Goal: Task Accomplishment & Management: Manage account settings

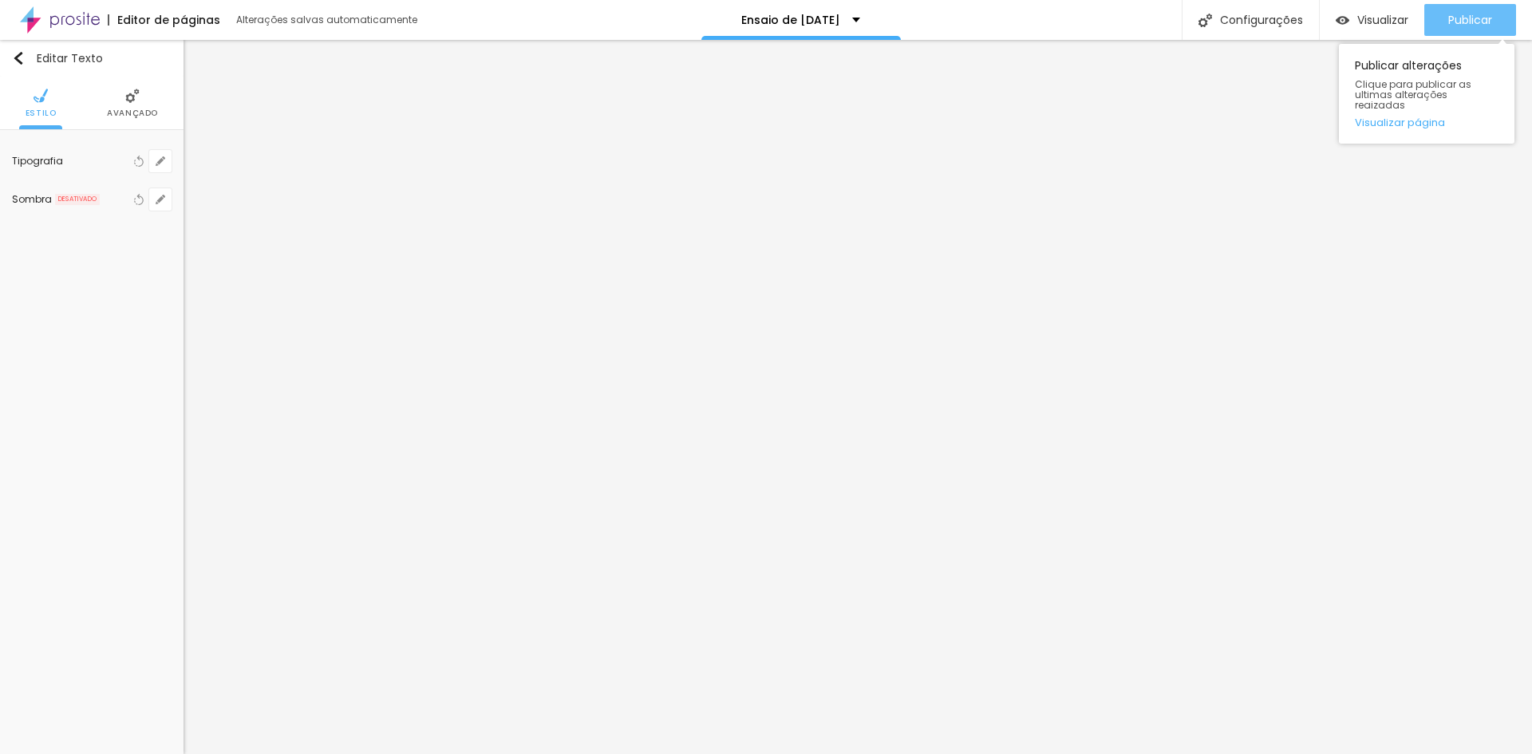
click at [1496, 11] on button "Publicar" at bounding box center [1470, 20] width 92 height 32
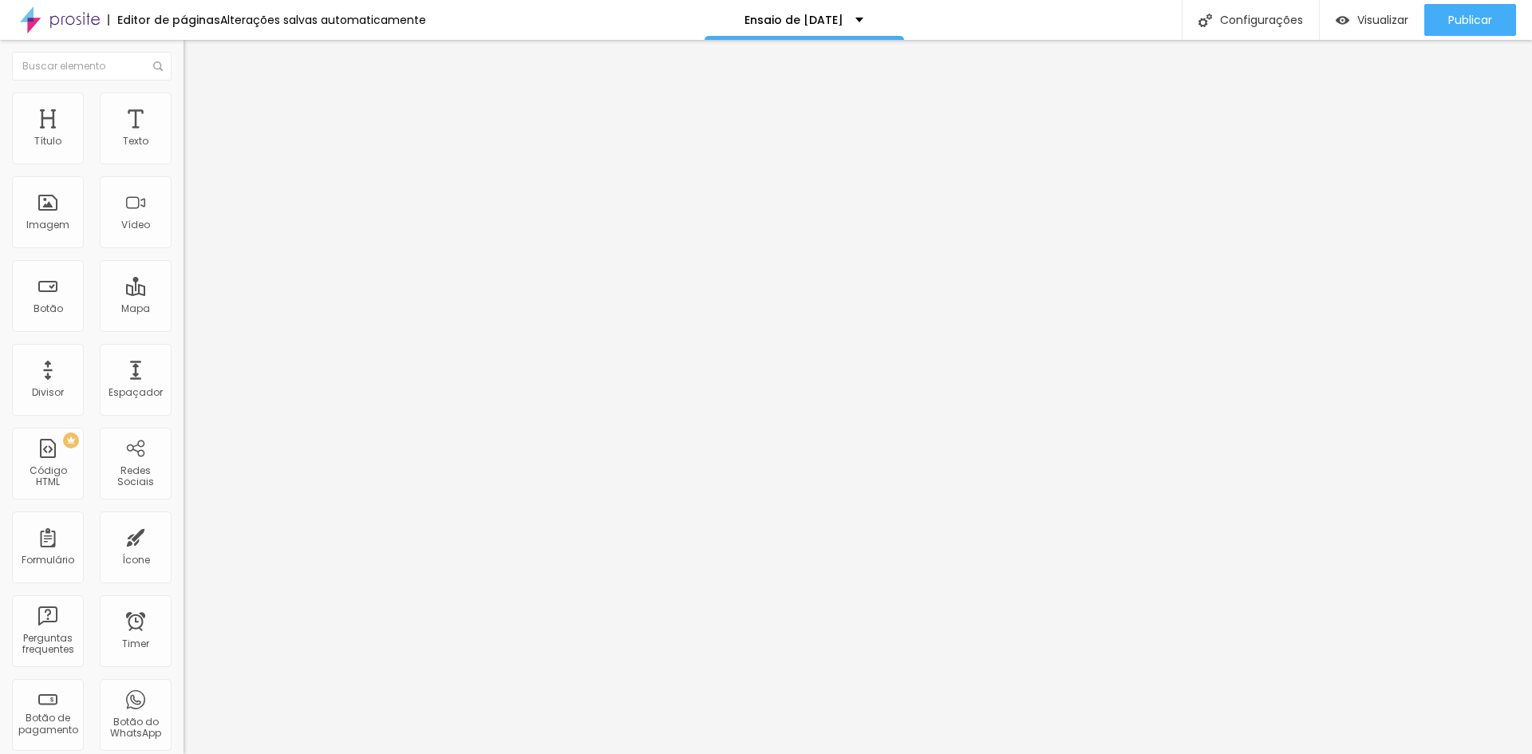
click at [198, 110] on span "Avançado" at bounding box center [224, 104] width 53 height 14
click at [1469, 18] on span "Publicar" at bounding box center [1470, 20] width 44 height 13
click at [1455, 14] on span "Publicar" at bounding box center [1470, 20] width 44 height 13
click at [1466, 14] on span "Publicar" at bounding box center [1470, 20] width 44 height 13
click at [190, 196] on icon "button" at bounding box center [195, 197] width 10 height 10
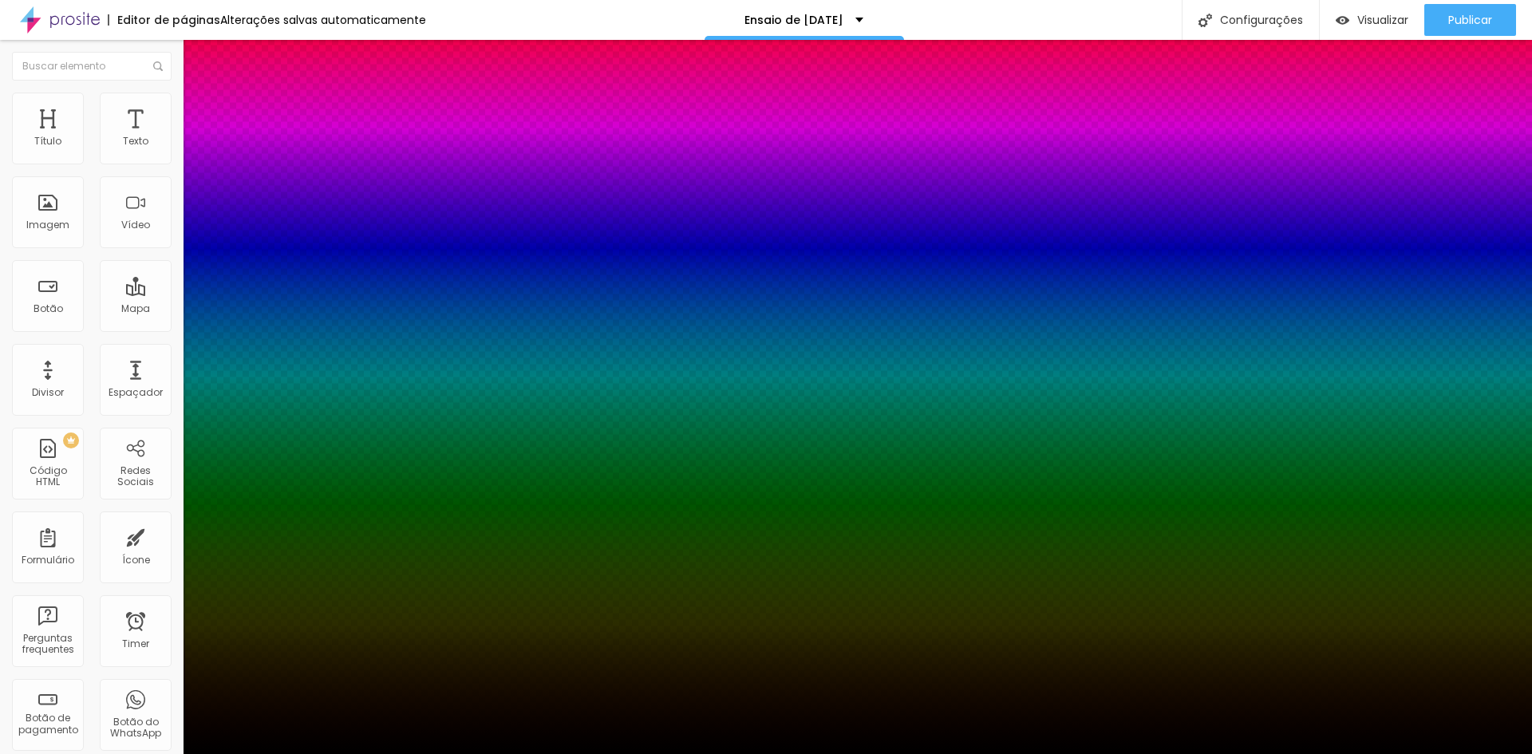
click at [142, 753] on div at bounding box center [766, 754] width 1532 height 0
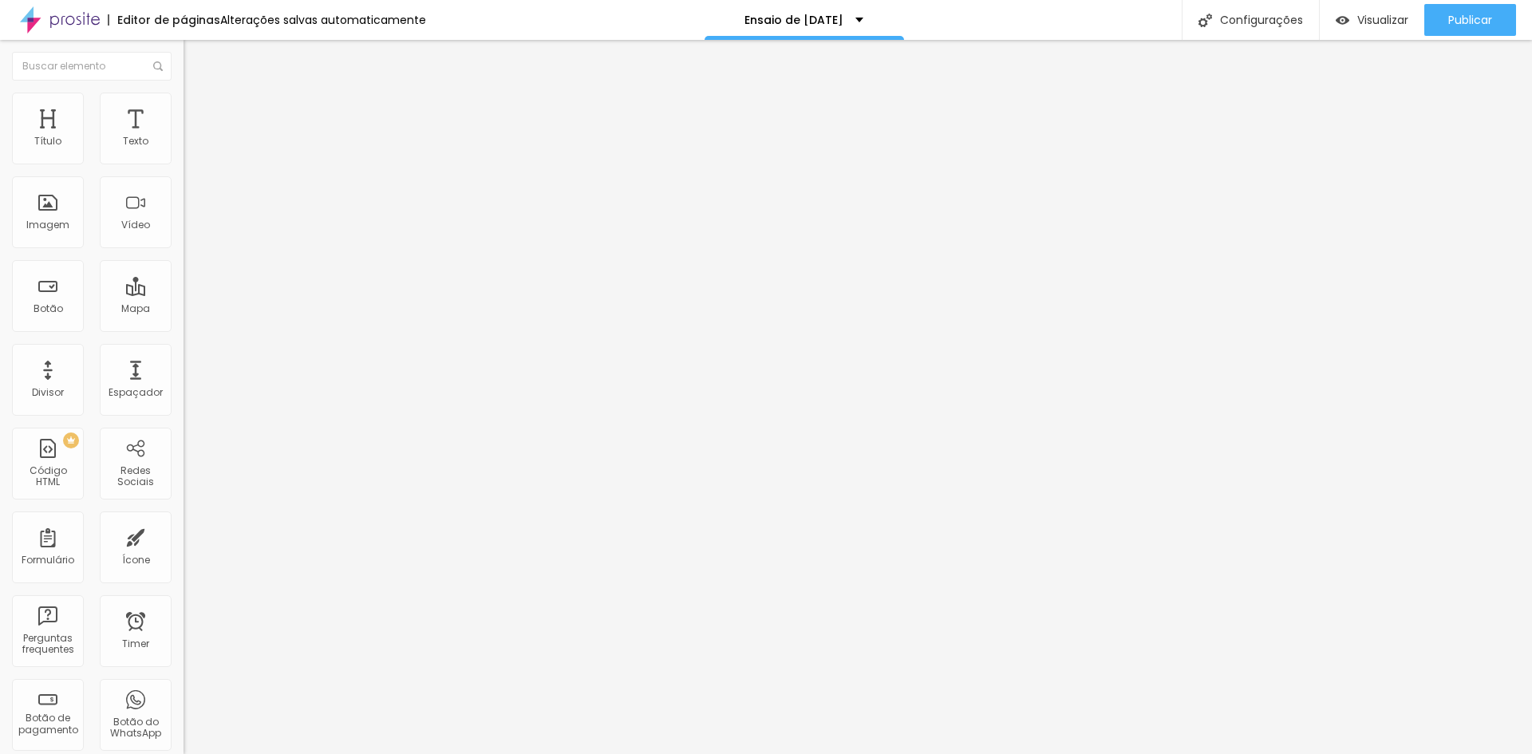
click at [184, 93] on img at bounding box center [191, 100] width 14 height 14
click at [184, 96] on img at bounding box center [191, 100] width 14 height 14
click at [184, 91] on img at bounding box center [191, 84] width 14 height 14
click at [184, 153] on button "button" at bounding box center [195, 144] width 22 height 17
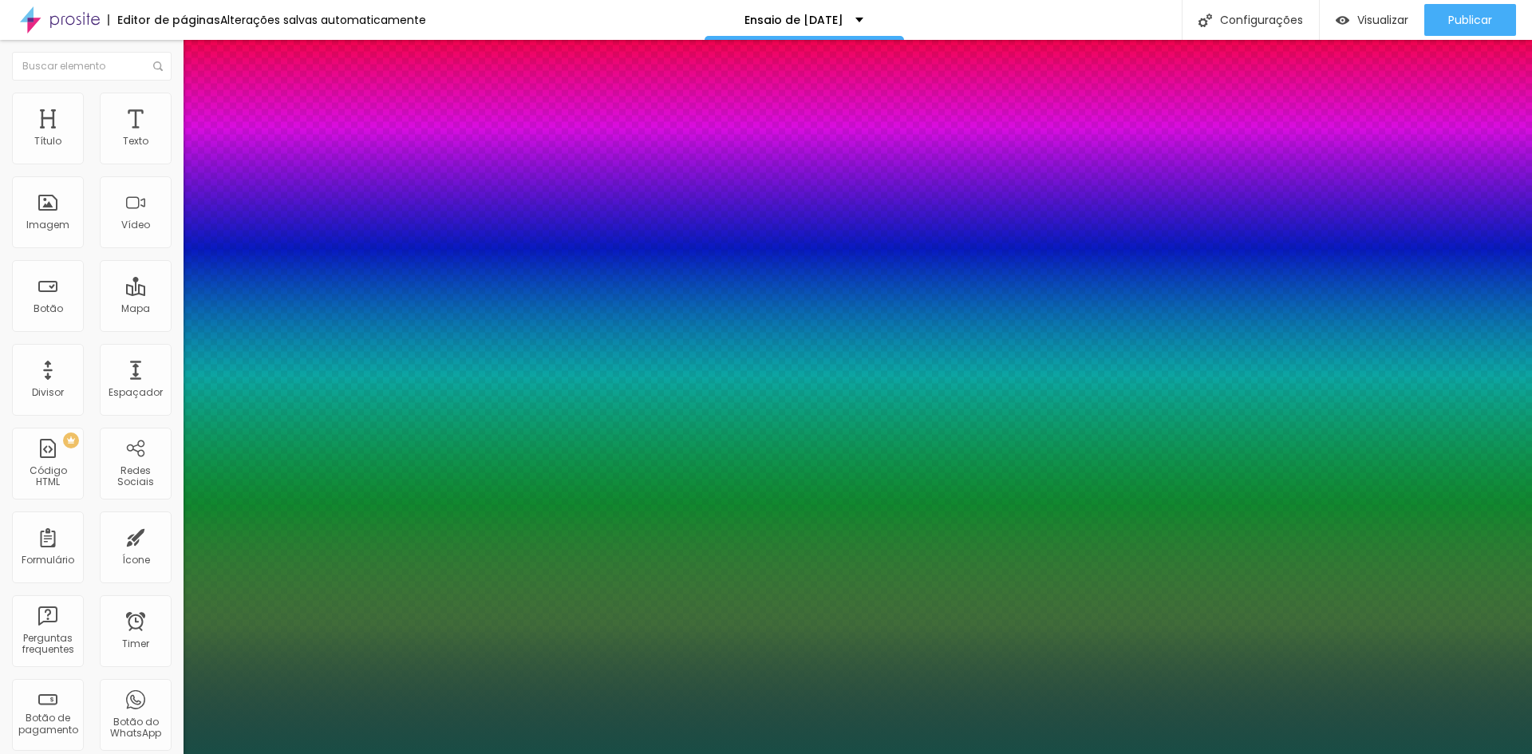
drag, startPoint x: 343, startPoint y: 277, endPoint x: 427, endPoint y: 274, distance: 83.9
click at [427, 274] on body "Editor de páginas Alterações salvas automaticamente Ensaio de Natal BH 2025 Con…" at bounding box center [766, 377] width 1532 height 754
type input "8"
type input "1"
type input "12"
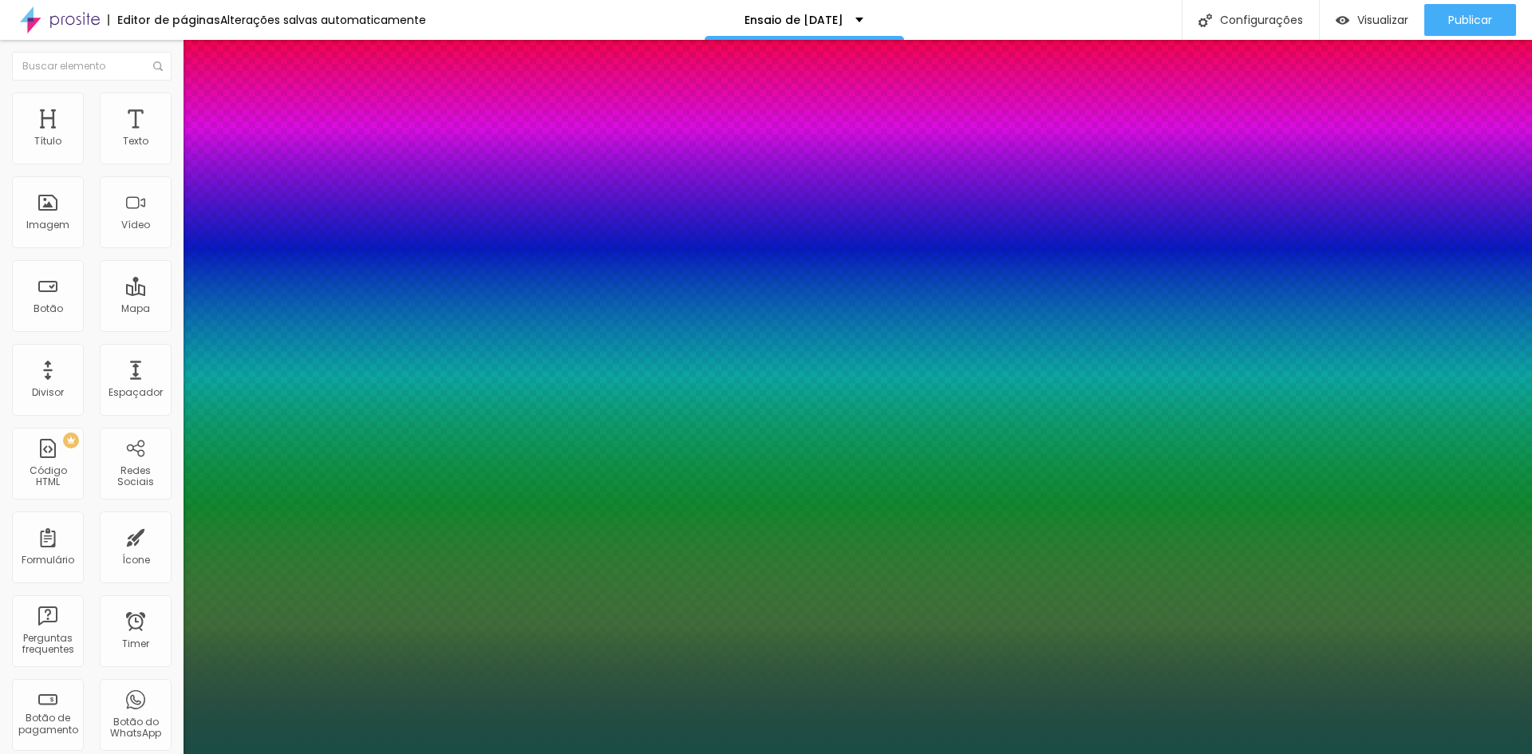
type input "12"
type input "8"
type input "1"
type input "8"
type input "0"
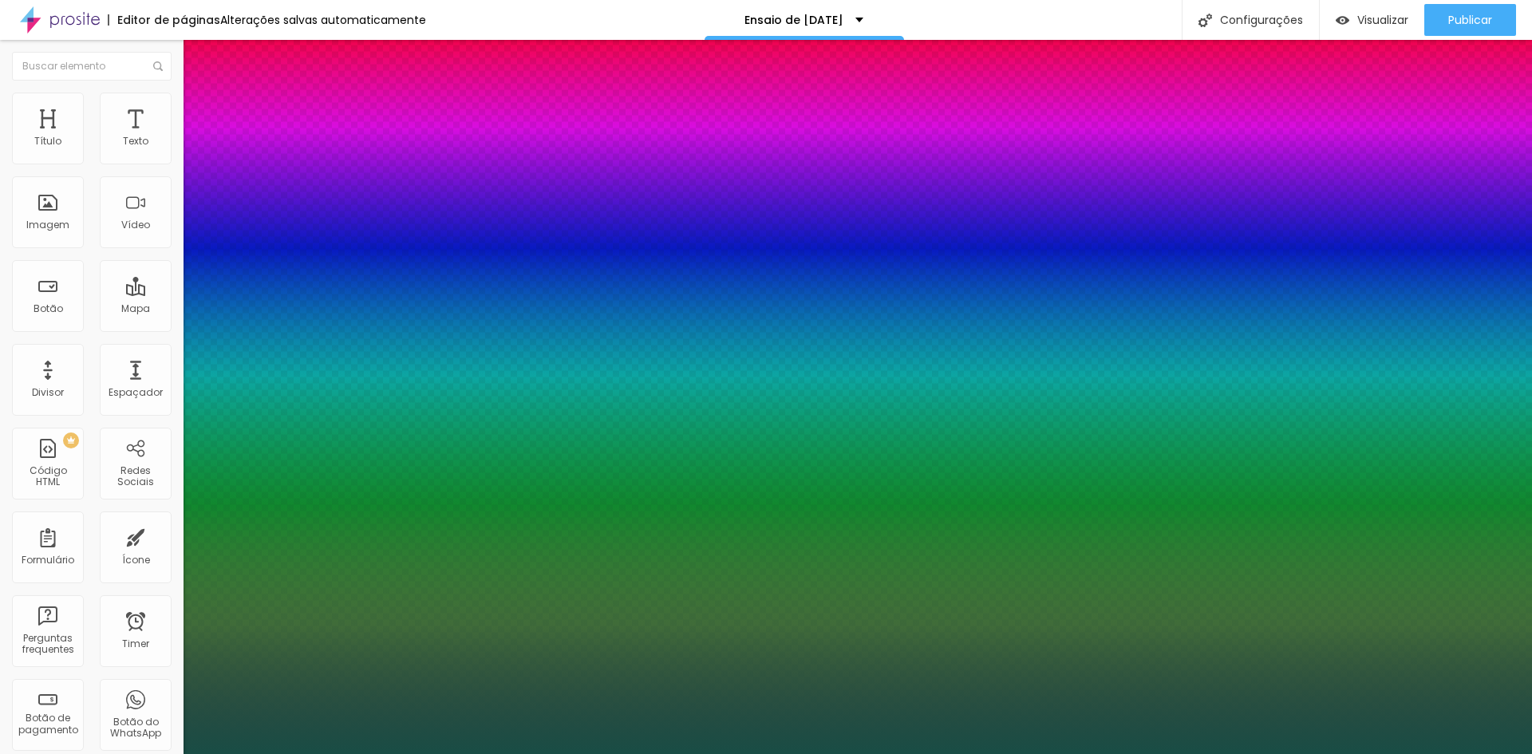
type input "8"
type input "0"
type input "8"
type input "01"
type input "13"
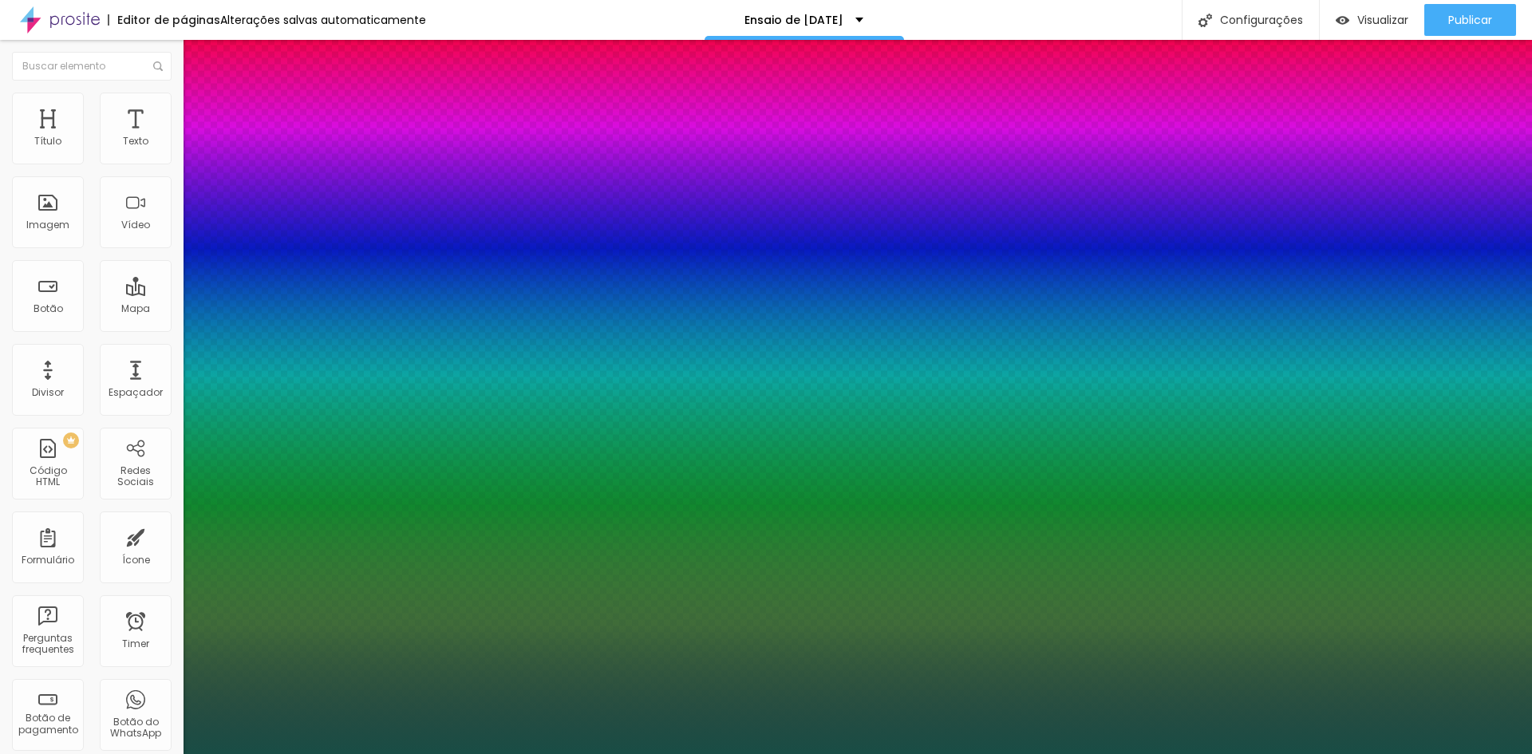
type input "013"
click at [1408, 753] on div at bounding box center [766, 754] width 1532 height 0
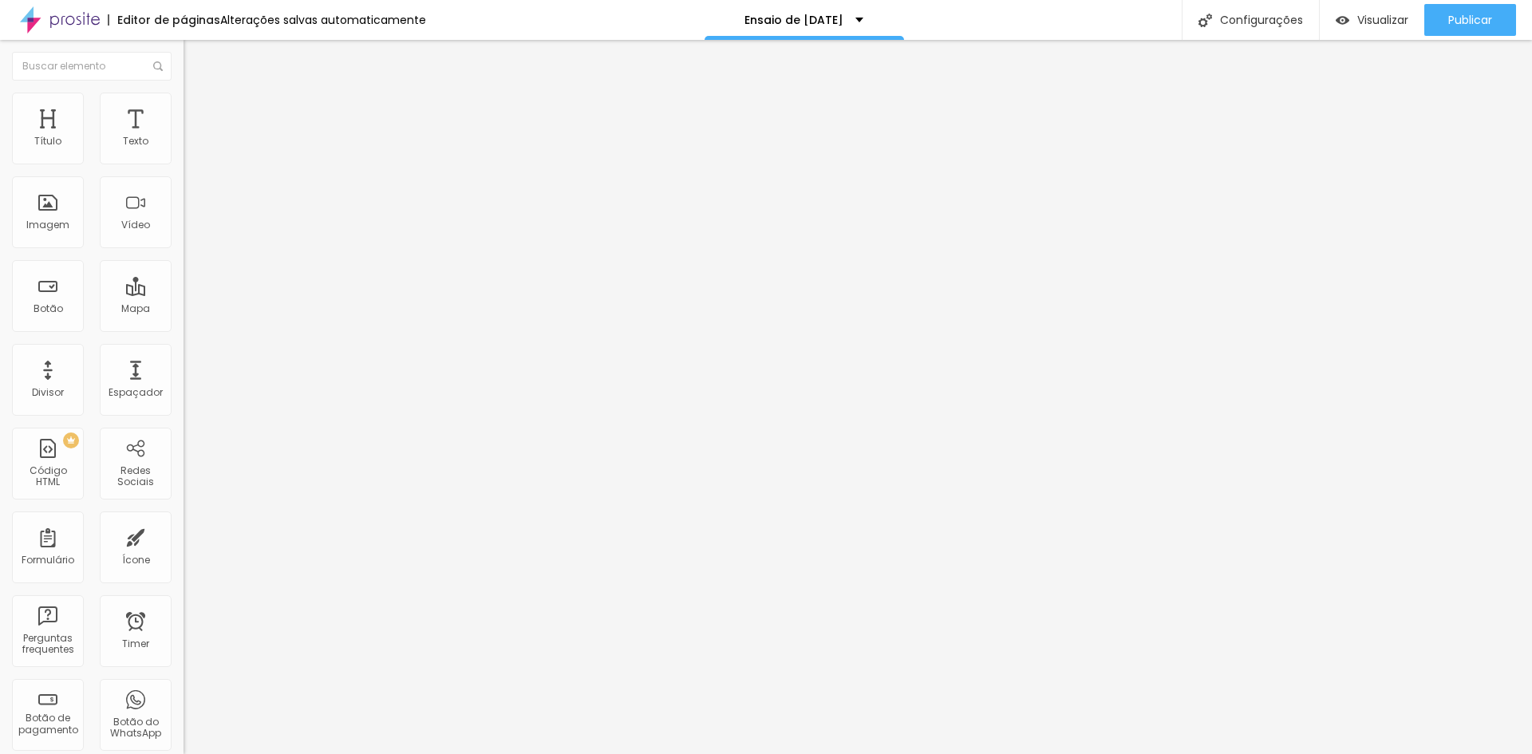
click at [184, 153] on button "button" at bounding box center [195, 144] width 22 height 17
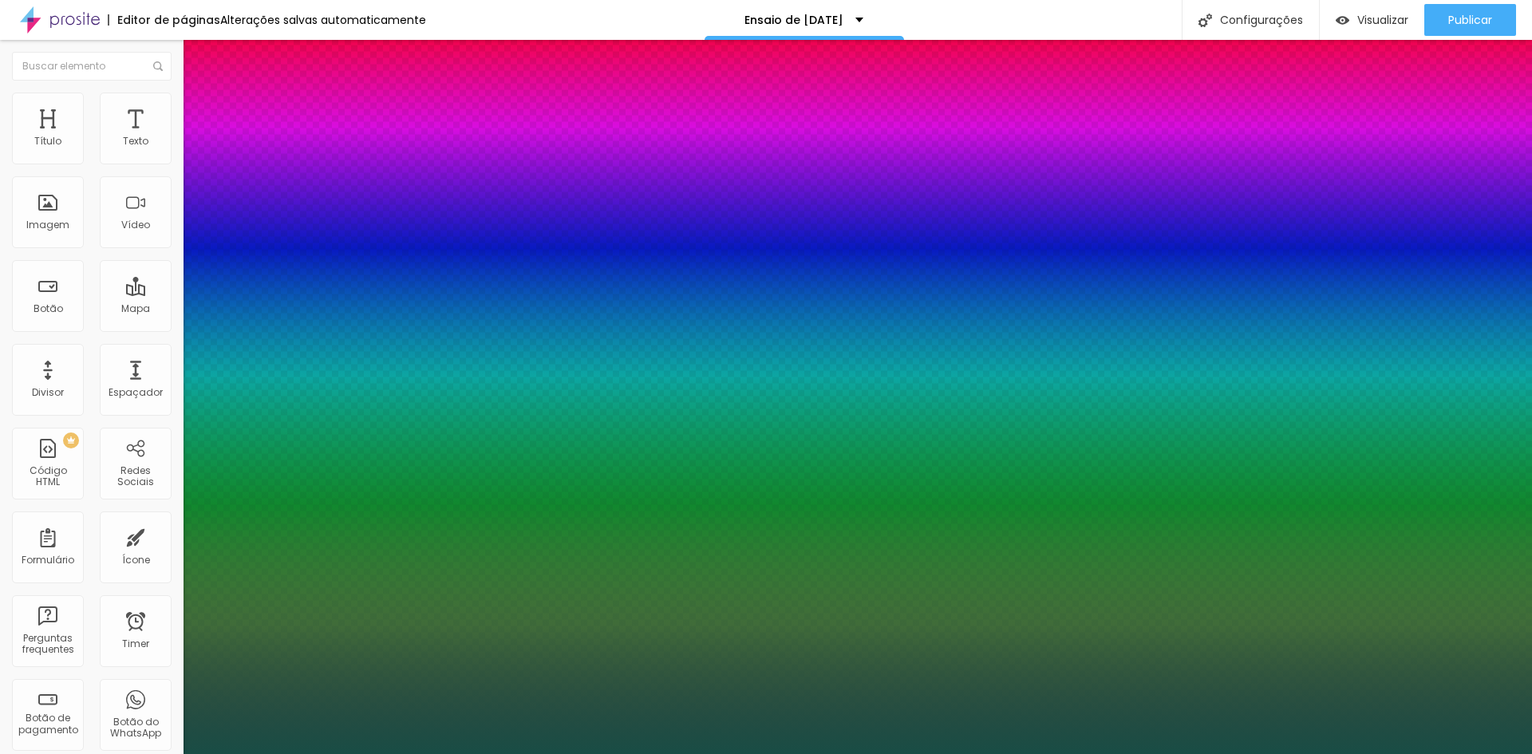
drag, startPoint x: 337, startPoint y: 272, endPoint x: 414, endPoint y: 270, distance: 77.4
click at [414, 270] on body "Editor de páginas Alterações salvas automaticamente Ensaio de Natal BH 2025 Con…" at bounding box center [766, 377] width 1532 height 754
type input "8"
type input "1"
type input "15"
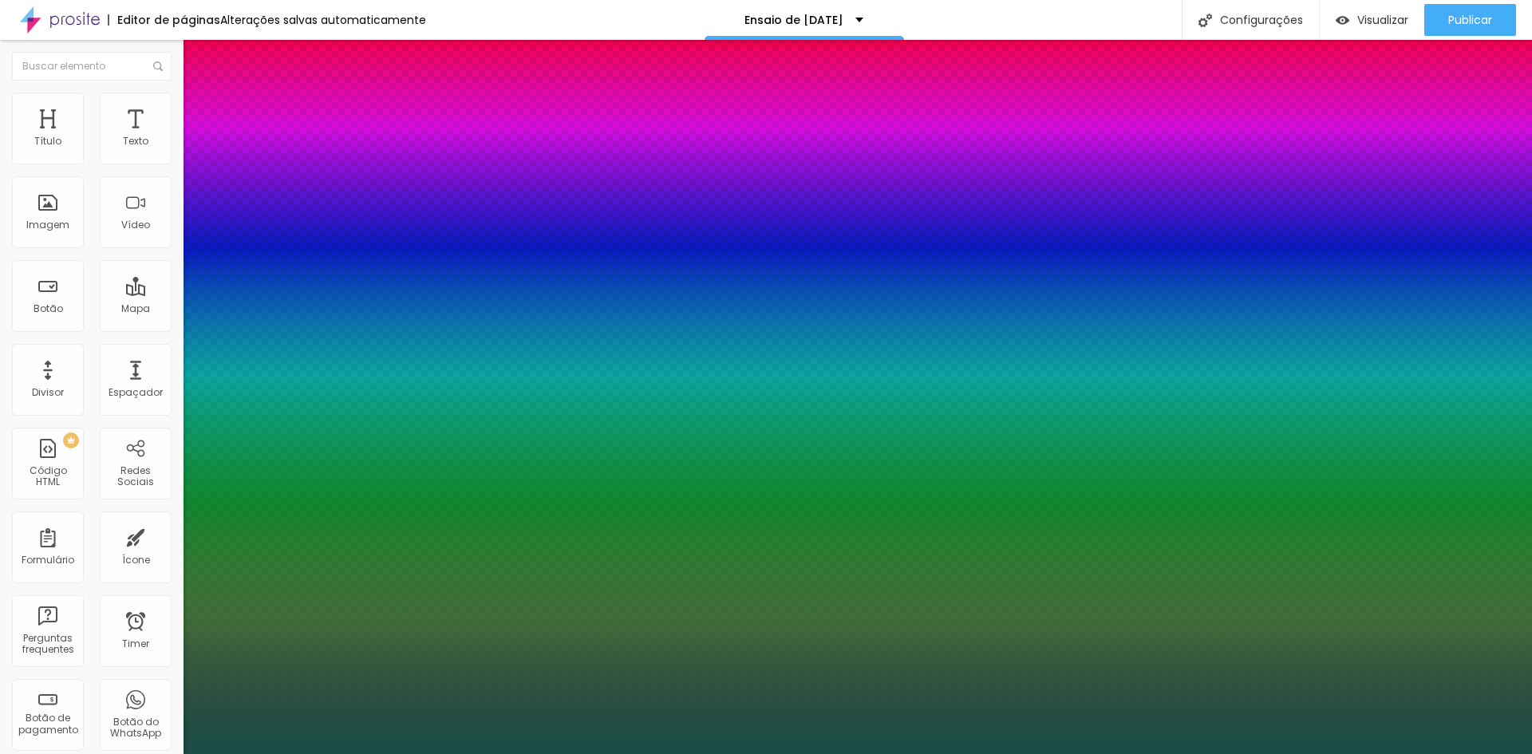
type input "15"
type input "1.6"
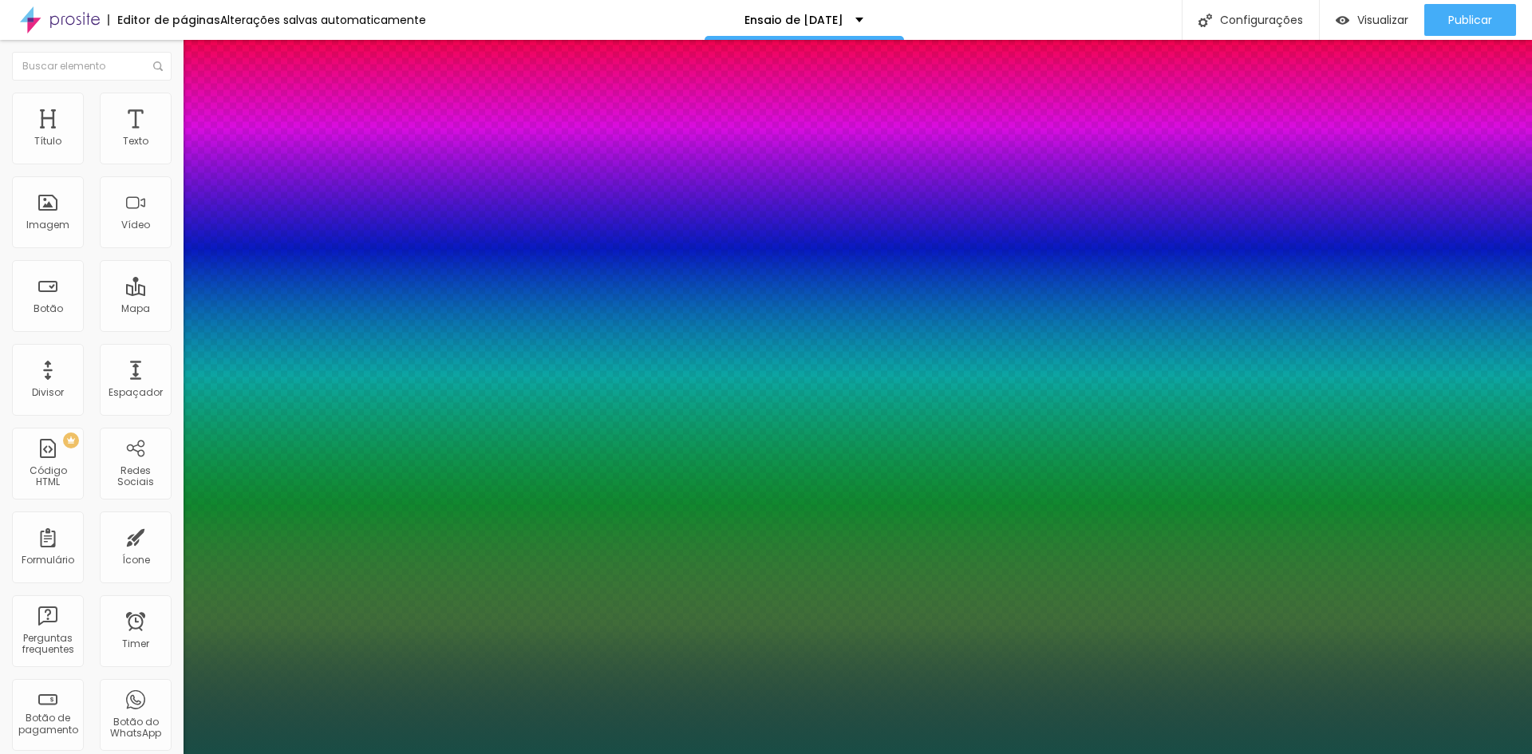
click at [1029, 753] on div at bounding box center [766, 754] width 1532 height 0
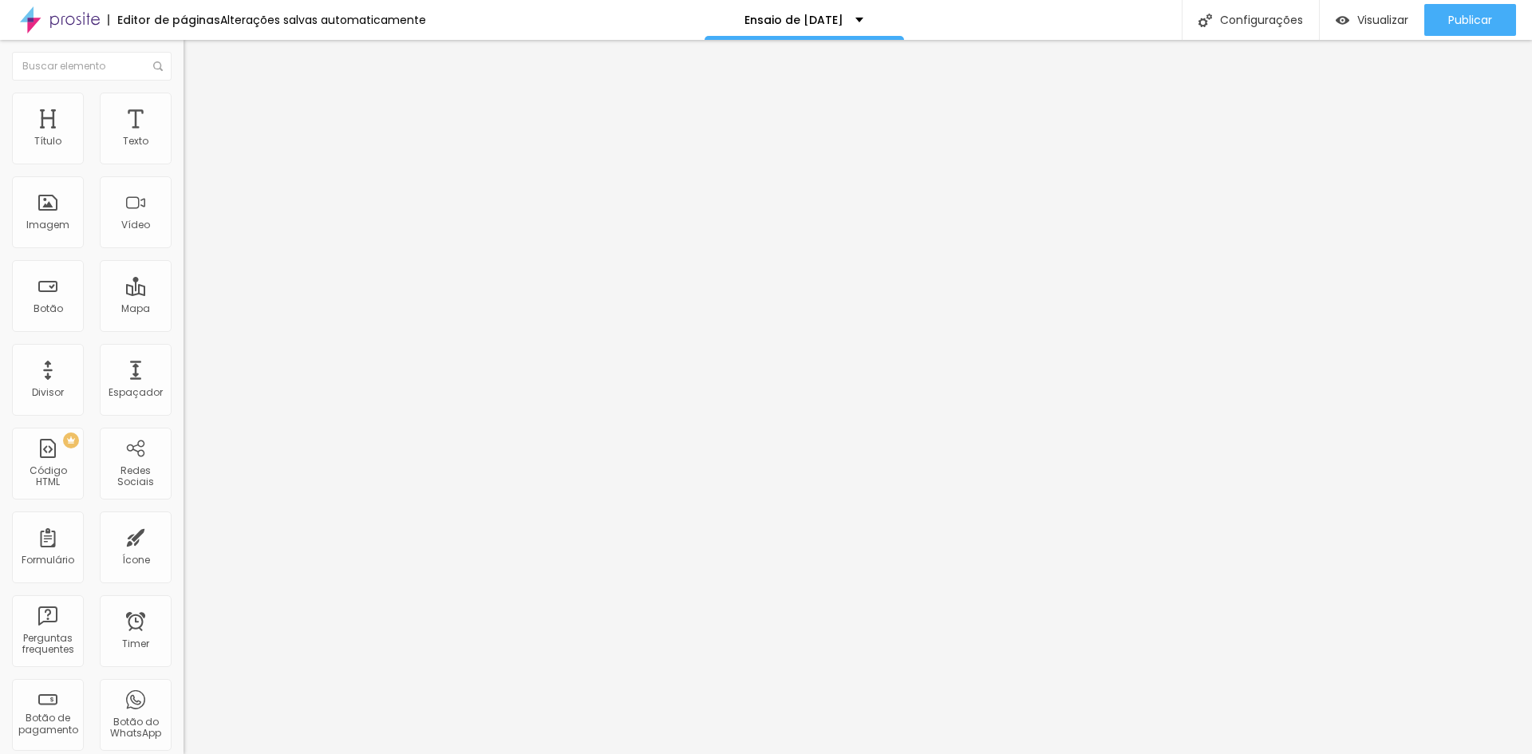
click at [184, 153] on button "button" at bounding box center [195, 144] width 22 height 17
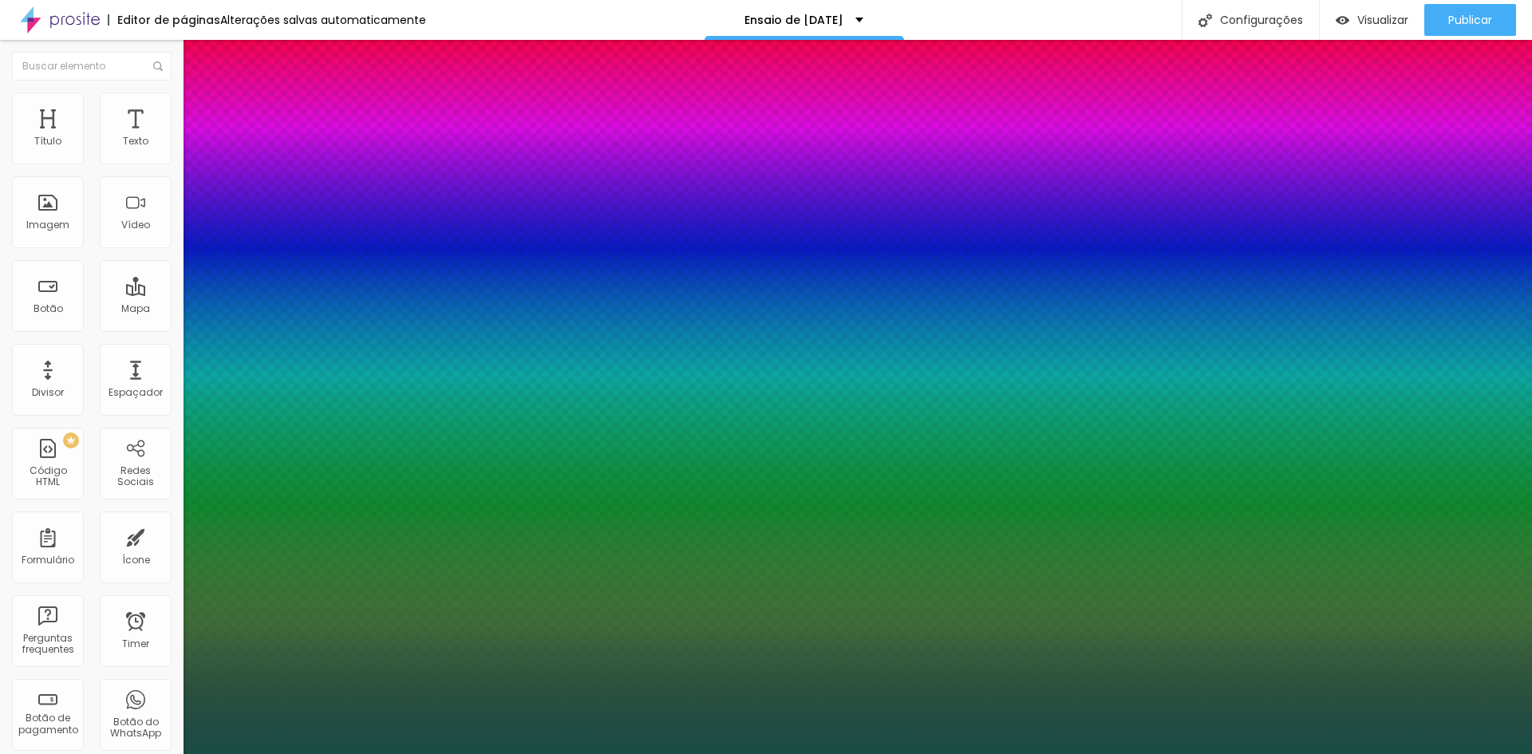
type input "1.6"
drag, startPoint x: 279, startPoint y: 380, endPoint x: 286, endPoint y: 381, distance: 8.0
type input "1.6"
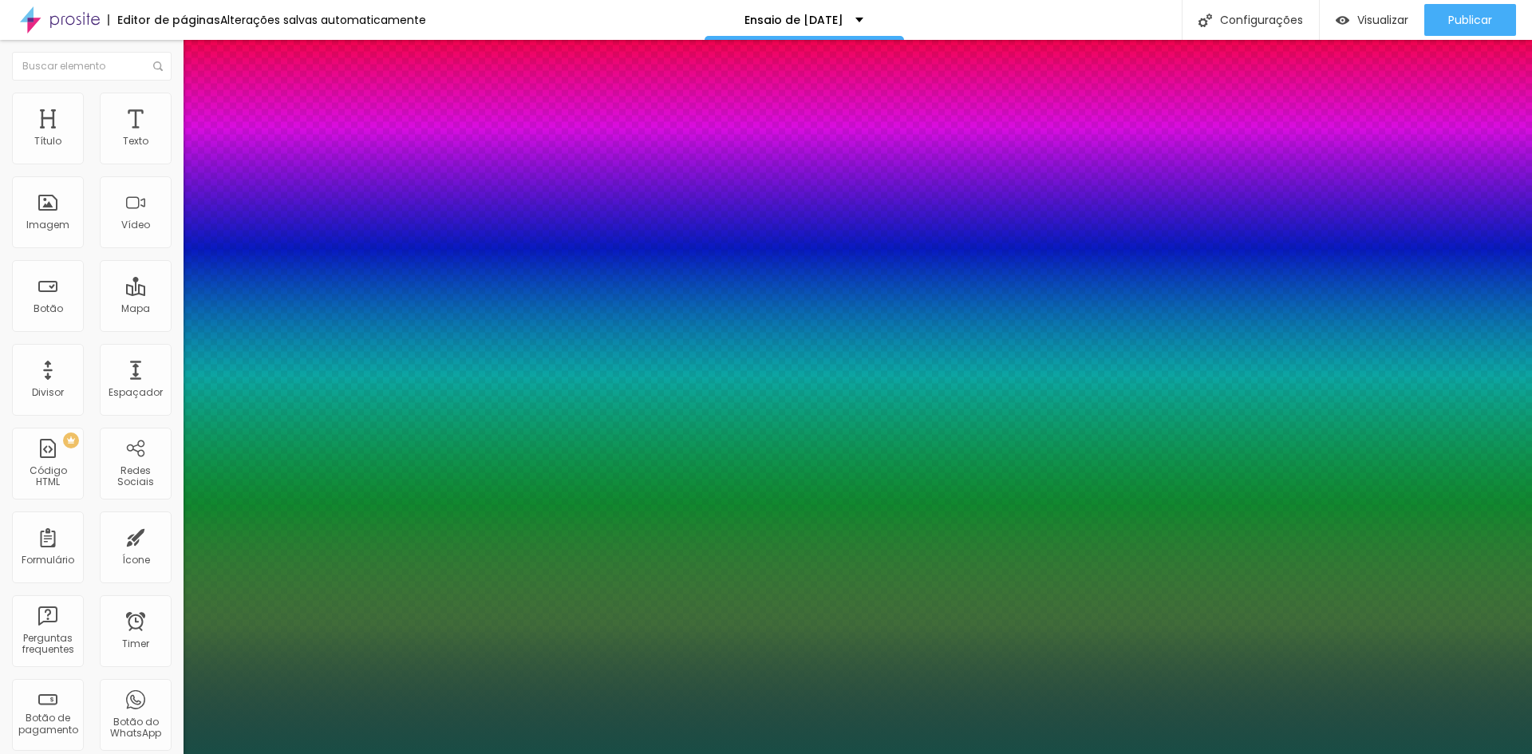
click at [1198, 753] on div at bounding box center [766, 754] width 1532 height 0
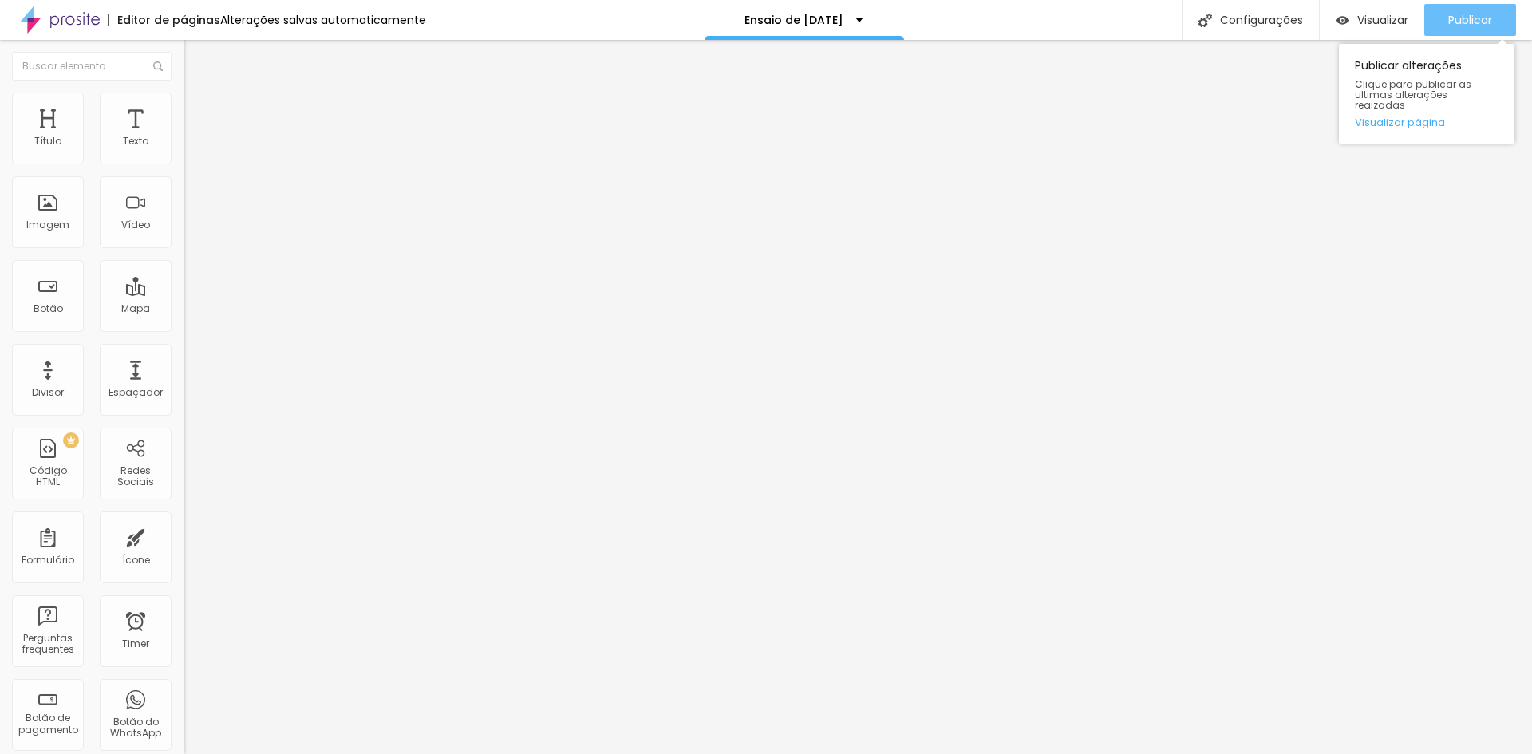
click at [1478, 19] on span "Publicar" at bounding box center [1470, 20] width 44 height 13
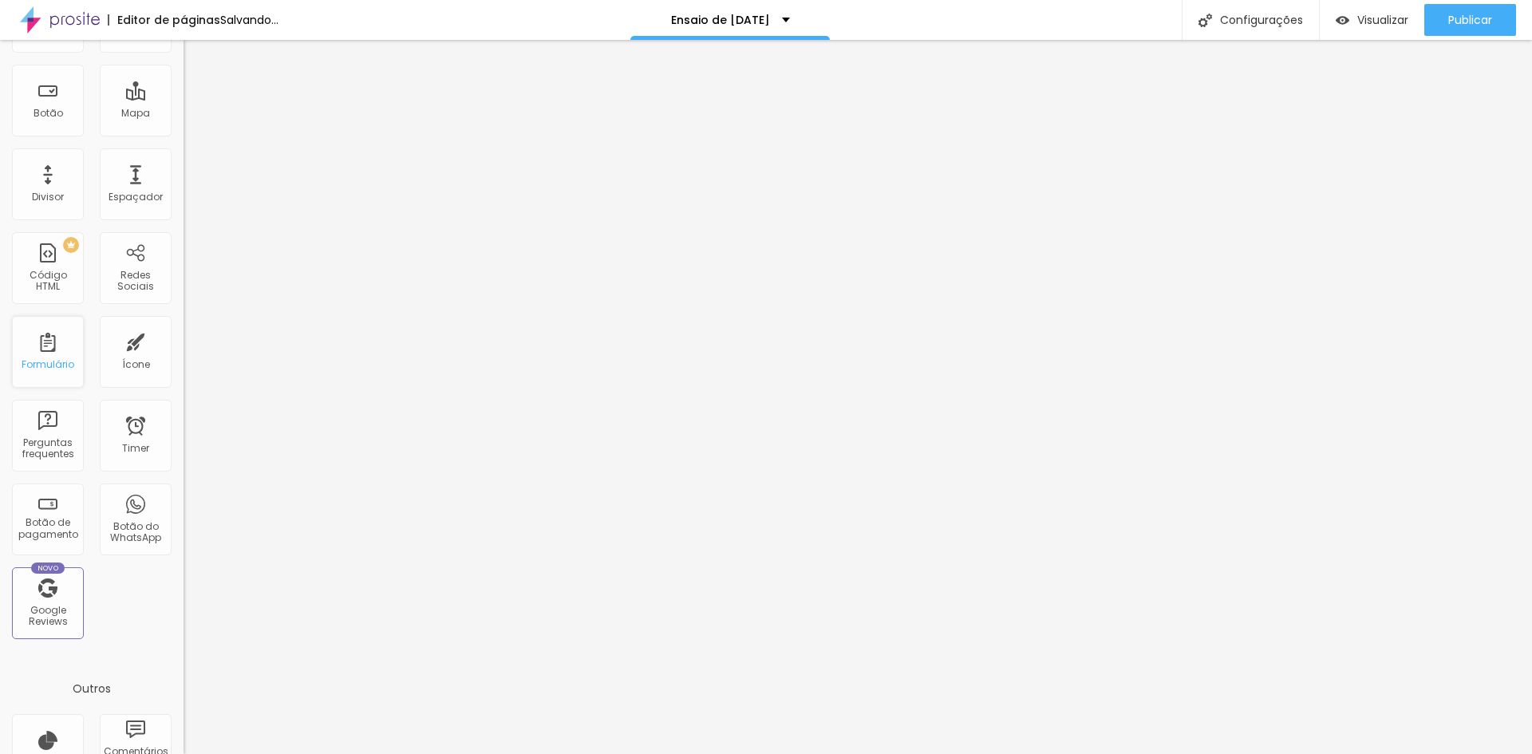
scroll to position [323, 0]
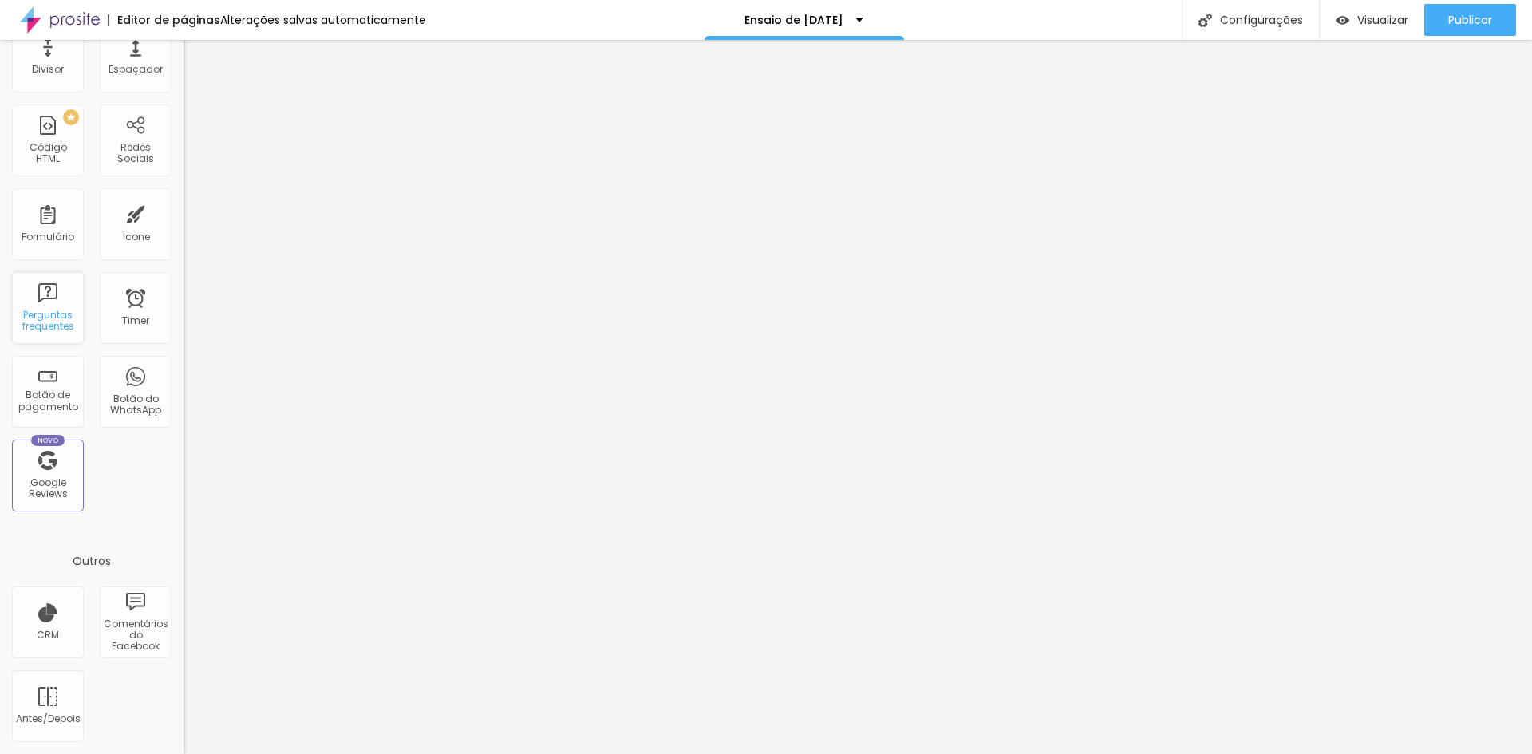
click at [49, 325] on div "Perguntas frequentes" at bounding box center [47, 321] width 63 height 23
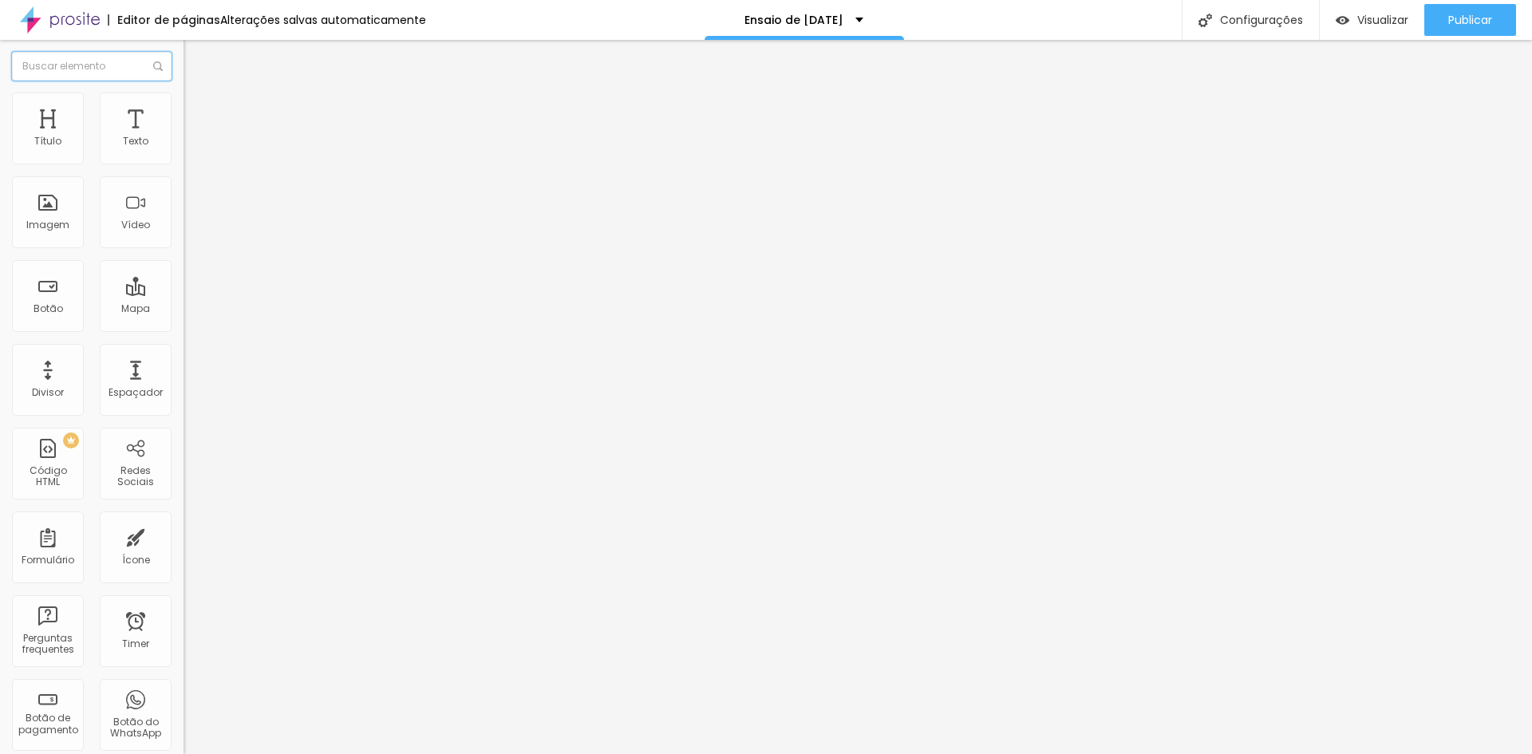
click at [118, 69] on input "text" at bounding box center [92, 66] width 160 height 29
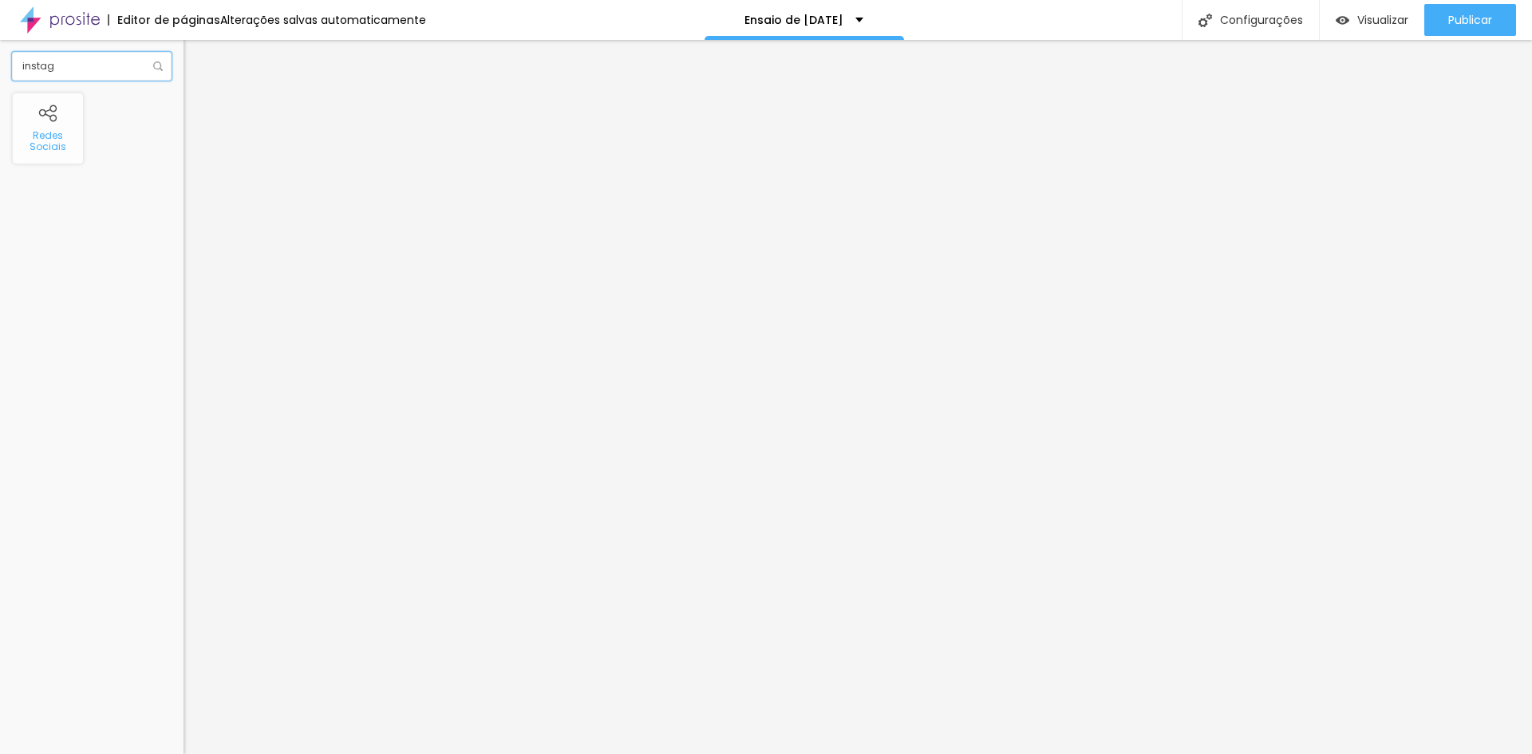
type input "instag"
click at [184, 161] on img at bounding box center [189, 166] width 11 height 11
type input "https://"
click at [184, 609] on button "+ Adicionar Icone" at bounding box center [234, 617] width 100 height 16
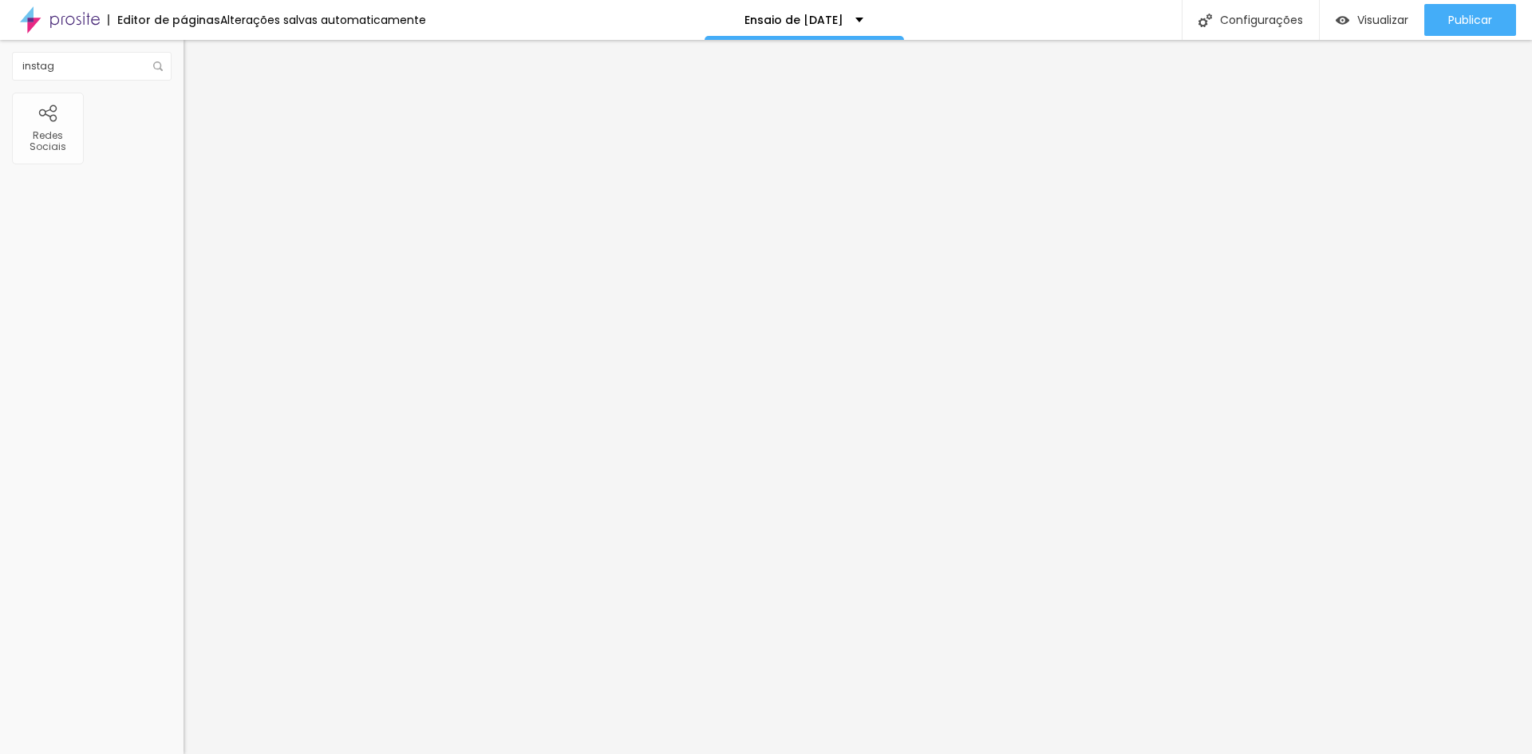
click at [184, 99] on img at bounding box center [191, 100] width 14 height 14
click at [184, 109] on li "Avançado" at bounding box center [276, 117] width 184 height 16
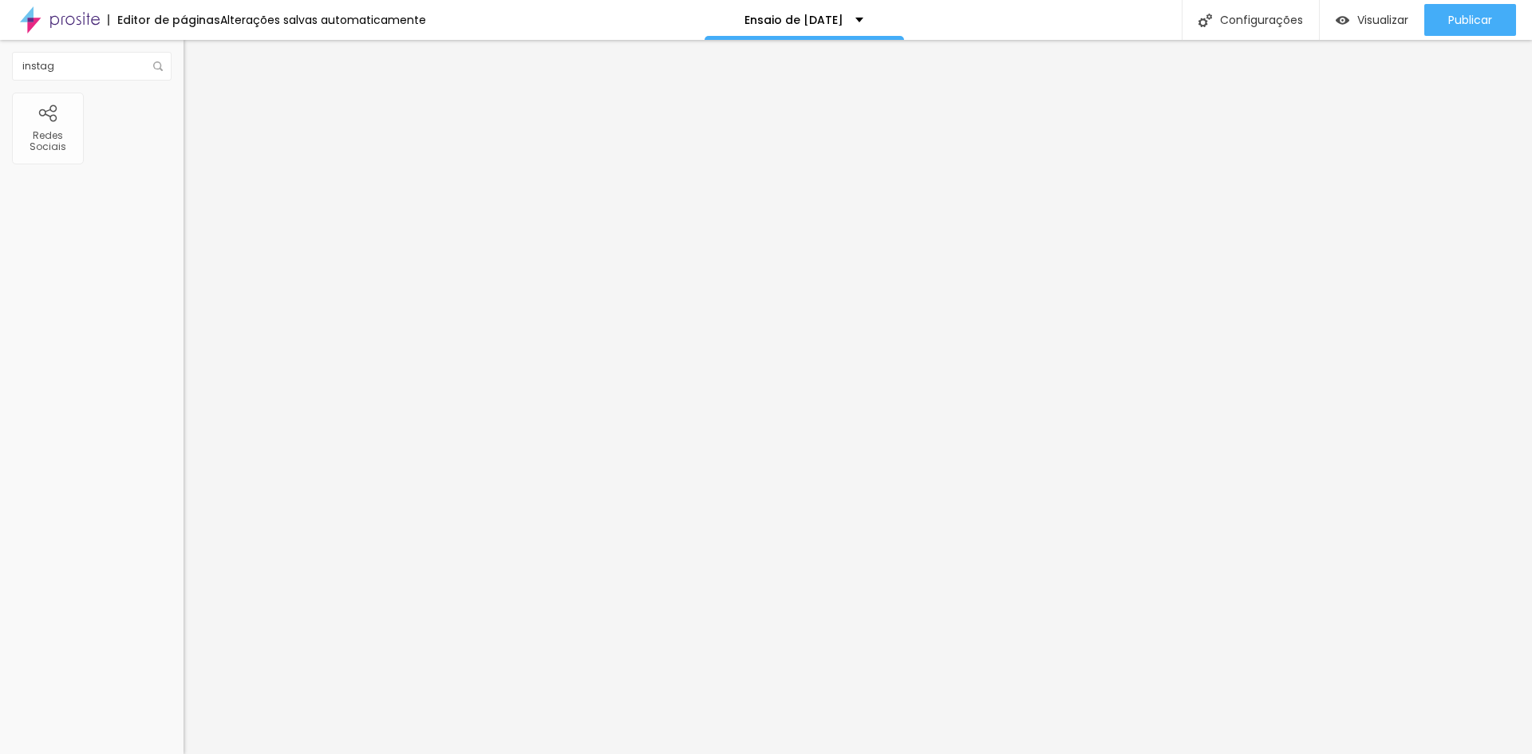
click at [184, 91] on img at bounding box center [191, 84] width 14 height 14
click at [184, 157] on img at bounding box center [276, 229] width 184 height 184
drag, startPoint x: 121, startPoint y: 251, endPoint x: 0, endPoint y: 266, distance: 121.4
click at [184, 266] on div "Instagram Rede social Instagram Endereço URL https:// Abrir em uma nova aba + A…" at bounding box center [276, 391] width 184 height 535
paste input "www.instagram.com/valeriacourafotografia/"
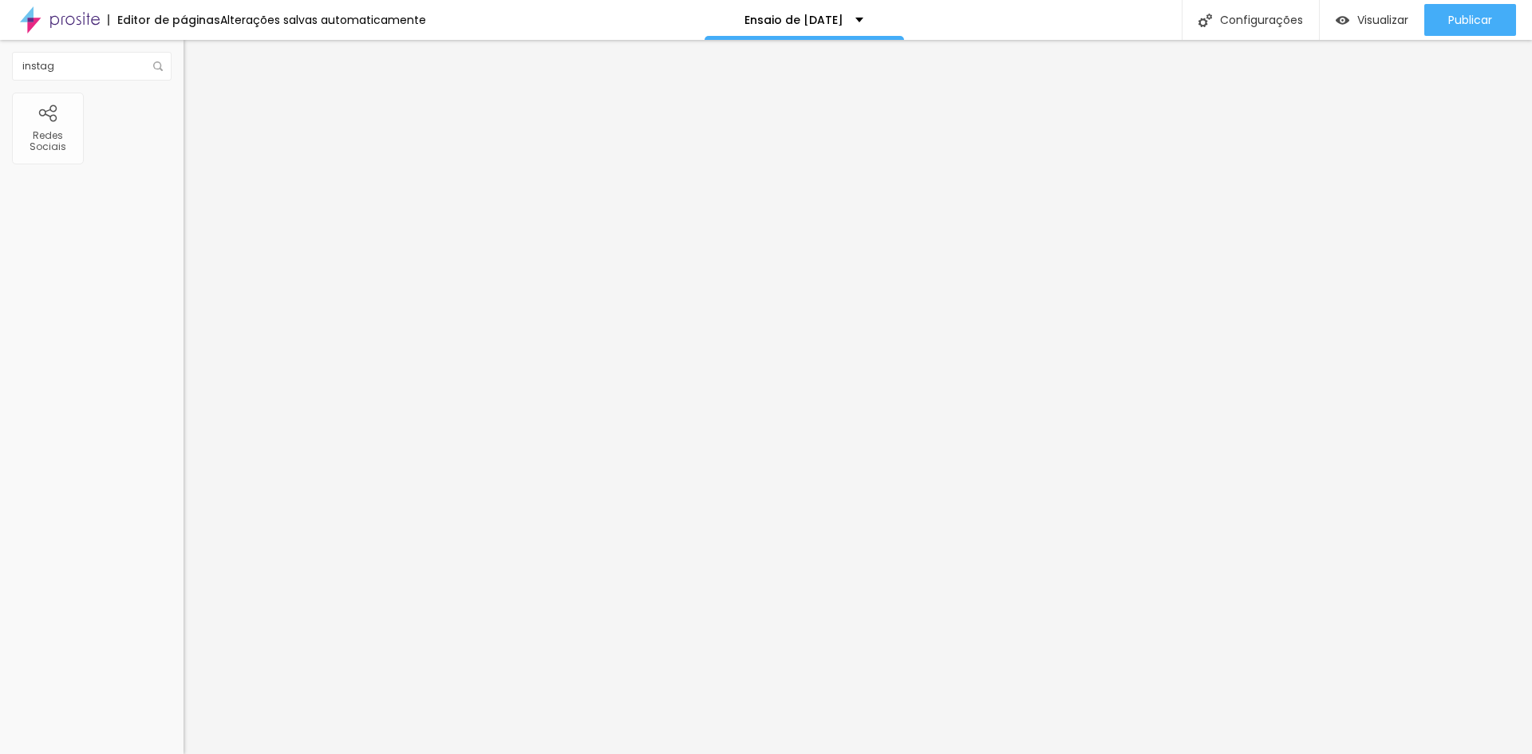
scroll to position [0, 127]
type input "https://www.instagram.com/valeriacourafotografia/"
click at [184, 596] on button "+ Adicionar Icone" at bounding box center [234, 604] width 100 height 16
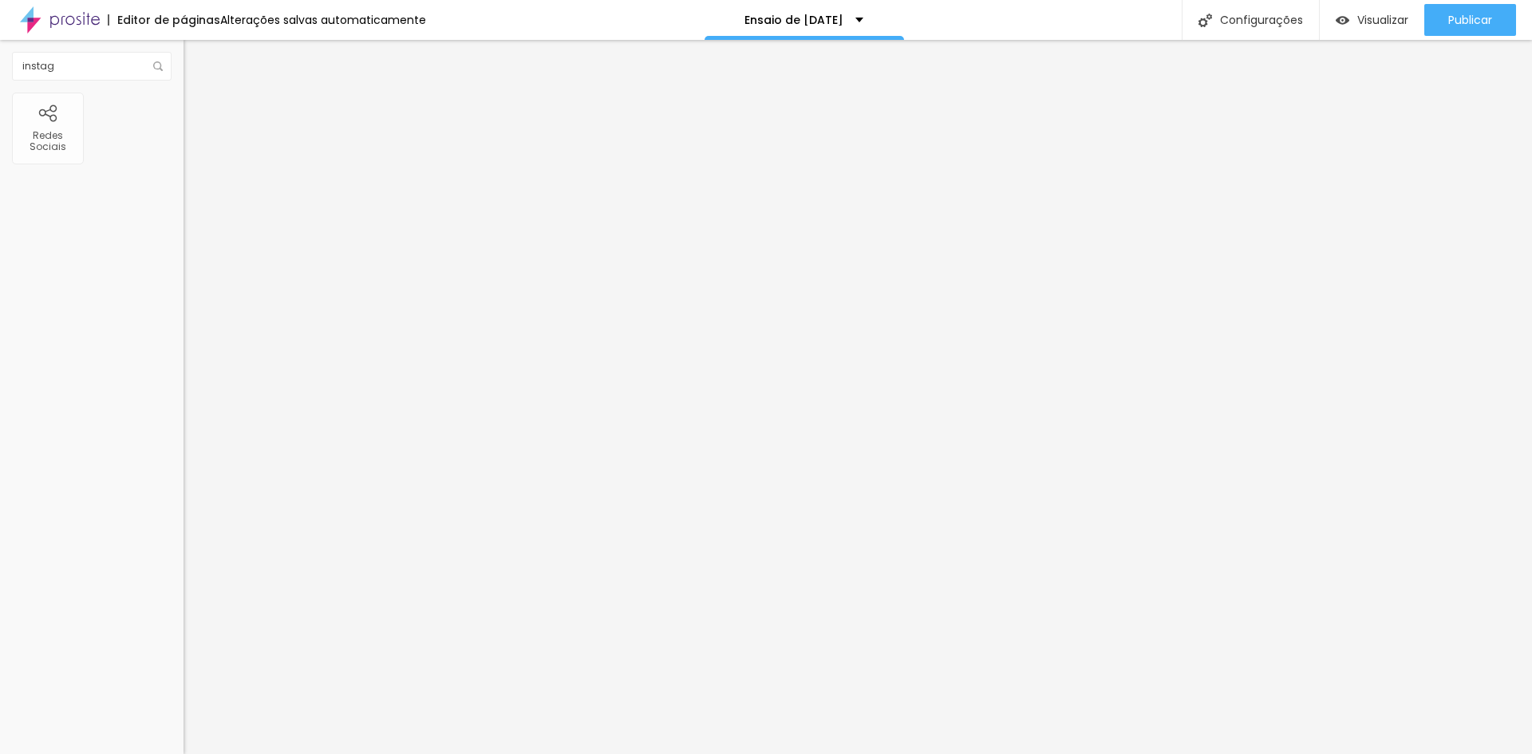
click at [184, 105] on li "Estilo" at bounding box center [276, 101] width 184 height 16
click at [184, 109] on img at bounding box center [191, 116] width 14 height 14
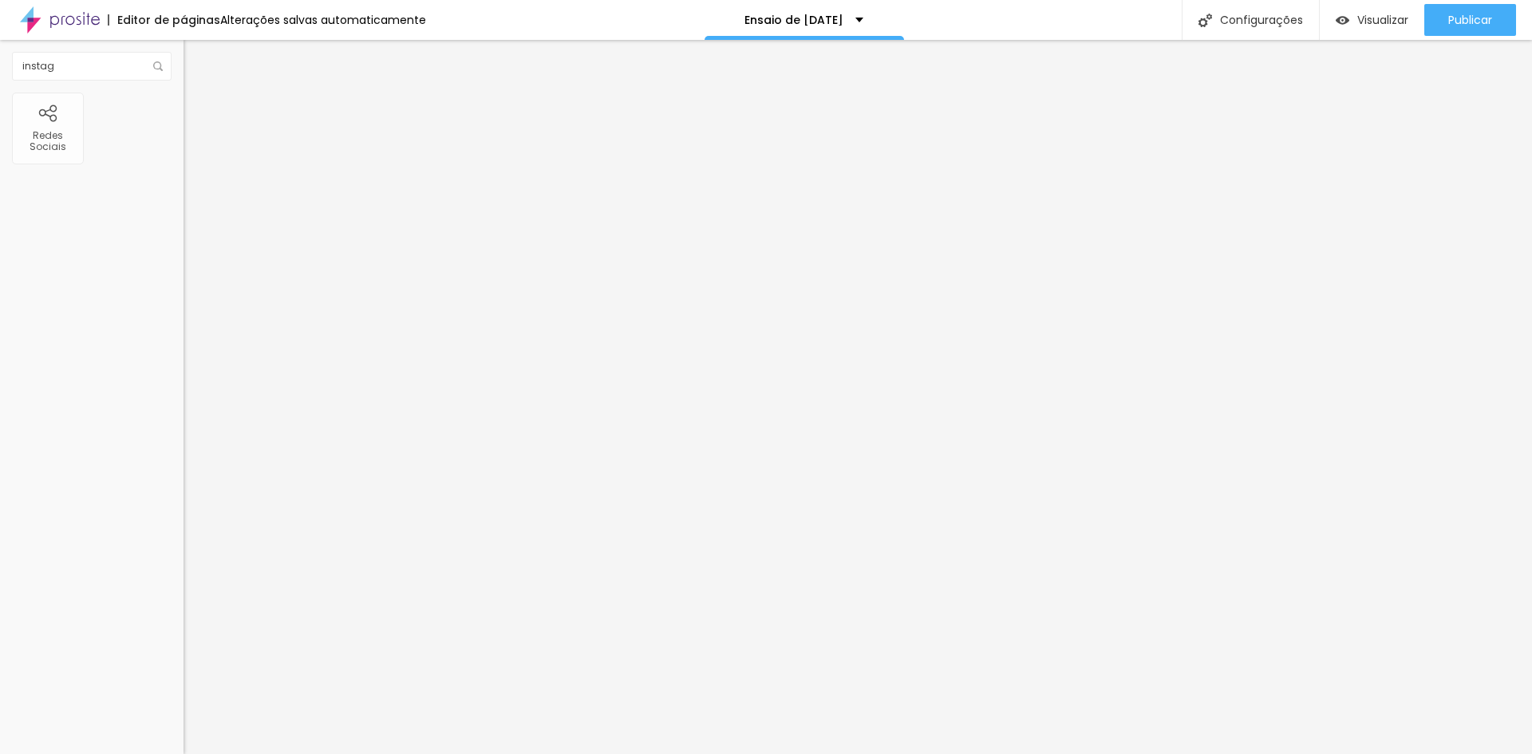
click at [184, 105] on li "Estilo" at bounding box center [276, 101] width 184 height 16
type input "23"
type input "24"
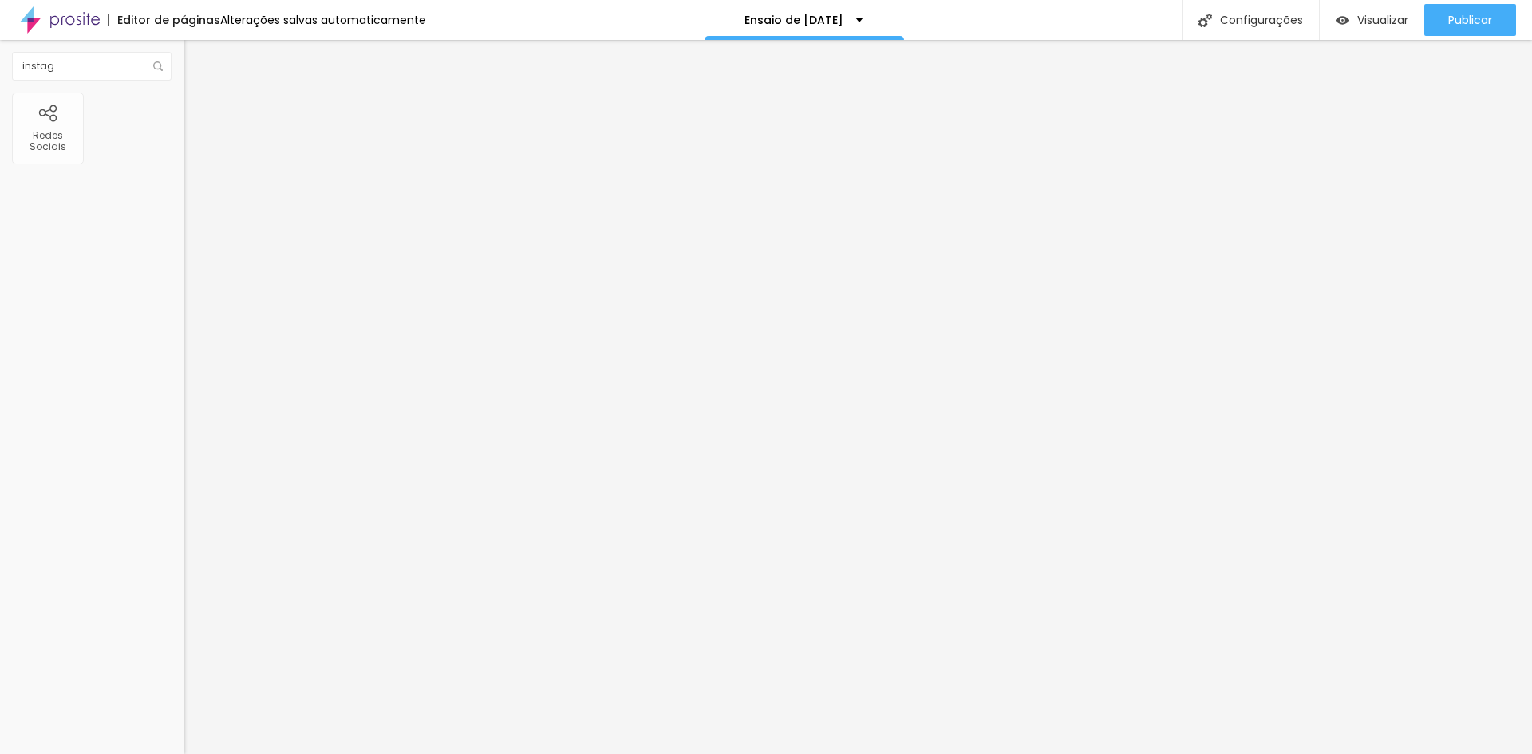
type input "25"
type input "27"
type input "28"
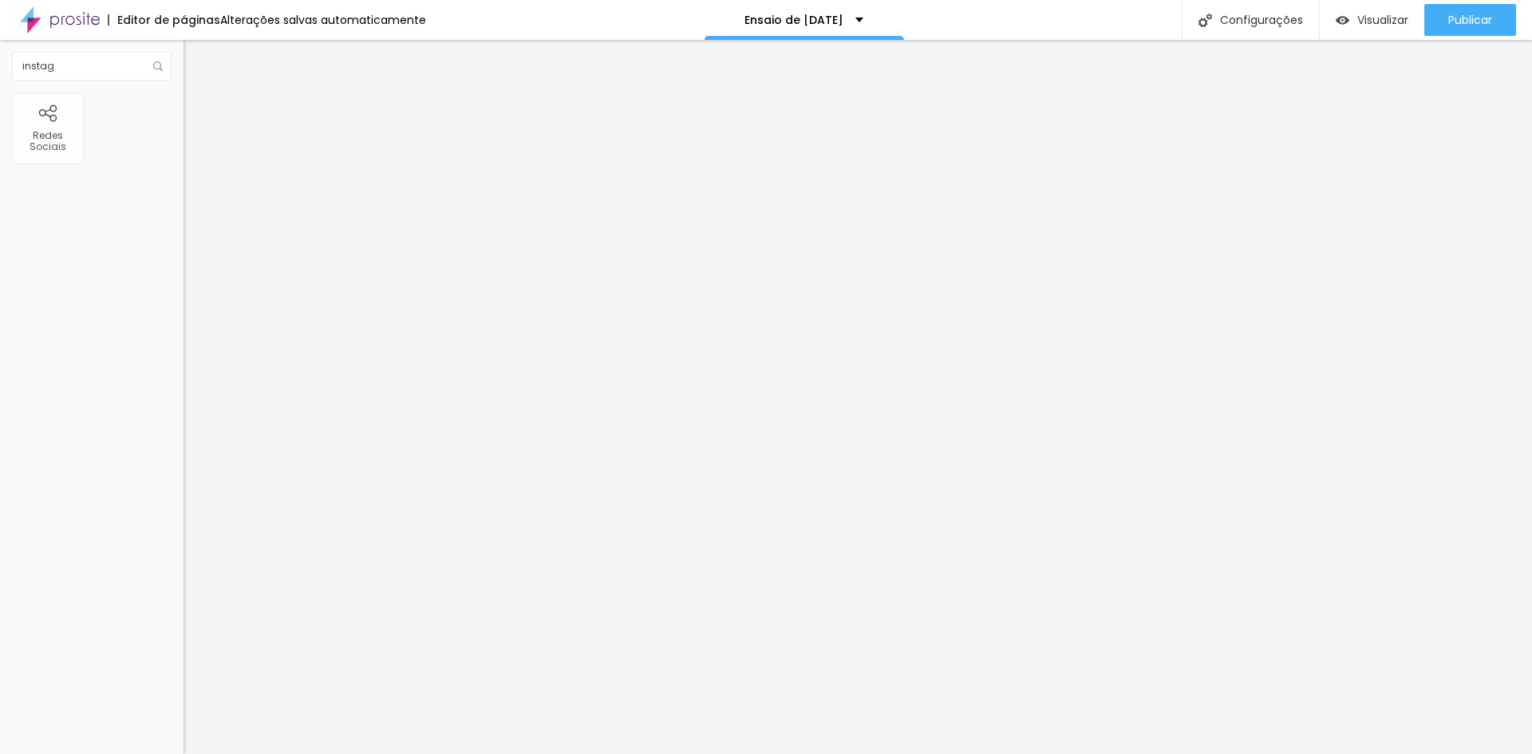
drag, startPoint x: 65, startPoint y: 172, endPoint x: 98, endPoint y: 179, distance: 33.3
type input "28"
click at [184, 164] on input "range" at bounding box center [235, 157] width 103 height 13
type input "12"
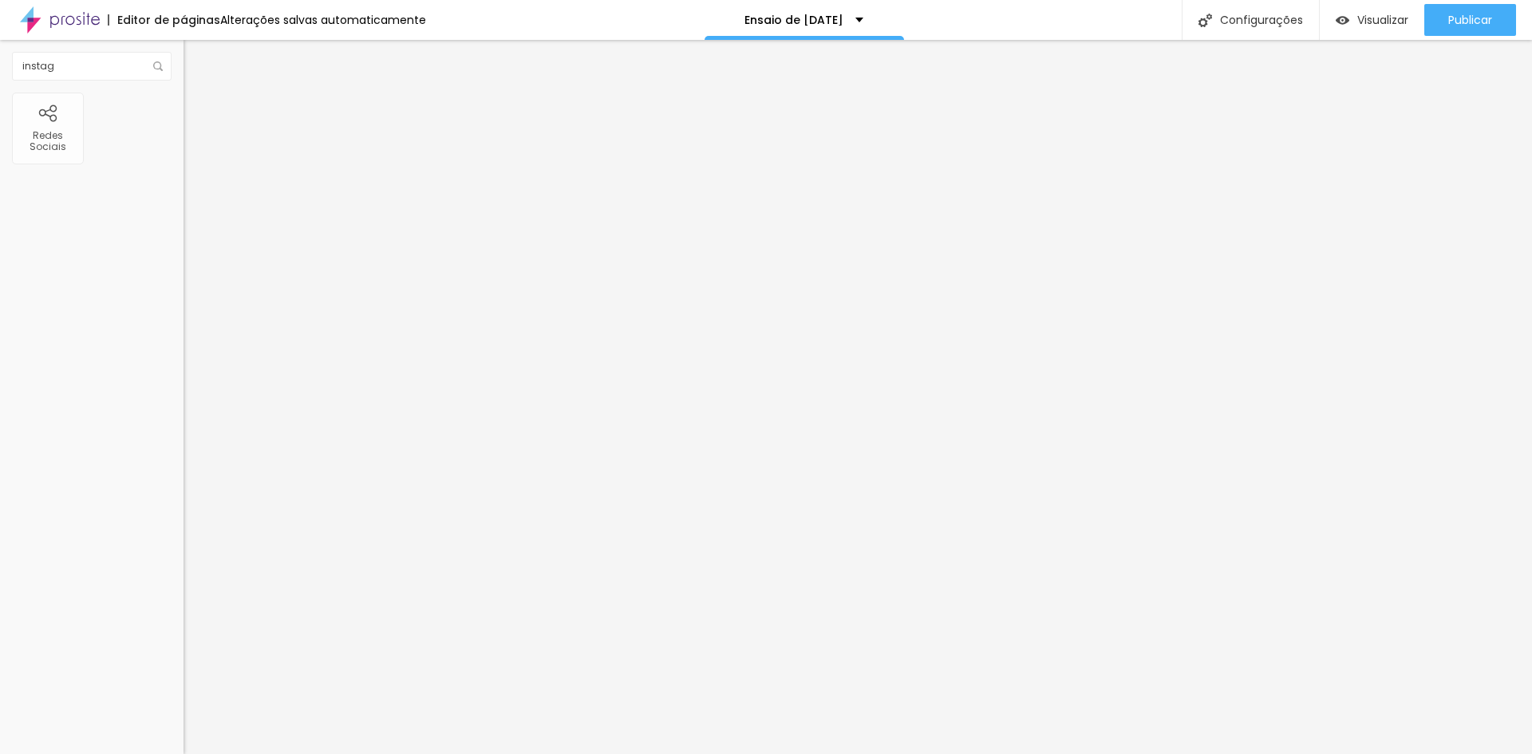
type input "14"
type input "18"
type input "21"
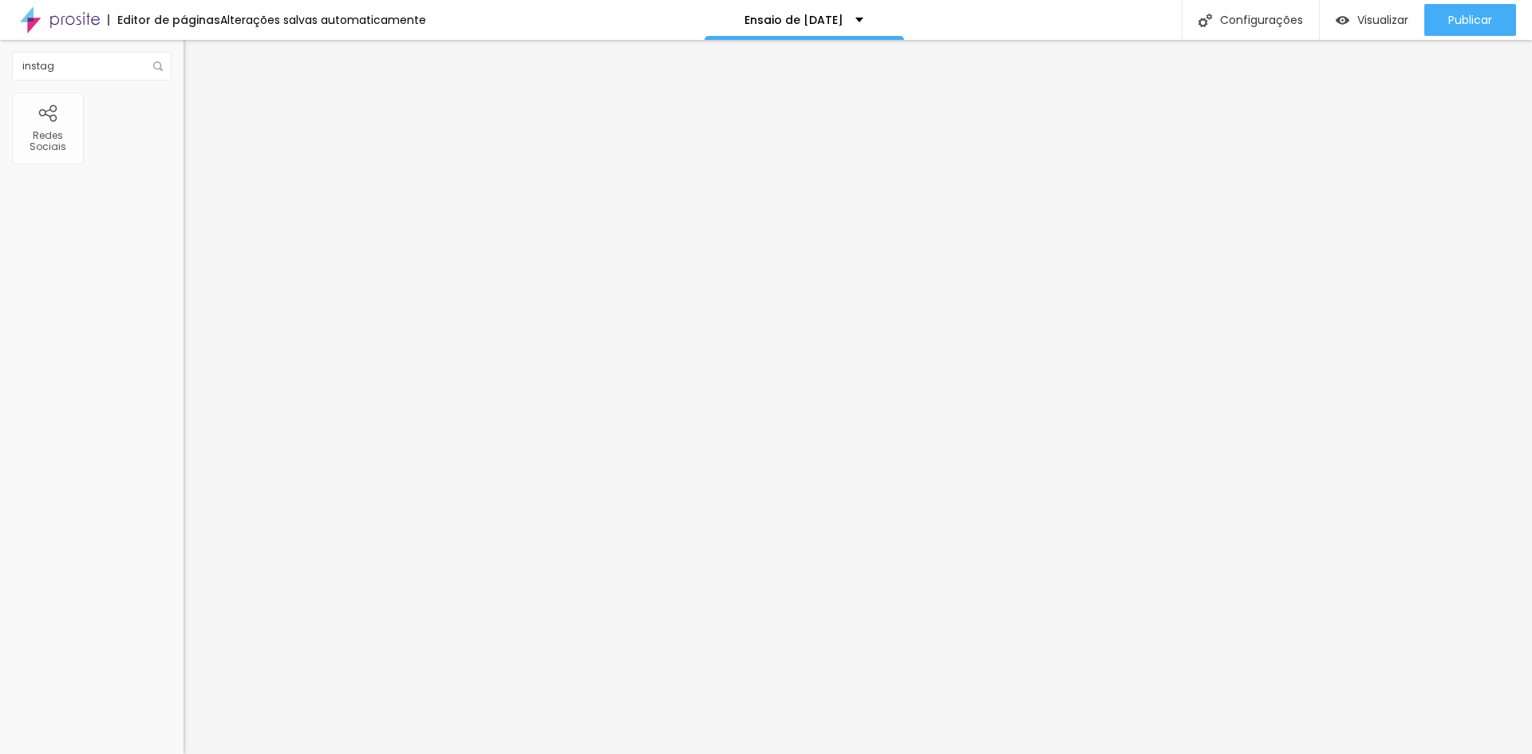
type input "21"
type input "23"
type input "24"
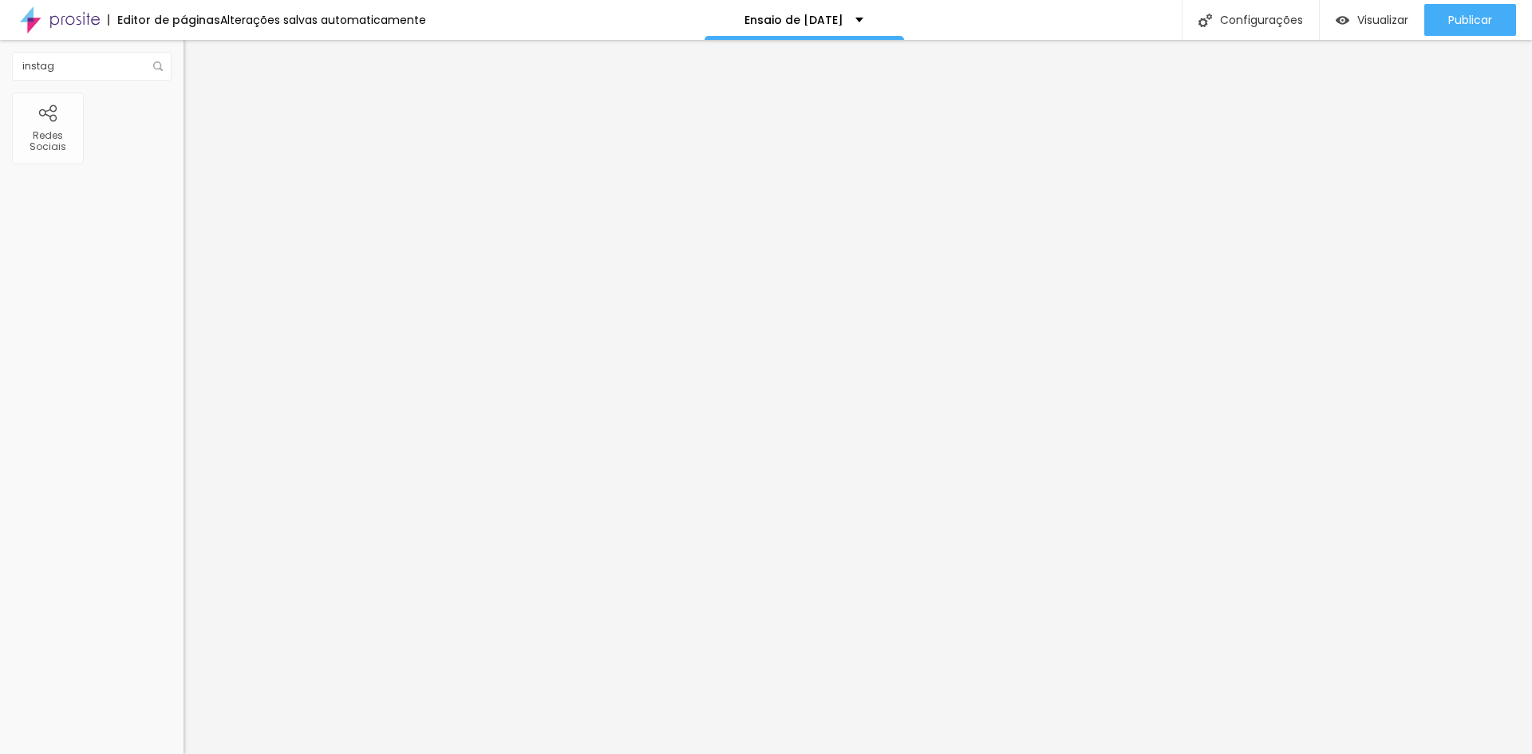
type input "25"
type input "26"
type input "28"
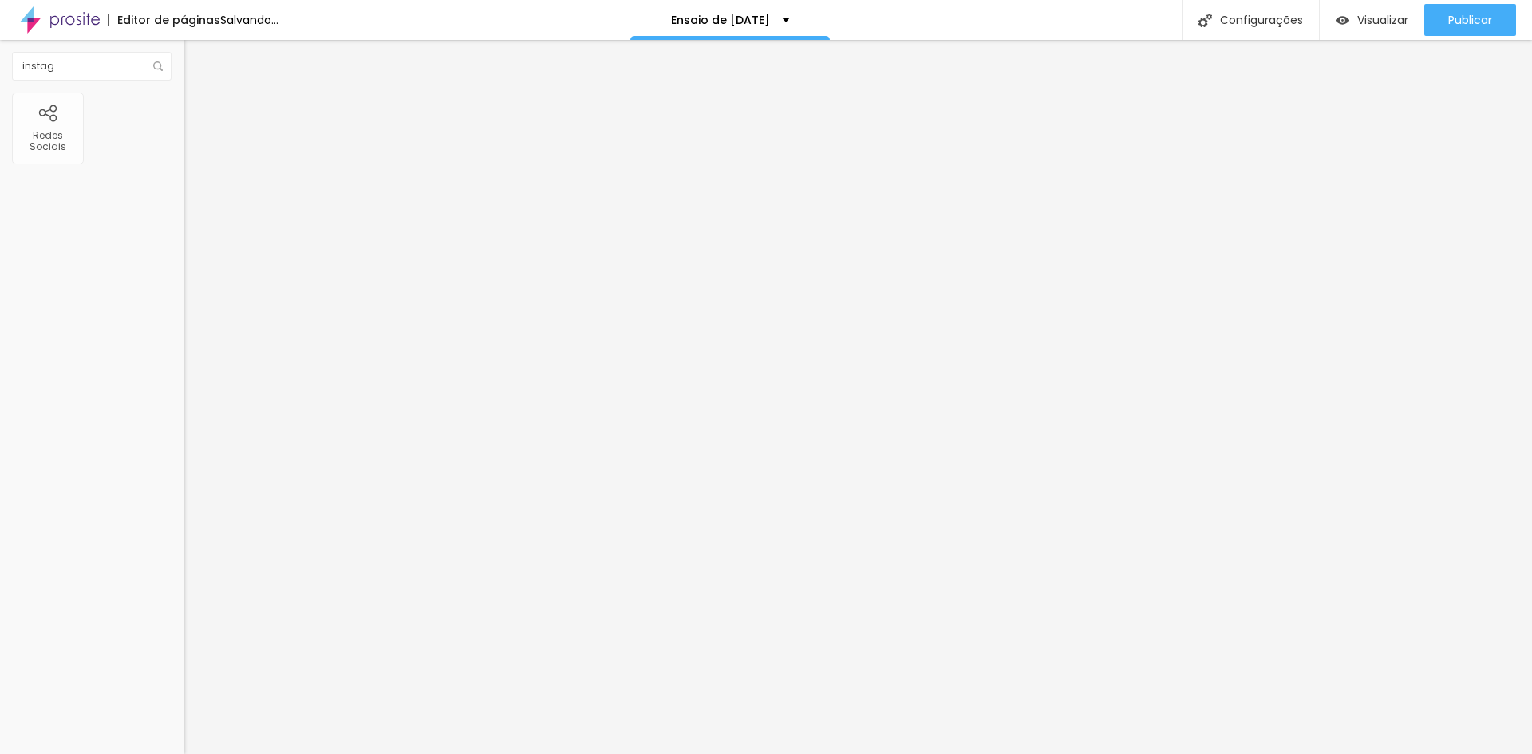
type input "28"
type input "30"
type input "28"
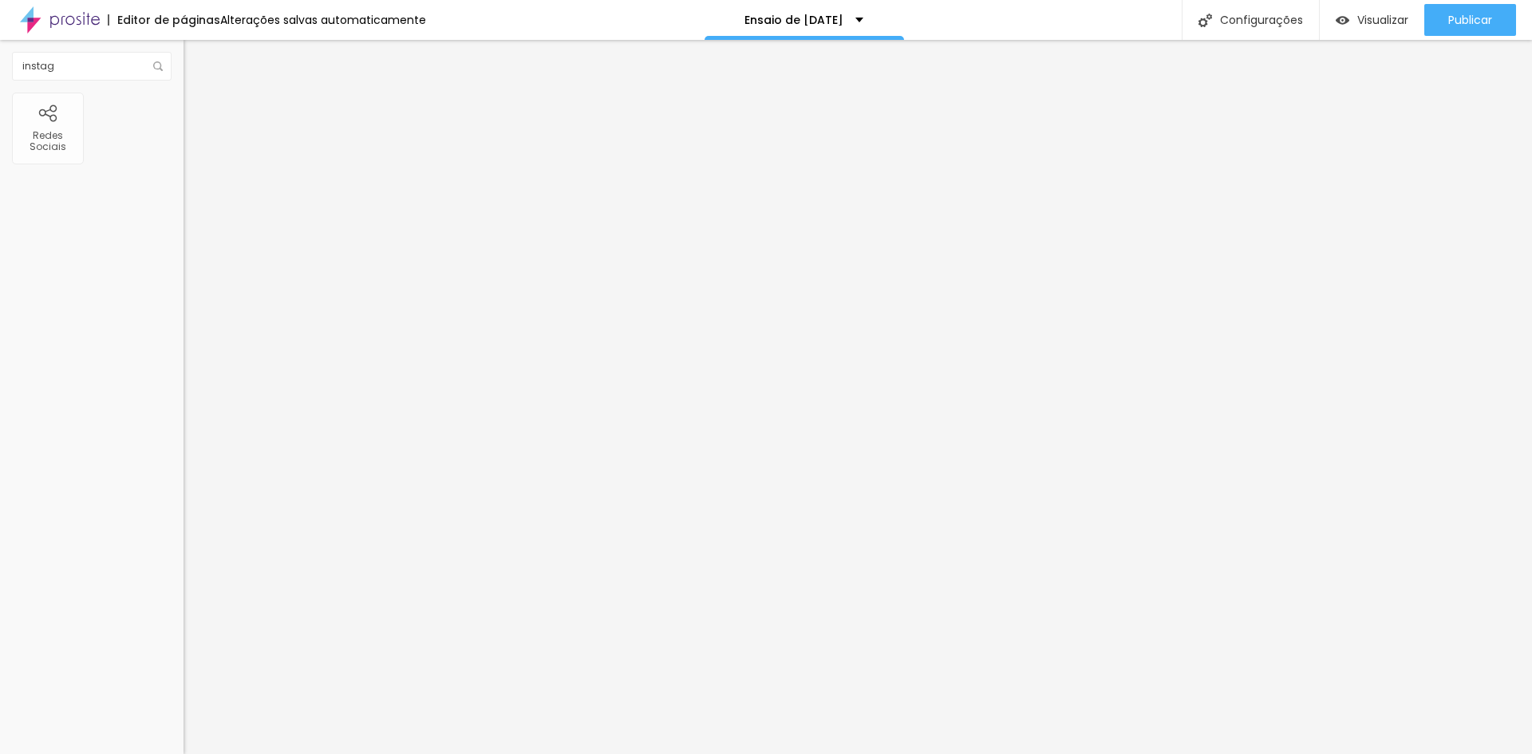
type input "20"
type input "0"
type input "1"
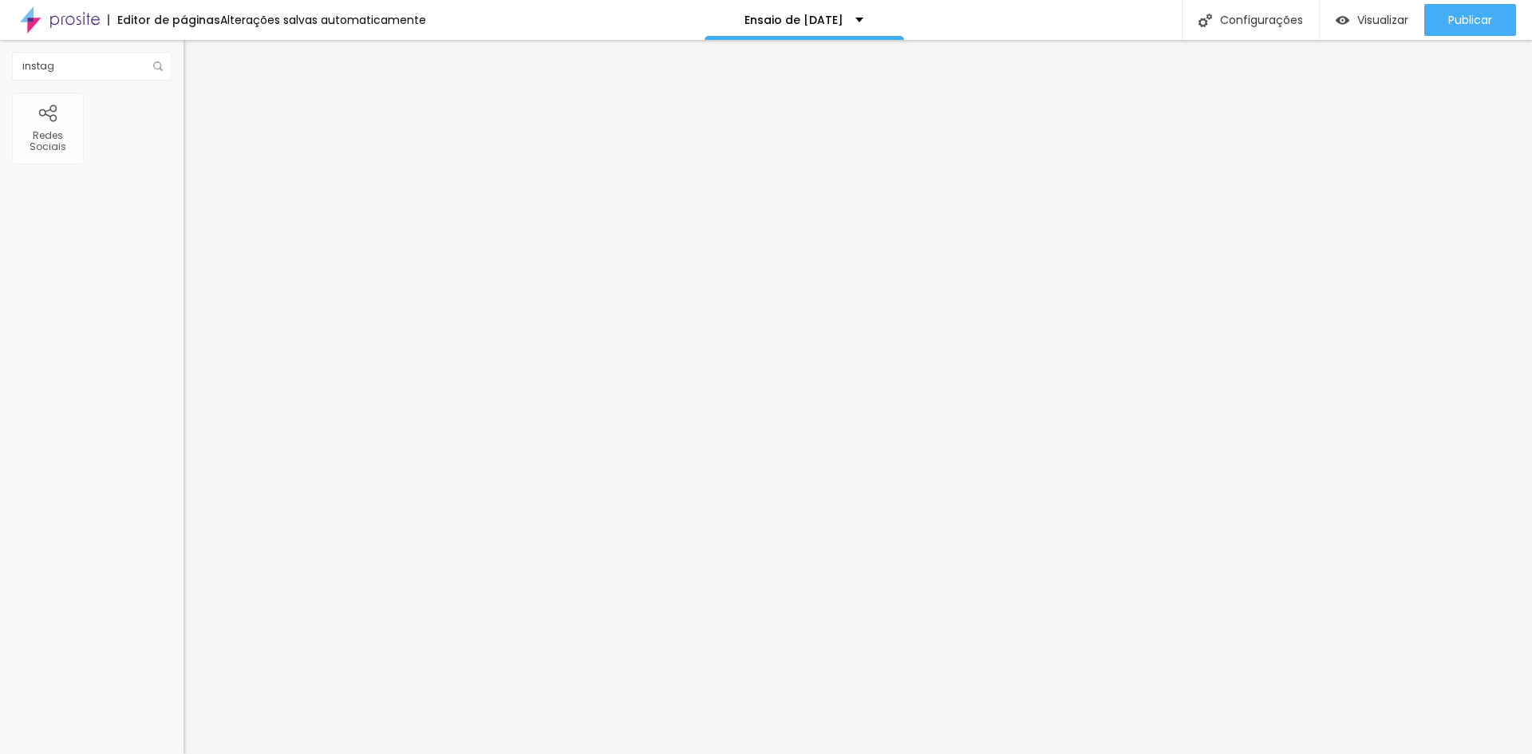
type input "1"
type input "4"
type input "9"
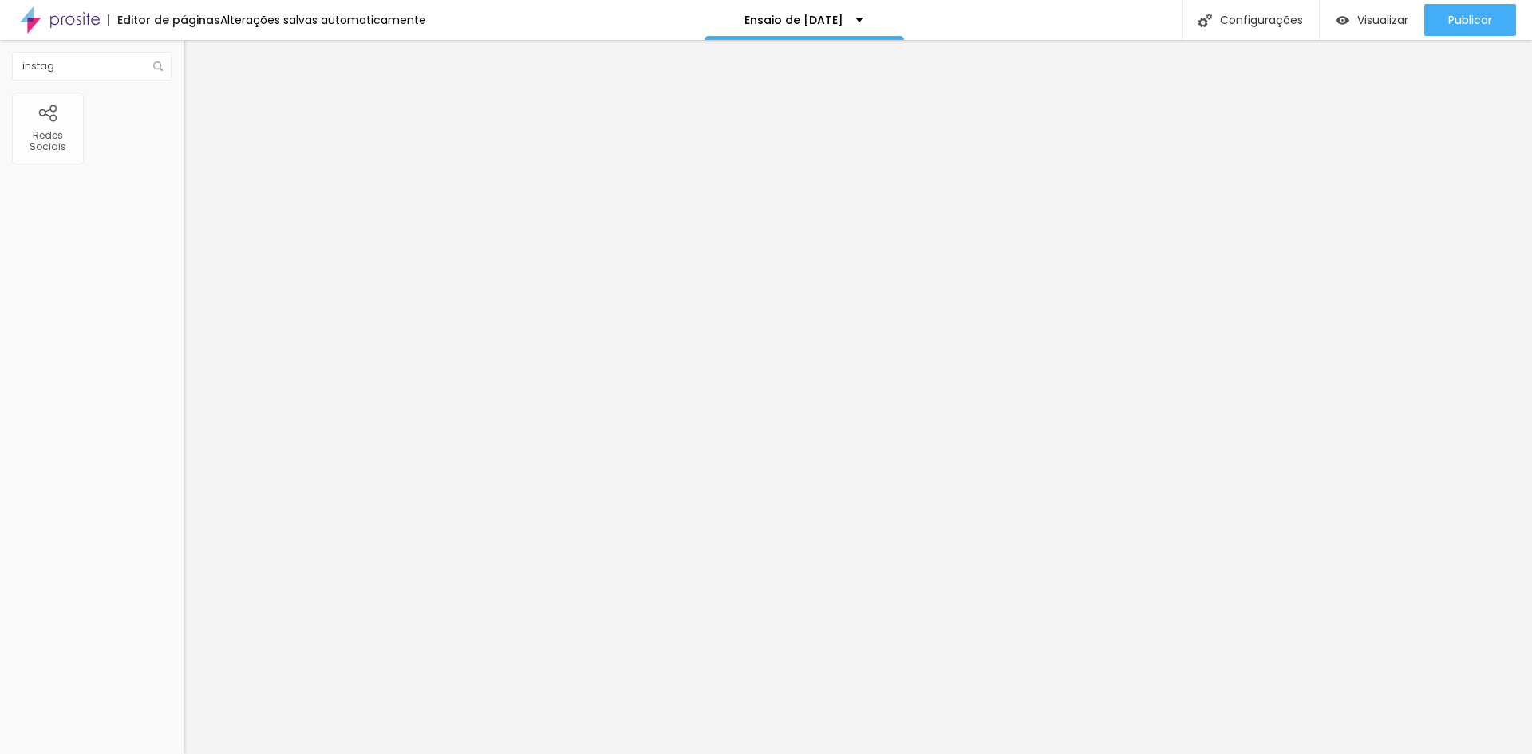
type input "16"
type input "18"
type input "19"
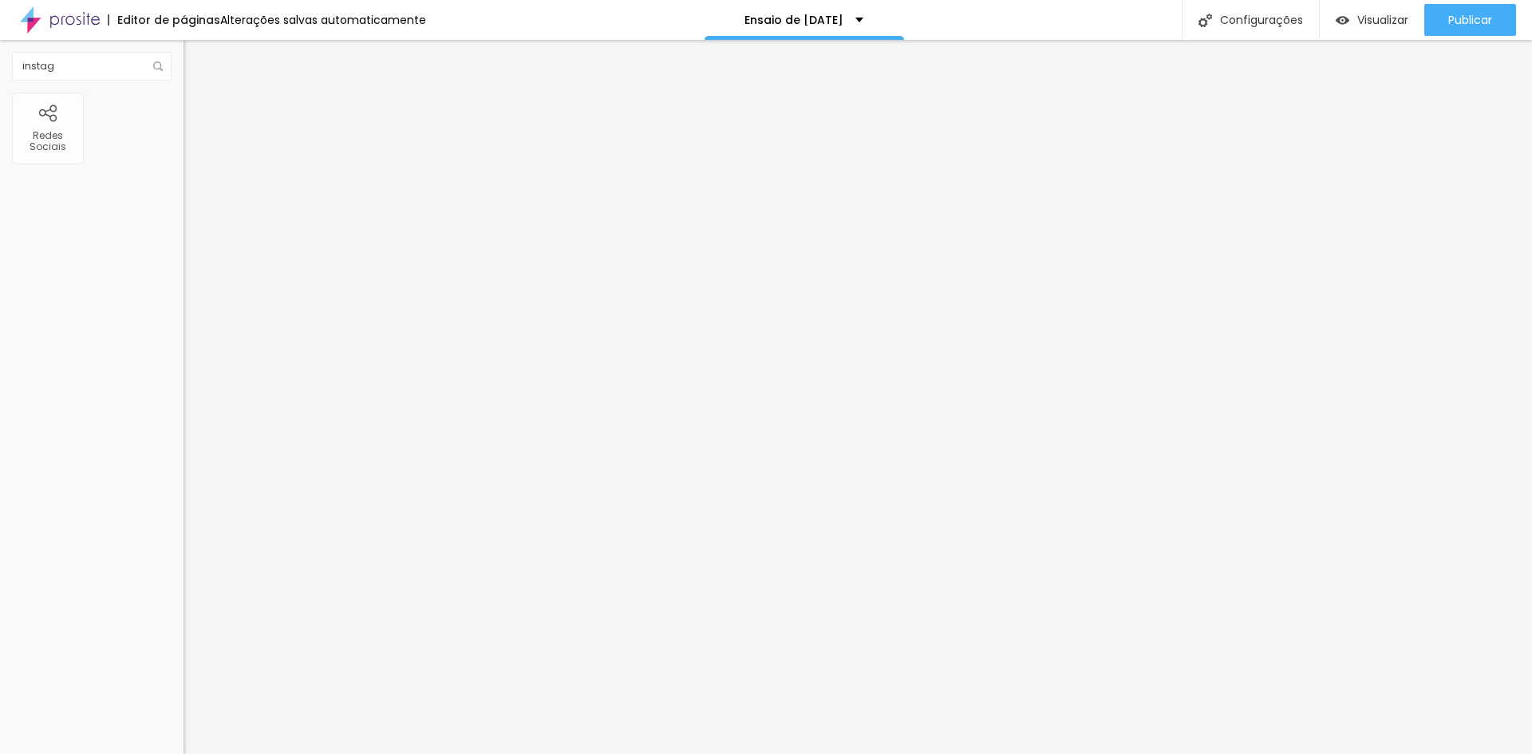
type input "19"
type input "20"
type input "22"
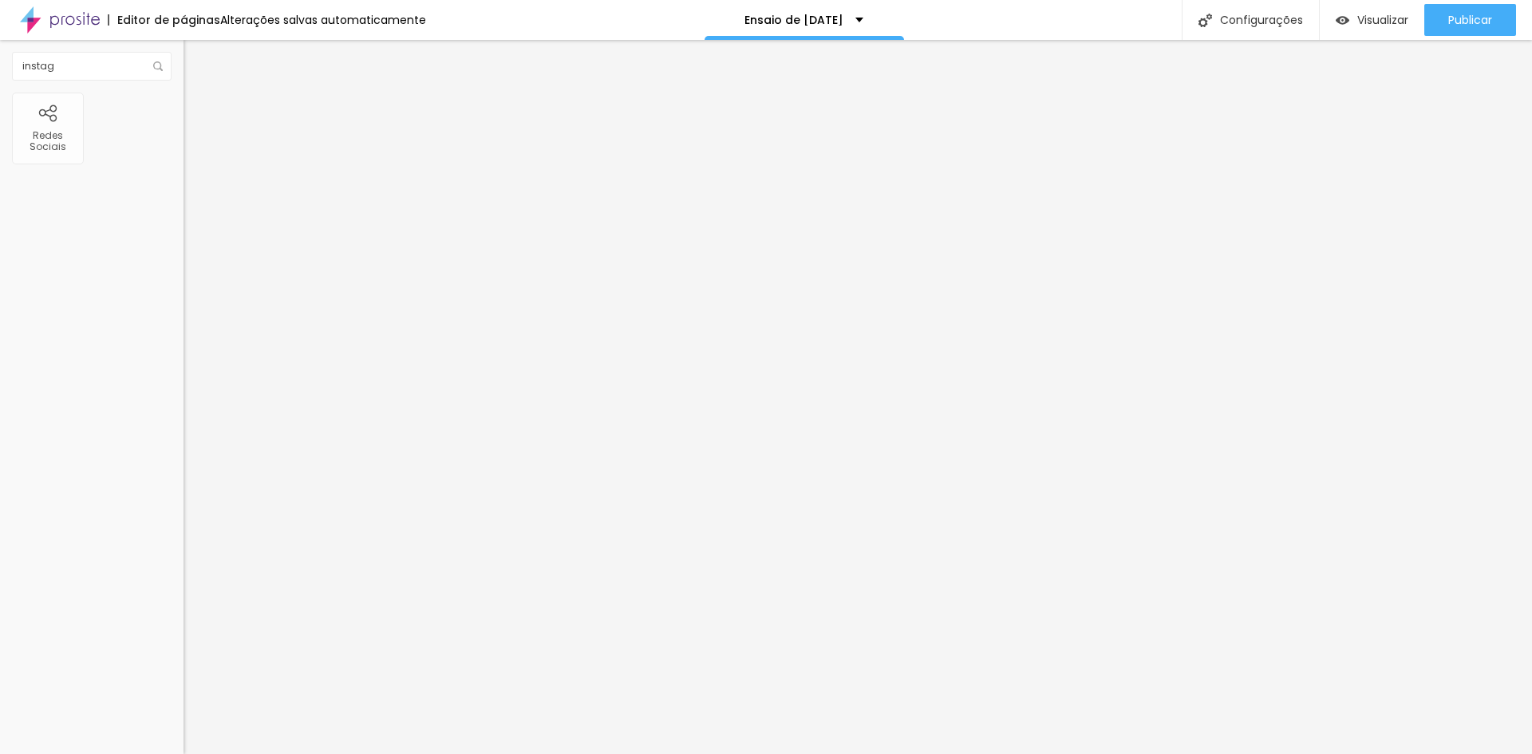
type input "24"
type input "27"
type input "29"
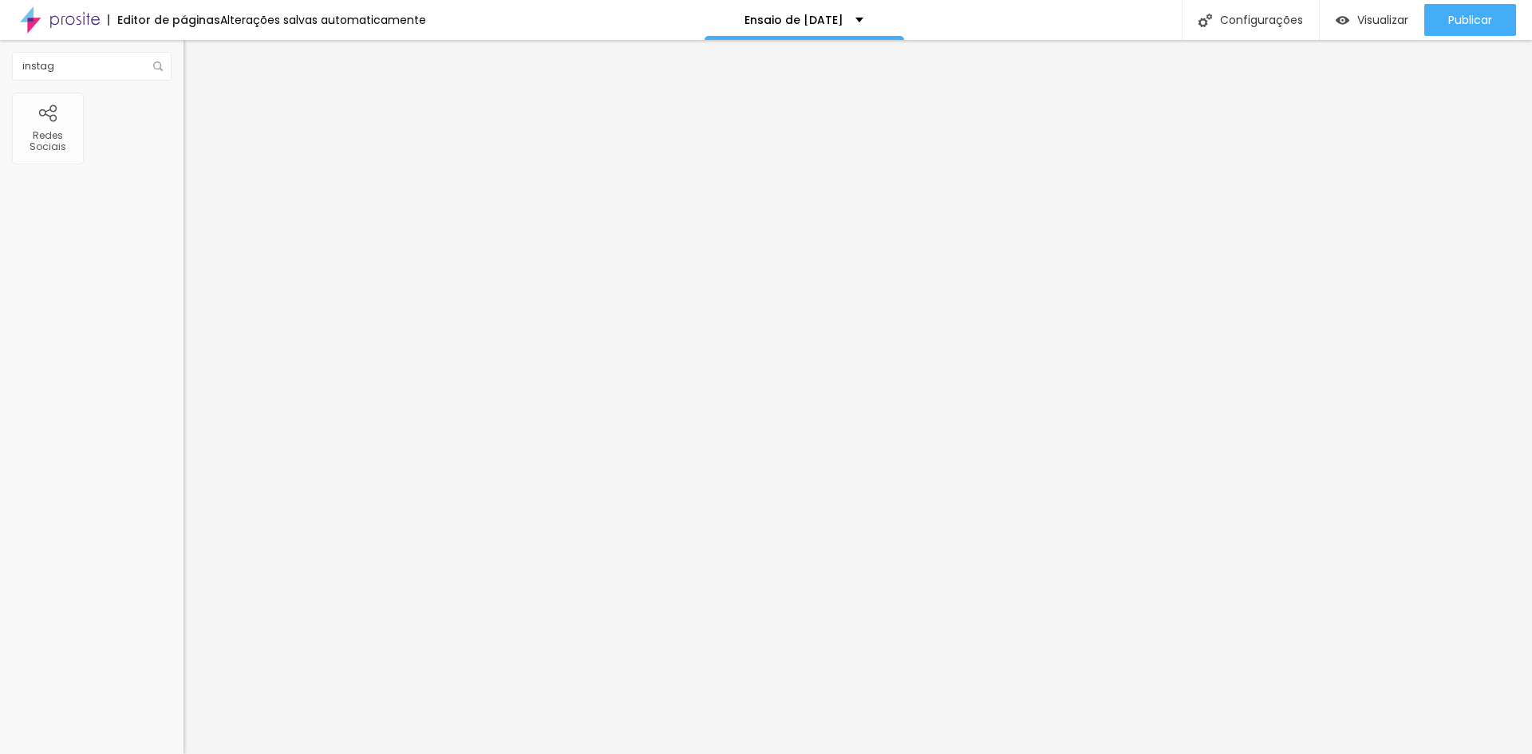
type input "29"
type input "30"
type input "28"
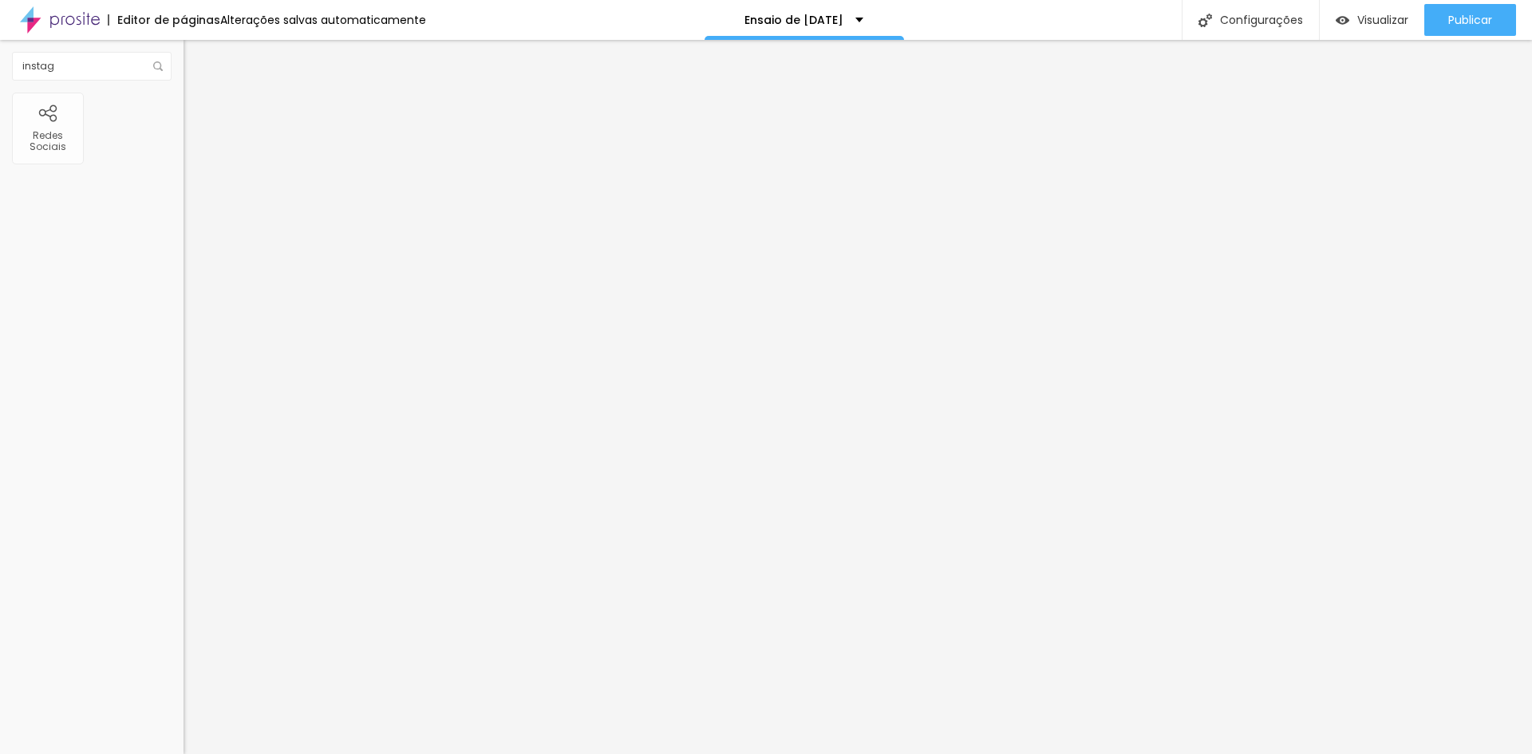
type input "24"
type input "20"
type input "19"
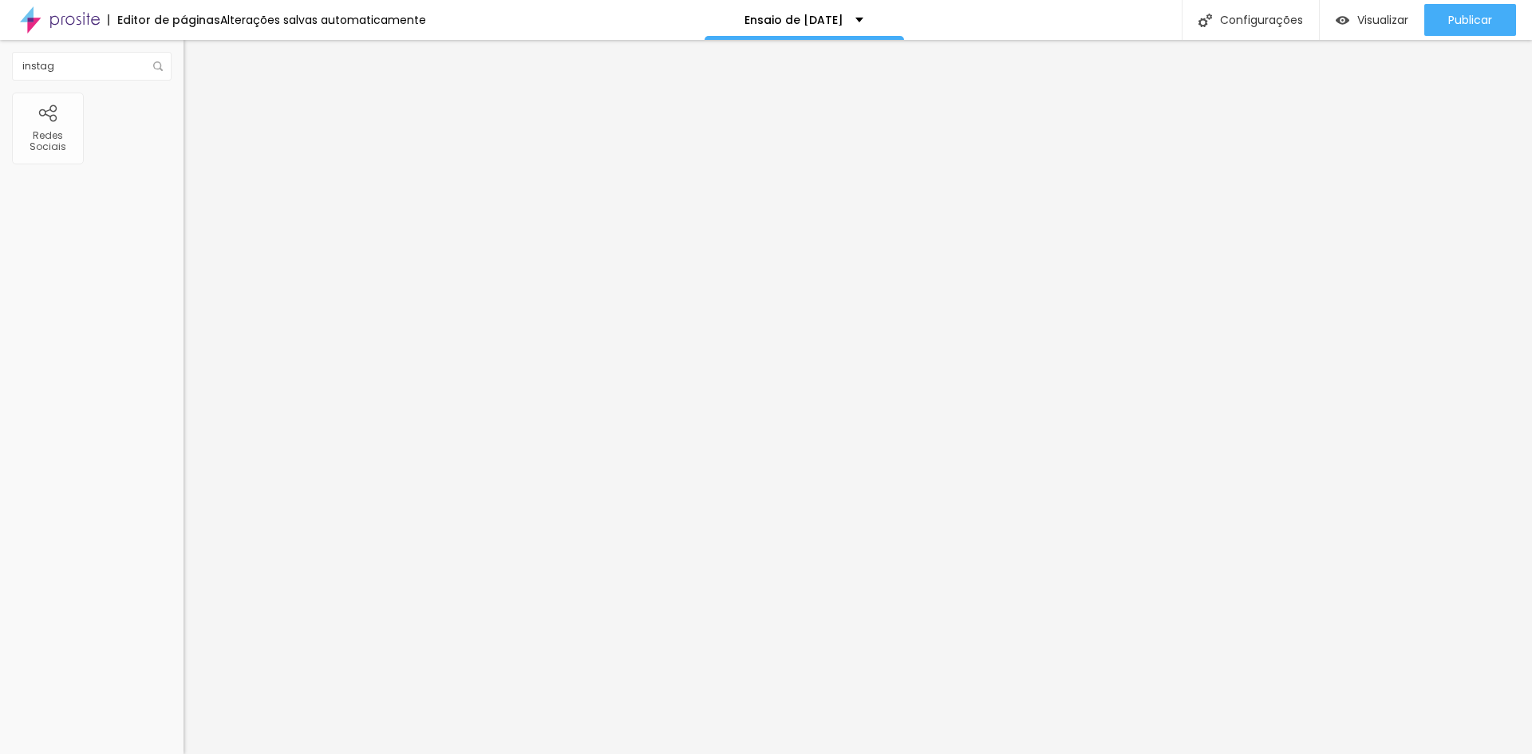
type input "19"
type input "18"
type input "17"
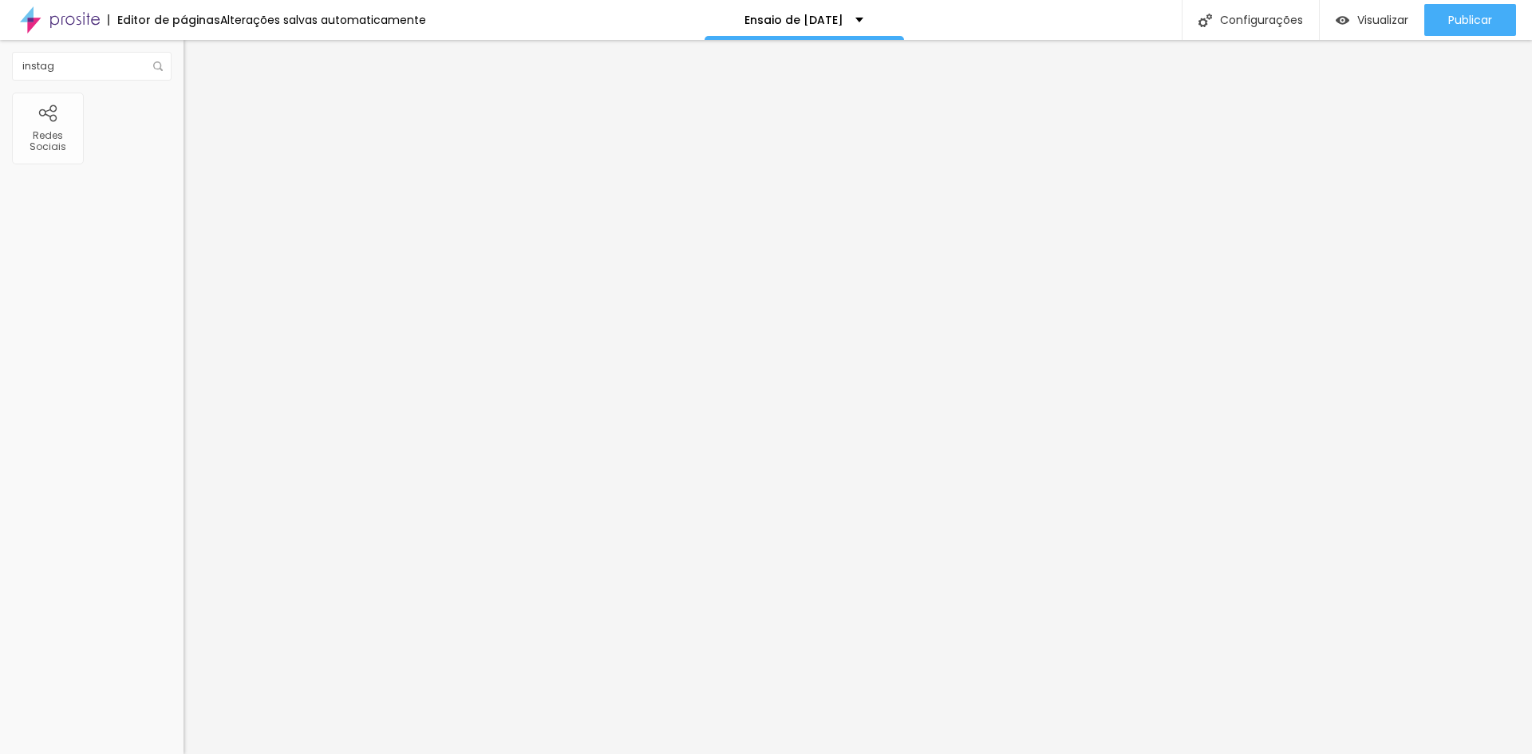
type input "16"
type input "15"
type input "14"
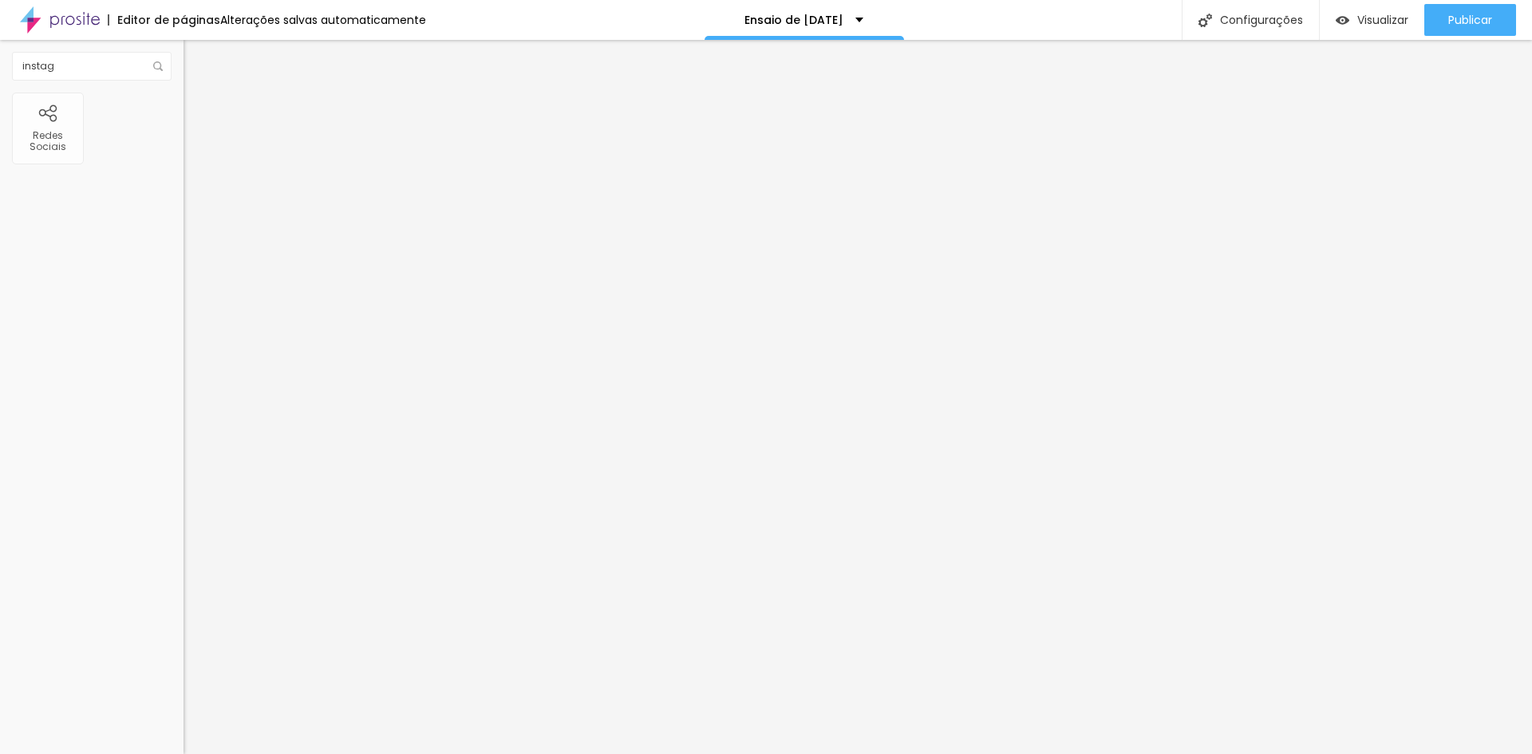
type input "14"
type input "13"
type input "12"
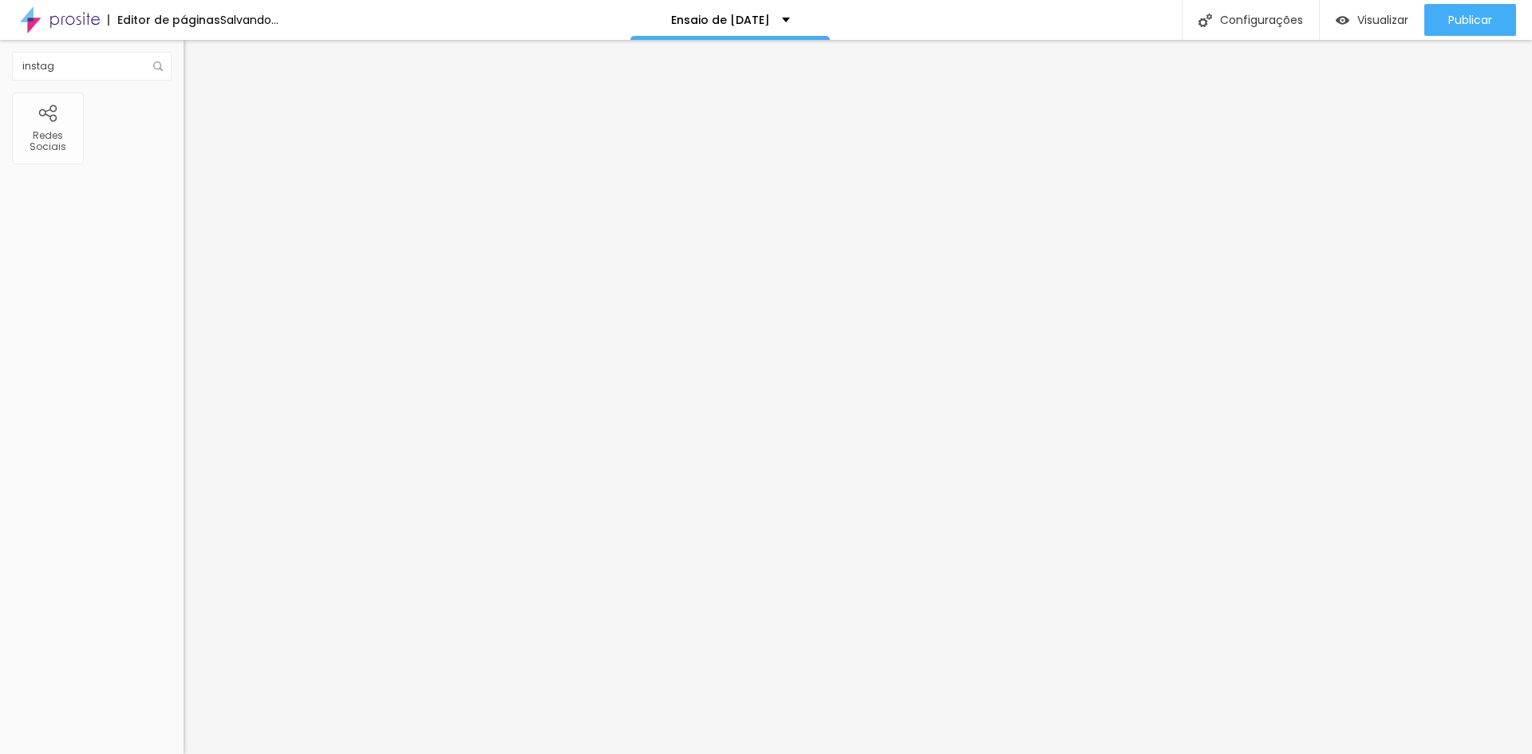
type input "19"
type input "21"
type input "22"
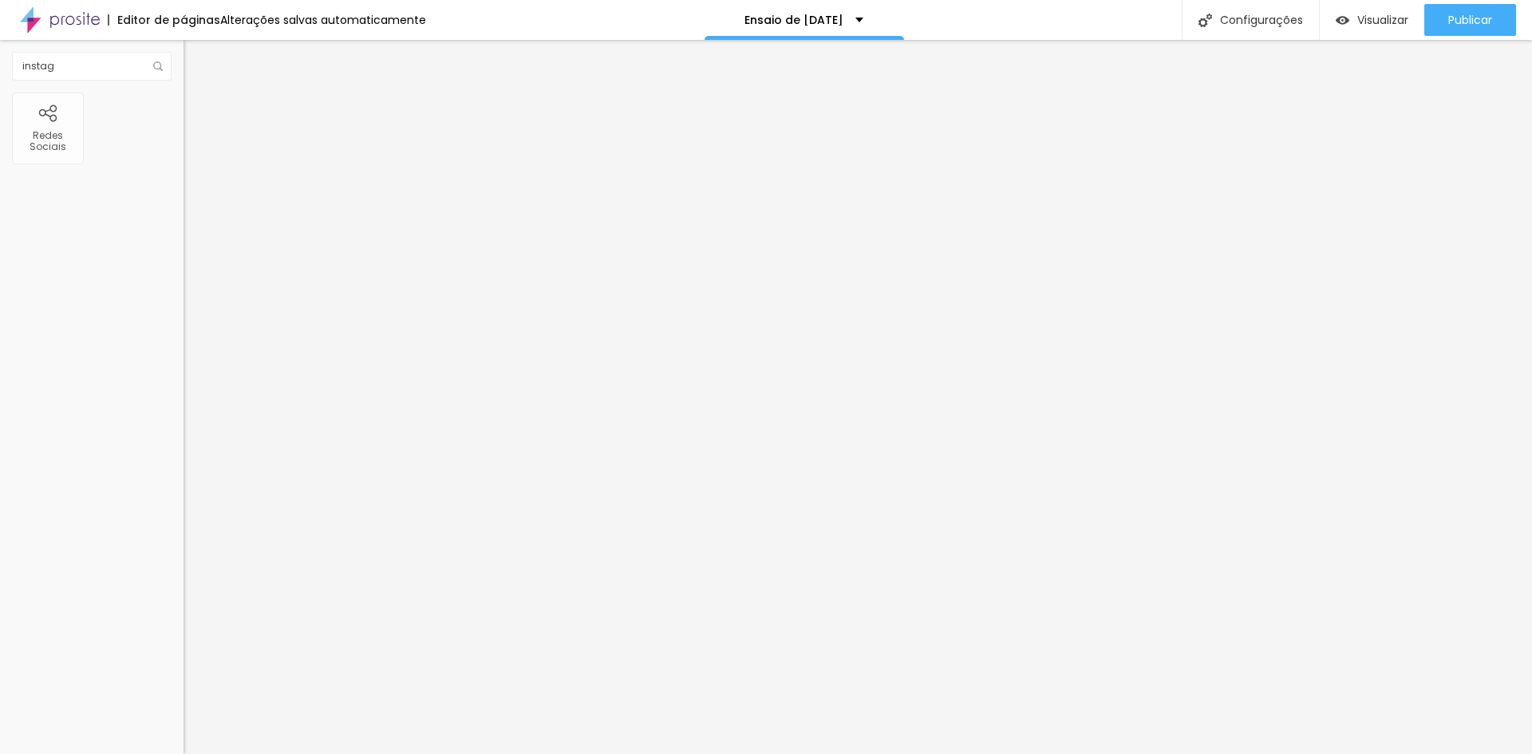
drag, startPoint x: 65, startPoint y: 259, endPoint x: 127, endPoint y: 282, distance: 66.1
type input "22"
click at [184, 245] on input "range" at bounding box center [235, 238] width 103 height 13
type input "14"
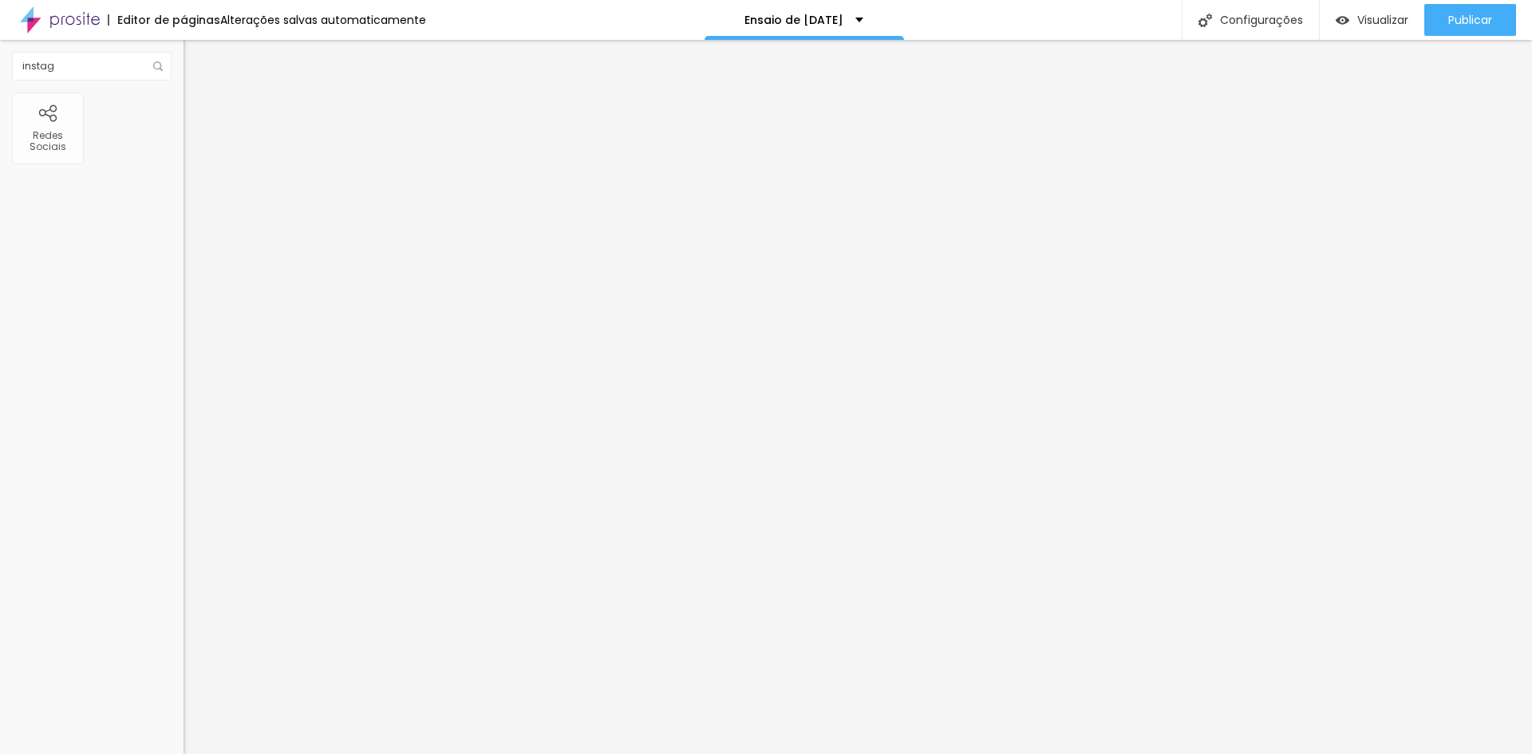
type input "20"
type input "23"
type input "25"
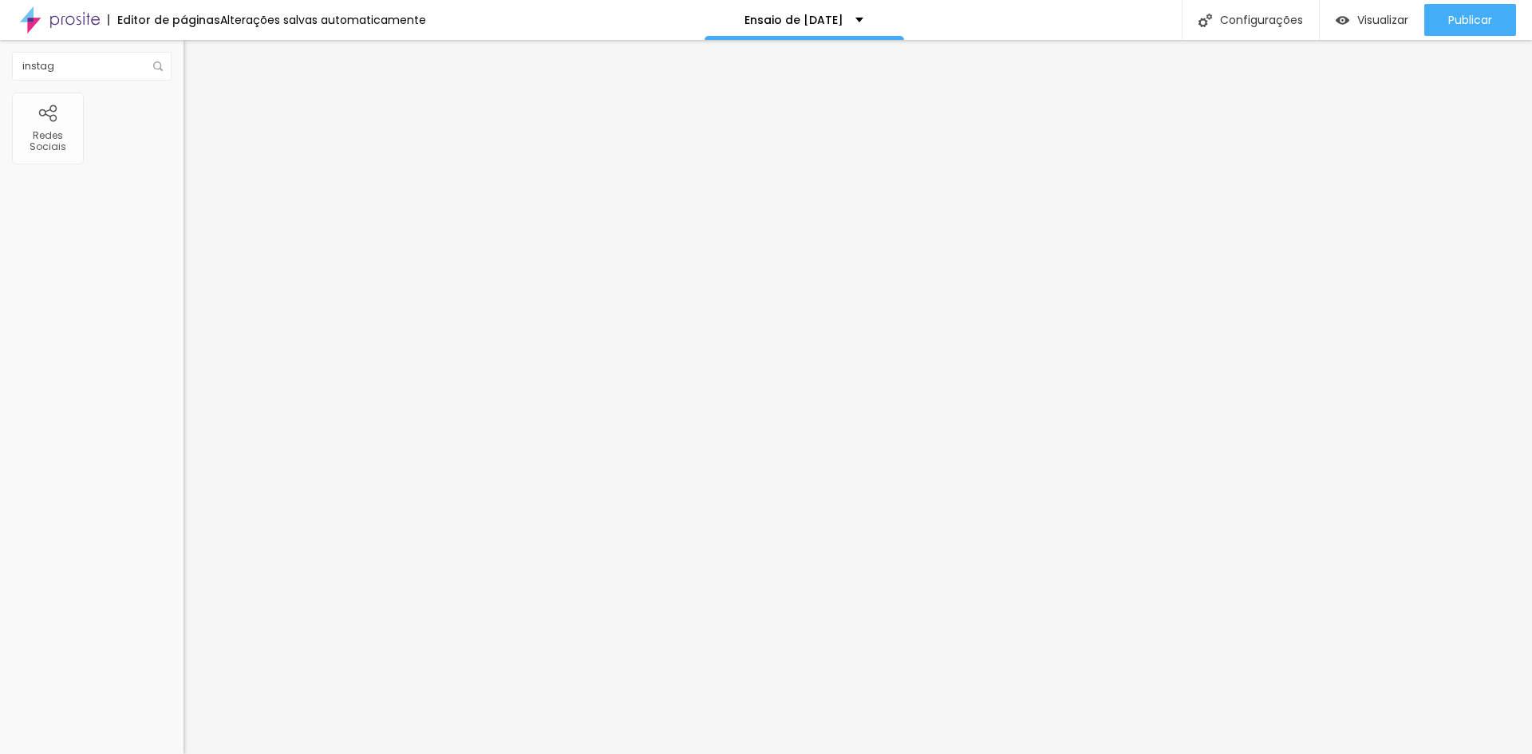
type input "25"
type input "23"
type input "22"
drag, startPoint x: 55, startPoint y: 217, endPoint x: 143, endPoint y: 227, distance: 88.4
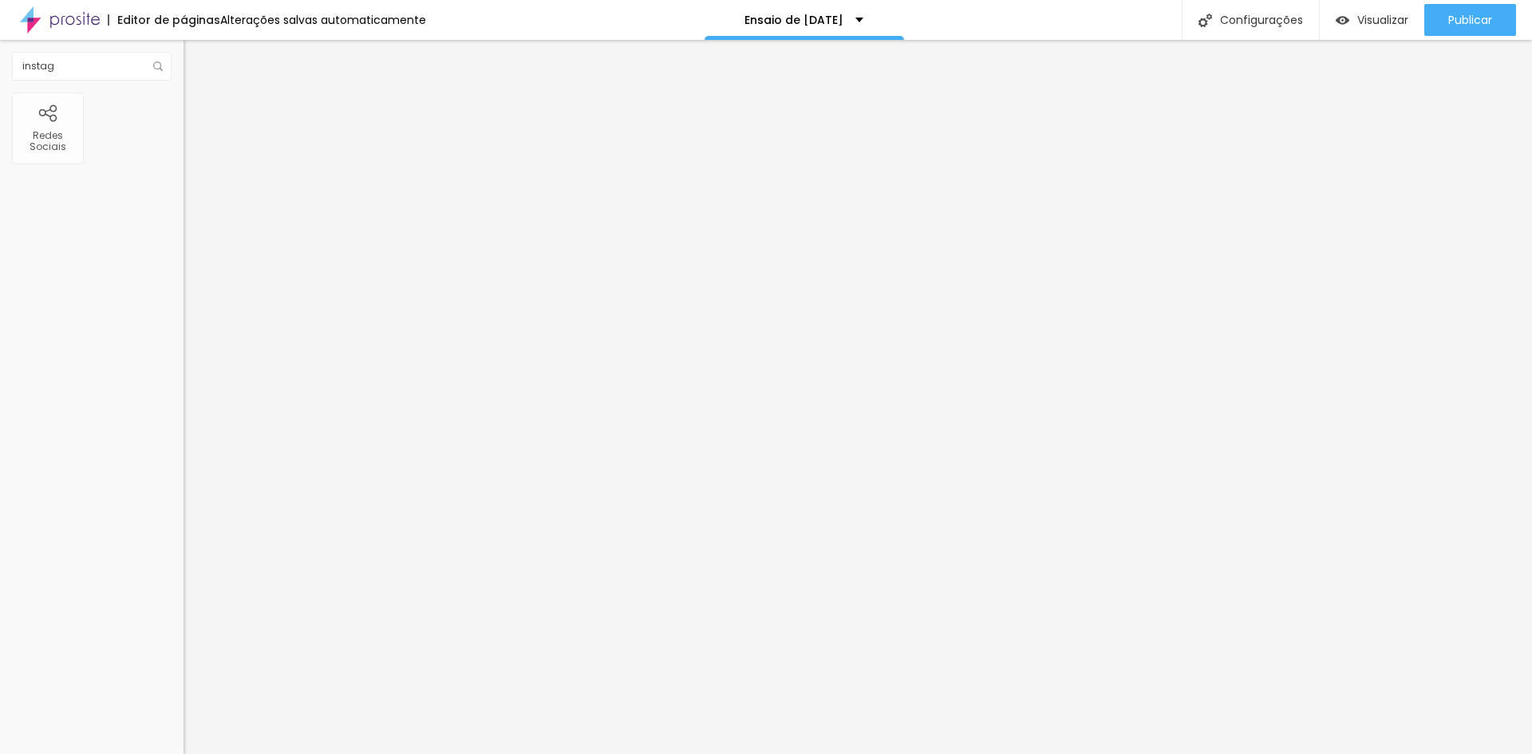
type input "22"
click at [184, 204] on input "range" at bounding box center [235, 198] width 103 height 13
click at [190, 286] on icon "button" at bounding box center [195, 282] width 10 height 10
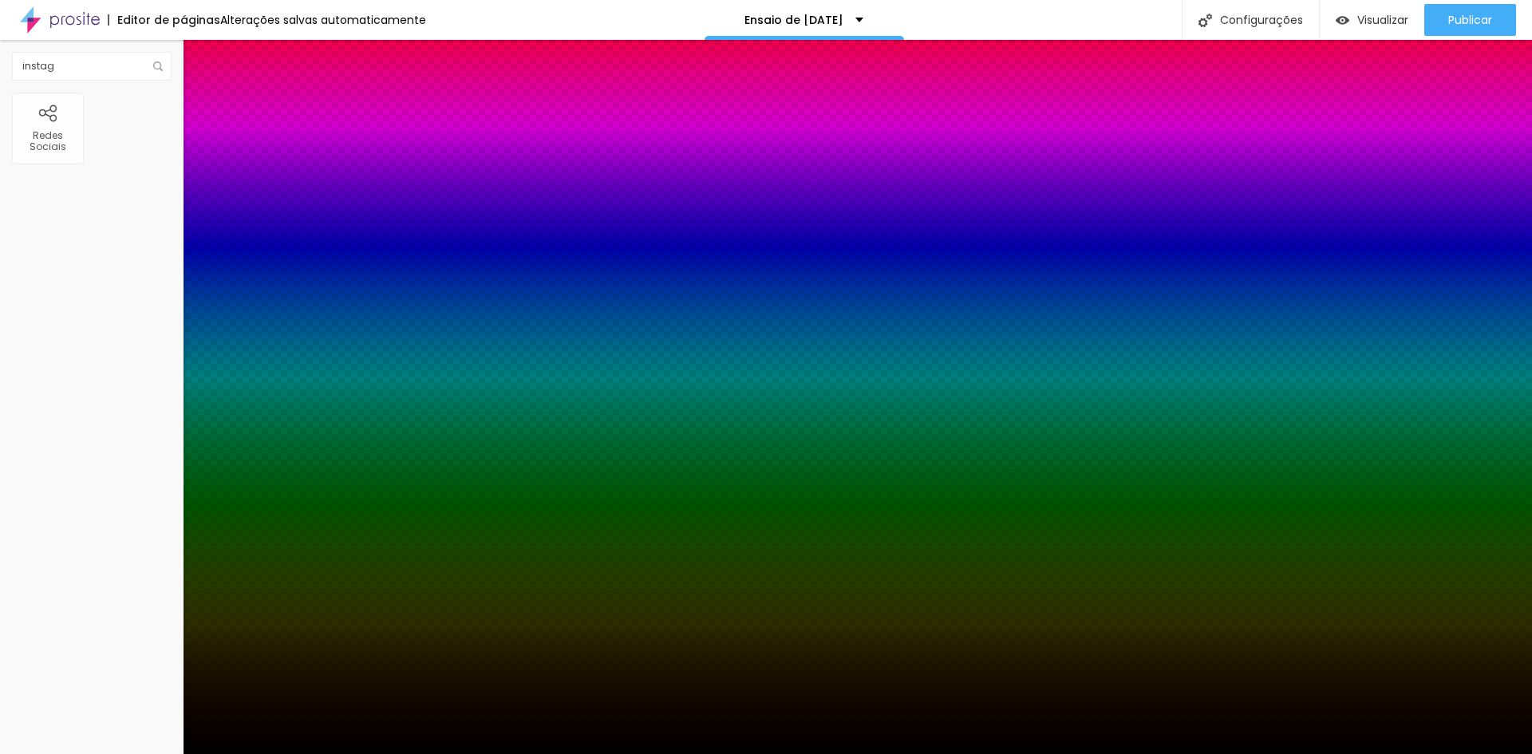
click at [161, 753] on div at bounding box center [766, 754] width 1532 height 0
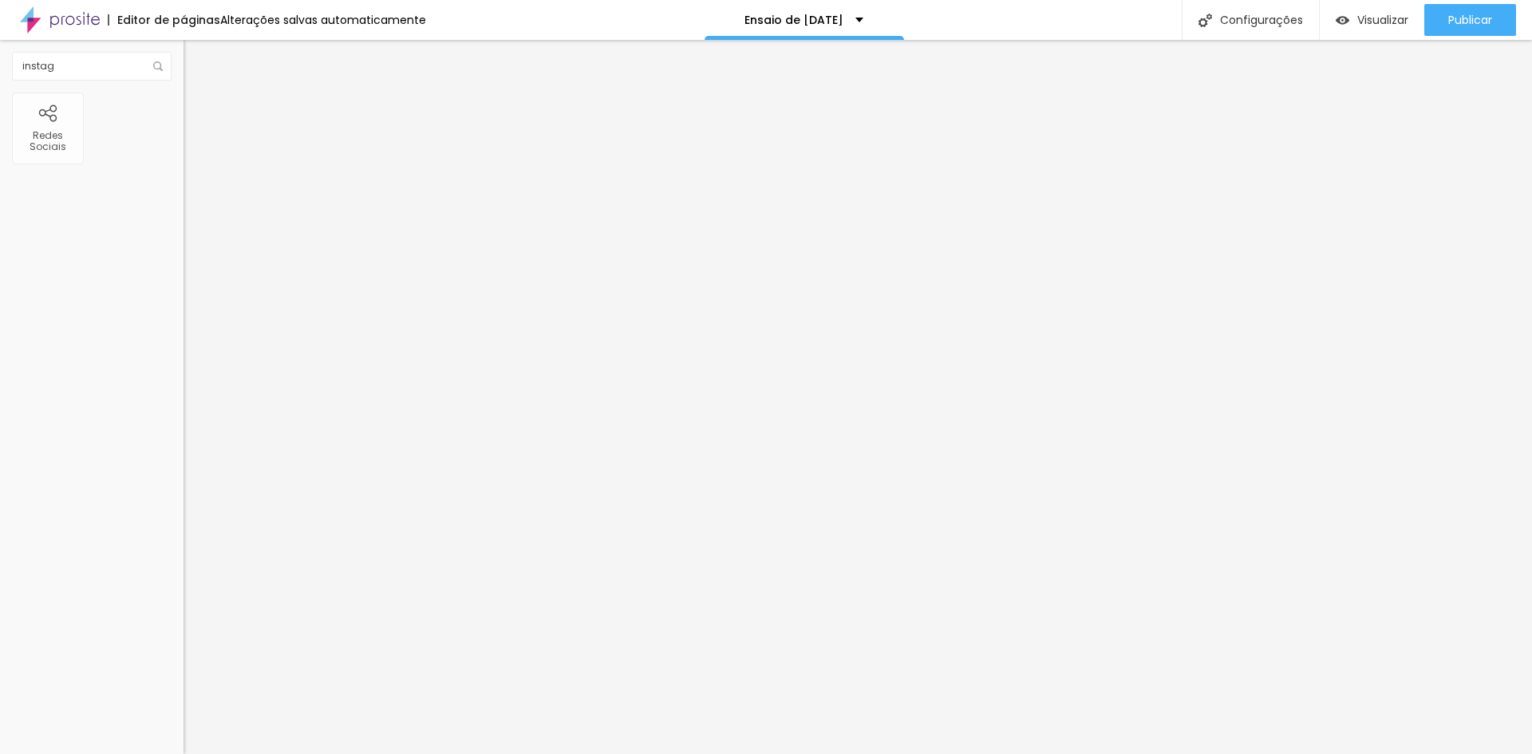
click at [192, 285] on icon "button" at bounding box center [195, 282] width 6 height 6
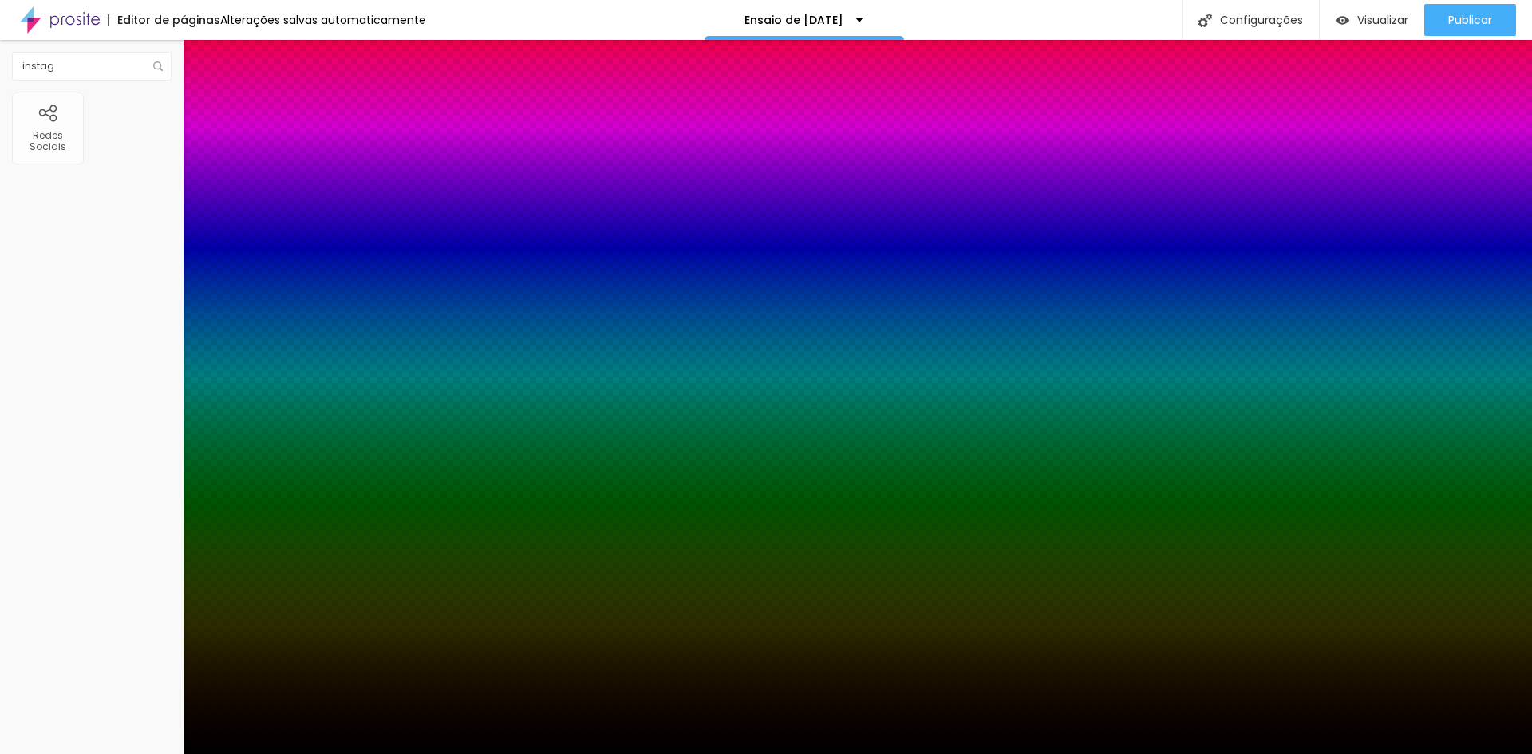
type input "1"
type input "4"
type input "10"
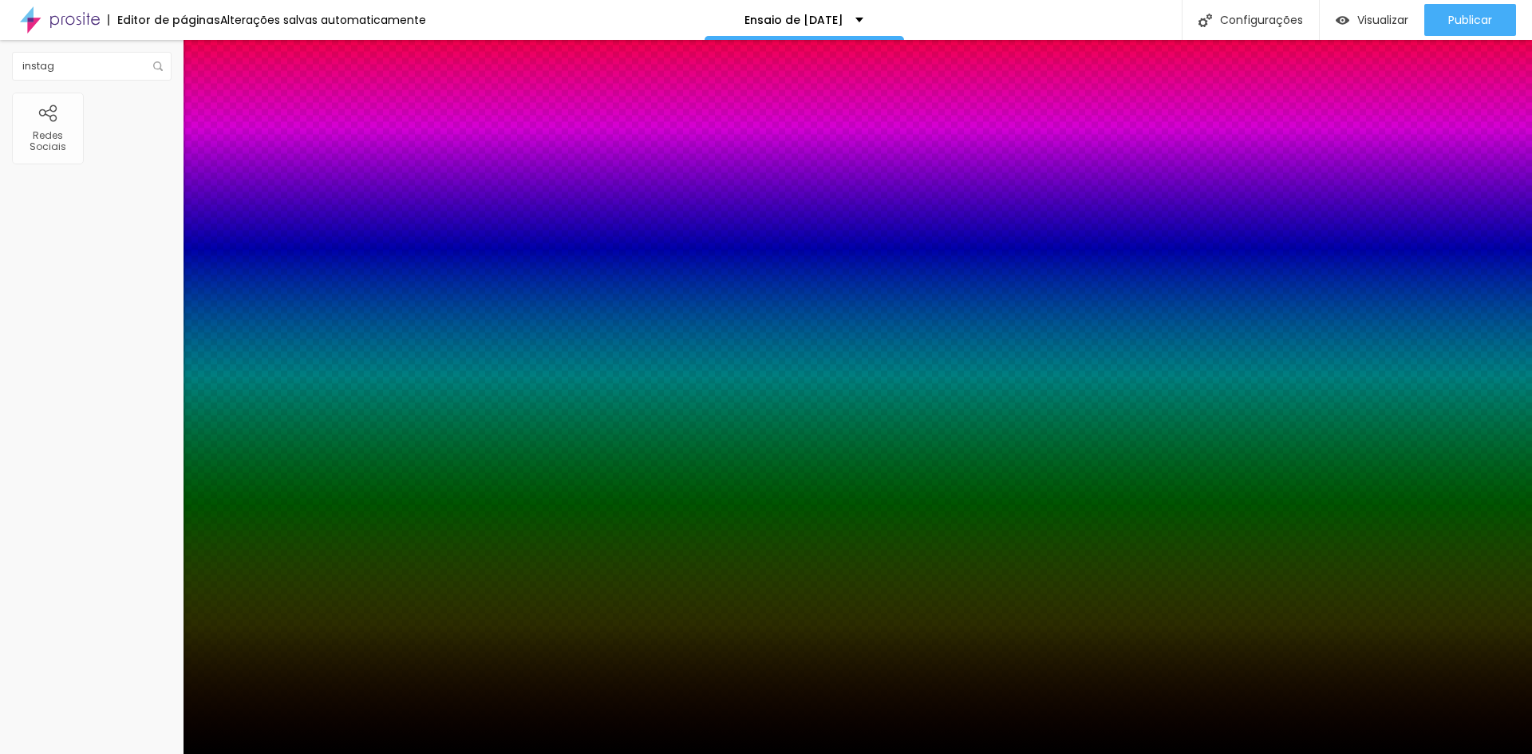
type input "10"
type input "11"
type input "12"
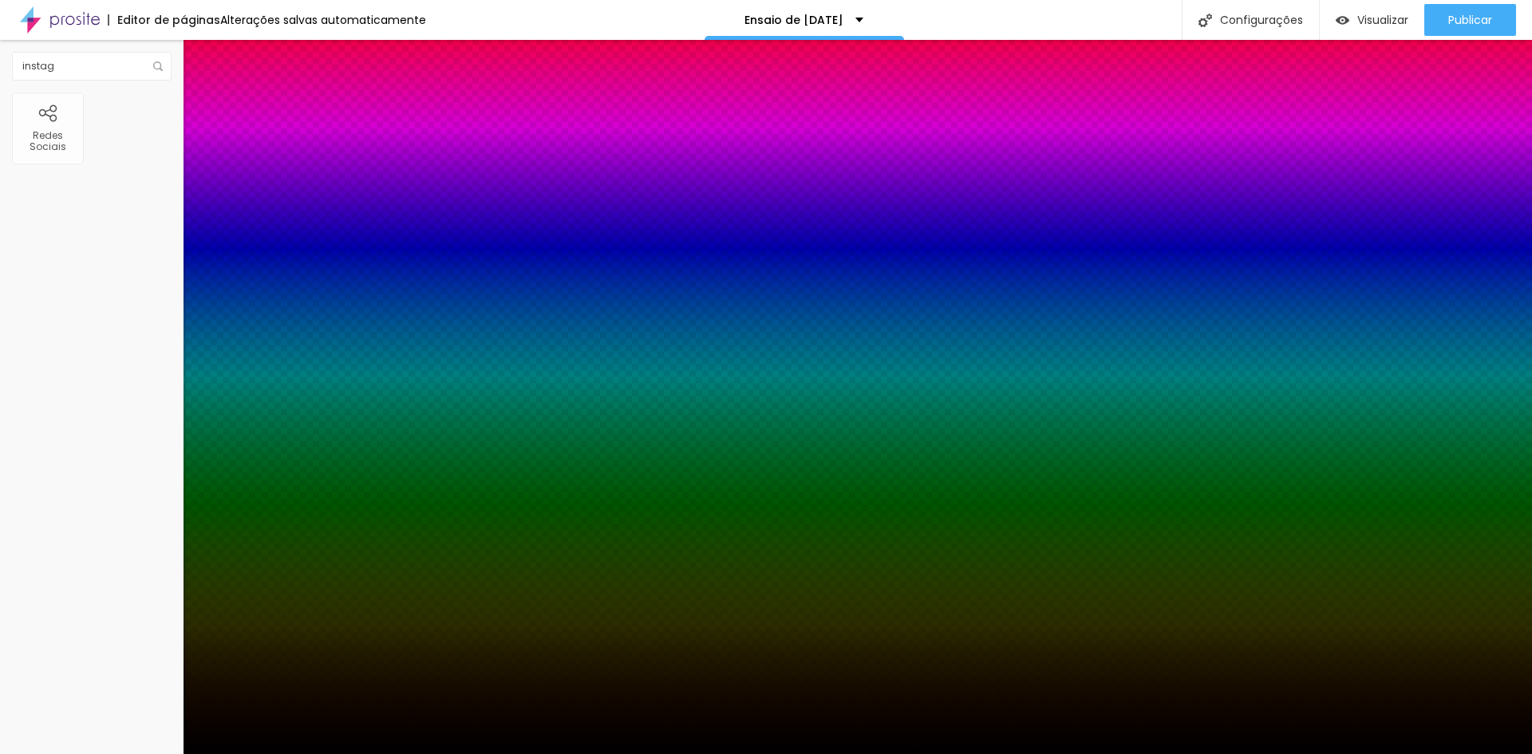
type input "14"
type input "15"
type input "16"
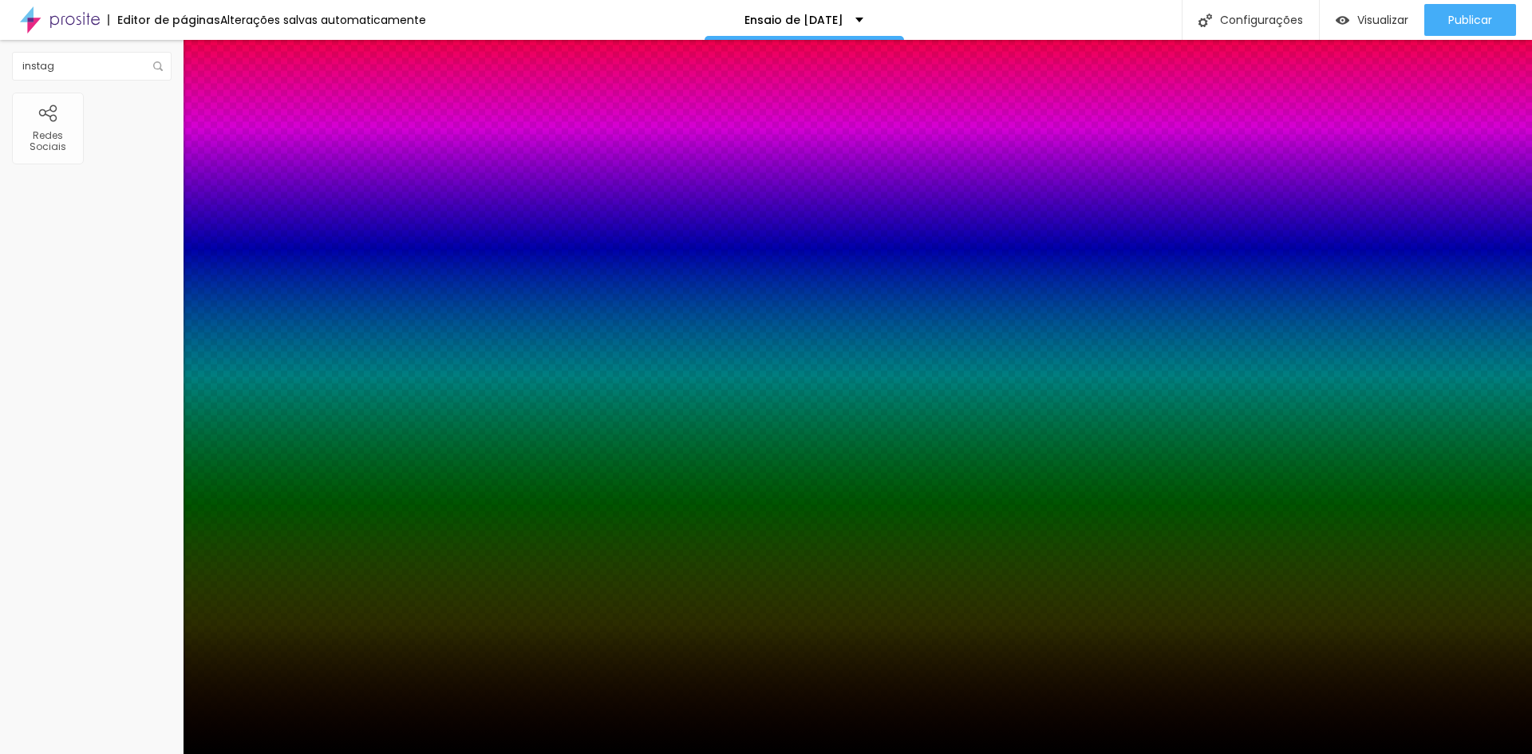
type input "16"
type input "17"
type input "18"
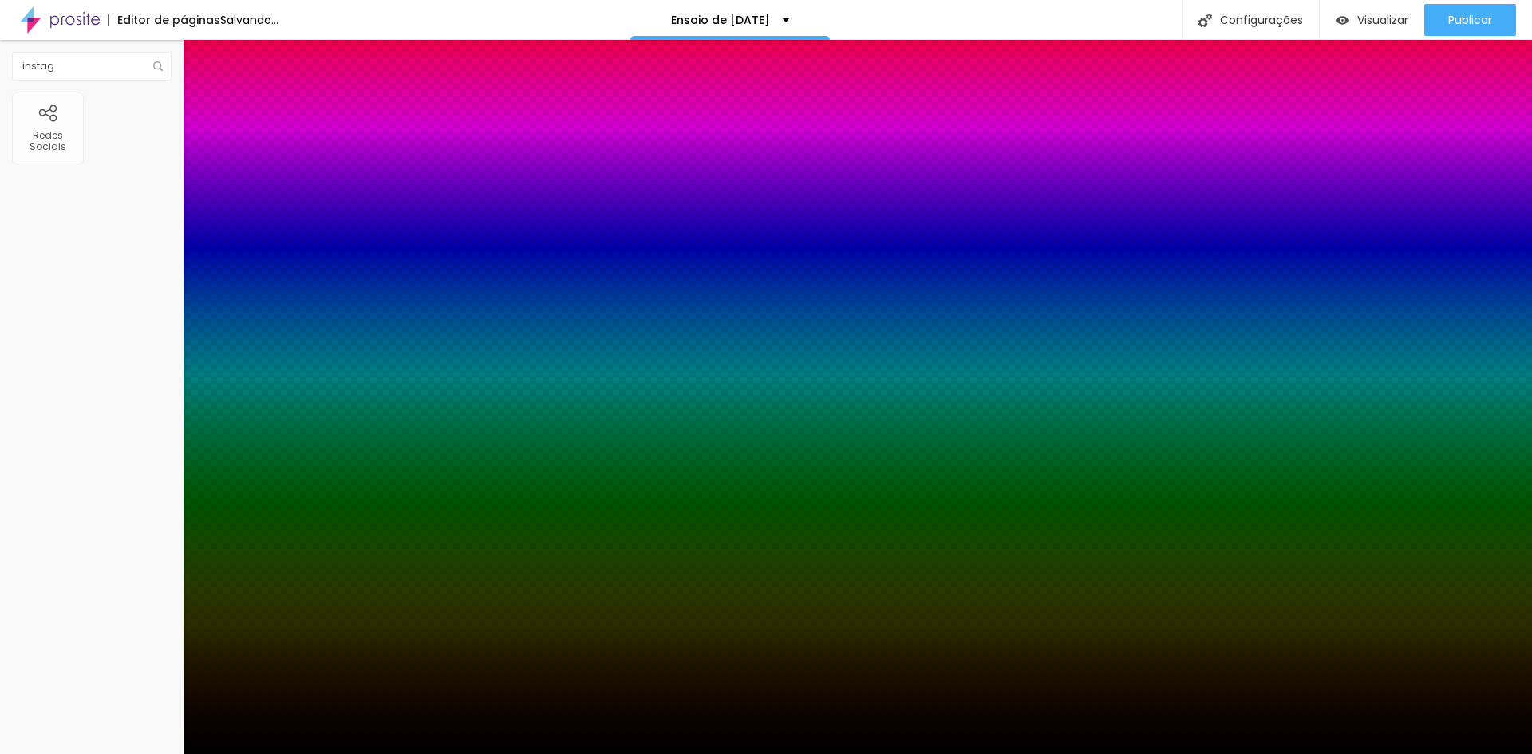
type input "19"
type input "20"
type input "22"
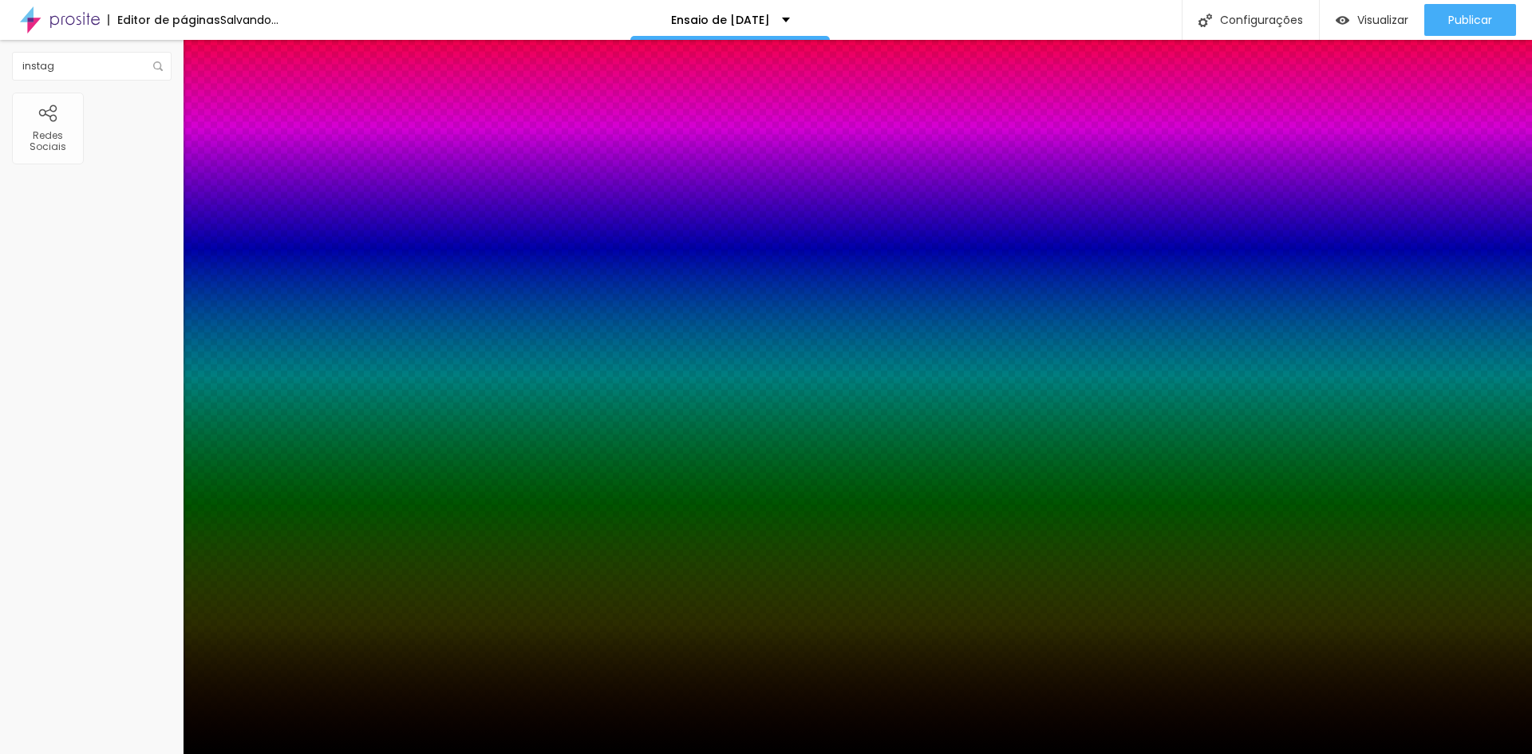
type input "22"
type input "23"
type input "24"
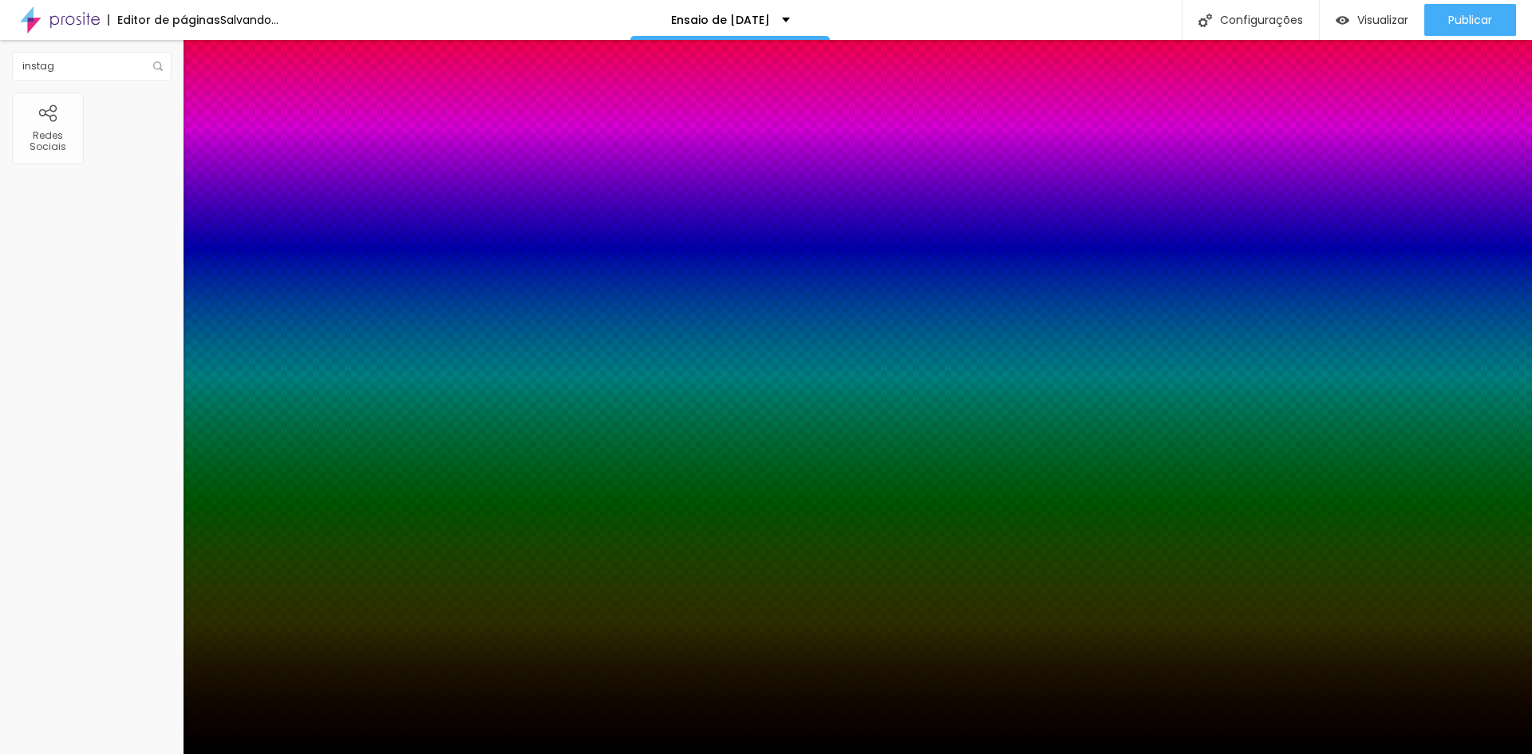
type input "27"
type input "28"
type input "27"
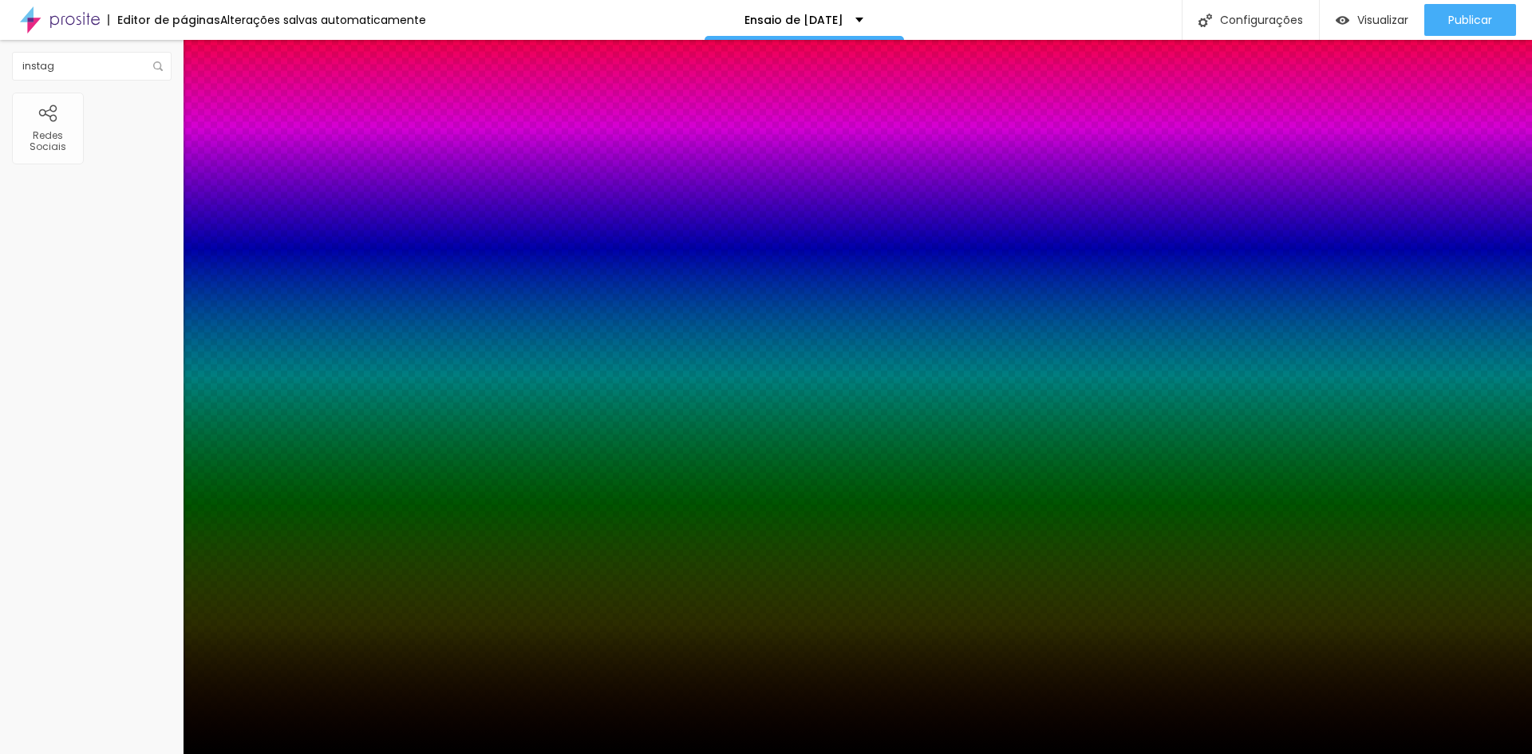
type input "27"
type input "25"
type input "23"
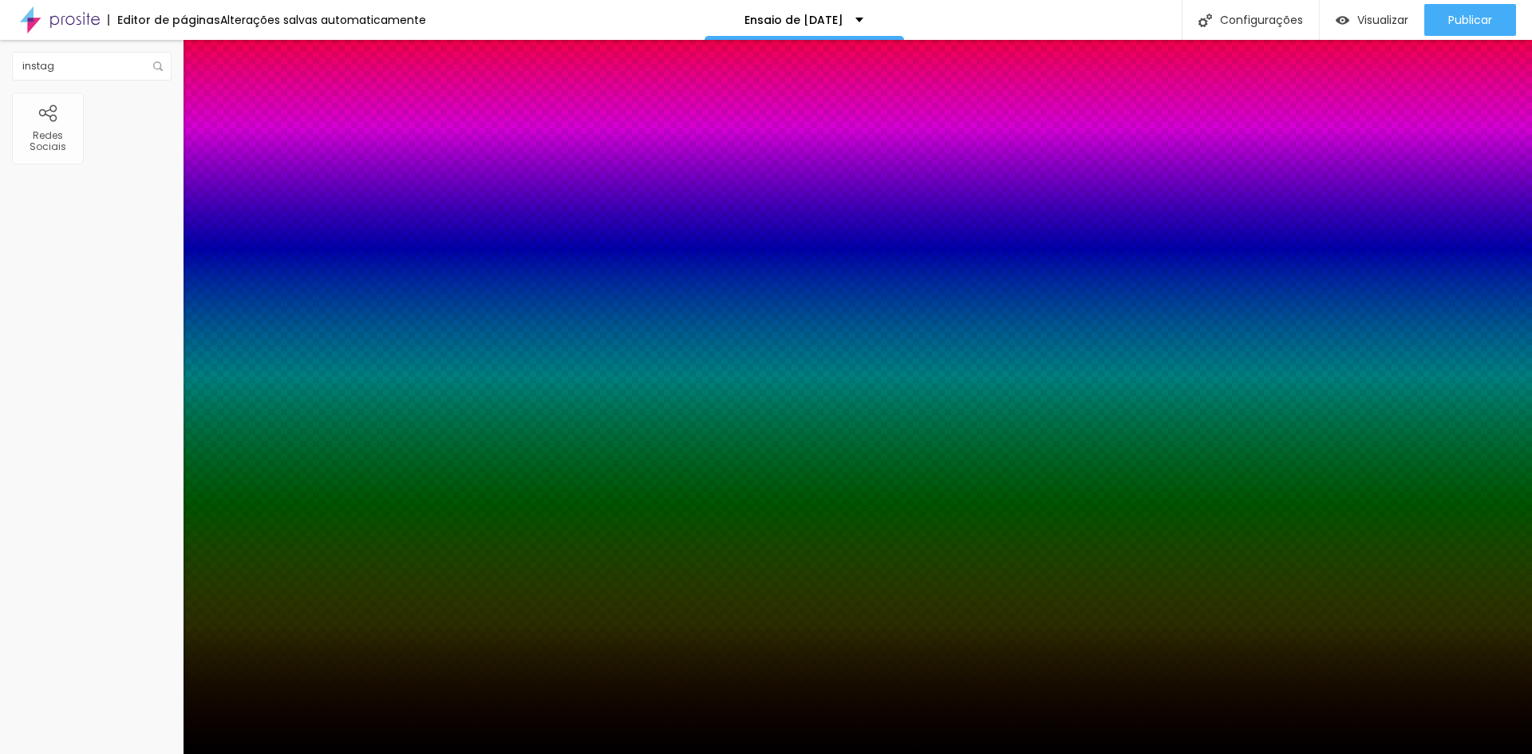
type input "22"
drag, startPoint x: 174, startPoint y: 355, endPoint x: 302, endPoint y: 380, distance: 130.8
type input "22"
type input "1"
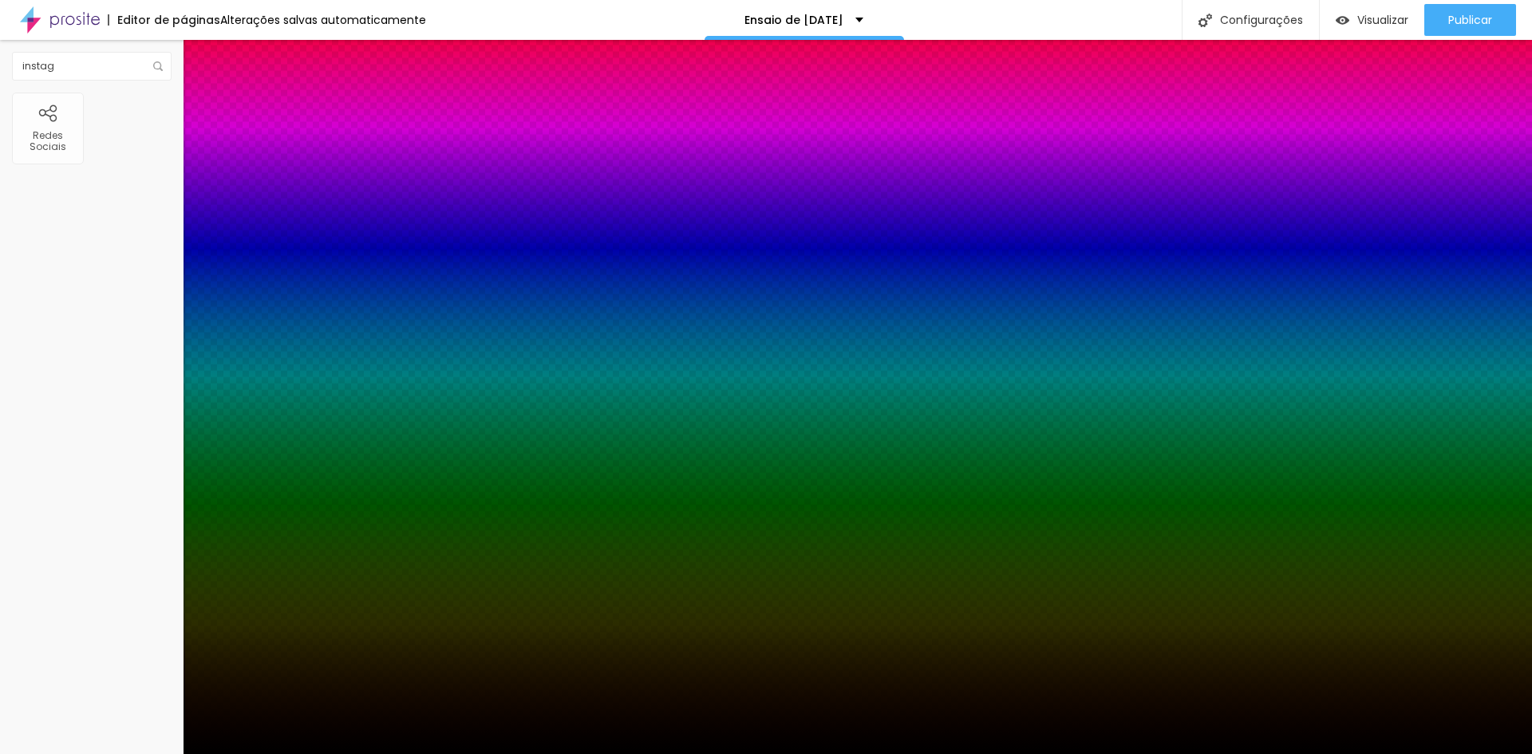
type input "1"
type input "2"
drag, startPoint x: 173, startPoint y: 402, endPoint x: 251, endPoint y: 407, distance: 78.4
type input "2"
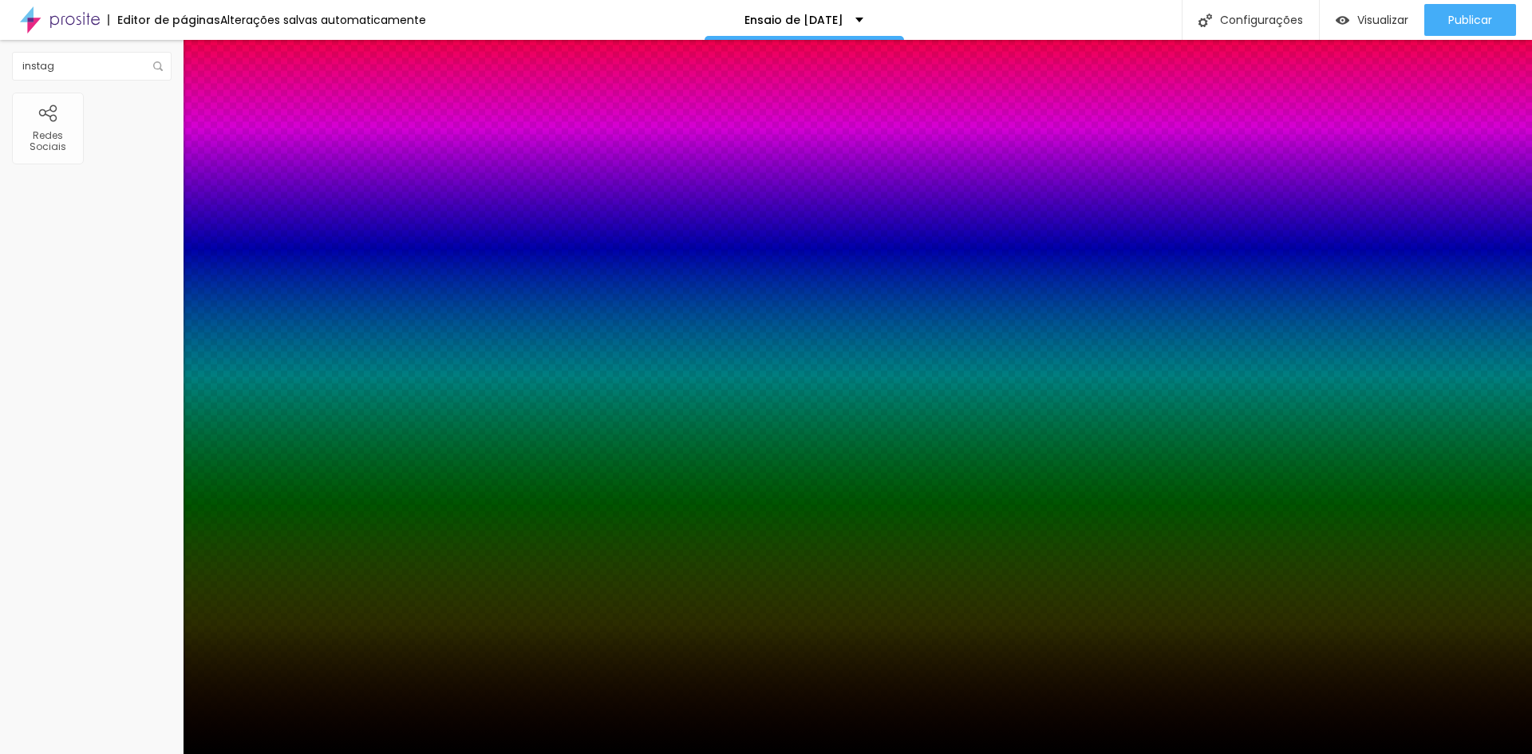
click at [157, 753] on div at bounding box center [766, 754] width 1532 height 0
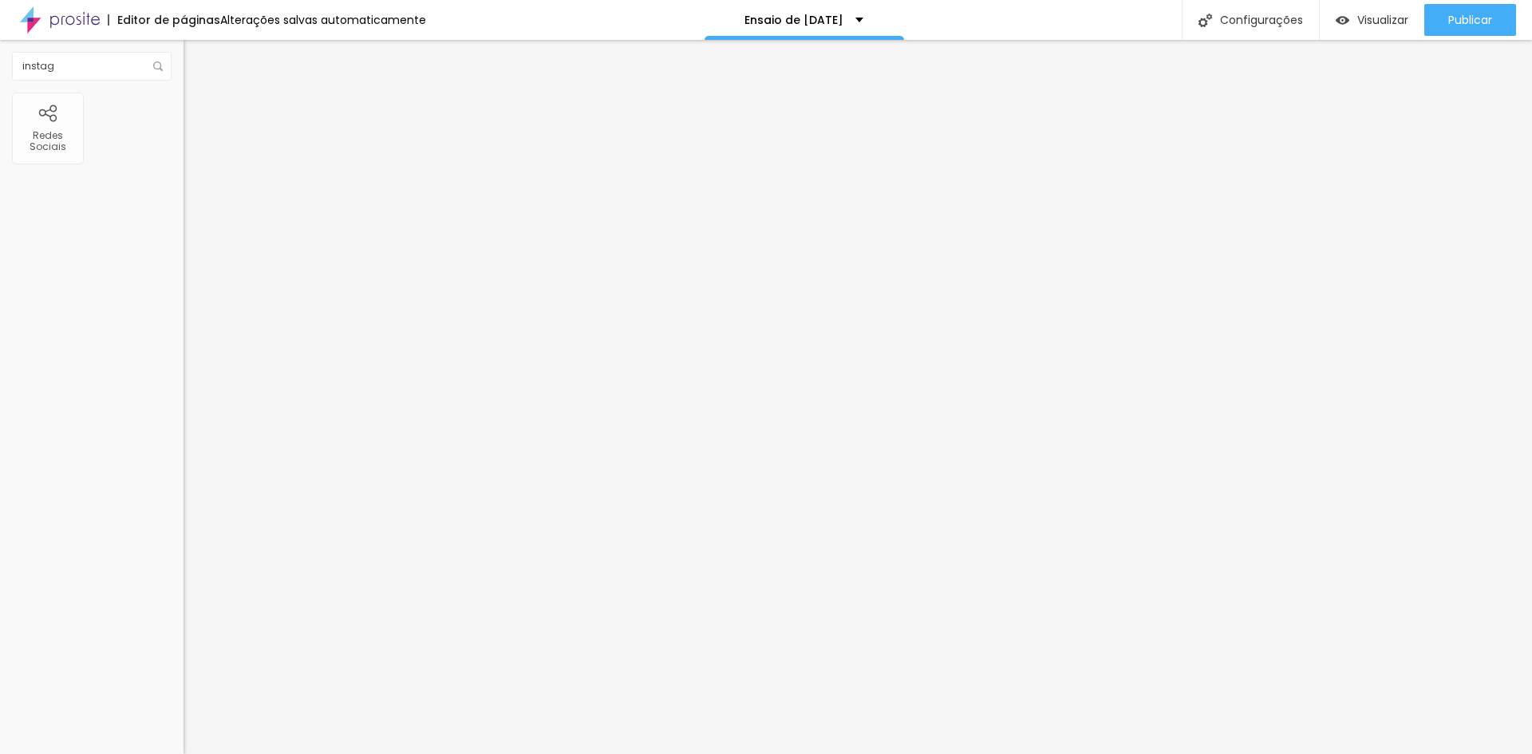
click at [192, 285] on icon "button" at bounding box center [195, 282] width 6 height 6
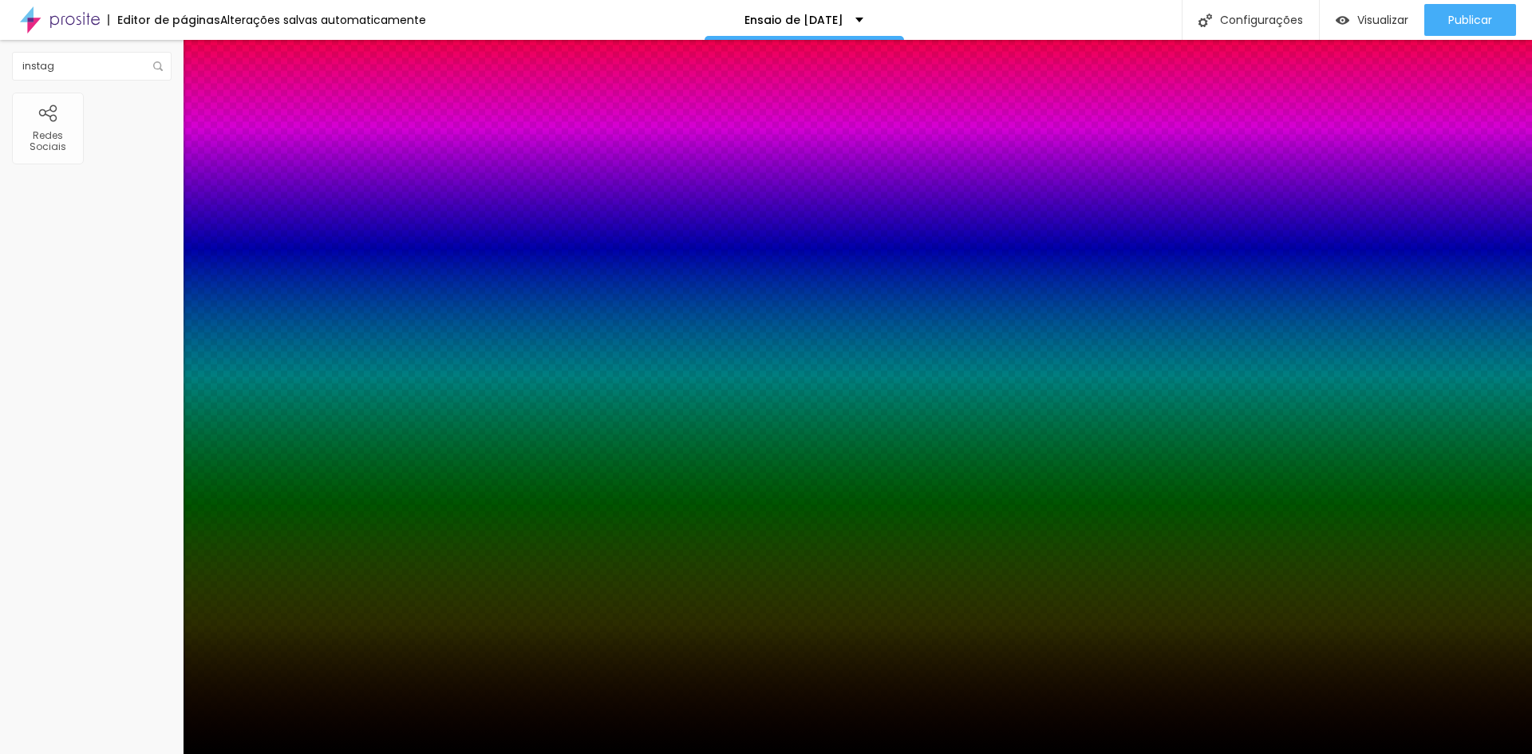
type input "1"
type input "0"
drag, startPoint x: 249, startPoint y: 401, endPoint x: 187, endPoint y: 406, distance: 62.4
type input "0"
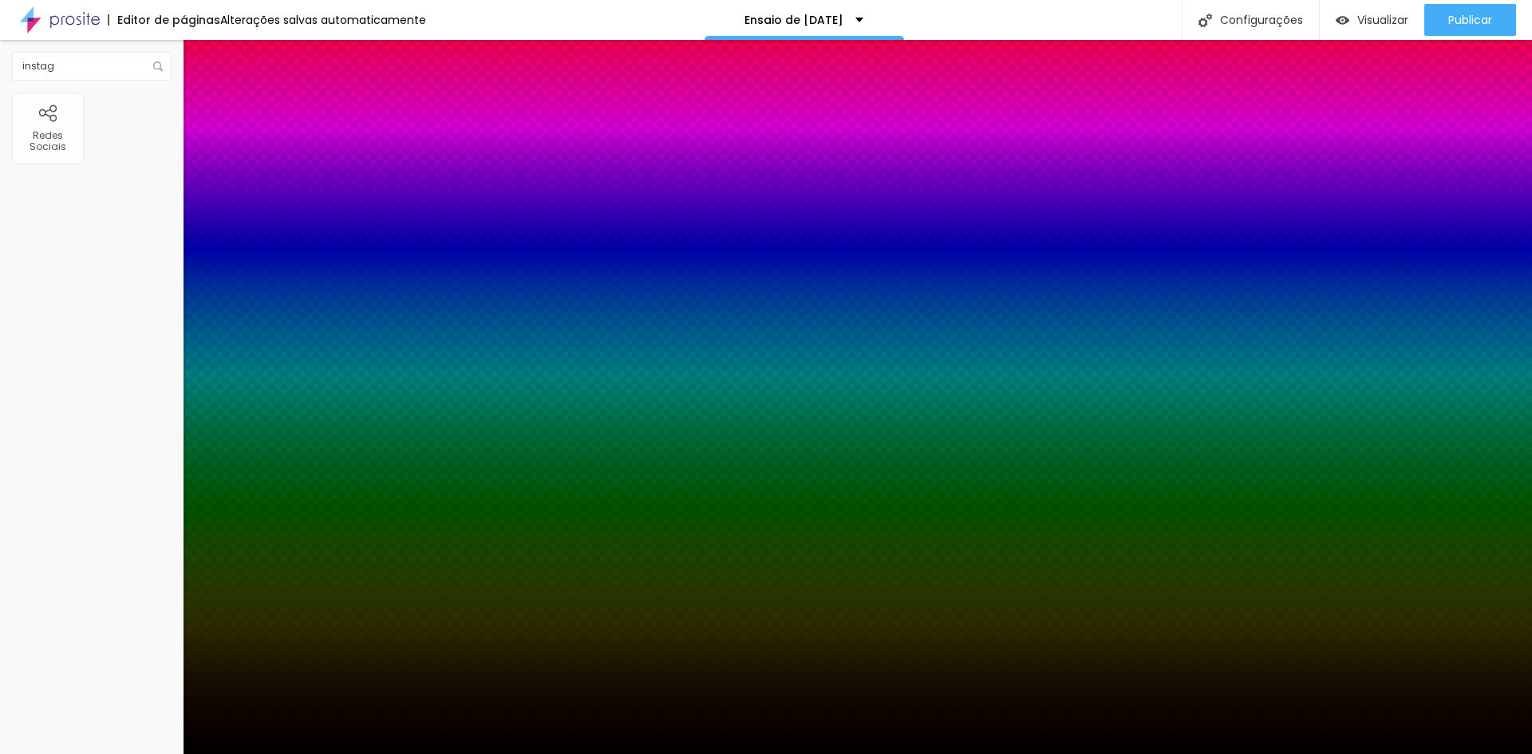
click at [65, 753] on div at bounding box center [766, 754] width 1532 height 0
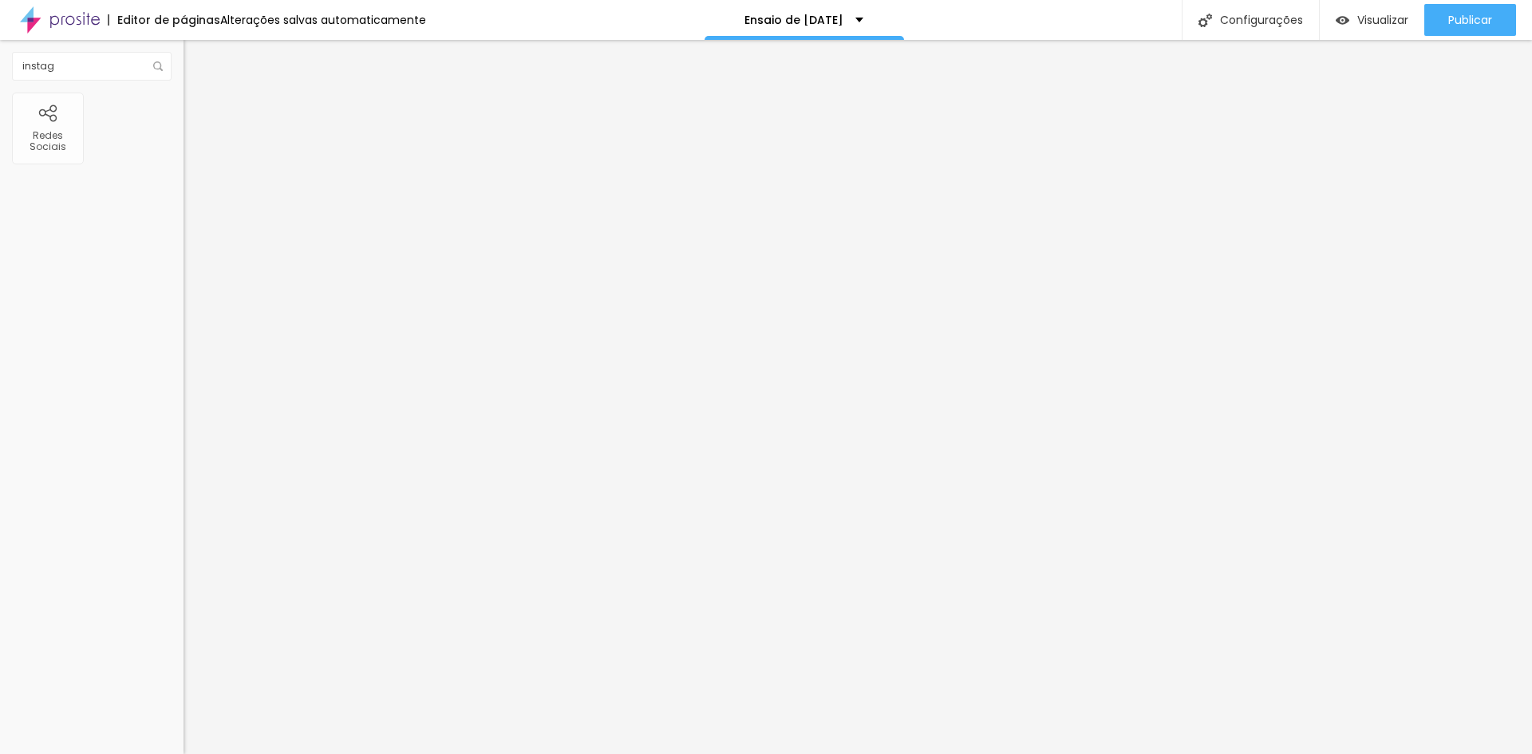
click at [184, 330] on button "button" at bounding box center [195, 336] width 22 height 17
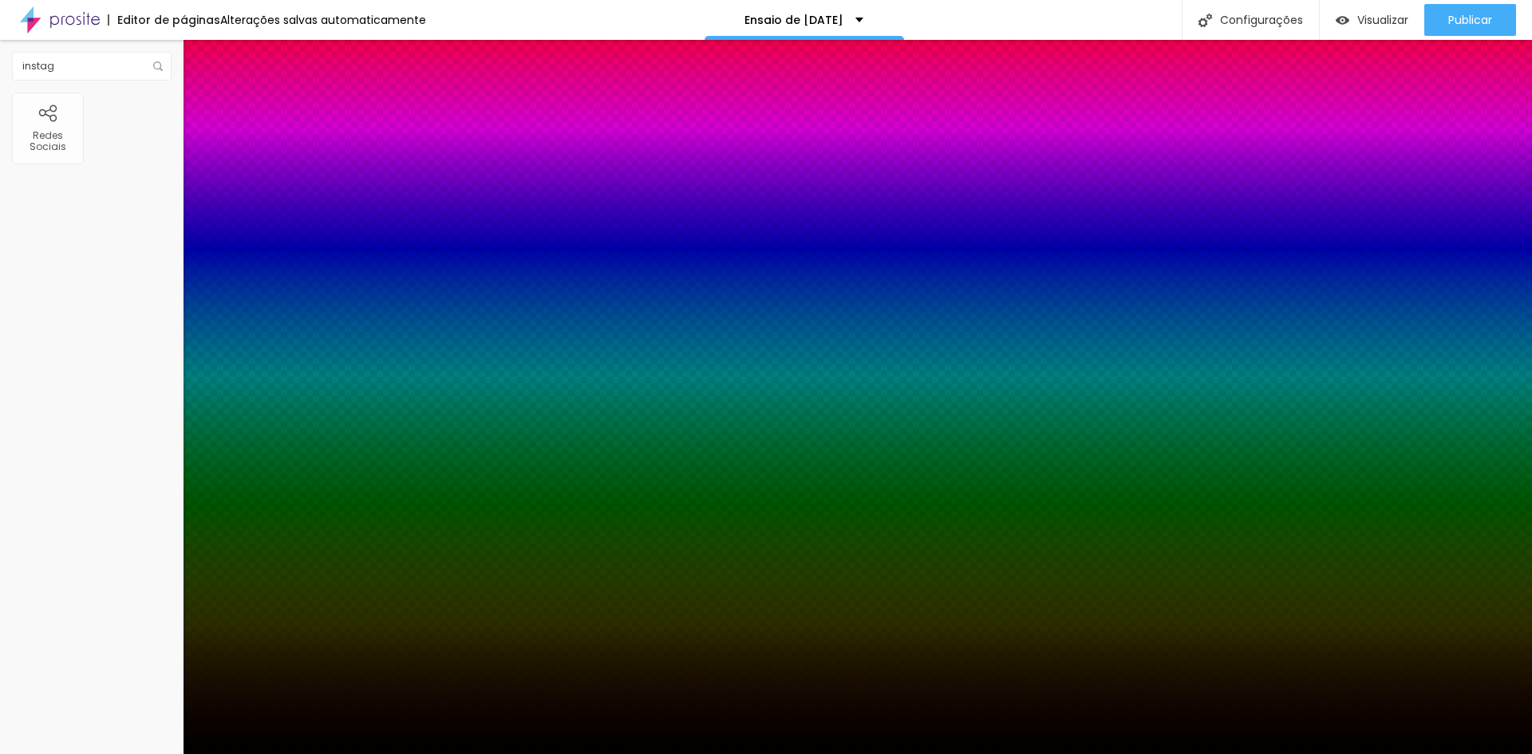
type input "-23"
type input "-17"
type input "-3"
type input "0"
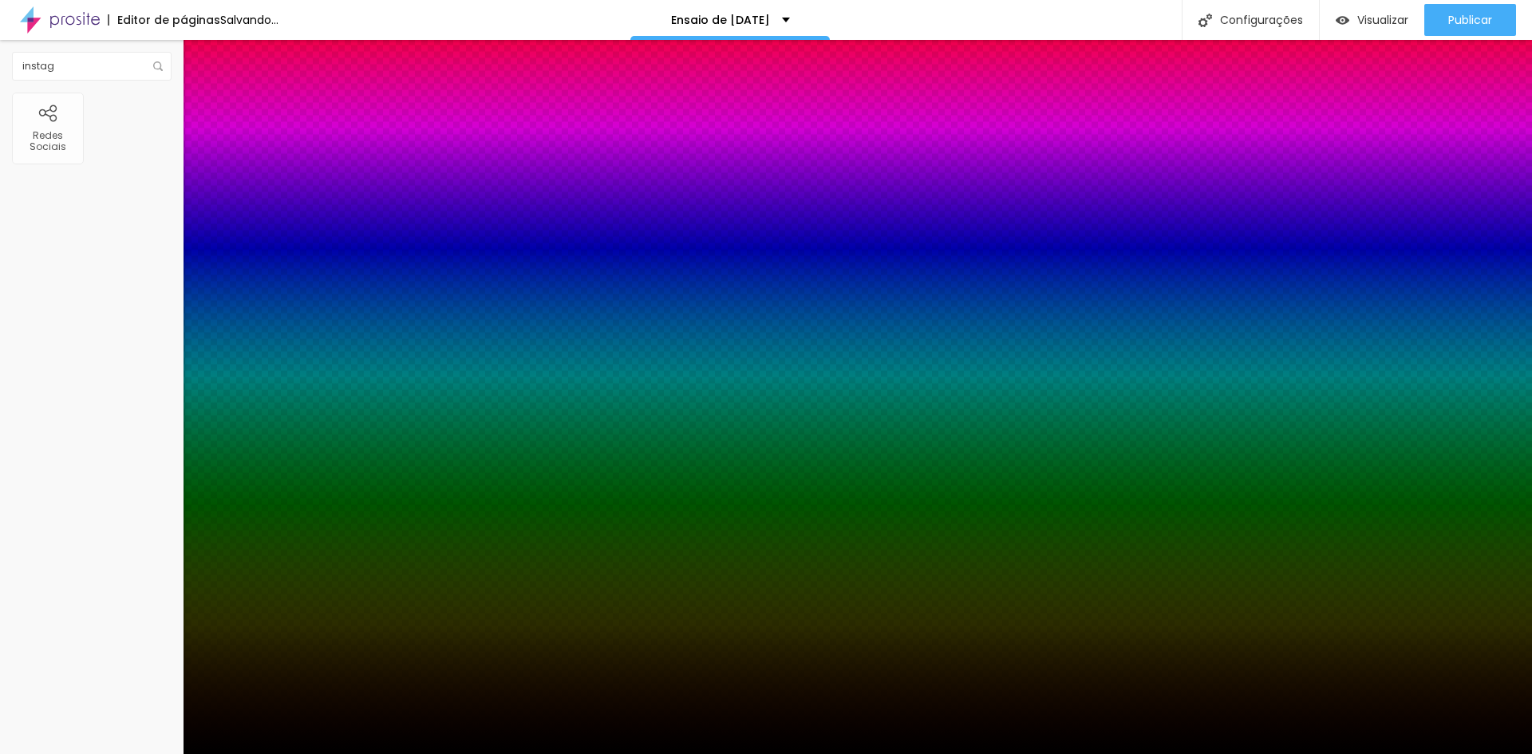
click at [299, 753] on div at bounding box center [766, 764] width 1532 height 0
click at [89, 753] on div at bounding box center [766, 754] width 1532 height 0
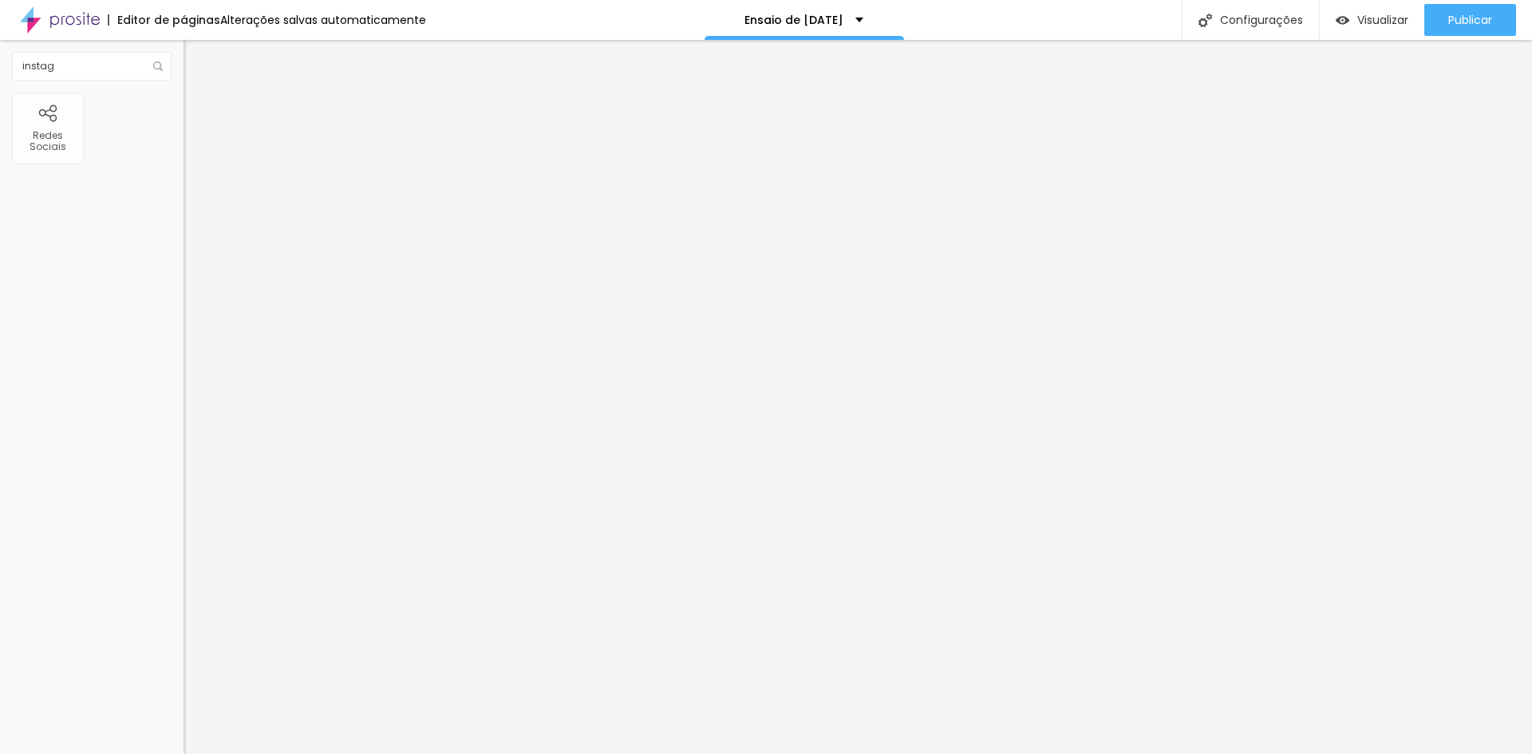
click at [198, 113] on span "Avançado" at bounding box center [224, 120] width 53 height 14
type input "24"
type input "100"
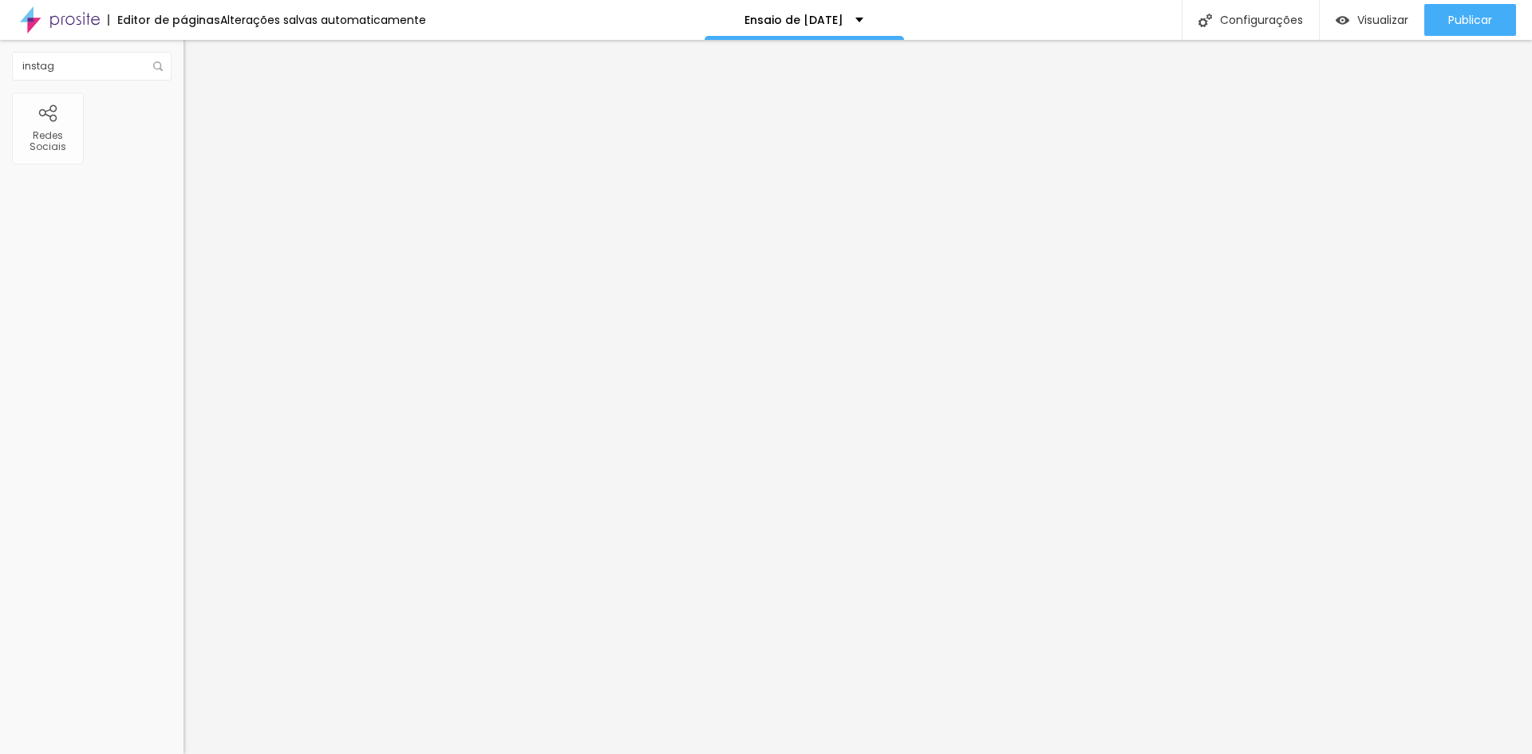
type input "0"
drag, startPoint x: 45, startPoint y: 157, endPoint x: 0, endPoint y: 201, distance: 62.6
type input "0"
click at [184, 310] on input "range" at bounding box center [235, 316] width 103 height 13
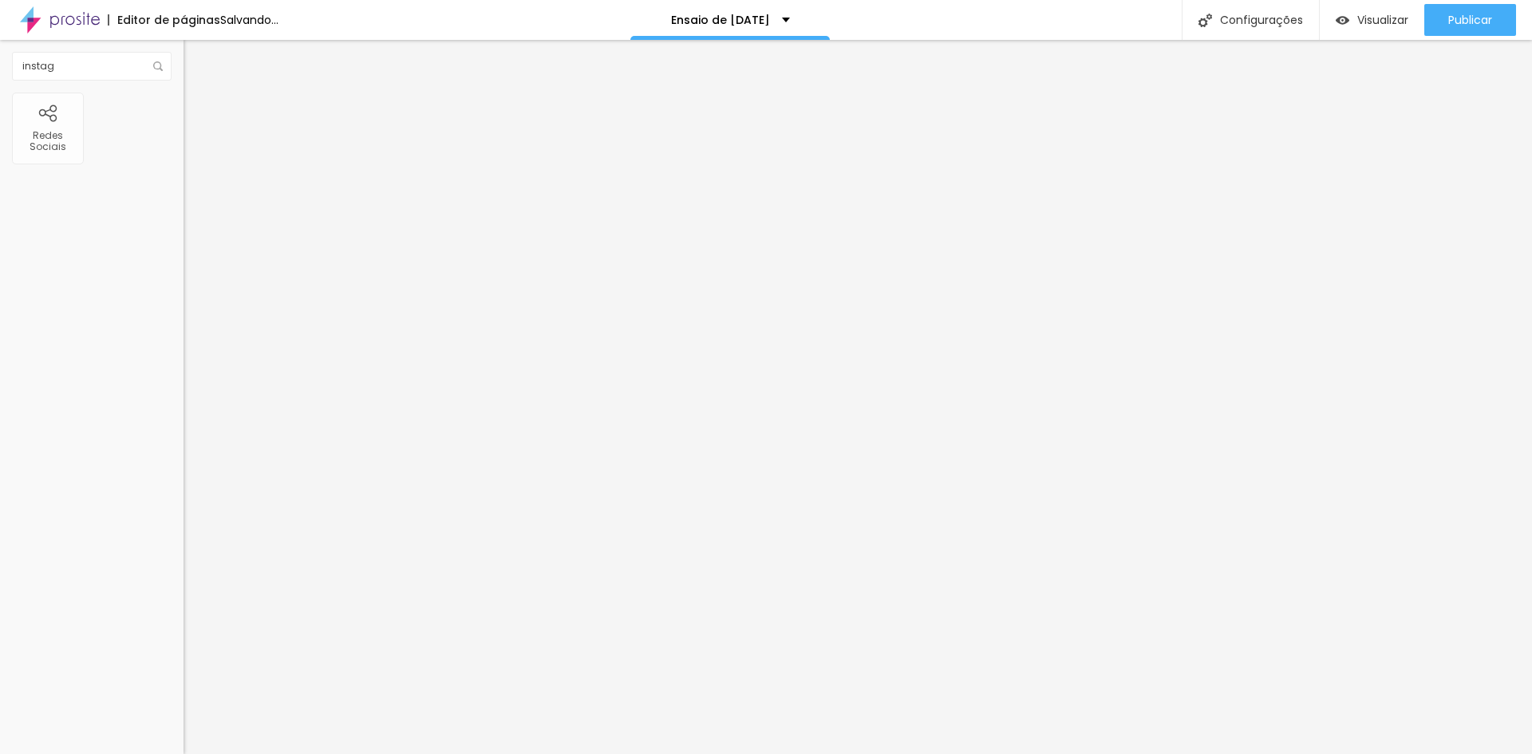
type input "0"
drag, startPoint x: 41, startPoint y: 188, endPoint x: 0, endPoint y: 182, distance: 41.1
type input "0"
click at [184, 535] on input "range" at bounding box center [235, 541] width 103 height 13
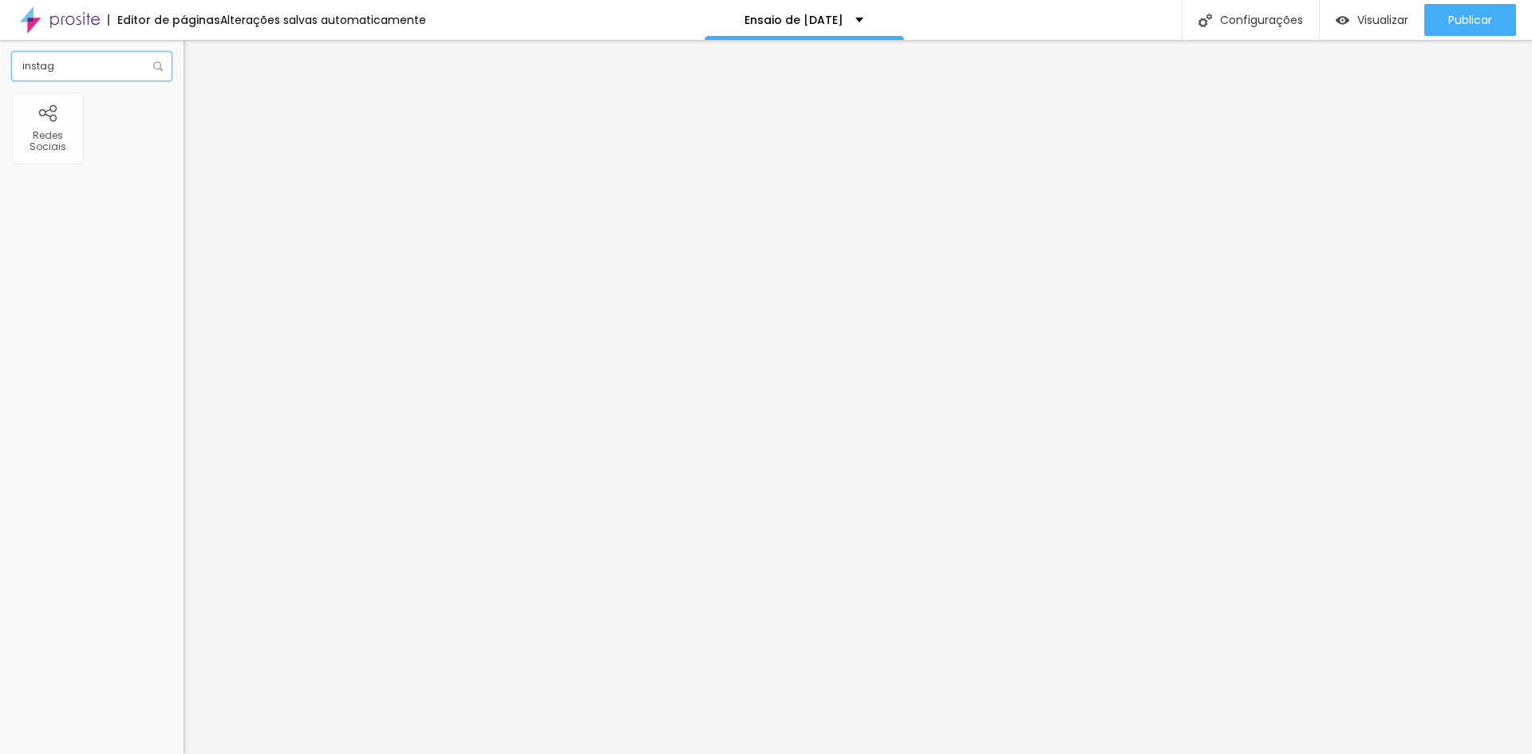
drag, startPoint x: 84, startPoint y: 65, endPoint x: 0, endPoint y: 69, distance: 83.9
click at [0, 69] on div "instag" at bounding box center [92, 66] width 184 height 53
type input "goo"
click at [184, 150] on input "Alboom Brasil" at bounding box center [280, 142] width 192 height 16
drag, startPoint x: 119, startPoint y: 180, endPoint x: 0, endPoint y: 168, distance: 119.5
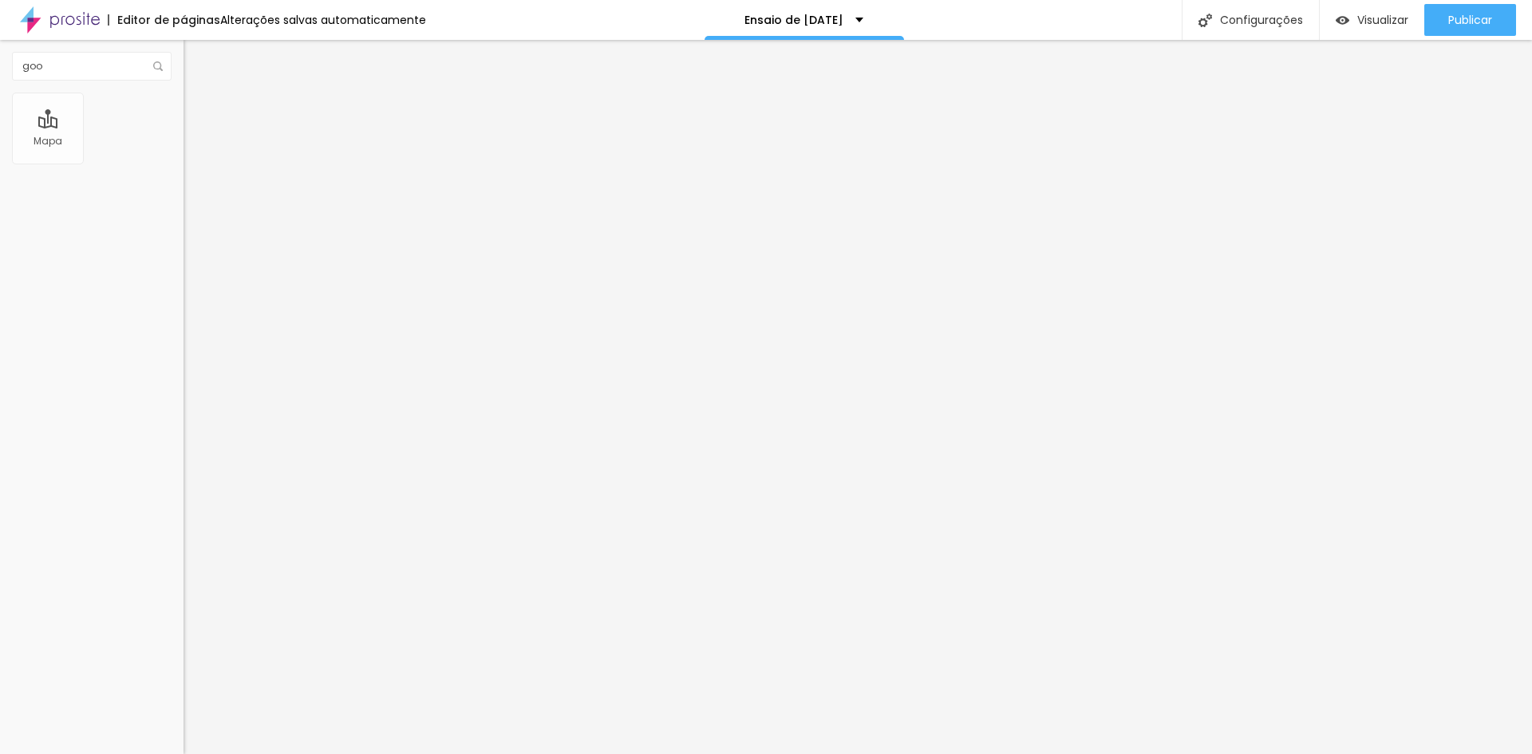
click at [184, 168] on div "Endereço Alboom Brasil Alinhamento 15 Zoom" at bounding box center [276, 283] width 184 height 319
type input "Rua dom joaquim silvério, 651"
type input "14"
type input "13"
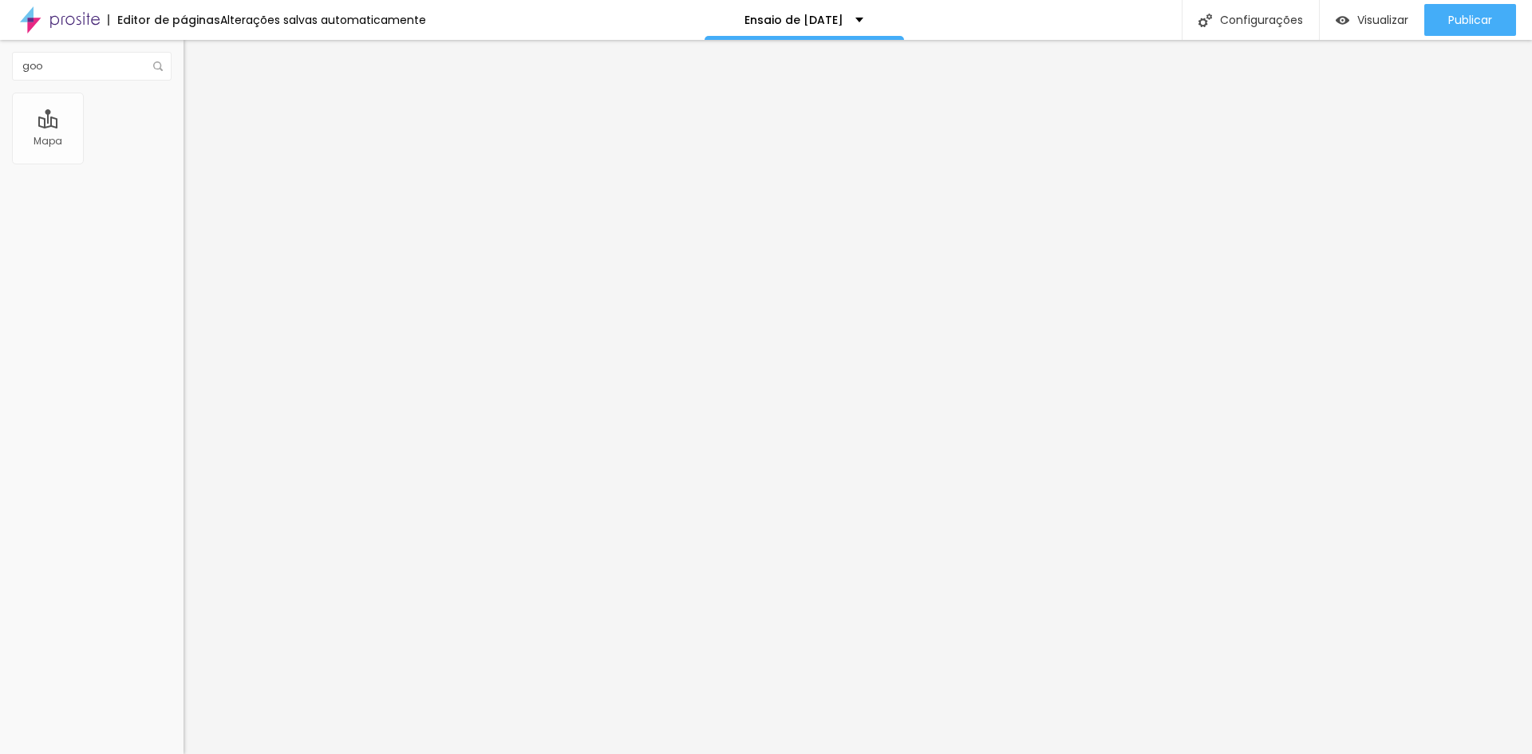
type input "13"
type input "12"
type input "11"
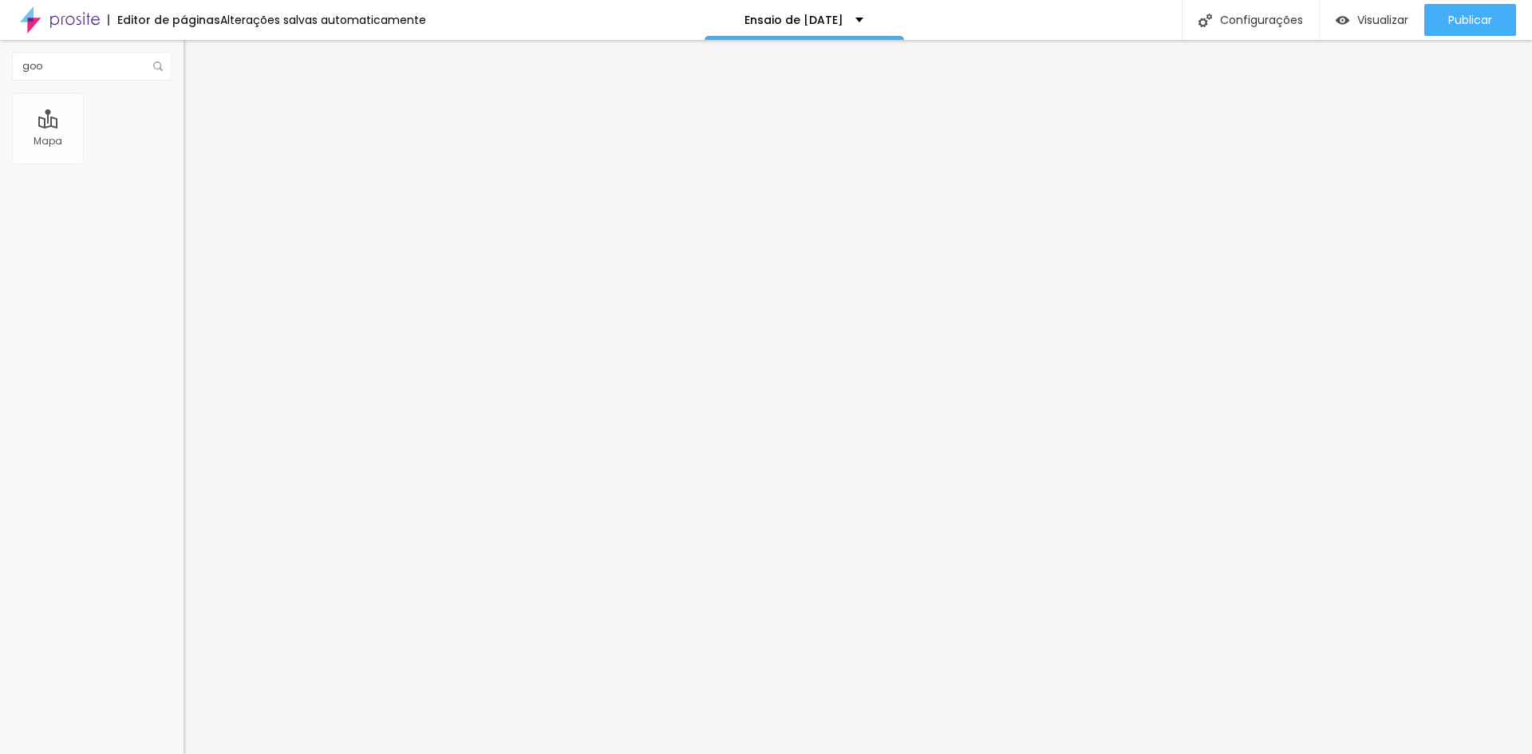
type input "10"
type input "11"
type input "13"
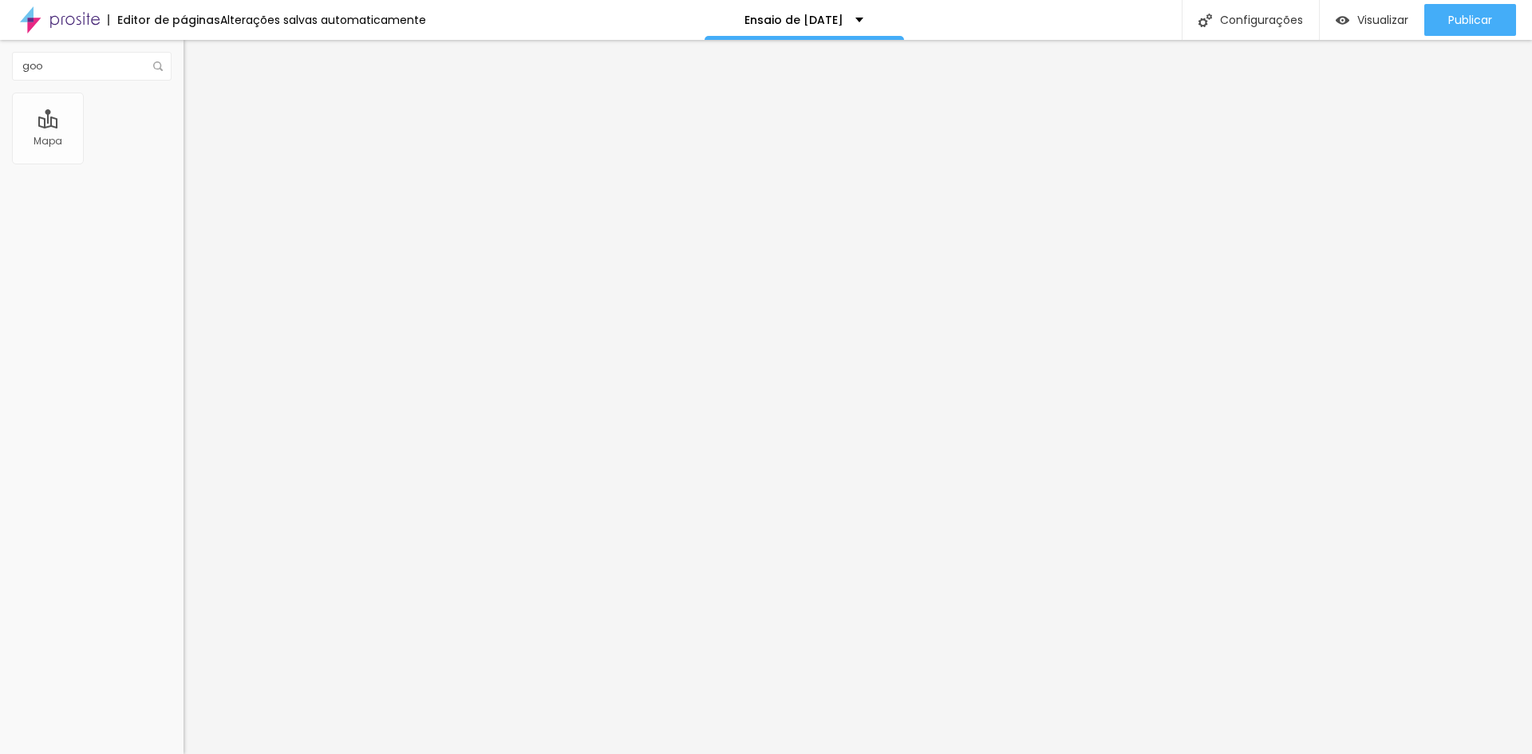
type input "13"
type input "18"
type input "19"
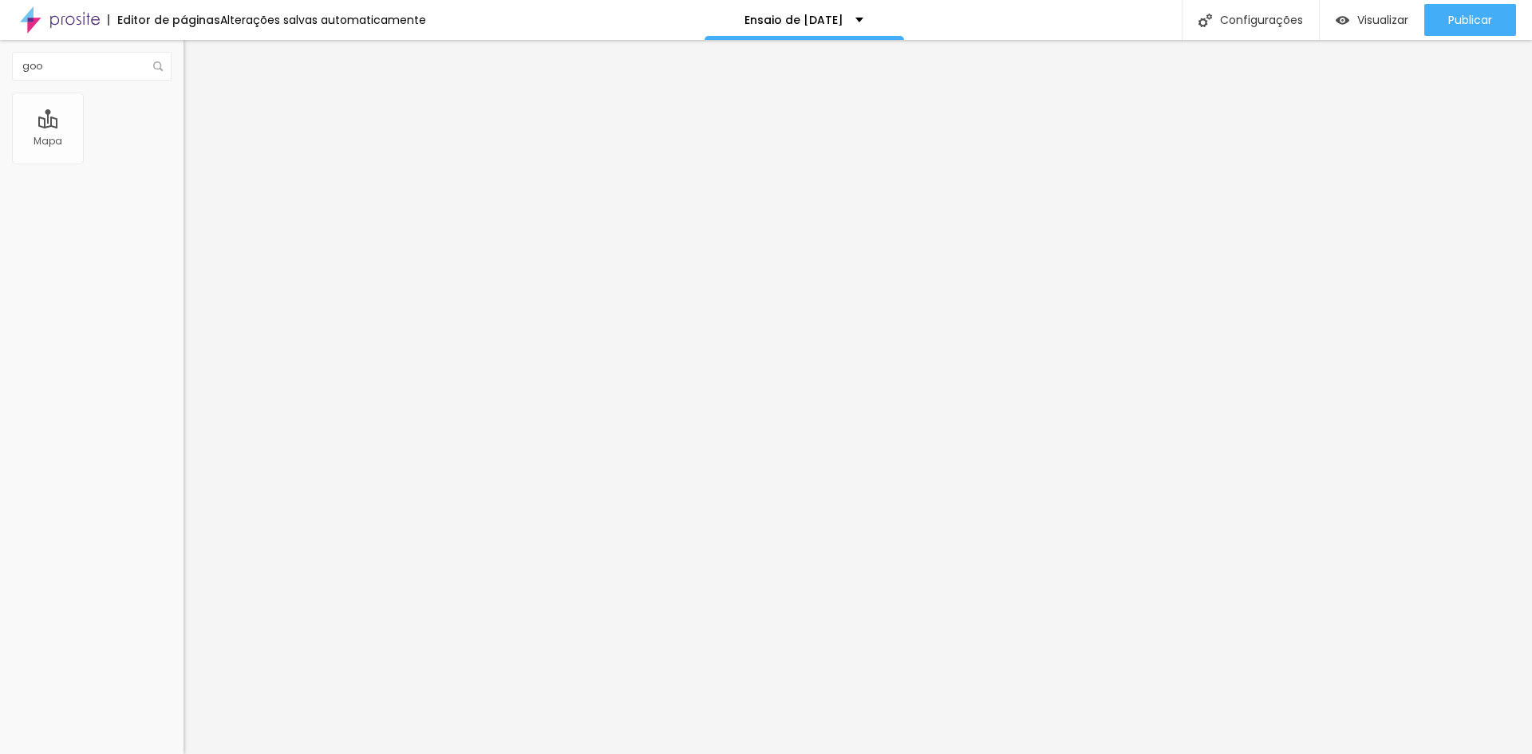
type input "20"
type input "19"
type input "17"
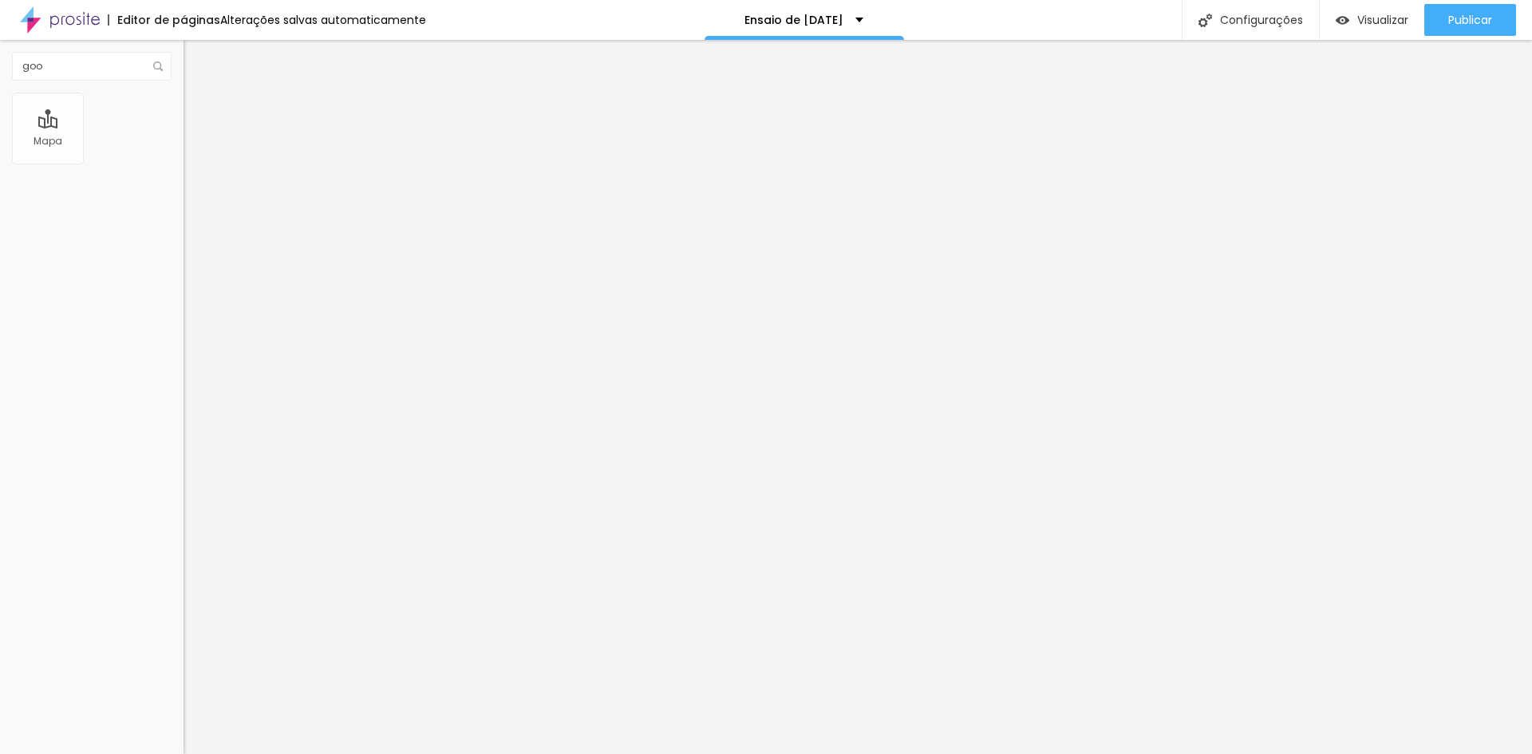
type input "17"
type input "15"
type input "14"
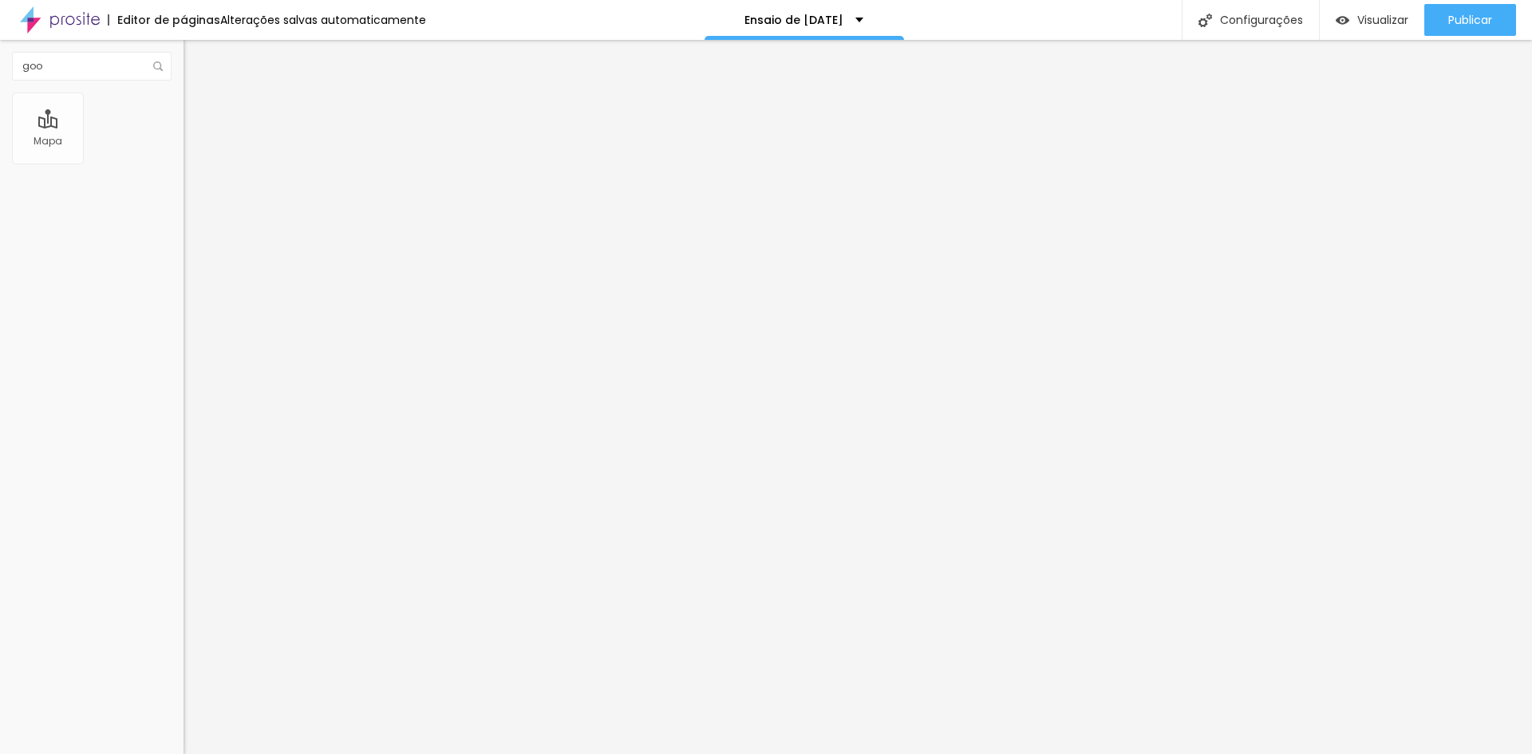
type input "13"
type input "12"
drag, startPoint x: 85, startPoint y: 255, endPoint x: 156, endPoint y: 250, distance: 72.0
click at [184, 403] on input "range" at bounding box center [235, 409] width 103 height 13
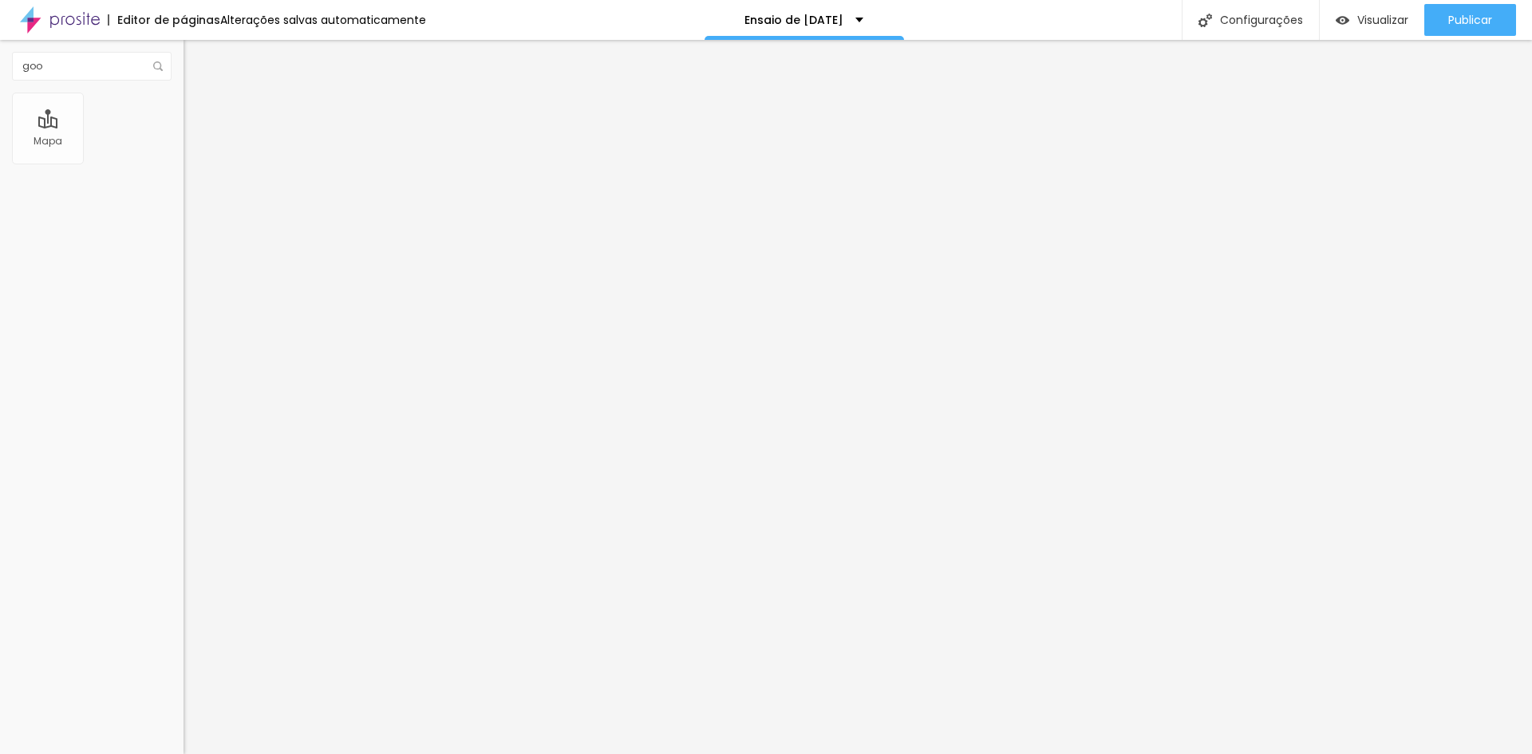
click at [184, 403] on input "range" at bounding box center [235, 409] width 103 height 13
click at [198, 110] on span "Estilo" at bounding box center [210, 104] width 25 height 14
click at [184, 109] on img at bounding box center [191, 116] width 14 height 14
click at [184, 93] on img at bounding box center [191, 100] width 14 height 14
drag, startPoint x: 164, startPoint y: 175, endPoint x: 119, endPoint y: 178, distance: 45.6
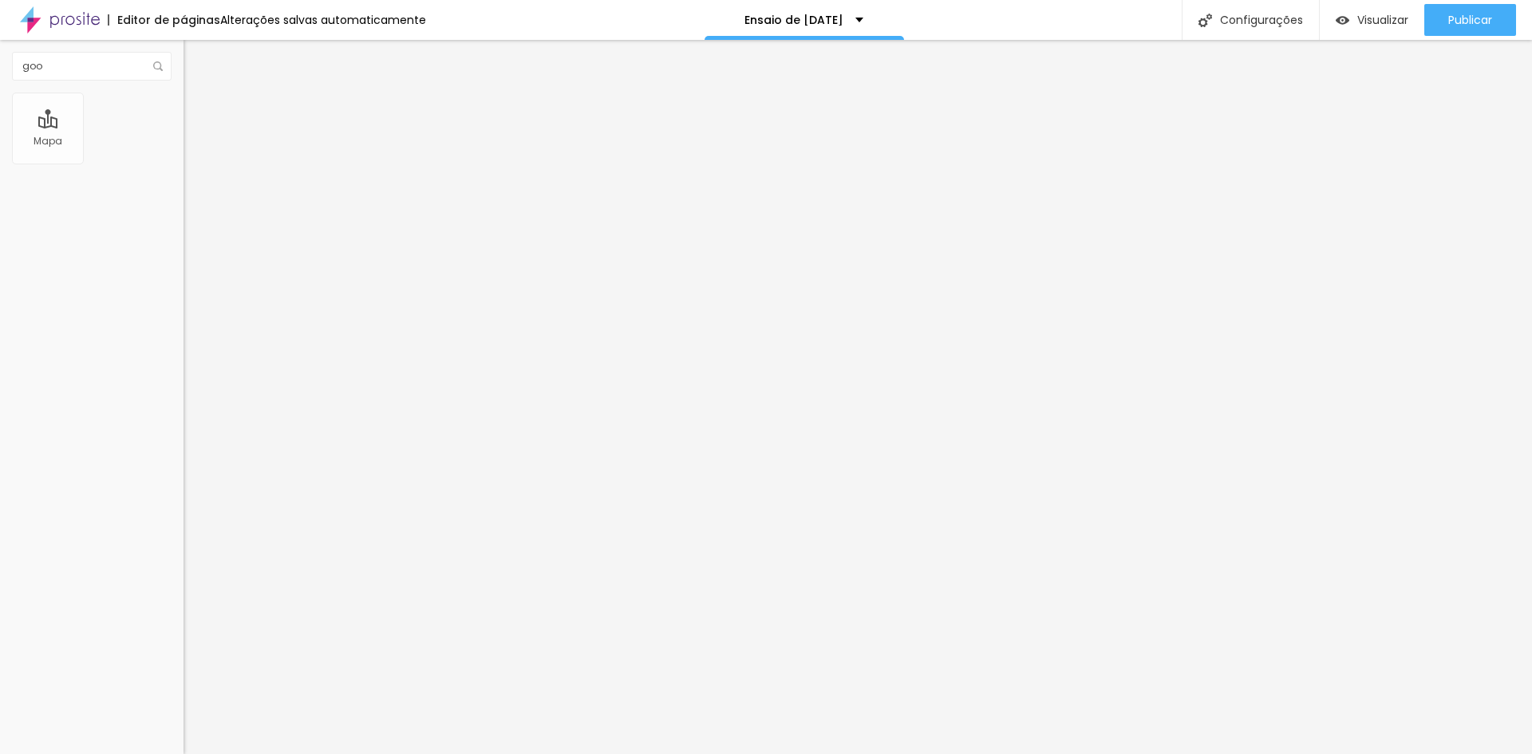
click at [184, 164] on input "range" at bounding box center [235, 157] width 103 height 13
drag, startPoint x: 53, startPoint y: 219, endPoint x: 35, endPoint y: 216, distance: 18.5
click at [184, 204] on input "range" at bounding box center [235, 198] width 103 height 13
click at [184, 109] on img at bounding box center [191, 116] width 14 height 14
drag, startPoint x: 38, startPoint y: 188, endPoint x: 116, endPoint y: 184, distance: 78.3
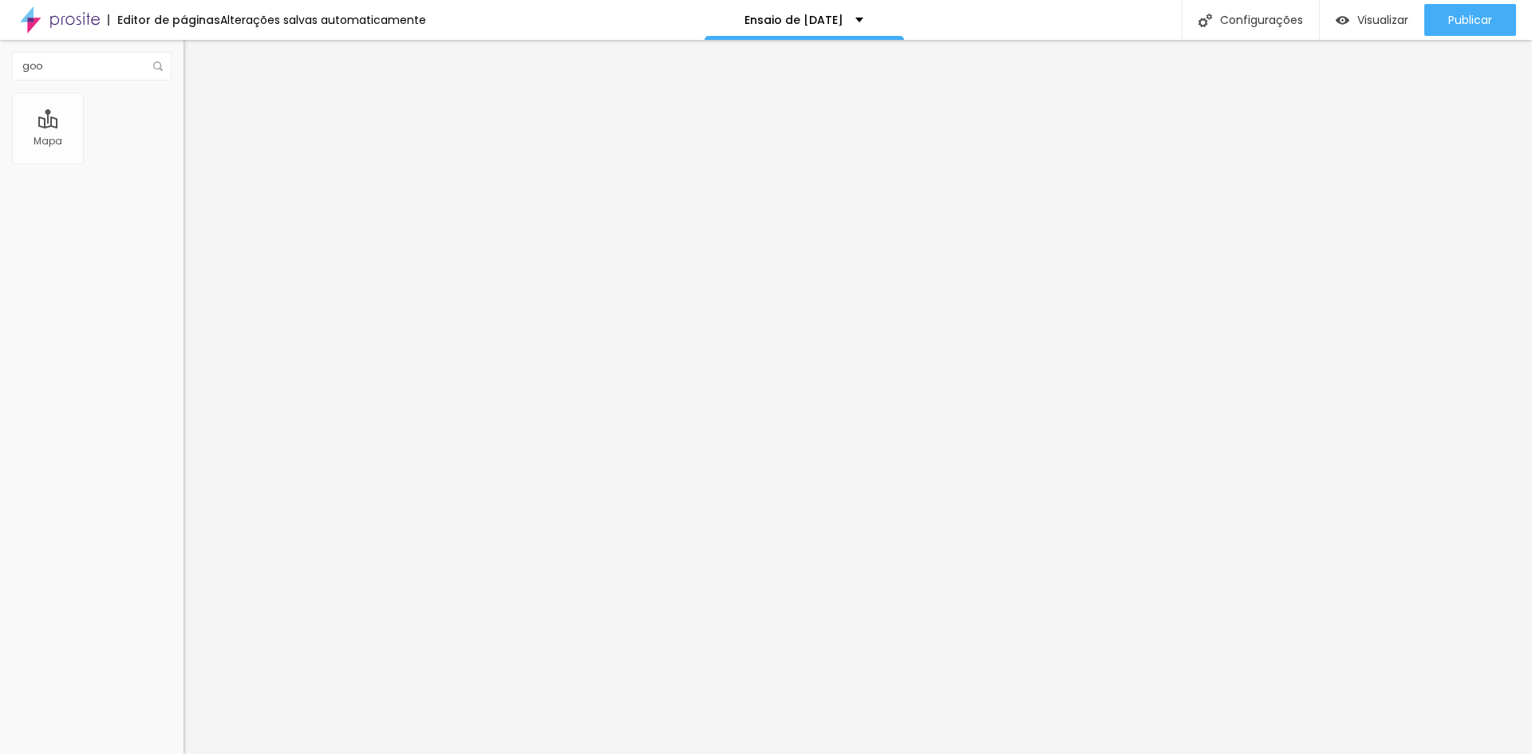
click at [184, 535] on input "range" at bounding box center [235, 541] width 103 height 13
drag, startPoint x: 34, startPoint y: 156, endPoint x: 88, endPoint y: 159, distance: 53.5
click at [184, 310] on input "range" at bounding box center [235, 316] width 103 height 13
drag, startPoint x: 102, startPoint y: 64, endPoint x: 0, endPoint y: 65, distance: 102.2
click at [0, 65] on div "goo" at bounding box center [92, 66] width 184 height 53
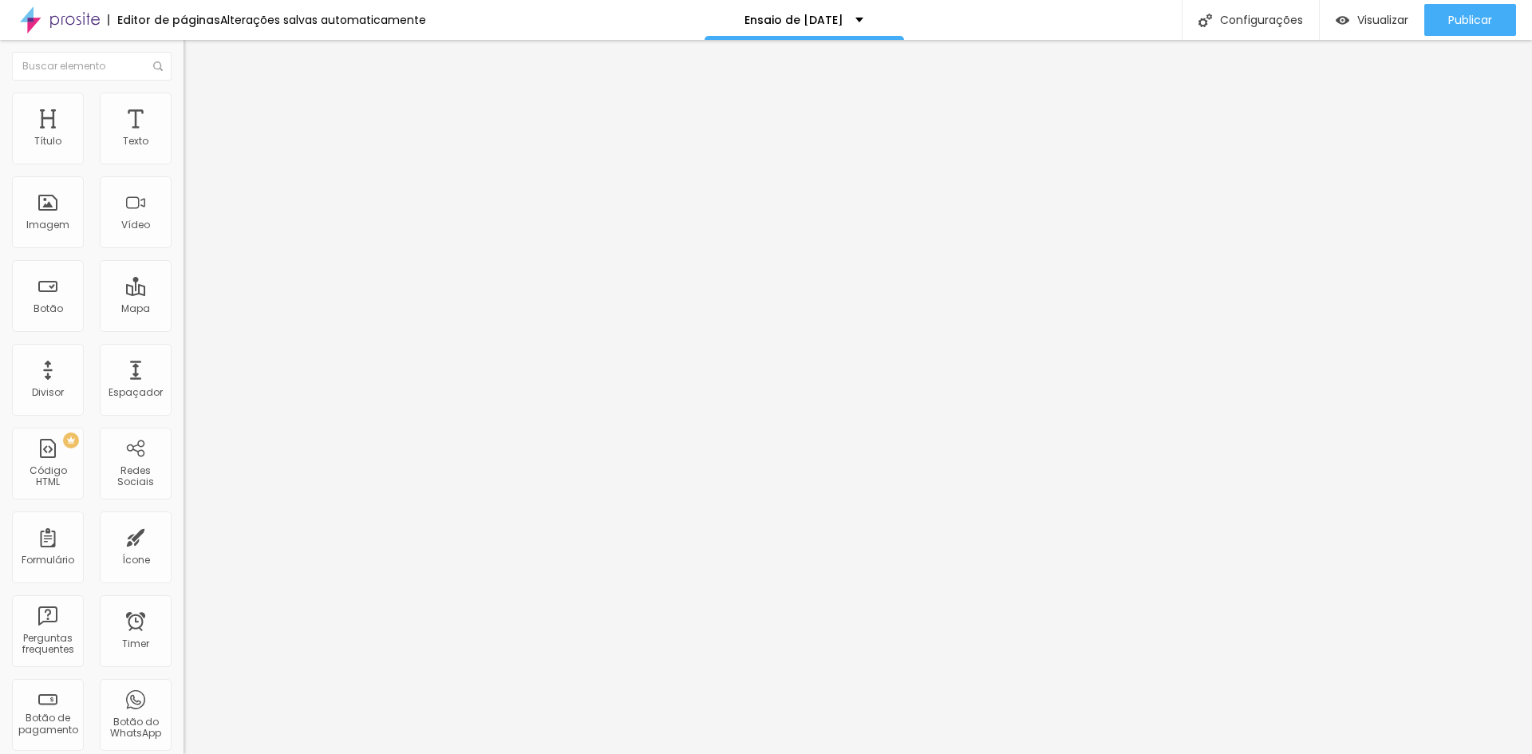
click at [198, 109] on span "Avançado" at bounding box center [224, 104] width 53 height 14
click at [198, 94] on span "Estilo" at bounding box center [210, 88] width 25 height 14
click at [192, 230] on icon "button" at bounding box center [195, 226] width 6 height 6
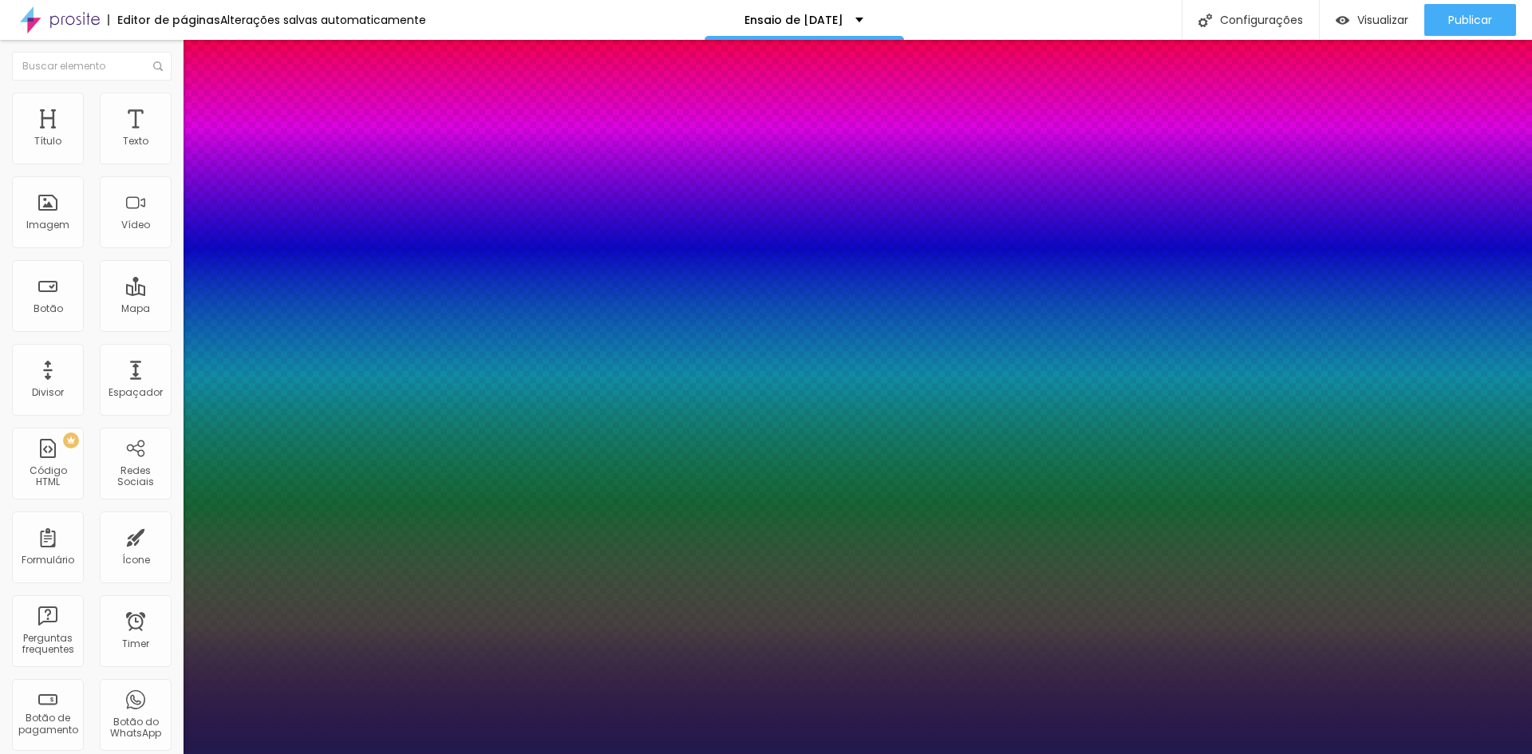
click at [599, 753] on div at bounding box center [766, 754] width 1532 height 0
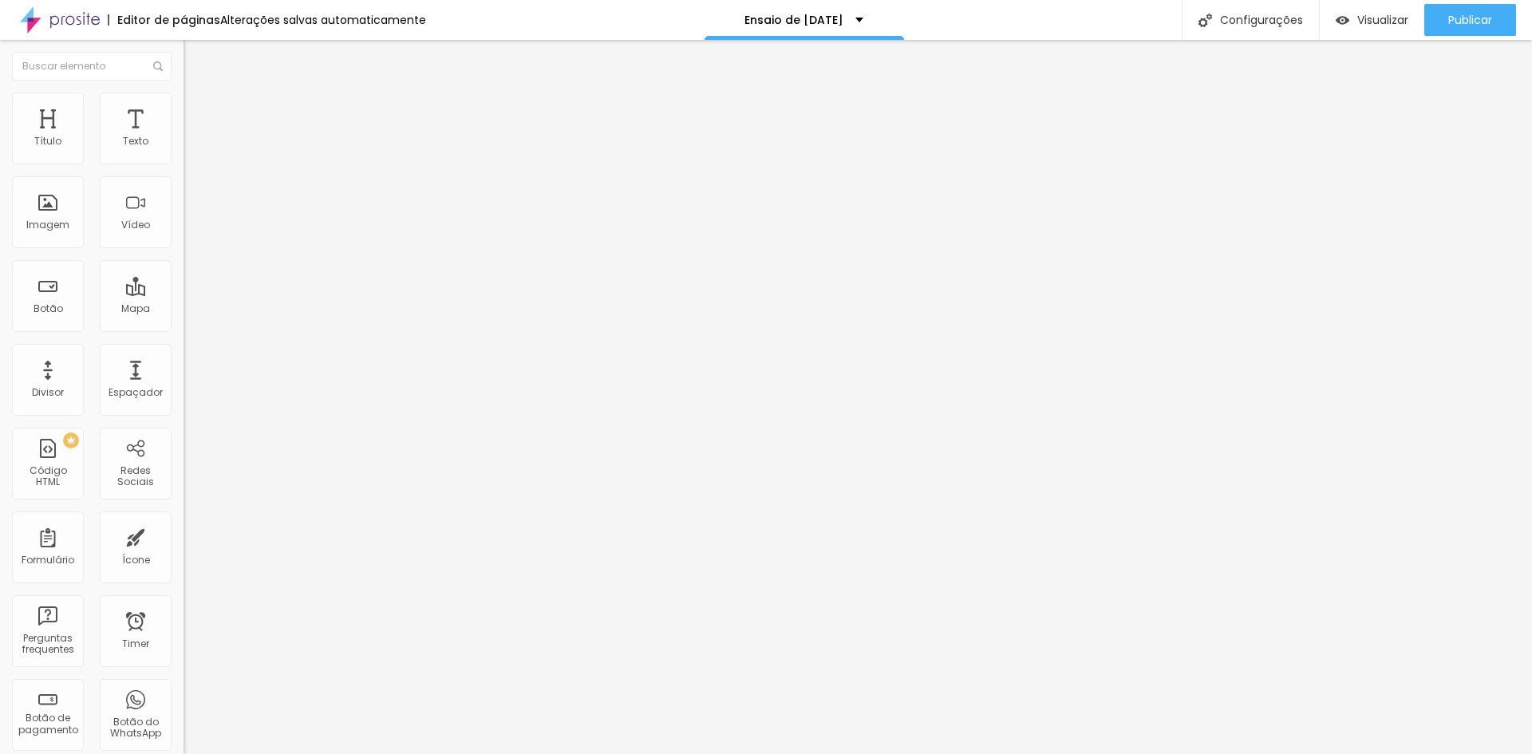
click at [184, 236] on button "button" at bounding box center [195, 227] width 22 height 17
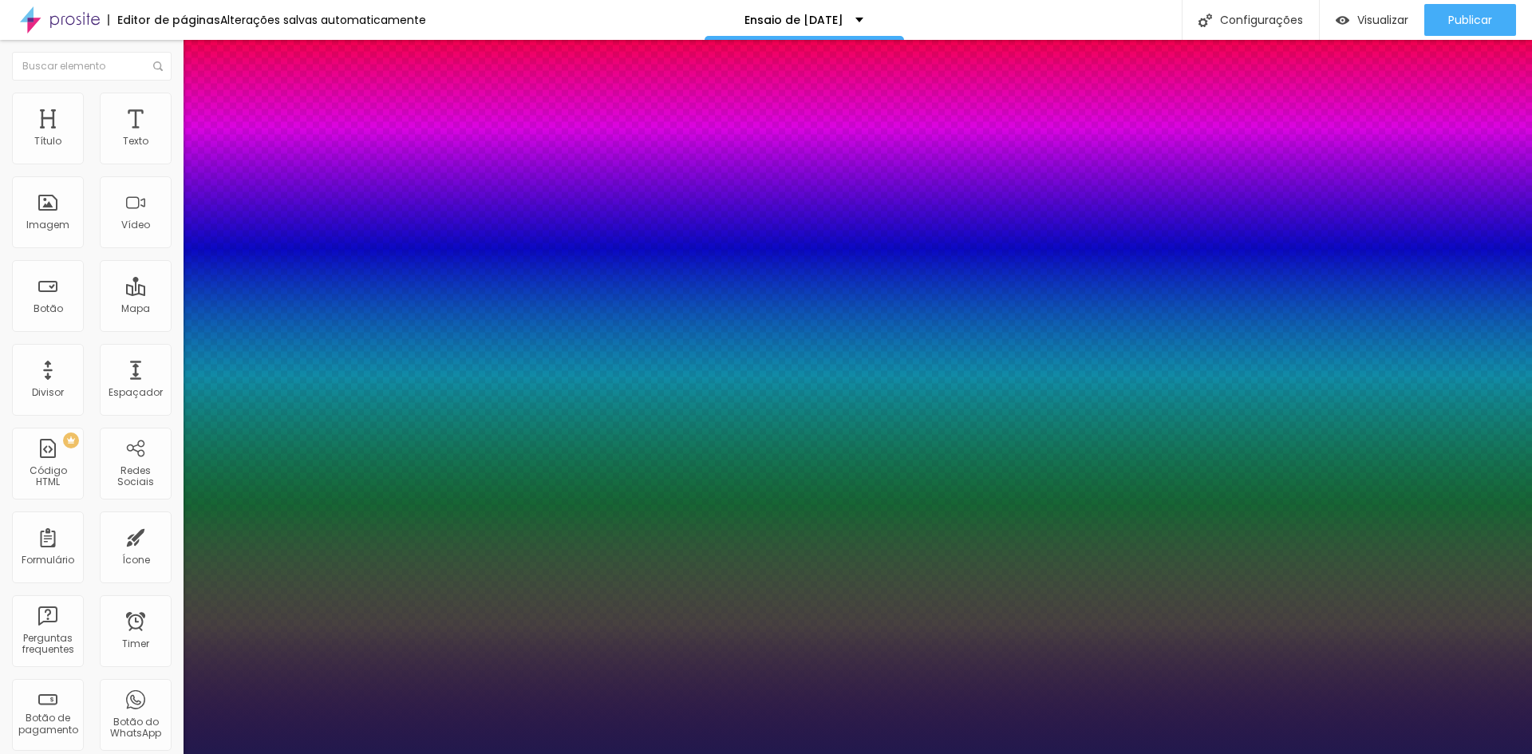
drag, startPoint x: 212, startPoint y: 452, endPoint x: 225, endPoint y: 450, distance: 12.9
click at [1455, 753] on div at bounding box center [766, 754] width 1532 height 0
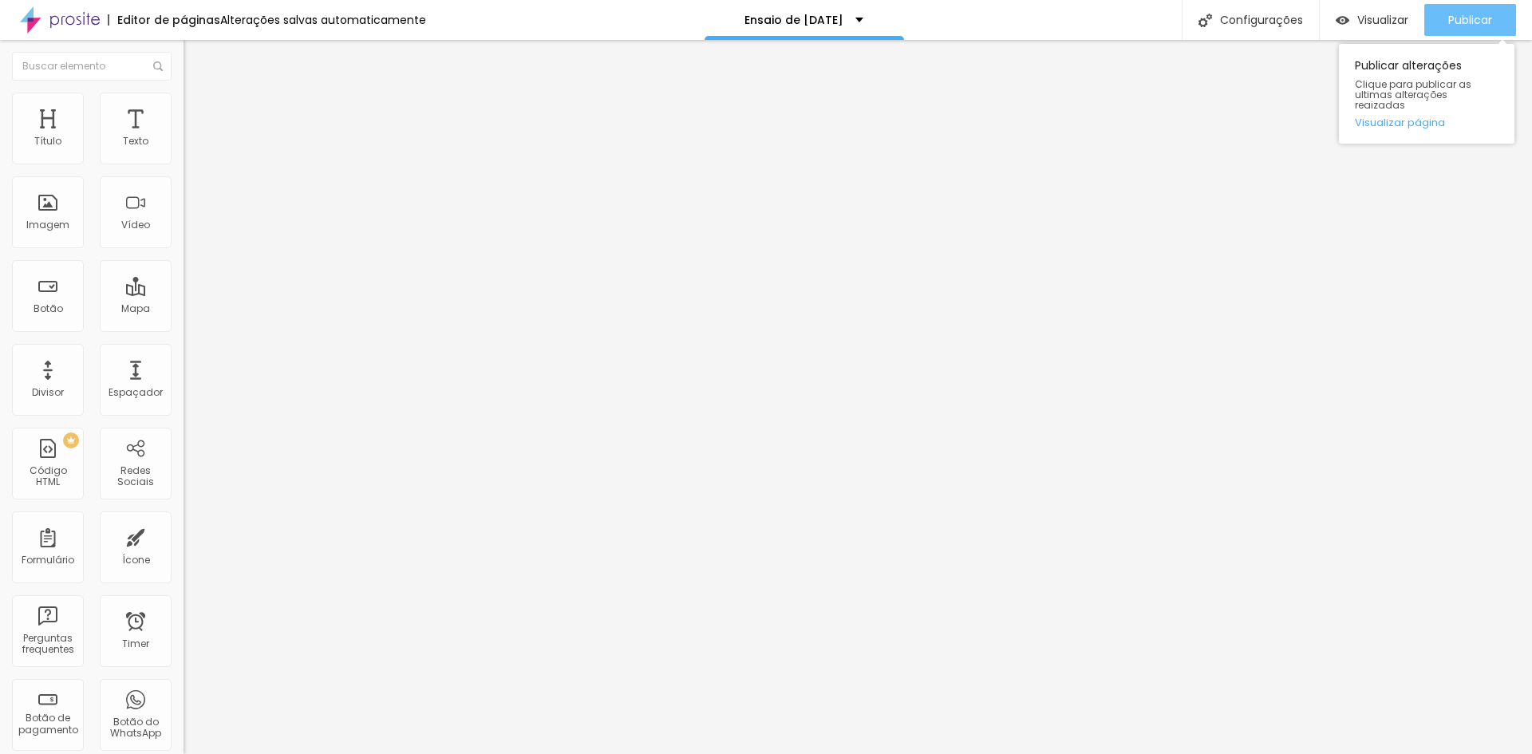
click at [1468, 18] on span "Publicar" at bounding box center [1470, 20] width 44 height 13
click at [190, 148] on icon "button" at bounding box center [195, 144] width 10 height 10
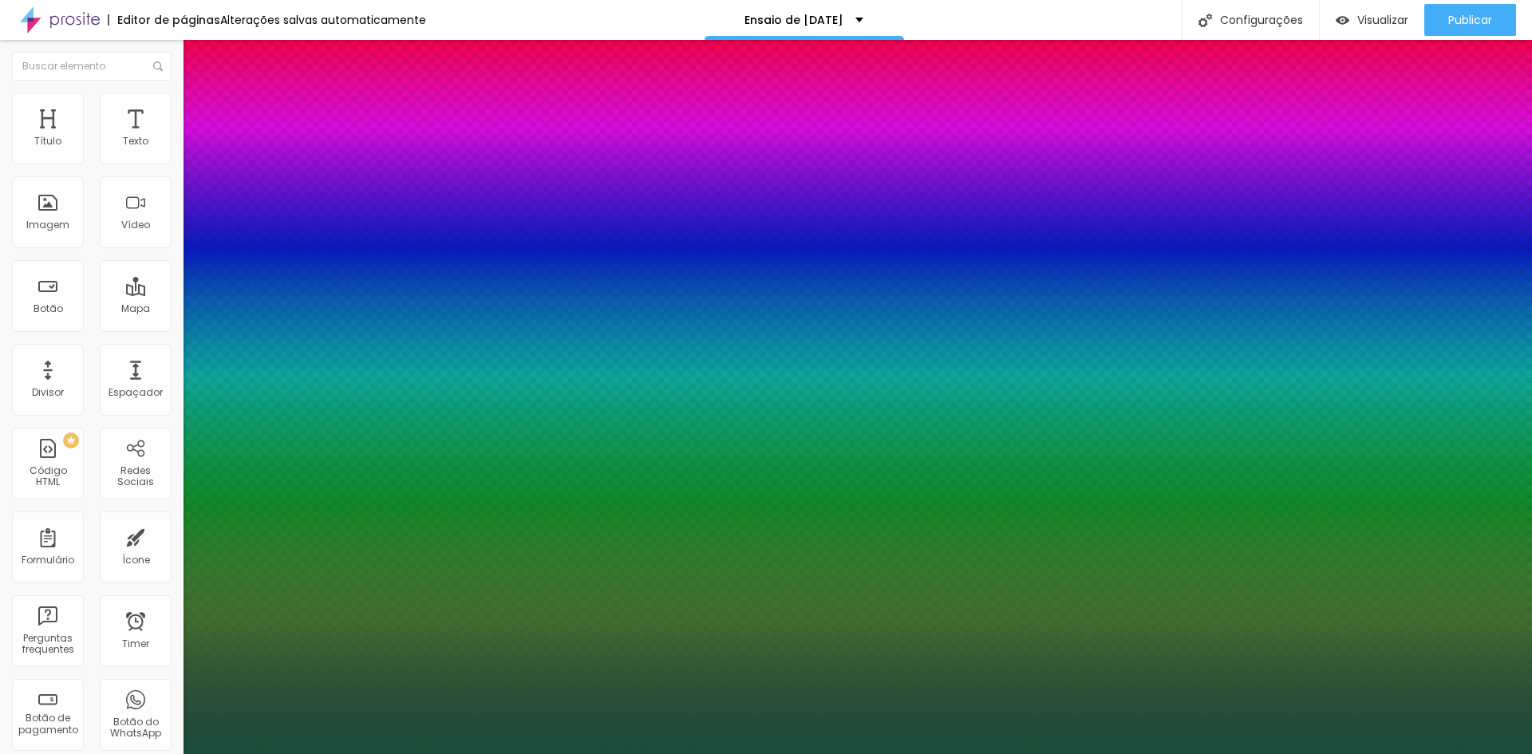
drag, startPoint x: 323, startPoint y: 413, endPoint x: 362, endPoint y: 414, distance: 39.1
click at [1462, 753] on div at bounding box center [766, 754] width 1532 height 0
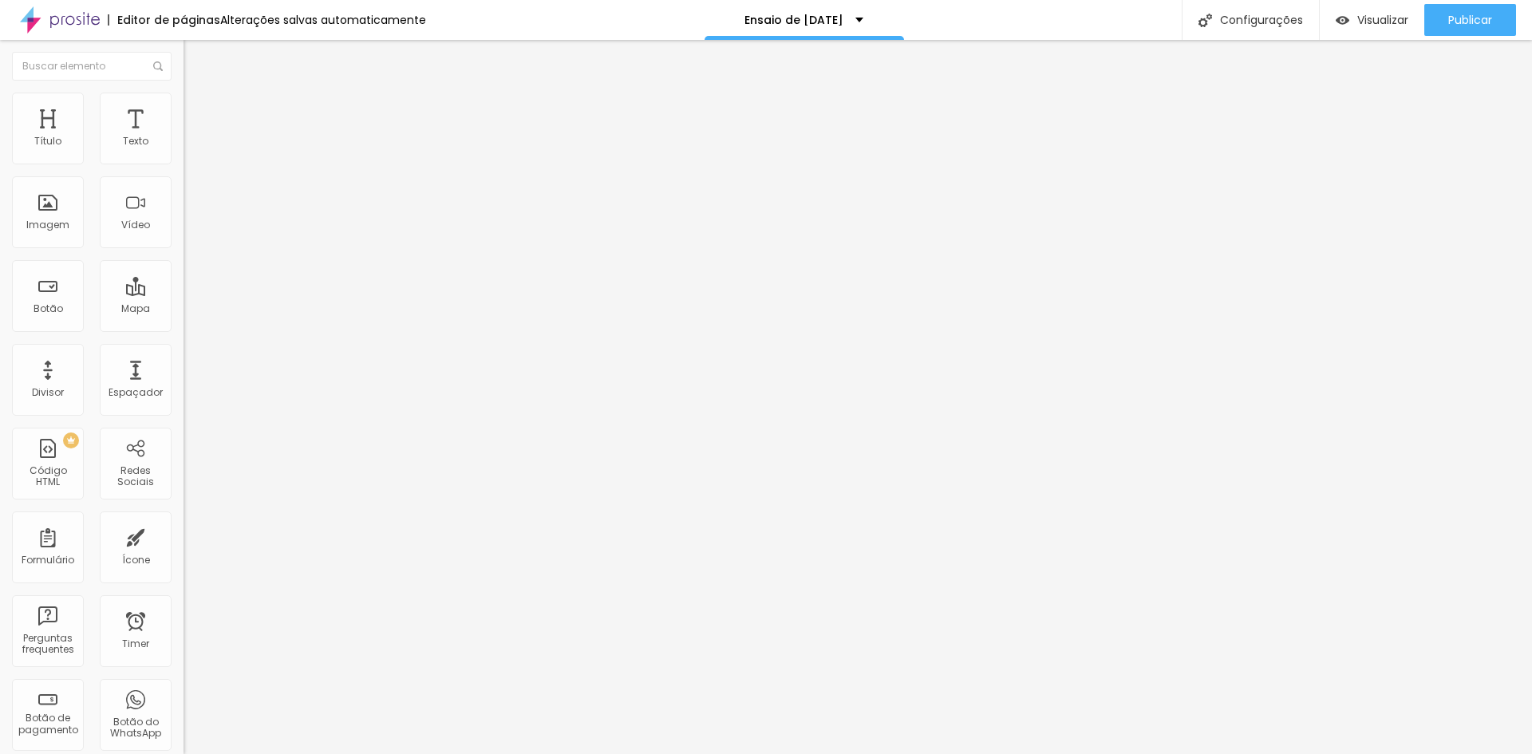
click at [190, 231] on icon "button" at bounding box center [195, 227] width 10 height 10
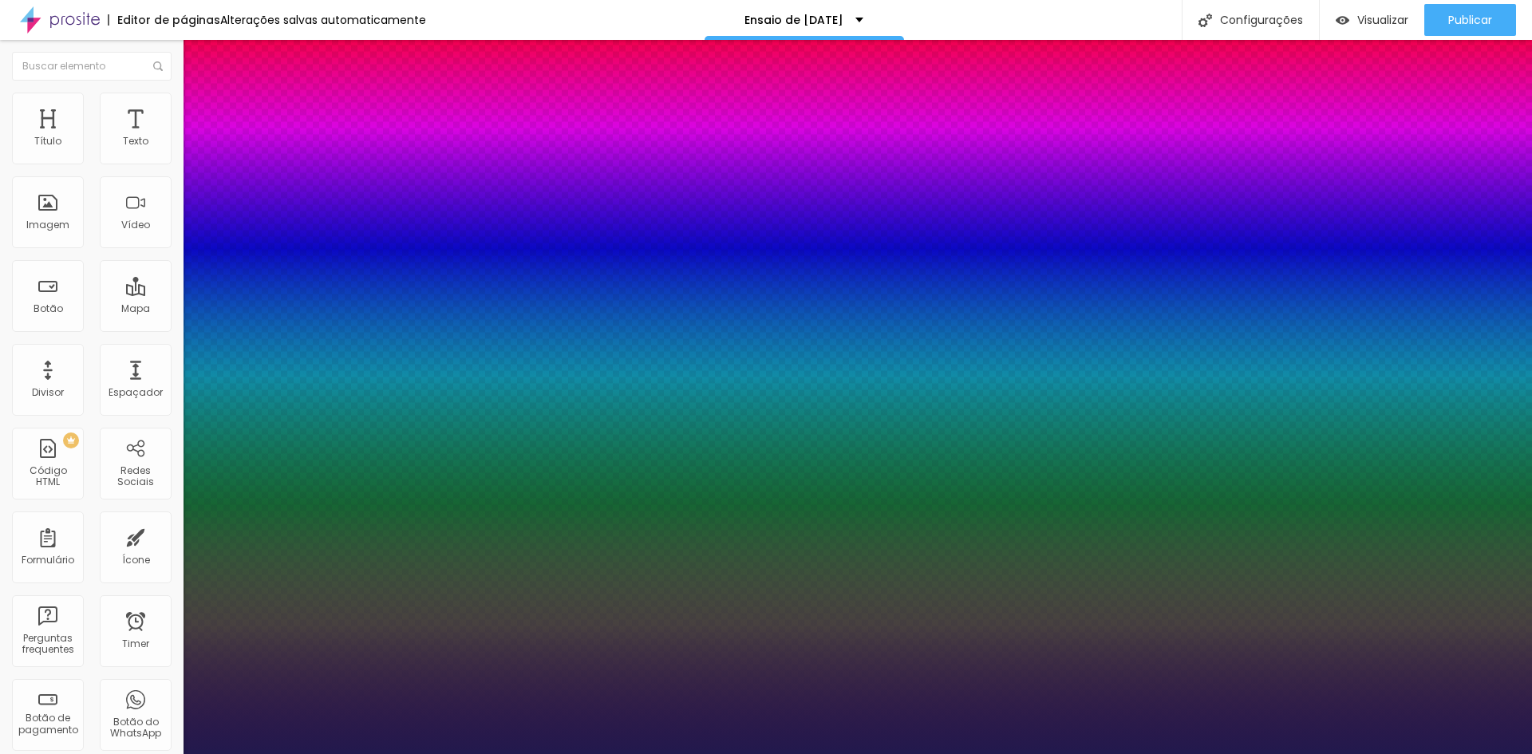
drag, startPoint x: 323, startPoint y: 596, endPoint x: 377, endPoint y: 597, distance: 54.3
paste input "194D3B"
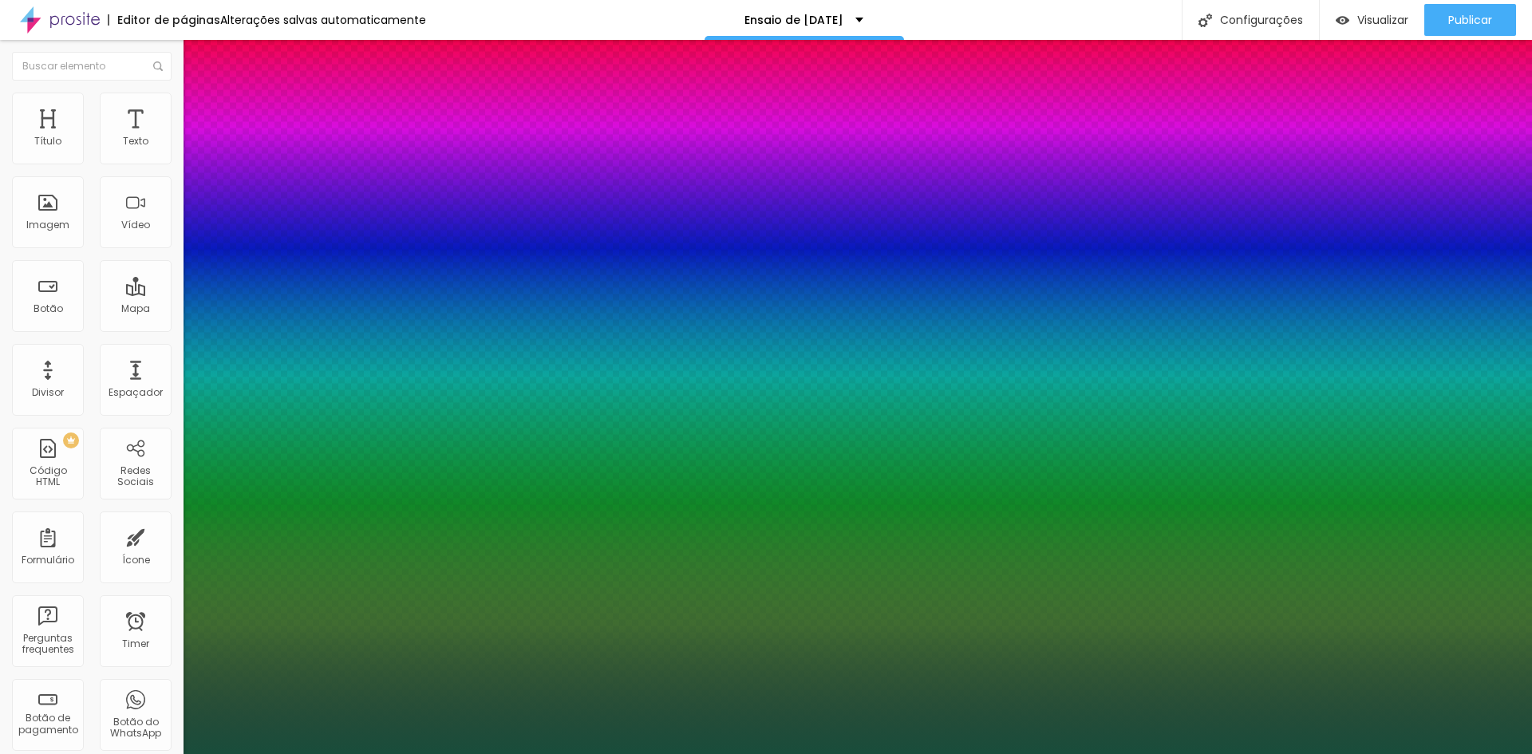
click at [1442, 753] on div at bounding box center [766, 754] width 1532 height 0
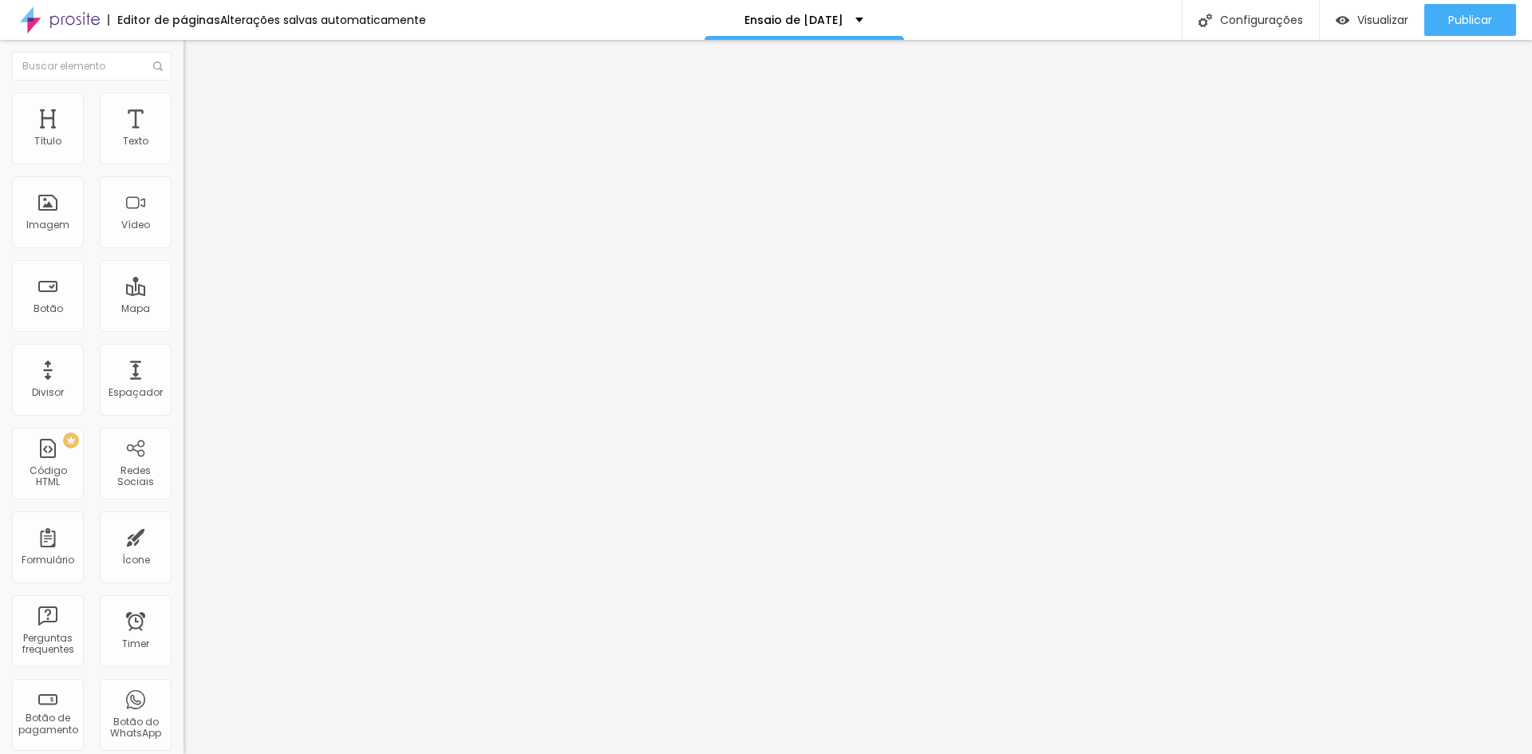
click at [198, 113] on span "Avançado" at bounding box center [224, 120] width 53 height 14
click at [198, 110] on span "Estilo" at bounding box center [210, 104] width 25 height 14
drag, startPoint x: 34, startPoint y: 217, endPoint x: 64, endPoint y: 217, distance: 29.5
click at [184, 204] on input "range" at bounding box center [235, 198] width 103 height 13
click at [184, 105] on li "Avançado" at bounding box center [276, 101] width 184 height 16
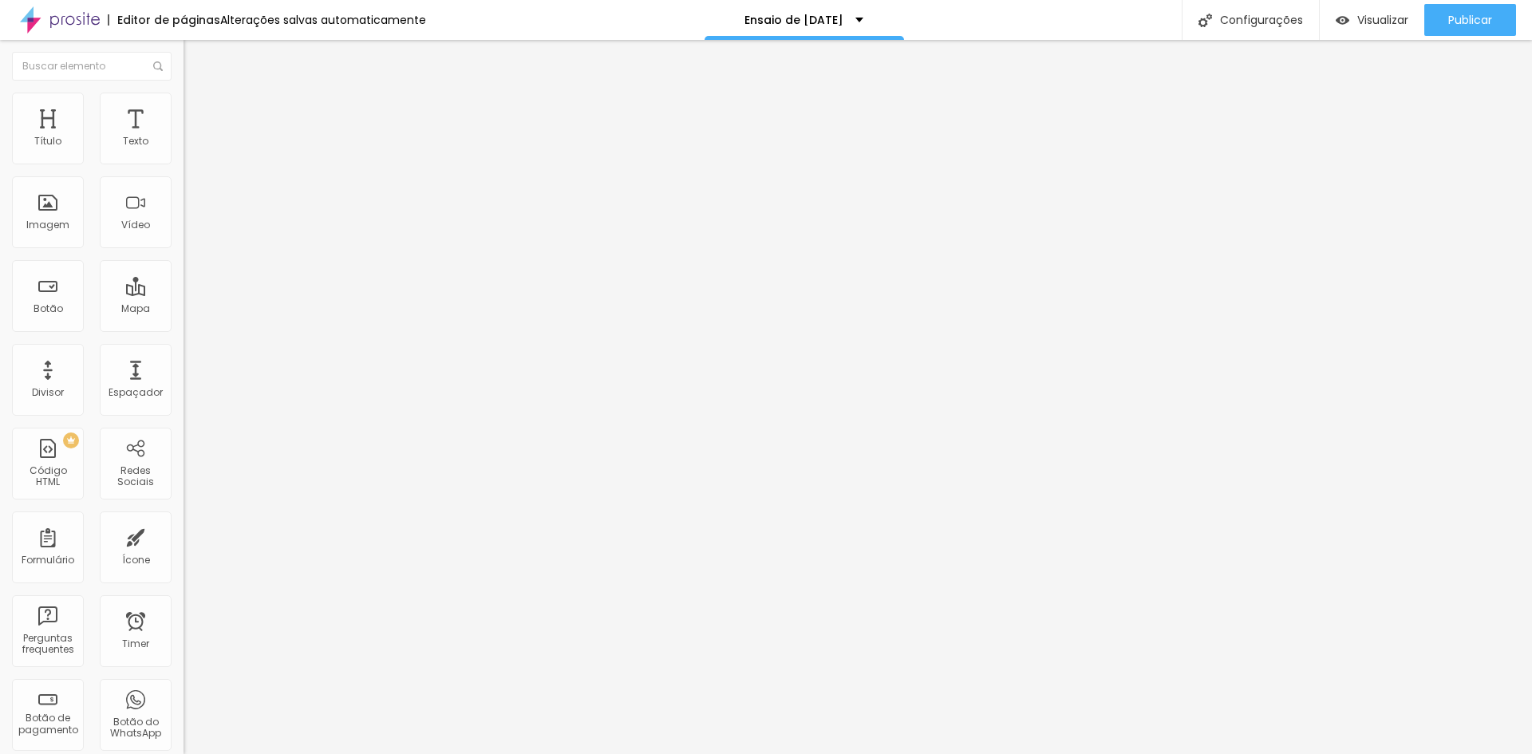
click at [184, 93] on li "Estilo" at bounding box center [276, 85] width 184 height 16
click at [190, 231] on icon "button" at bounding box center [195, 227] width 10 height 10
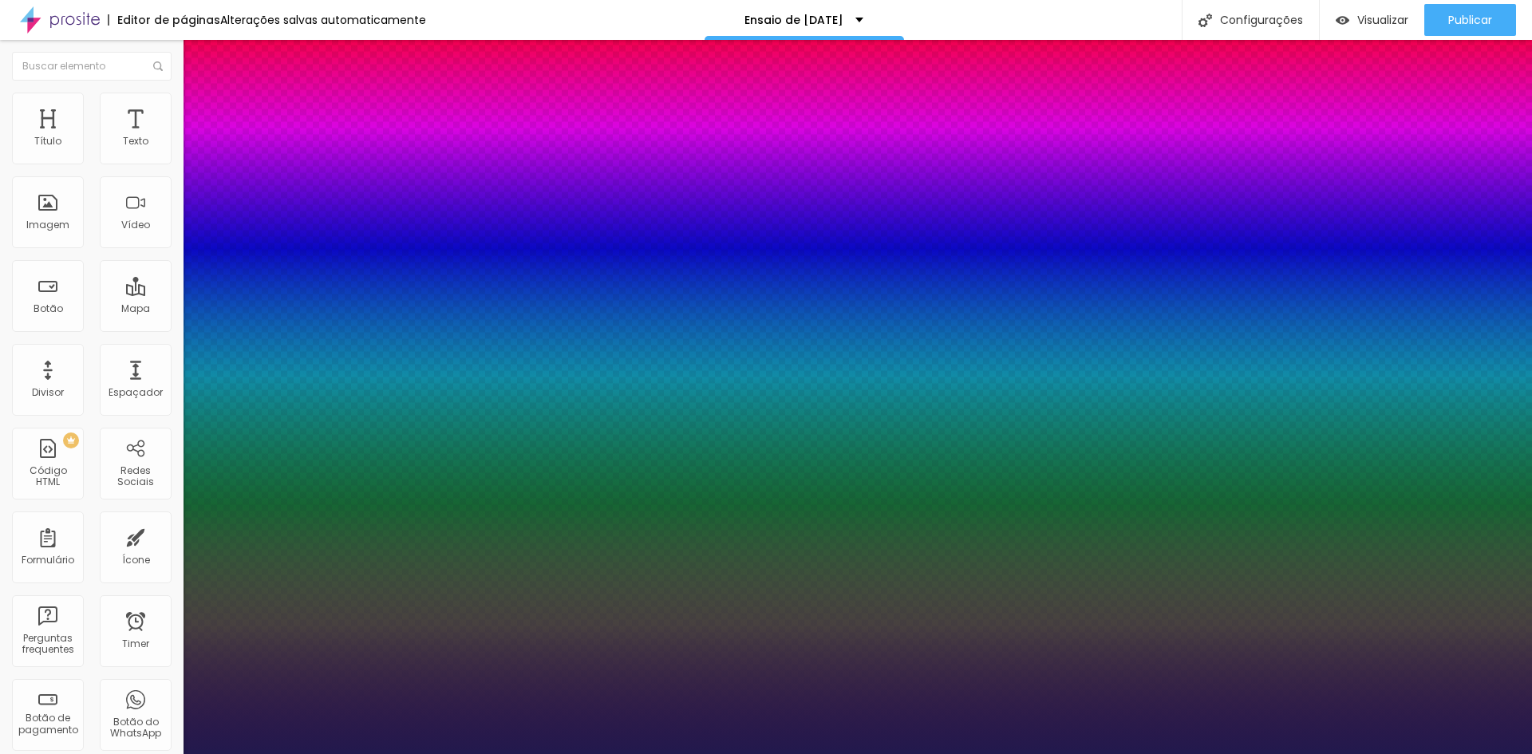
click at [258, 753] on div at bounding box center [766, 754] width 1532 height 0
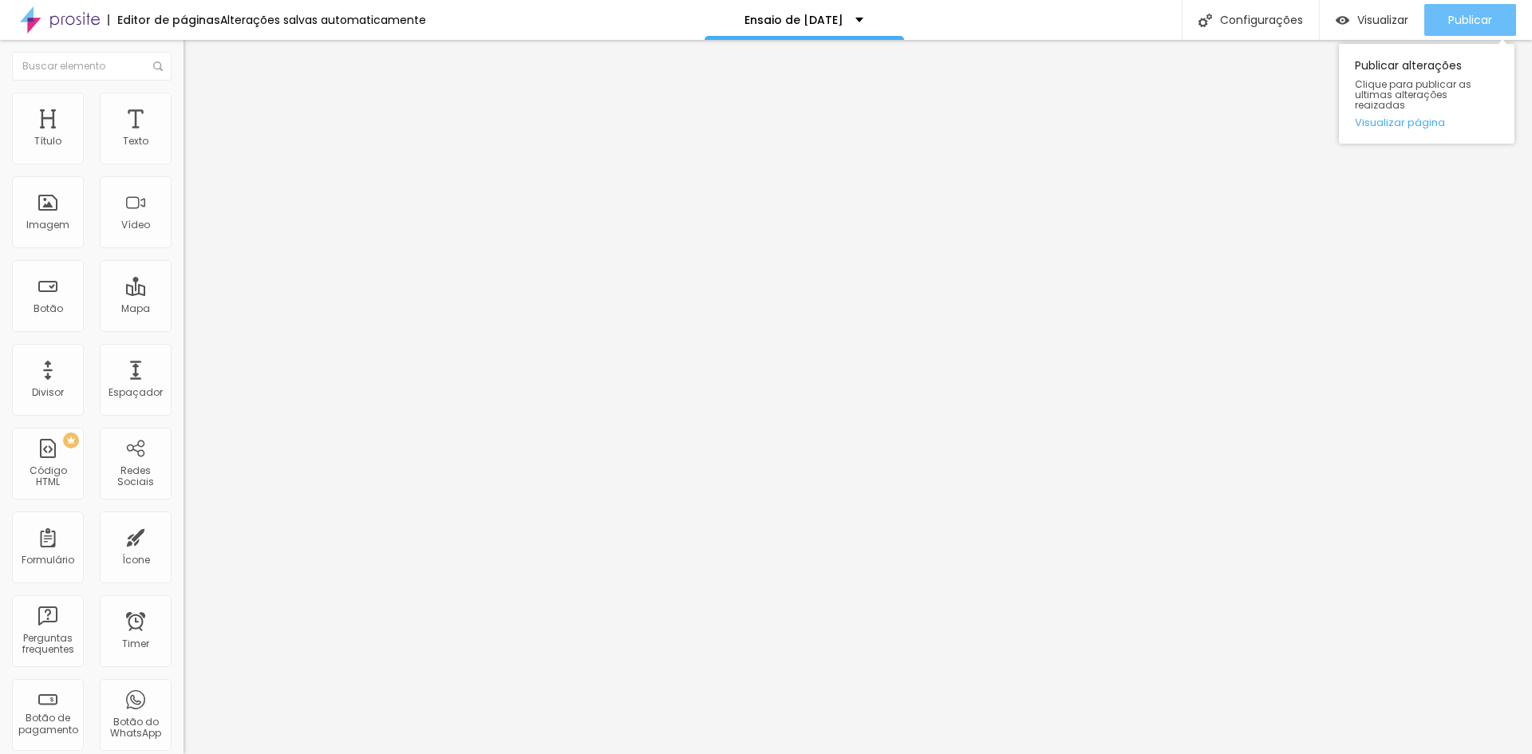
click at [1465, 17] on span "Publicar" at bounding box center [1470, 20] width 44 height 13
drag, startPoint x: 97, startPoint y: 184, endPoint x: 0, endPoint y: 179, distance: 97.5
click at [184, 179] on div "Texto Click me Alinhamento Tamanho Normal Pequeno Normal Grande Link URL https:…" at bounding box center [276, 240] width 184 height 232
drag, startPoint x: 85, startPoint y: 334, endPoint x: 0, endPoint y: 328, distance: 84.8
click at [184, 328] on div "Texto Reserve Aqui Alinhamento Tamanho Normal Pequeno Normal Grande Link URL ht…" at bounding box center [276, 240] width 184 height 232
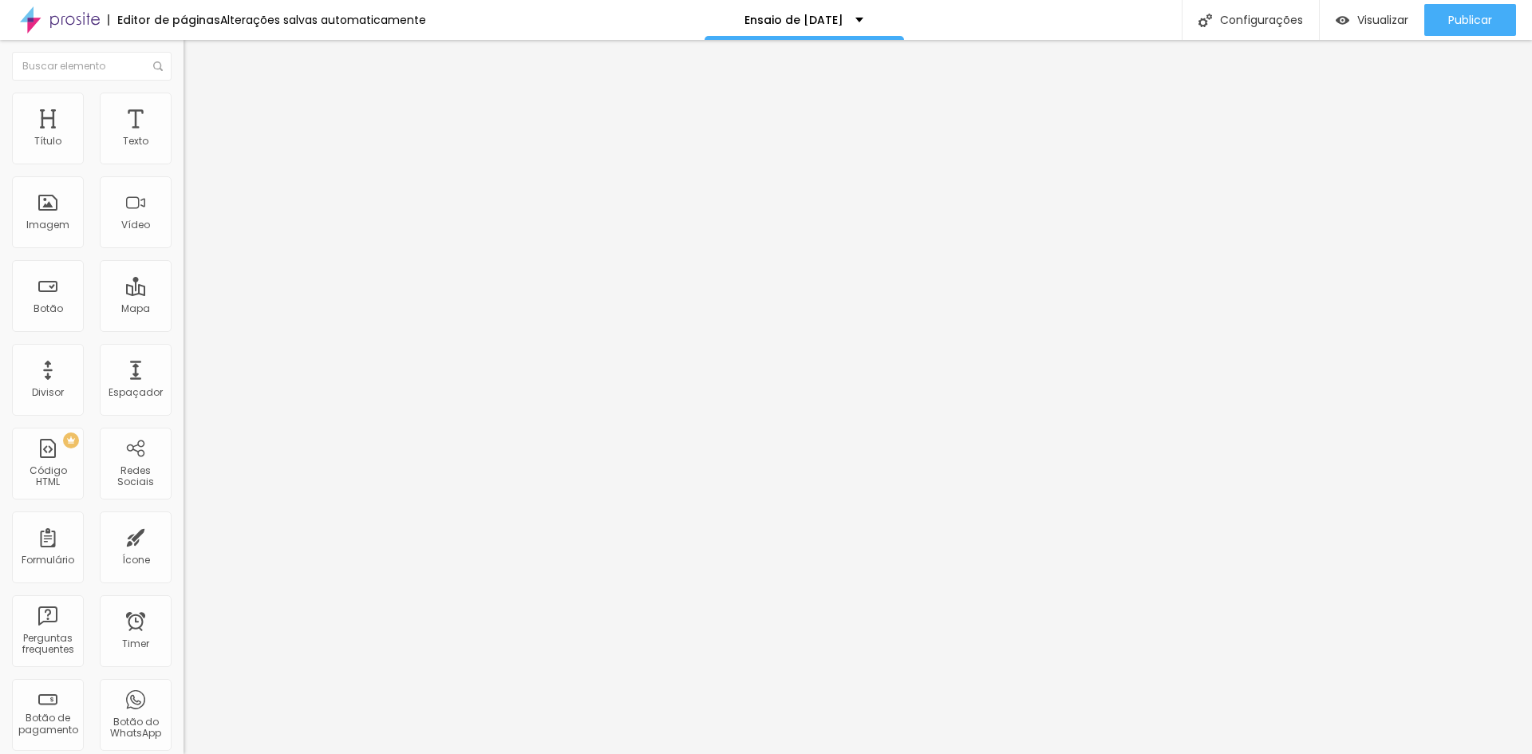
paste input "api.whatsapp.com/send/?phone=553198969164&text&type=phone_number&app_absent=0&w…"
click at [184, 104] on li "Estilo" at bounding box center [276, 101] width 184 height 16
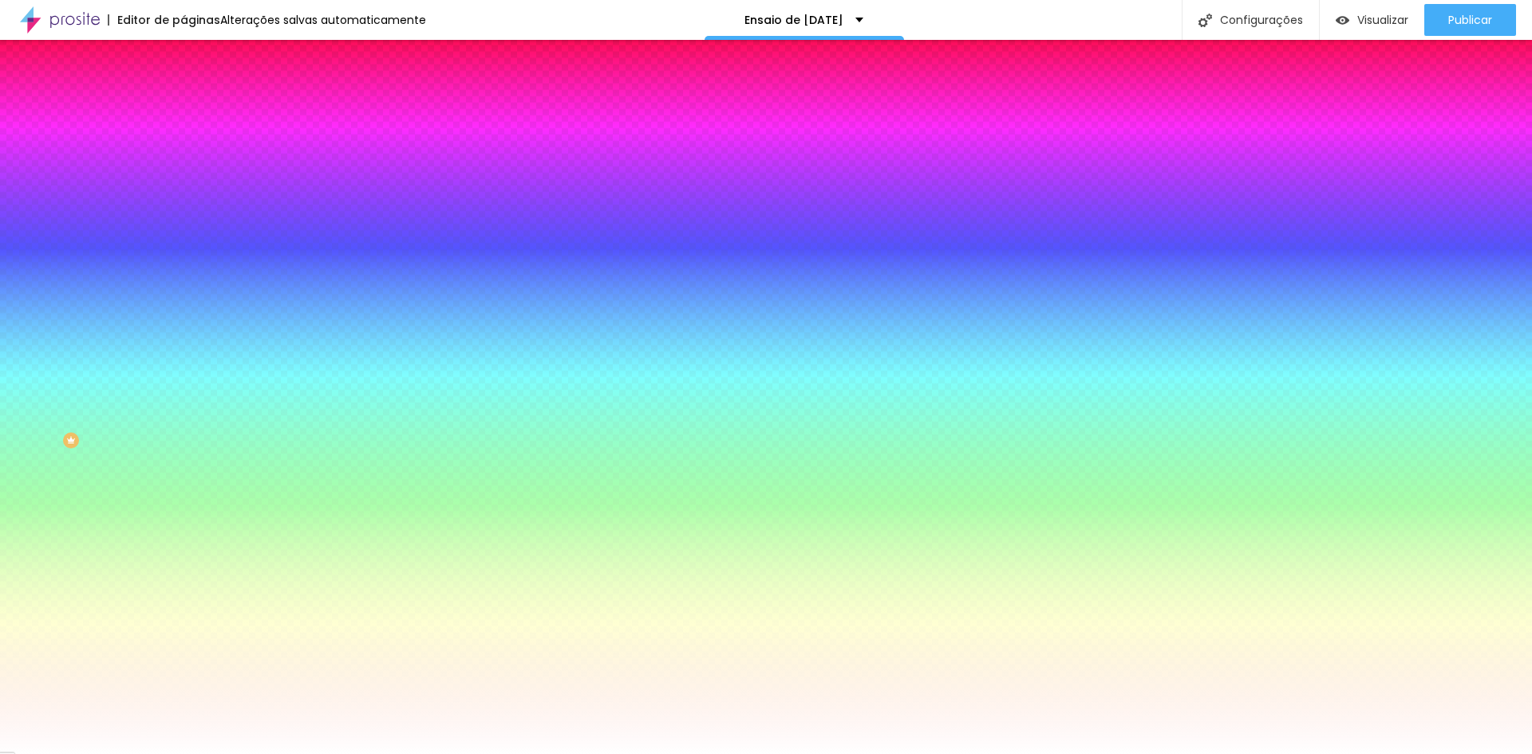
click at [184, 109] on img at bounding box center [191, 116] width 14 height 14
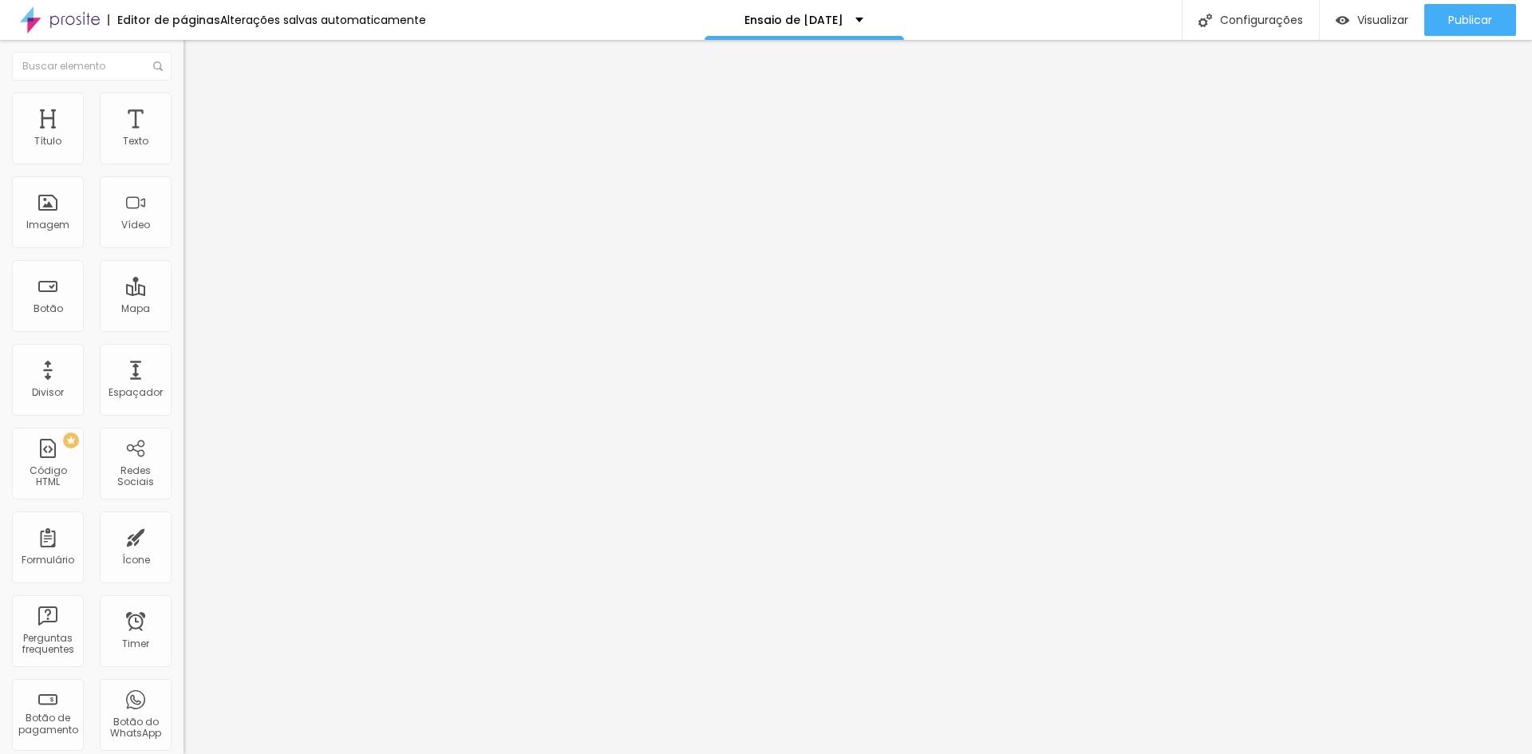
click at [198, 108] on span "Estilo" at bounding box center [210, 104] width 25 height 14
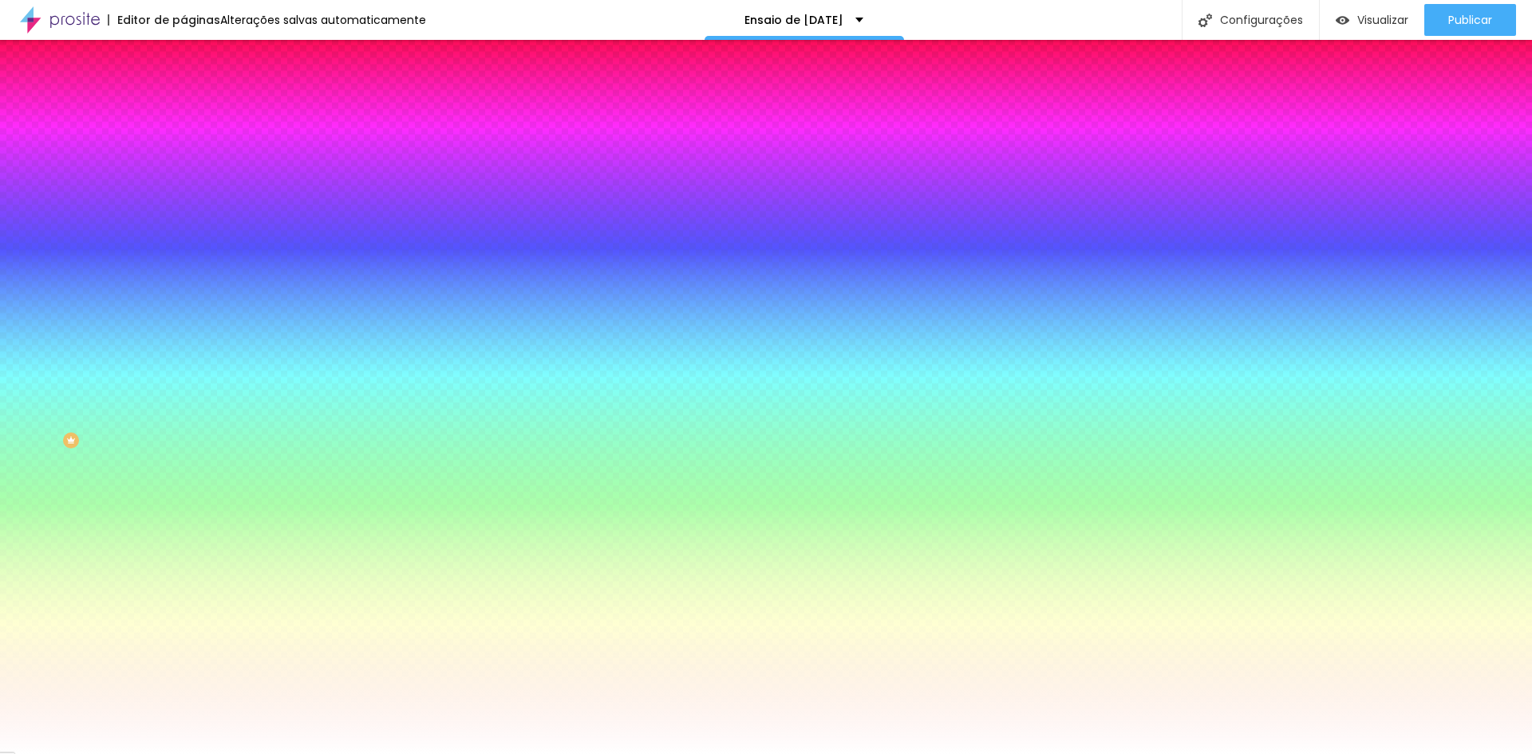
click at [184, 109] on li "Avançado" at bounding box center [276, 117] width 184 height 16
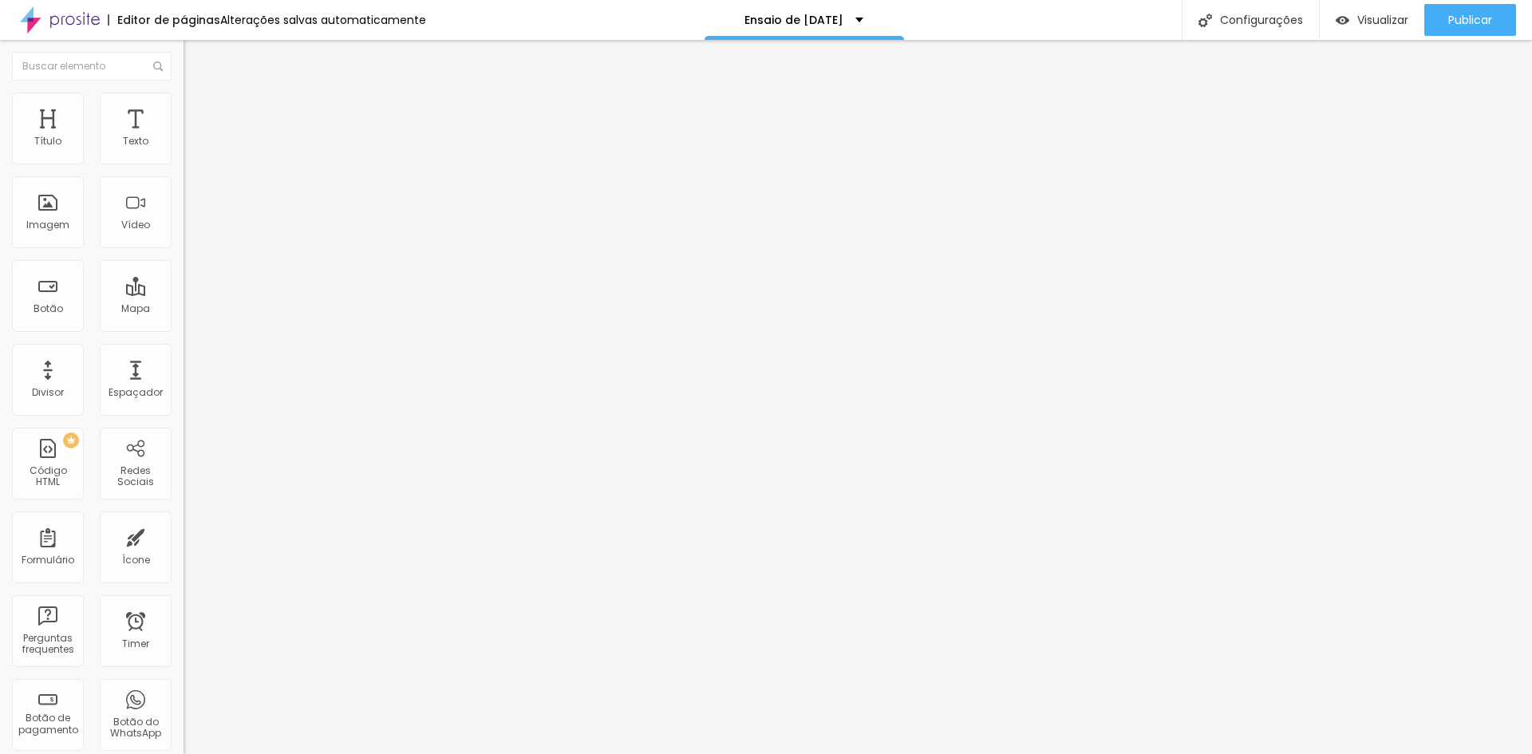
drag, startPoint x: 47, startPoint y: 185, endPoint x: 67, endPoint y: 186, distance: 20.0
click at [184, 535] on input "range" at bounding box center [235, 541] width 103 height 13
drag, startPoint x: 45, startPoint y: 155, endPoint x: 57, endPoint y: 155, distance: 12.0
click at [184, 310] on input "range" at bounding box center [235, 316] width 103 height 13
click at [184, 99] on img at bounding box center [191, 100] width 14 height 14
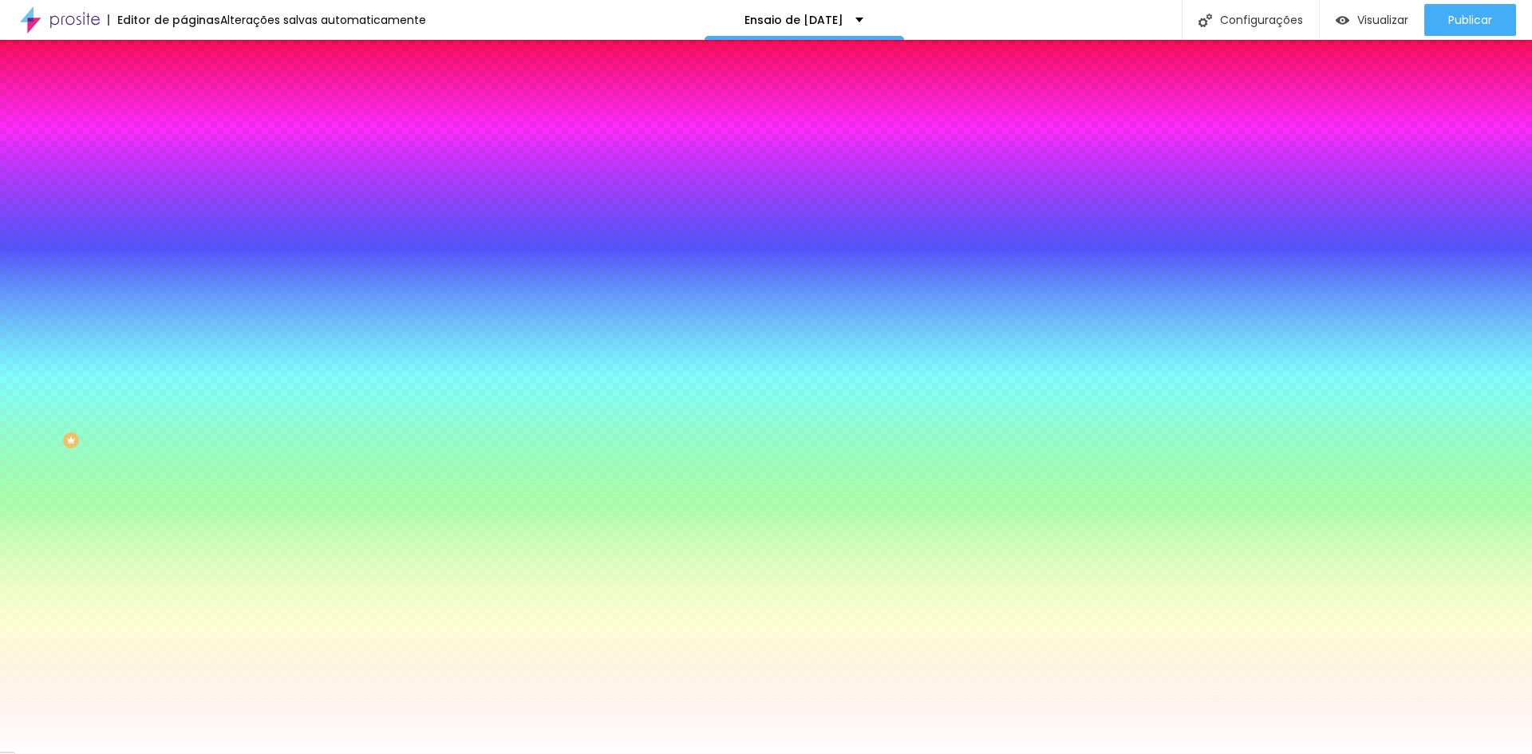
click at [184, 197] on button "button" at bounding box center [195, 204] width 22 height 17
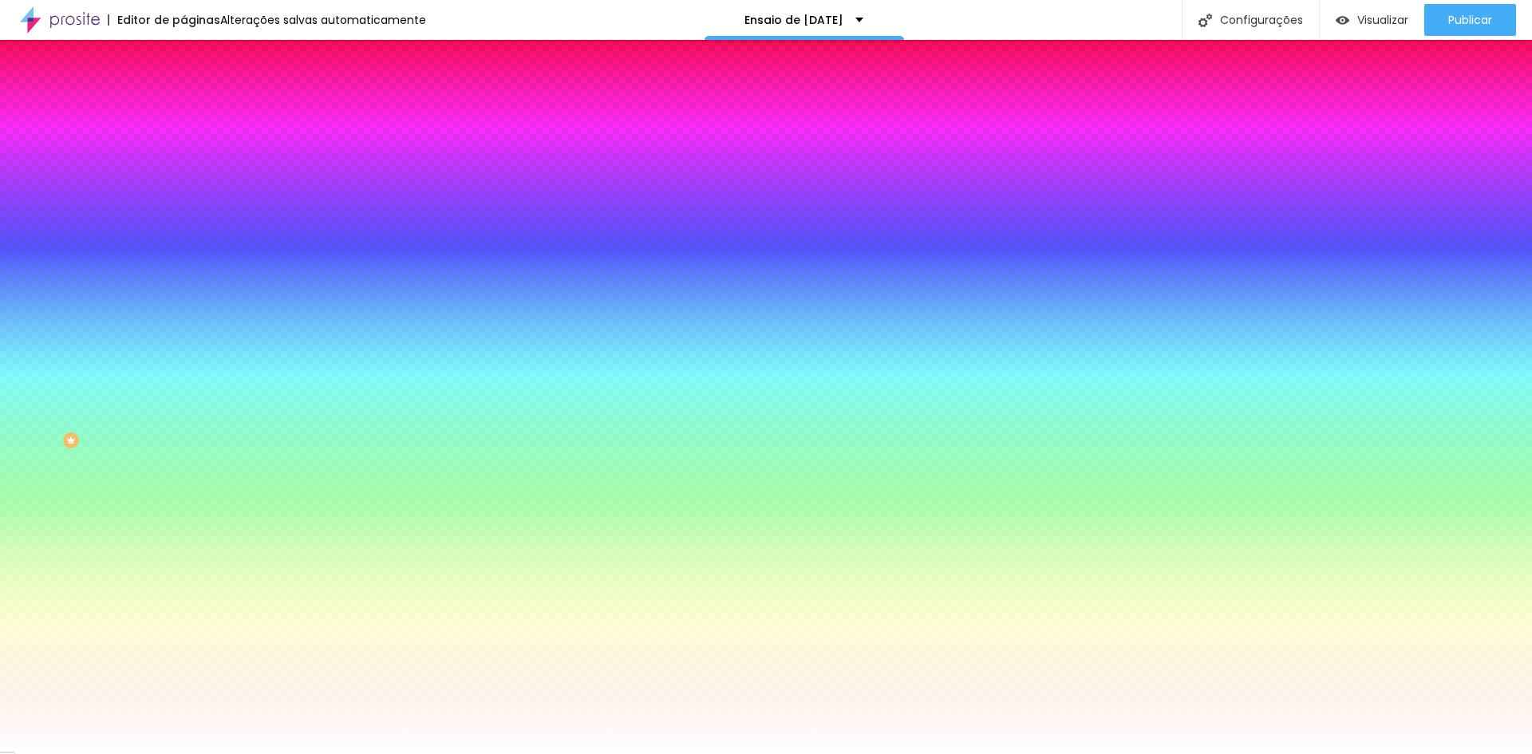
click at [89, 753] on div at bounding box center [766, 754] width 1532 height 0
click at [184, 93] on li "Conteúdo" at bounding box center [276, 85] width 184 height 16
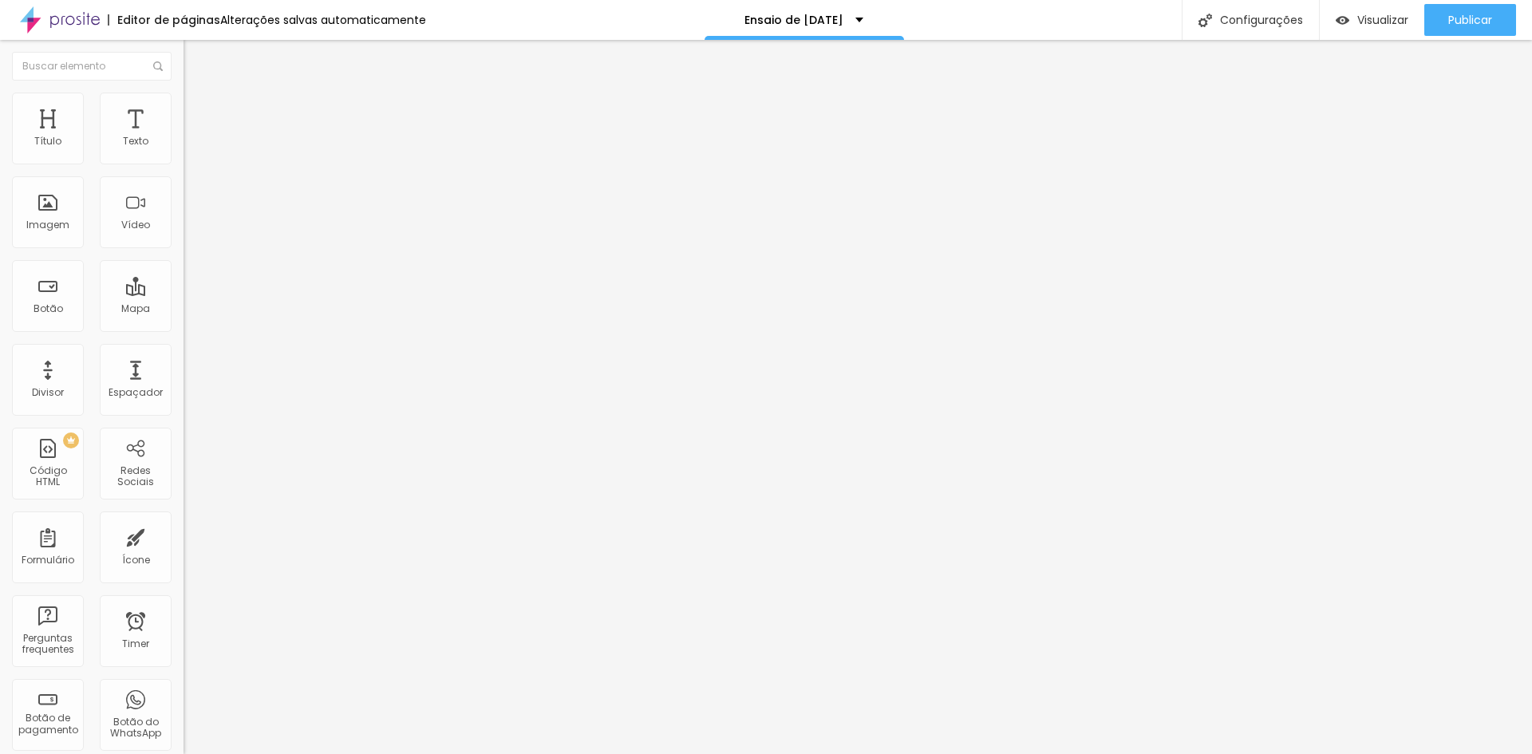
click at [184, 245] on span "Normal" at bounding box center [202, 245] width 36 height 14
click at [184, 286] on span "Grande" at bounding box center [203, 279] width 38 height 14
click at [184, 349] on div at bounding box center [276, 349] width 184 height 0
drag, startPoint x: 135, startPoint y: 174, endPoint x: 0, endPoint y: 154, distance: 136.3
click at [184, 154] on div "Texto Reserve Aqui Alinhamento Tamanho Grande Pequeno Normal Grande Link URL ht…" at bounding box center [276, 245] width 184 height 242
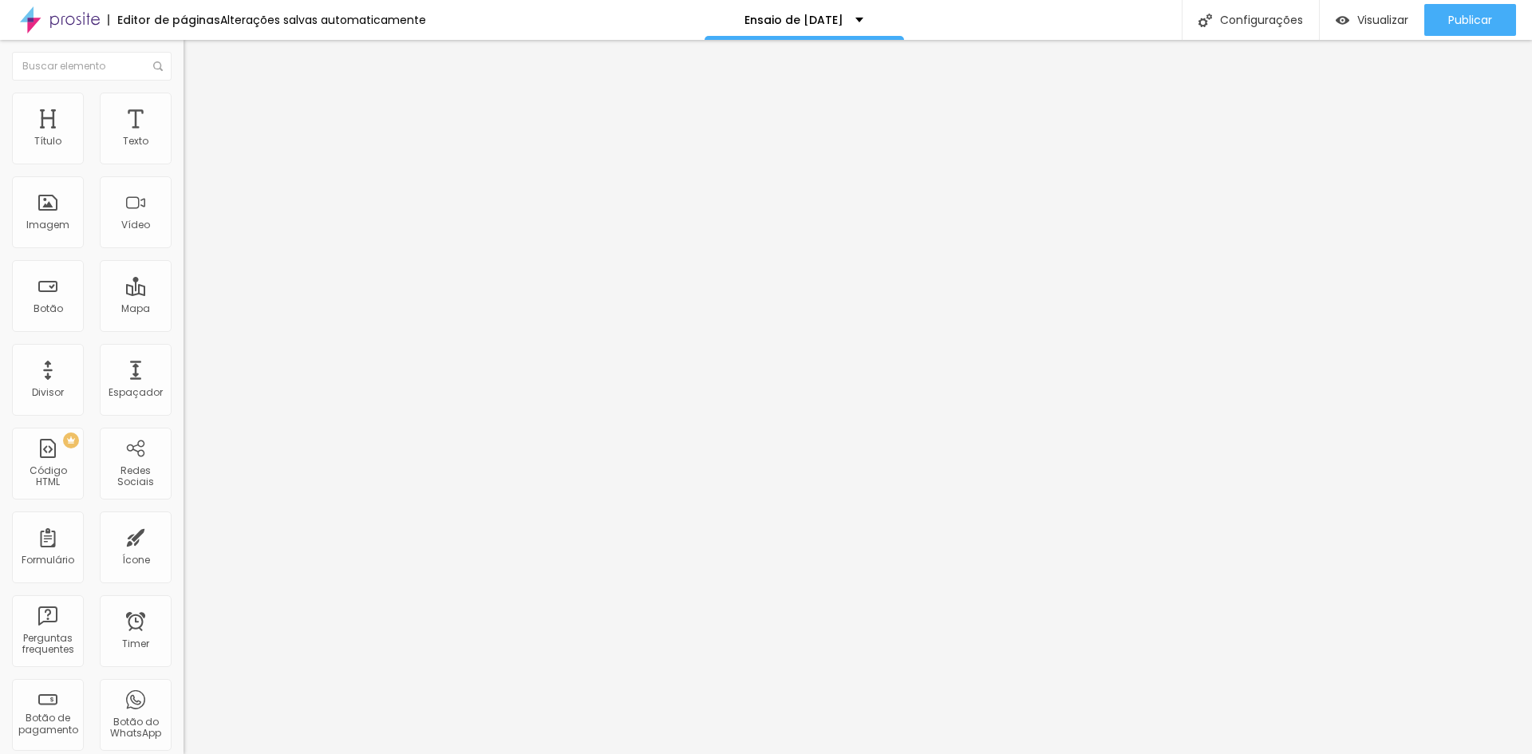
click at [184, 100] on img at bounding box center [191, 100] width 14 height 14
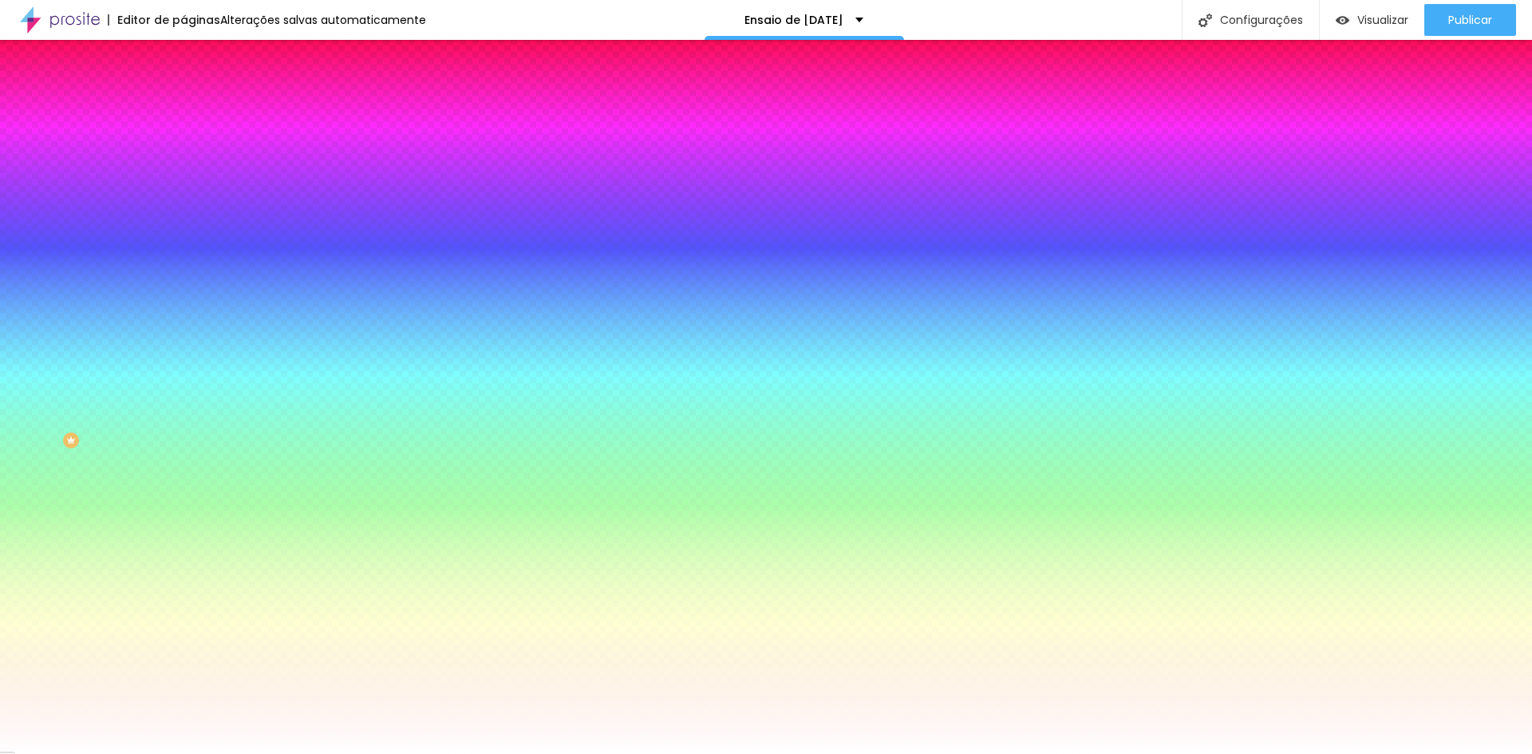
click at [198, 113] on span "Avançado" at bounding box center [224, 120] width 53 height 14
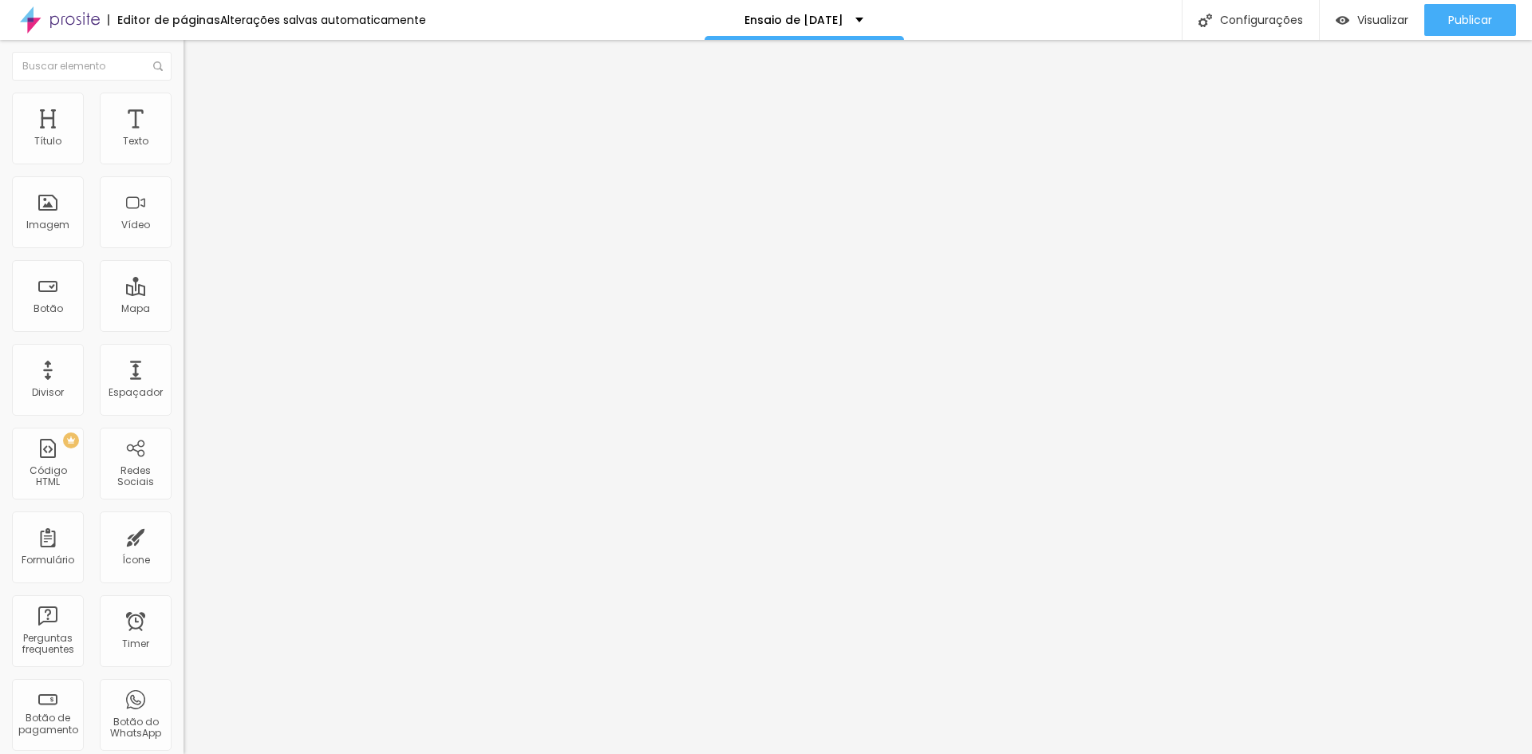
drag, startPoint x: 65, startPoint y: 157, endPoint x: 20, endPoint y: 158, distance: 45.5
click at [184, 310] on input "range" at bounding box center [235, 316] width 103 height 13
click at [198, 108] on span "Estilo" at bounding box center [210, 104] width 25 height 14
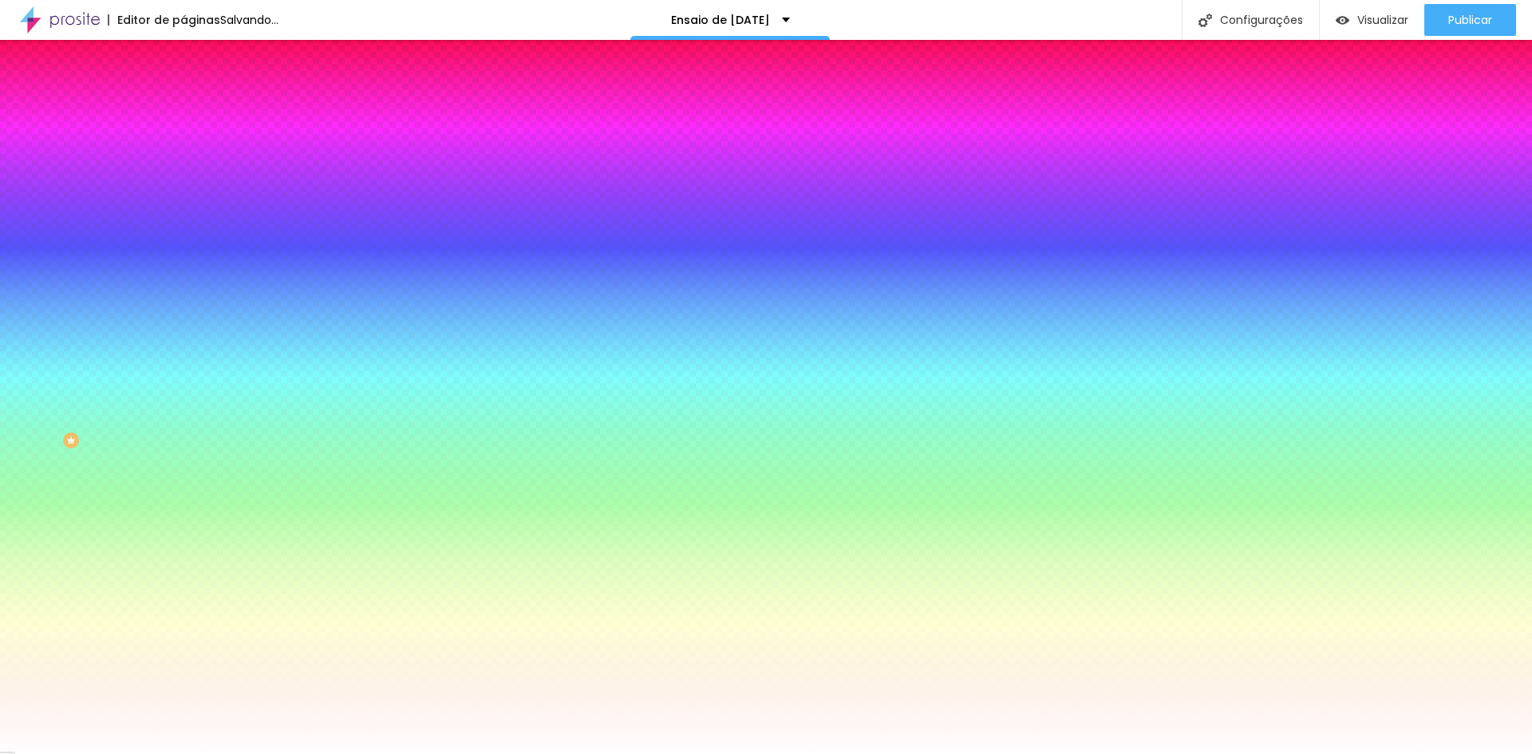
drag, startPoint x: 34, startPoint y: 190, endPoint x: 160, endPoint y: 195, distance: 127.0
click at [184, 354] on input "range" at bounding box center [235, 360] width 103 height 13
click at [184, 91] on img at bounding box center [191, 84] width 14 height 14
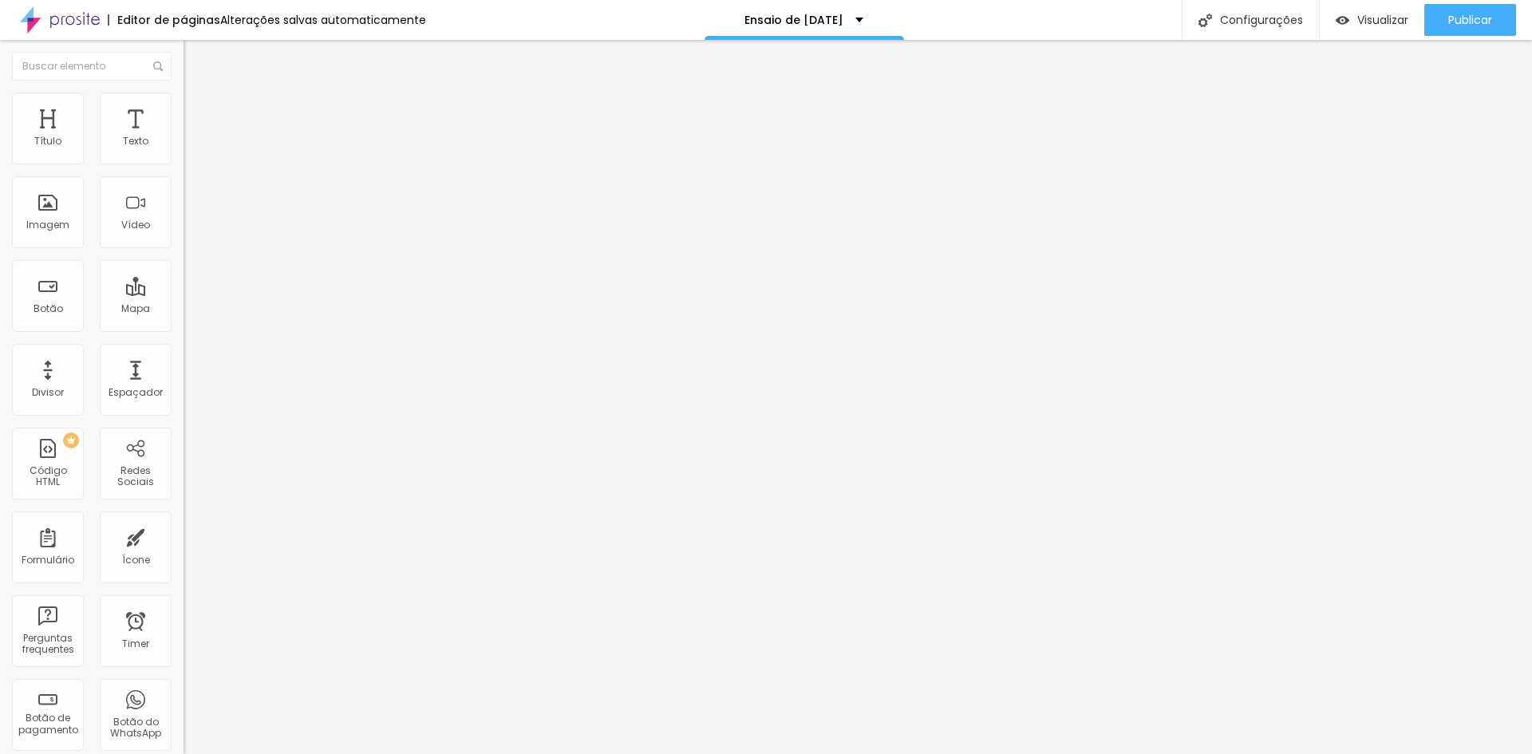
click at [184, 145] on img at bounding box center [189, 139] width 11 height 11
click at [184, 161] on img at bounding box center [189, 165] width 11 height 11
click at [198, 110] on span "Estilo" at bounding box center [210, 104] width 25 height 14
click at [184, 105] on li "Estilo" at bounding box center [276, 101] width 184 height 16
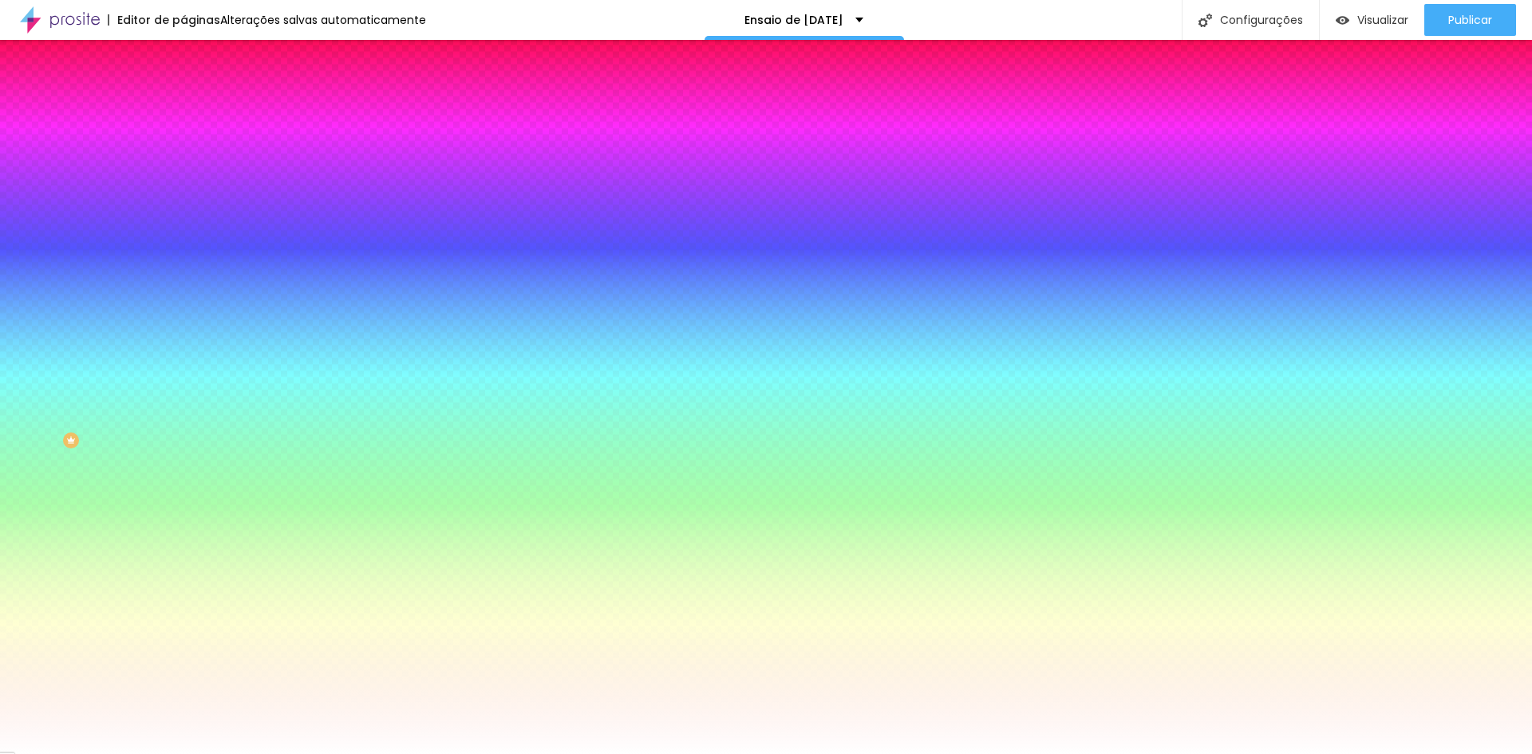
click at [184, 217] on div at bounding box center [276, 217] width 184 height 0
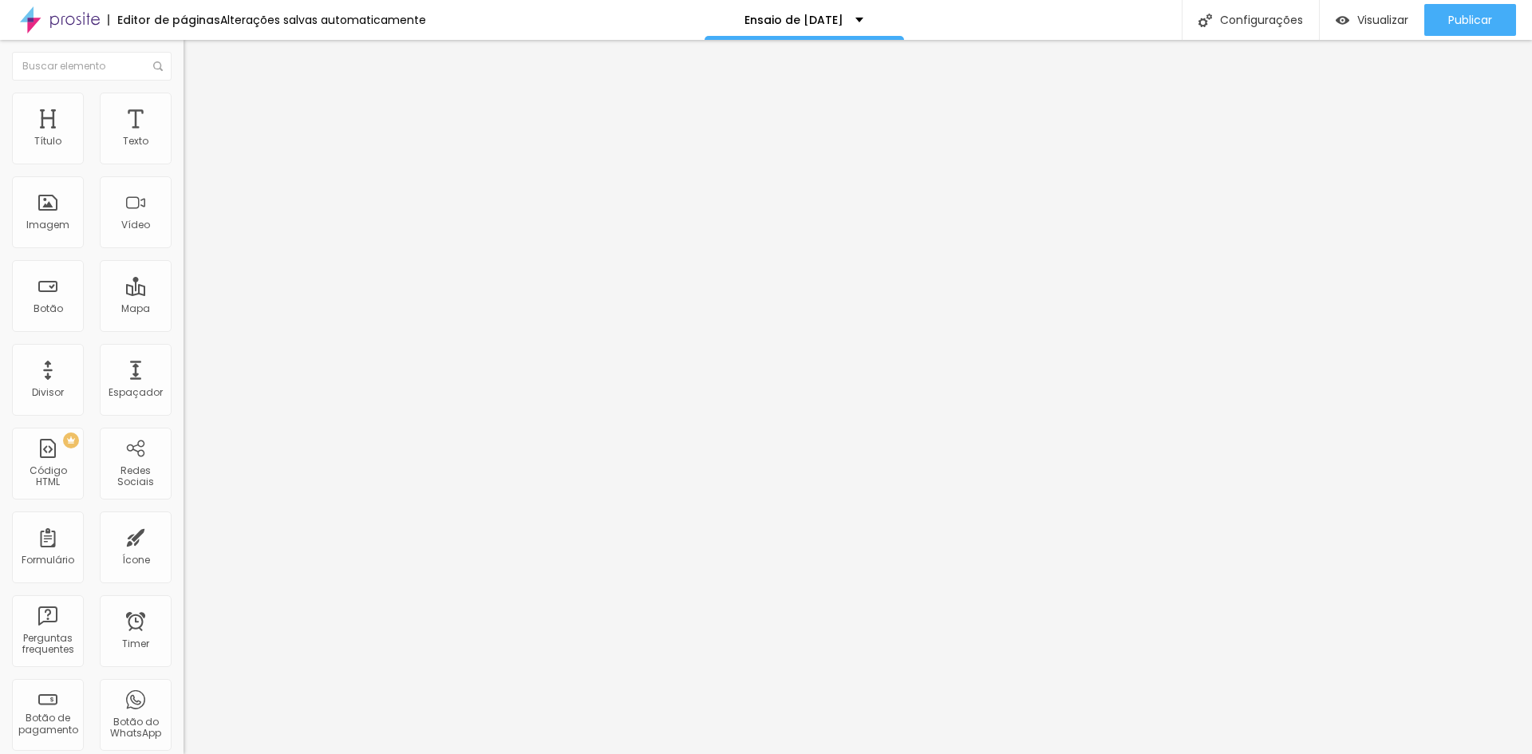
click at [198, 113] on span "Avançado" at bounding box center [224, 120] width 53 height 14
click at [184, 100] on li "Estilo" at bounding box center [276, 101] width 184 height 16
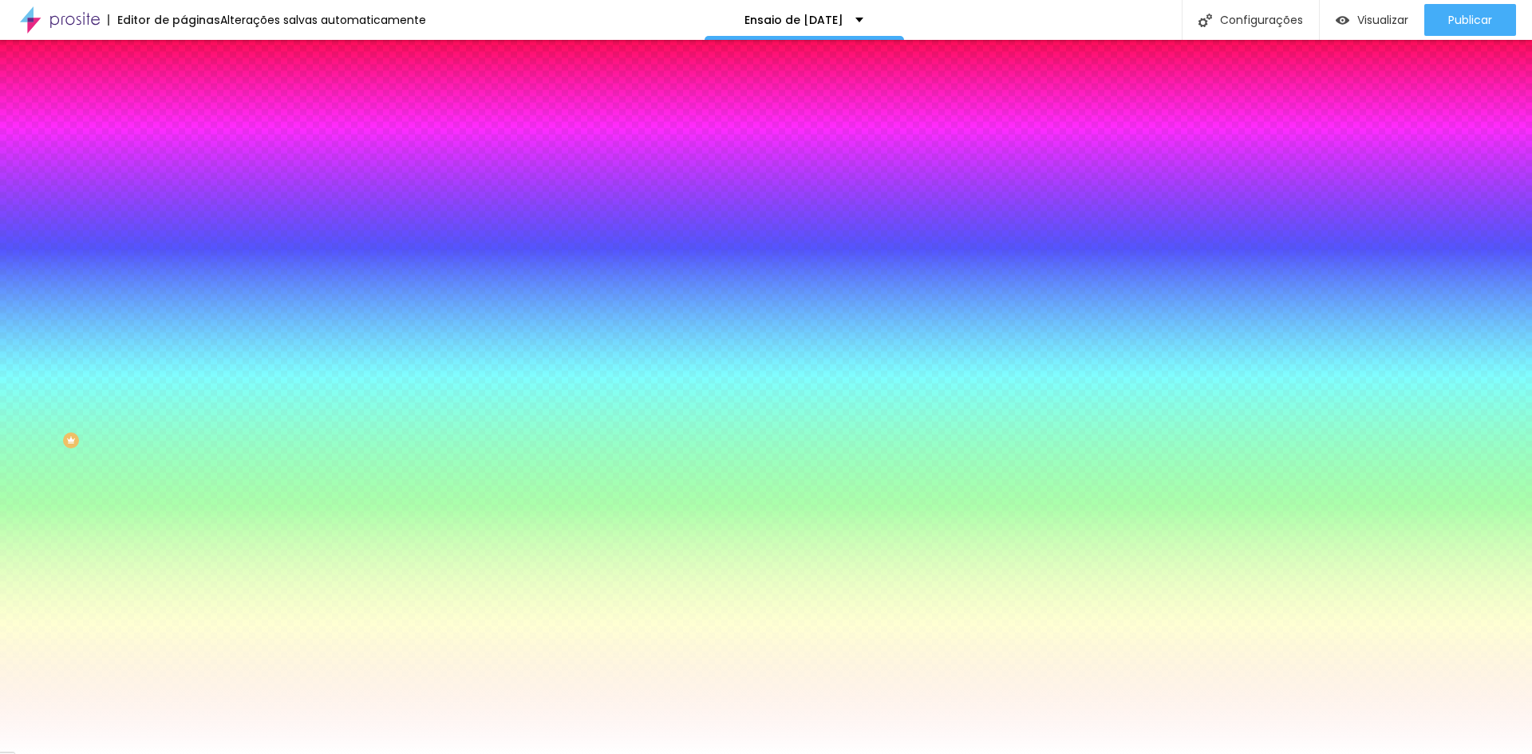
click at [184, 152] on div at bounding box center [276, 152] width 184 height 0
click at [190, 148] on icon "button" at bounding box center [195, 141] width 11 height 11
click at [194, 148] on icon "button" at bounding box center [197, 141] width 6 height 11
click at [190, 148] on icon "button" at bounding box center [195, 141] width 11 height 11
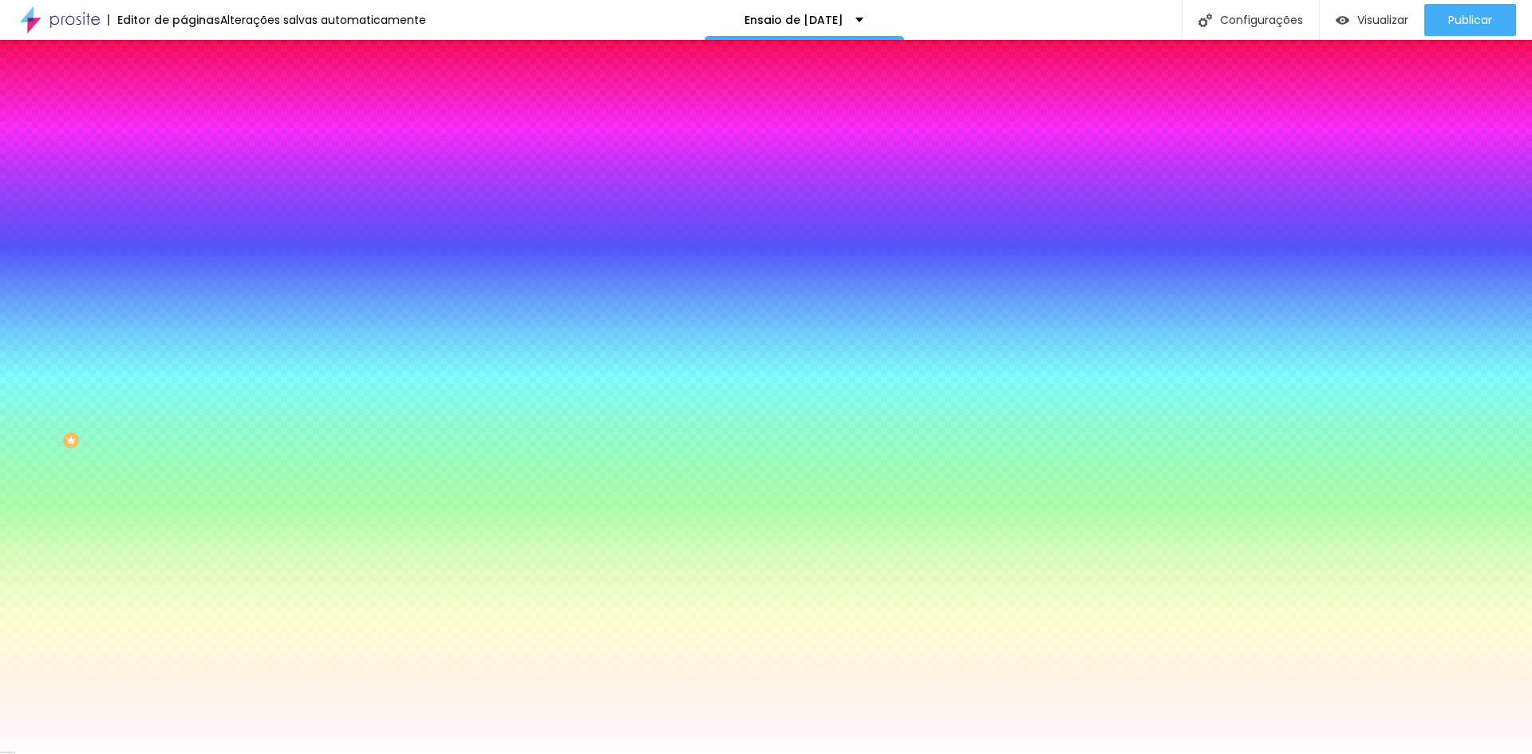
click at [184, 164] on input "#FFFFFF" at bounding box center [280, 160] width 192 height 16
click at [184, 543] on div at bounding box center [276, 543] width 184 height 0
click at [34, 472] on div at bounding box center [766, 377] width 1532 height 754
drag, startPoint x: 34, startPoint y: 474, endPoint x: 22, endPoint y: 489, distance: 19.3
click at [184, 489] on div "Editar Botão Conteúdo Estilo Avançado Cor de fundo Voltar ao padrão #FFFFFF Tip…" at bounding box center [276, 397] width 184 height 714
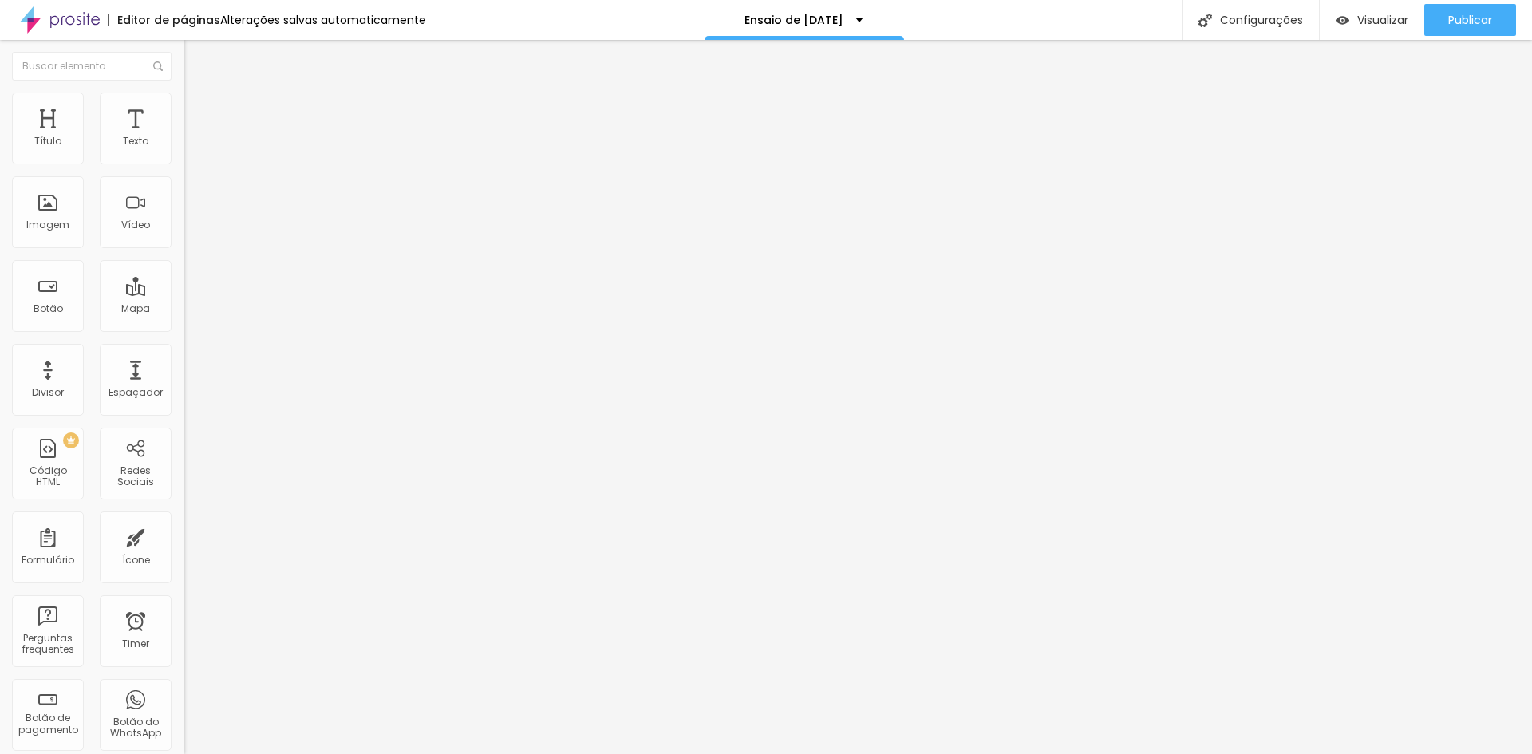
click at [184, 105] on li "Estilo" at bounding box center [276, 101] width 184 height 16
click at [198, 110] on span "Estilo" at bounding box center [210, 104] width 25 height 14
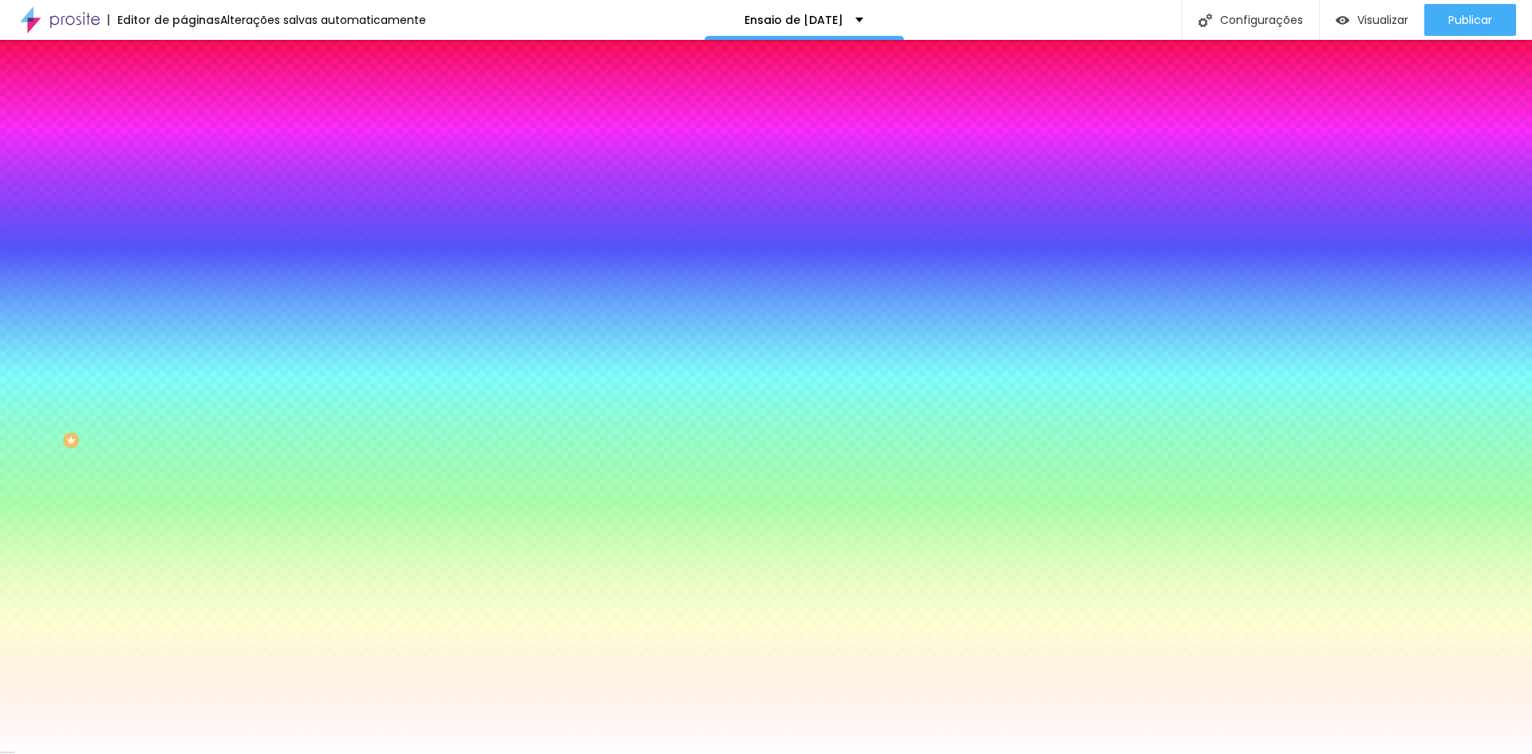
click at [184, 109] on li "Avançado" at bounding box center [276, 117] width 184 height 16
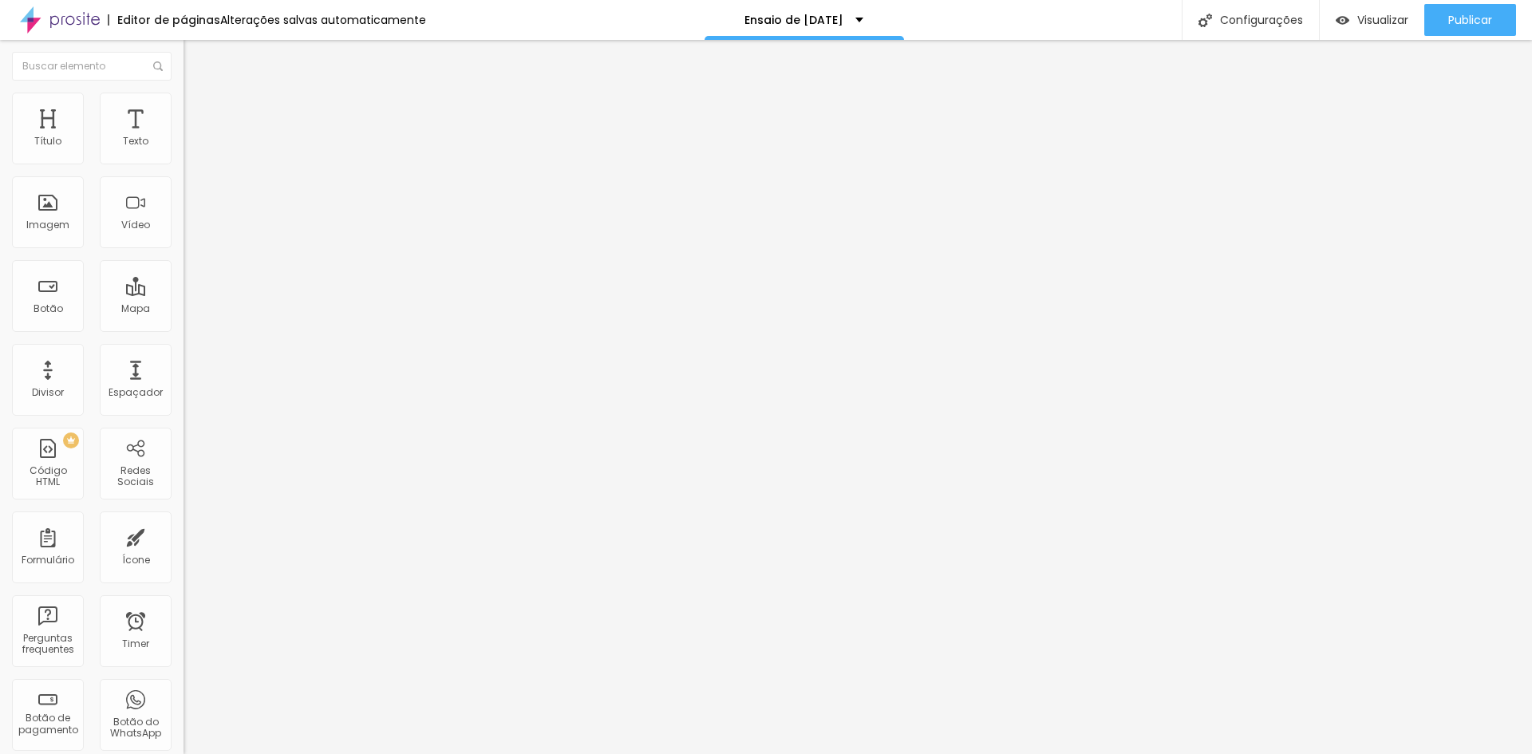
click at [184, 104] on ul "Conteúdo Estilo Avançado" at bounding box center [276, 101] width 184 height 48
click at [198, 108] on span "Estilo" at bounding box center [210, 104] width 25 height 14
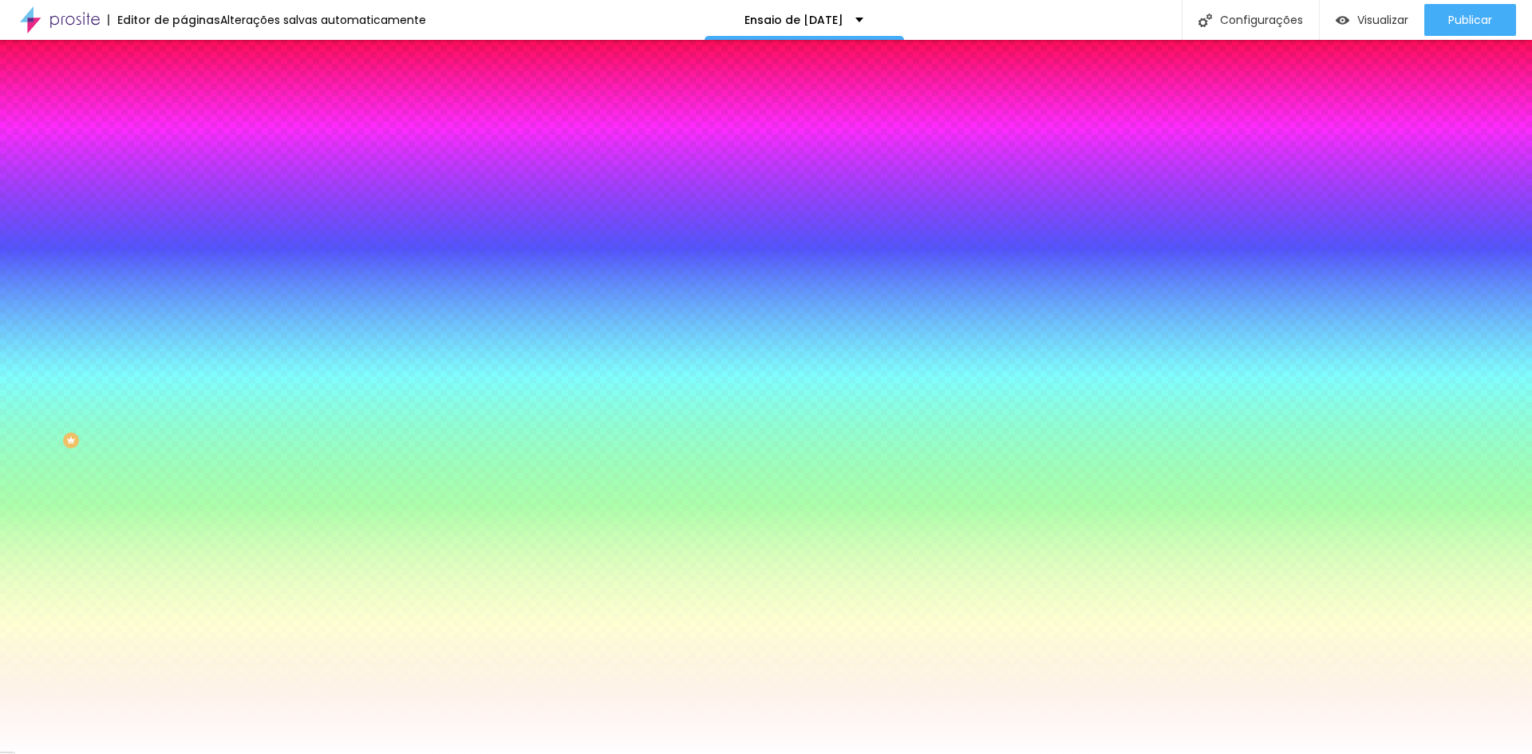
click at [198, 94] on span "Conteúdo" at bounding box center [222, 88] width 49 height 14
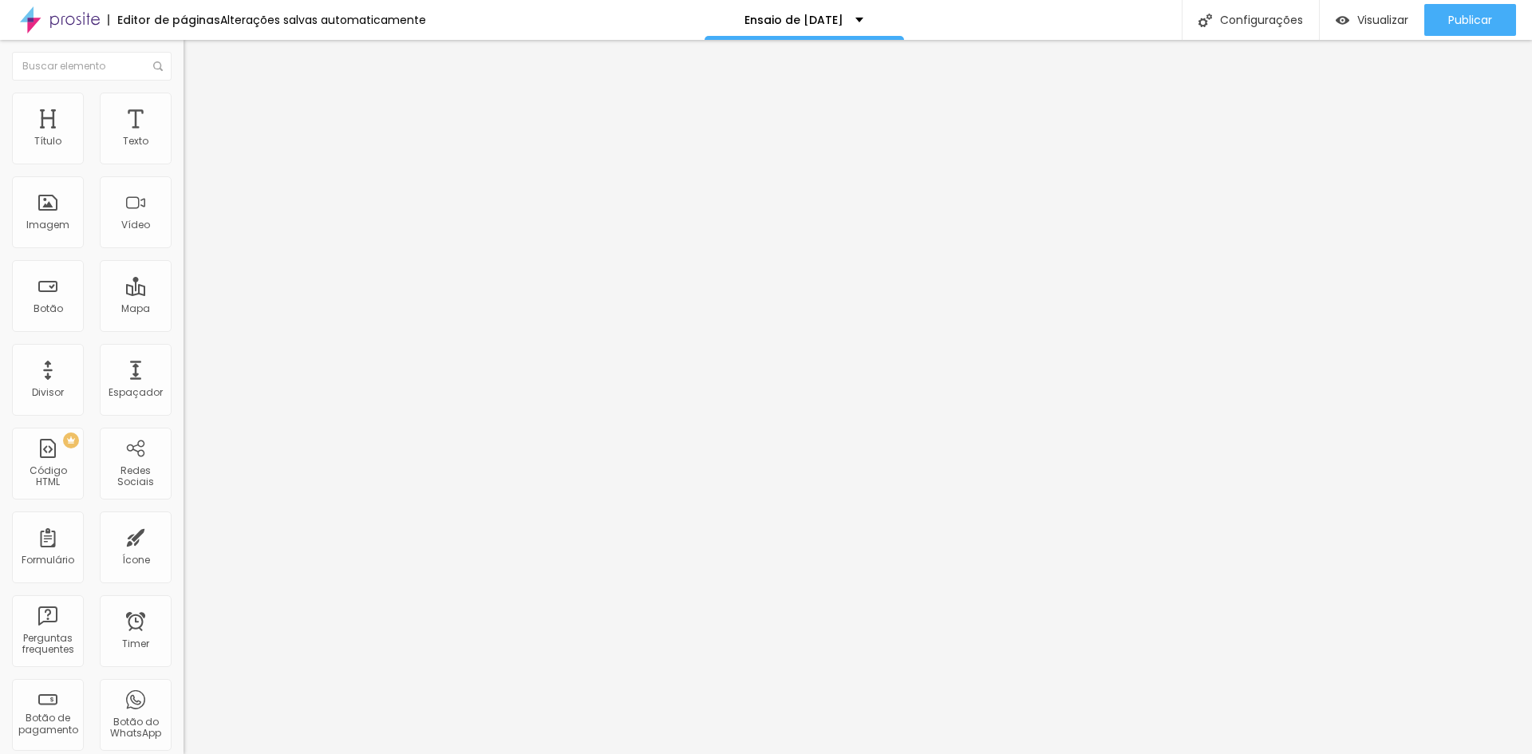
click at [184, 145] on span "Encaixotado" at bounding box center [215, 139] width 62 height 14
click at [184, 170] on span "Completo" at bounding box center [208, 163] width 49 height 14
click at [184, 101] on img at bounding box center [191, 100] width 14 height 14
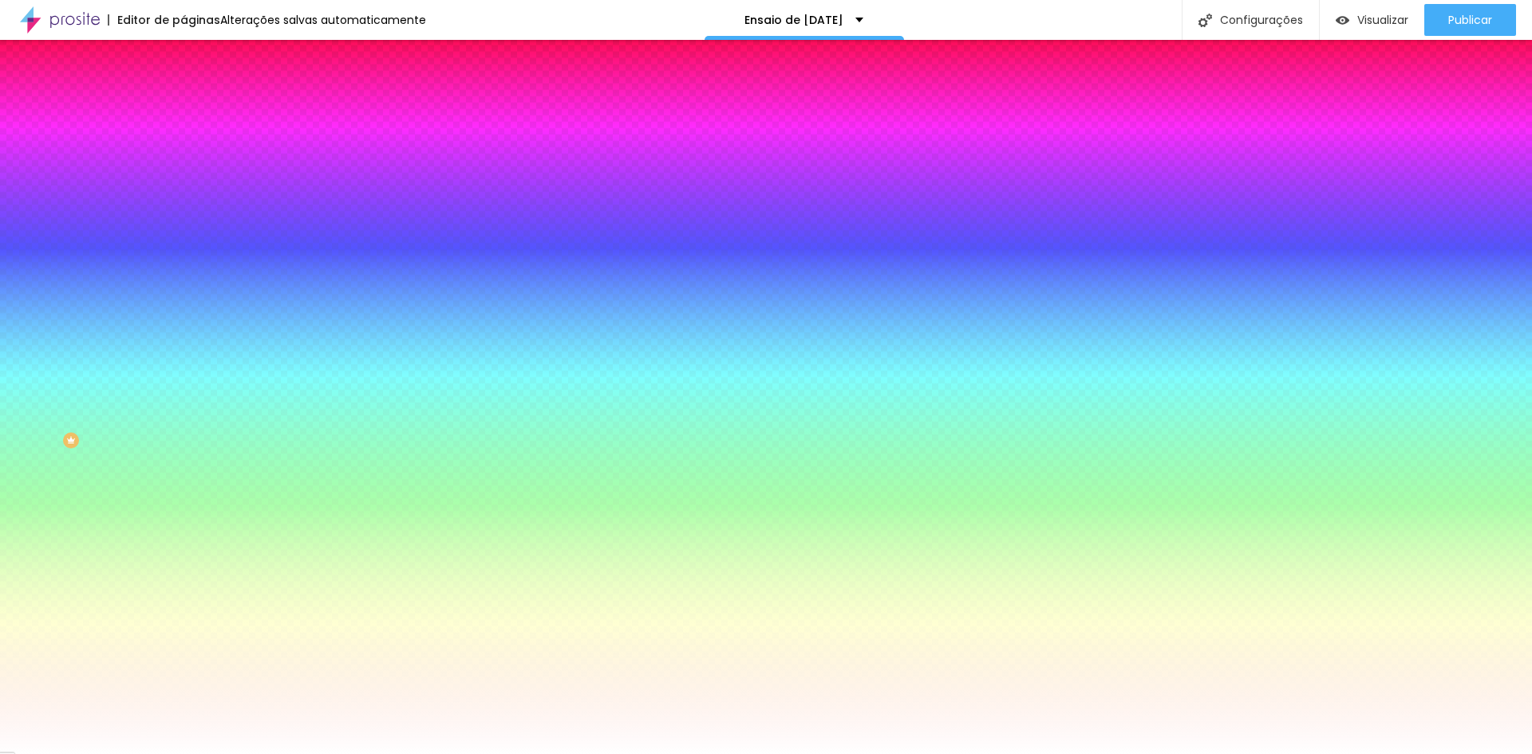
click at [184, 152] on div at bounding box center [276, 152] width 184 height 0
click at [124, 184] on div at bounding box center [766, 377] width 1532 height 754
drag, startPoint x: 124, startPoint y: 184, endPoint x: 118, endPoint y: 210, distance: 26.1
click at [1371, 188] on div at bounding box center [1372, 185] width 3 height 3
click at [184, 559] on div "Cor do texto" at bounding box center [276, 564] width 184 height 10
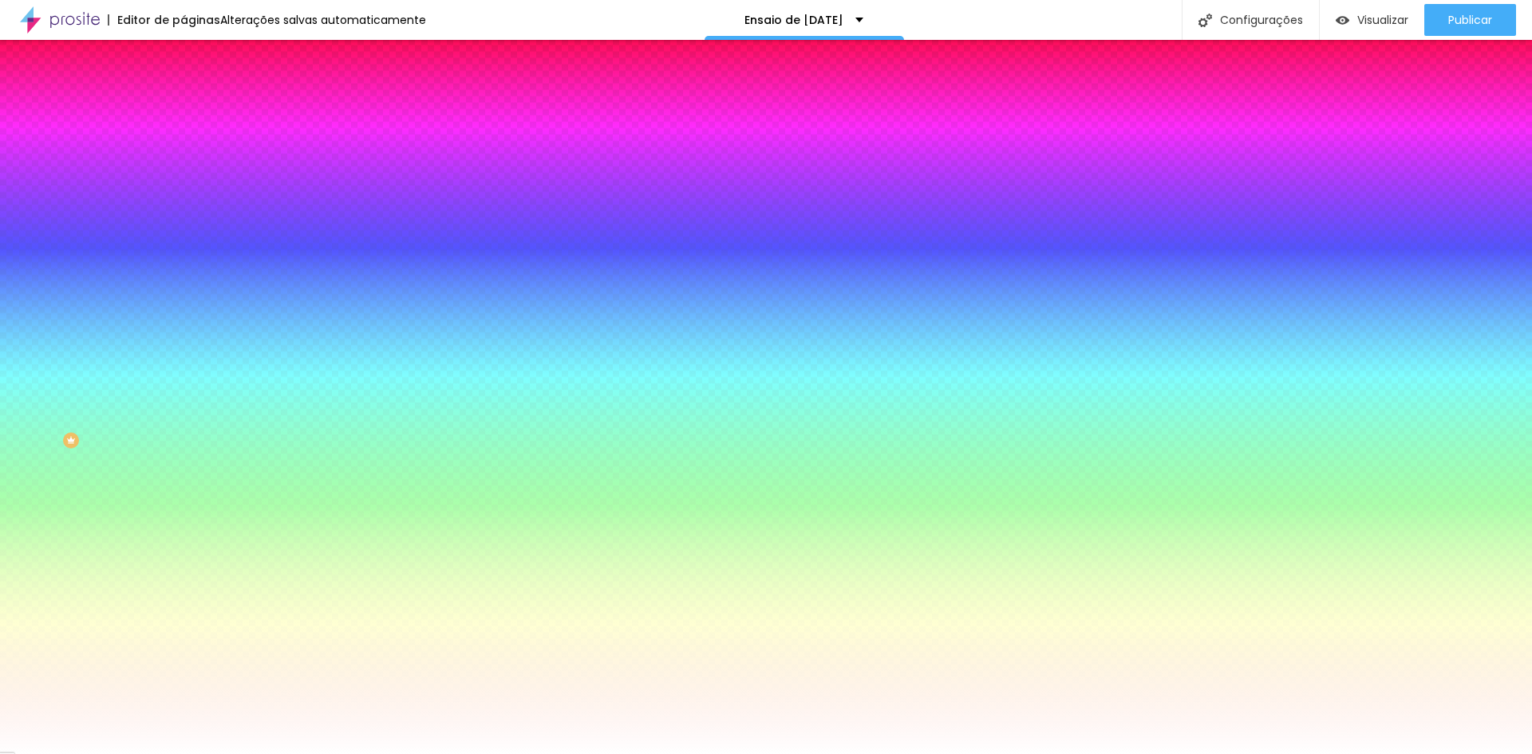
click at [184, 200] on button "button" at bounding box center [195, 204] width 22 height 17
click at [223, 398] on div at bounding box center [766, 377] width 1532 height 754
click at [109, 753] on div at bounding box center [766, 754] width 1532 height 0
click at [184, 152] on div at bounding box center [276, 152] width 184 height 0
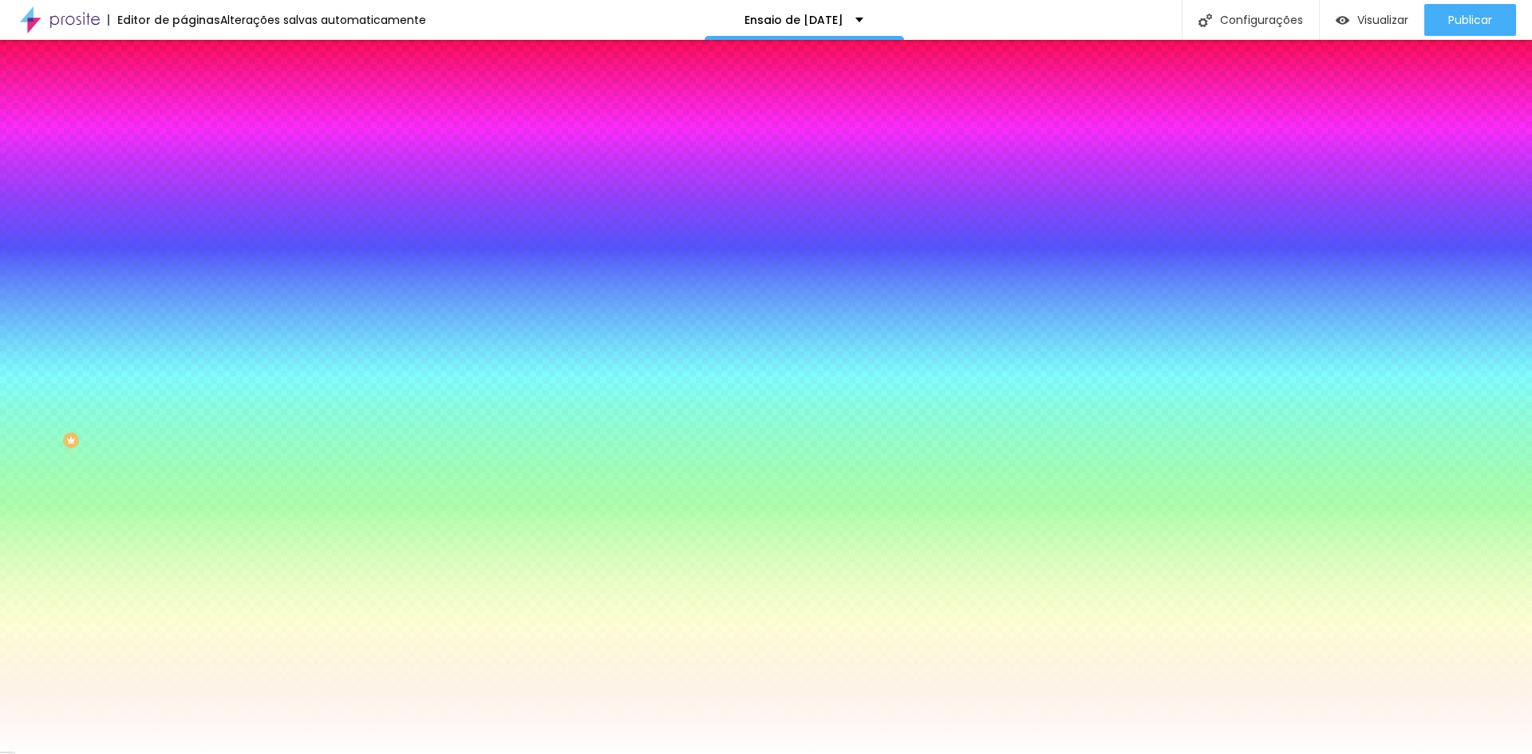
drag, startPoint x: 116, startPoint y: 210, endPoint x: 118, endPoint y: 245, distance: 35.2
click at [118, 245] on div at bounding box center [766, 377] width 1532 height 754
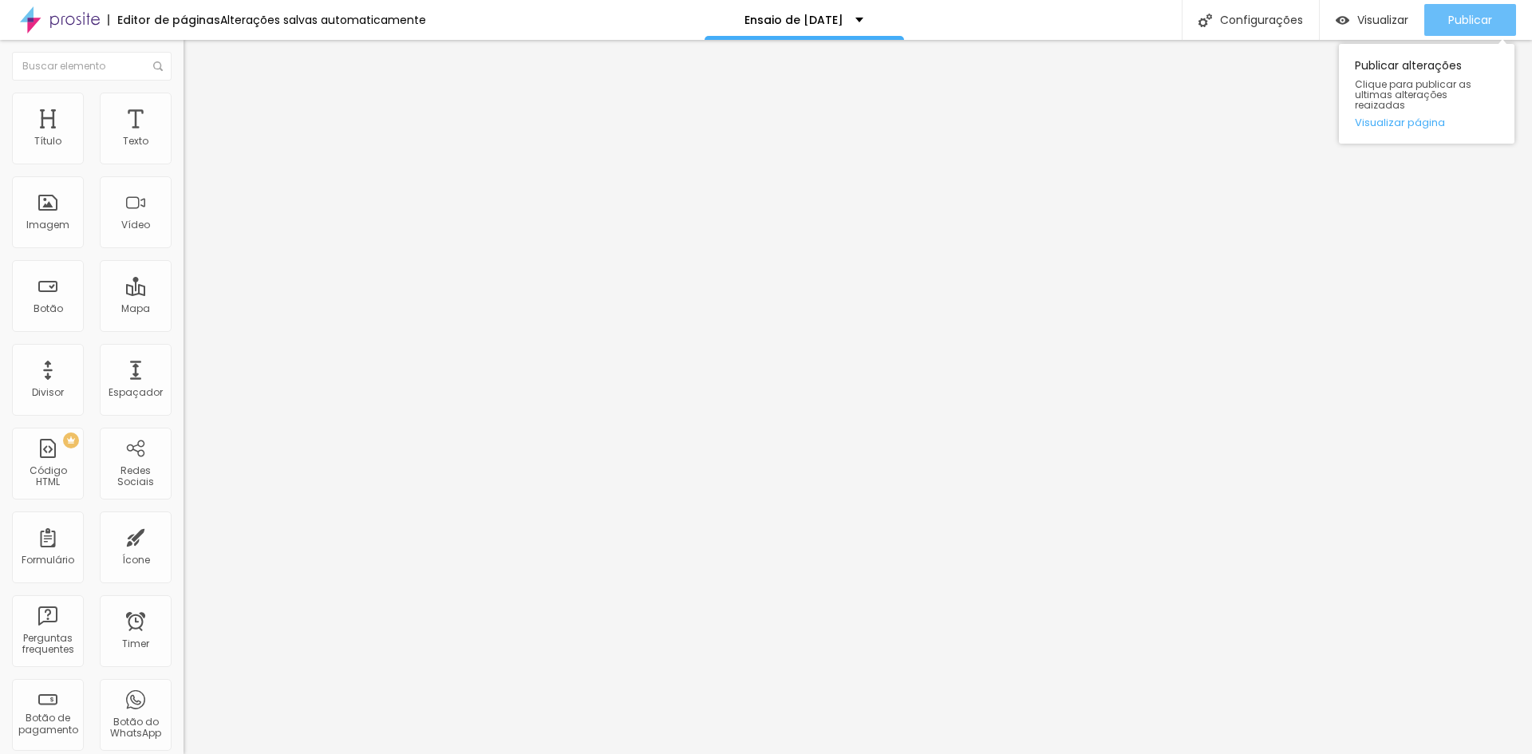
click at [1458, 16] on span "Publicar" at bounding box center [1470, 20] width 44 height 13
click at [1372, 15] on span "Visualizar" at bounding box center [1382, 20] width 51 height 13
click at [184, 349] on div at bounding box center [276, 349] width 184 height 0
click at [1493, 24] on button "Publicar" at bounding box center [1470, 20] width 92 height 32
click at [1385, 17] on span "Visualizar" at bounding box center [1382, 20] width 51 height 13
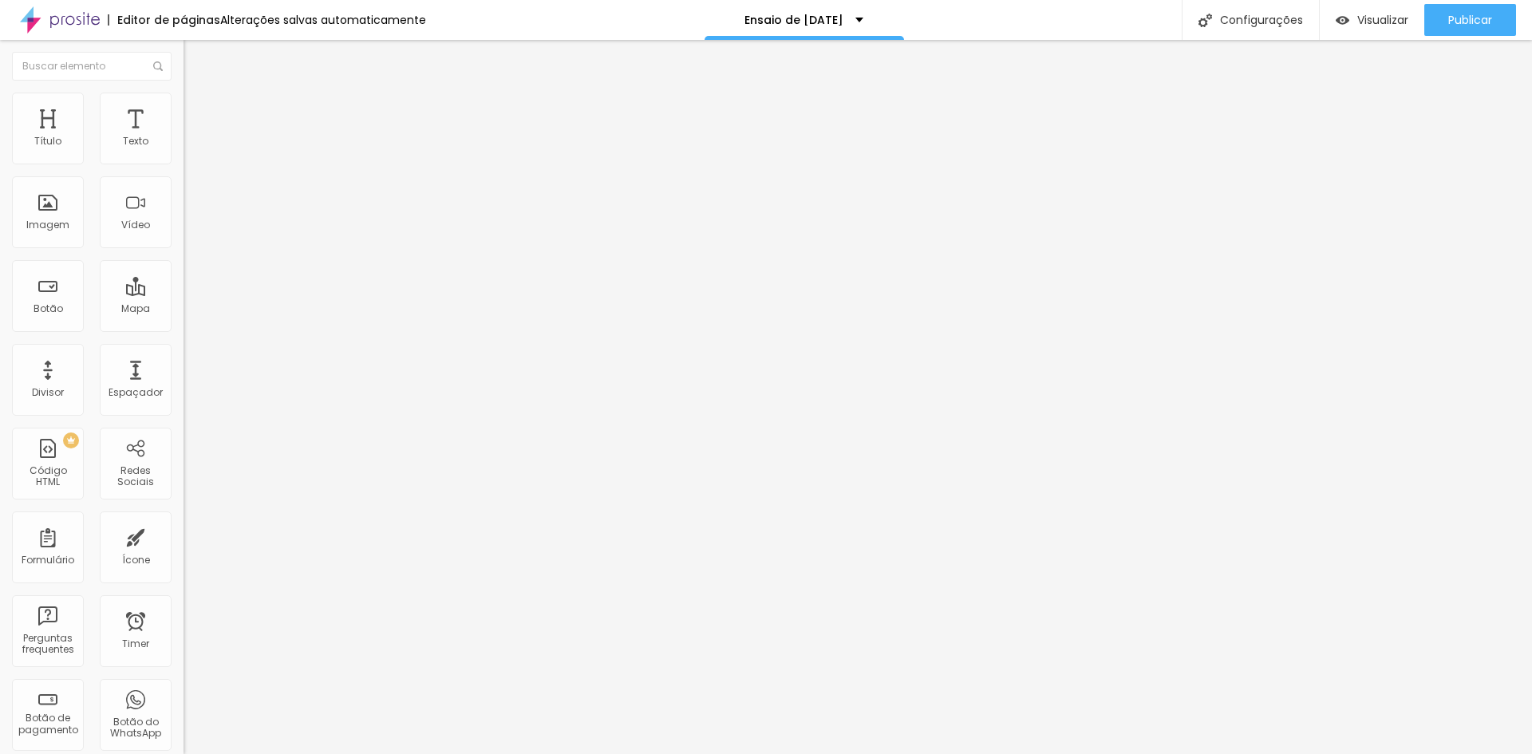
click at [192, 147] on icon "button" at bounding box center [195, 143] width 6 height 6
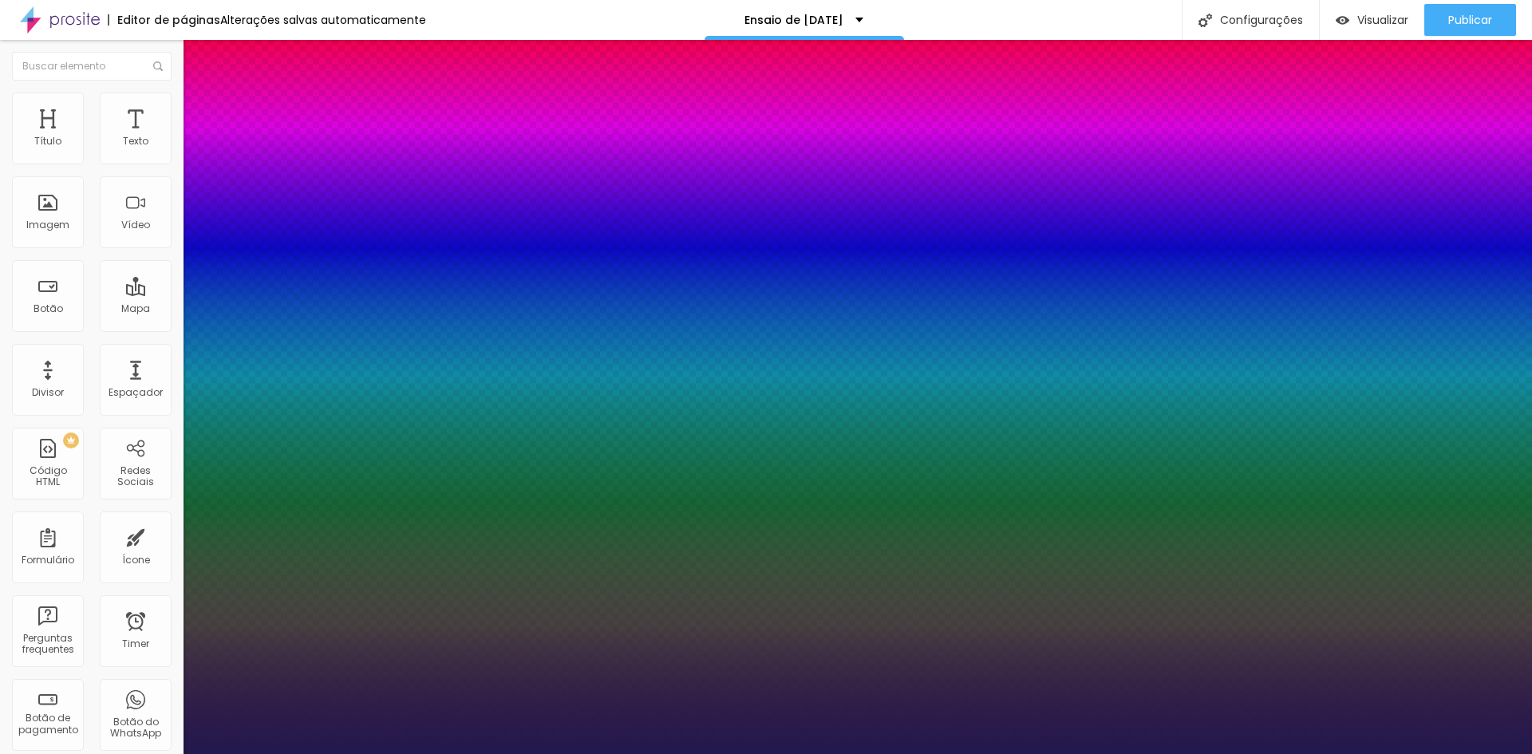
drag, startPoint x: 211, startPoint y: 270, endPoint x: 226, endPoint y: 270, distance: 14.4
click at [596, 753] on div at bounding box center [766, 754] width 1532 height 0
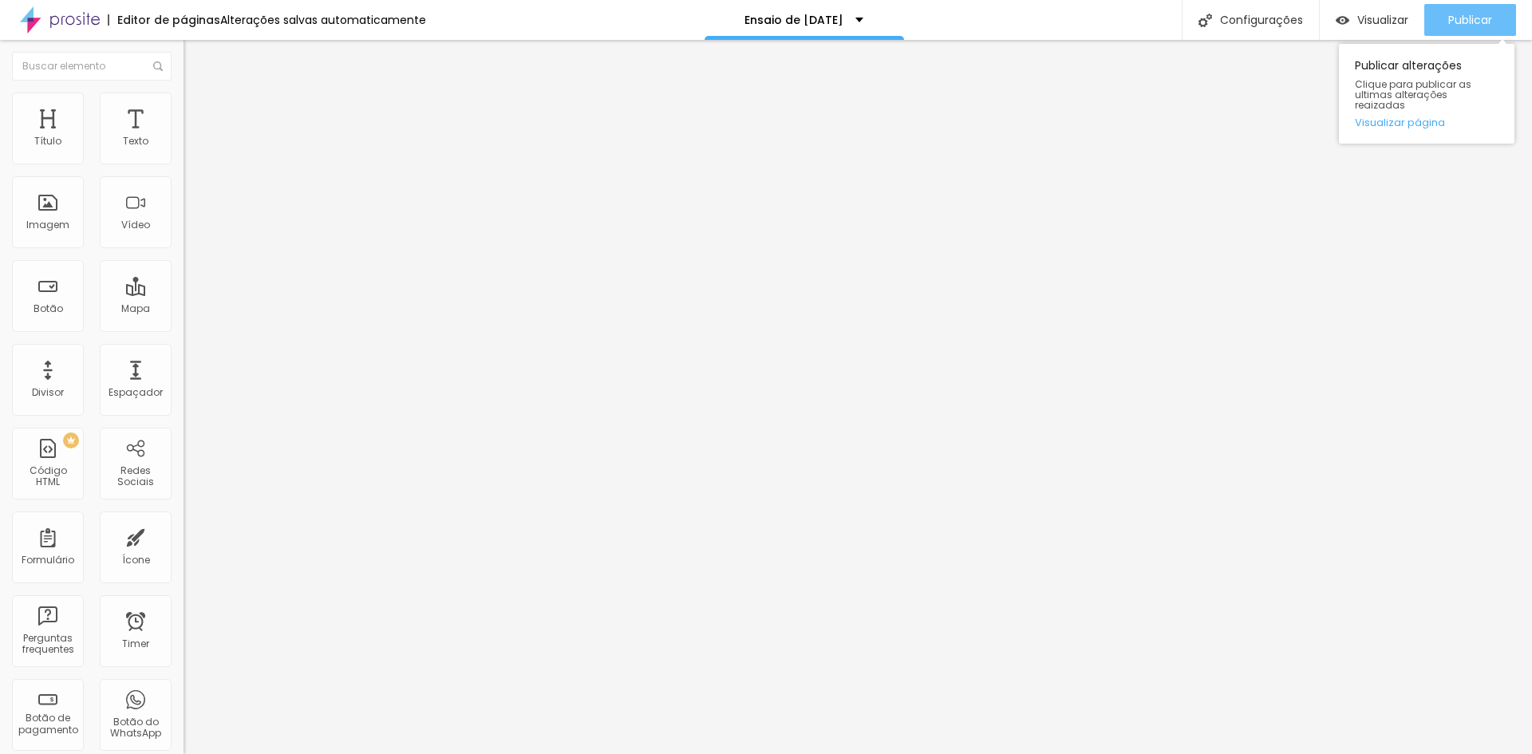
click at [1454, 20] on span "Publicar" at bounding box center [1470, 20] width 44 height 13
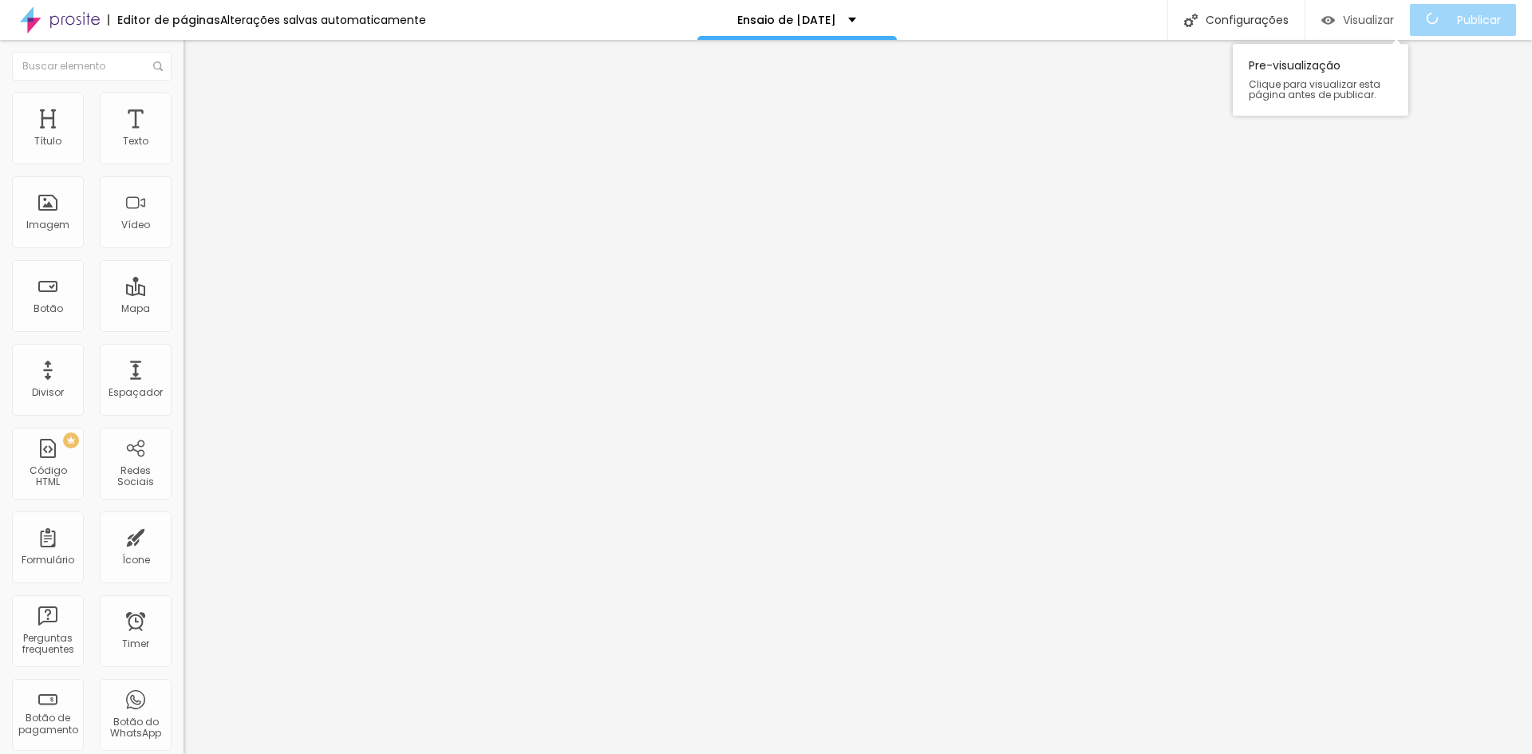
click at [1369, 17] on span "Visualizar" at bounding box center [1368, 20] width 51 height 13
click at [184, 236] on button "button" at bounding box center [195, 227] width 22 height 17
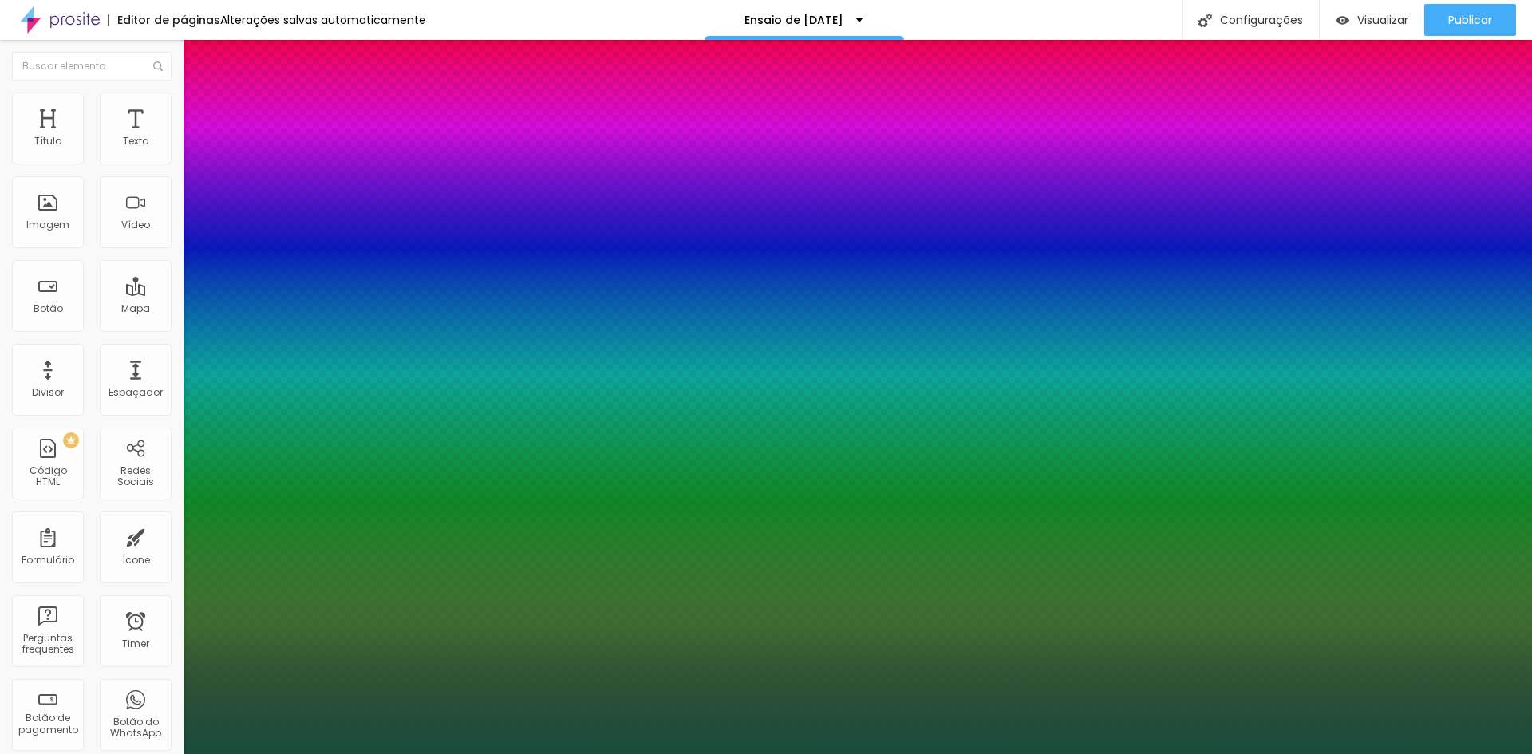
type input "1"
select select "Lora"
type input "1"
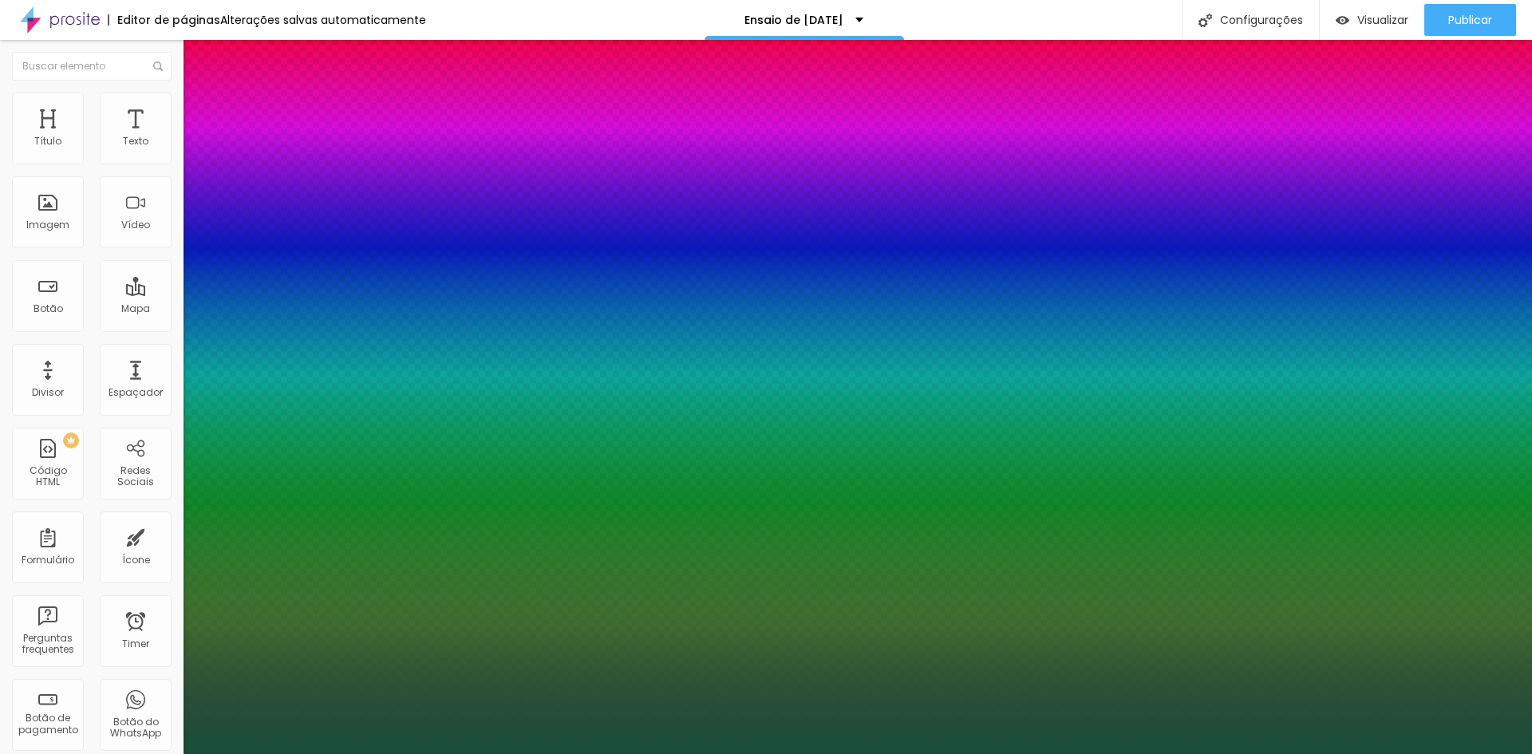
click at [1443, 753] on div at bounding box center [766, 754] width 1532 height 0
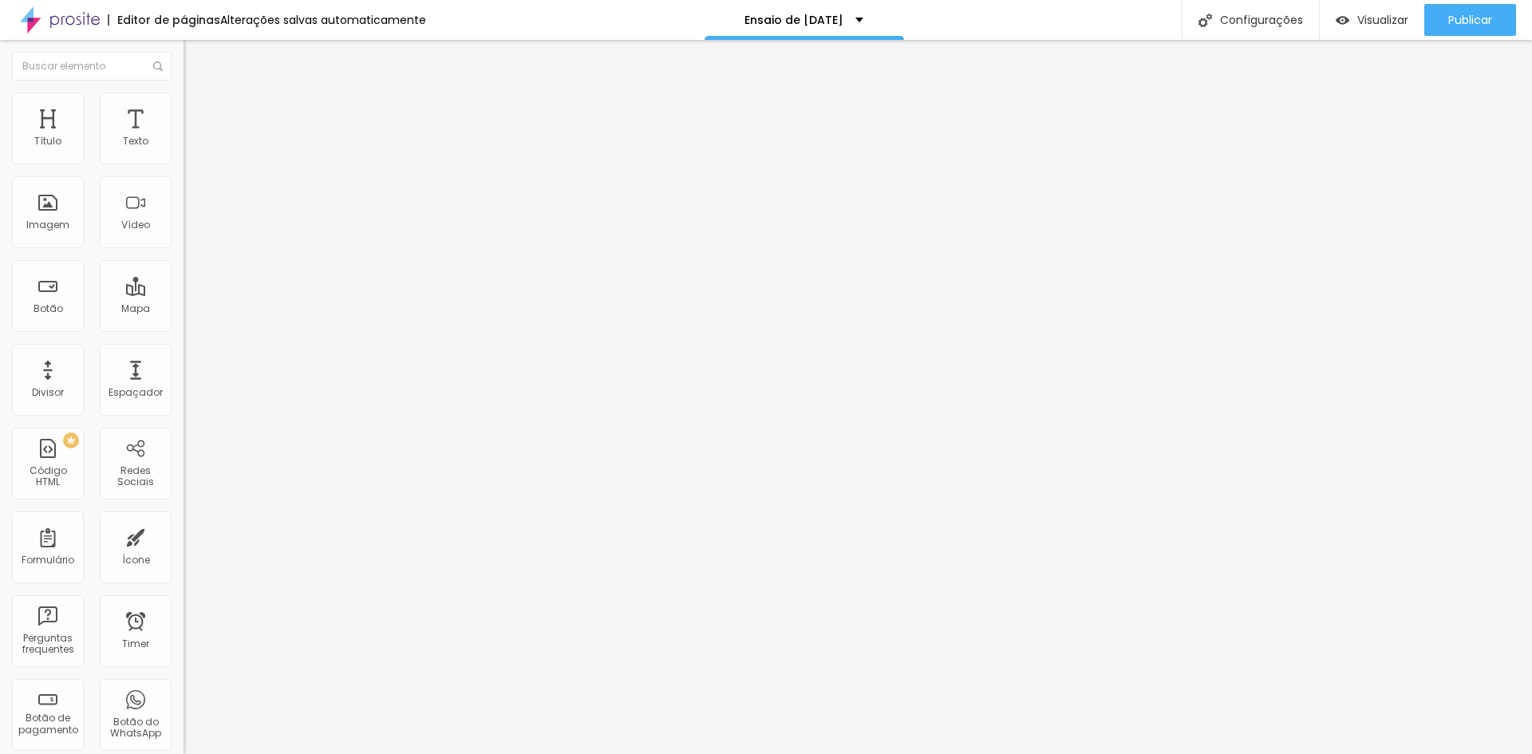
click at [184, 236] on button "button" at bounding box center [195, 227] width 22 height 17
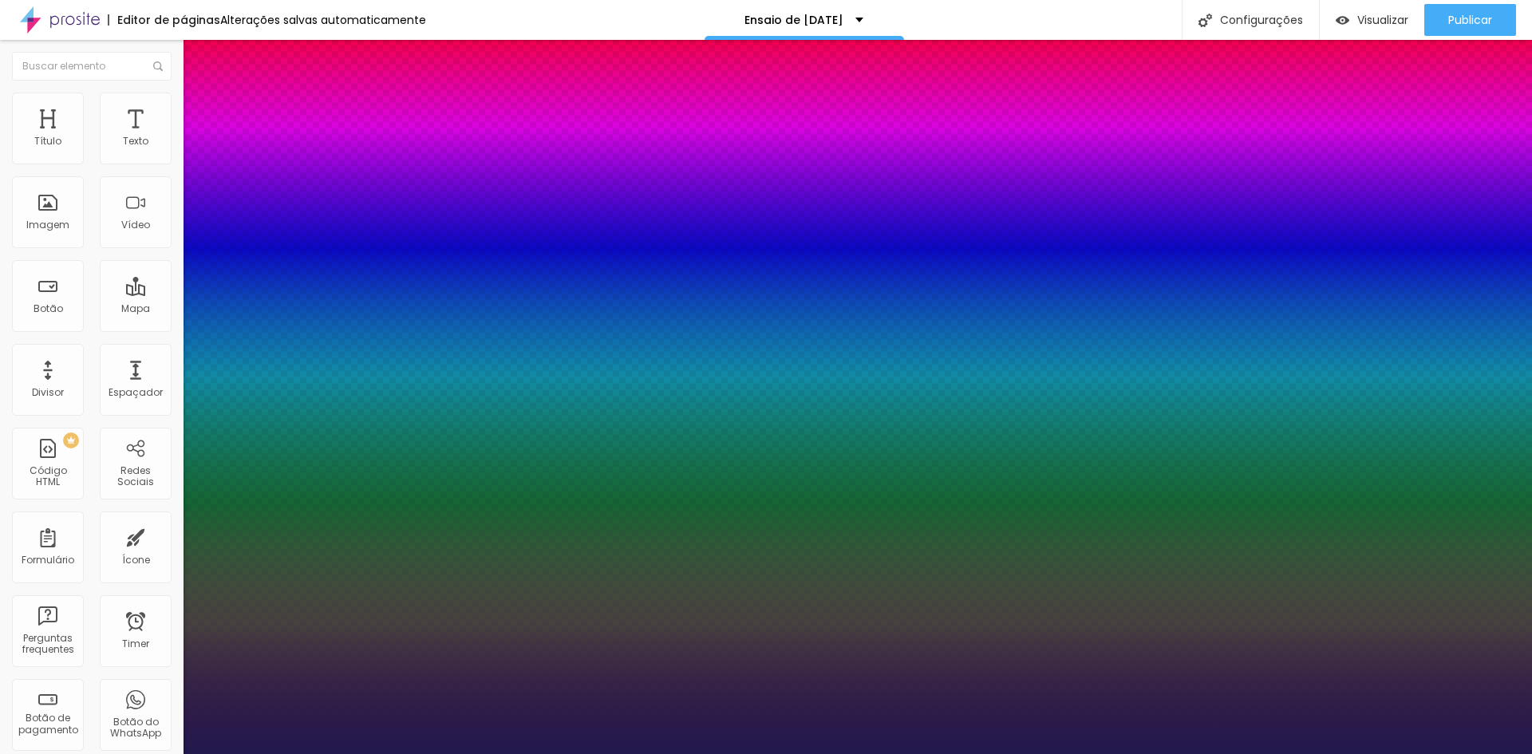
type input "1"
select select "Lora"
type input "1"
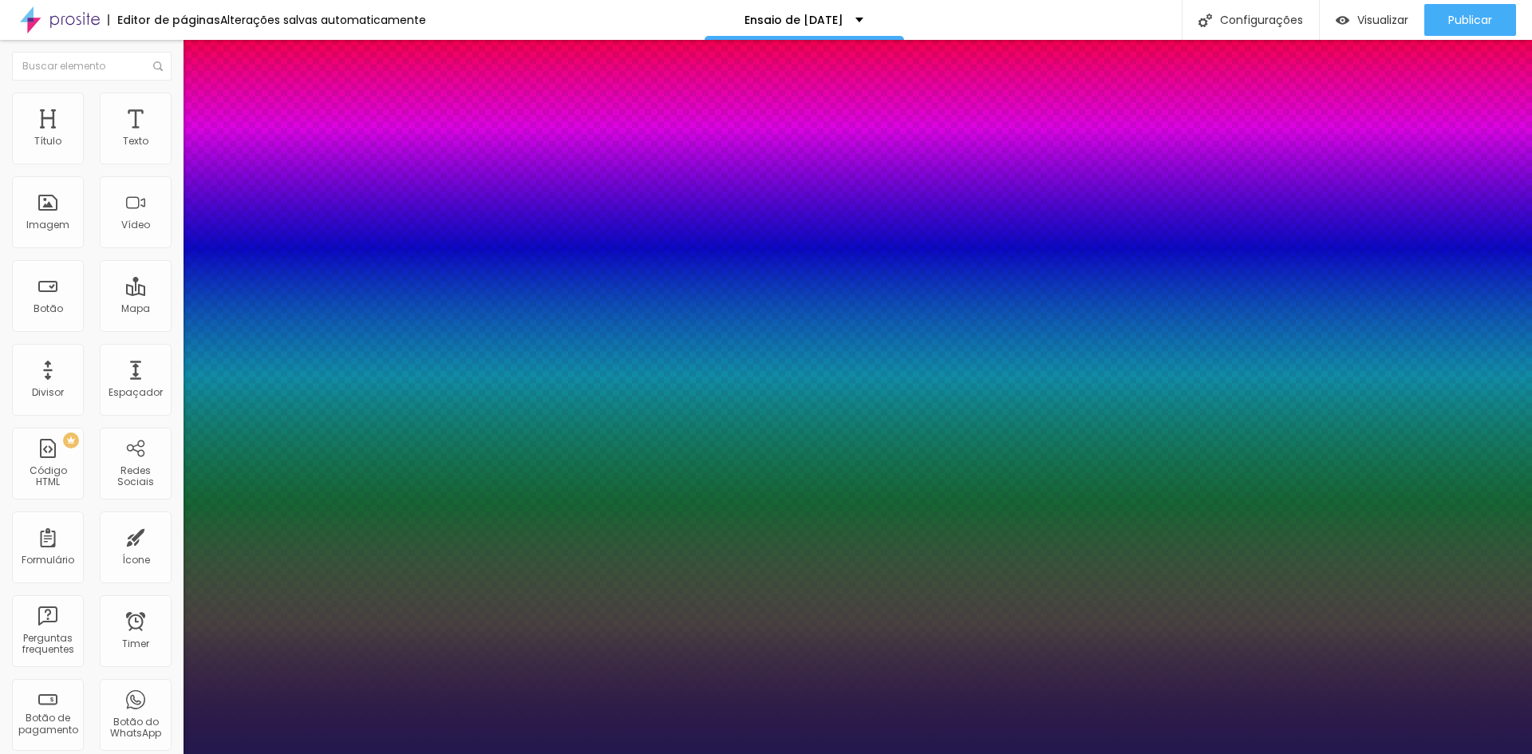
click at [161, 753] on div at bounding box center [766, 754] width 1532 height 0
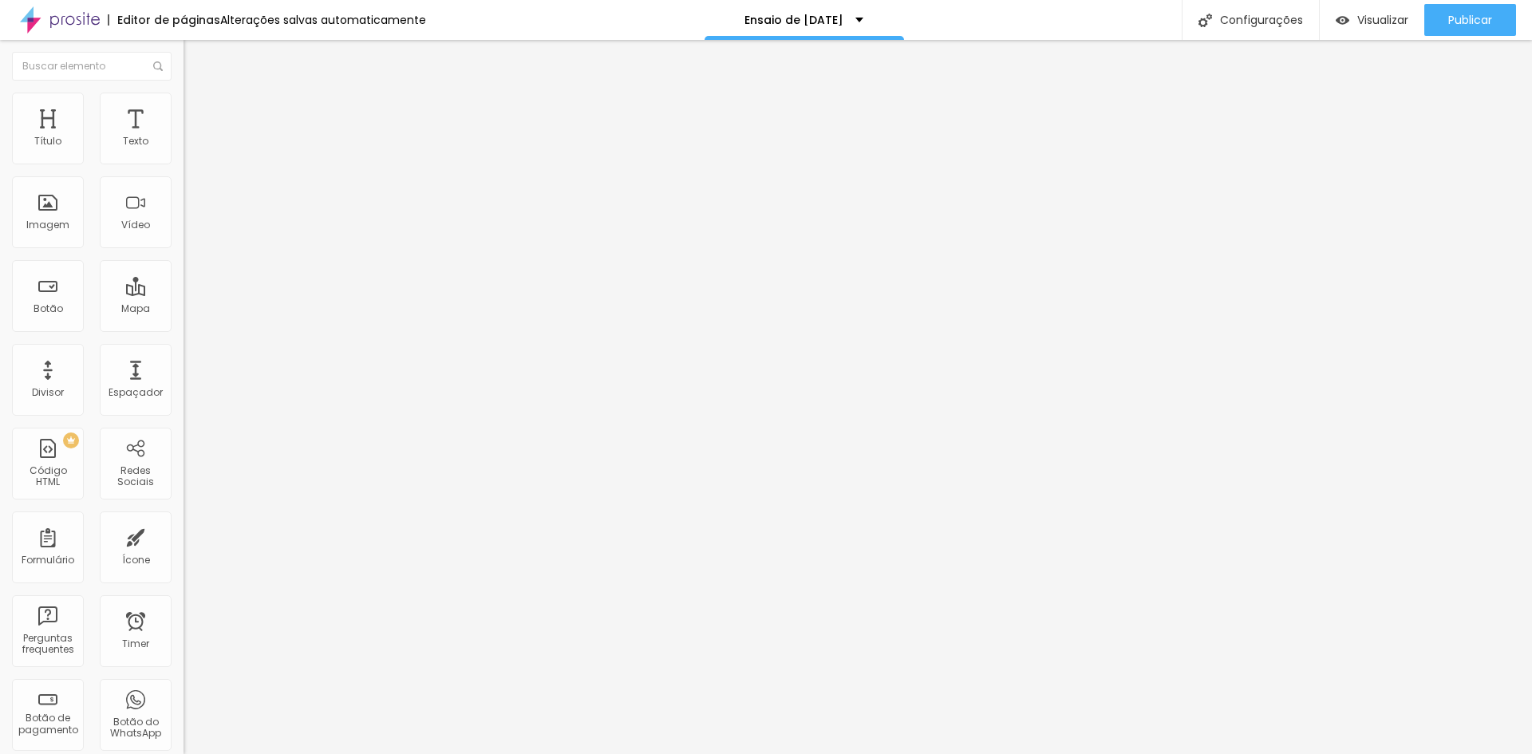
click at [197, 137] on span "Titulo 1" at bounding box center [223, 126] width 52 height 22
click at [184, 236] on button "button" at bounding box center [195, 227] width 22 height 17
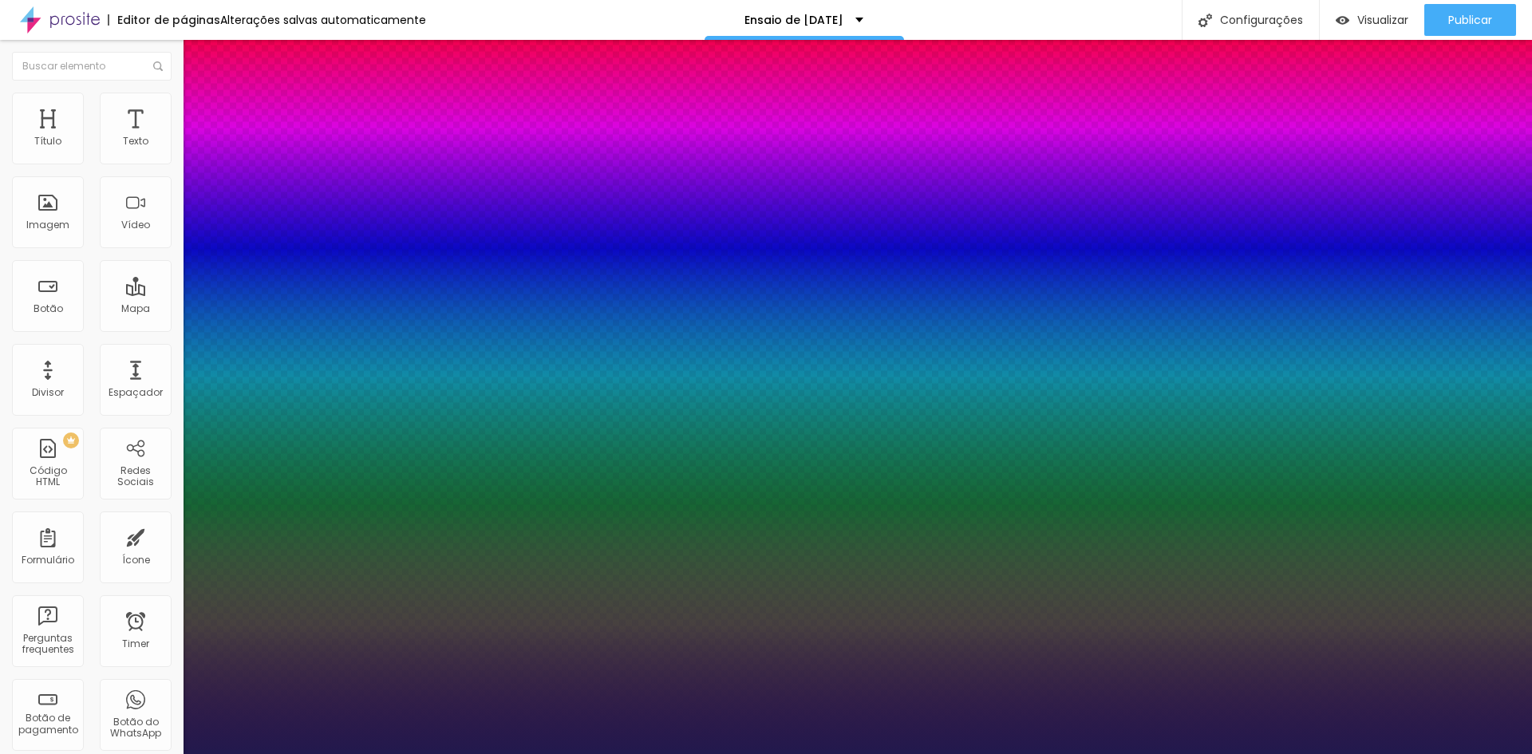
type input "1"
type input "25"
type input "1"
type input "33"
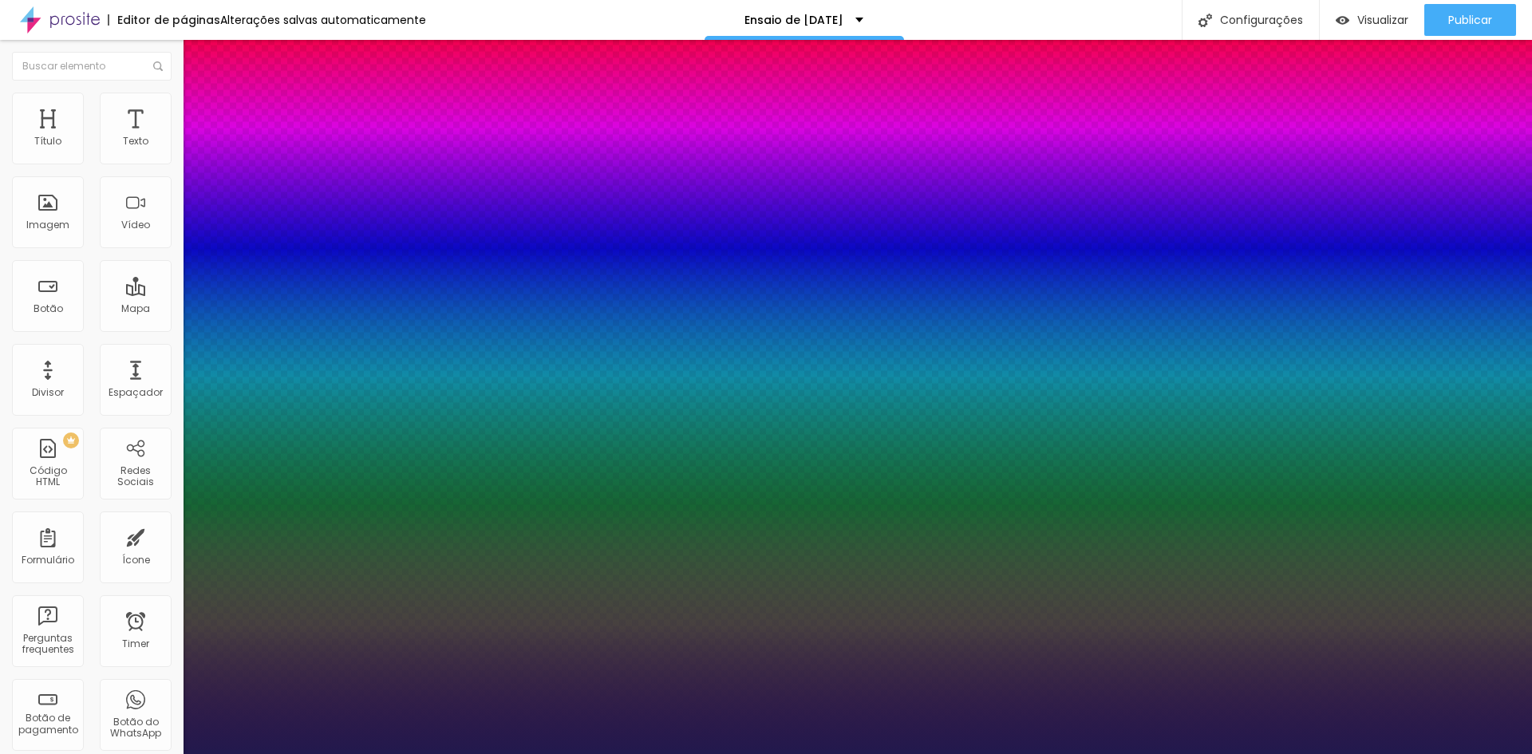
type input "33"
type input "1"
type input "35"
type input "1"
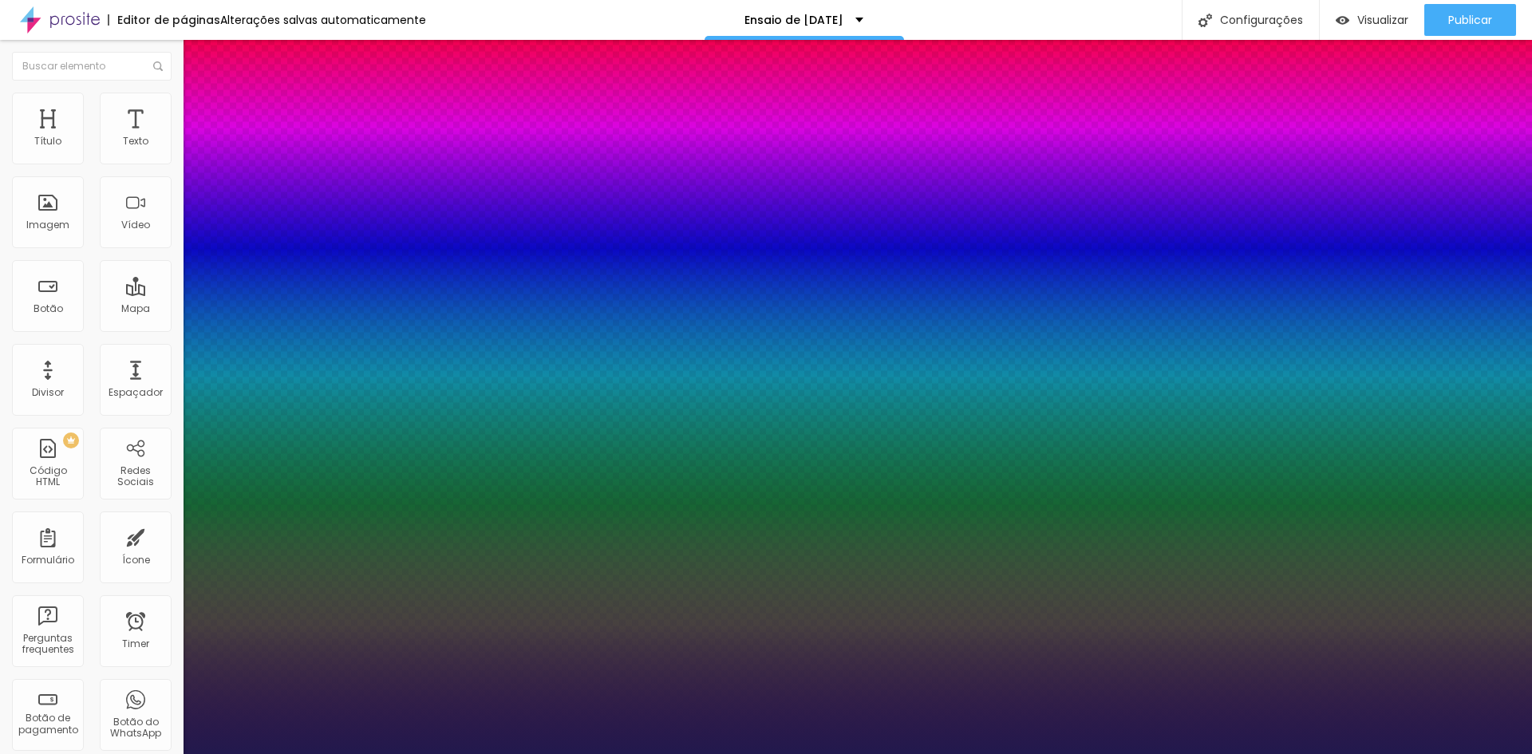
type input "37"
type input "1"
drag, startPoint x: 226, startPoint y: 447, endPoint x: 241, endPoint y: 448, distance: 15.2
type input "37"
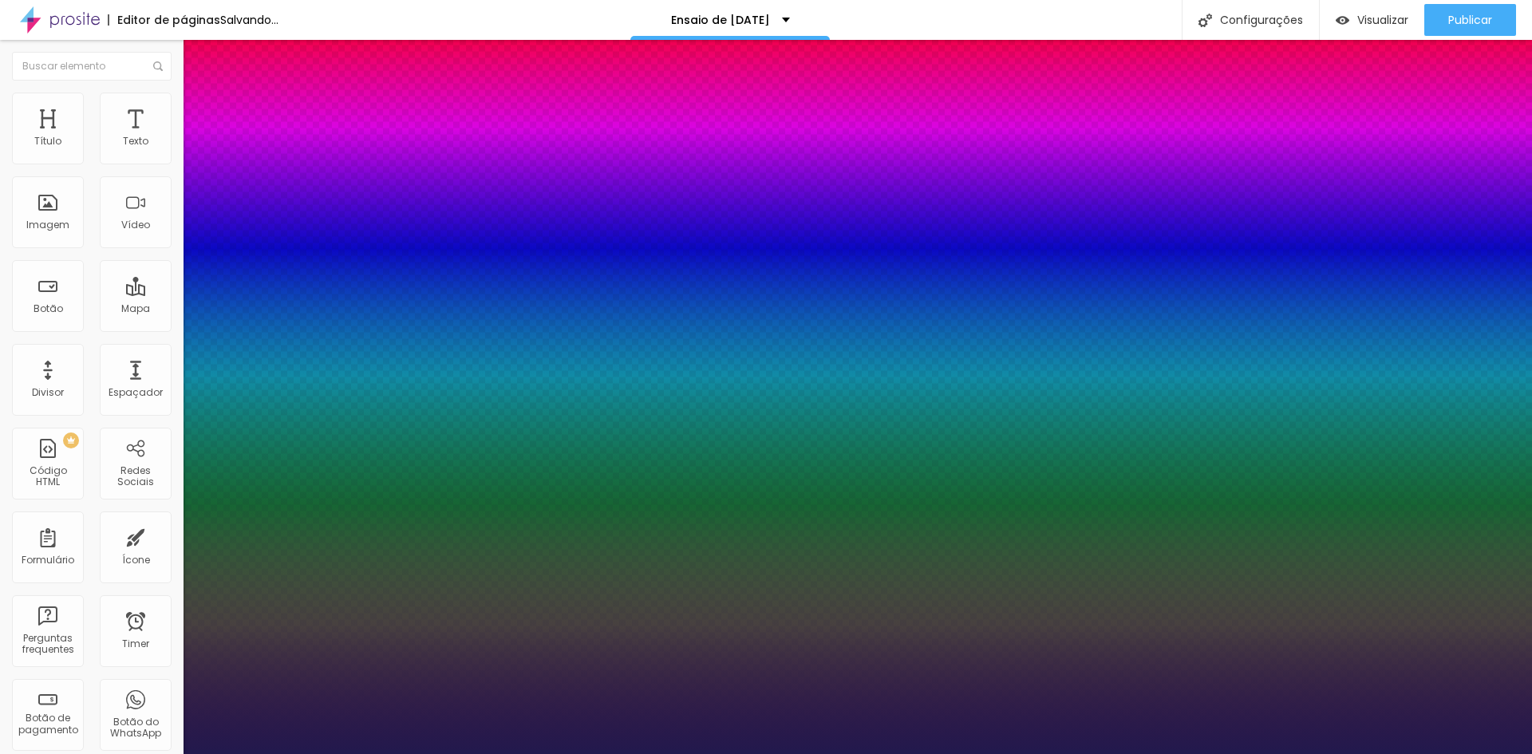
type input "1"
click at [1454, 753] on div at bounding box center [766, 754] width 1532 height 0
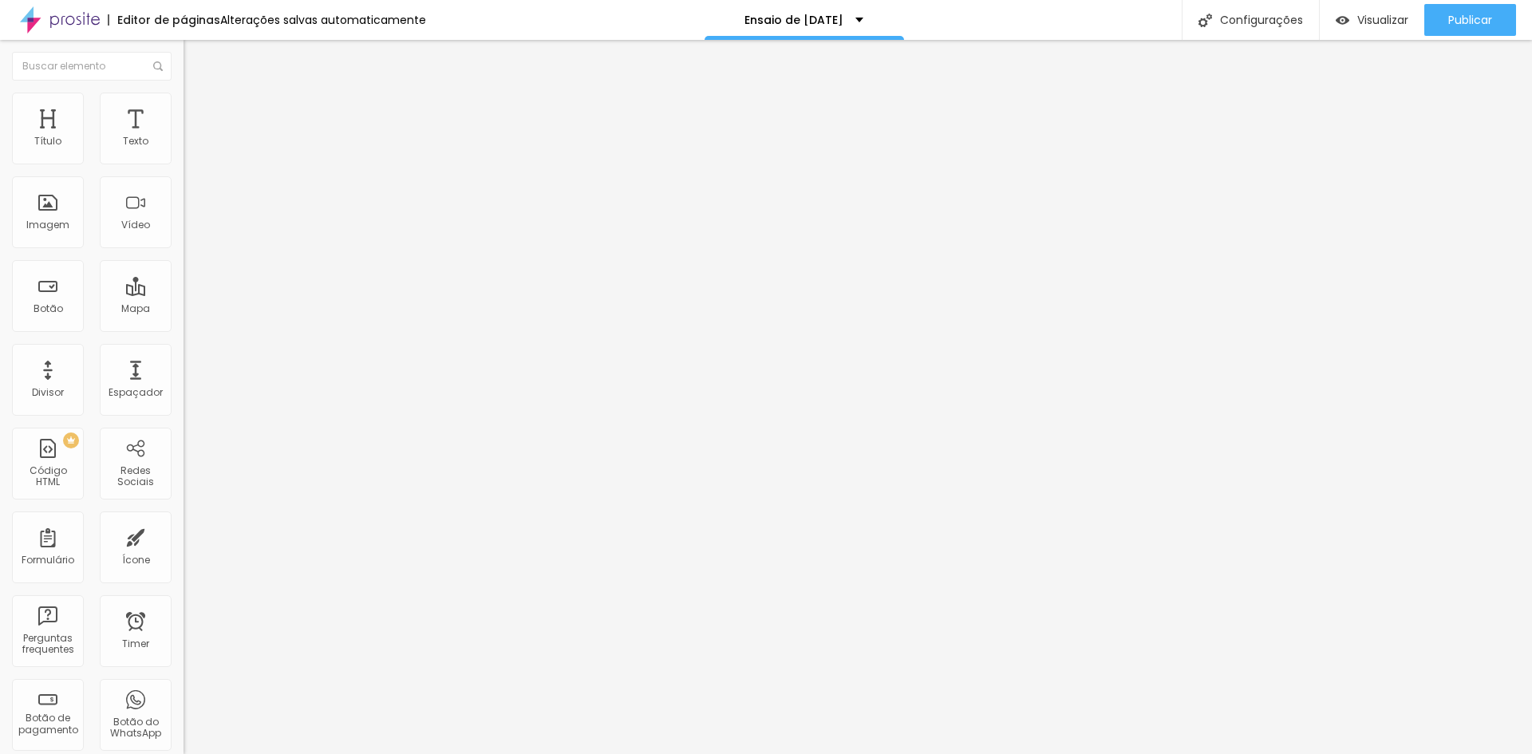
click at [196, 225] on icon "button" at bounding box center [197, 223] width 3 height 3
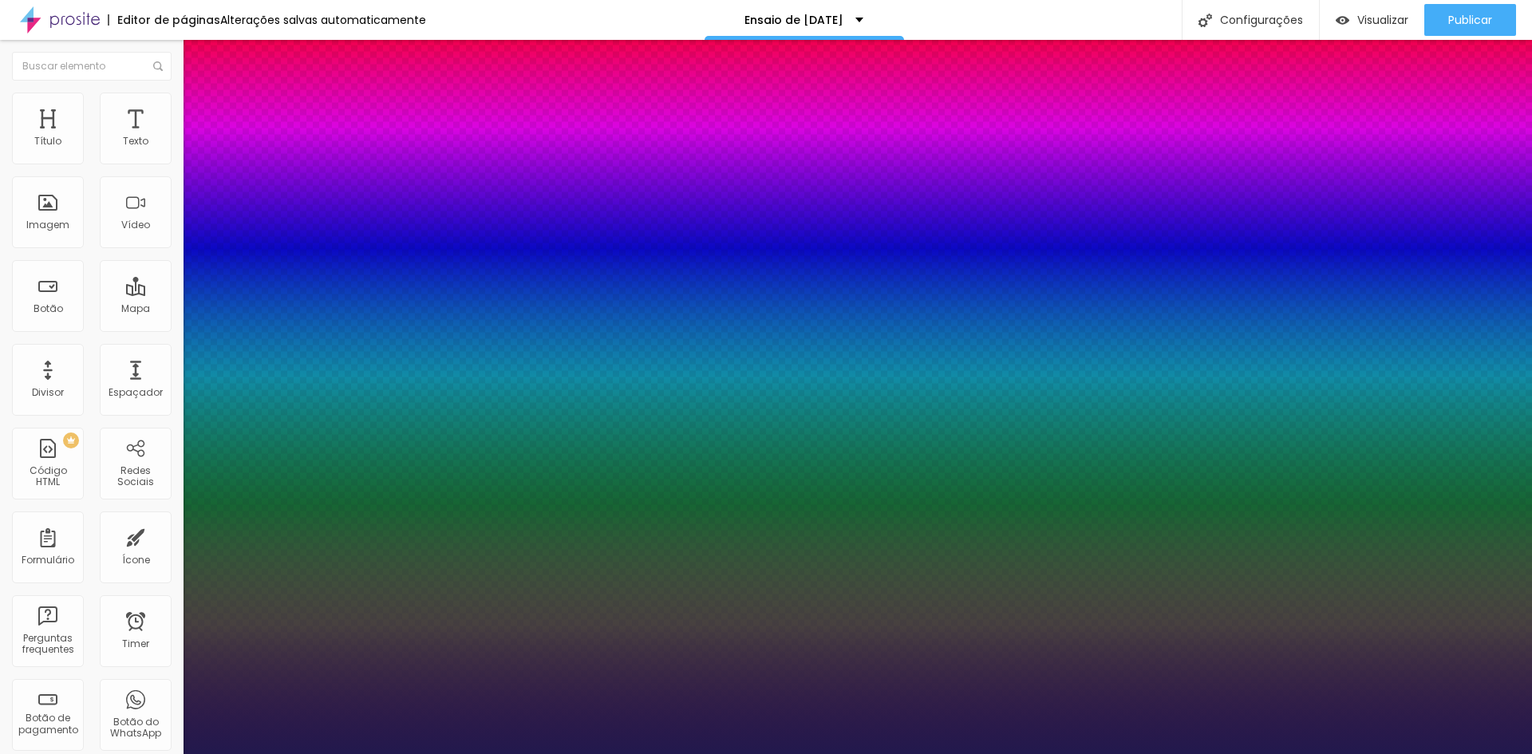
type input "1"
select select "Lora"
type input "1"
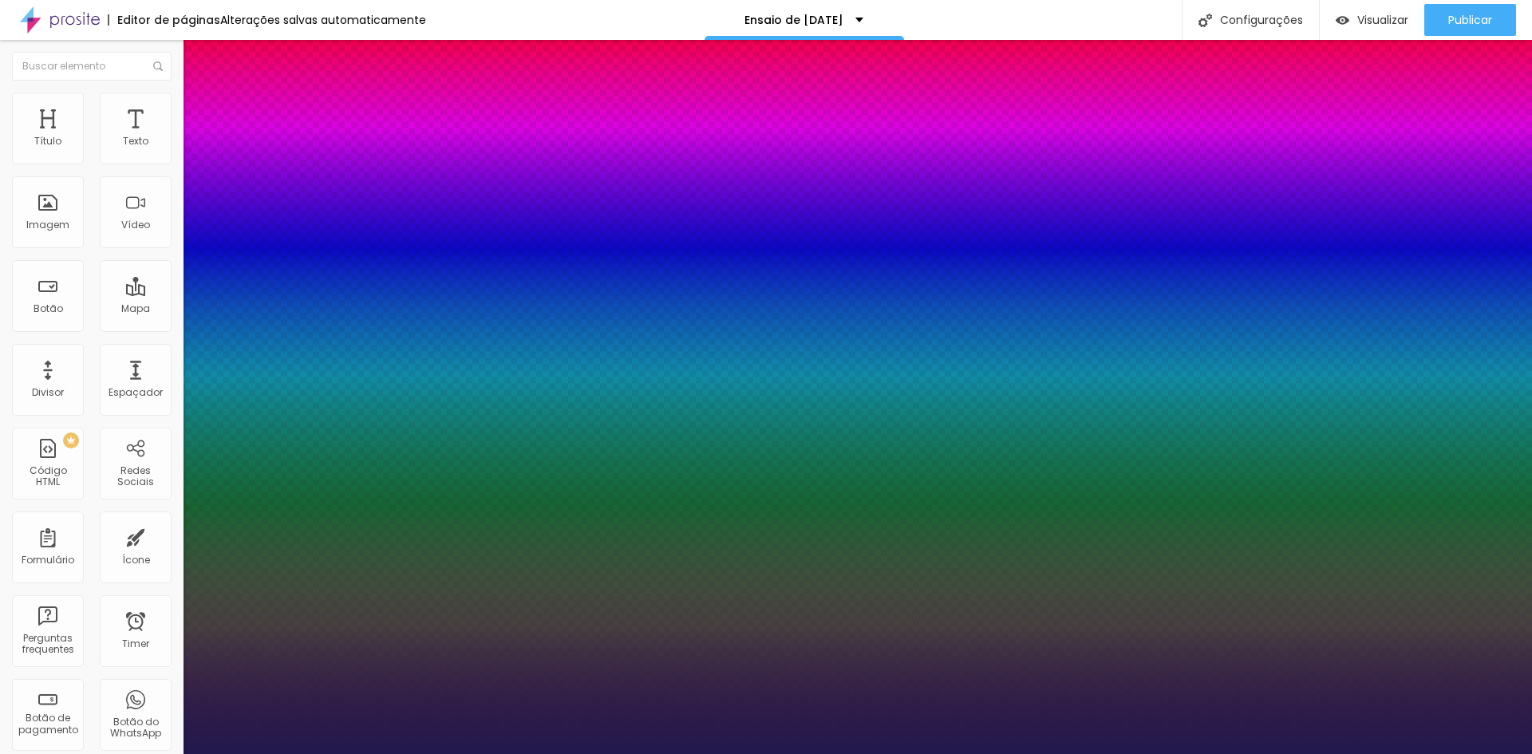
click at [1446, 753] on div at bounding box center [766, 754] width 1532 height 0
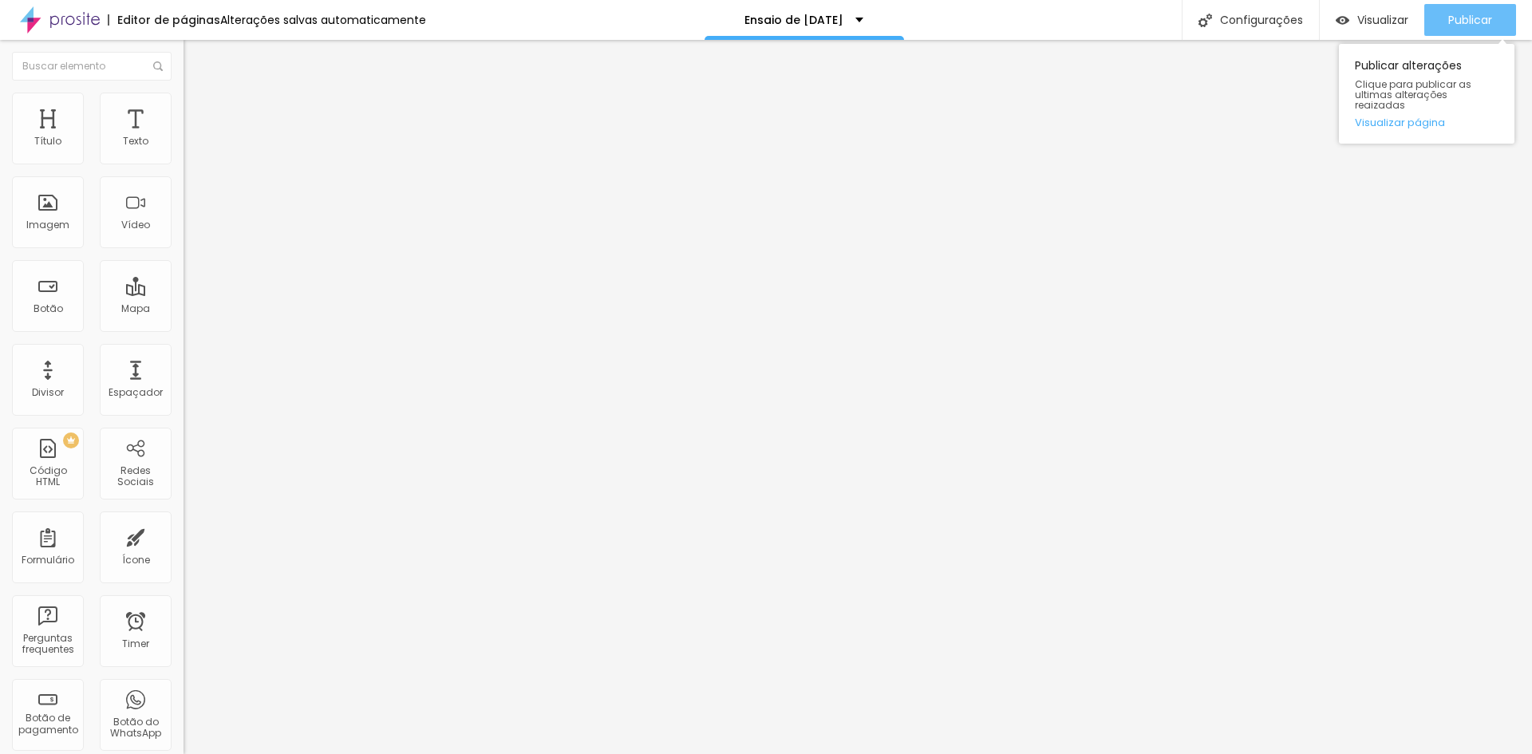
click at [1463, 19] on span "Publicar" at bounding box center [1470, 20] width 44 height 13
click at [196, 142] on icon "button" at bounding box center [197, 140] width 3 height 3
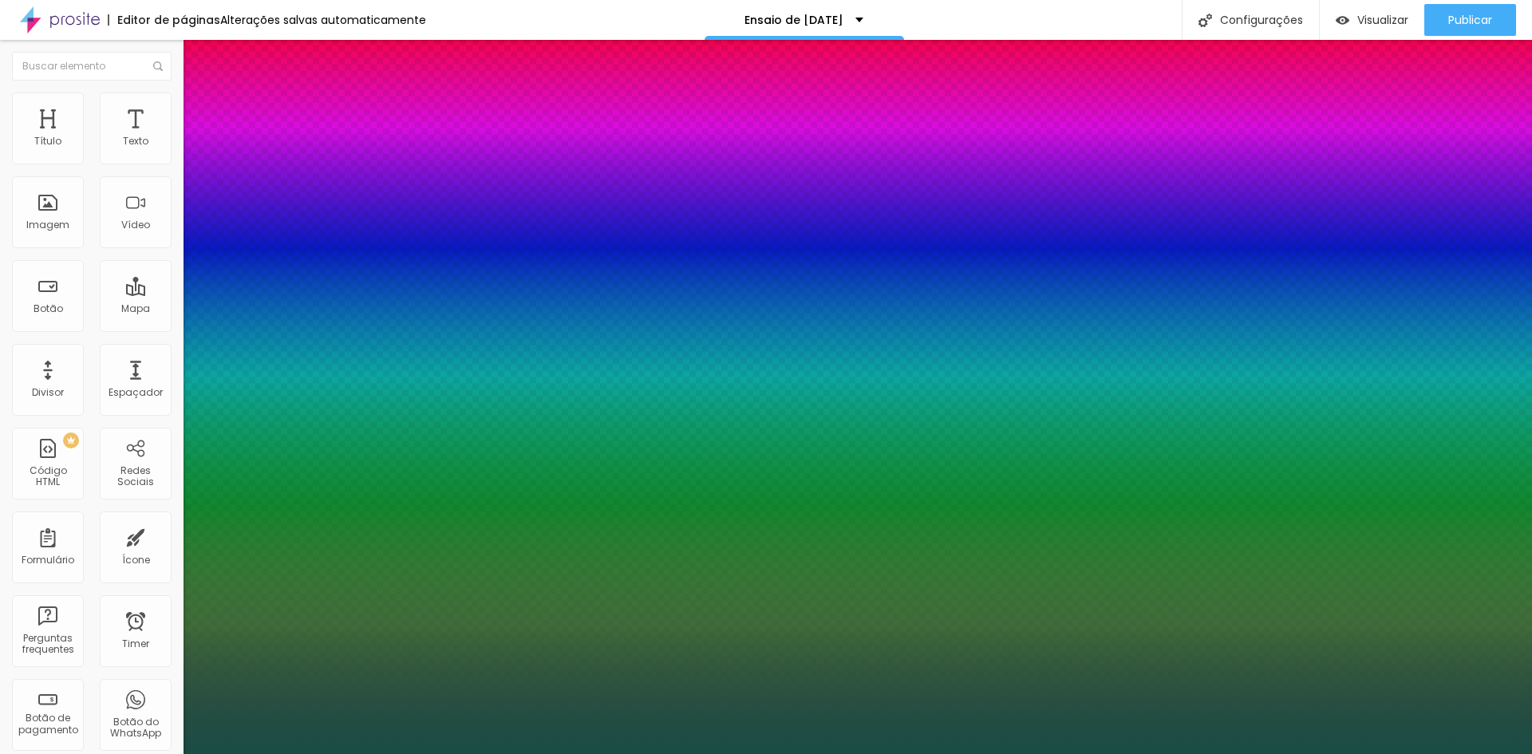
select select "Lora-Italic"
click at [629, 753] on div at bounding box center [766, 754] width 1532 height 0
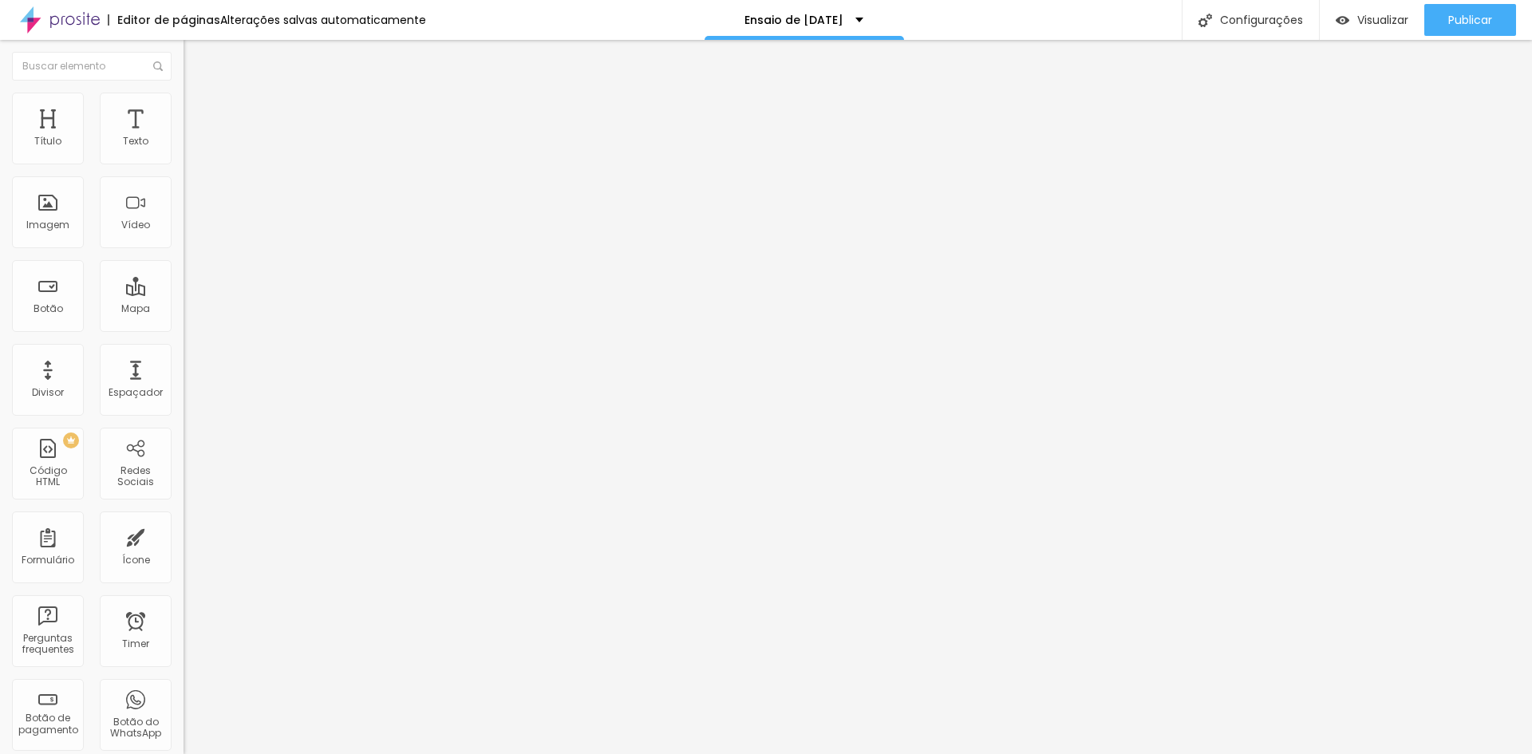
click at [184, 153] on button "button" at bounding box center [195, 144] width 22 height 17
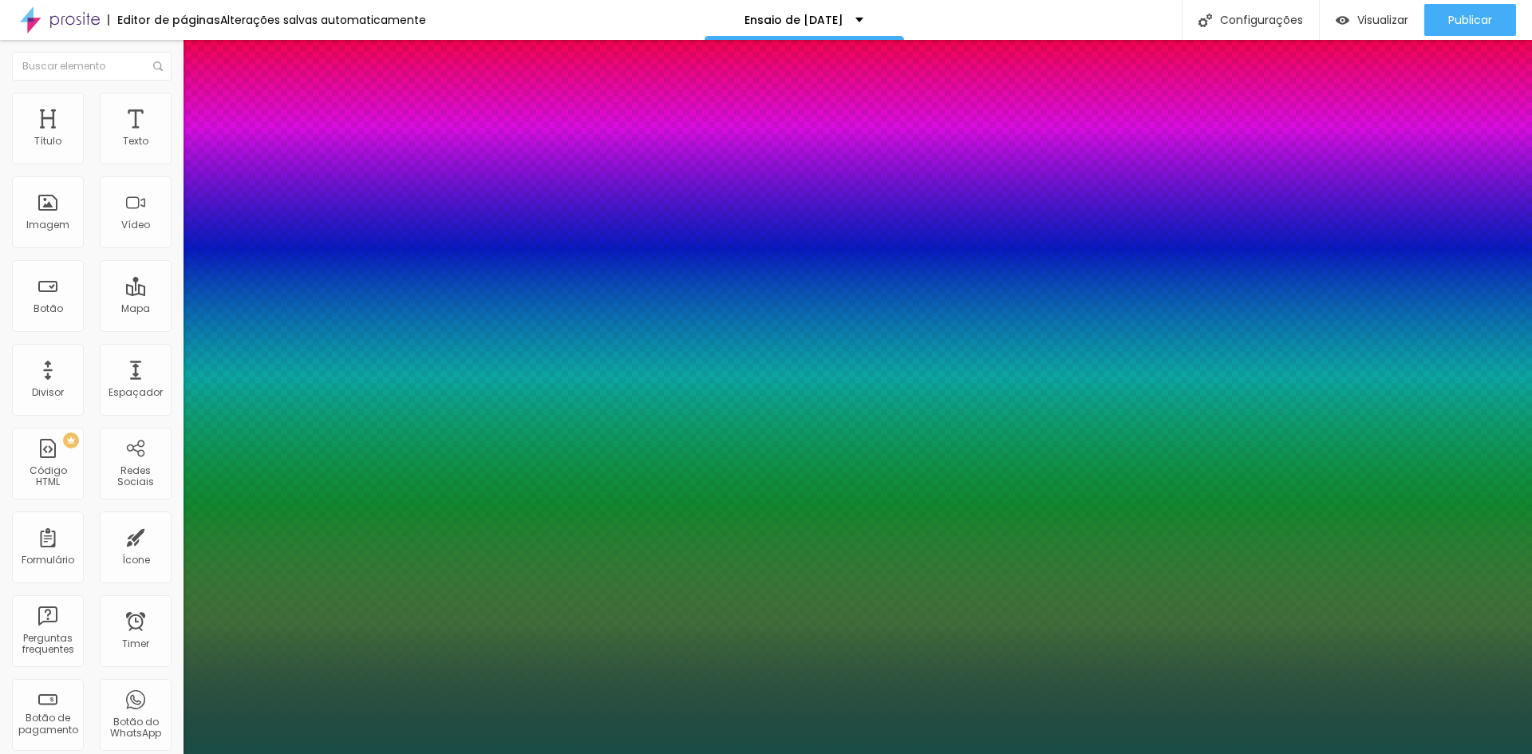
select select "Lora-Italic"
click at [1488, 753] on div at bounding box center [766, 754] width 1532 height 0
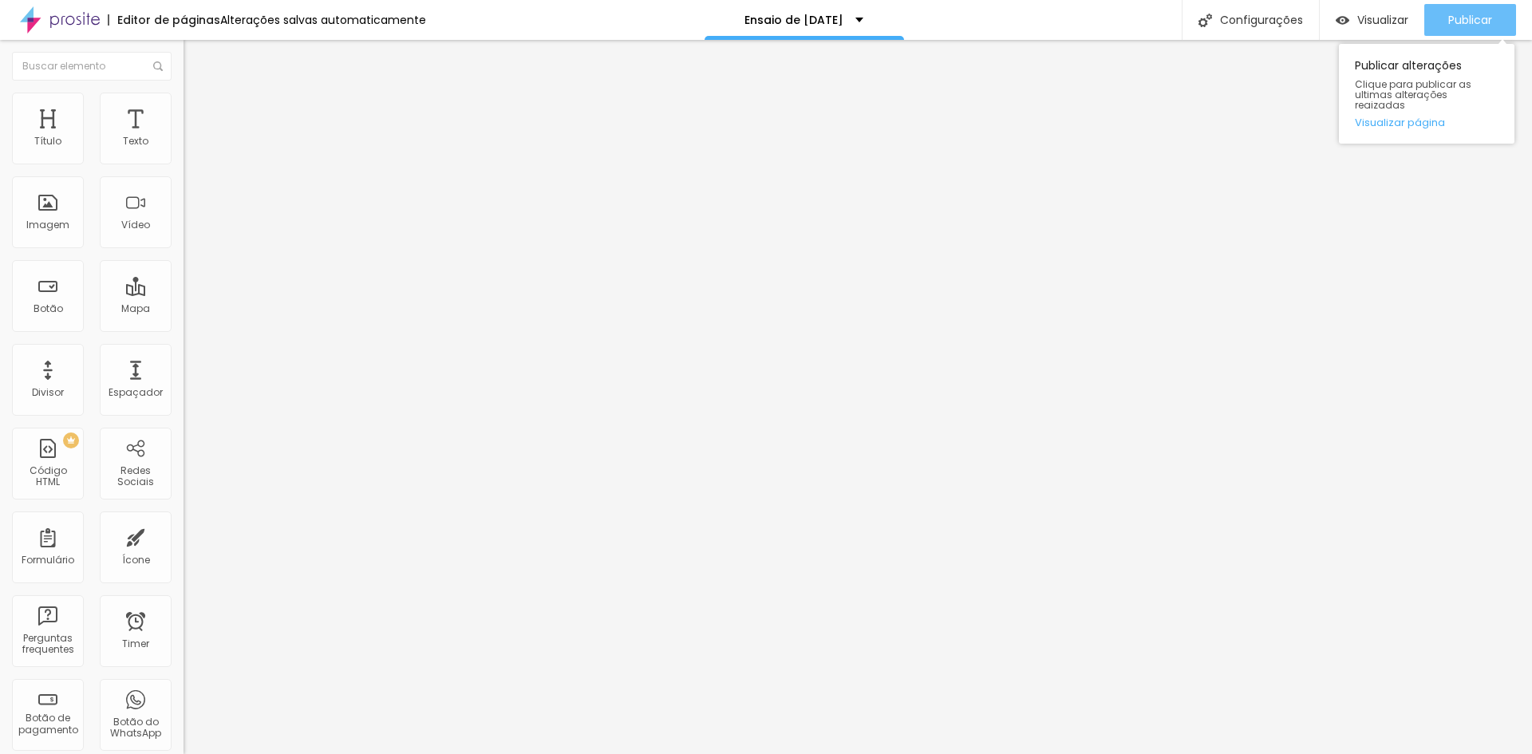
click at [1488, 14] on span "Publicar" at bounding box center [1470, 20] width 44 height 13
click at [1460, 25] on span "Publicar" at bounding box center [1470, 20] width 44 height 13
click at [1405, 32] on div "Visualizar" at bounding box center [1372, 20] width 73 height 32
click at [192, 147] on icon "button" at bounding box center [195, 143] width 6 height 6
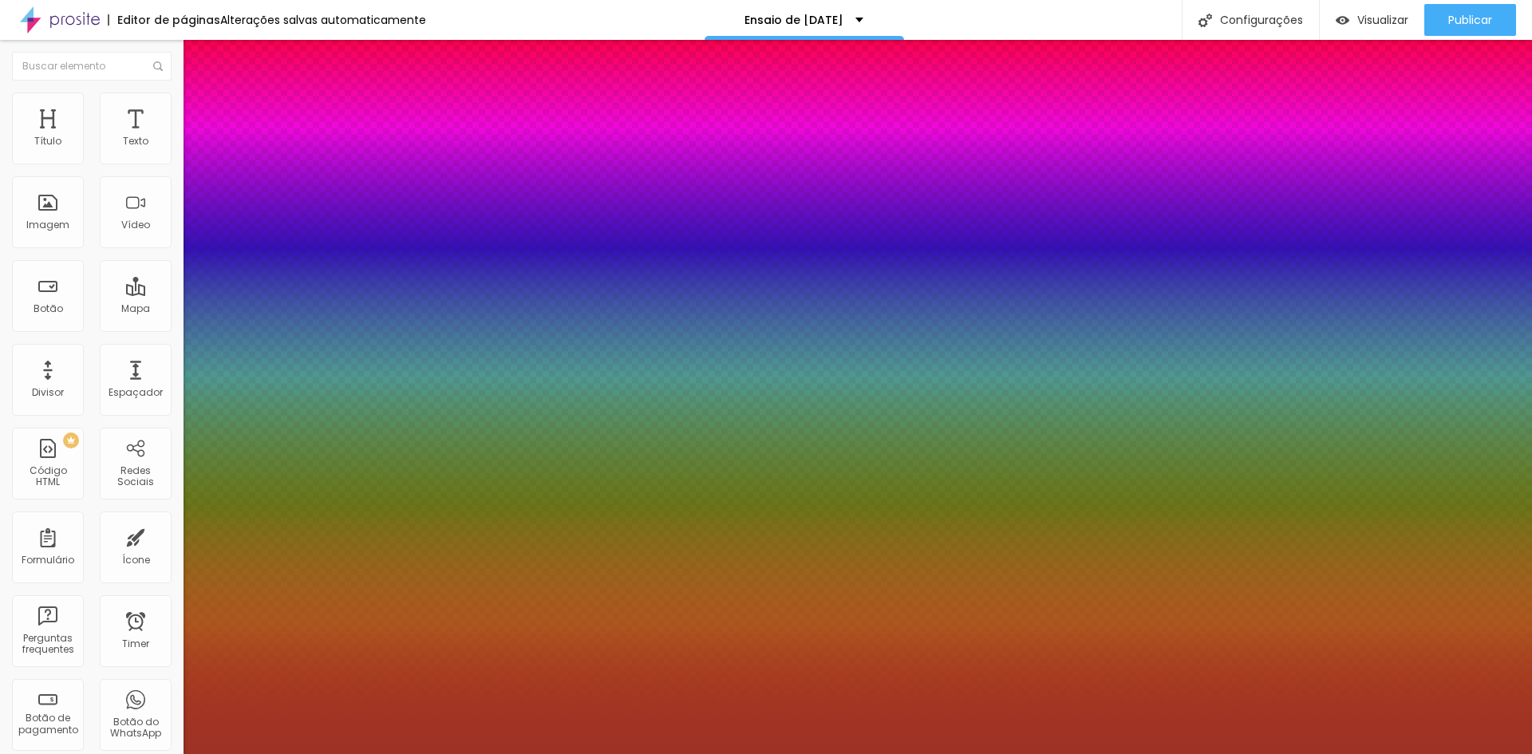
type input "1"
type input "18"
type input "1"
type input "31"
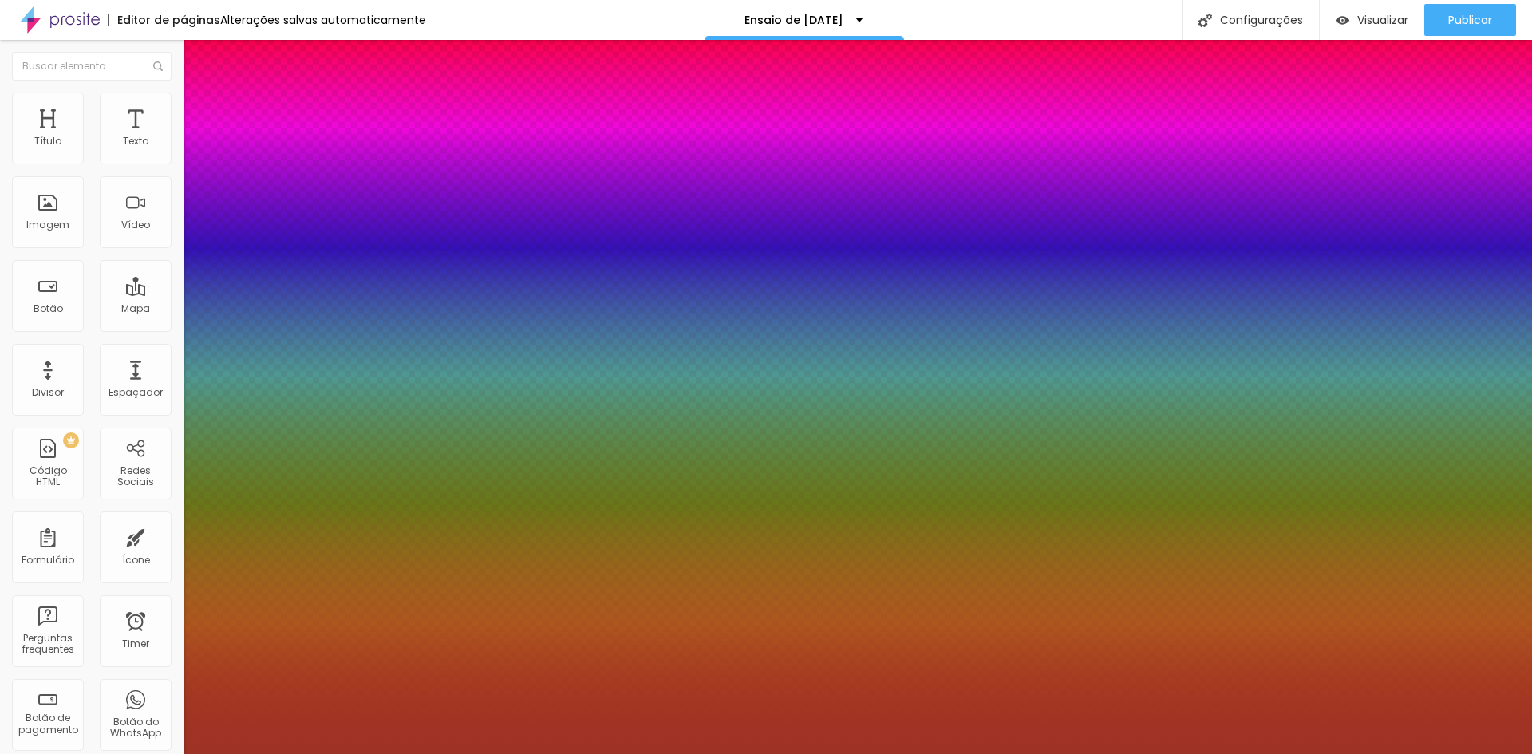
type input "31"
type input "1"
type input "35"
type input "1"
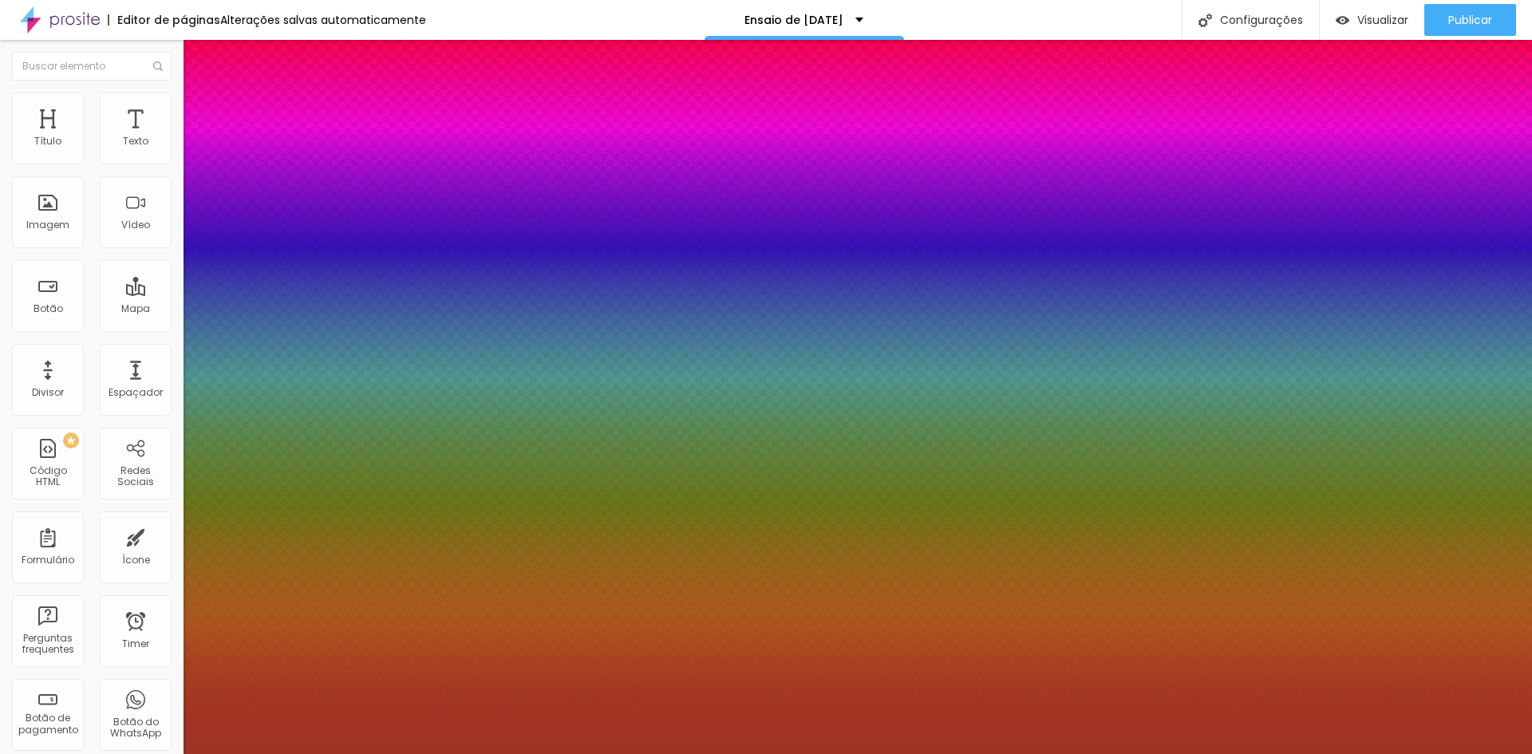
type input "34"
type input "1"
type input "33"
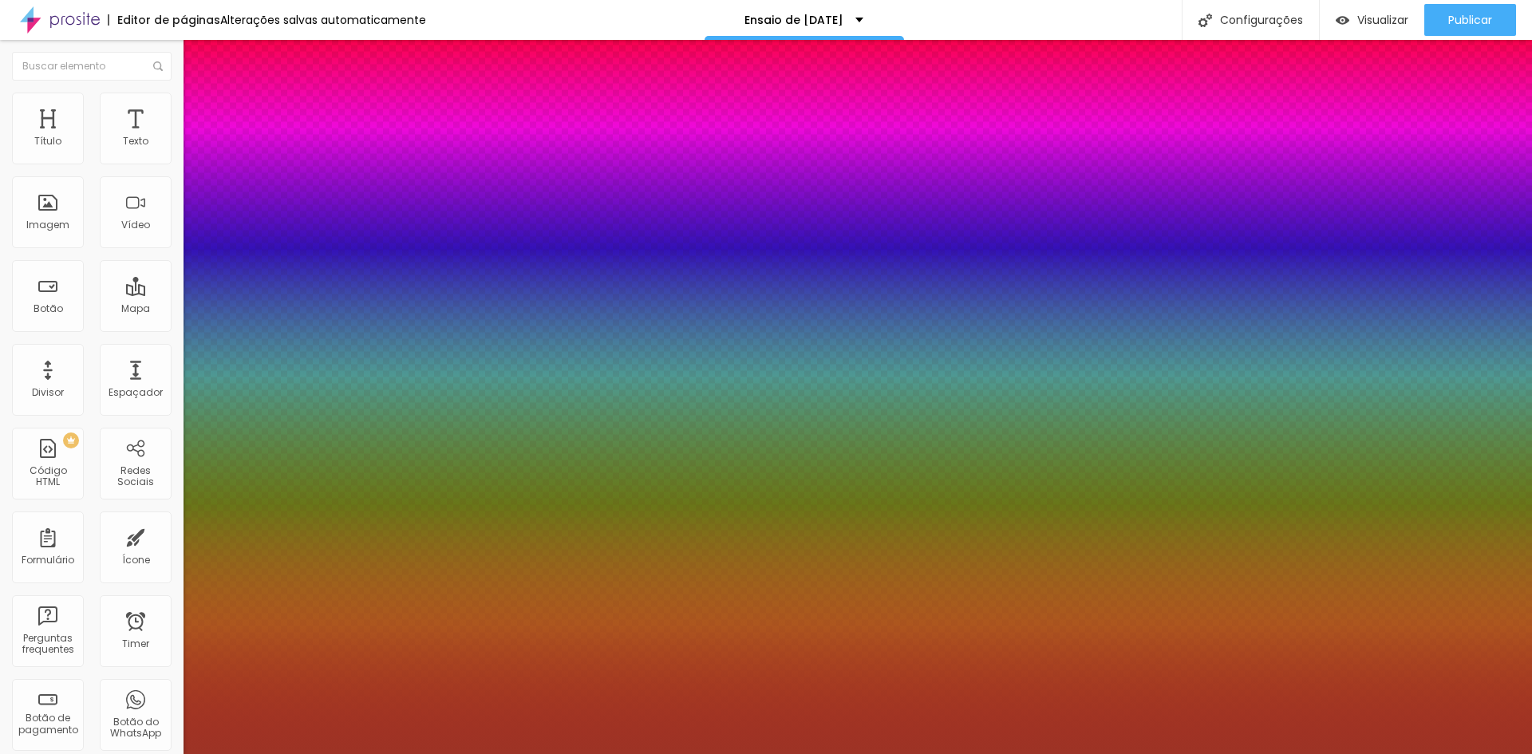
type input "1"
type input "32"
type input "1"
type input "31"
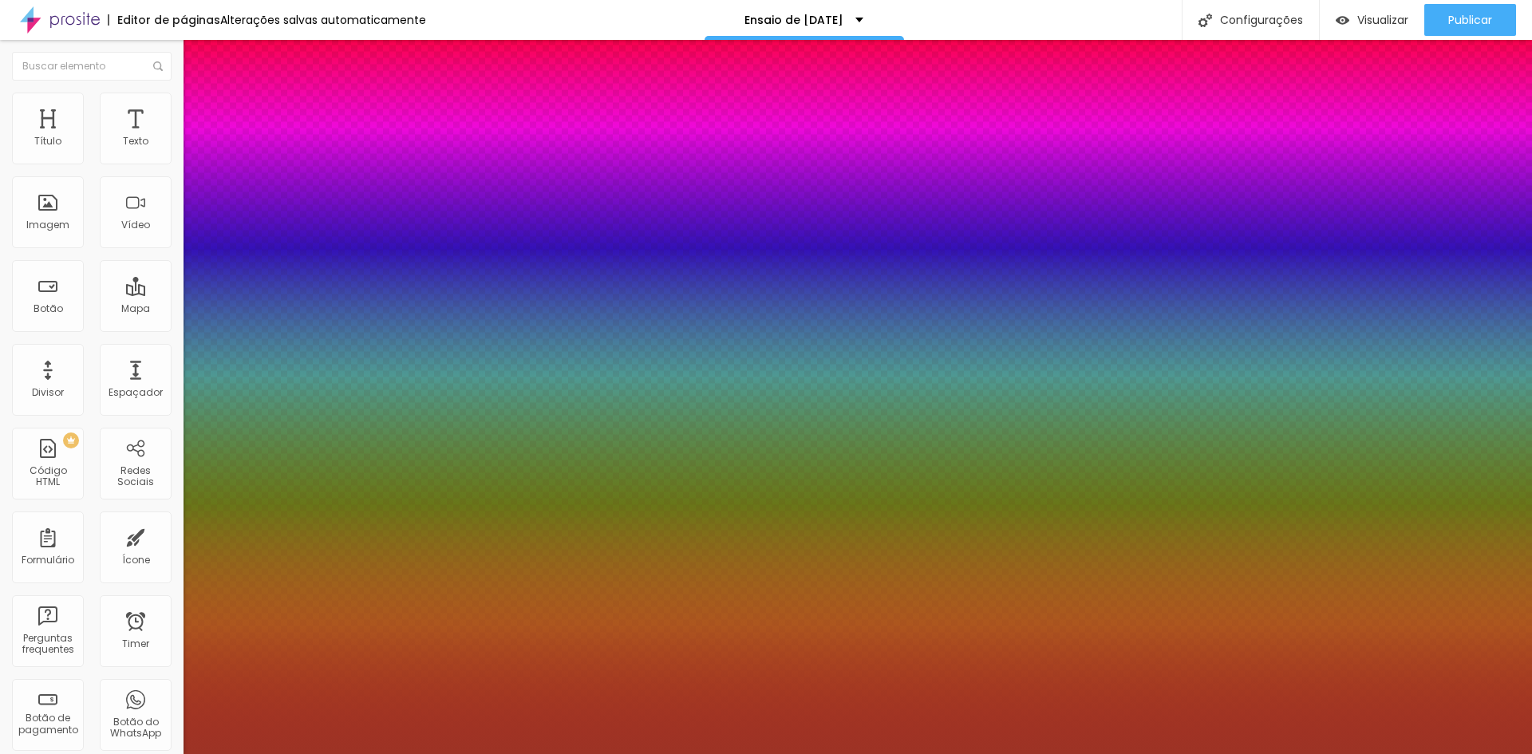
type input "31"
type input "1"
drag, startPoint x: 217, startPoint y: 274, endPoint x: 235, endPoint y: 274, distance: 17.6
type input "31"
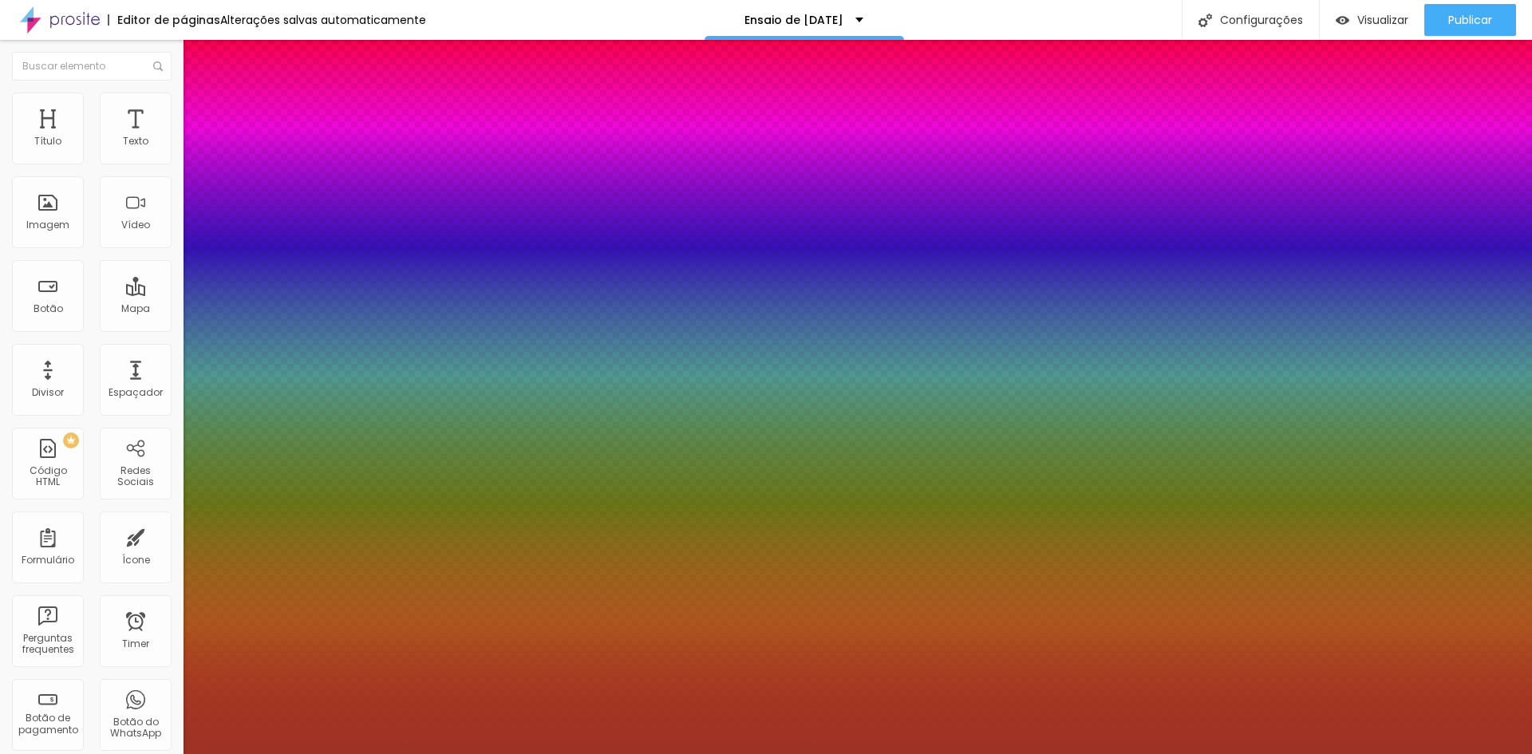
click at [876, 753] on div at bounding box center [766, 754] width 1532 height 0
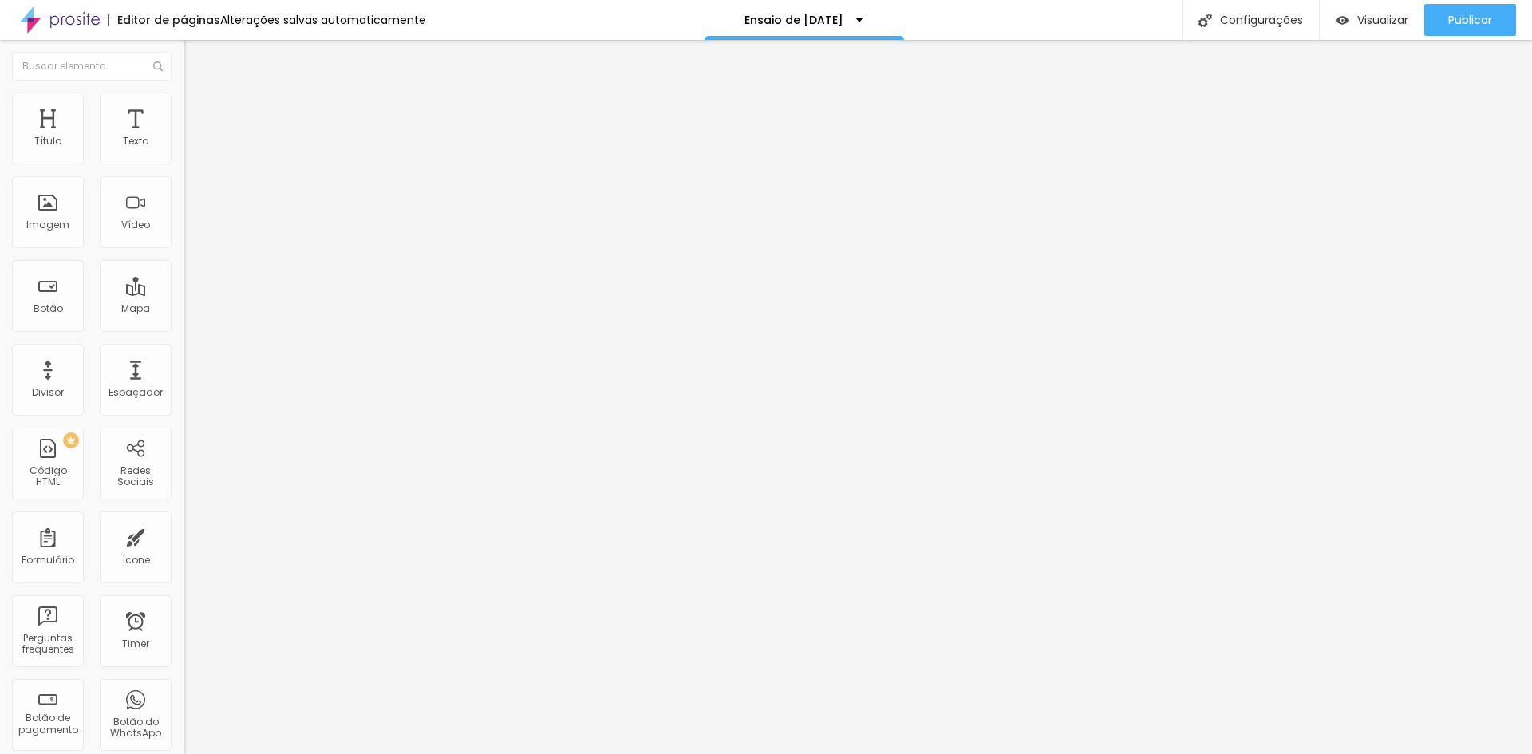
click at [190, 198] on icon "button" at bounding box center [195, 197] width 10 height 10
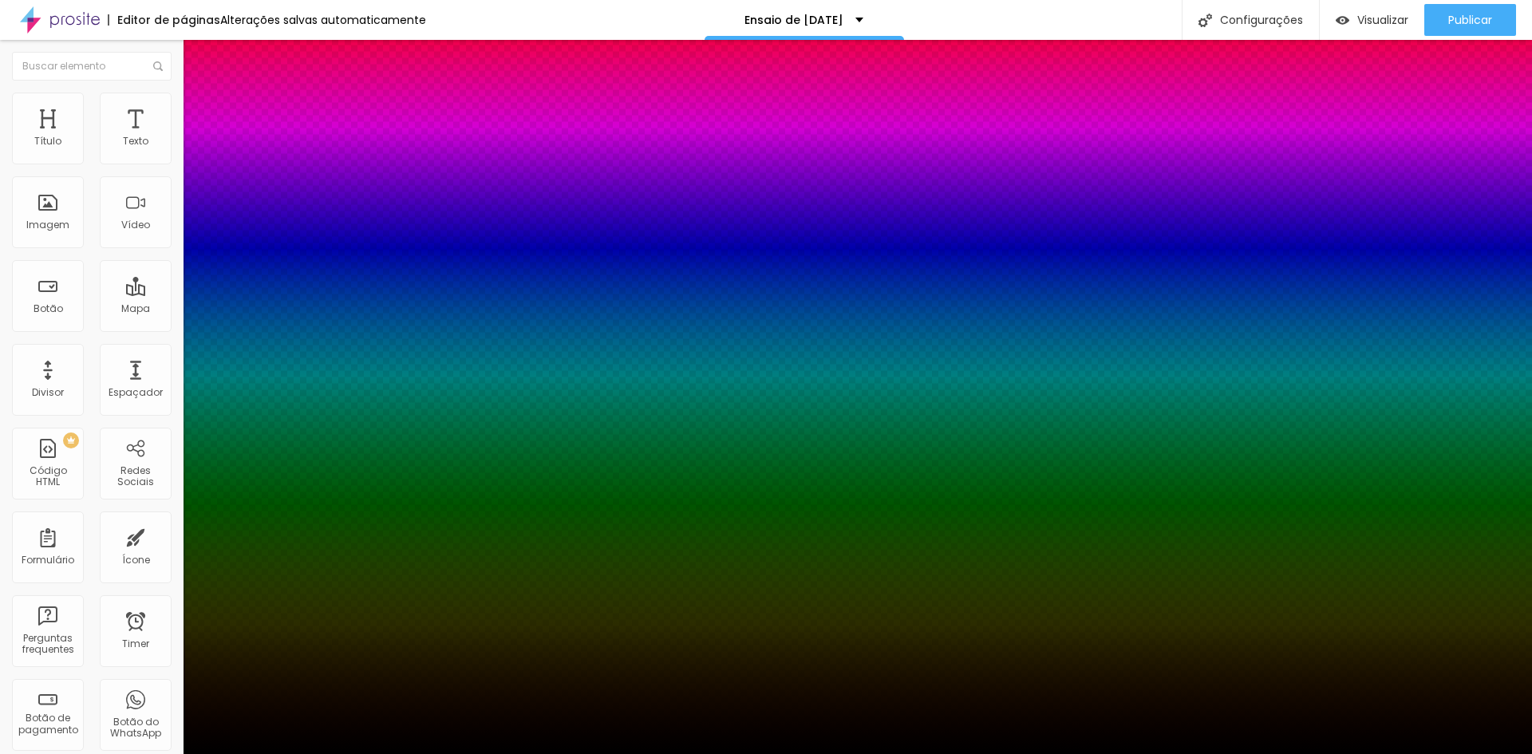
click at [1424, 753] on div at bounding box center [766, 754] width 1532 height 0
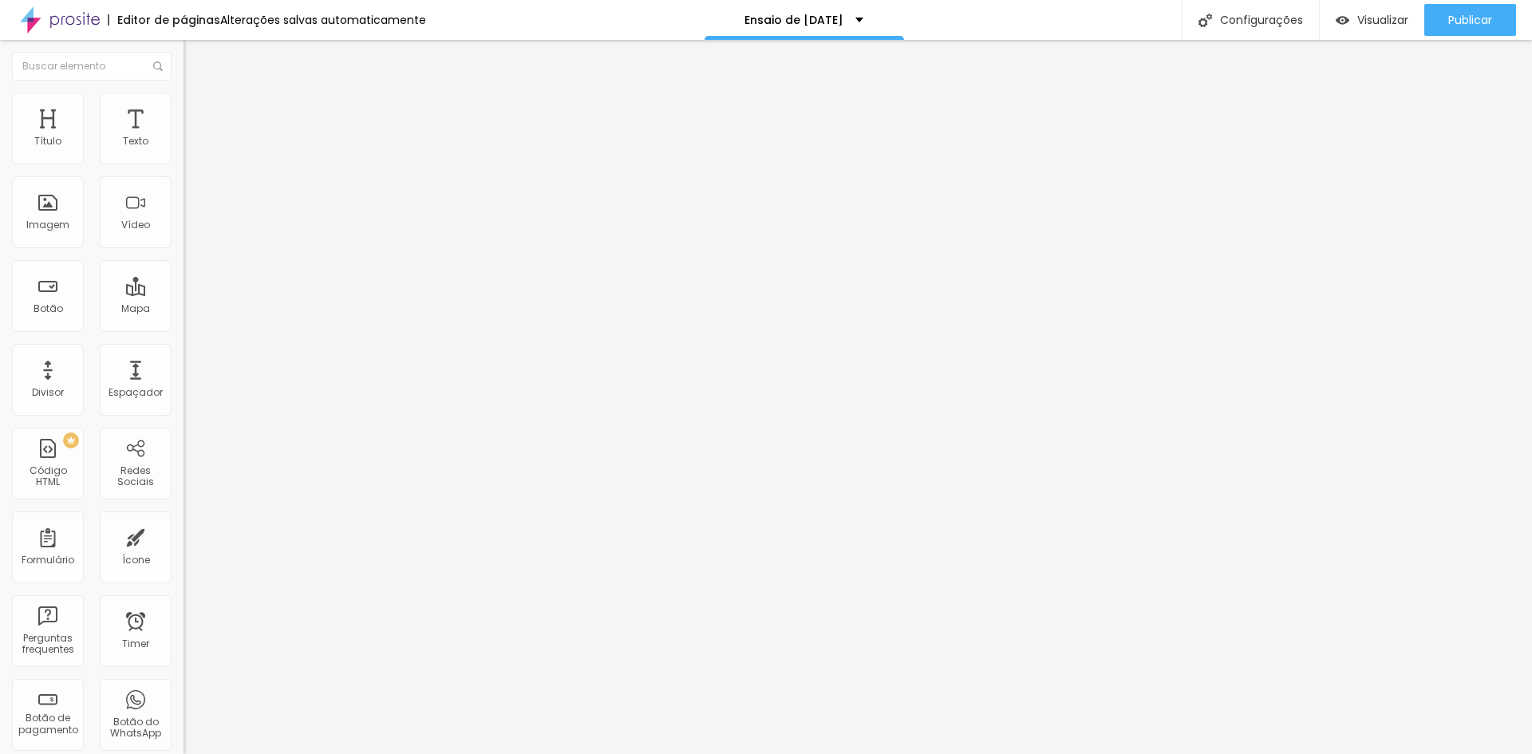
click at [184, 153] on button "button" at bounding box center [195, 144] width 22 height 17
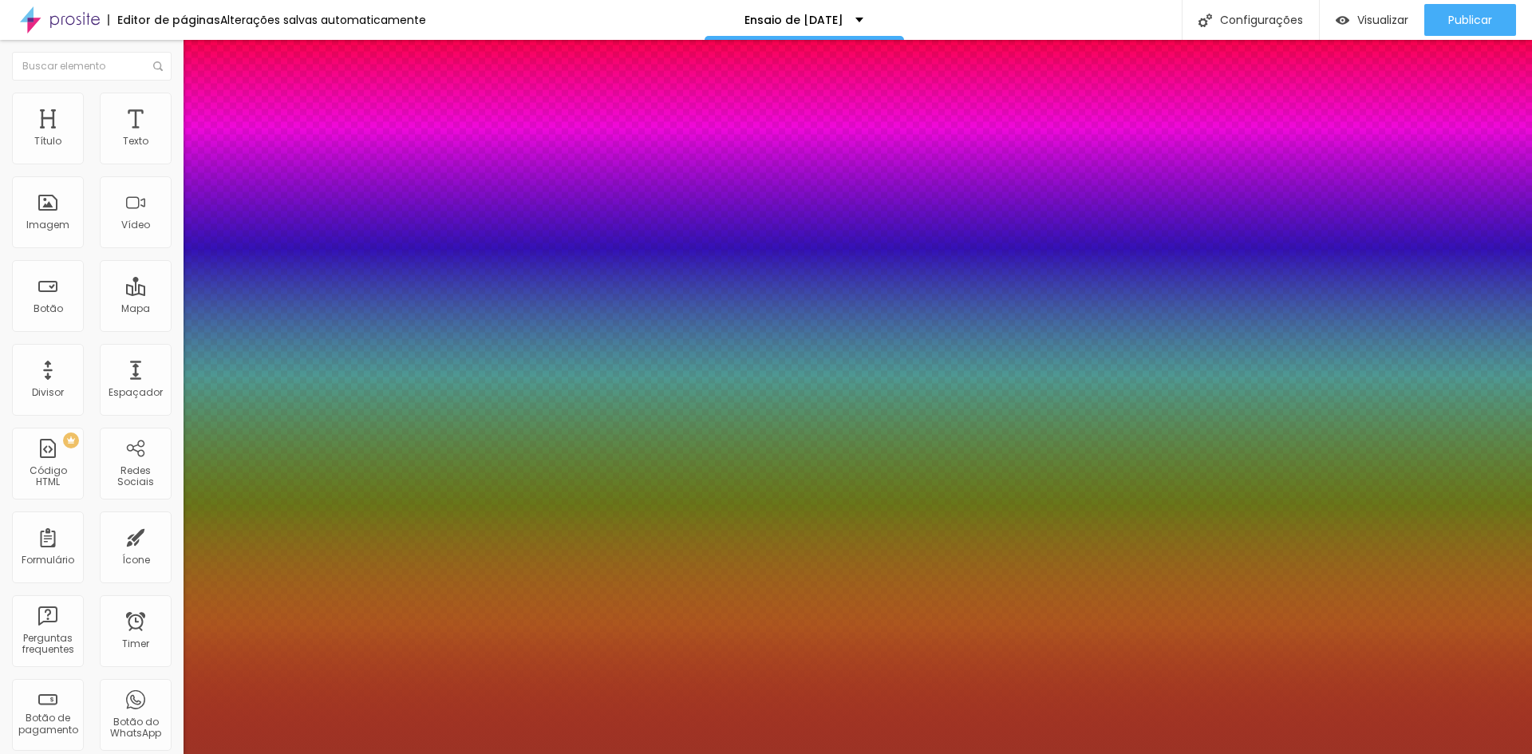
type input "1"
select select "Lora-Regular"
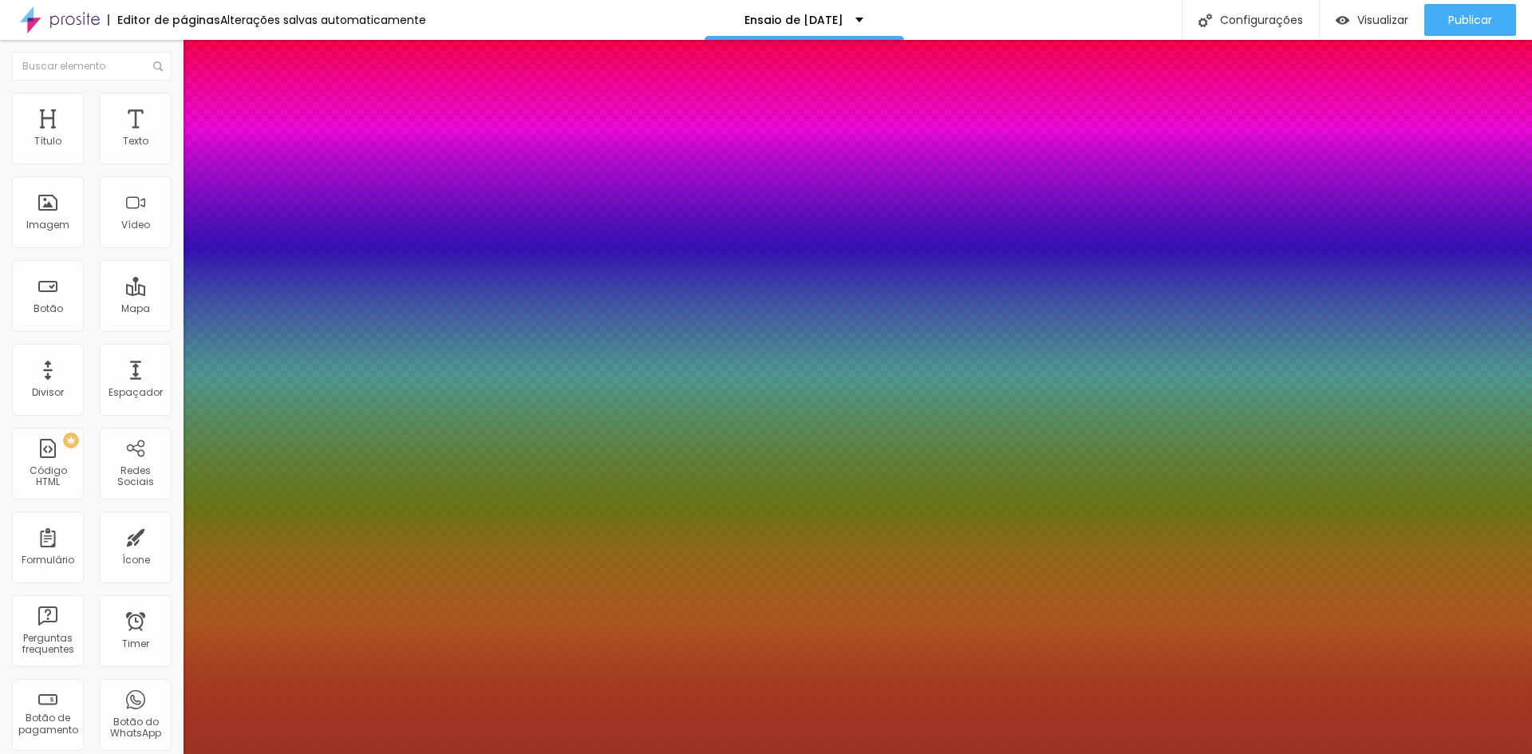
type input "1"
click at [1464, 753] on div at bounding box center [766, 754] width 1532 height 0
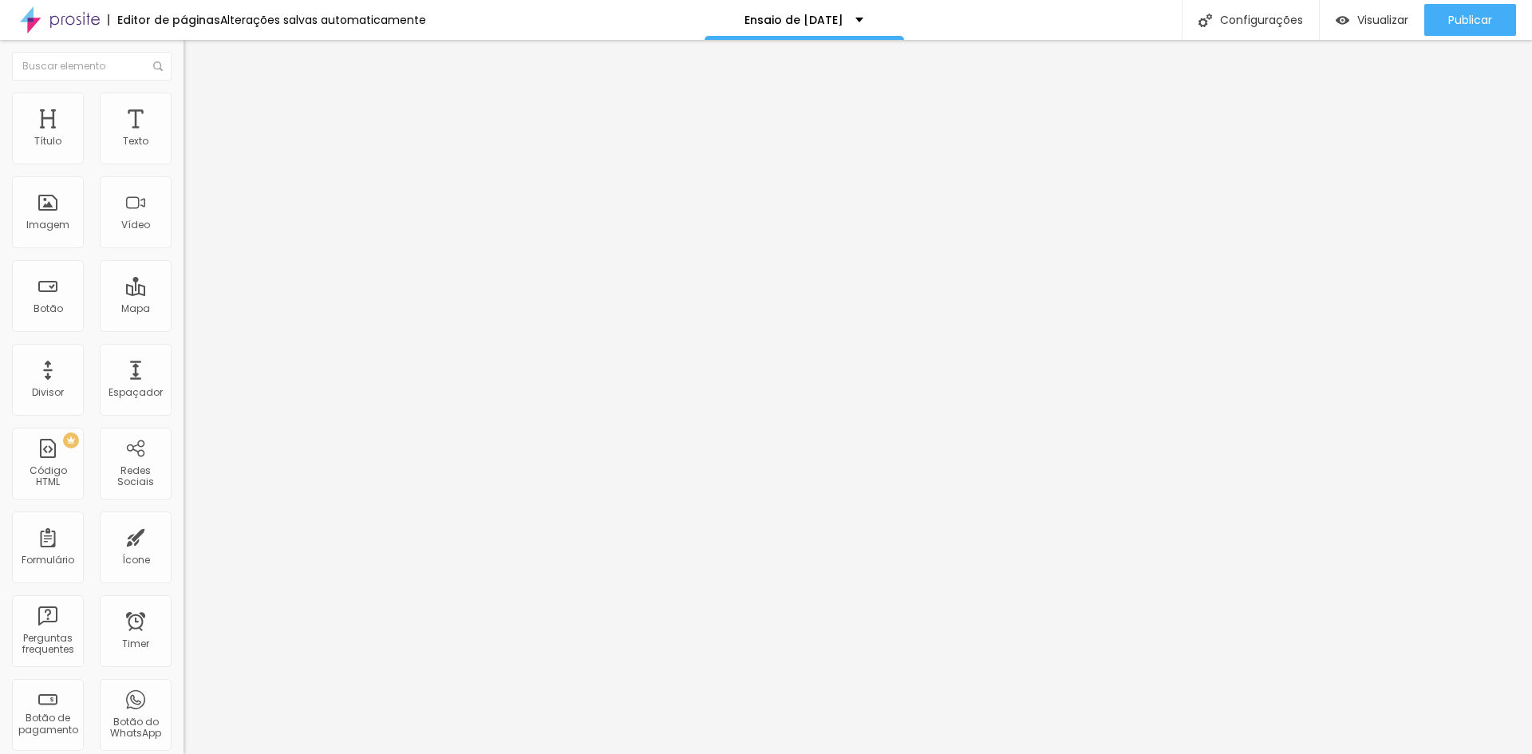
click at [184, 153] on button "button" at bounding box center [195, 144] width 22 height 17
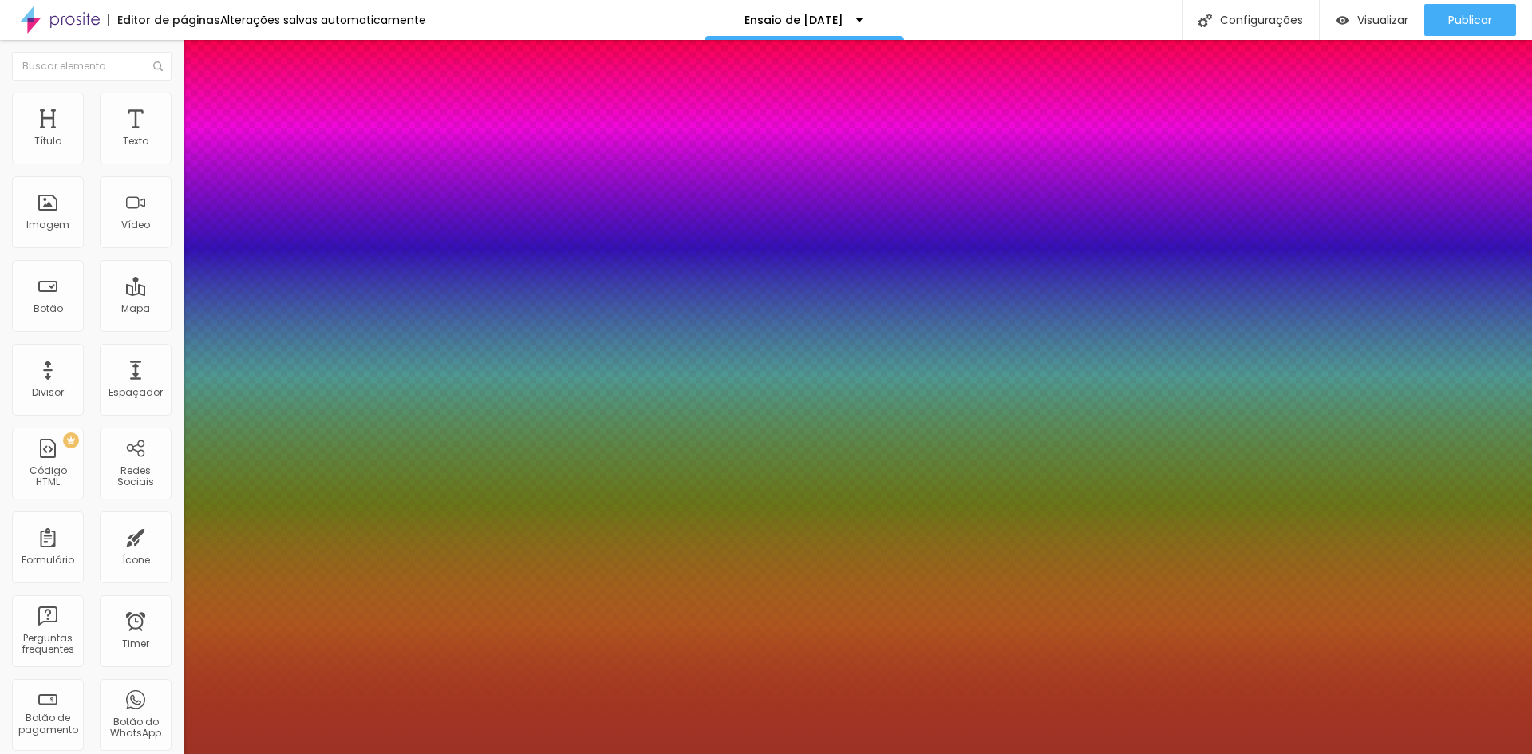
type input "1"
select select "Lora-Italic"
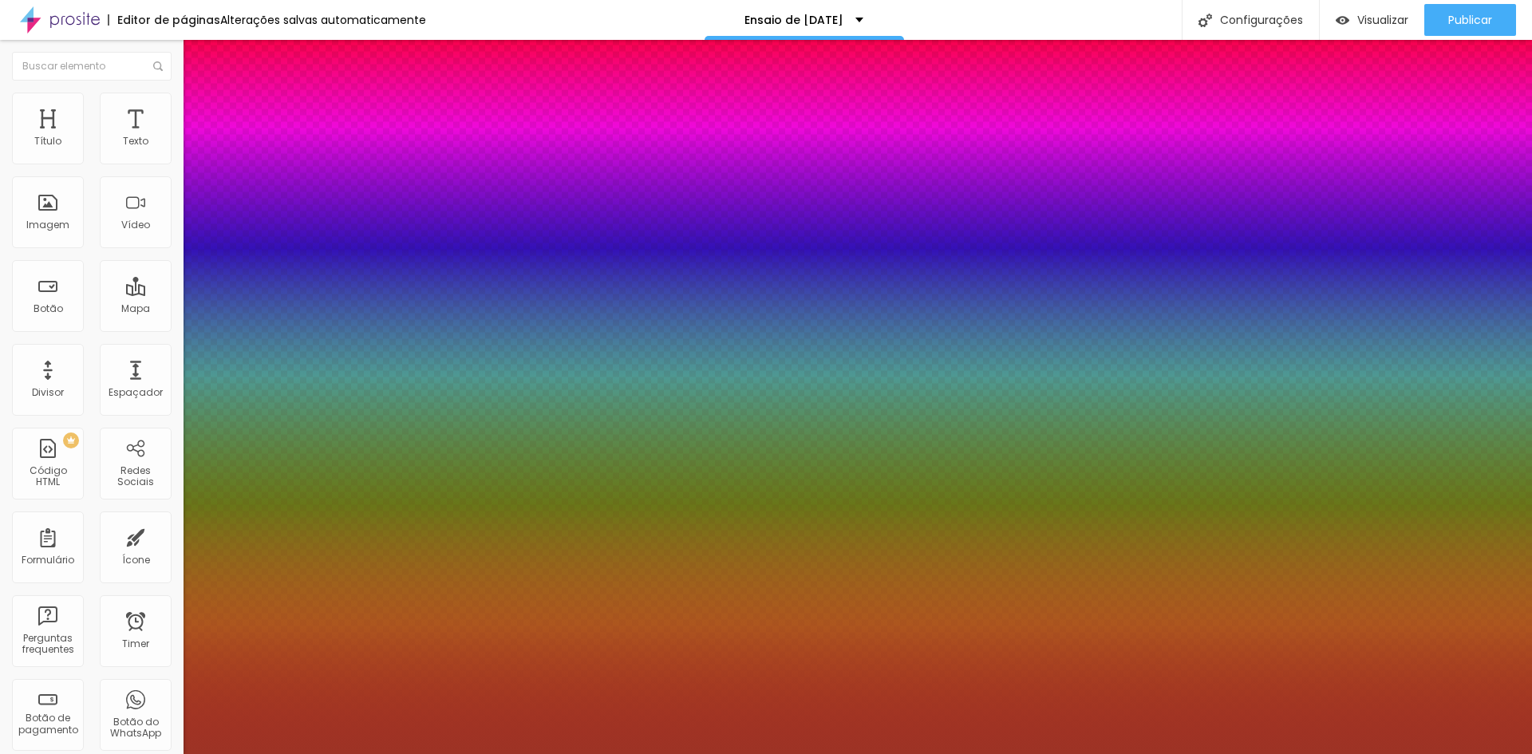
type input "1"
click at [1484, 753] on div at bounding box center [766, 754] width 1532 height 0
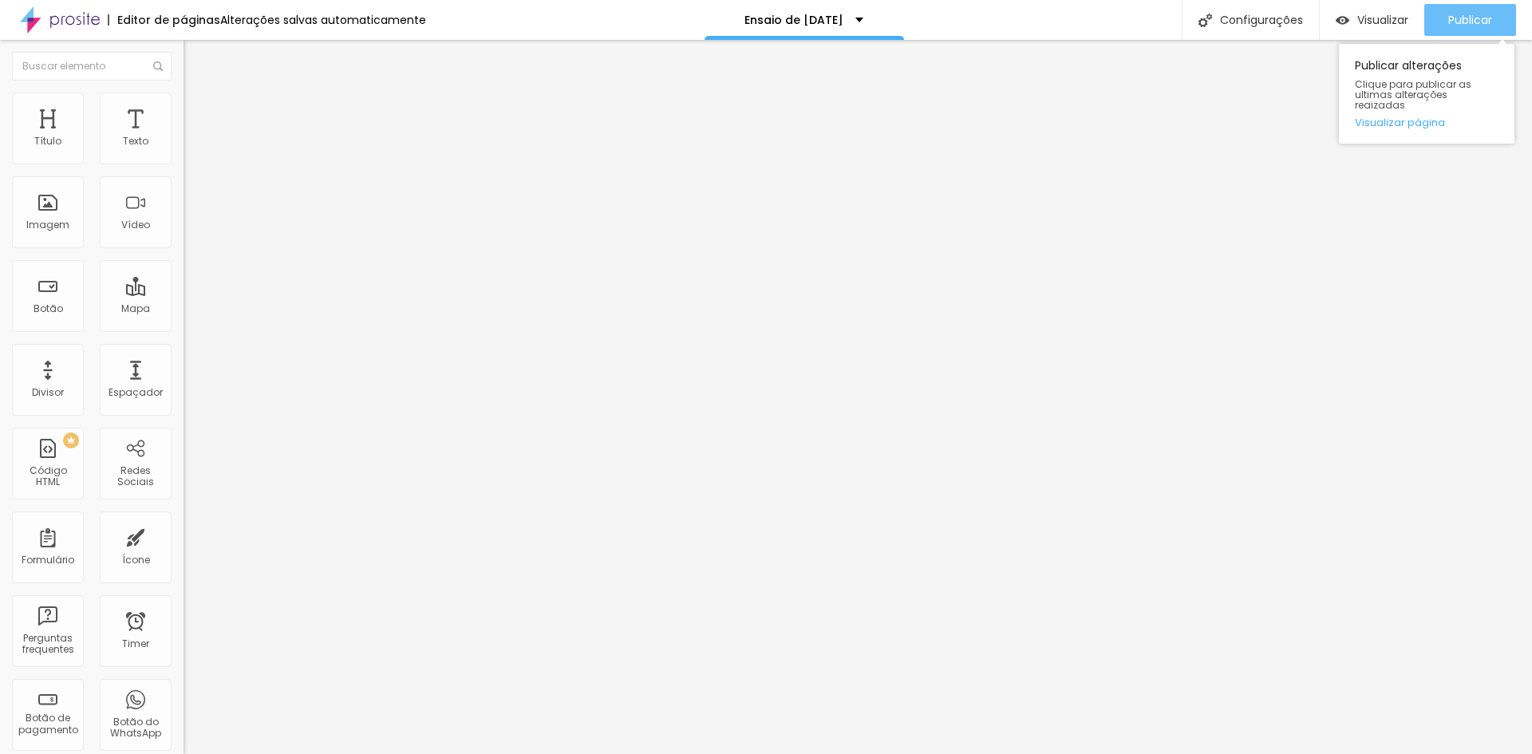
click at [1475, 11] on div "Publicar" at bounding box center [1470, 20] width 44 height 32
click at [1484, 14] on span "Publicar" at bounding box center [1470, 20] width 44 height 13
click at [184, 161] on img at bounding box center [189, 166] width 11 height 11
type input "https://"
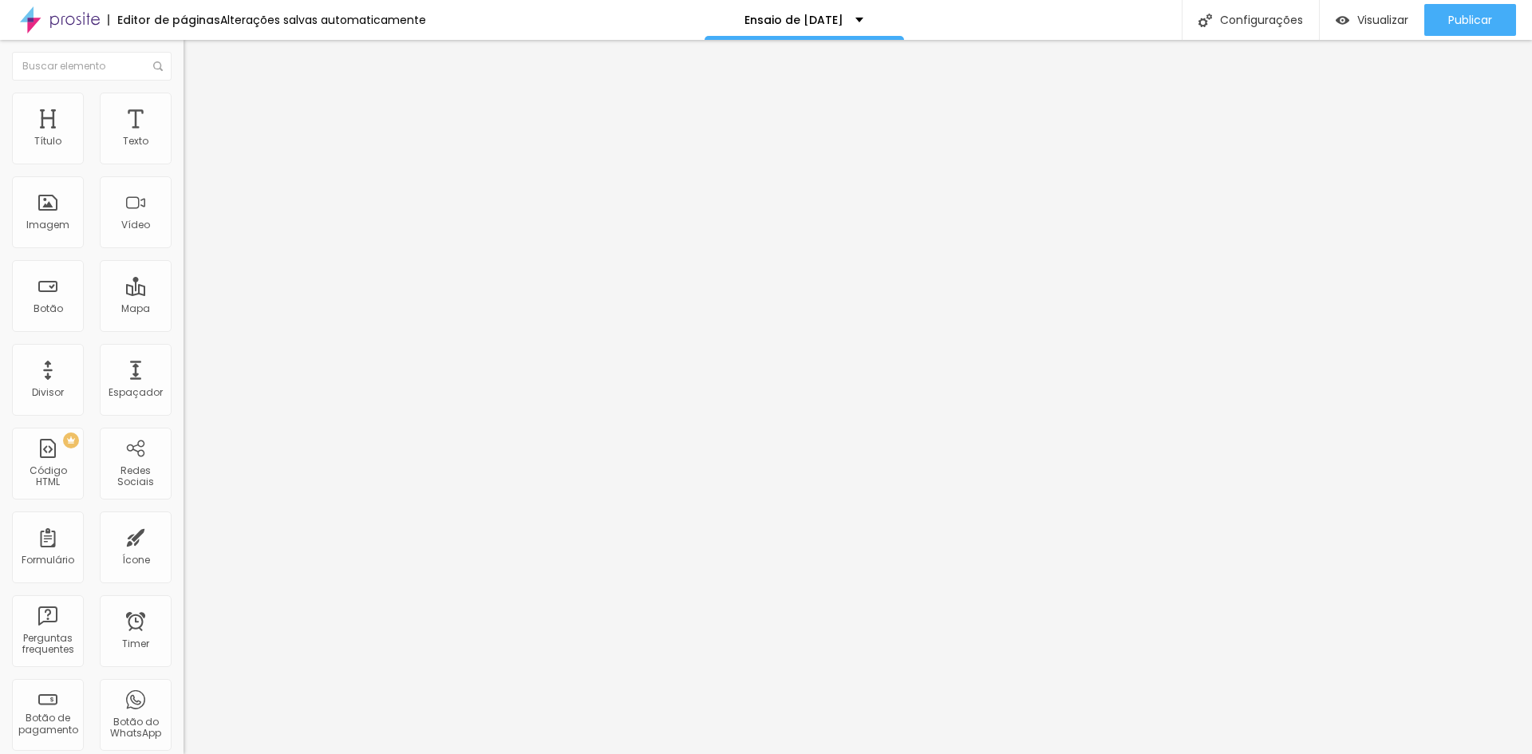
click at [184, 102] on img at bounding box center [191, 100] width 14 height 14
click at [184, 109] on li "Avançado" at bounding box center [276, 117] width 184 height 16
click at [184, 91] on img at bounding box center [191, 84] width 14 height 14
click at [184, 322] on div "Instagram" at bounding box center [276, 327] width 184 height 10
drag, startPoint x: 101, startPoint y: 262, endPoint x: 0, endPoint y: 258, distance: 101.4
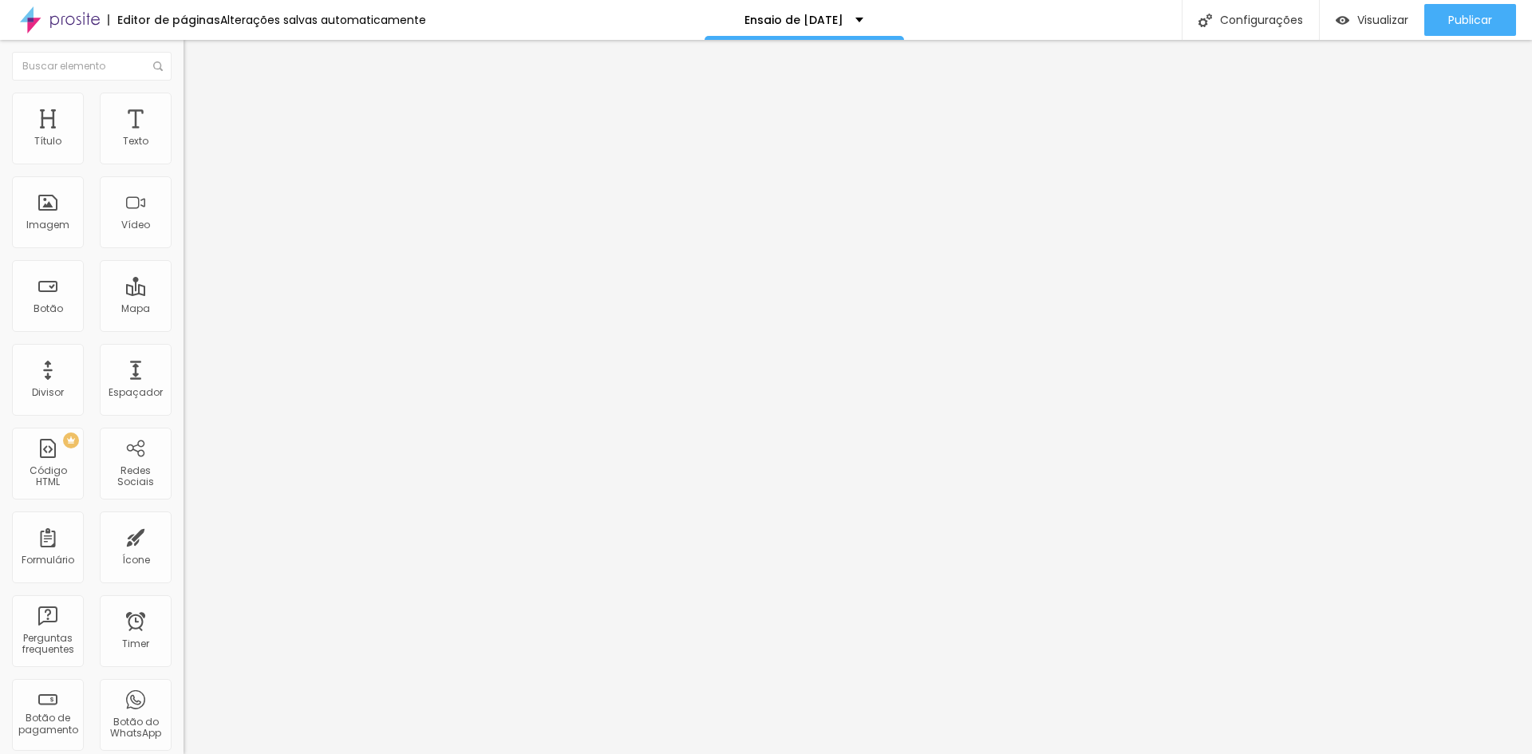
click at [184, 258] on div "Instagram Rede social Instagram Endereço URL https:// Abrir em uma nova aba + A…" at bounding box center [276, 391] width 184 height 535
paste input "www.instagram.com/valeriacourafotografia/"
type input "https://www.instagram.com/valeriacourafotografia/"
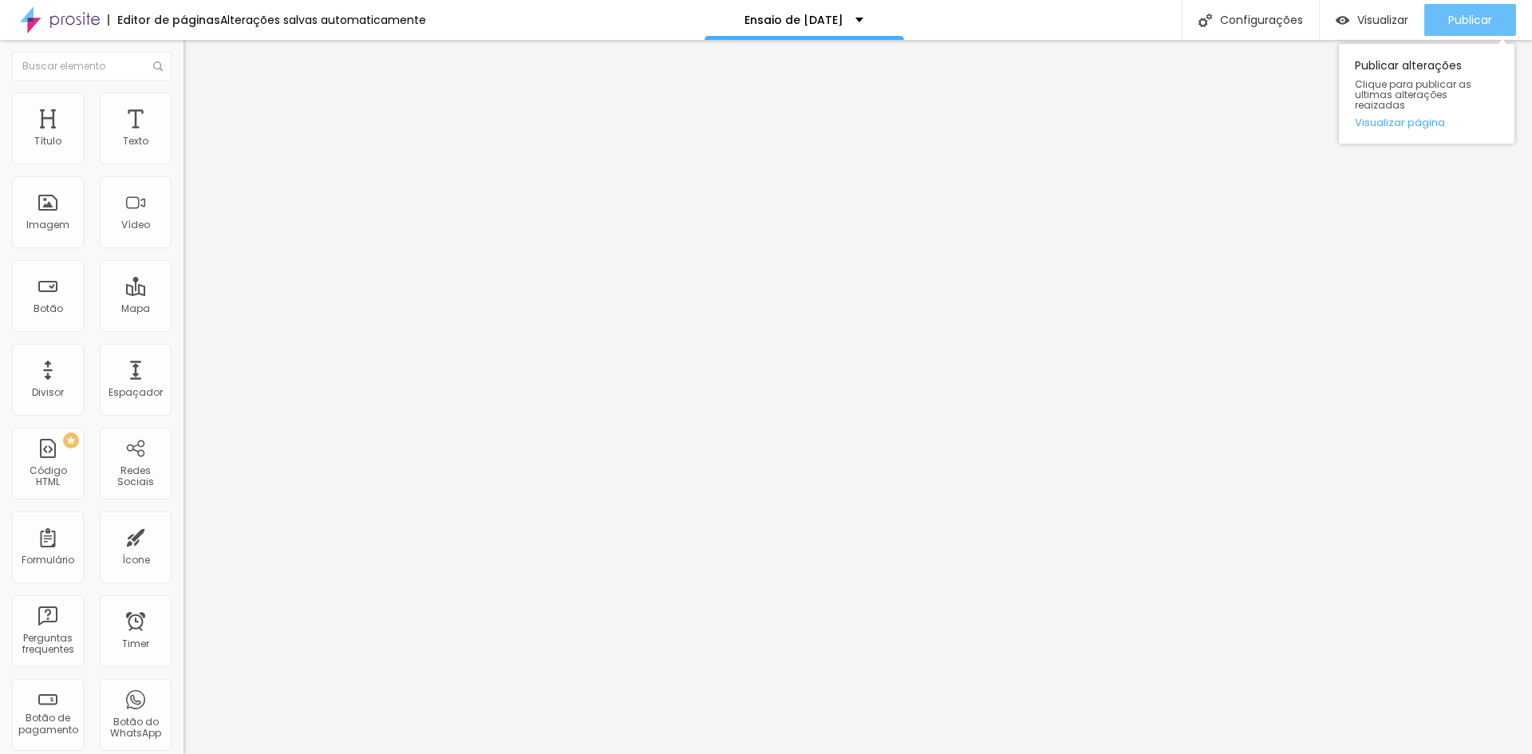
click at [1476, 14] on span "Publicar" at bounding box center [1470, 20] width 44 height 13
click at [184, 634] on img at bounding box center [189, 639] width 11 height 11
click at [184, 109] on li "Avançado" at bounding box center [276, 117] width 184 height 16
click at [198, 109] on span "Estilo" at bounding box center [210, 104] width 25 height 14
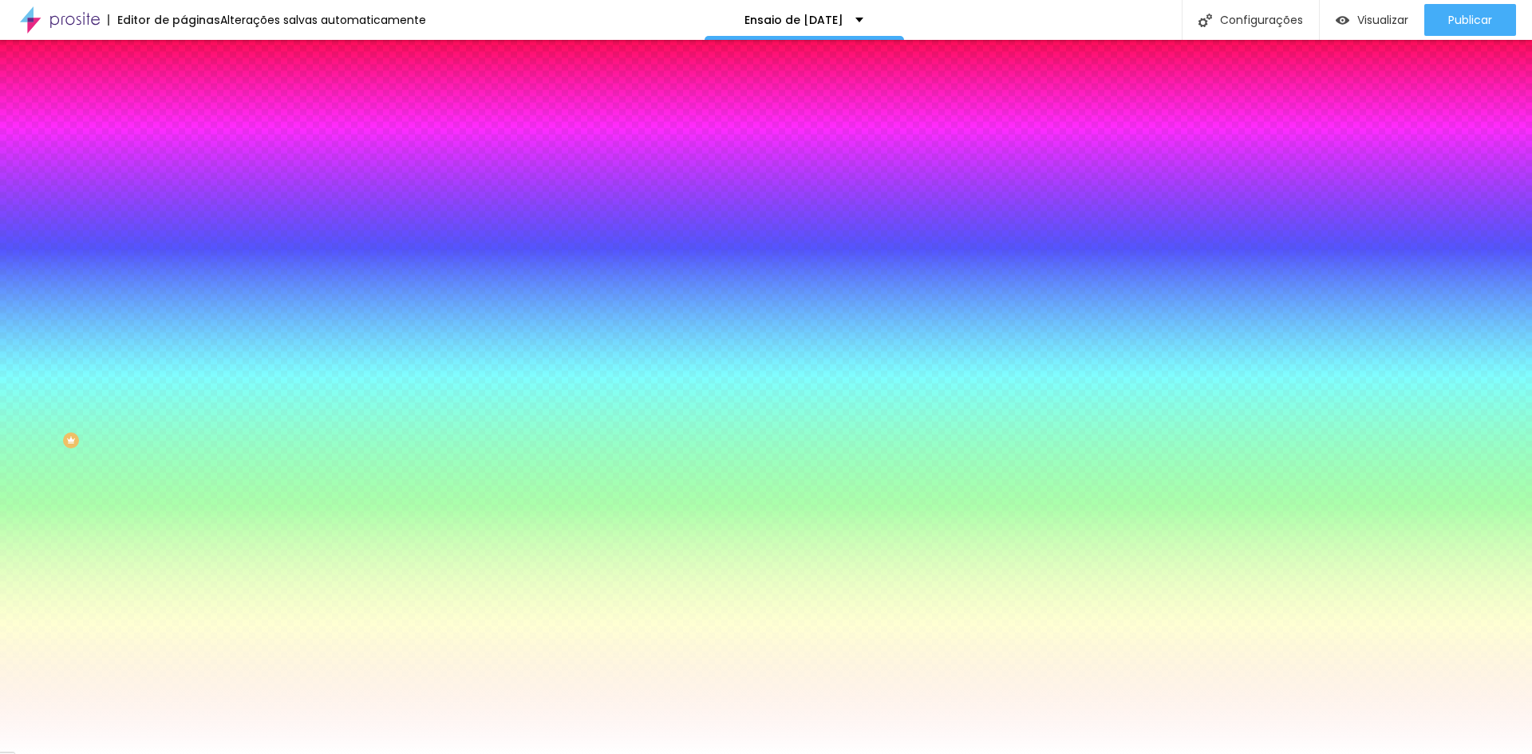
click at [184, 91] on img at bounding box center [191, 84] width 14 height 14
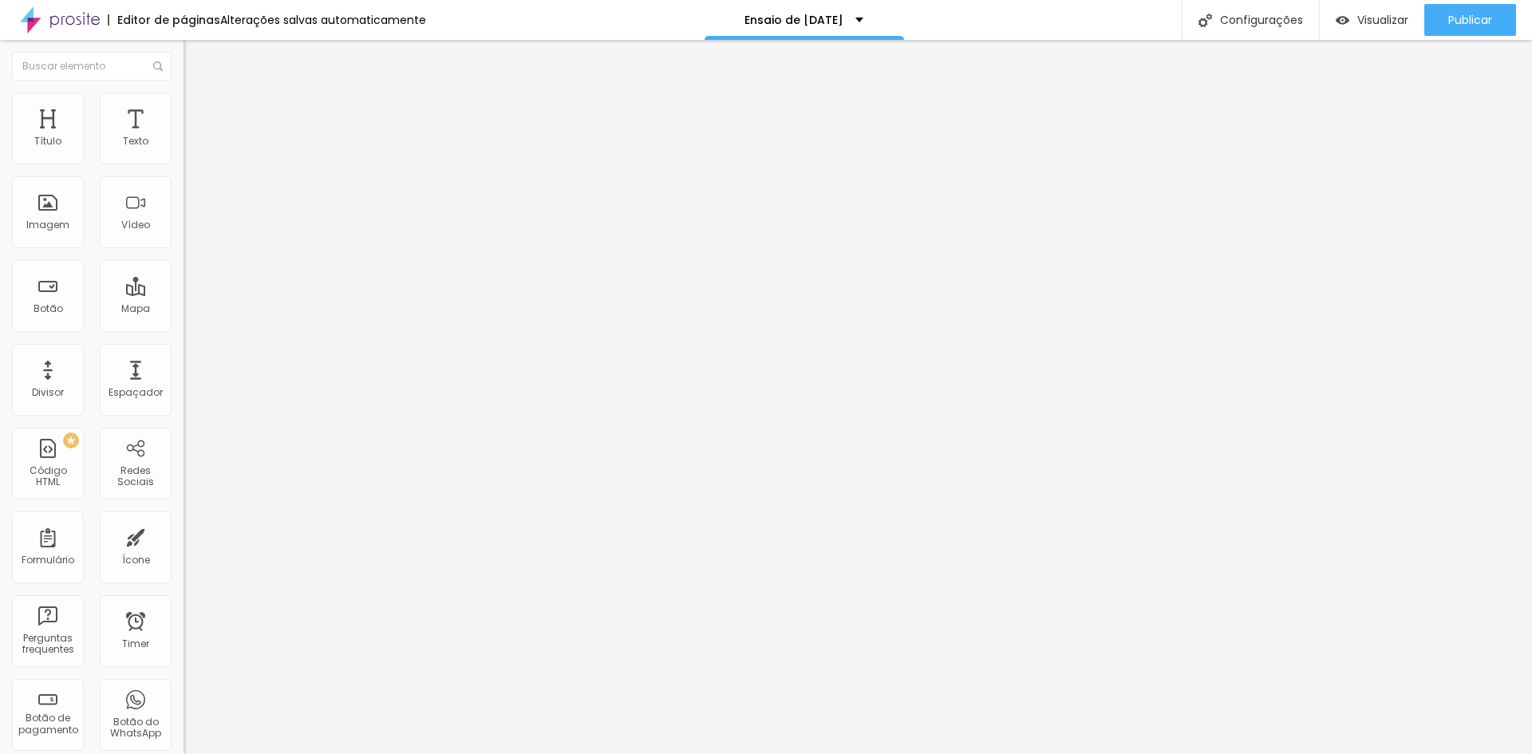
click at [184, 158] on img at bounding box center [189, 152] width 11 height 11
click at [198, 113] on span "Avançado" at bounding box center [224, 120] width 53 height 14
type input "19"
type input "34"
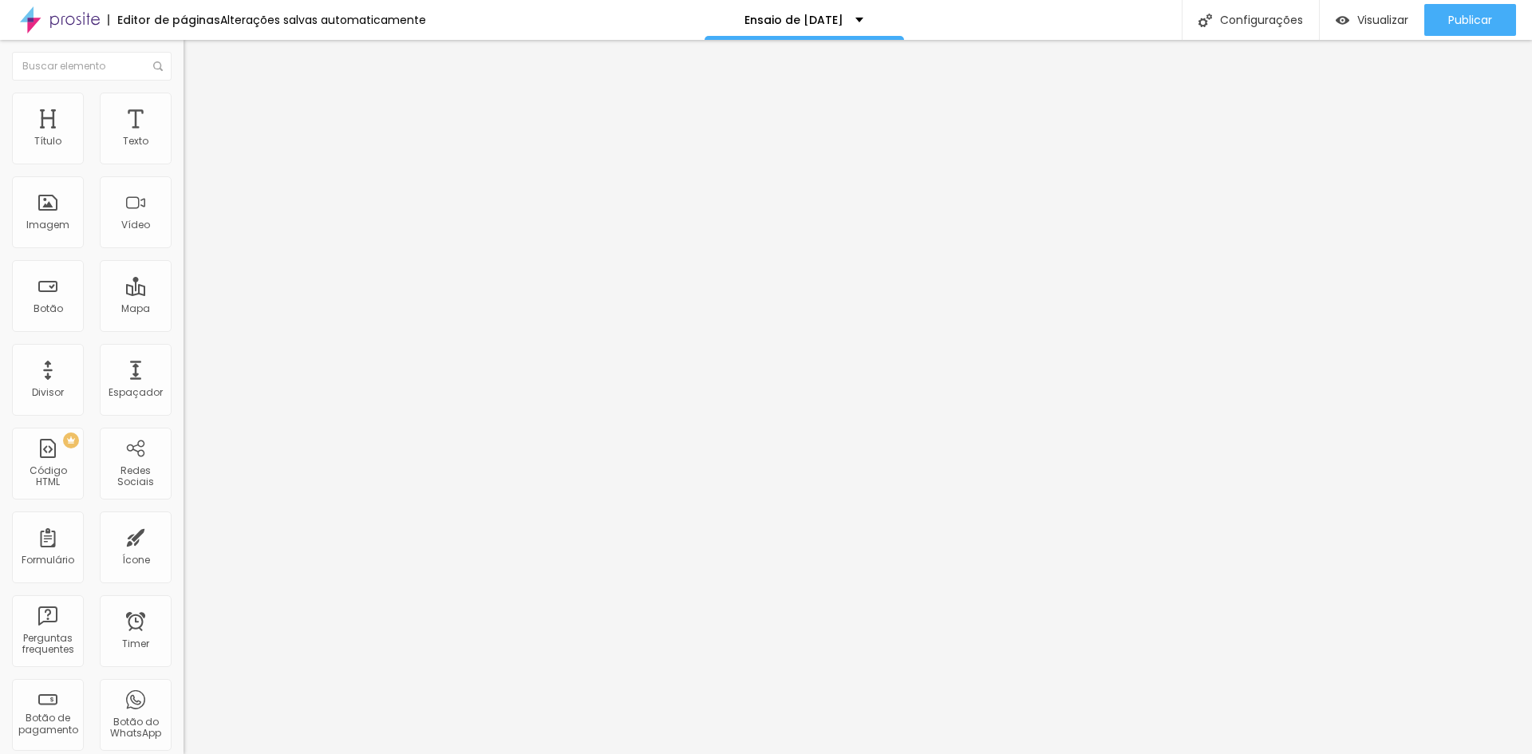
type input "34"
type input "39"
type input "44"
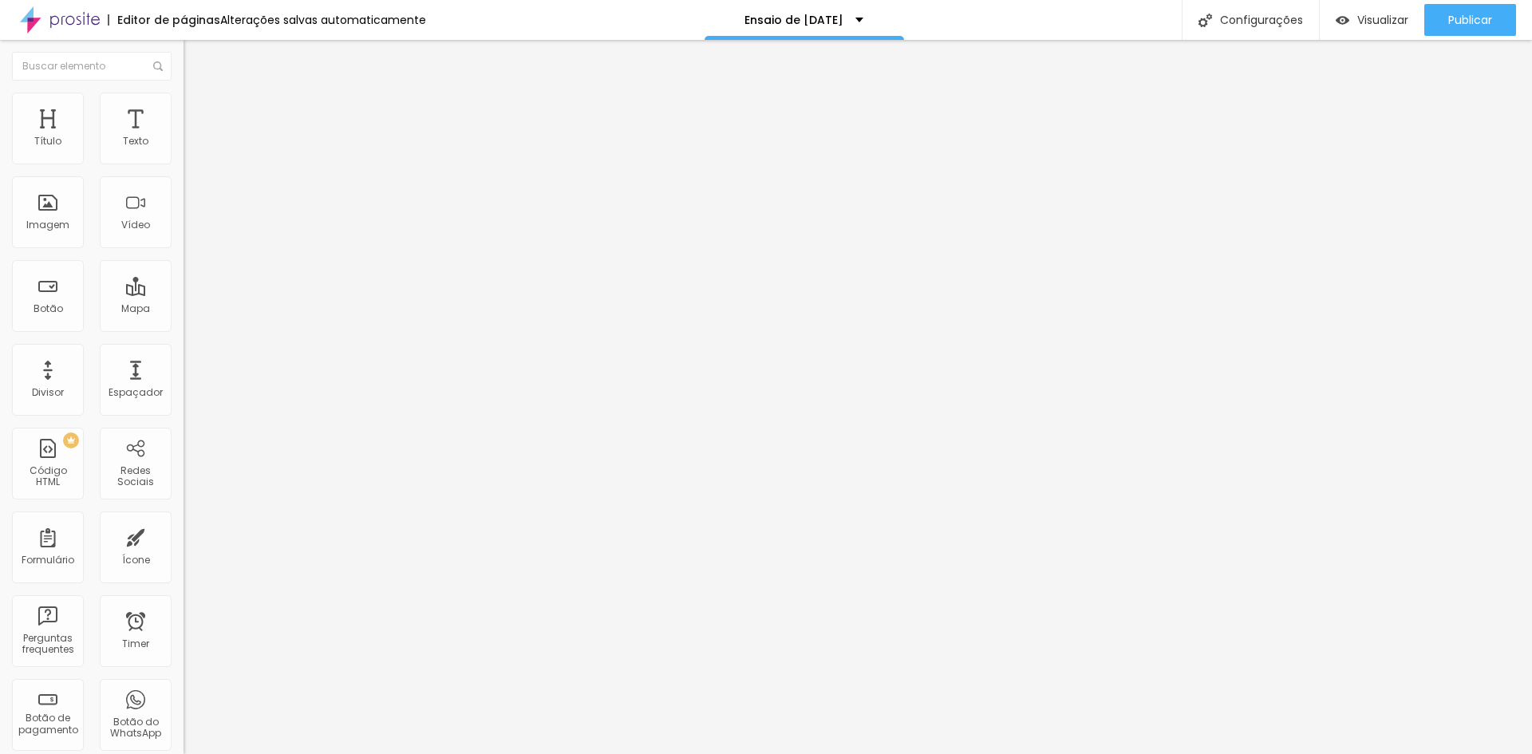
type input "45"
type input "46"
type input "48"
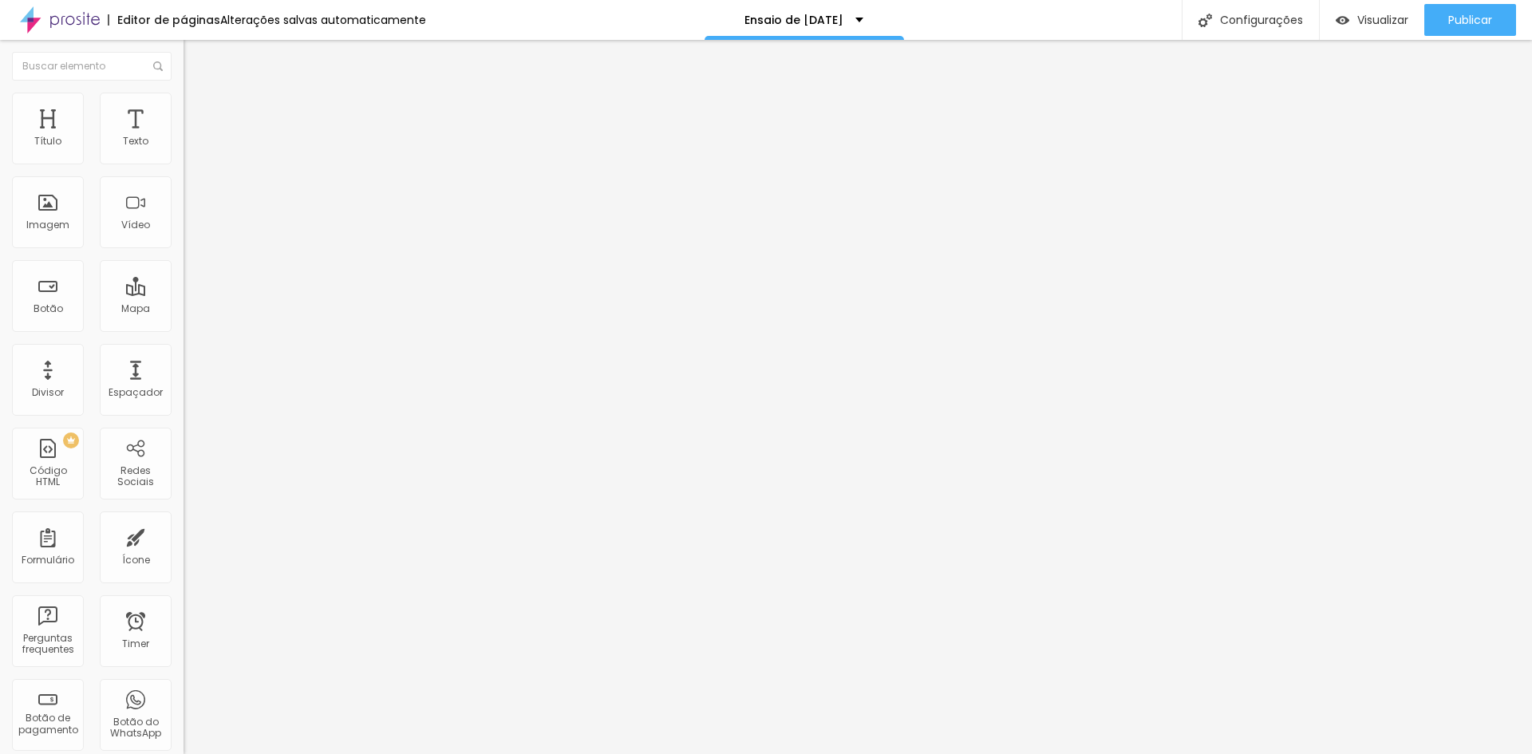
type input "48"
type input "34"
type input "30"
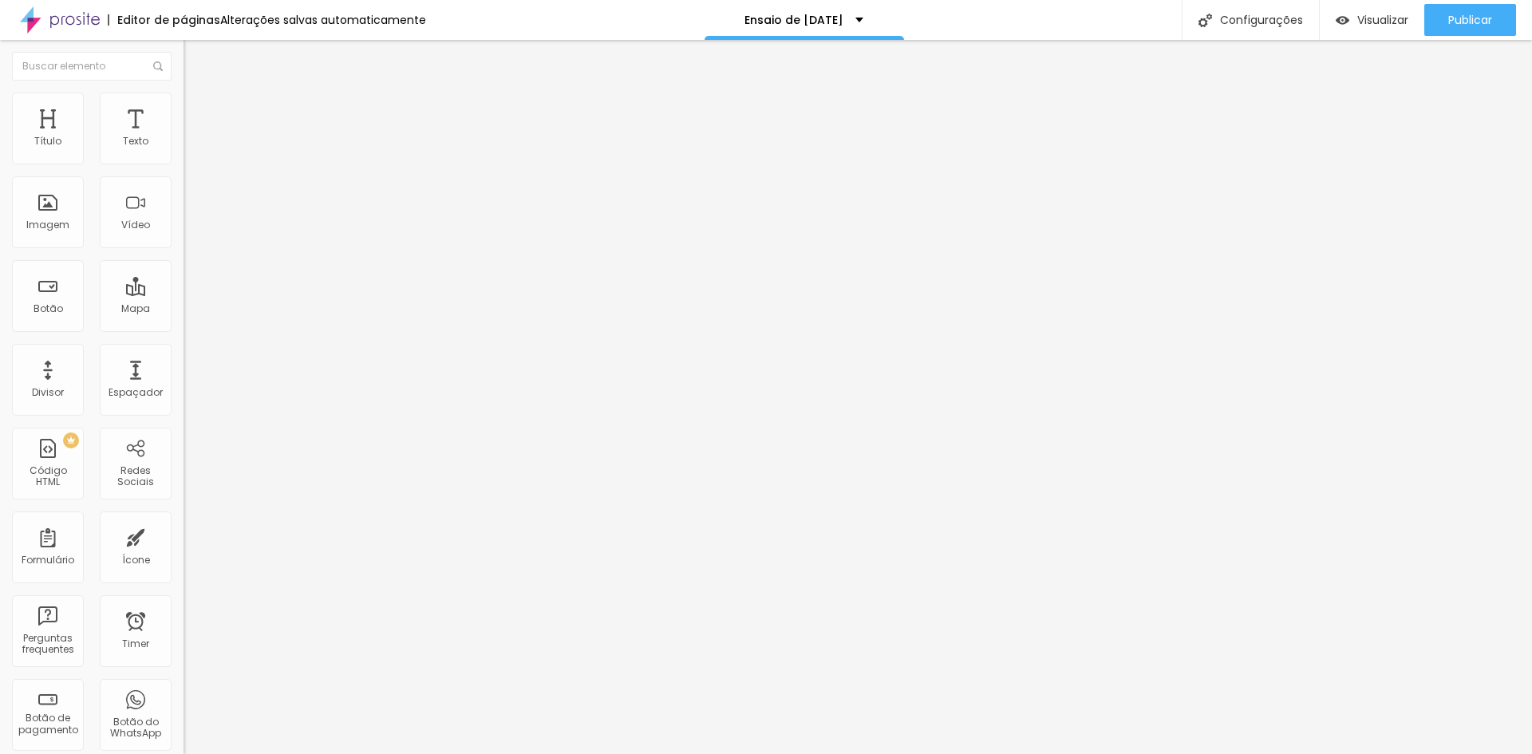
type input "27"
type input "24"
type input "22"
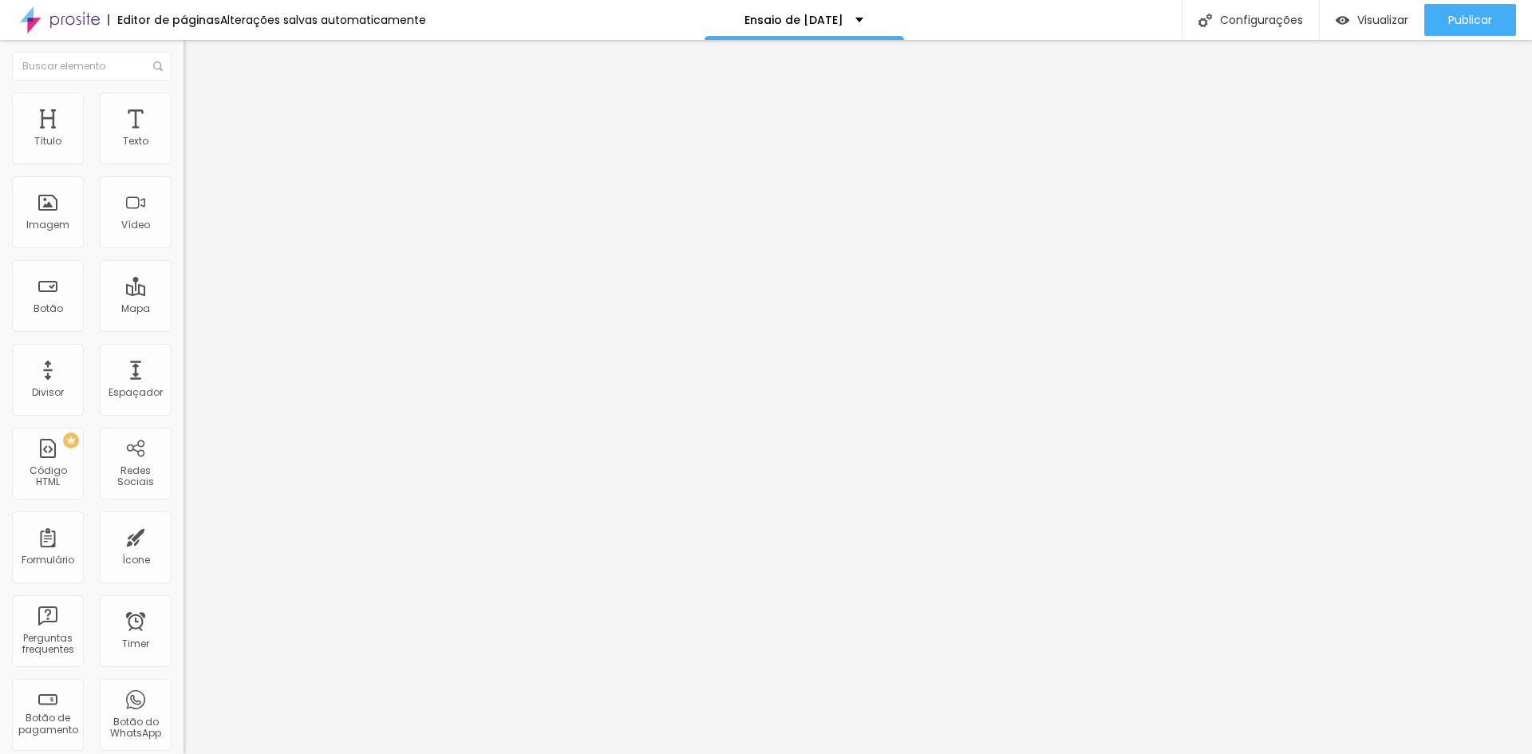
type input "22"
type input "19"
type input "18"
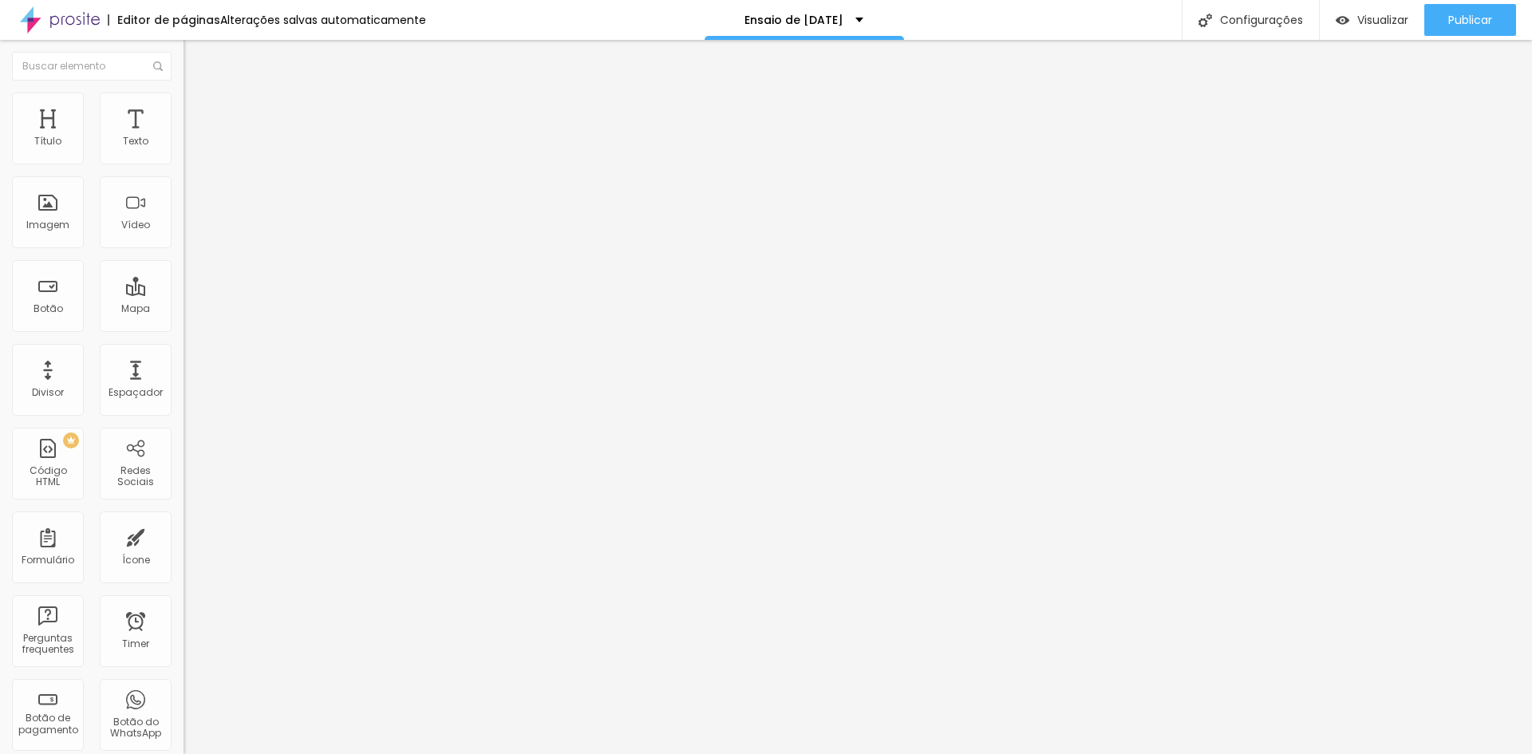
type input "14"
type input "12"
type input "11"
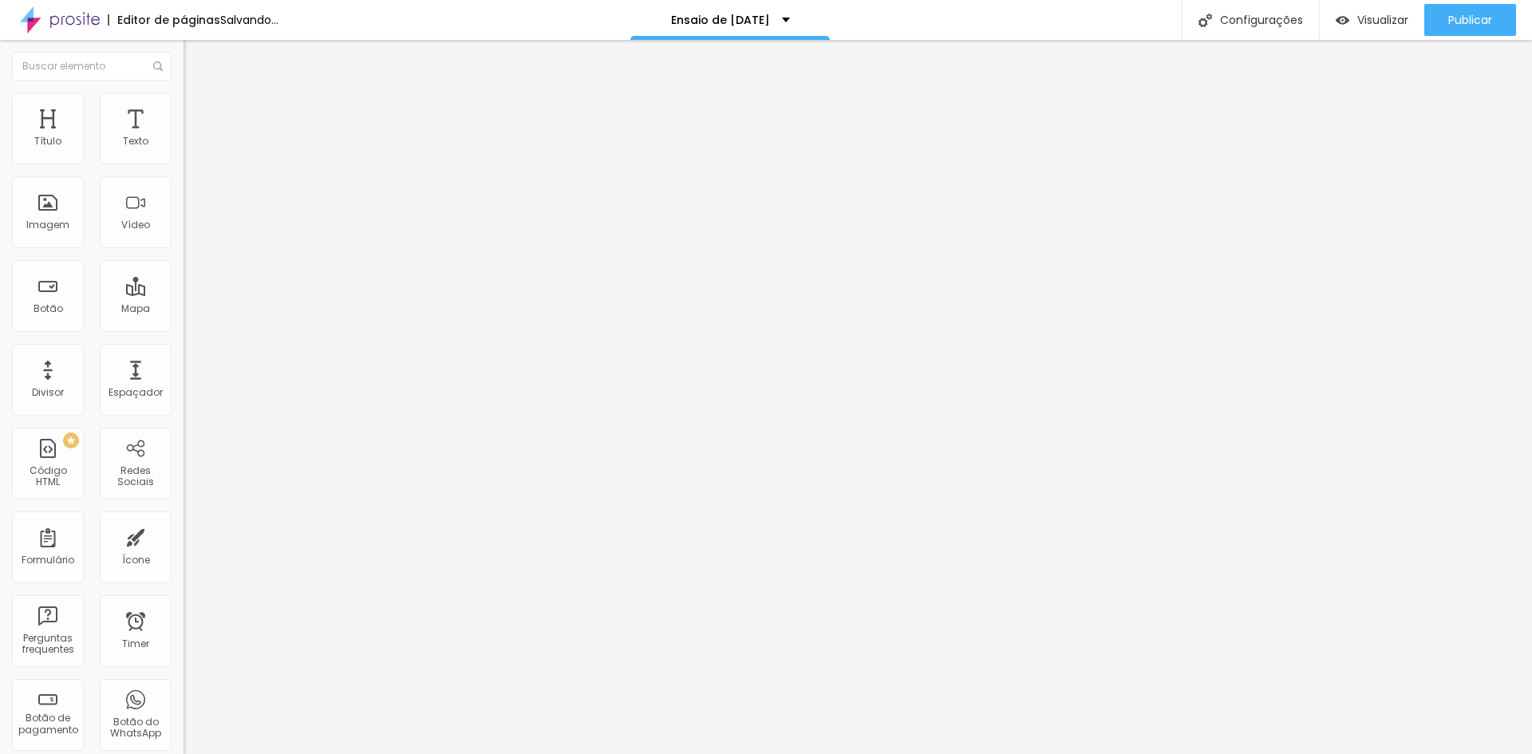
type input "11"
type input "10"
type input "7"
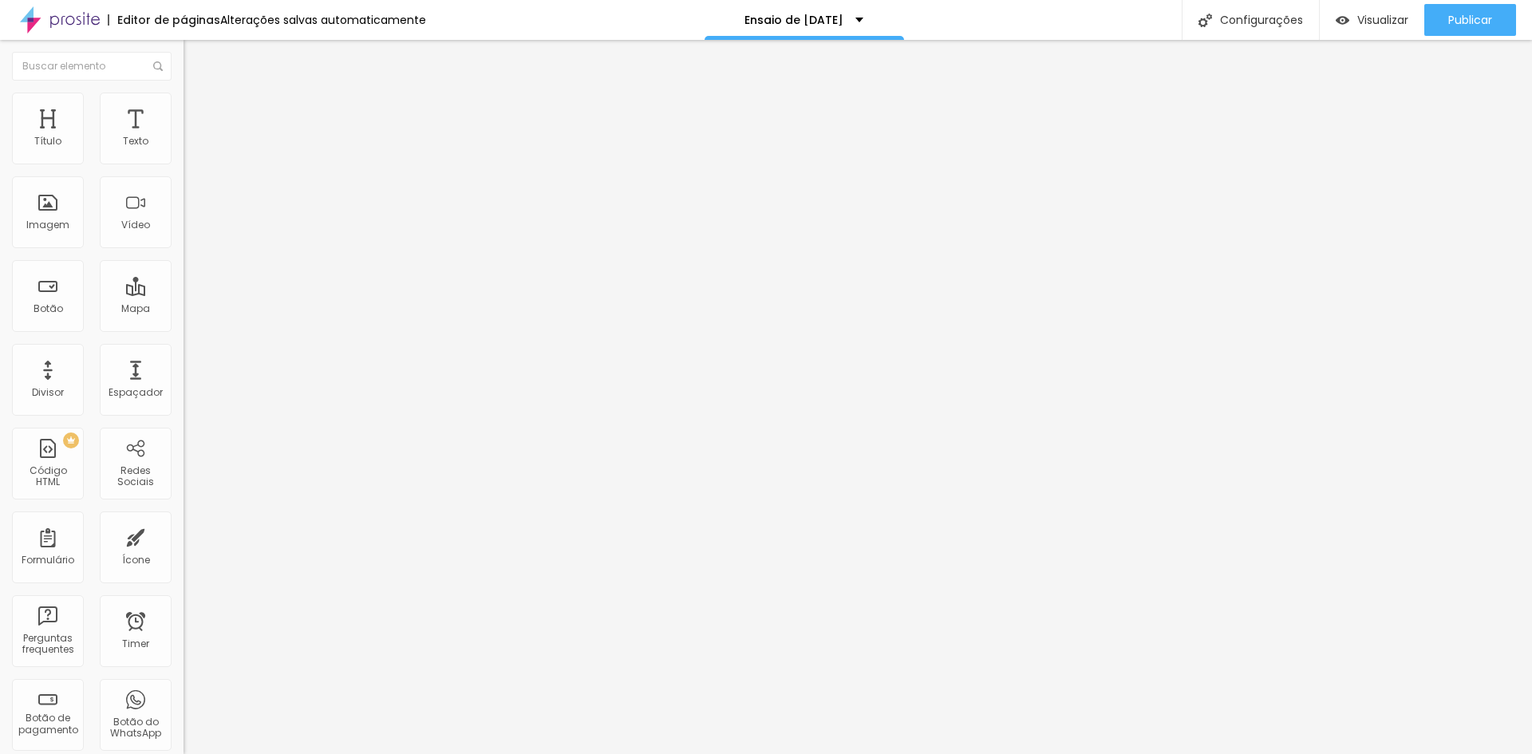
type input "8"
type input "9"
type input "11"
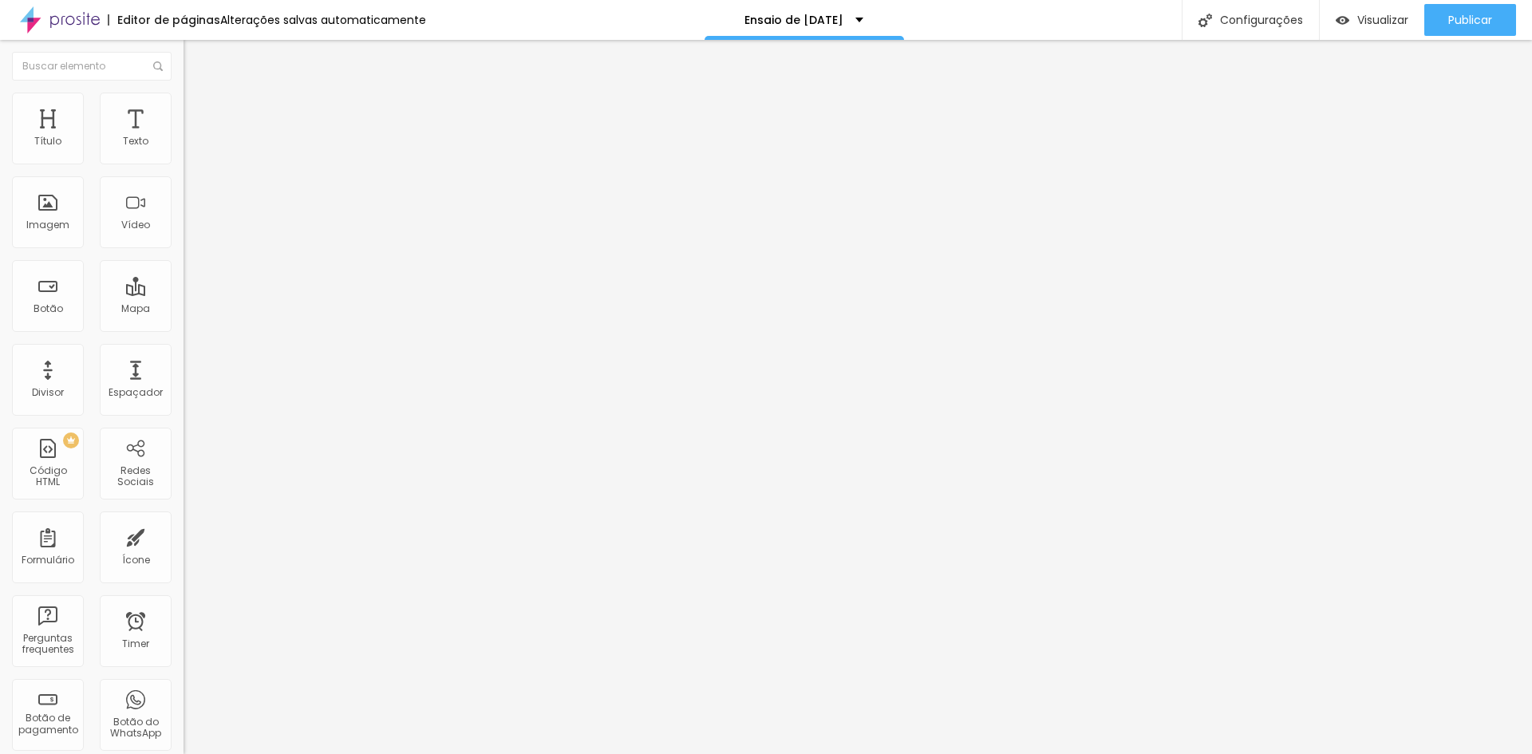
type input "11"
type input "14"
drag, startPoint x: 46, startPoint y: 152, endPoint x: 51, endPoint y: 169, distance: 17.4
type input "14"
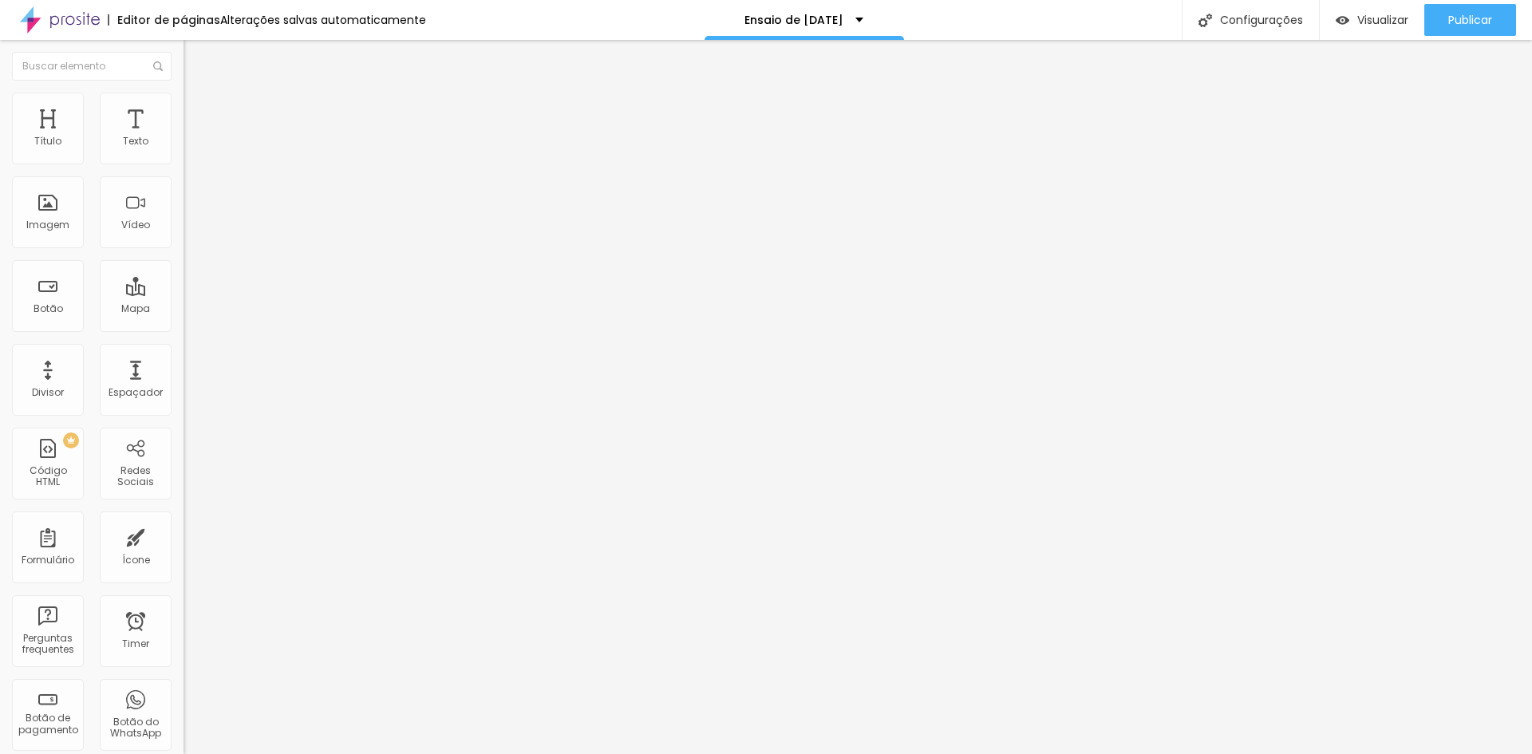
click at [184, 310] on input "range" at bounding box center [235, 316] width 103 height 13
click at [198, 109] on span "Estilo" at bounding box center [210, 104] width 25 height 14
type input "26"
type input "27"
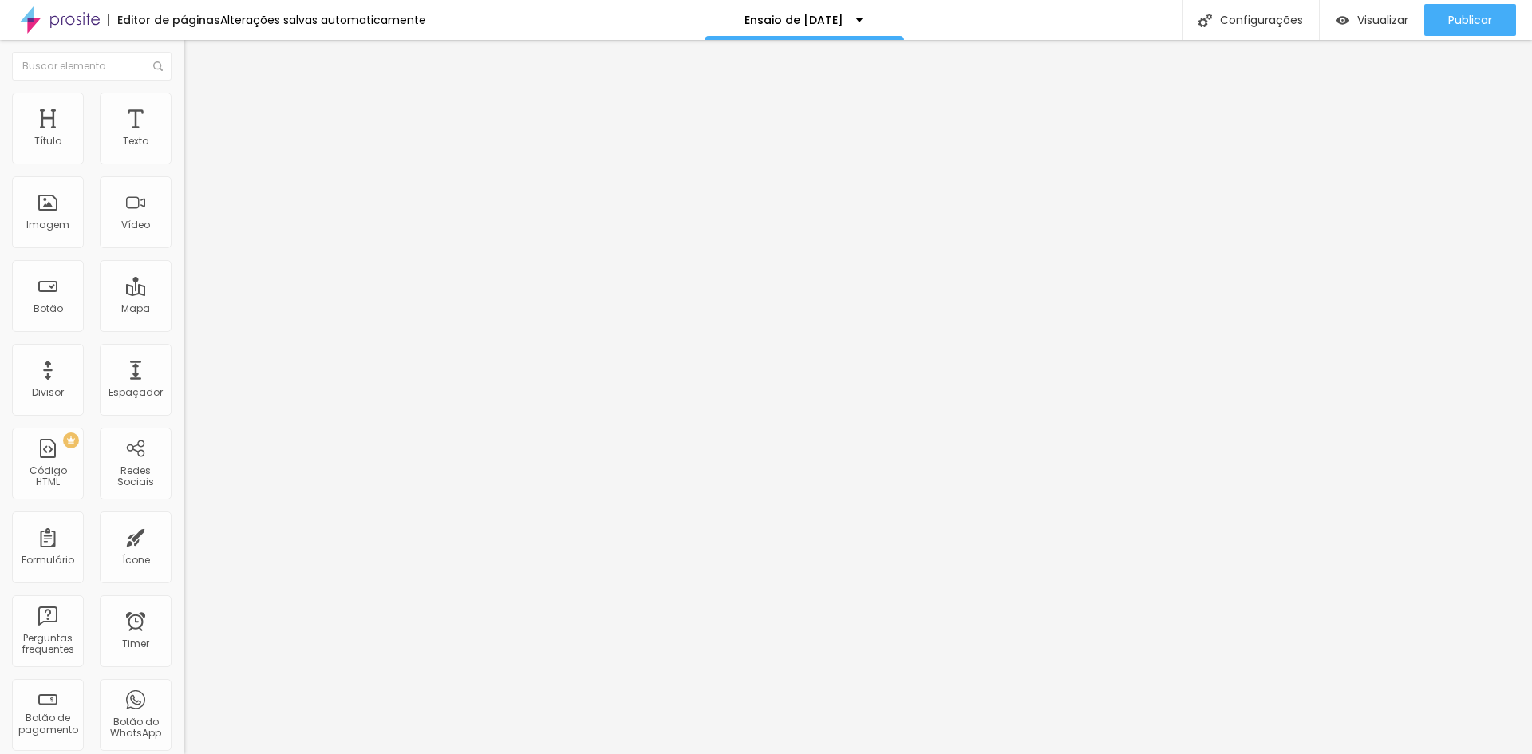
type input "27"
type input "28"
type input "29"
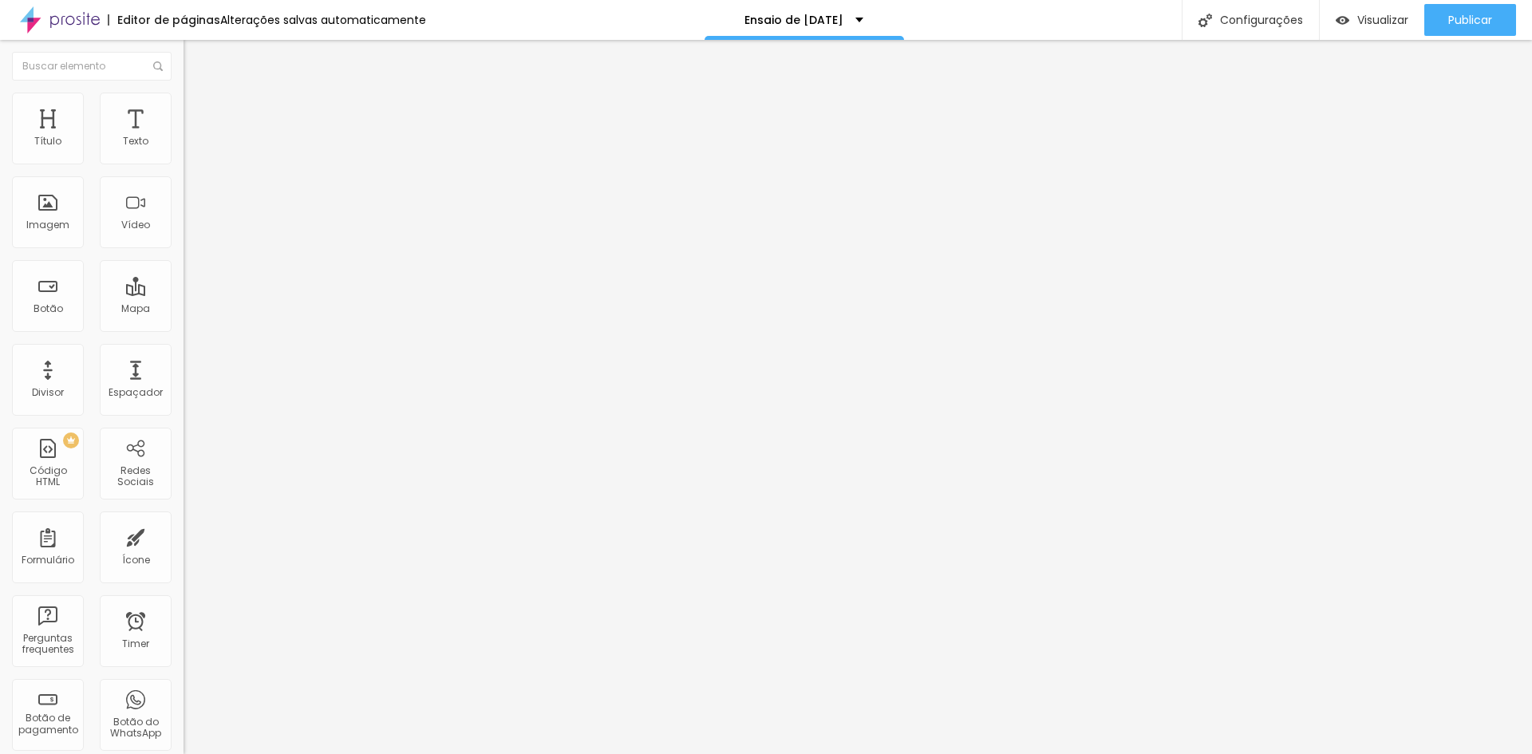
type input "30"
type input "31"
type input "32"
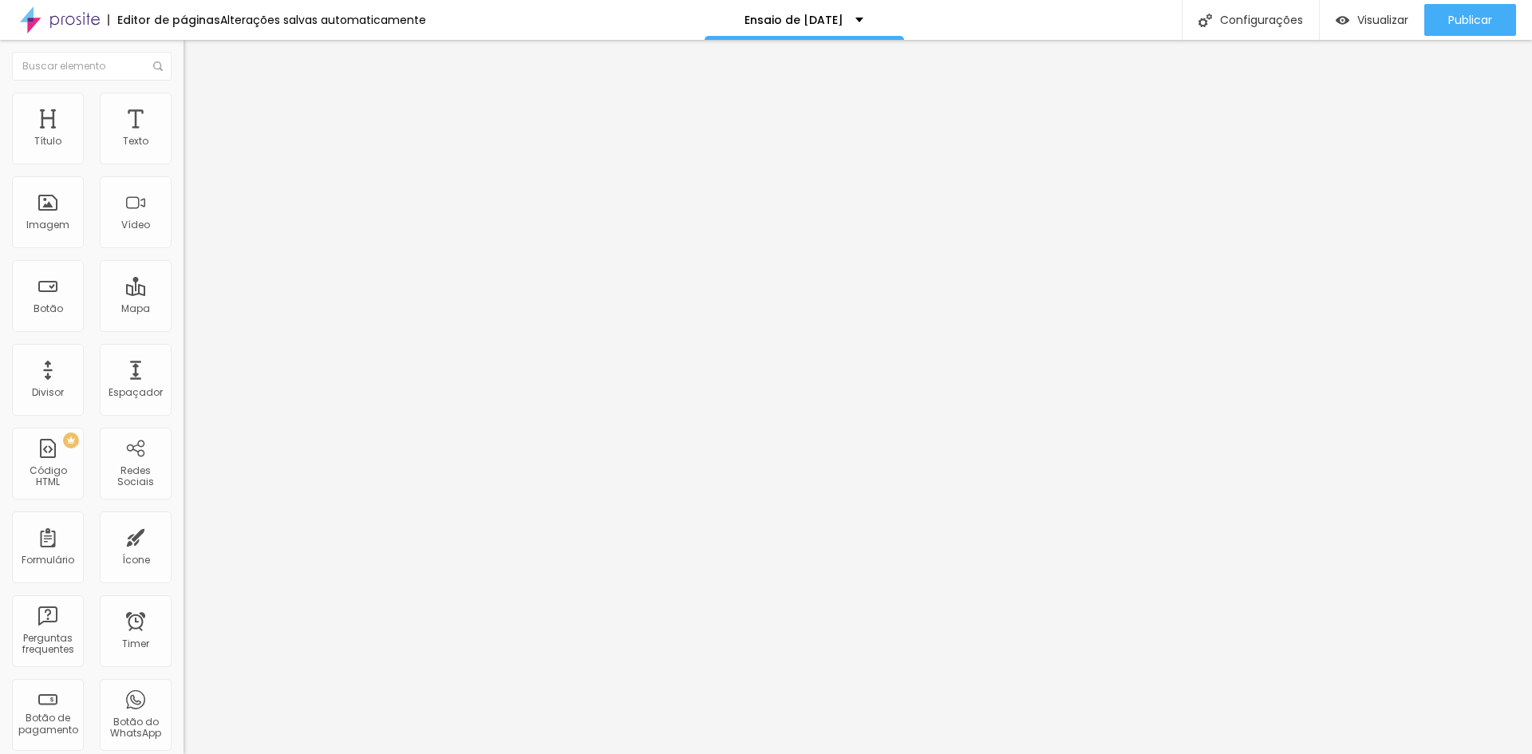
type input "32"
type input "33"
type input "34"
drag, startPoint x: 64, startPoint y: 170, endPoint x: 131, endPoint y: 173, distance: 67.1
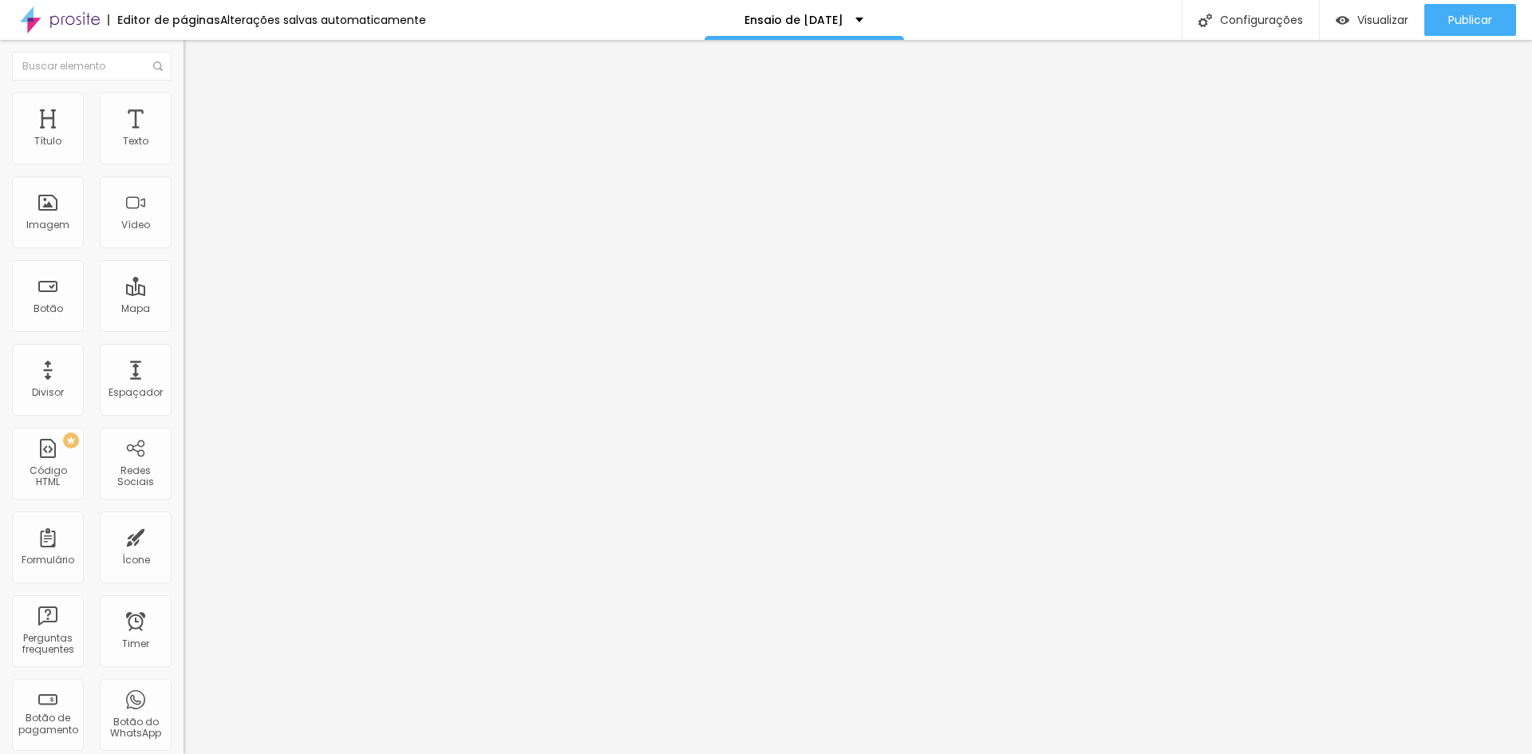
type input "34"
click at [184, 164] on input "range" at bounding box center [235, 157] width 103 height 13
click at [1482, 14] on span "Publicar" at bounding box center [1470, 20] width 44 height 13
click at [190, 148] on icon "button" at bounding box center [195, 144] width 10 height 10
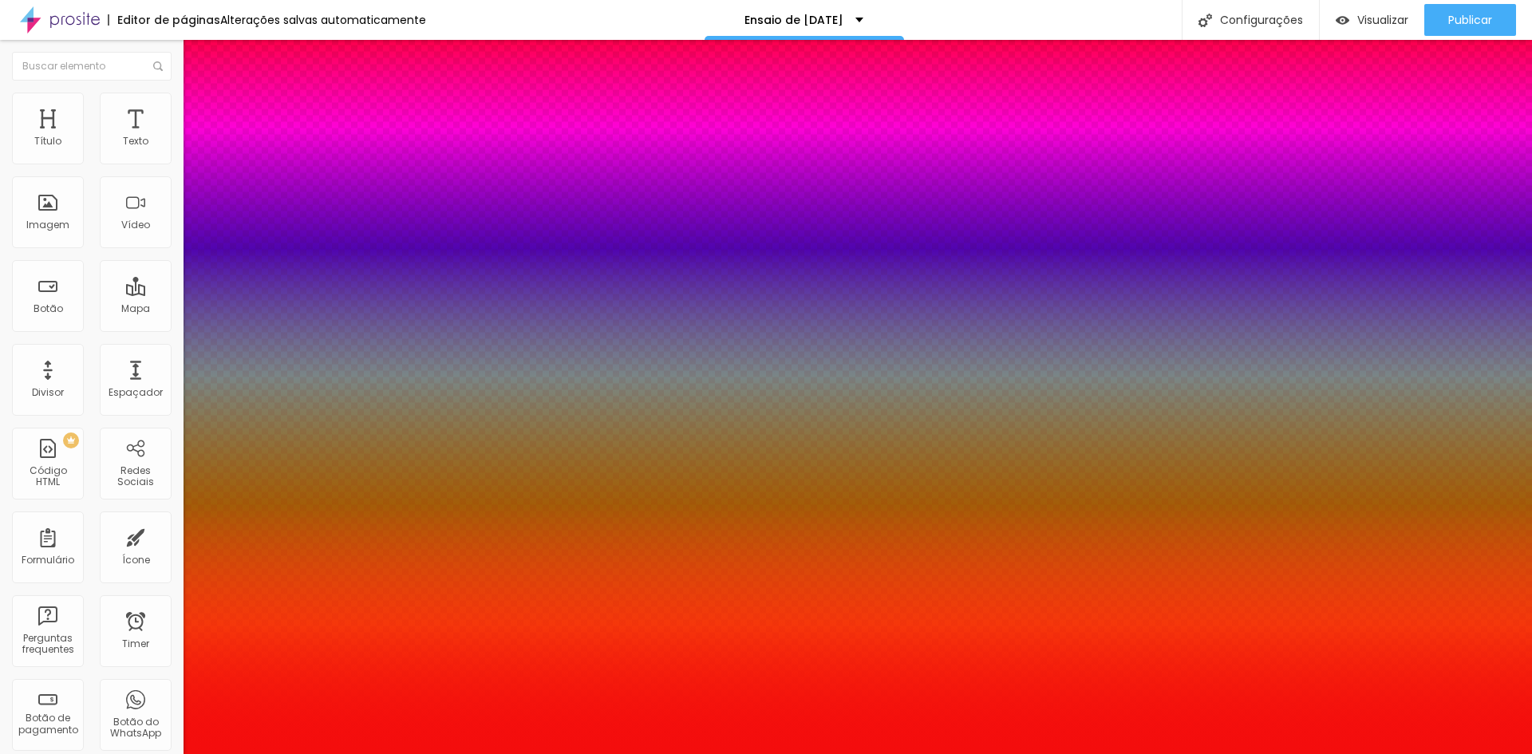
type input "1"
select select "Lora-Italic"
type input "1"
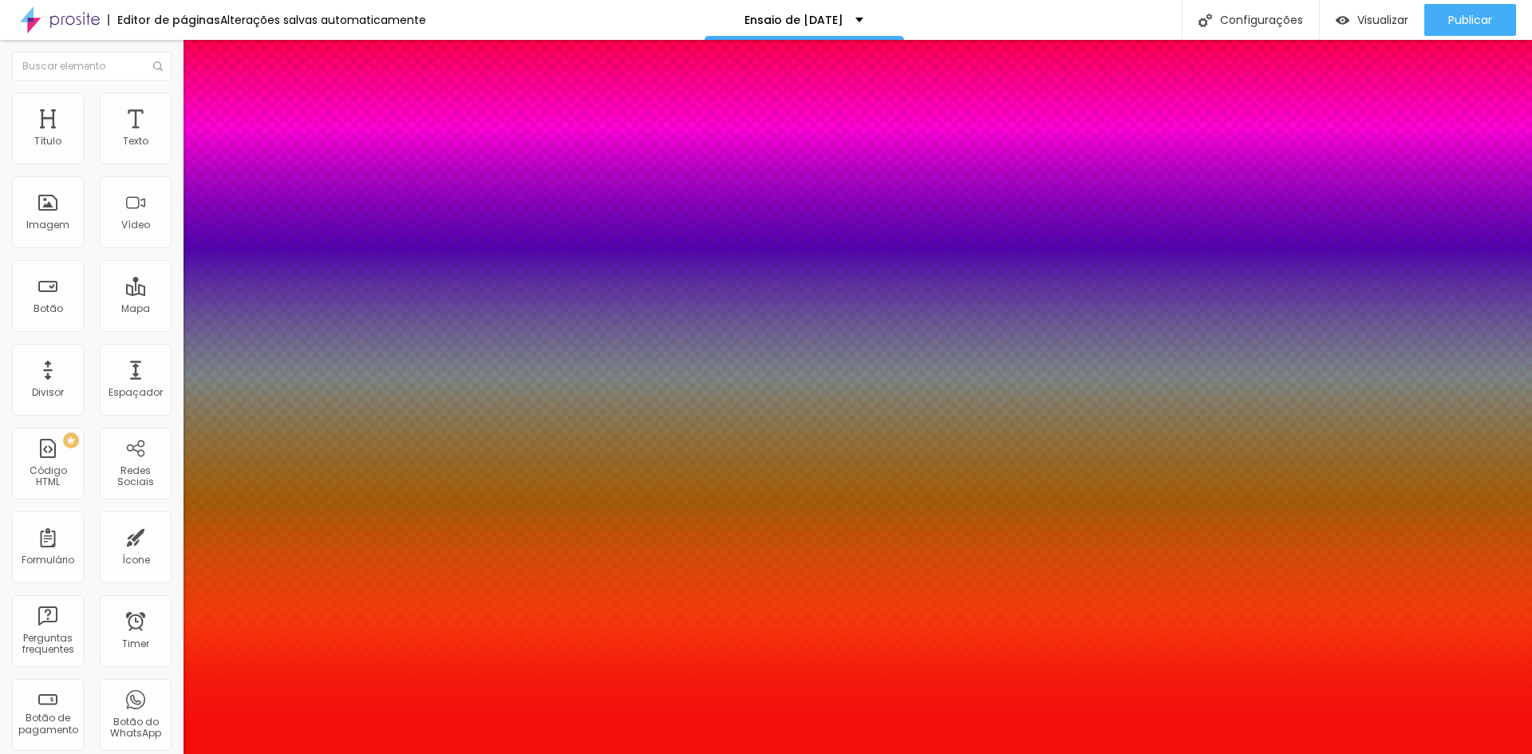
type input "50"
type input "1"
type input "44"
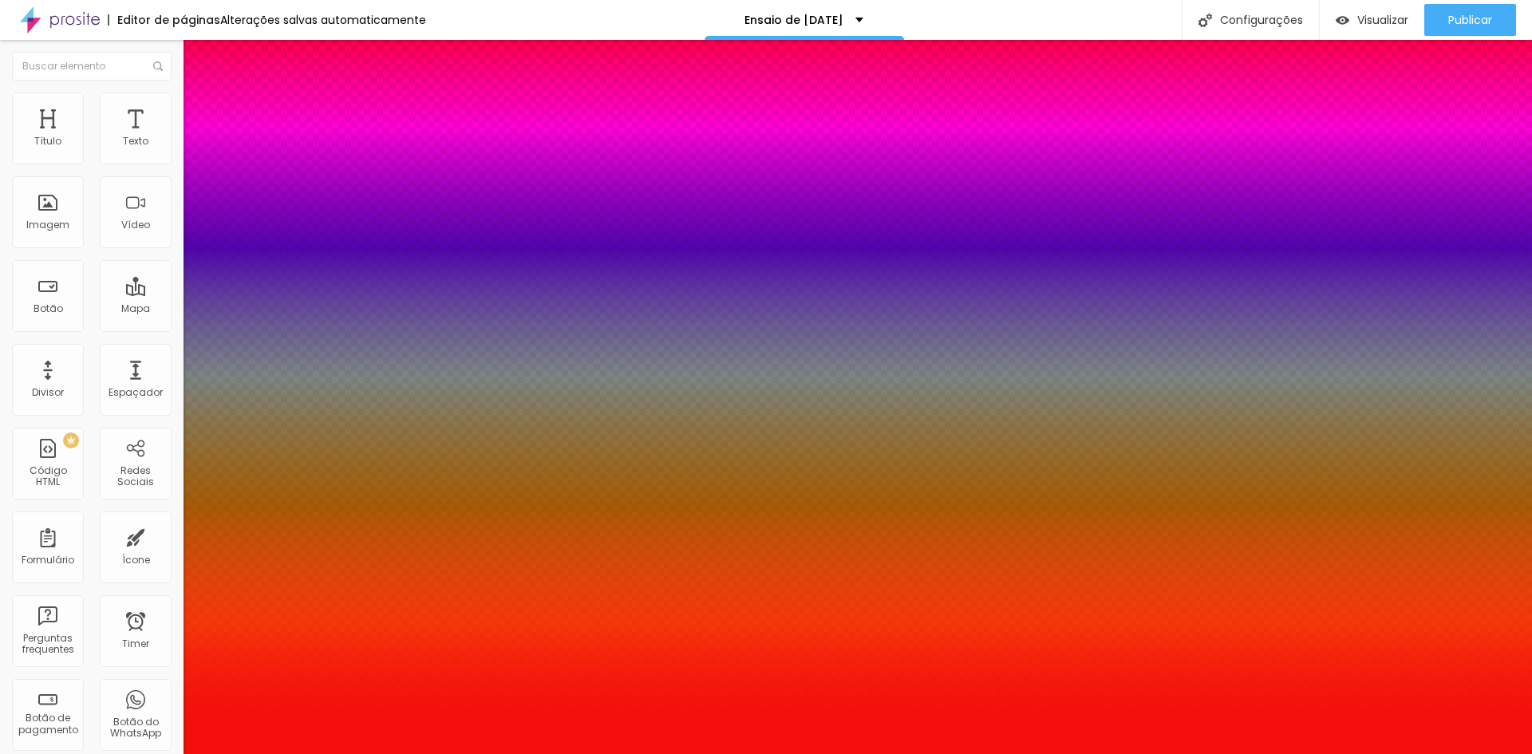
type input "1"
type input "41"
type input "1"
type input "40"
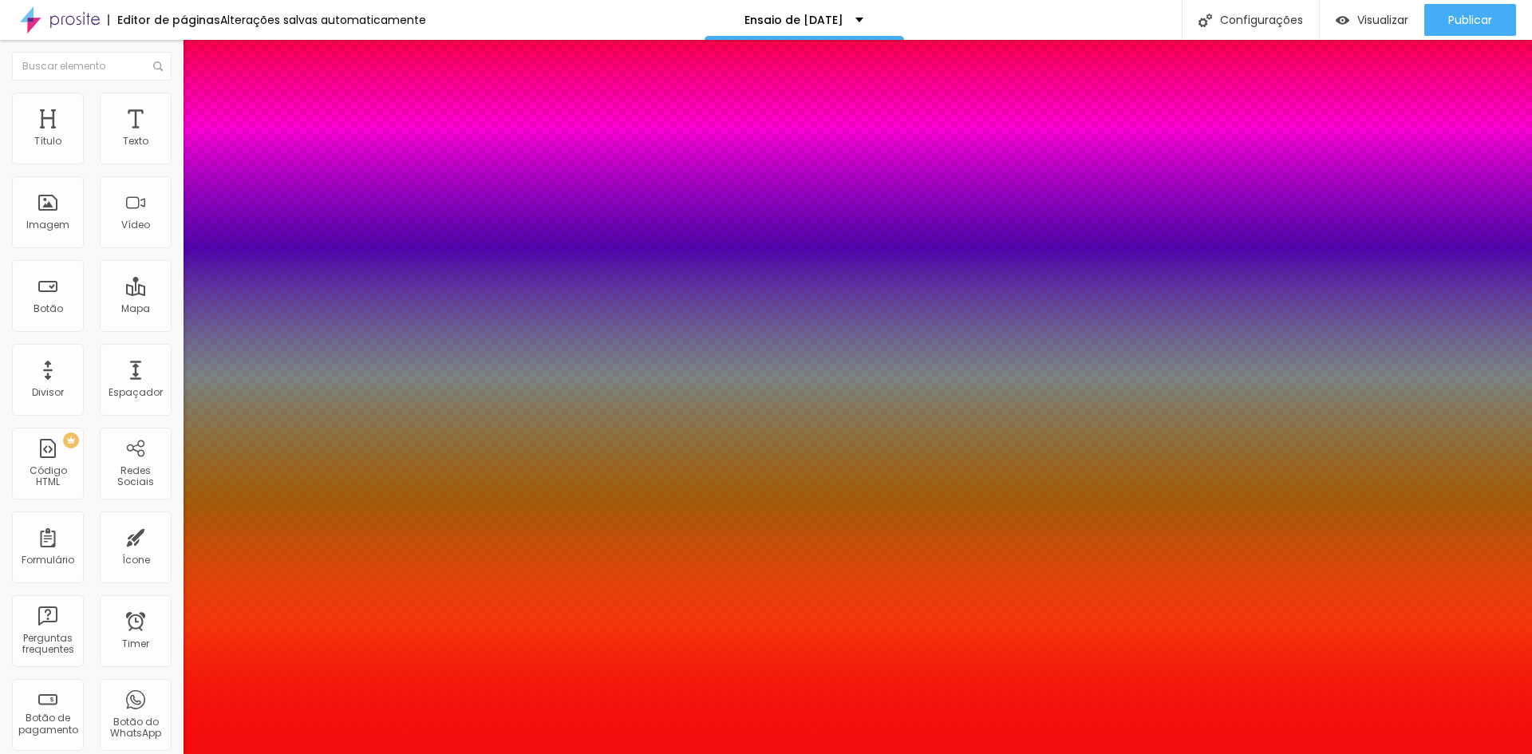
type input "40"
type input "1"
type input "39"
type input "1"
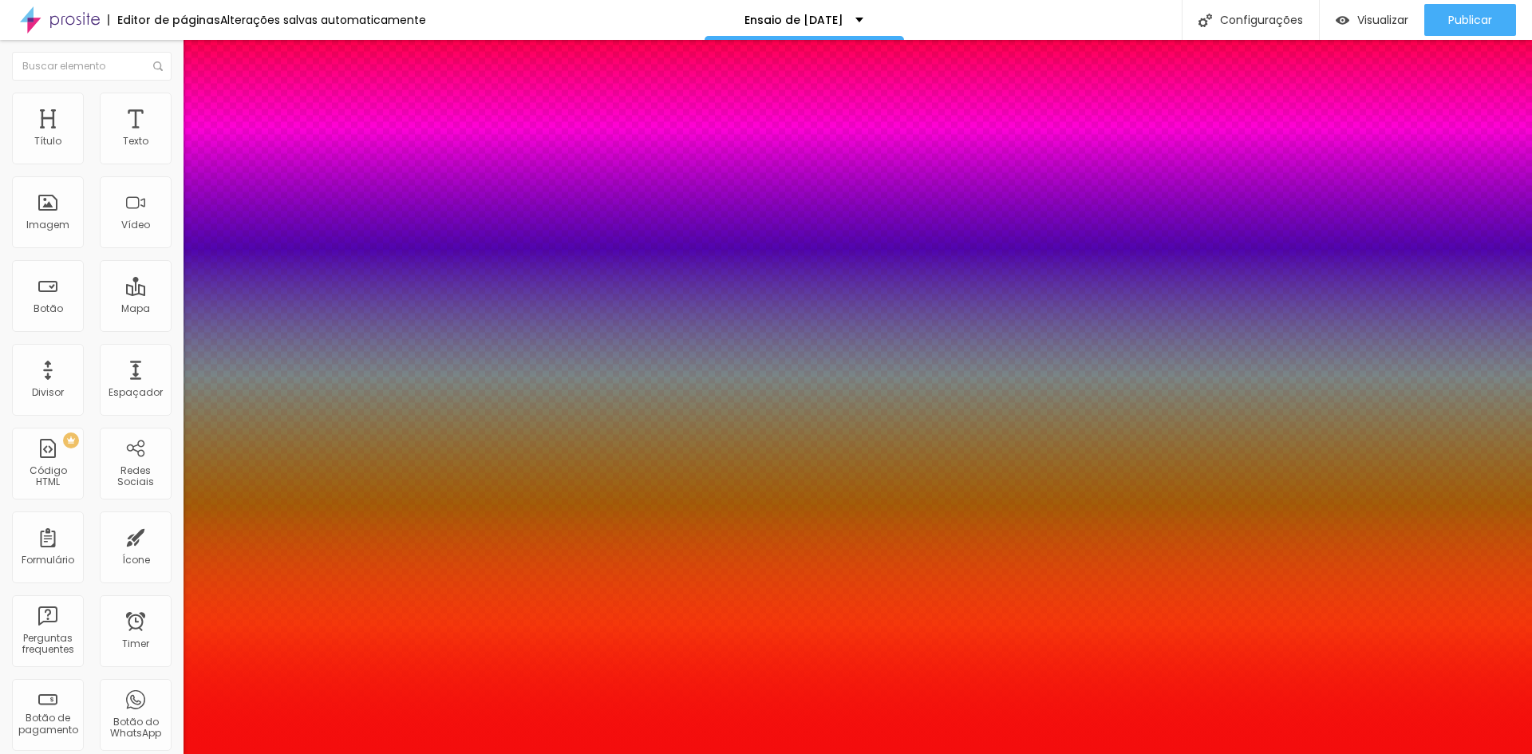
type input "38"
type input "1"
type input "37"
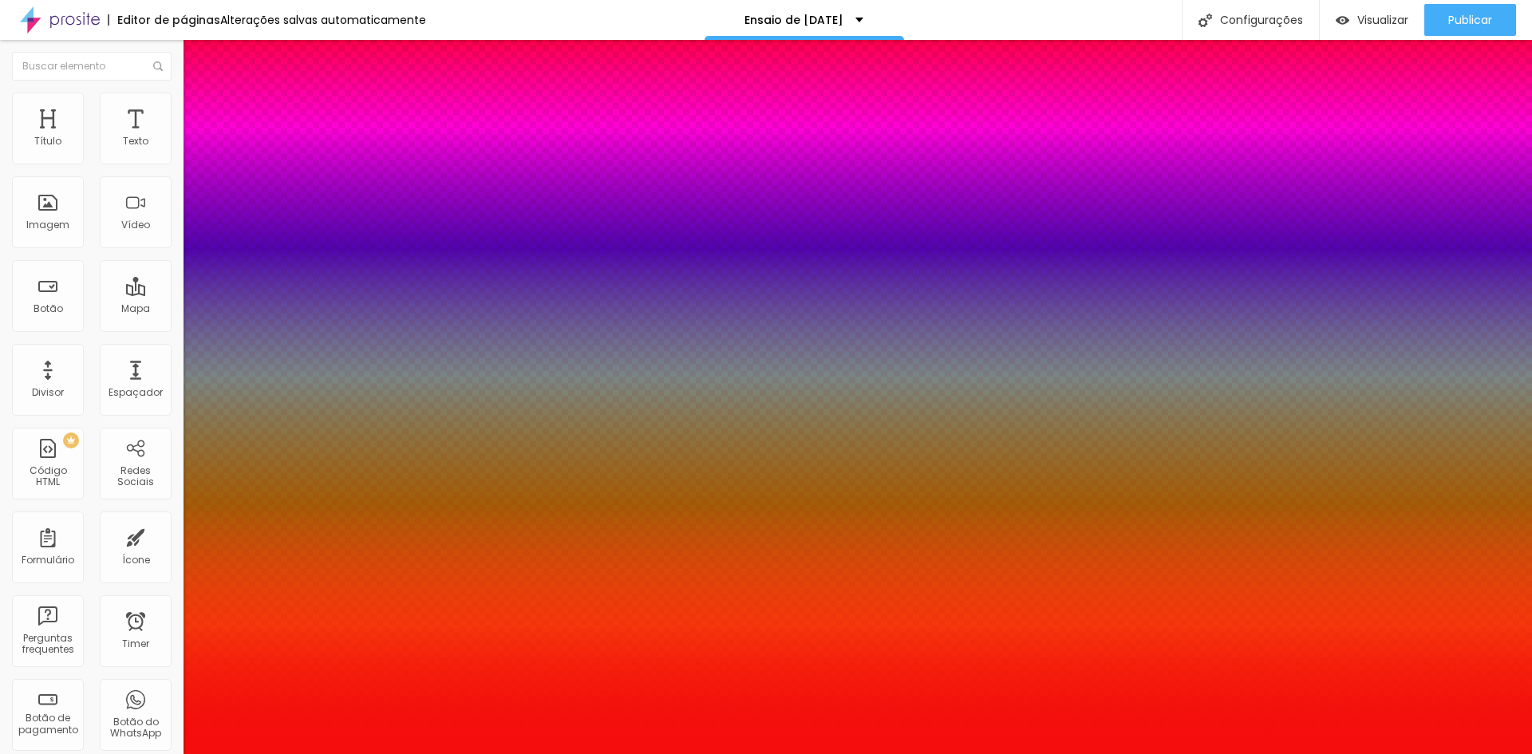
type input "1"
type input "36"
type input "1"
type input "35"
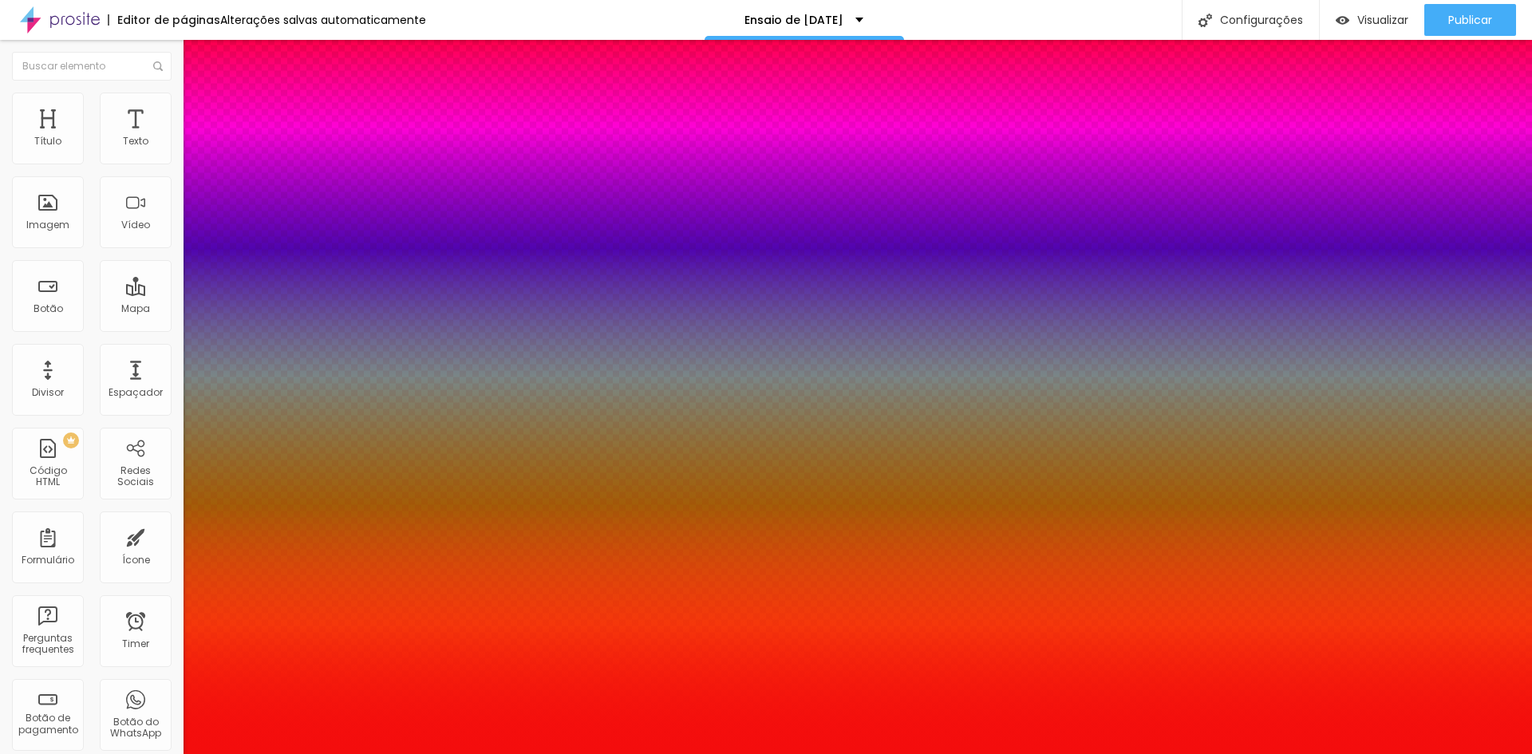
type input "35"
type input "1"
type input "32"
type input "1"
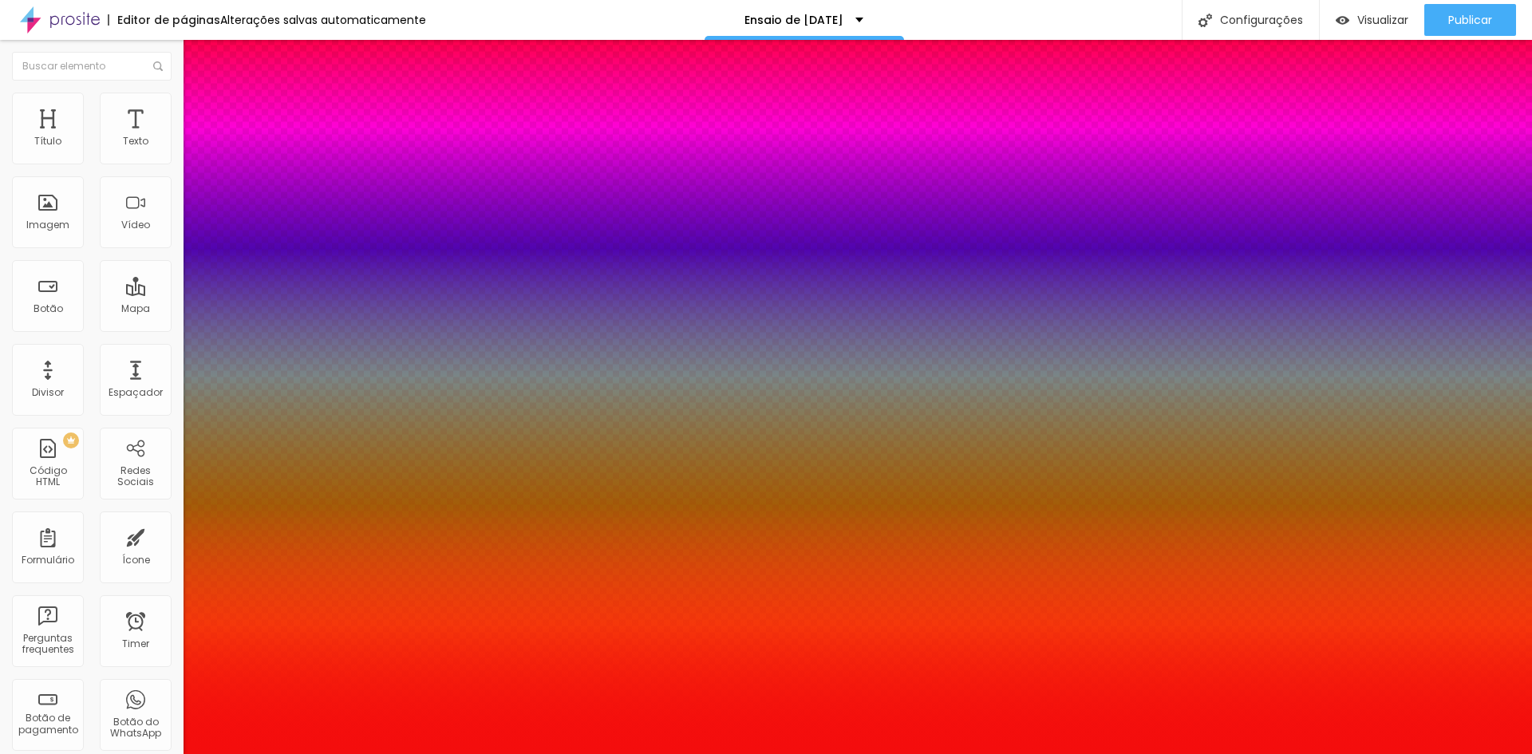
type input "30"
type input "1"
type input "29"
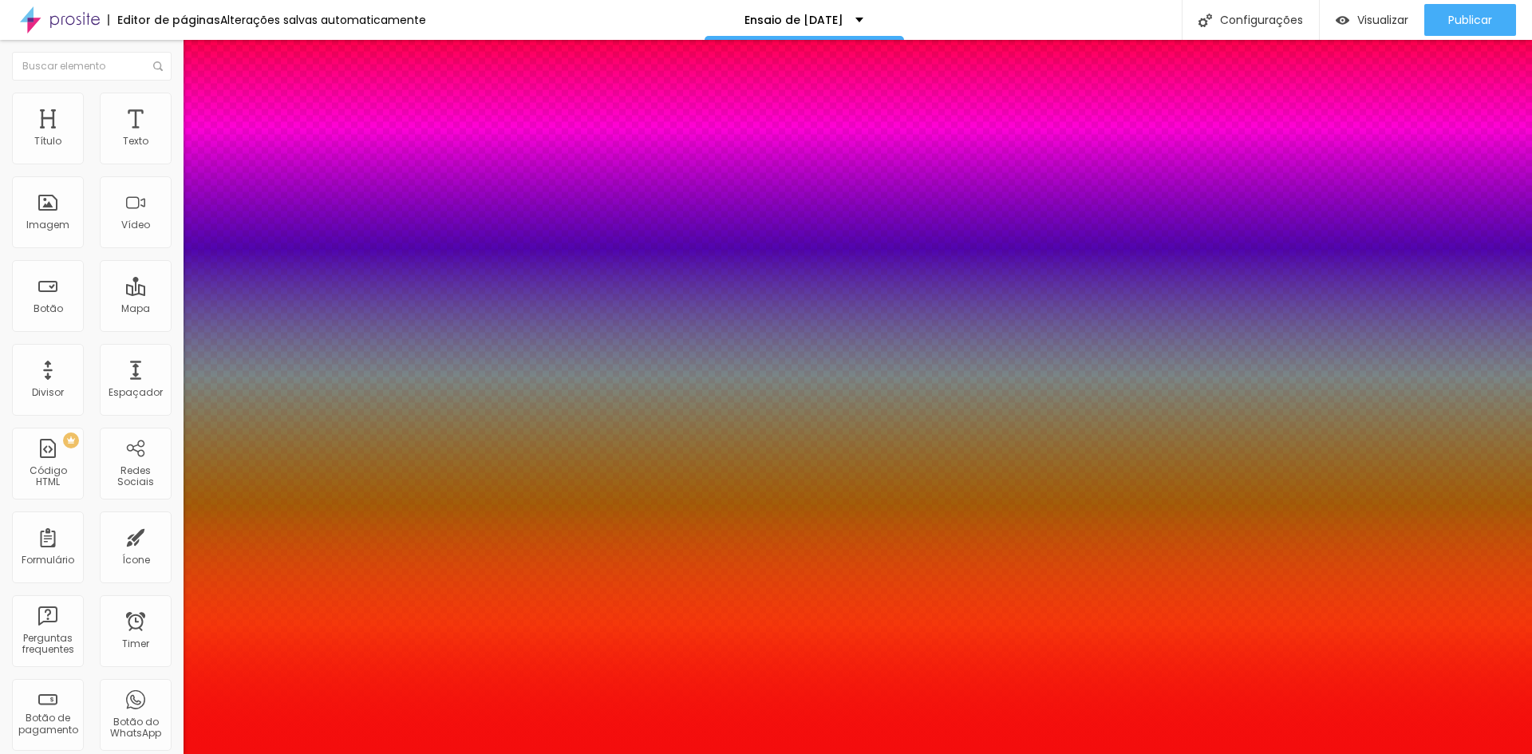
type input "1"
drag, startPoint x: 259, startPoint y: 271, endPoint x: 232, endPoint y: 285, distance: 30.0
type input "29"
type input "1"
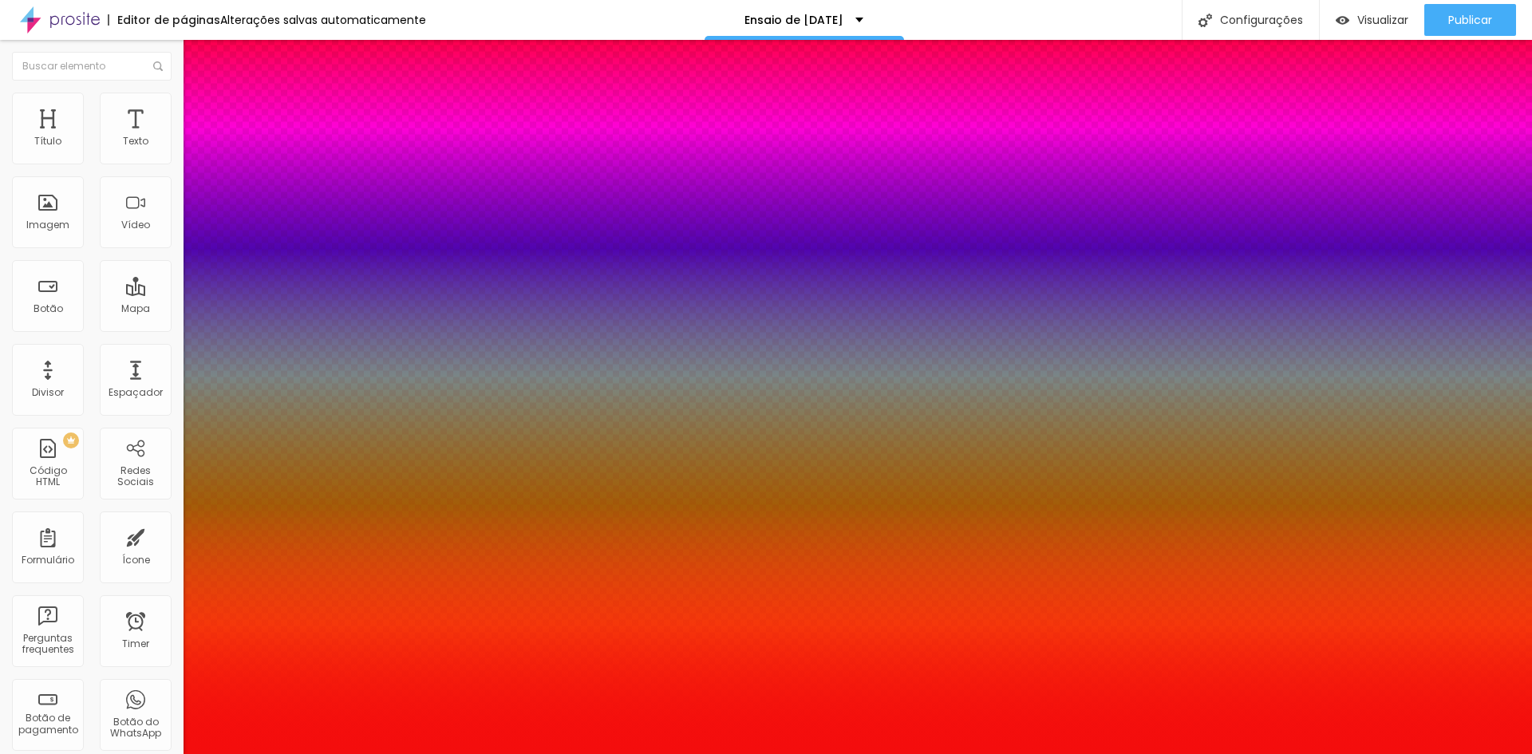
click at [1347, 753] on div at bounding box center [766, 754] width 1532 height 0
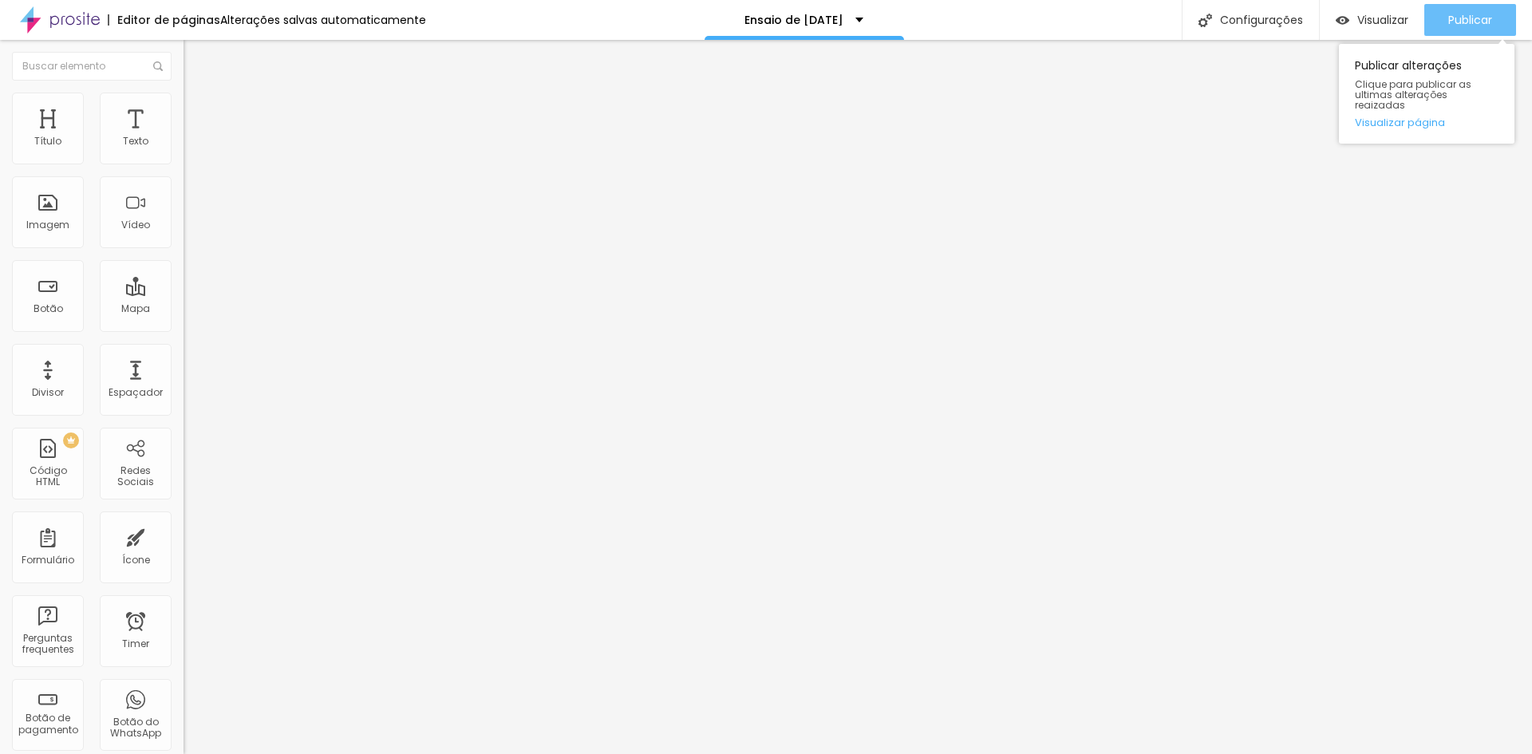
click at [1464, 14] on span "Publicar" at bounding box center [1470, 20] width 44 height 13
click at [1388, 14] on span "Visualizar" at bounding box center [1382, 20] width 51 height 13
click at [1473, 18] on span "Publicar" at bounding box center [1470, 20] width 44 height 13
click at [184, 137] on span "Trocar imagem" at bounding box center [227, 131] width 87 height 14
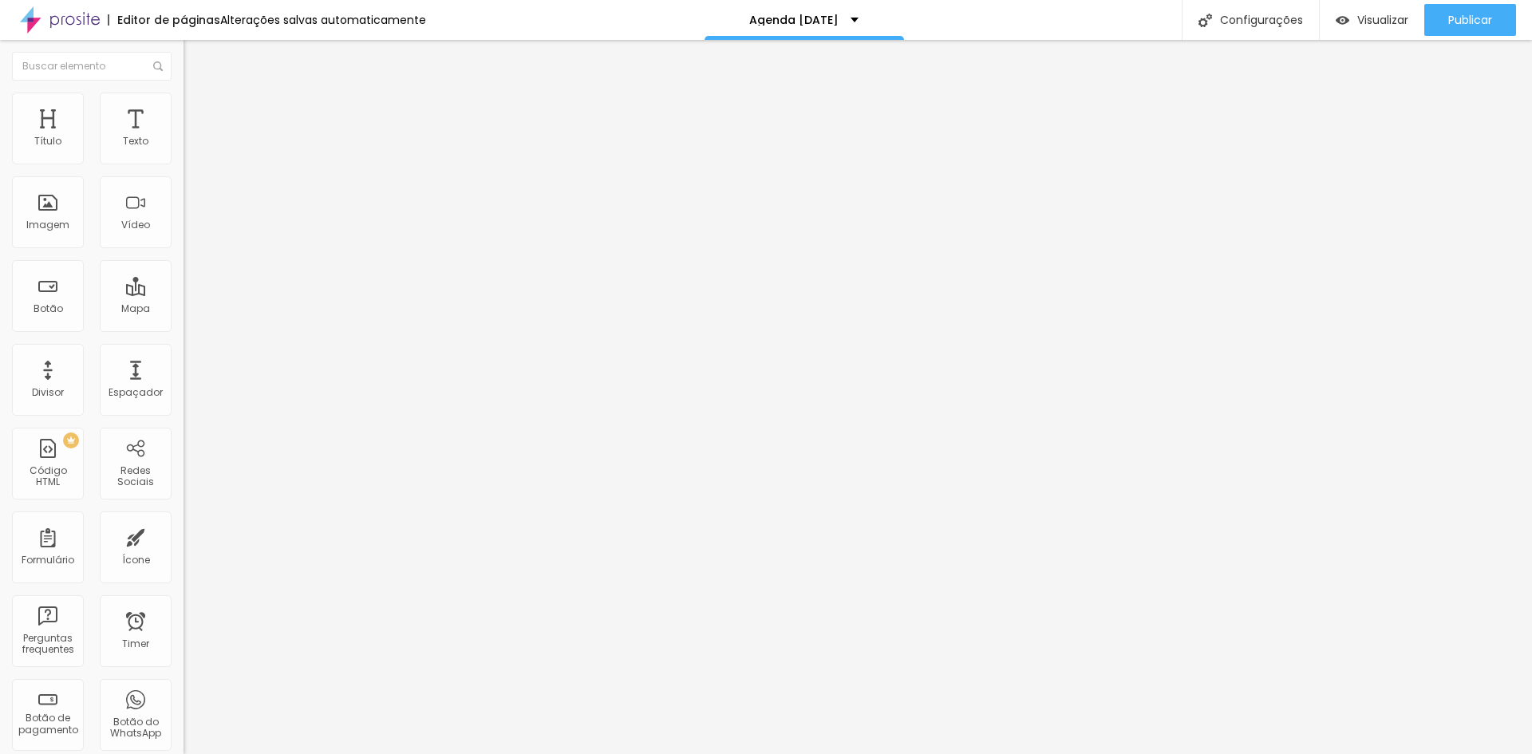
click at [184, 250] on span "16:9 Cinema" at bounding box center [214, 243] width 61 height 14
click at [184, 294] on span "Original" at bounding box center [203, 287] width 38 height 14
click at [184, 105] on li "Estilo" at bounding box center [276, 101] width 184 height 16
type input "70"
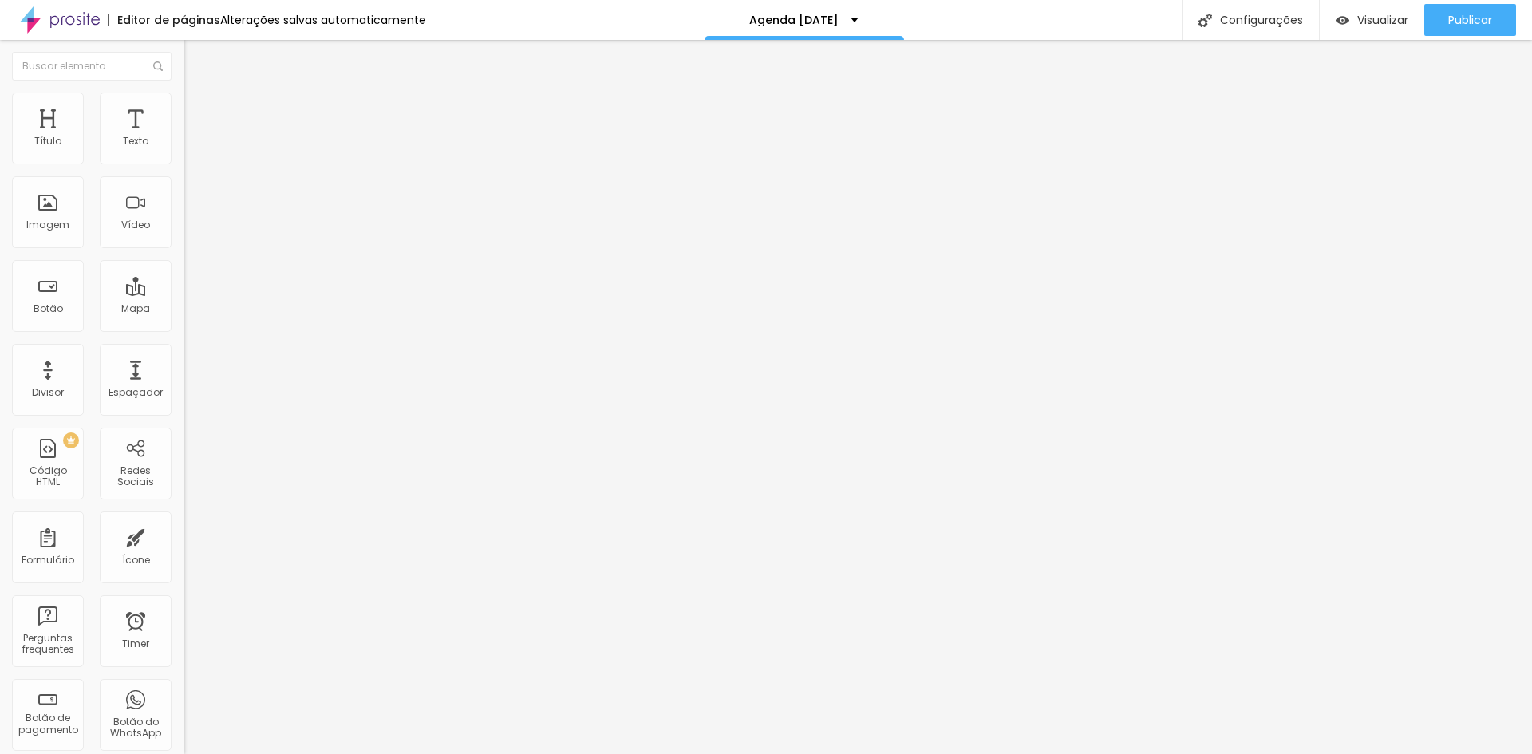
type input "70"
type input "95"
type input "100"
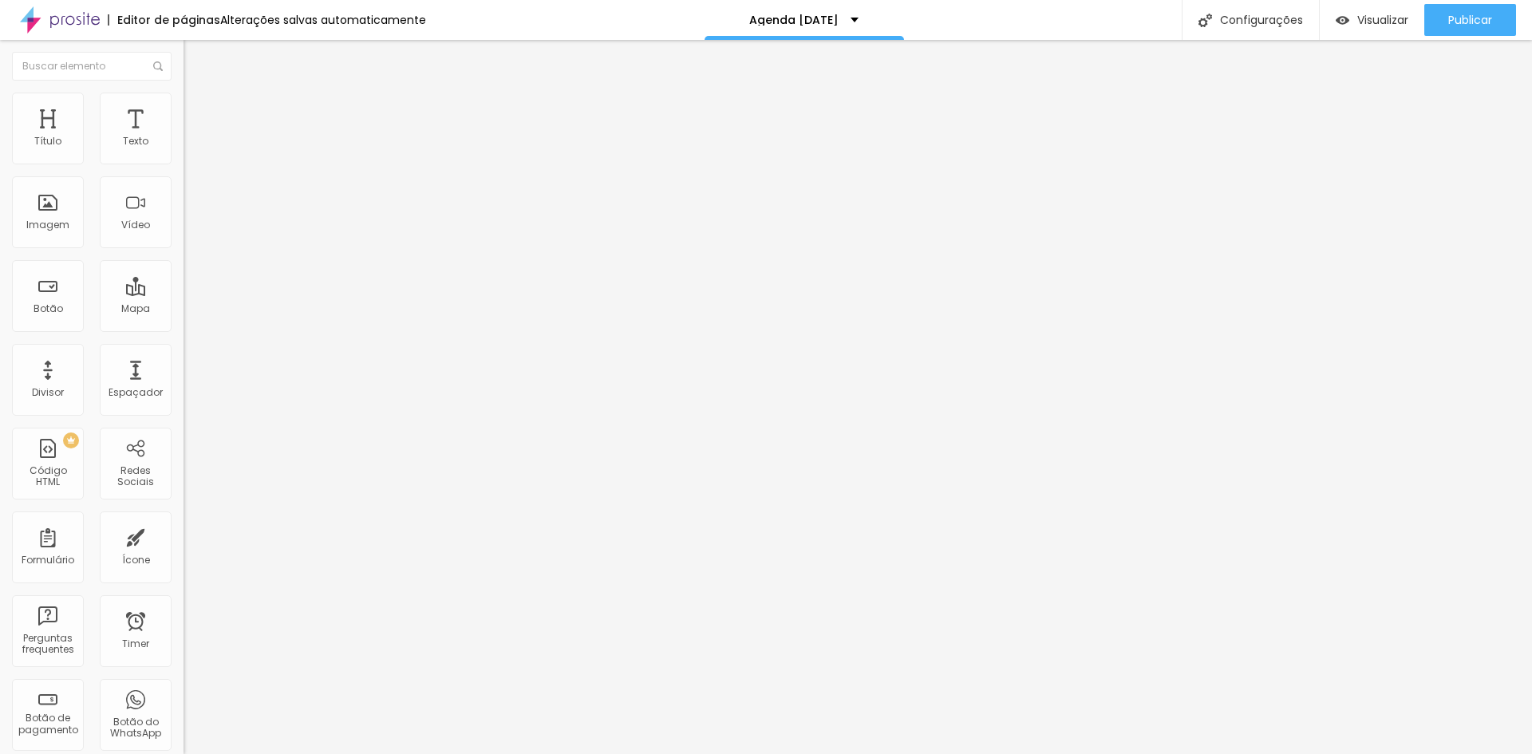
type input "95"
type input "90"
type input "85"
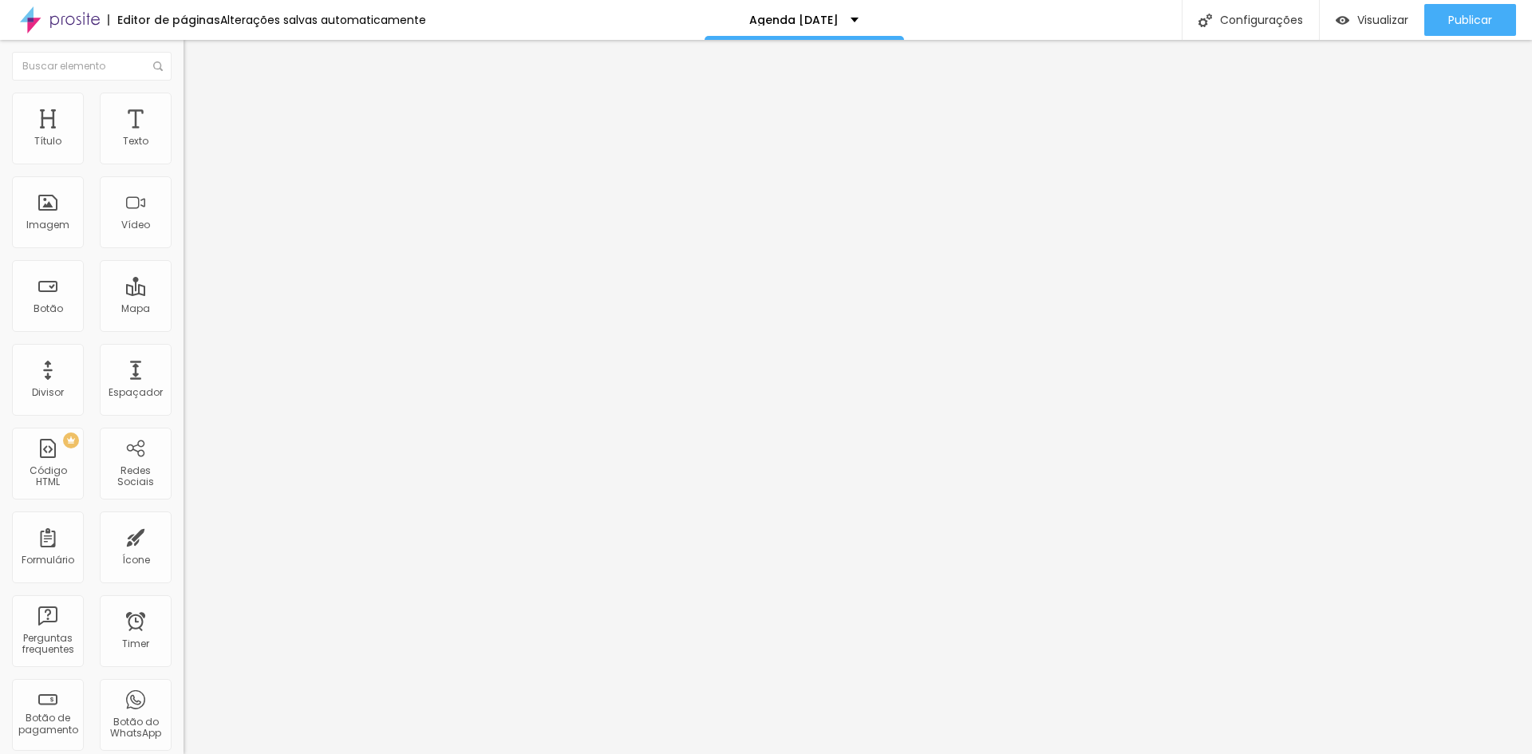
drag, startPoint x: 101, startPoint y: 168, endPoint x: 144, endPoint y: 173, distance: 44.2
type input "85"
click at [184, 164] on input "range" at bounding box center [235, 157] width 103 height 13
click at [198, 113] on span "Avançado" at bounding box center [224, 120] width 53 height 14
click at [198, 108] on span "Estilo" at bounding box center [210, 104] width 25 height 14
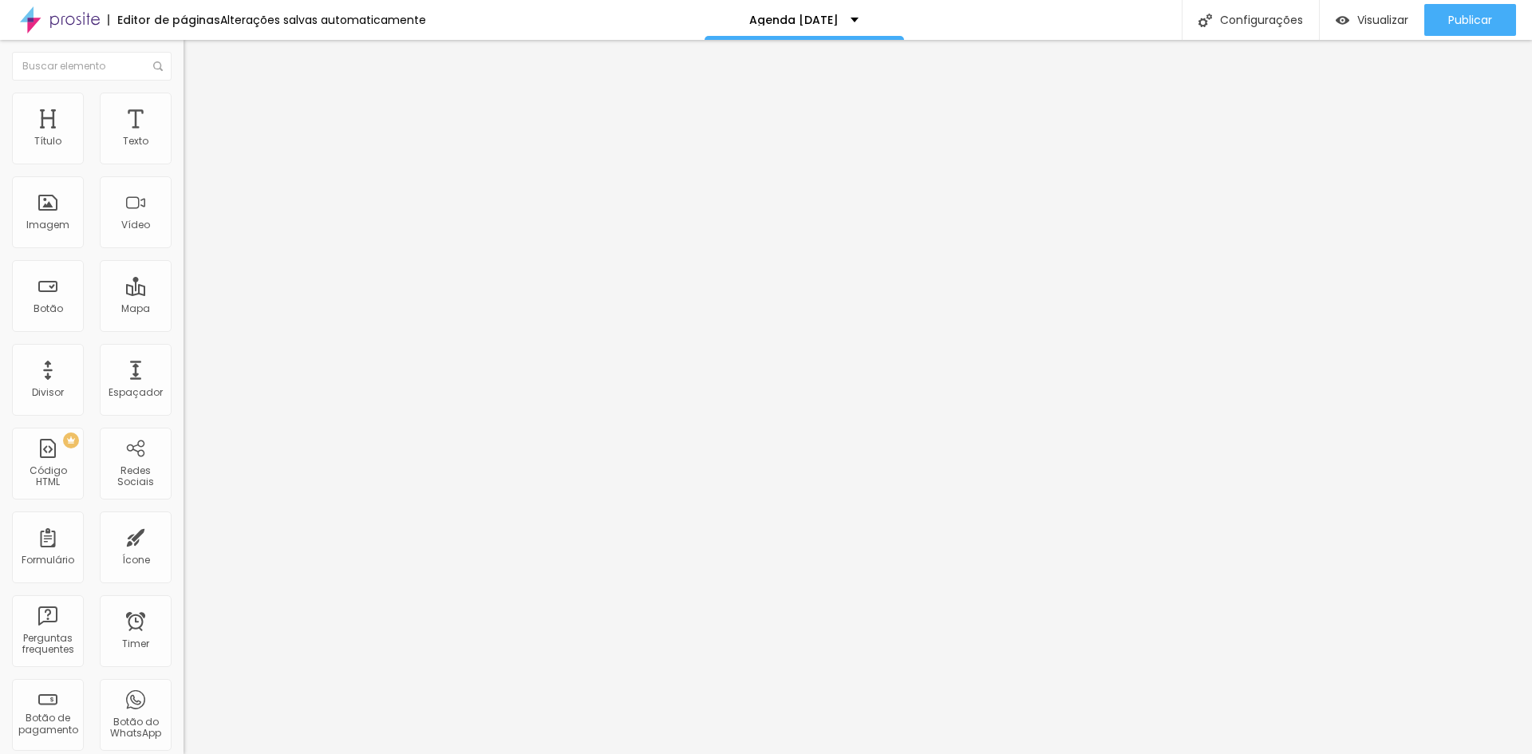
type input "3"
type input "7"
type input "10"
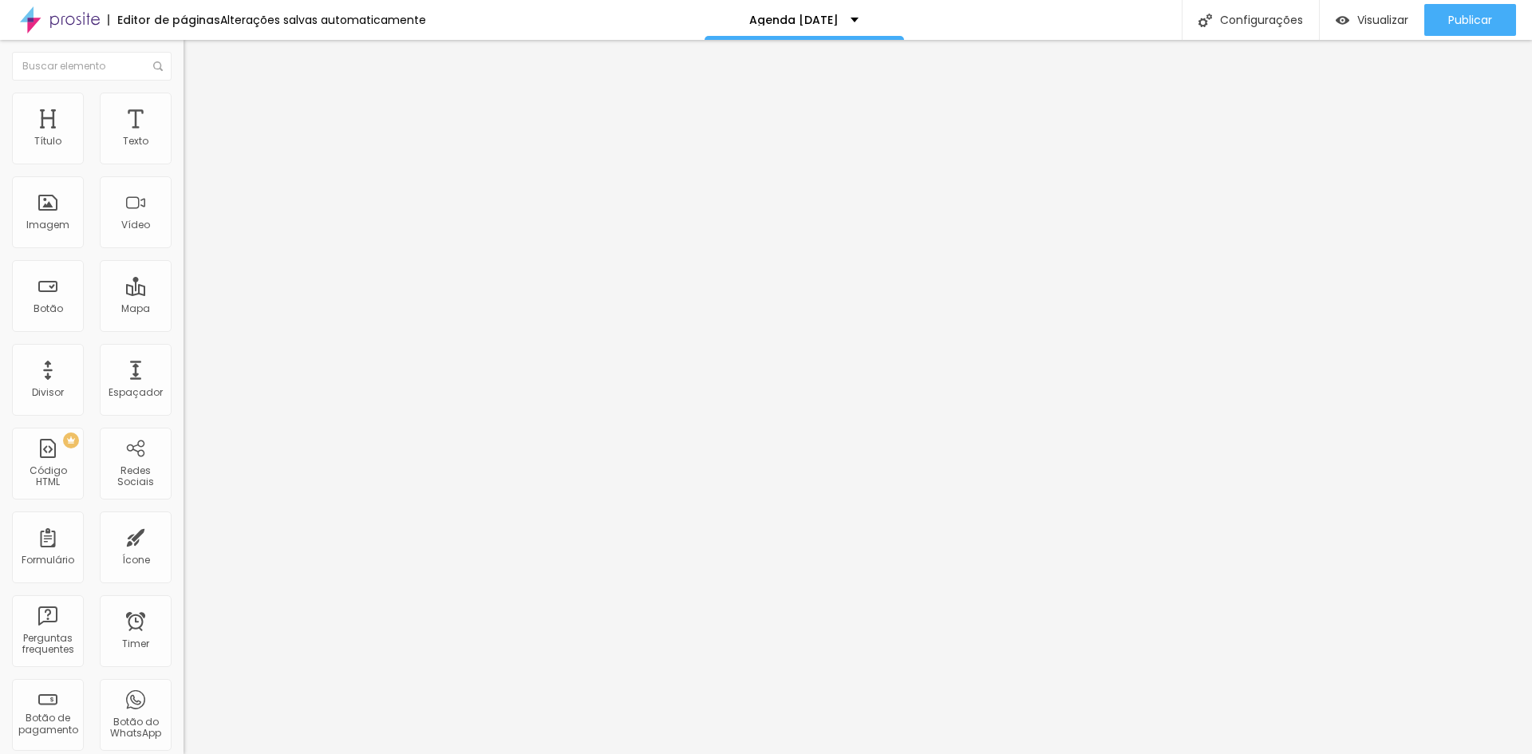
type input "10"
type input "21"
type input "26"
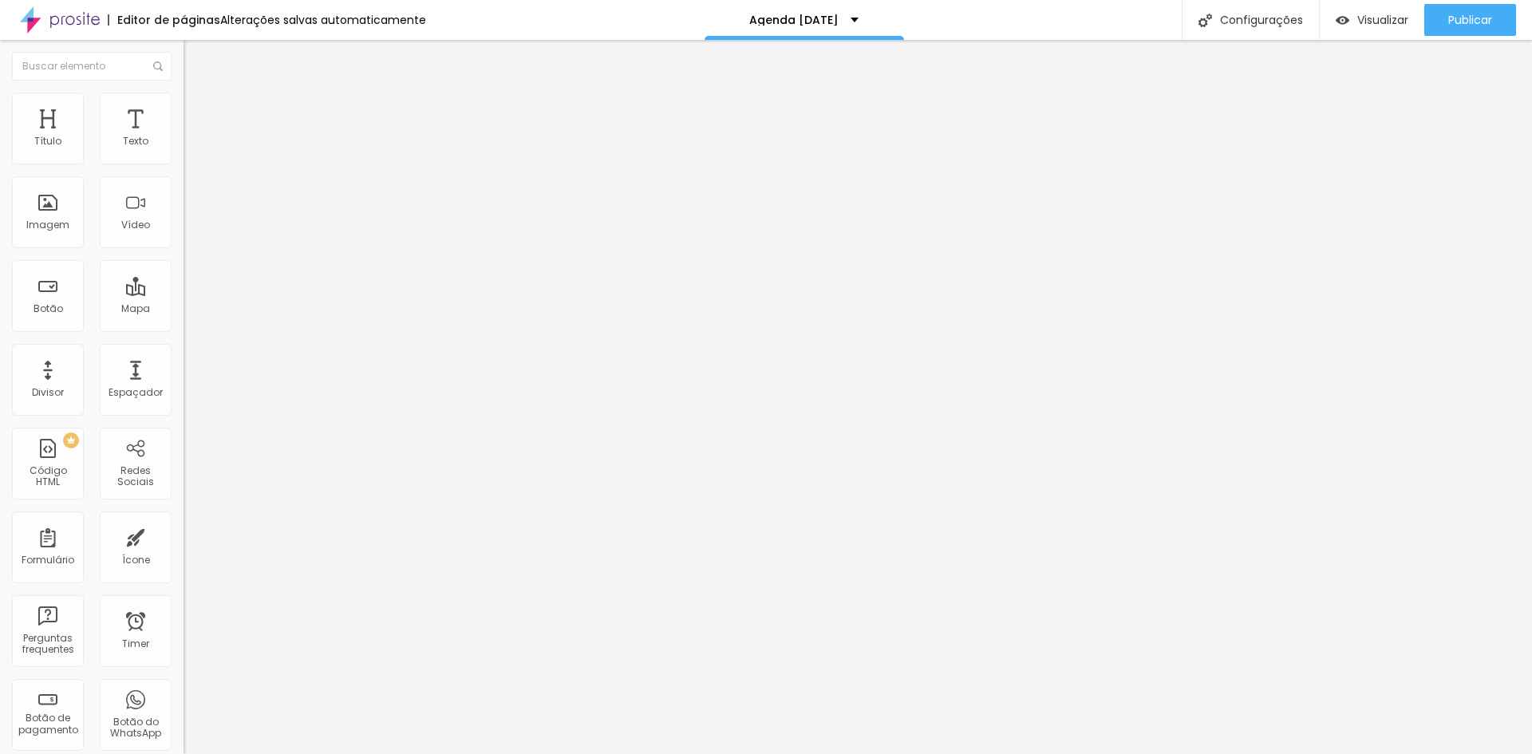
type input "30"
type input "35"
type input "36"
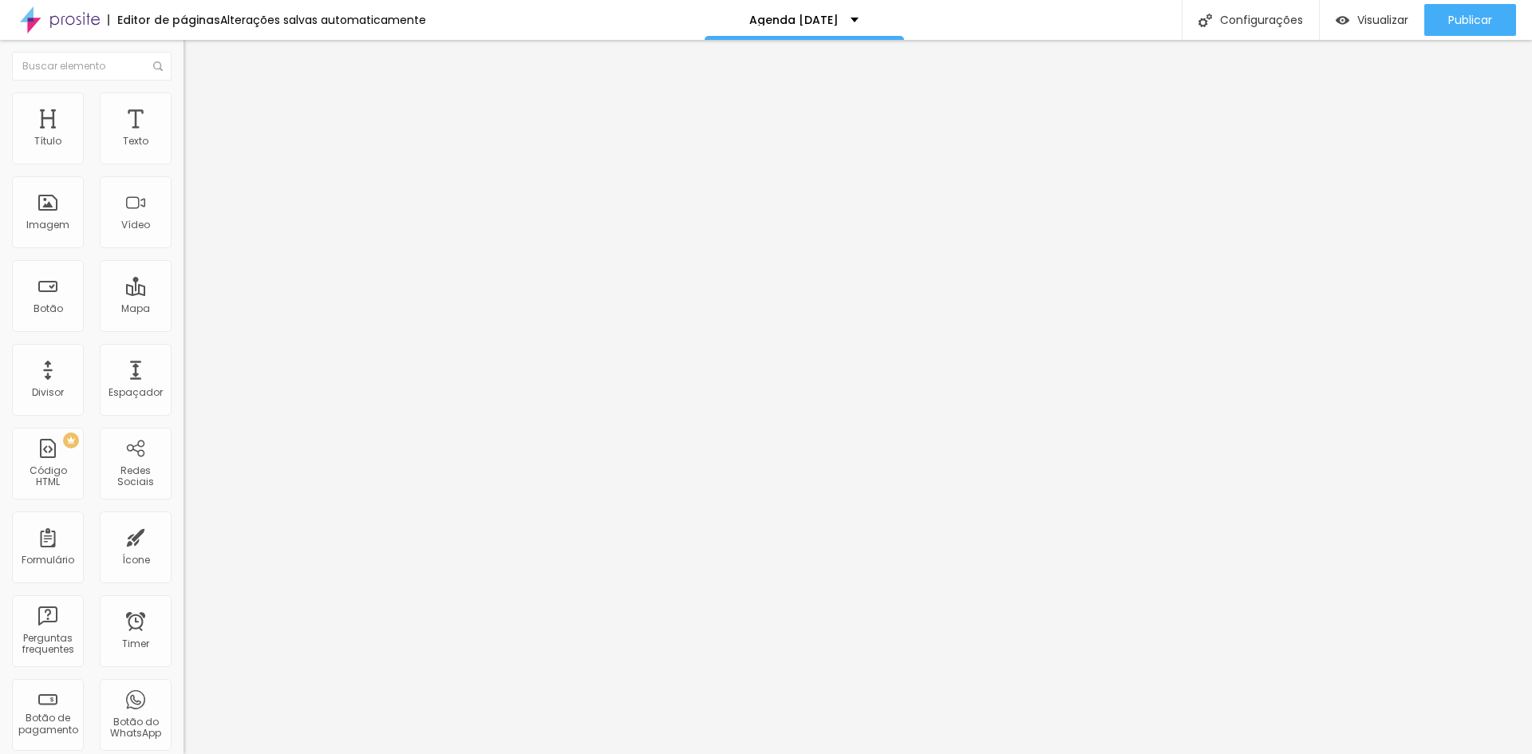
type input "36"
type input "39"
type input "41"
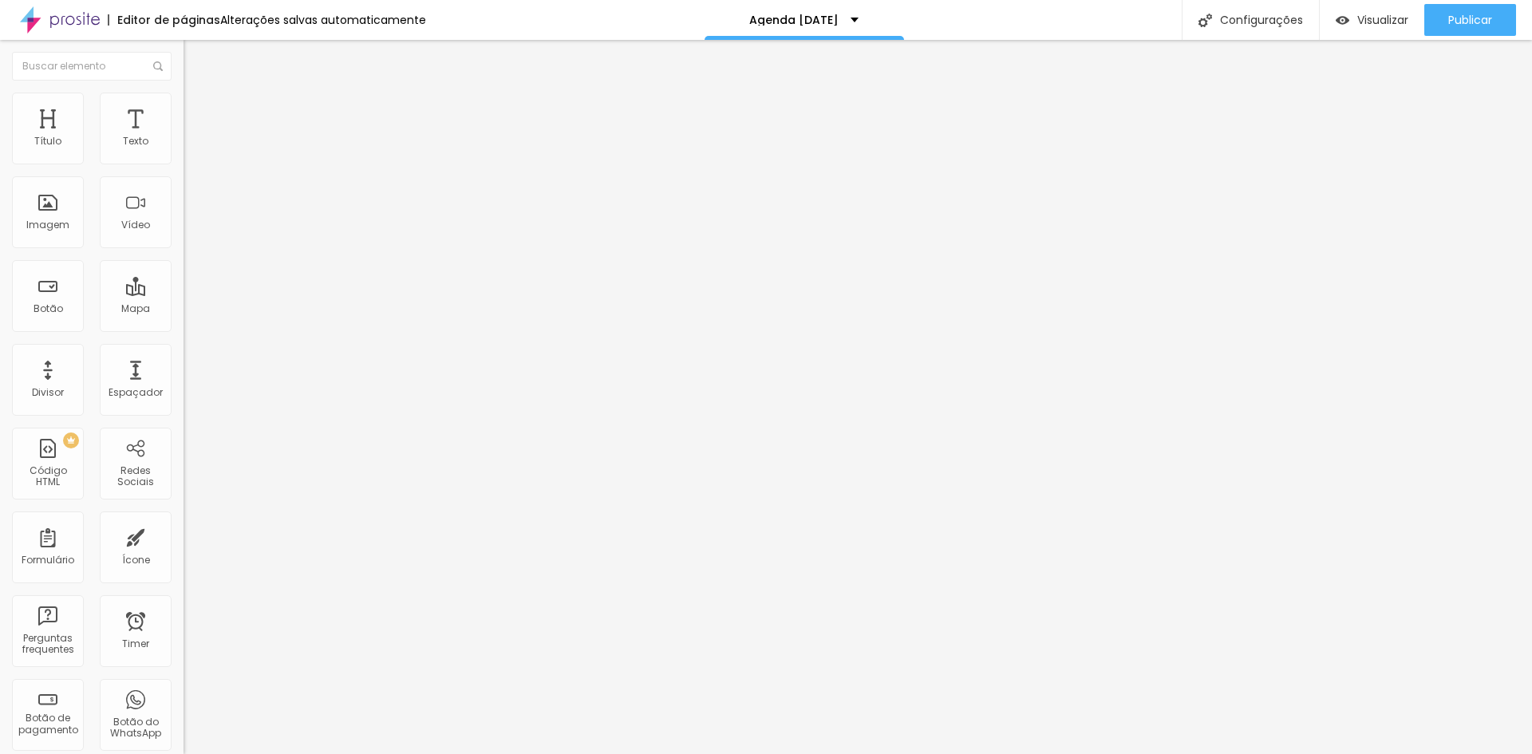
type input "46"
type input "51"
type input "56"
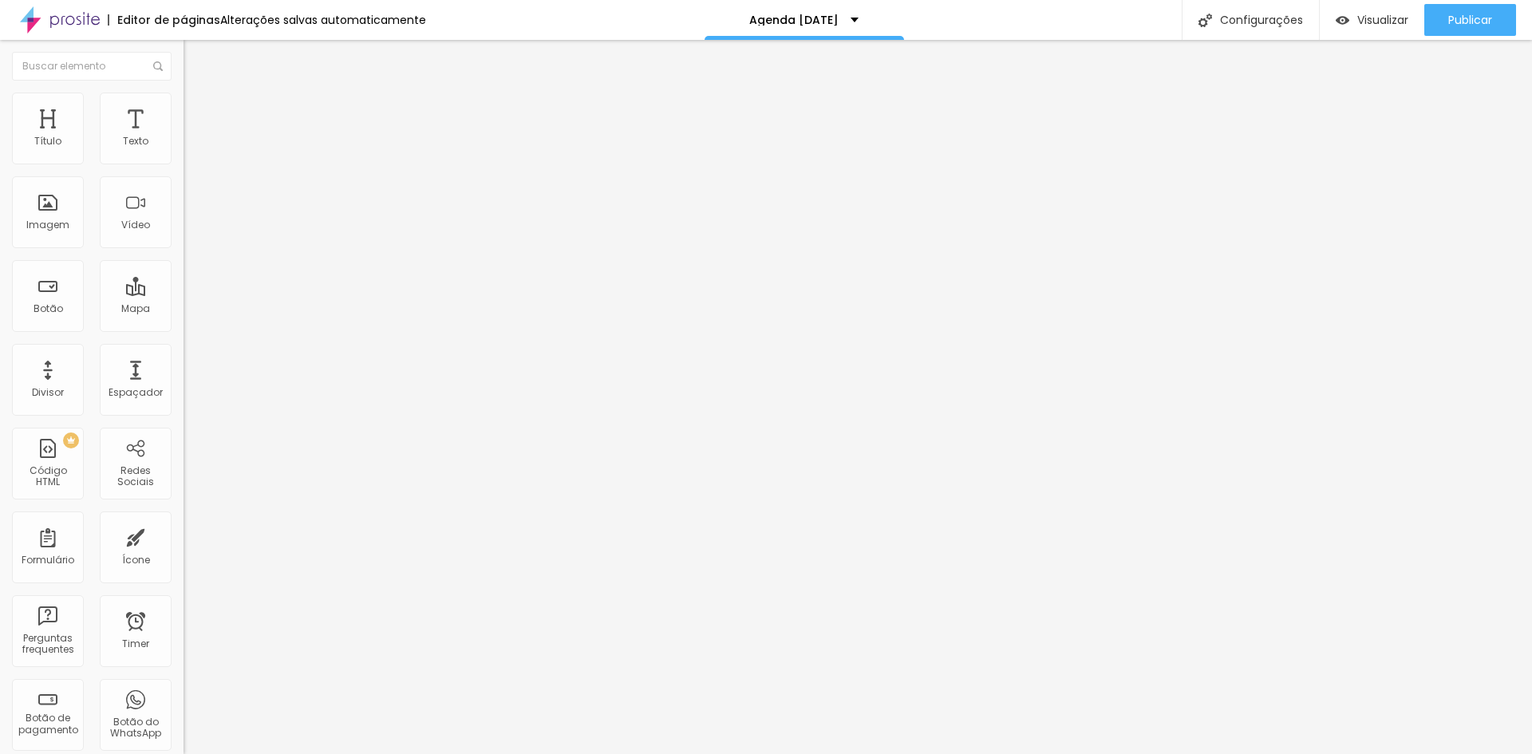
type input "56"
type input "63"
type input "67"
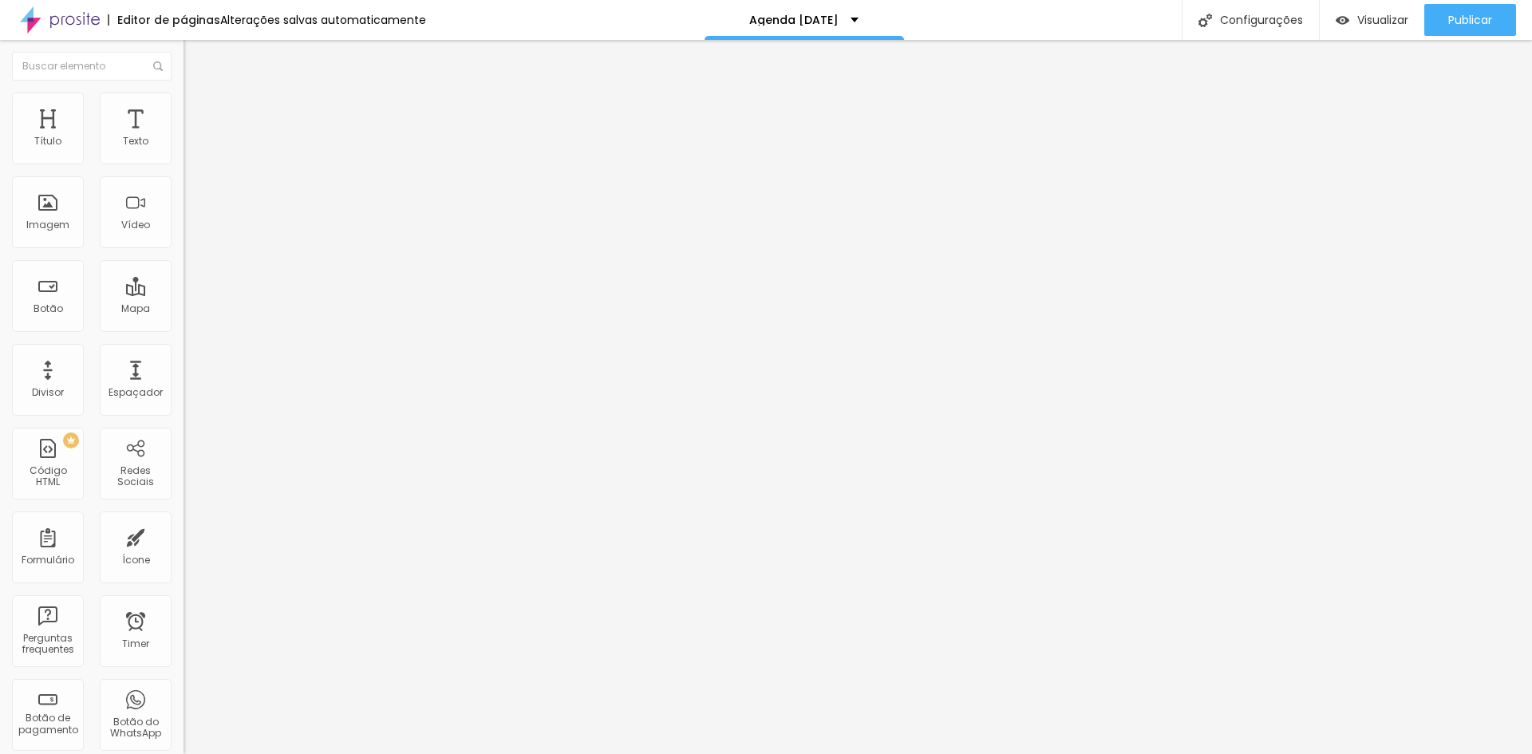
type input "71"
type input "77"
type input "81"
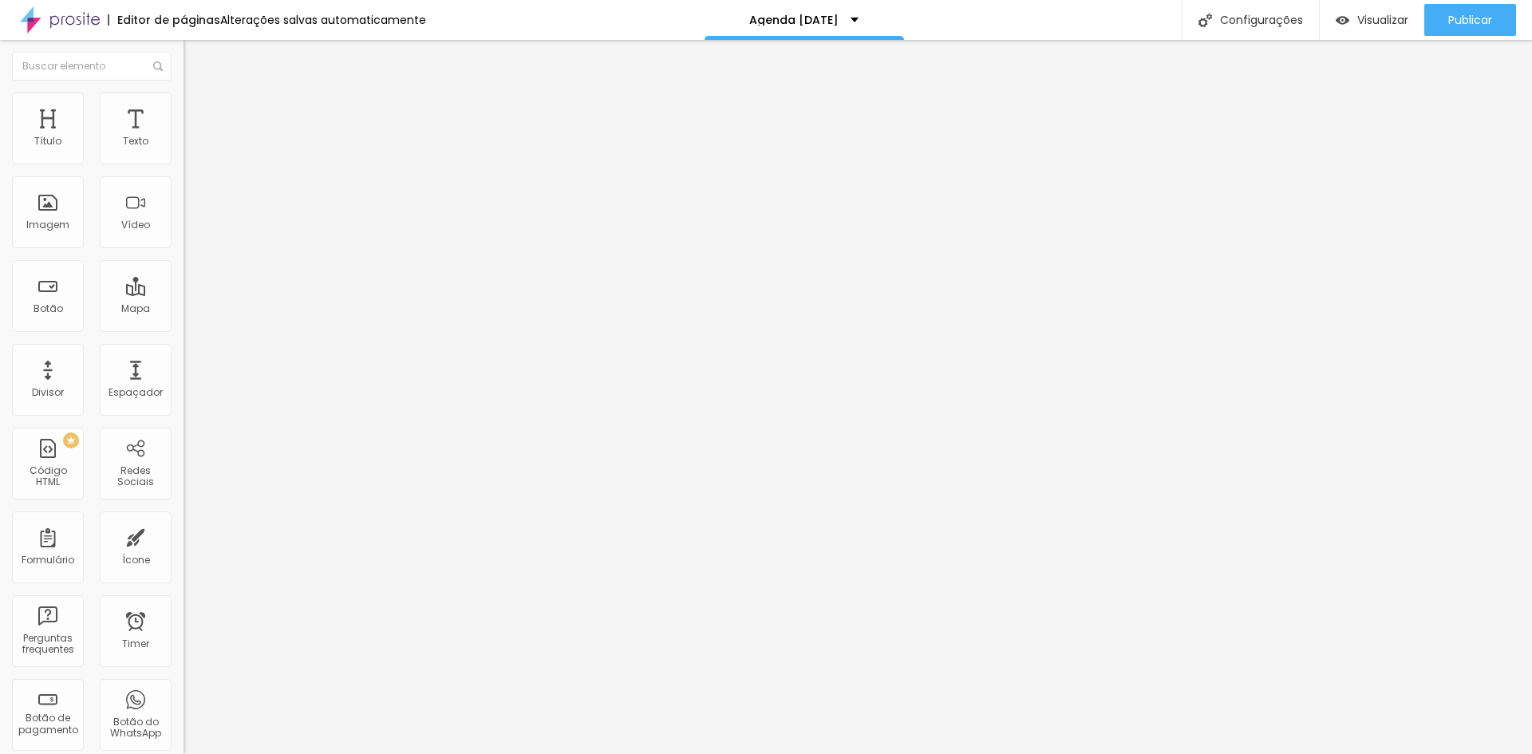
type input "81"
type input "82"
type input "84"
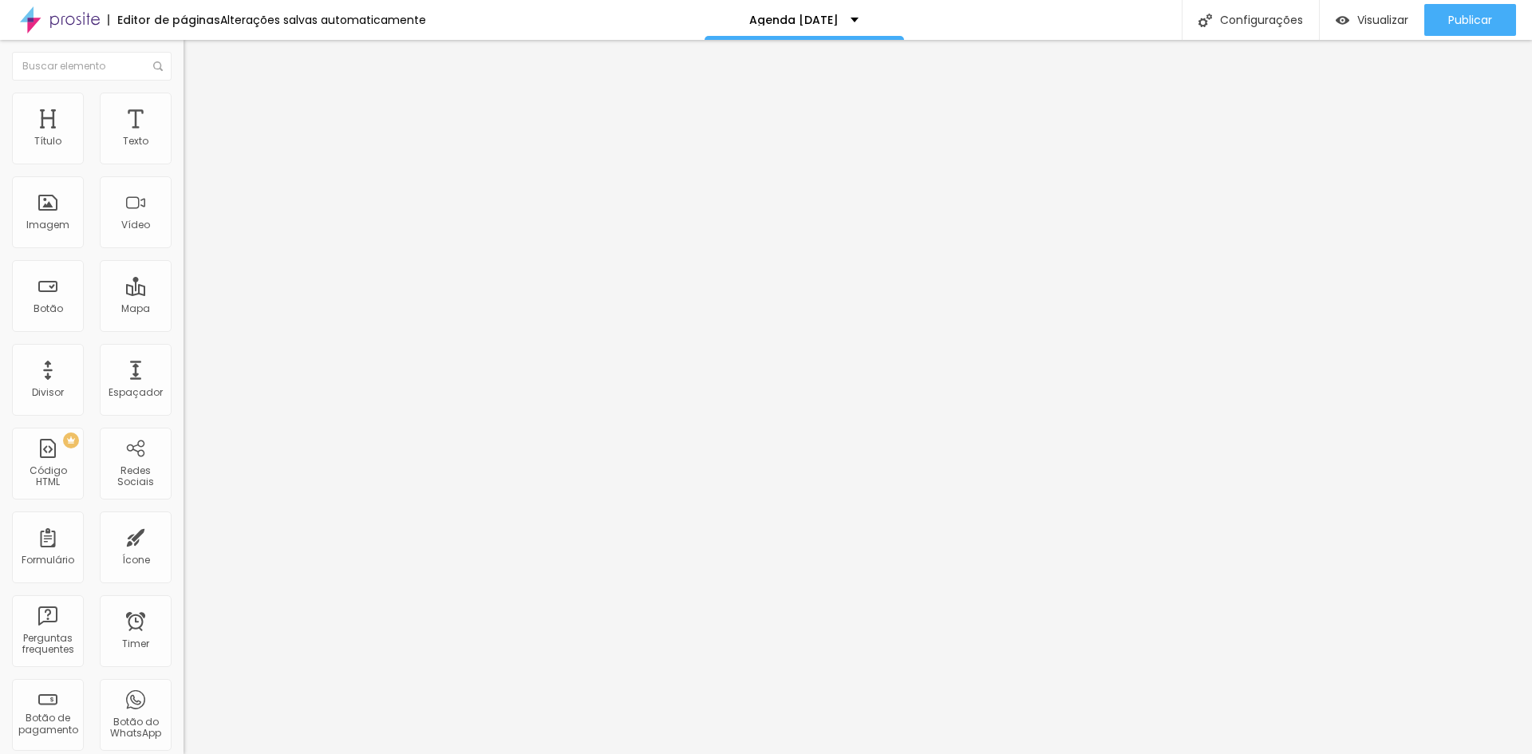
type input "87"
type input "89"
type input "91"
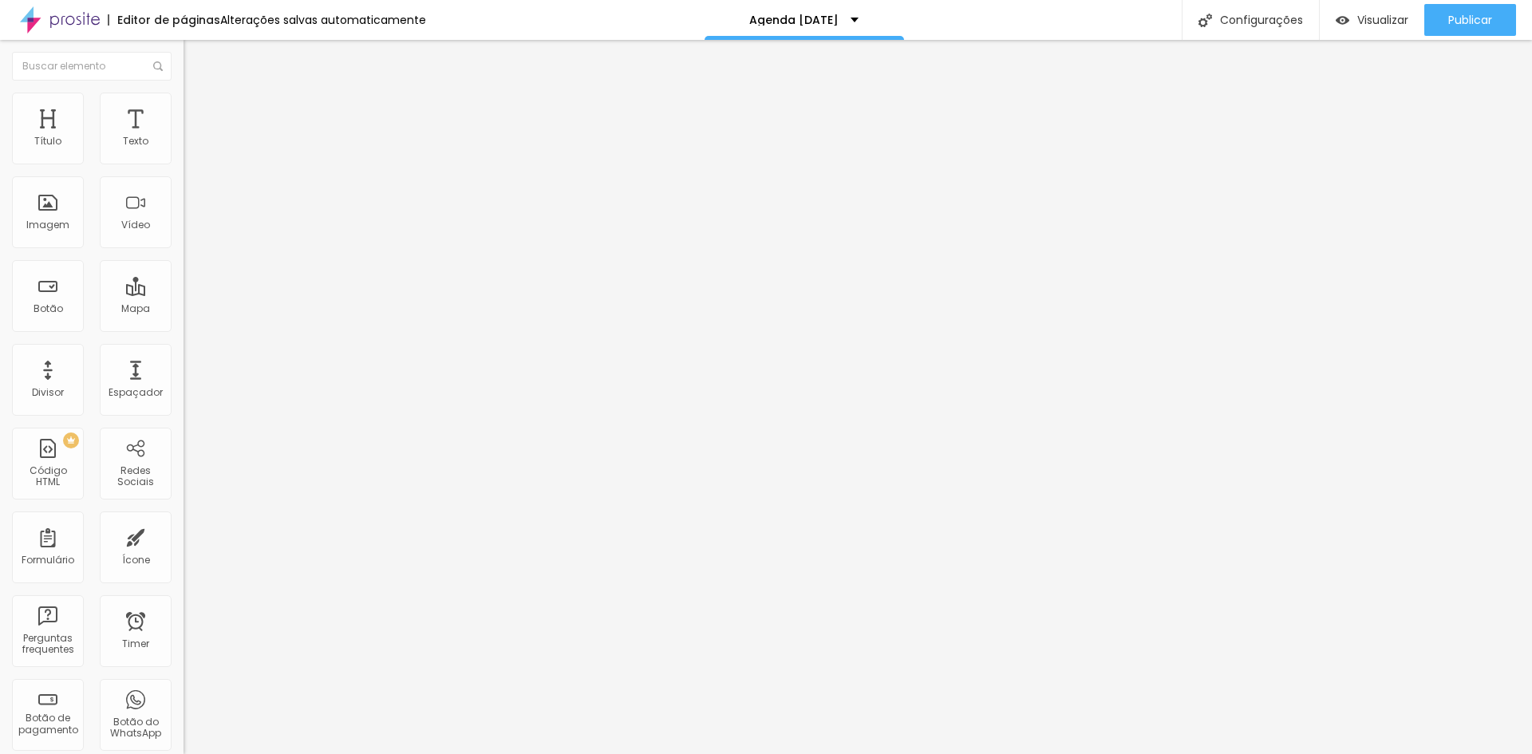
type input "91"
type input "89"
type input "87"
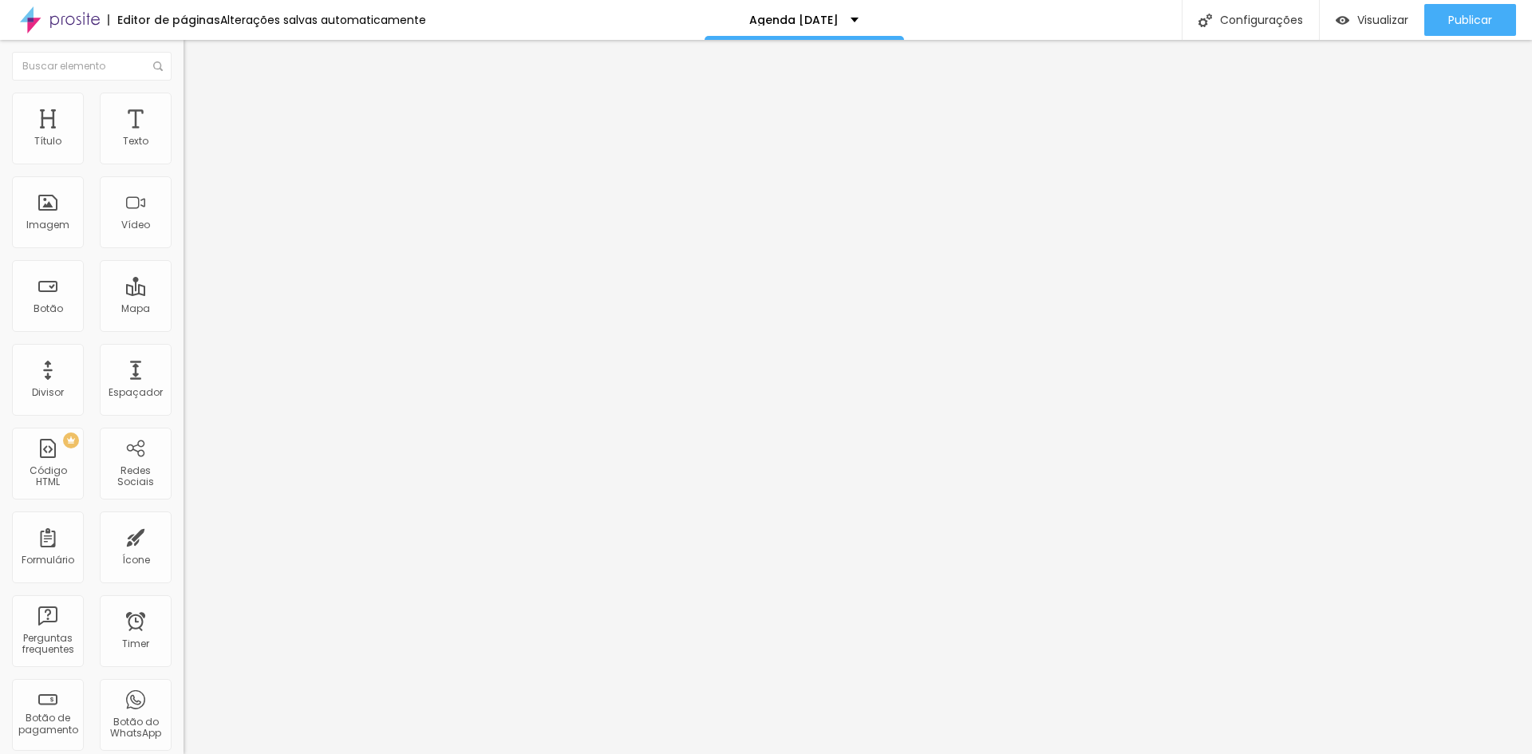
type input "86"
type input "82"
type input "77"
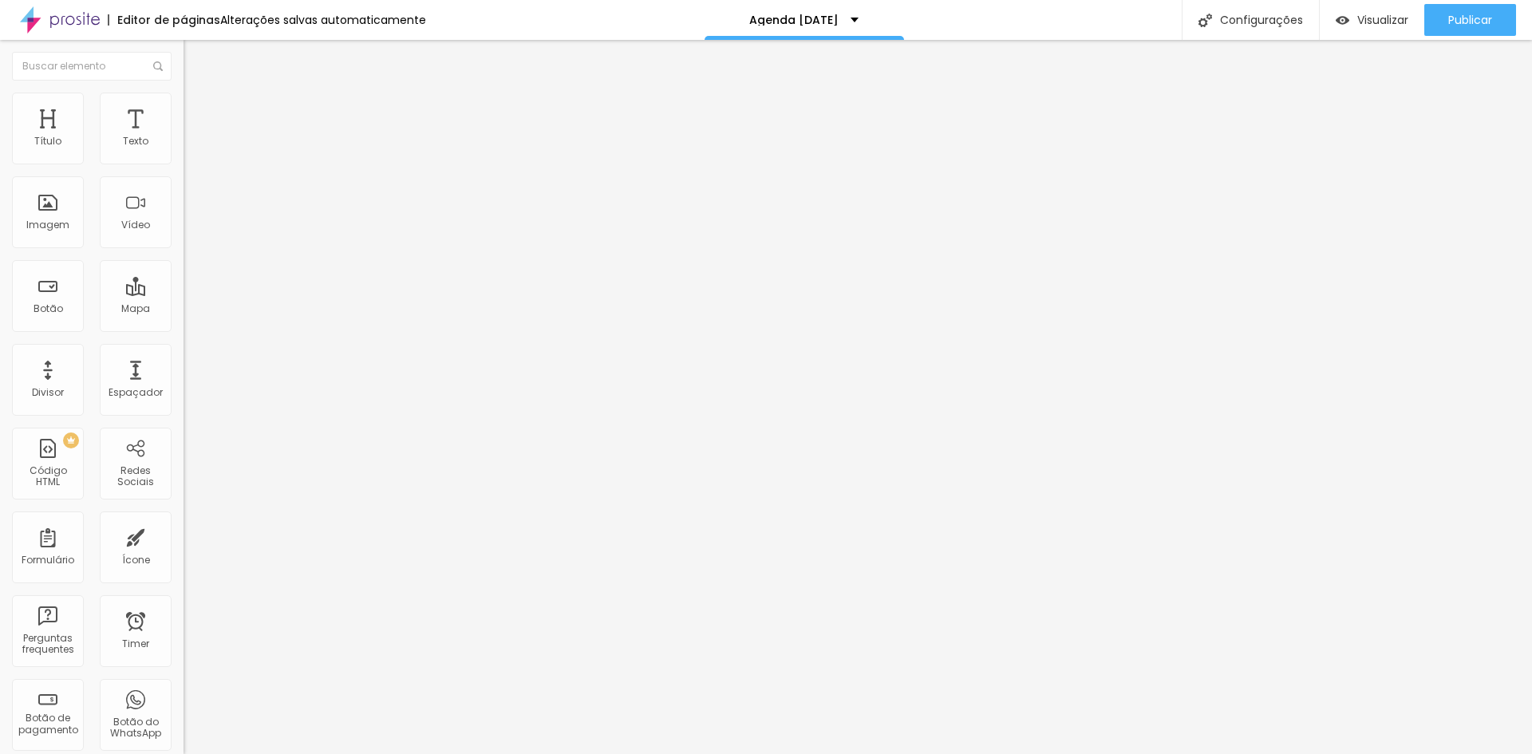
type input "77"
type input "71"
type input "63"
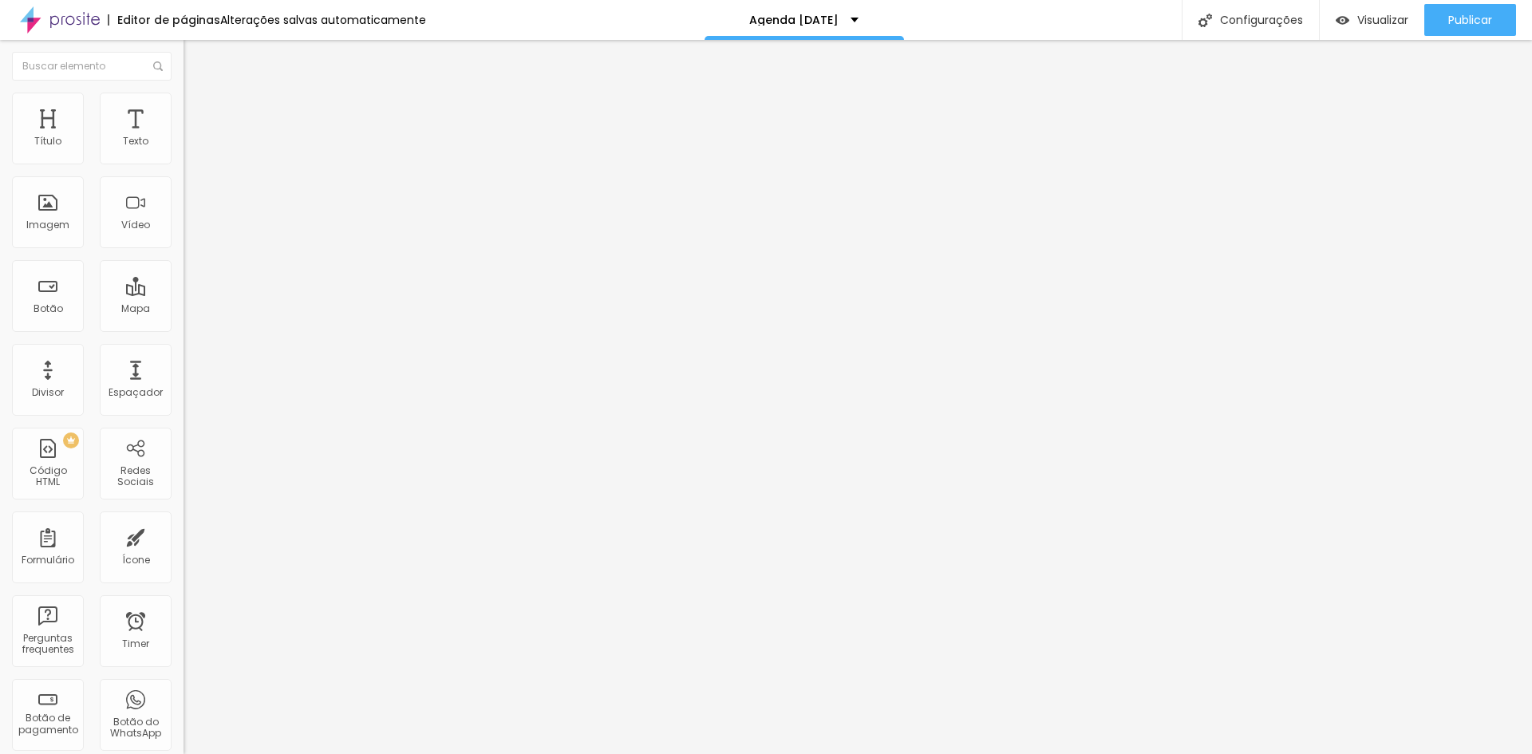
type input "53"
type input "41"
type input "23"
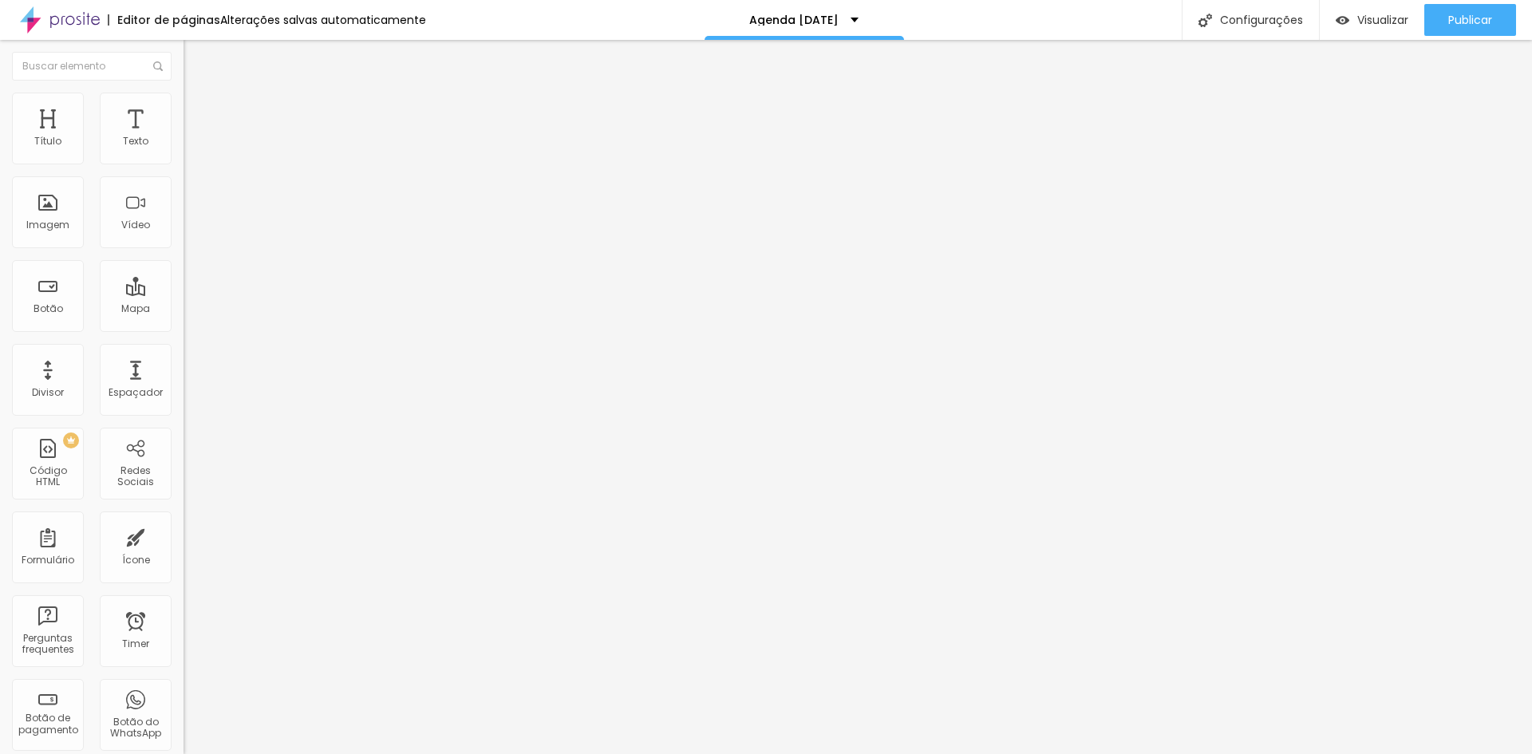
type input "23"
type input "3"
type input "0"
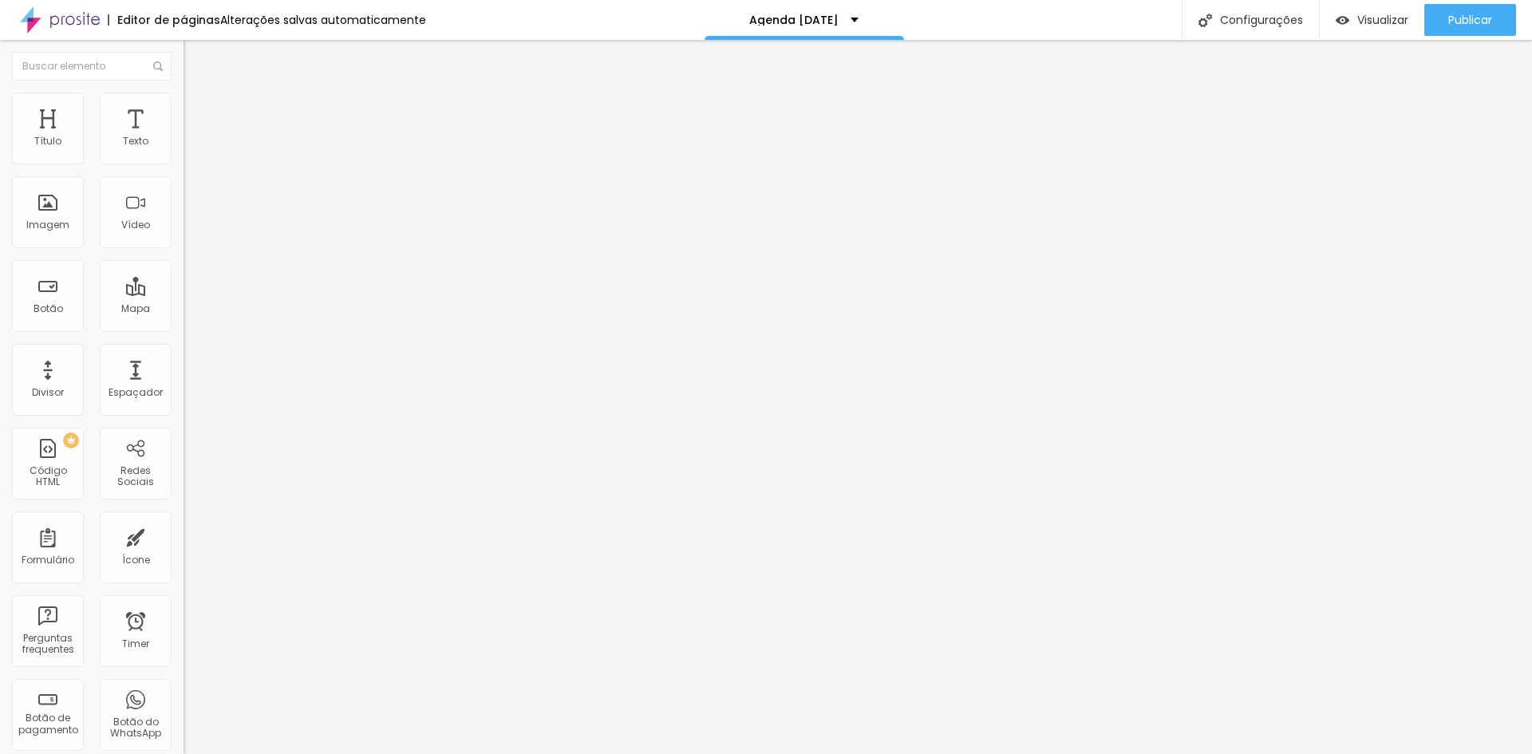
drag, startPoint x: 35, startPoint y: 203, endPoint x: 0, endPoint y: 204, distance: 35.1
click at [184, 350] on input "range" at bounding box center [235, 356] width 103 height 13
click at [198, 94] on span "Conteúdo" at bounding box center [222, 88] width 49 height 14
click at [184, 250] on span "Original" at bounding box center [203, 243] width 38 height 14
click at [219, 269] on span "4:3" at bounding box center [226, 262] width 14 height 14
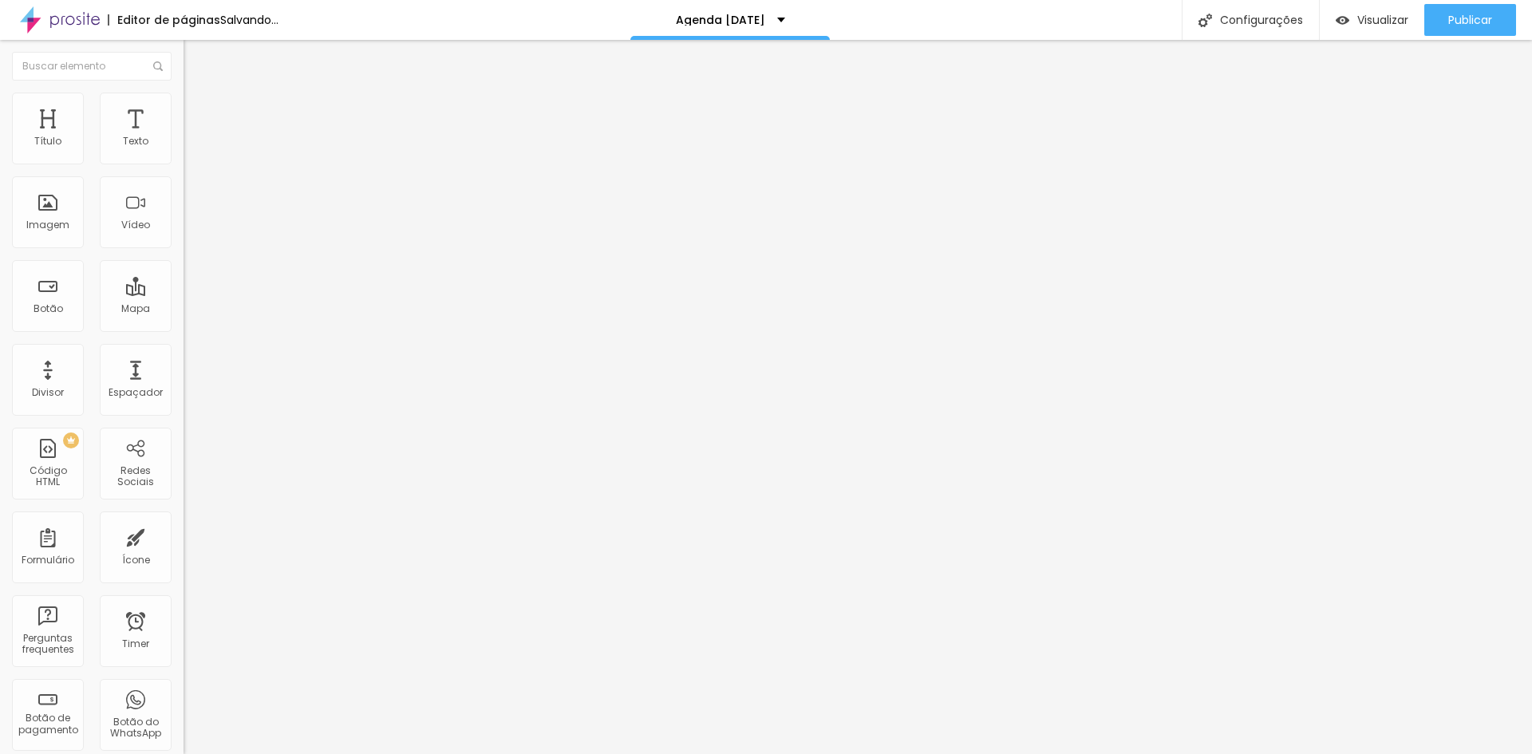
click at [184, 105] on li "Estilo" at bounding box center [276, 101] width 184 height 16
click at [184, 109] on img at bounding box center [191, 116] width 14 height 14
click at [184, 91] on img at bounding box center [191, 84] width 14 height 14
click at [184, 137] on span "Adicionar imagem" at bounding box center [235, 131] width 103 height 14
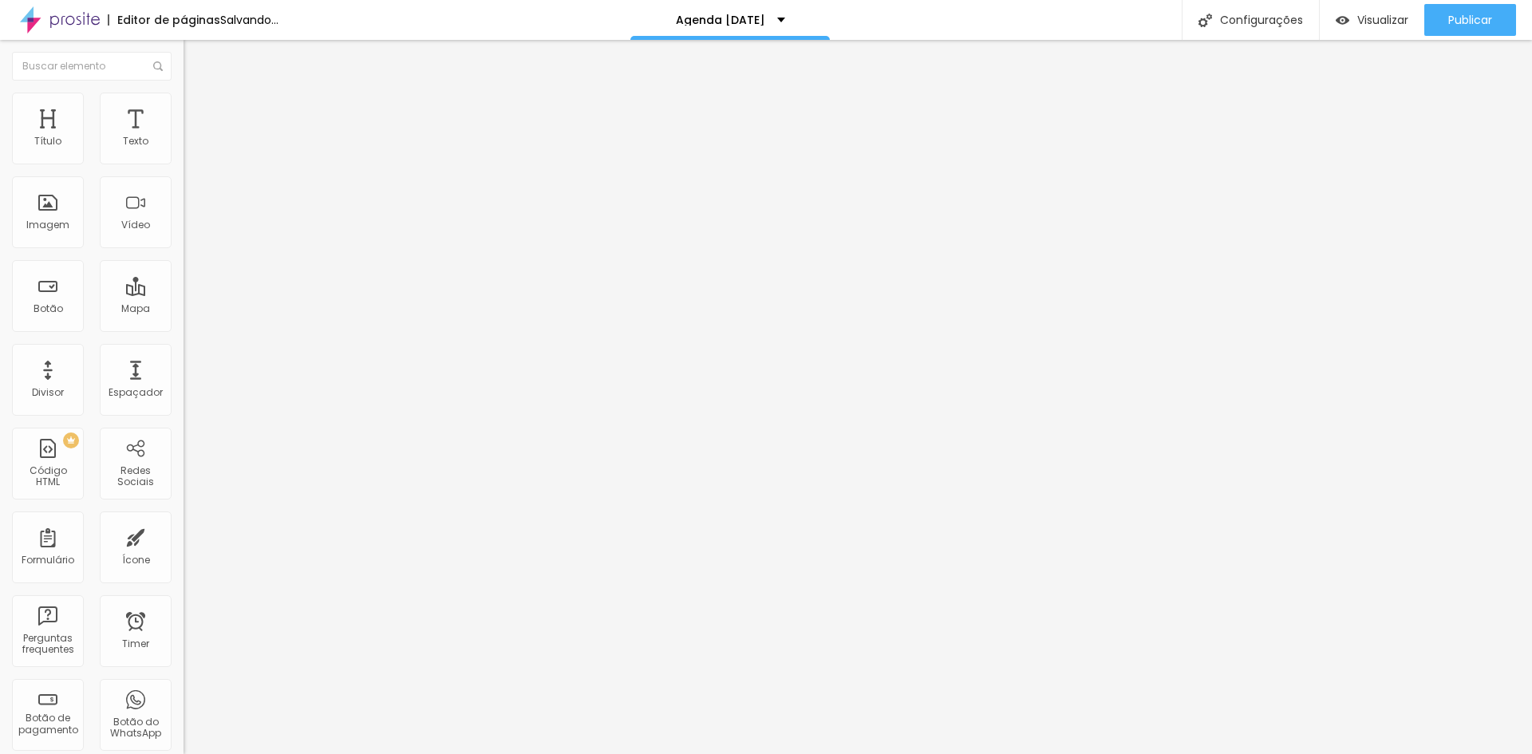
click at [184, 145] on span "Encaixotado" at bounding box center [215, 139] width 62 height 14
click at [184, 170] on span "Completo" at bounding box center [208, 163] width 49 height 14
click at [184, 109] on li "Estilo" at bounding box center [276, 101] width 184 height 16
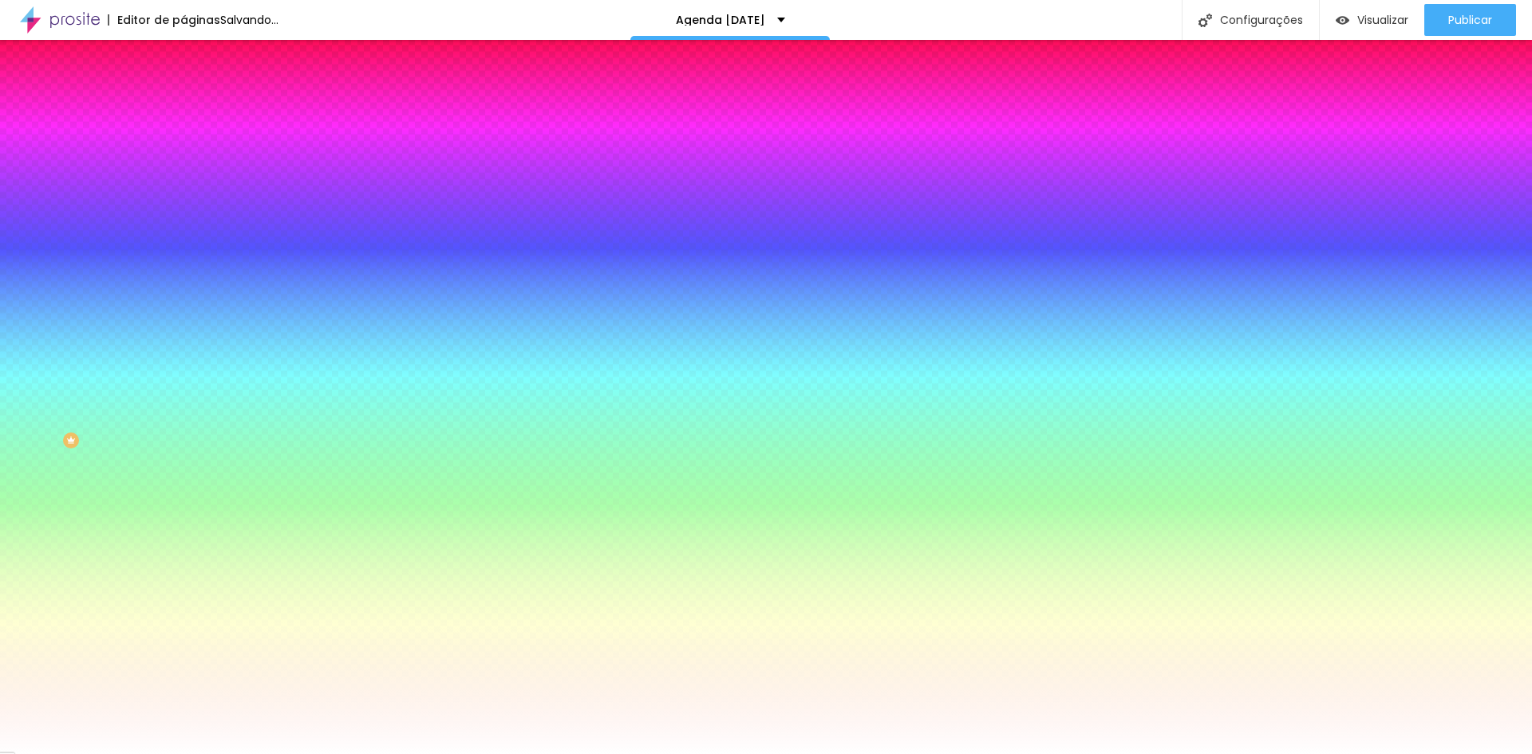
click at [184, 109] on li "Avançado" at bounding box center [276, 117] width 184 height 16
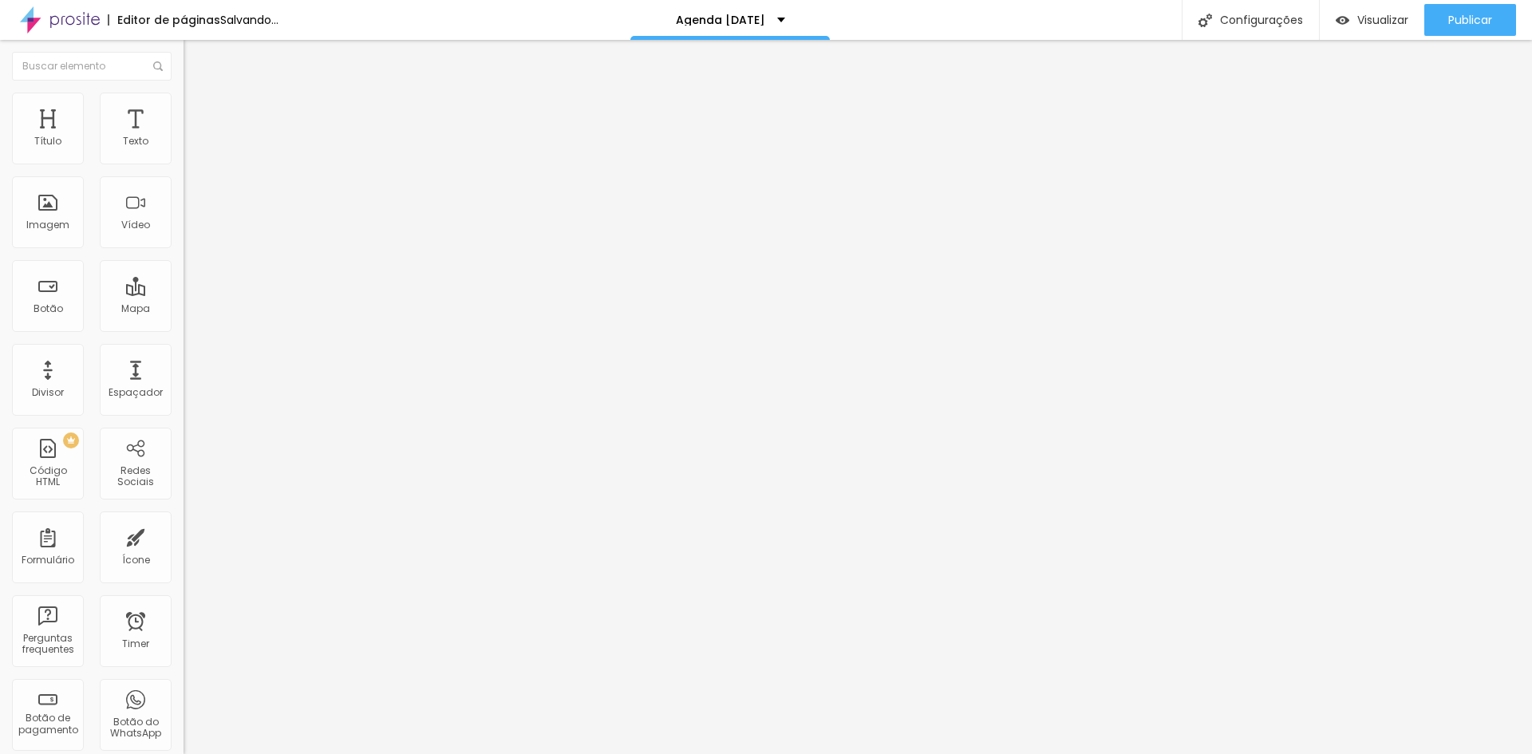
type input "15"
type input "10"
type input "15"
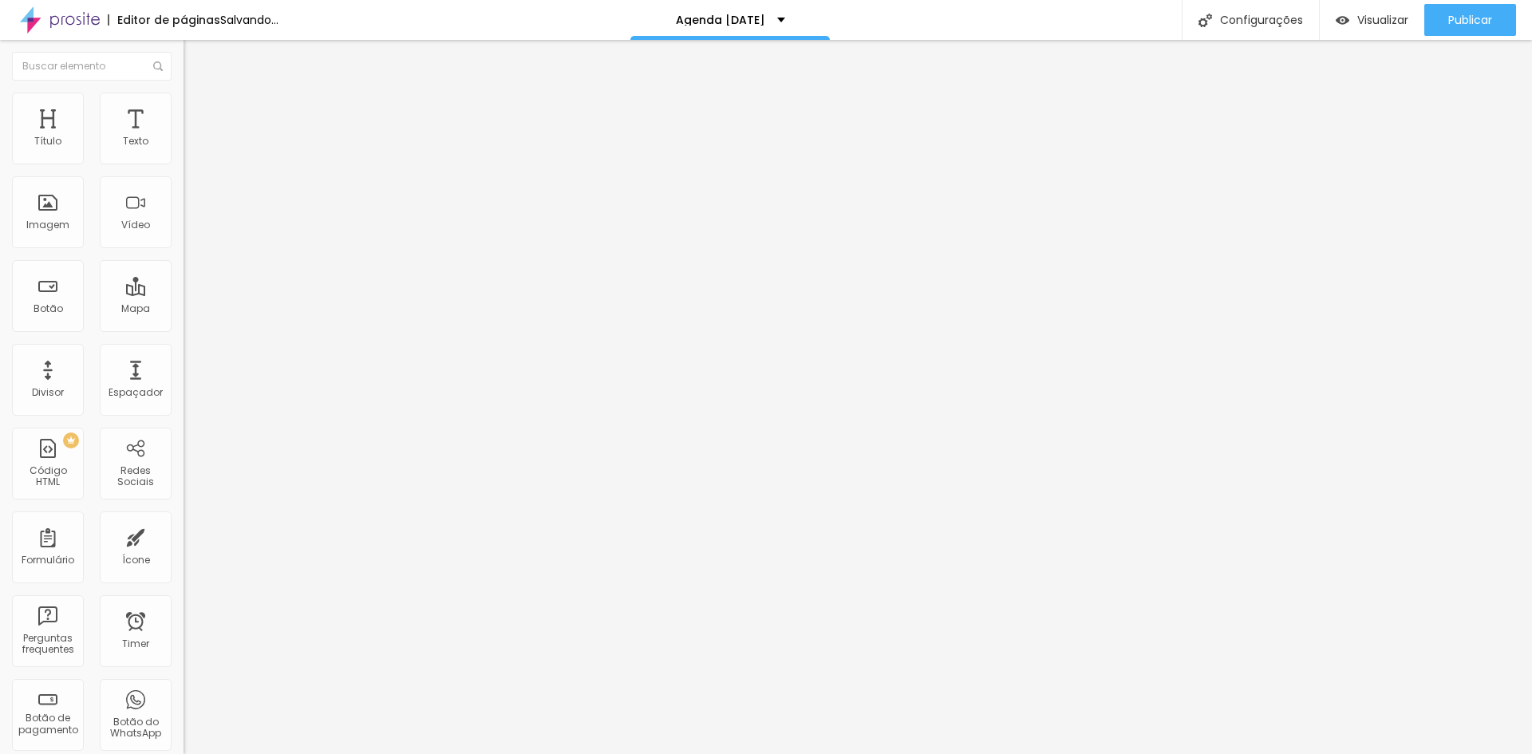
type input "15"
type input "20"
type input "25"
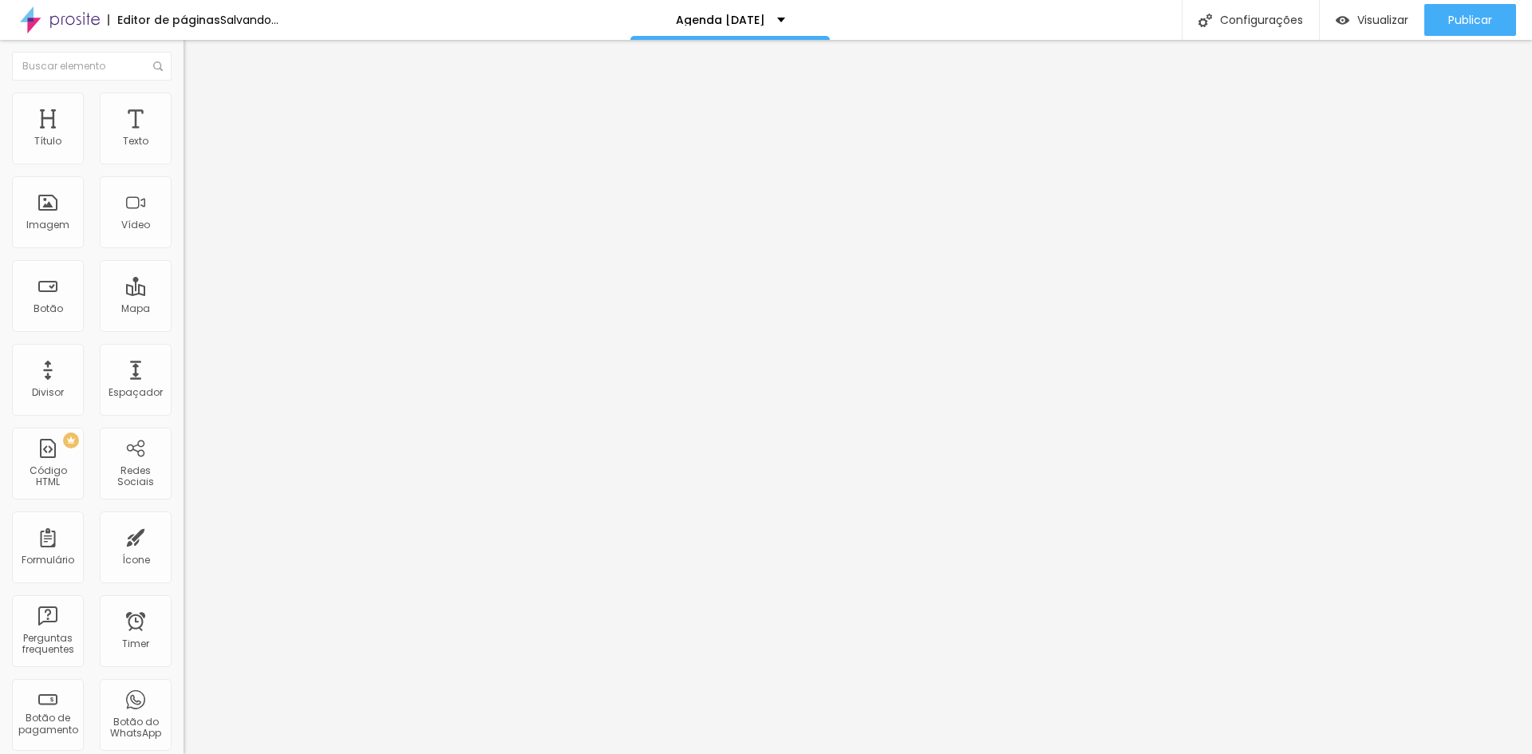
type input "30"
type input "25"
type input "20"
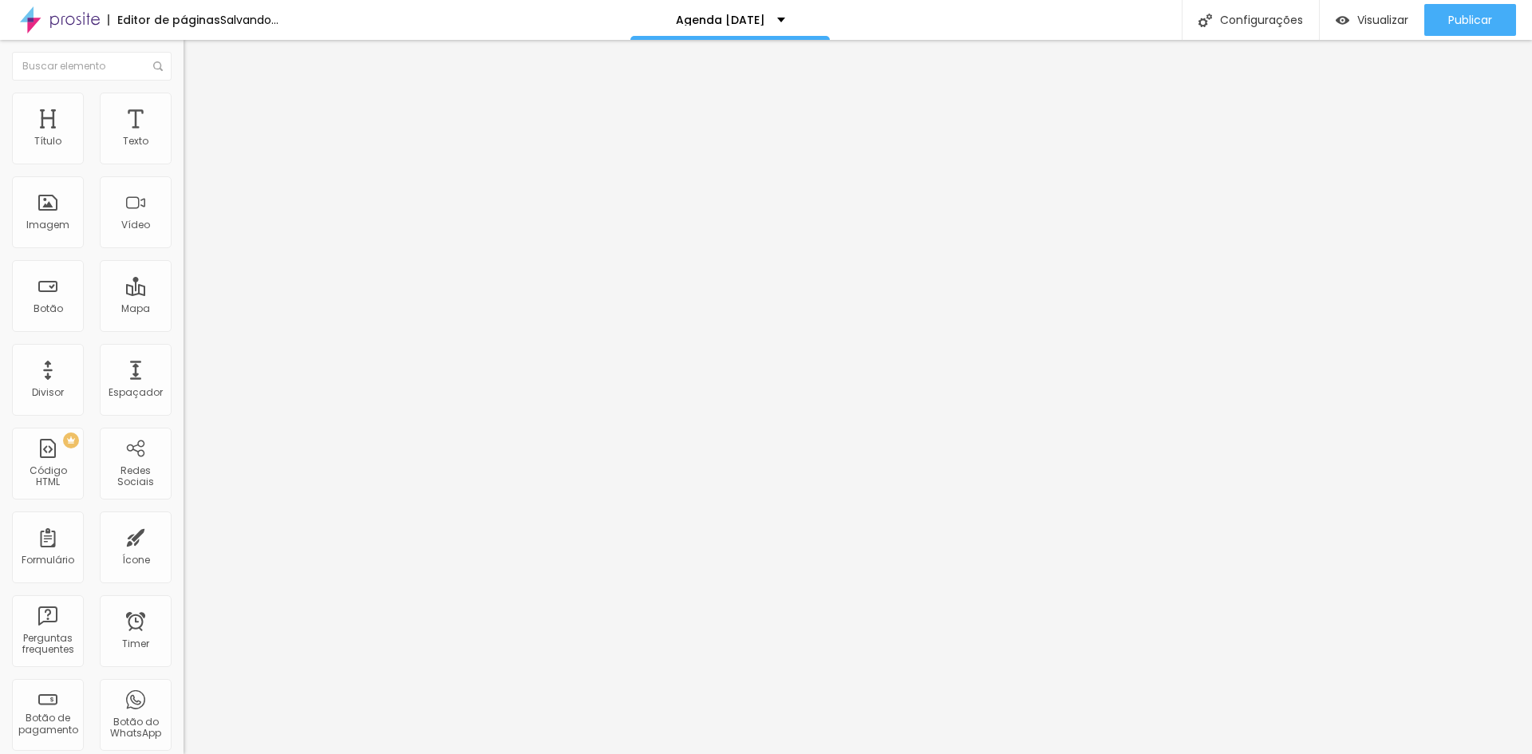
type input "20"
type input "15"
type input "10"
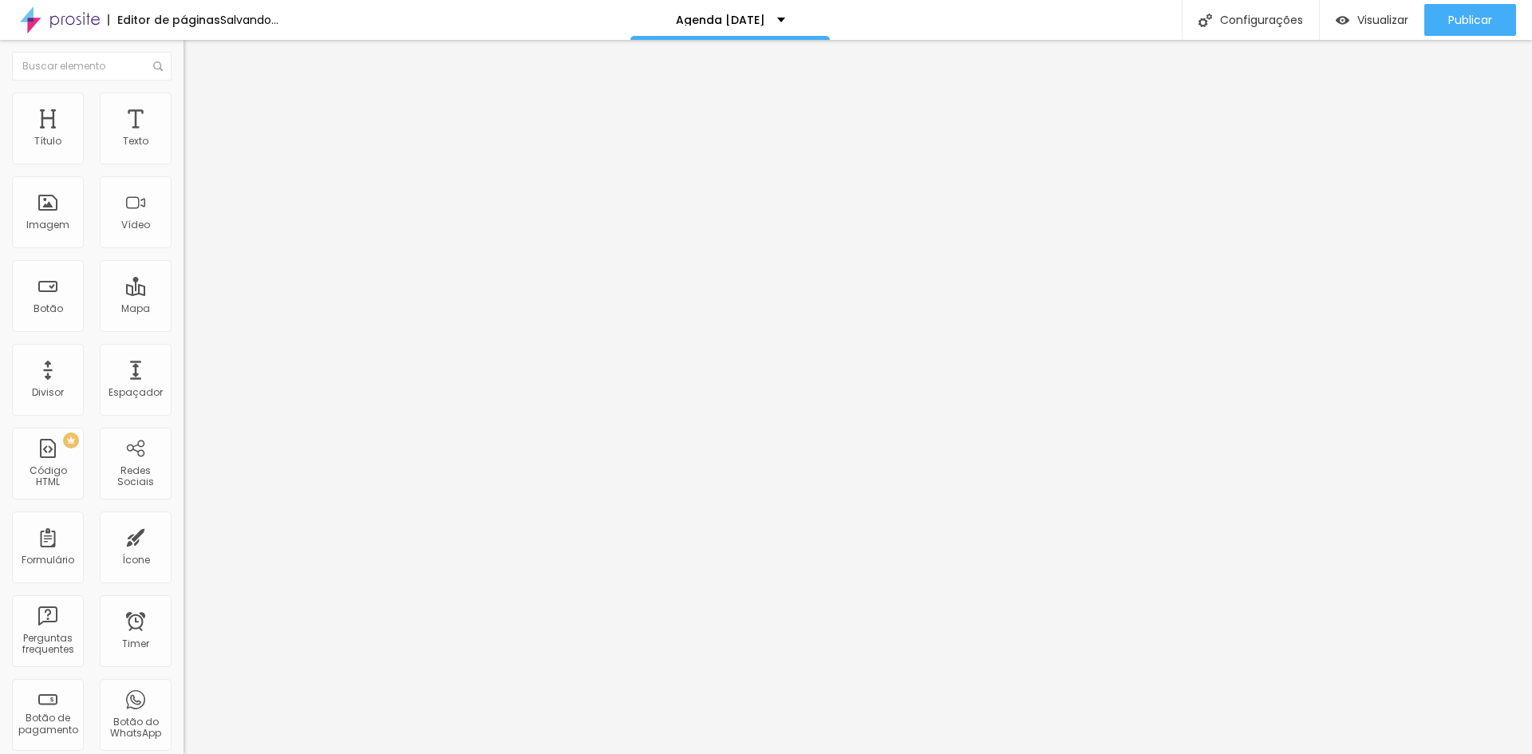
type input "5"
type input "0"
drag, startPoint x: 94, startPoint y: 159, endPoint x: 0, endPoint y: 159, distance: 94.2
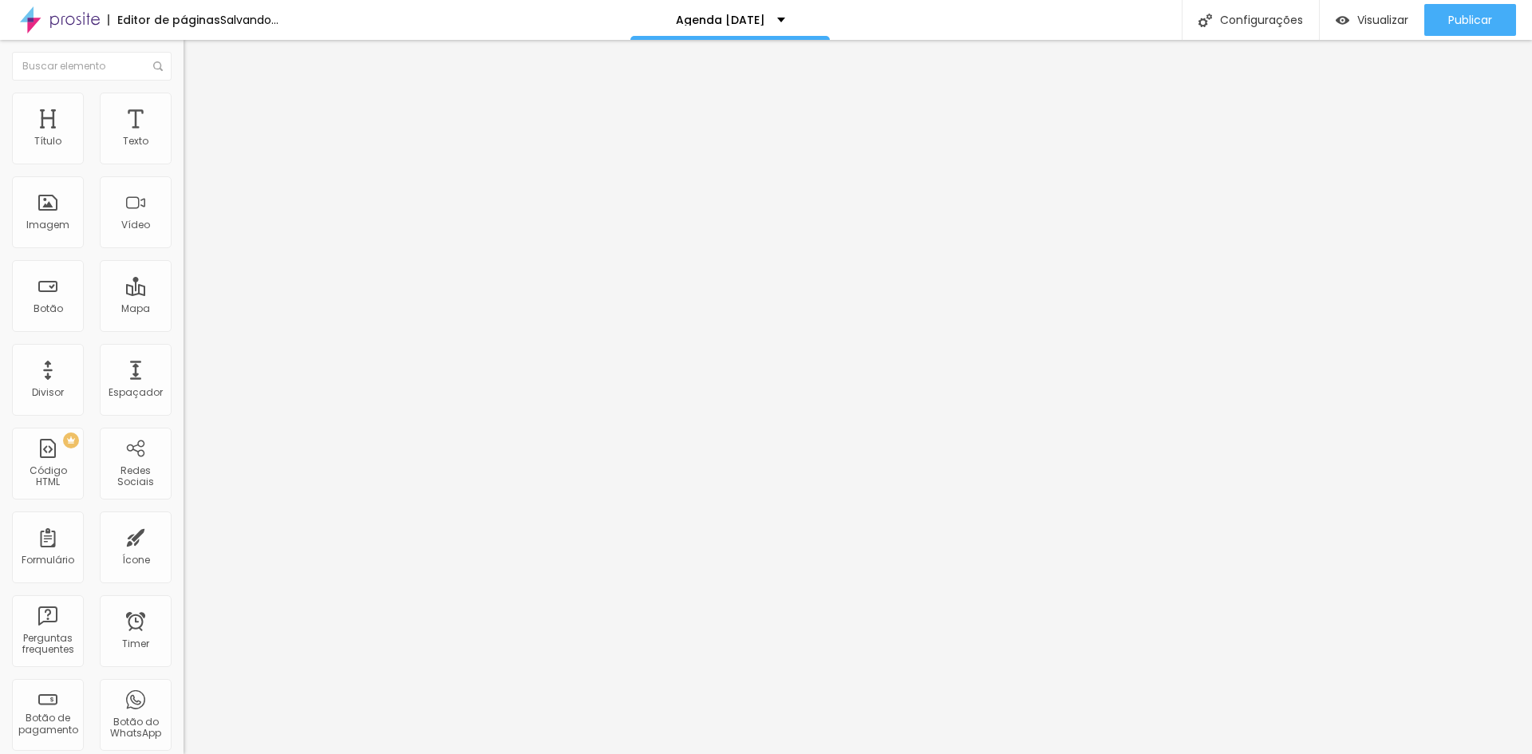
type input "0"
click at [184, 310] on input "range" at bounding box center [235, 316] width 103 height 13
type input "2"
type input "18"
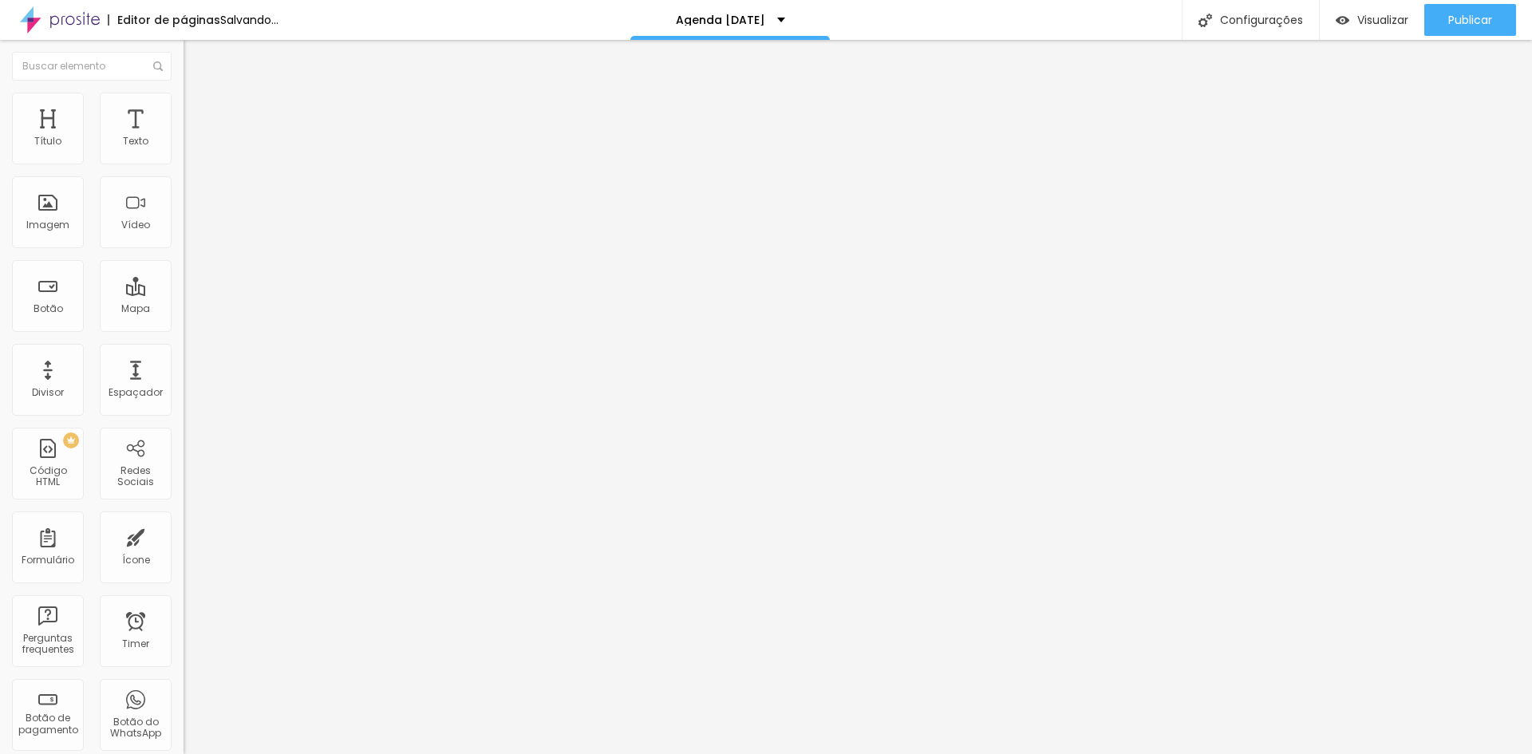
type input "18"
type input "34"
type input "50"
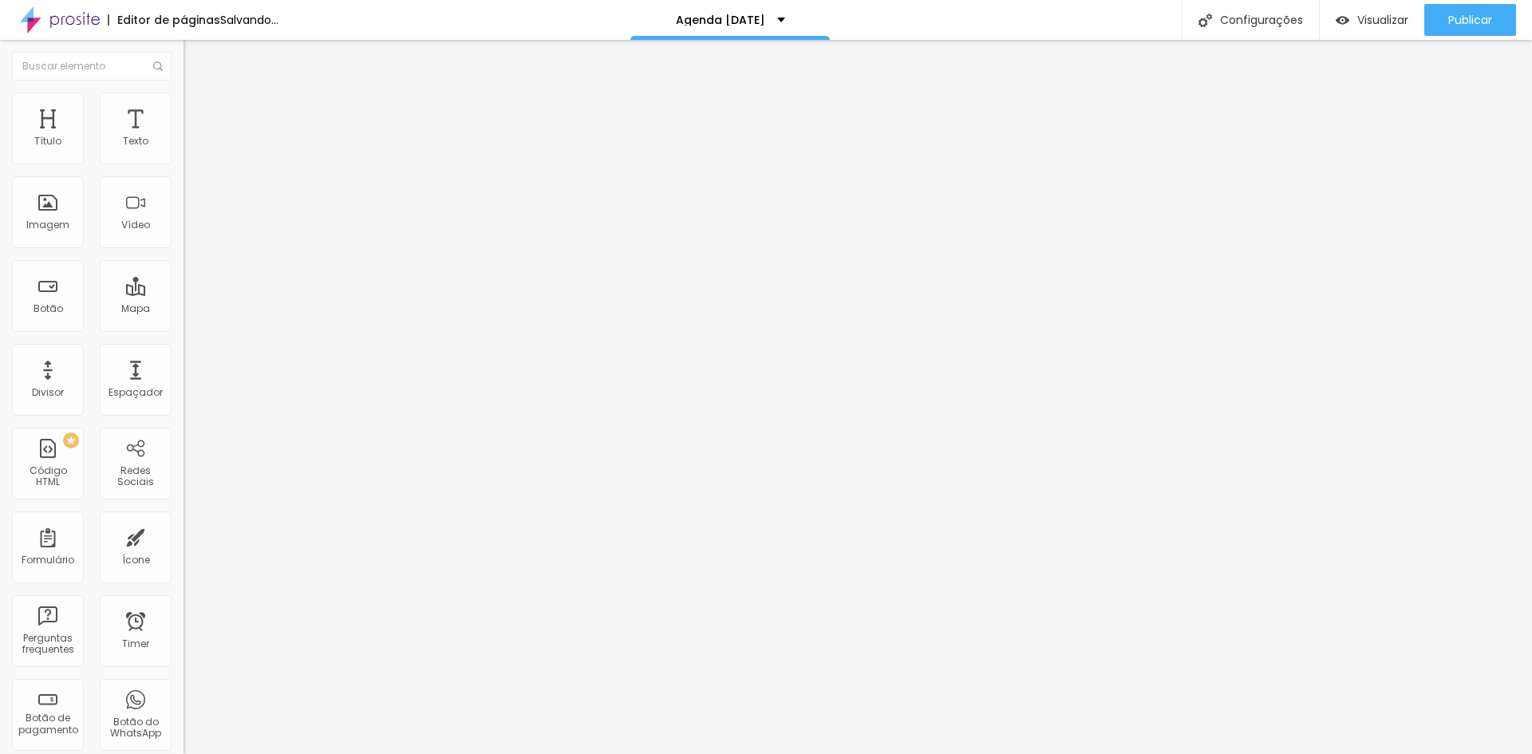
type input "65"
type input "76"
type input "97"
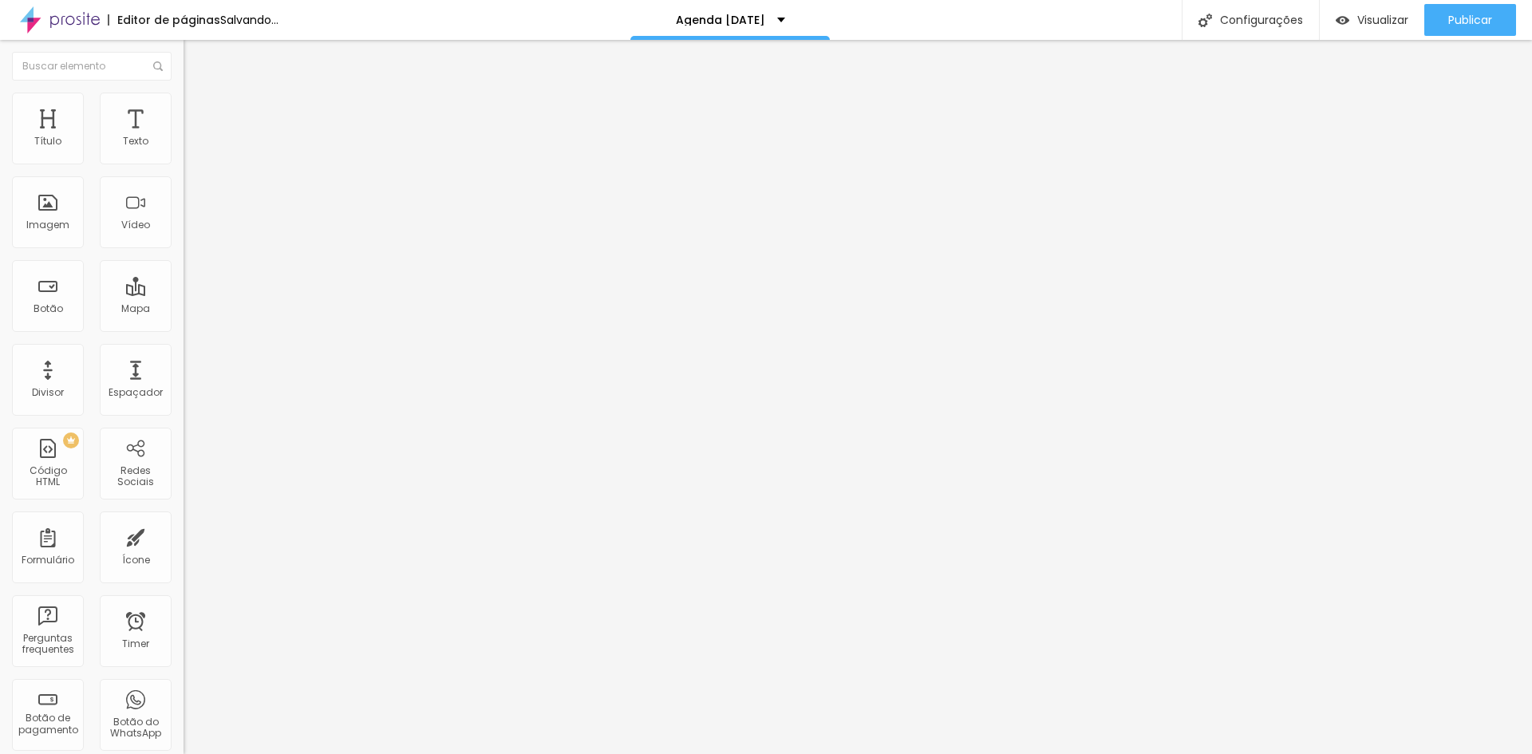
type input "97"
type input "118"
type input "144"
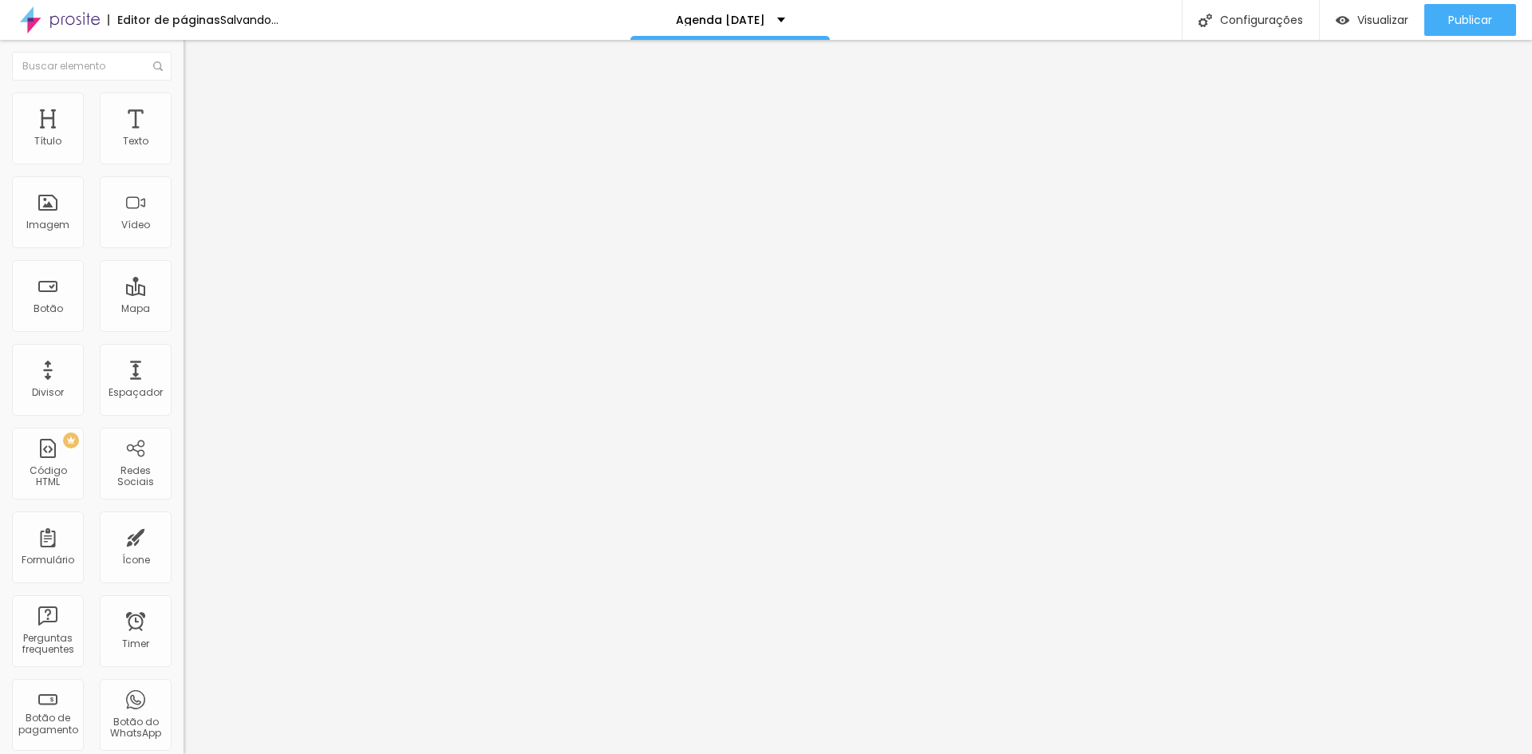
type input "171"
type input "197"
type input "239"
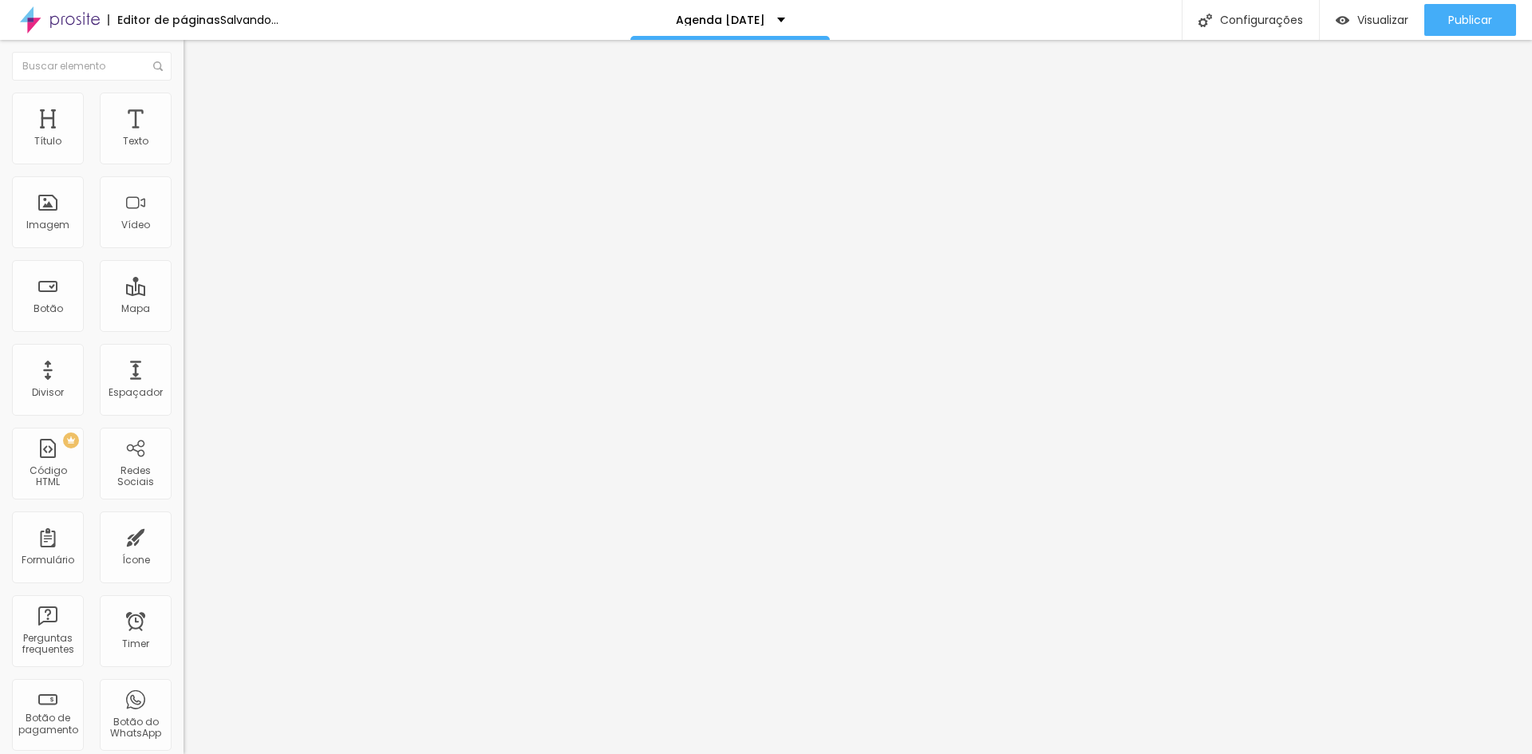
type input "239"
type input "260"
type input "276"
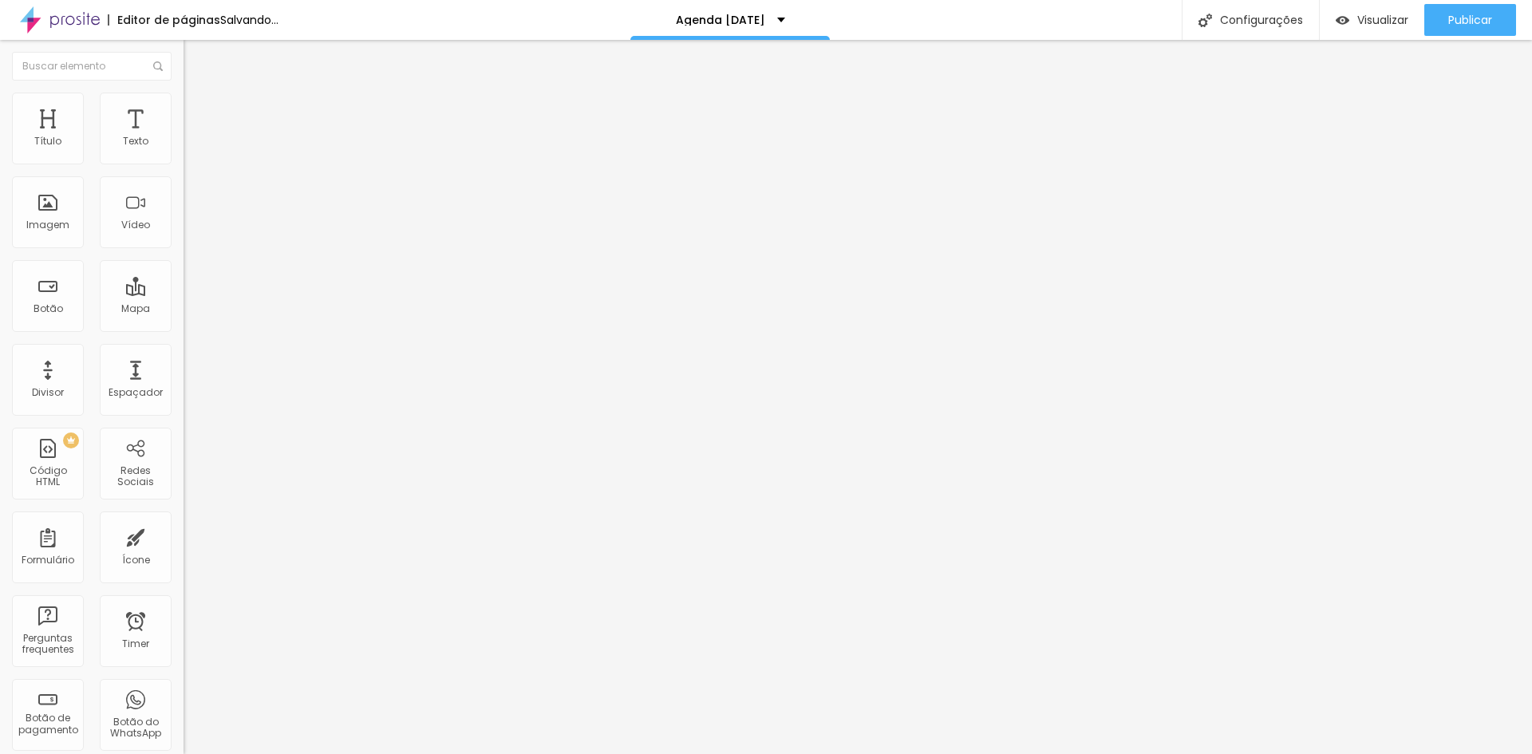
type input "302"
type input "324"
type input "350"
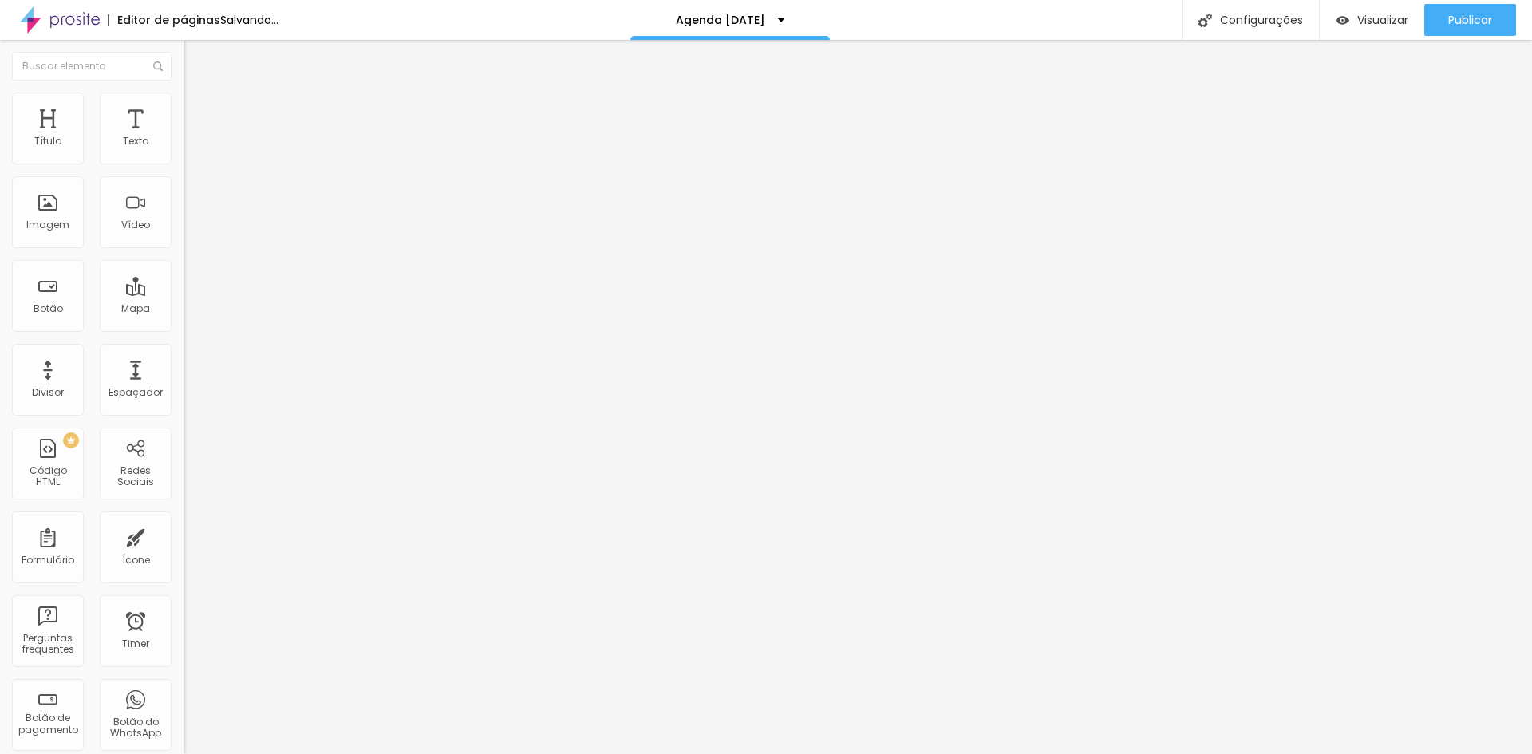
type input "350"
type input "371"
type input "392"
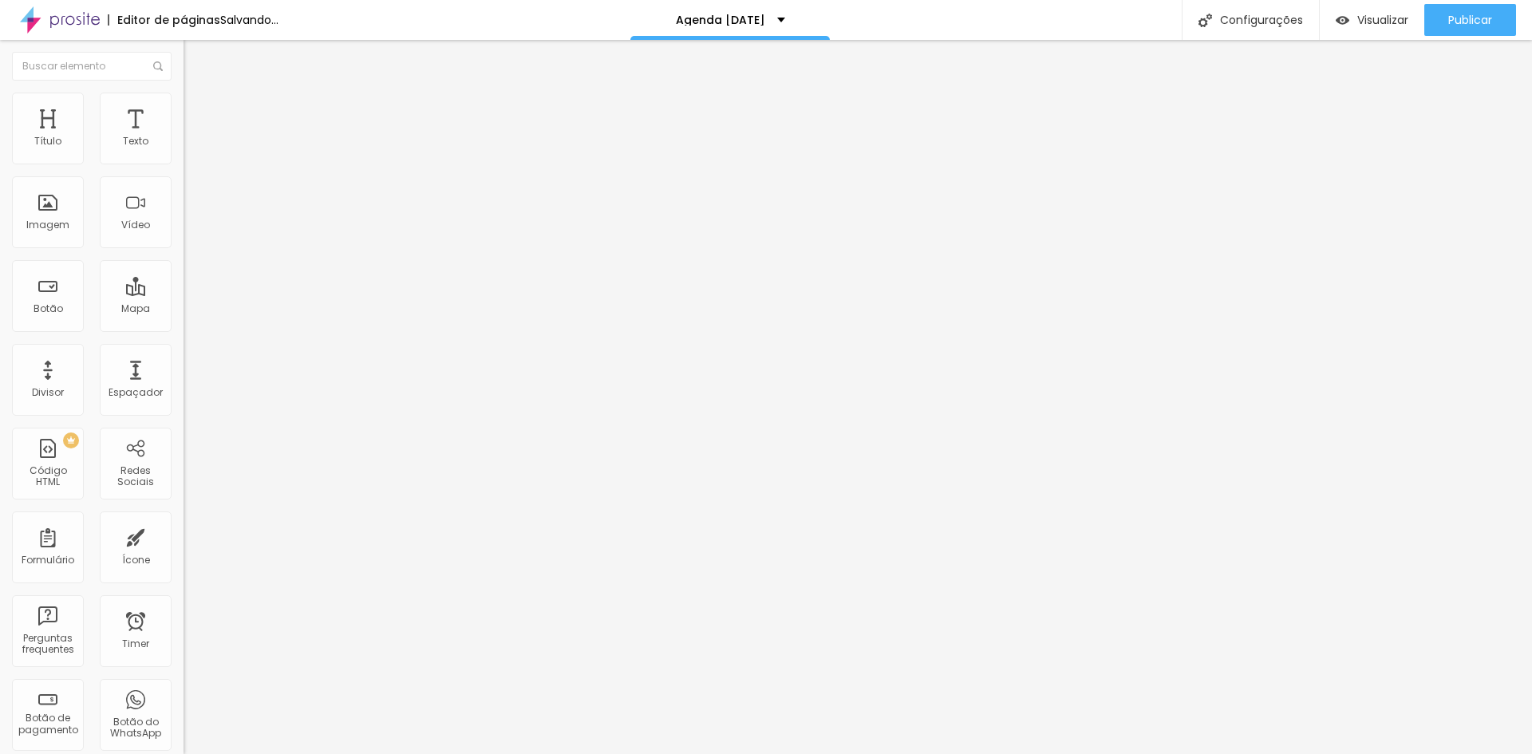
type input "397"
type input "408"
type input "418"
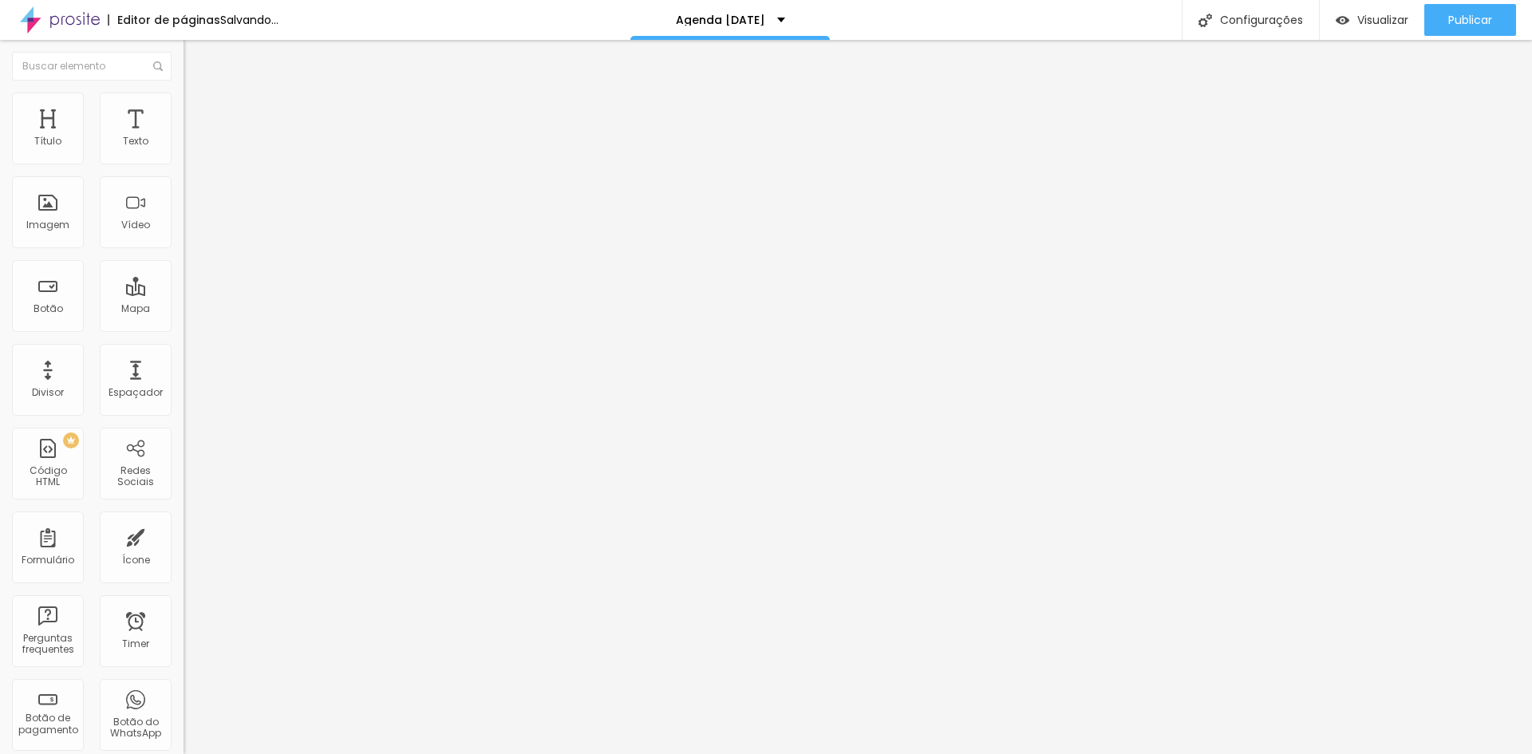
type input "418"
type input "434"
type input "450"
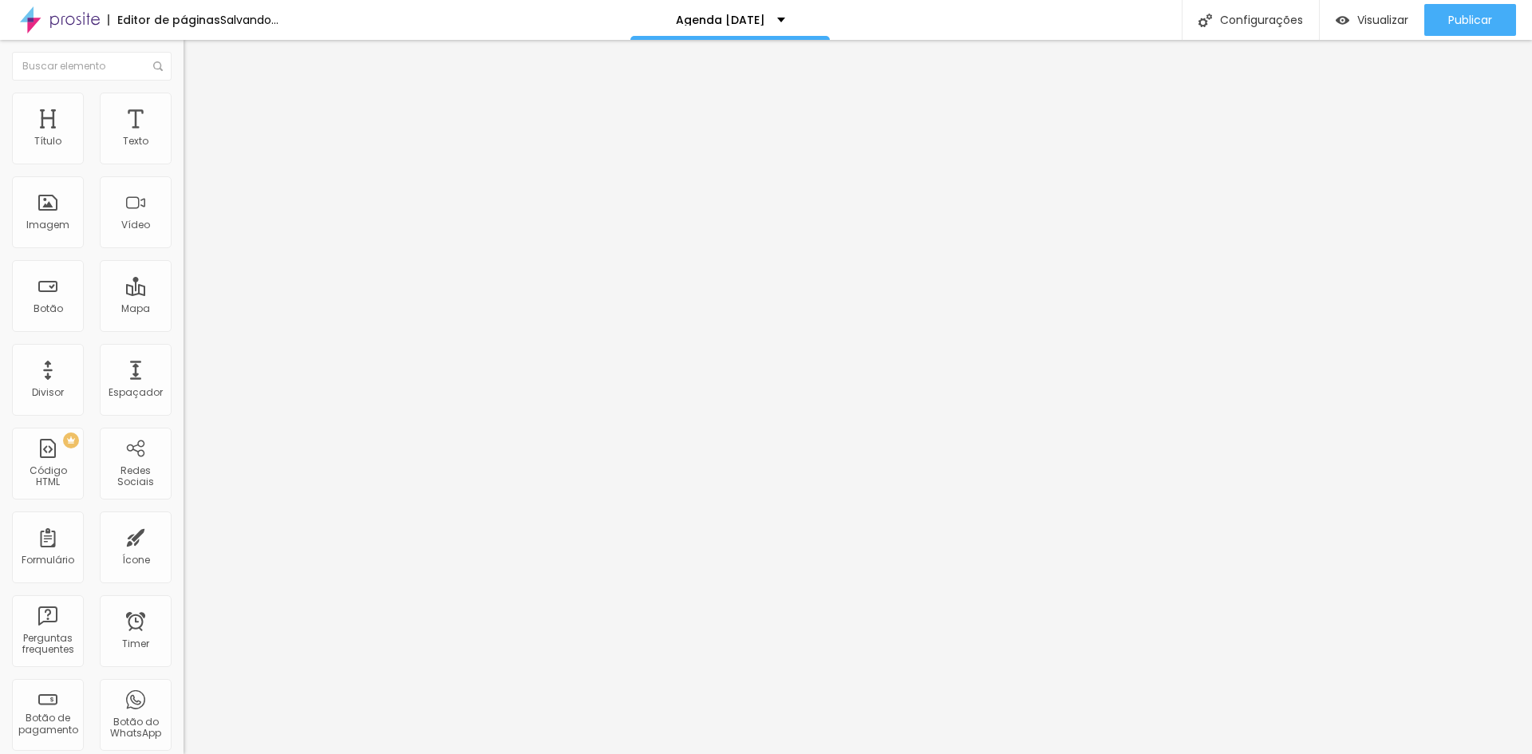
type input "471"
type input "492"
type input "500"
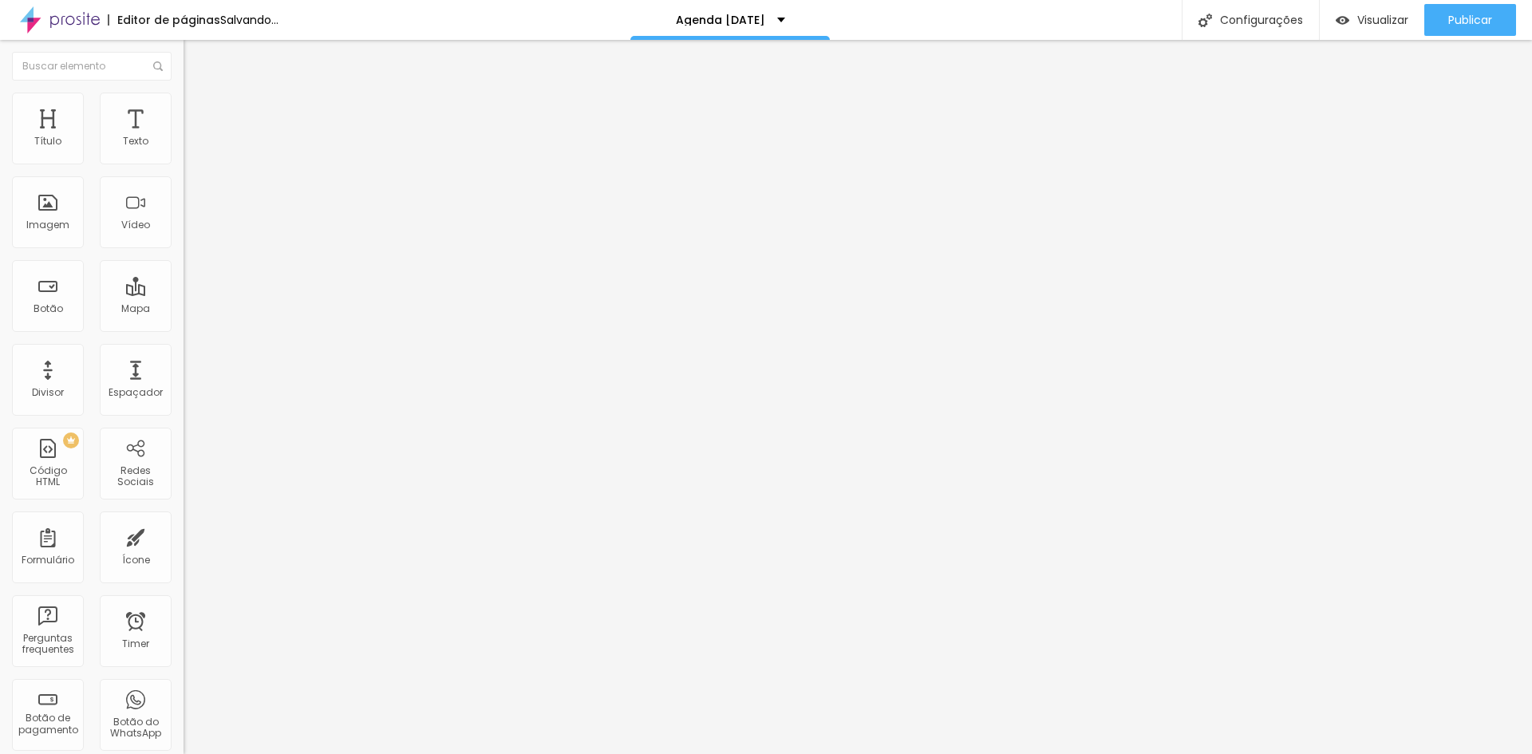
type input "500"
type input "497"
type input "461"
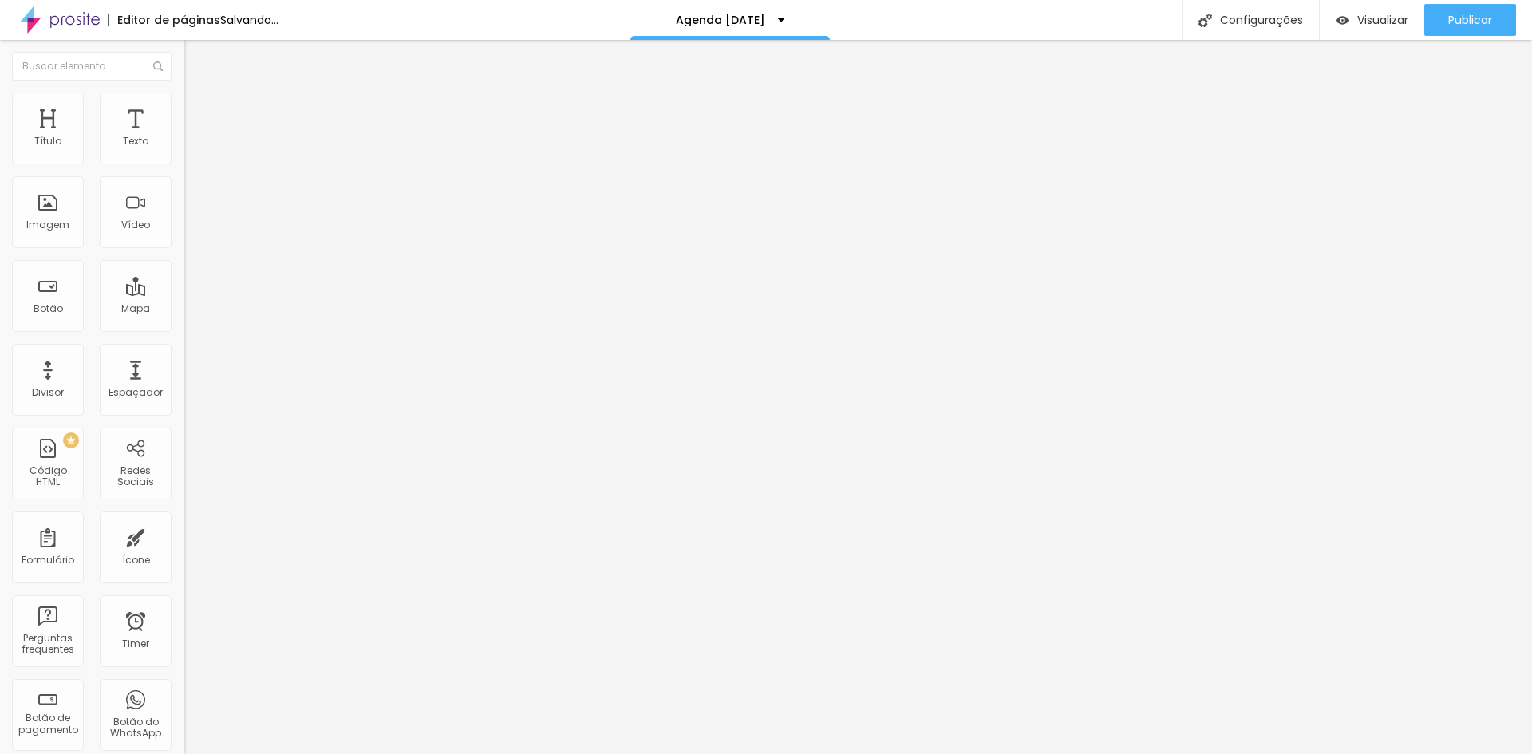
type input "445"
type input "429"
type input "424"
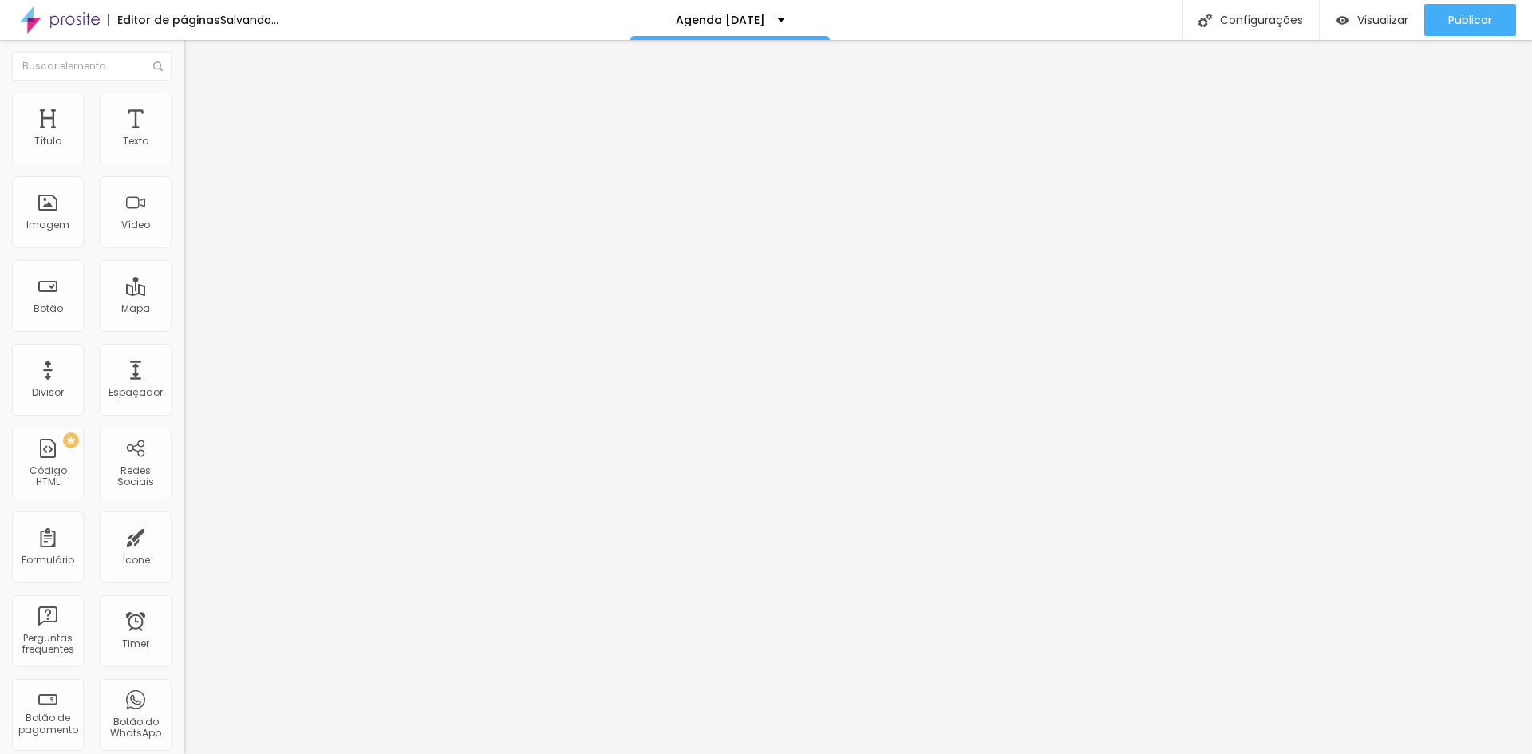
type input "424"
type input "413"
type input "408"
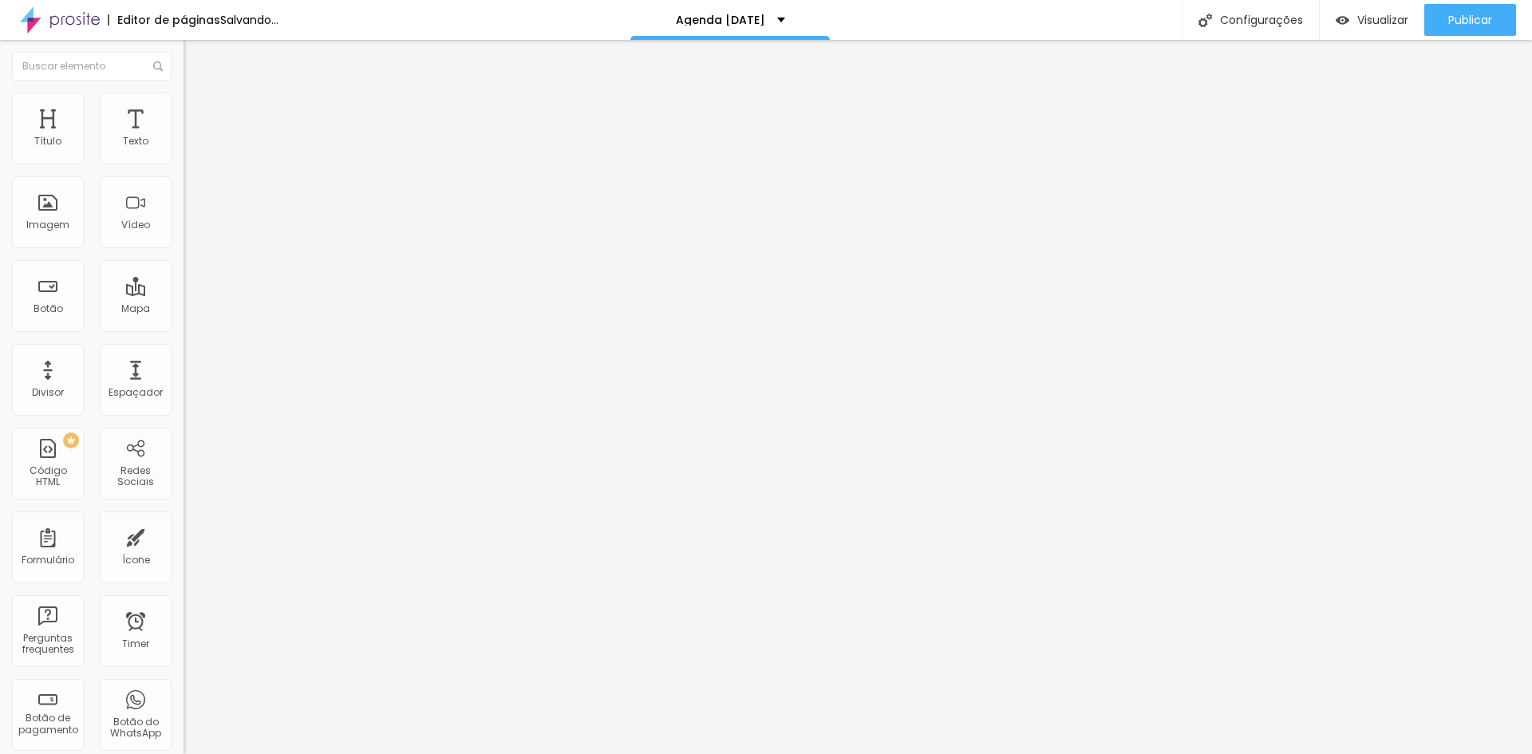
type input "403"
type input "382"
type input "350"
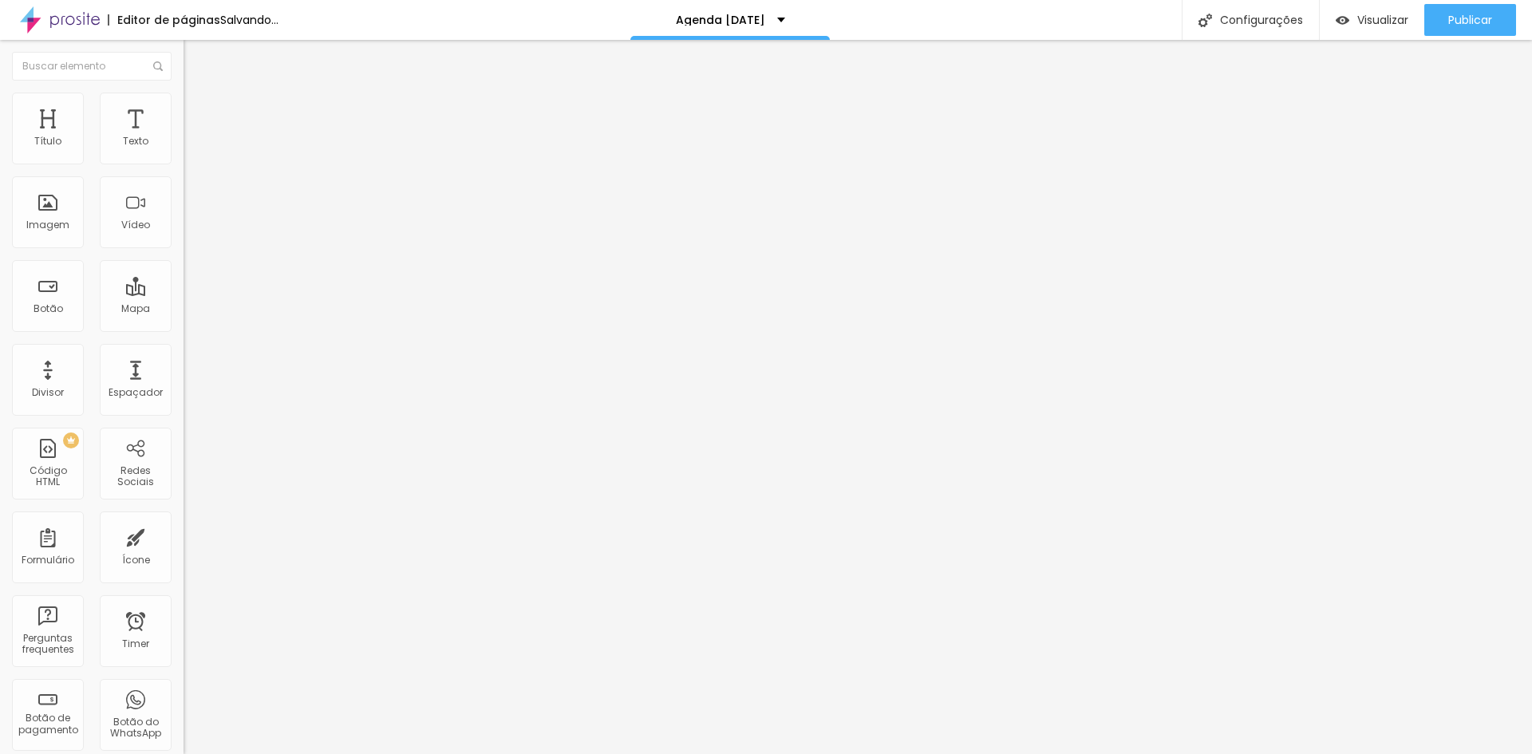
type input "350"
type input "318"
type input "276"
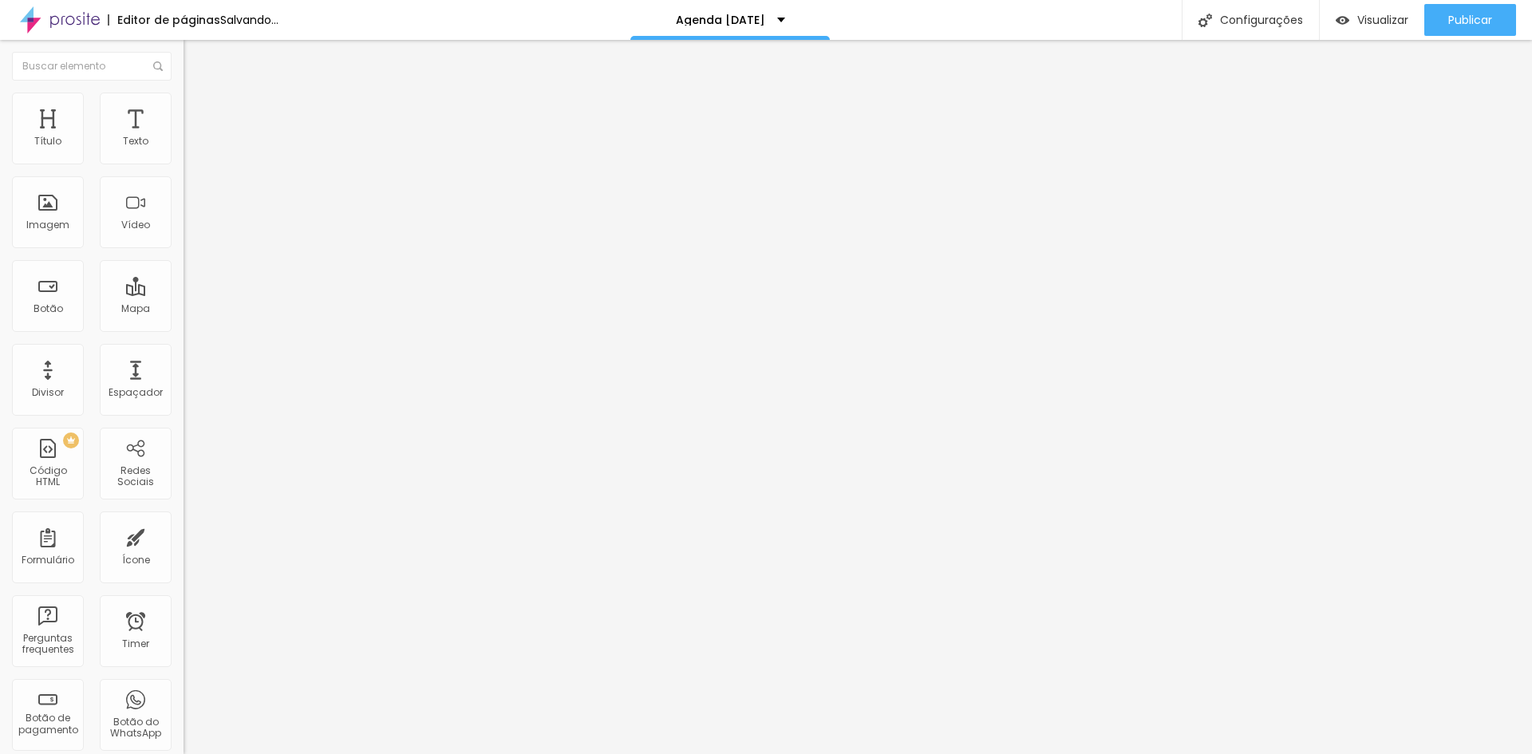
type input "245"
type input "213"
type input "176"
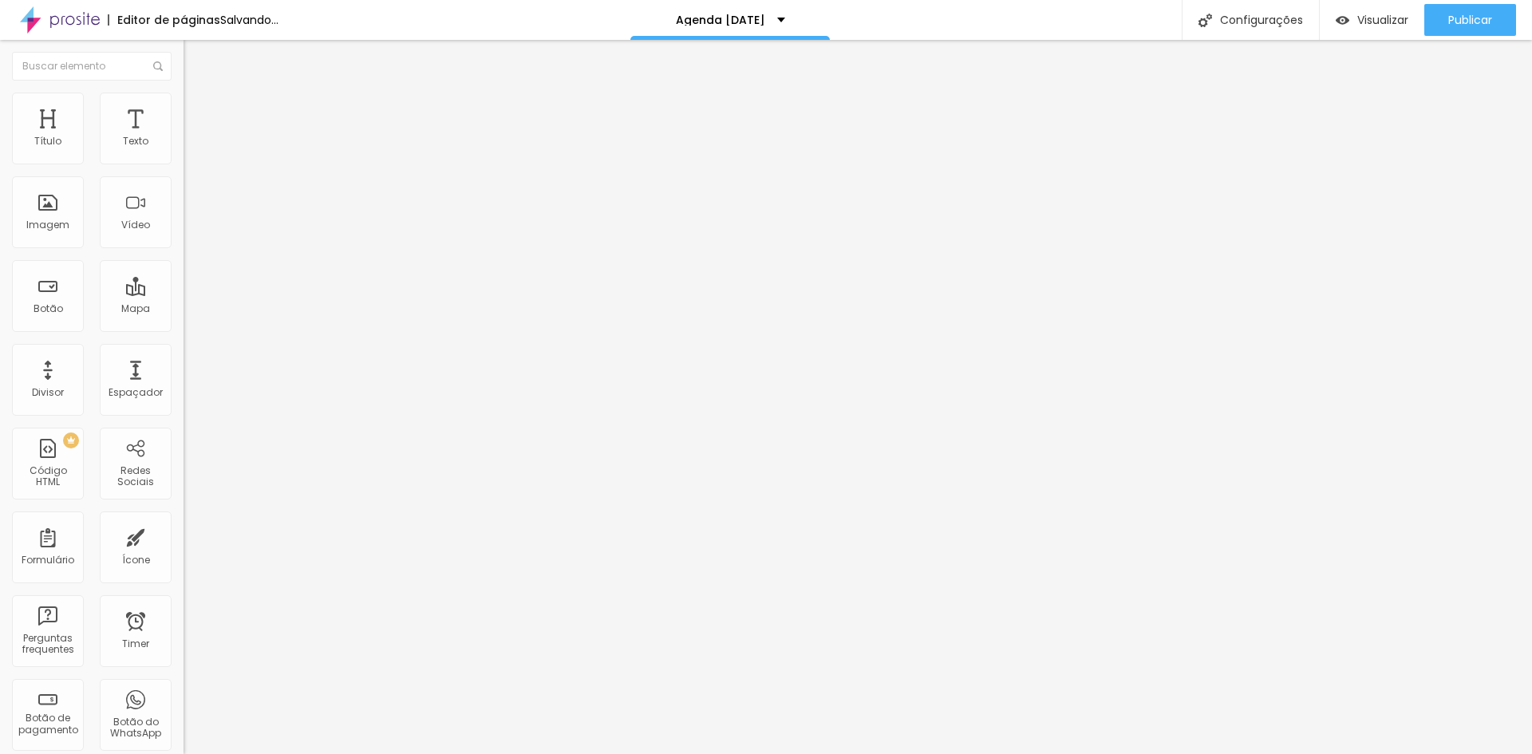
type input "176"
type input "139"
type input "113"
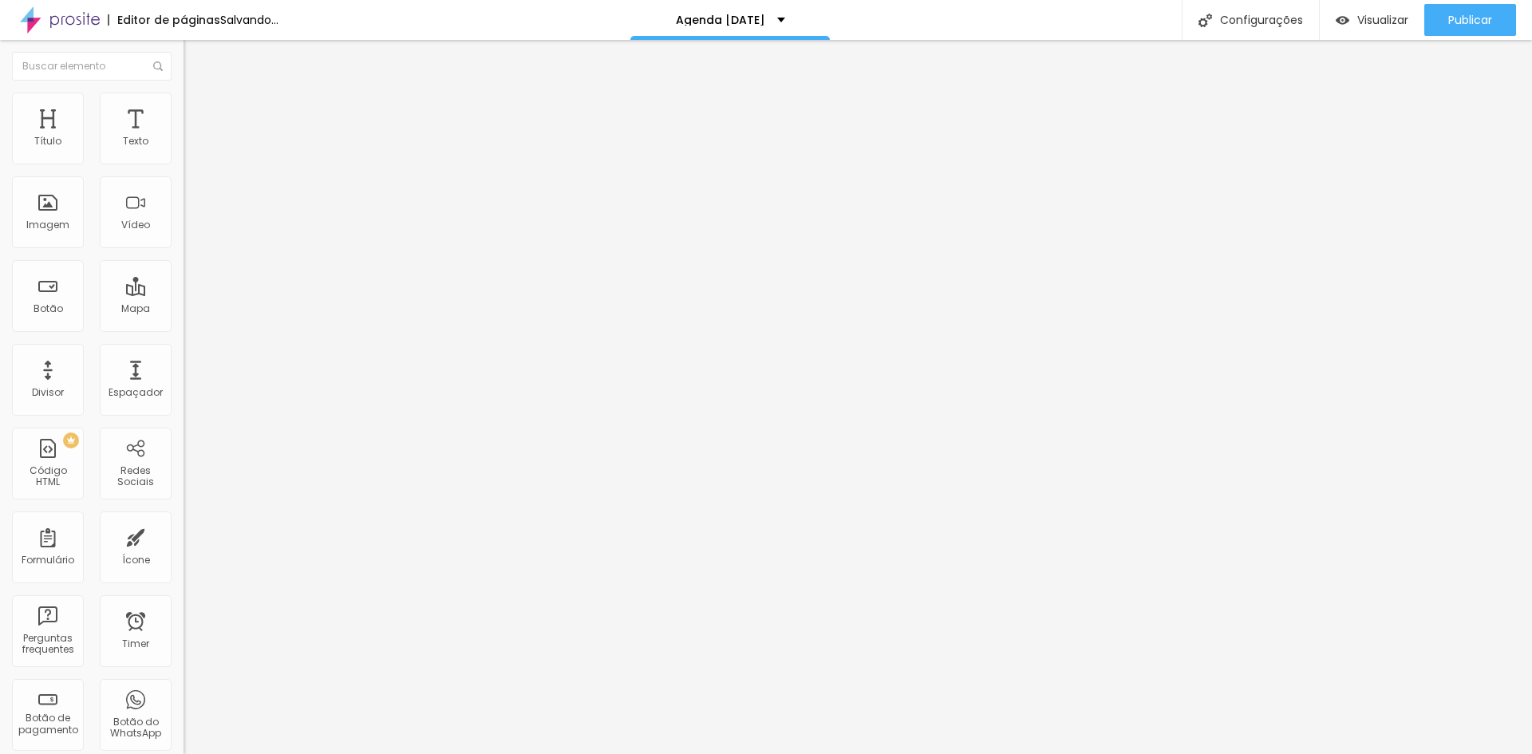
type input "102"
type input "97"
type input "92"
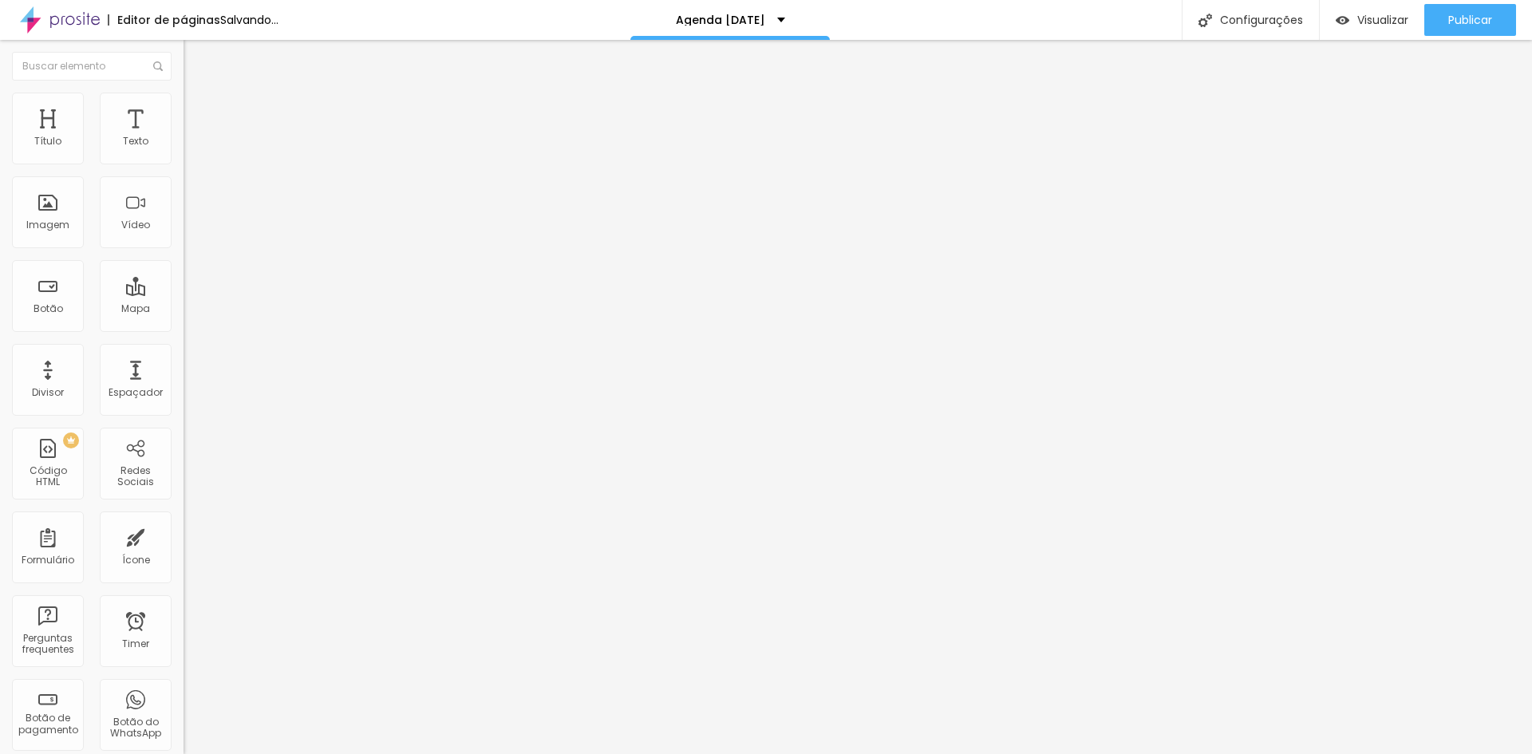
drag, startPoint x: 34, startPoint y: 188, endPoint x: 2, endPoint y: 200, distance: 34.8
click at [184, 535] on input "range" at bounding box center [235, 541] width 103 height 13
click at [184, 105] on li "Estilo" at bounding box center [276, 101] width 184 height 16
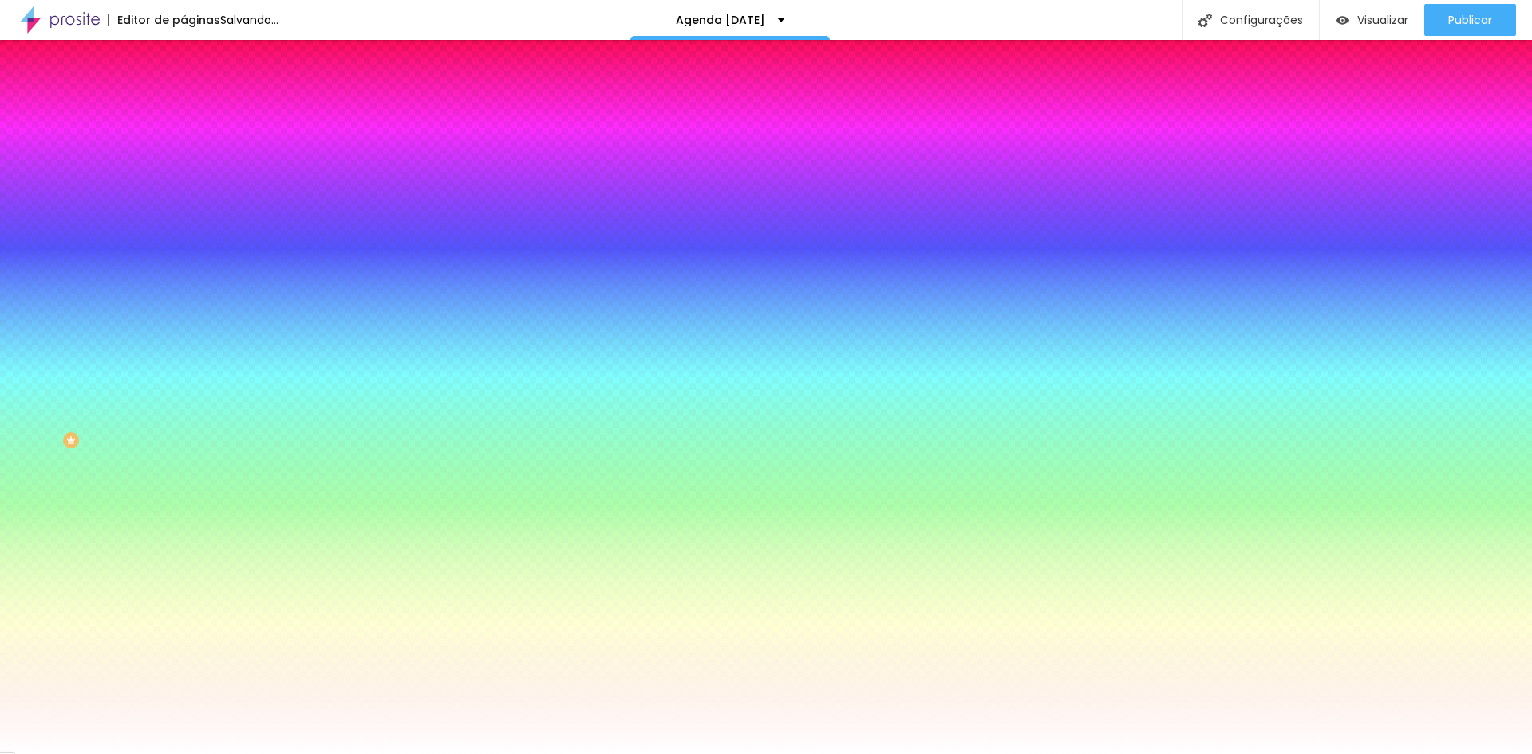
click at [198, 94] on span "Conteúdo" at bounding box center [222, 88] width 49 height 14
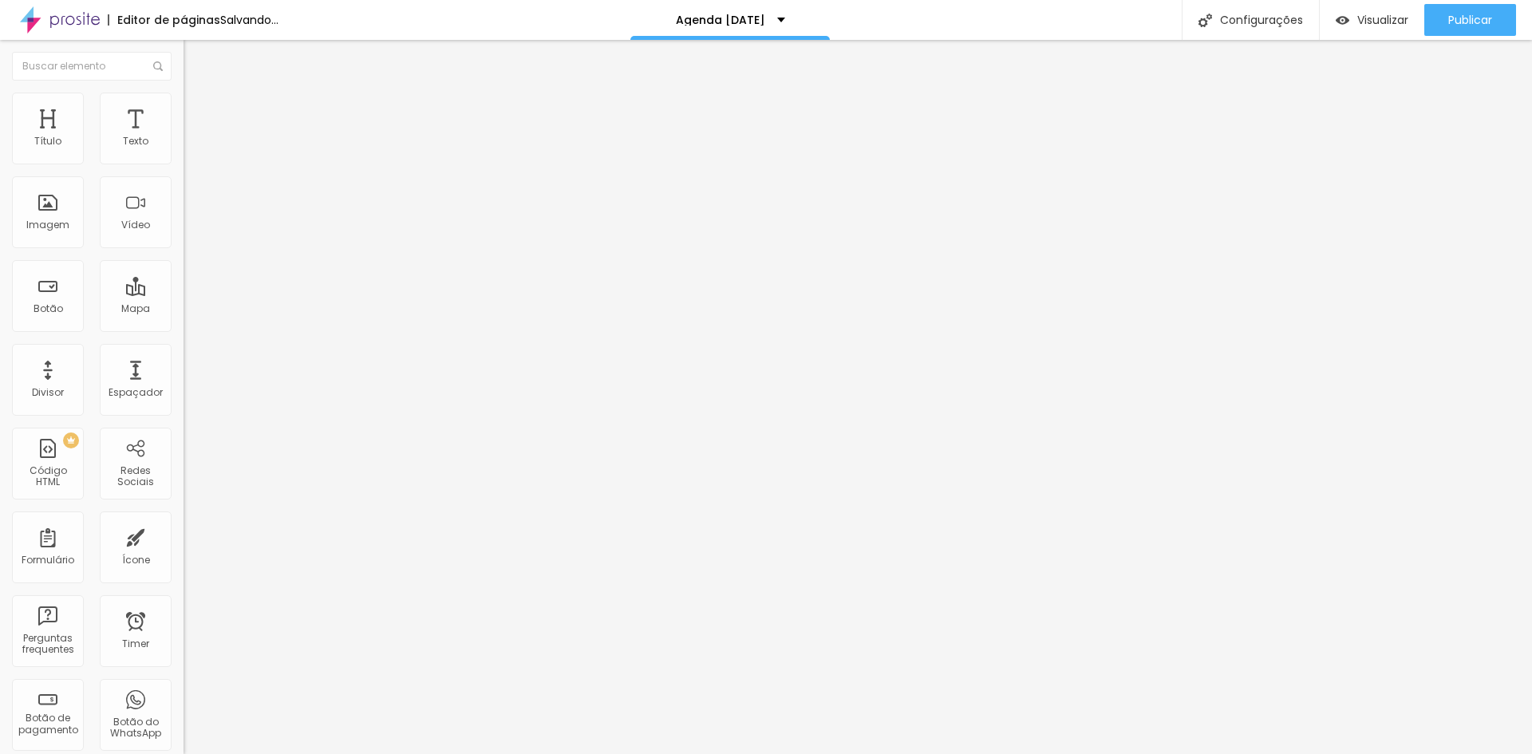
click at [184, 106] on li "Estilo" at bounding box center [276, 101] width 184 height 16
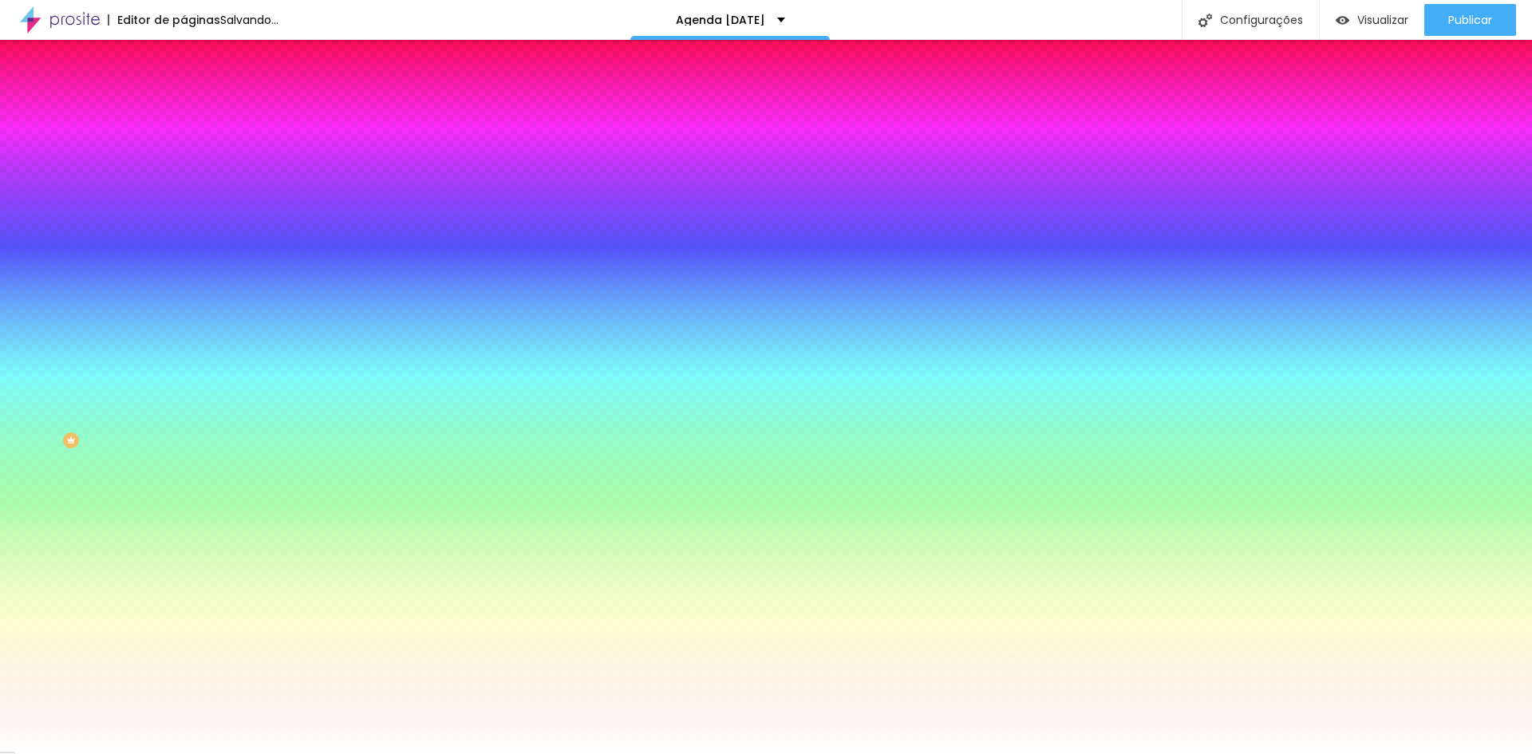
click at [184, 166] on span "Nenhum" at bounding box center [204, 159] width 41 height 14
click at [184, 191] on span "Parallax" at bounding box center [203, 184] width 39 height 14
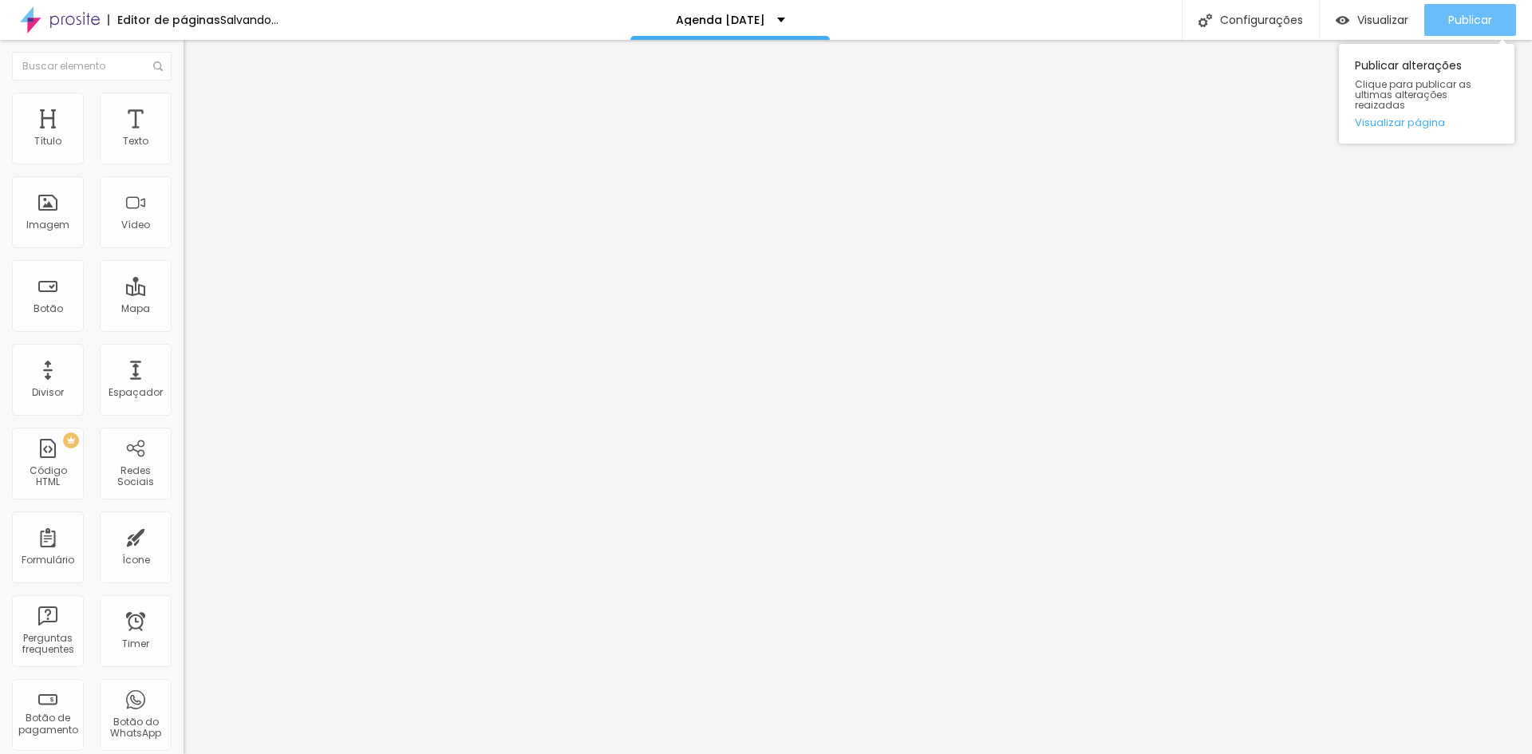
click at [1488, 20] on span "Publicar" at bounding box center [1470, 20] width 44 height 13
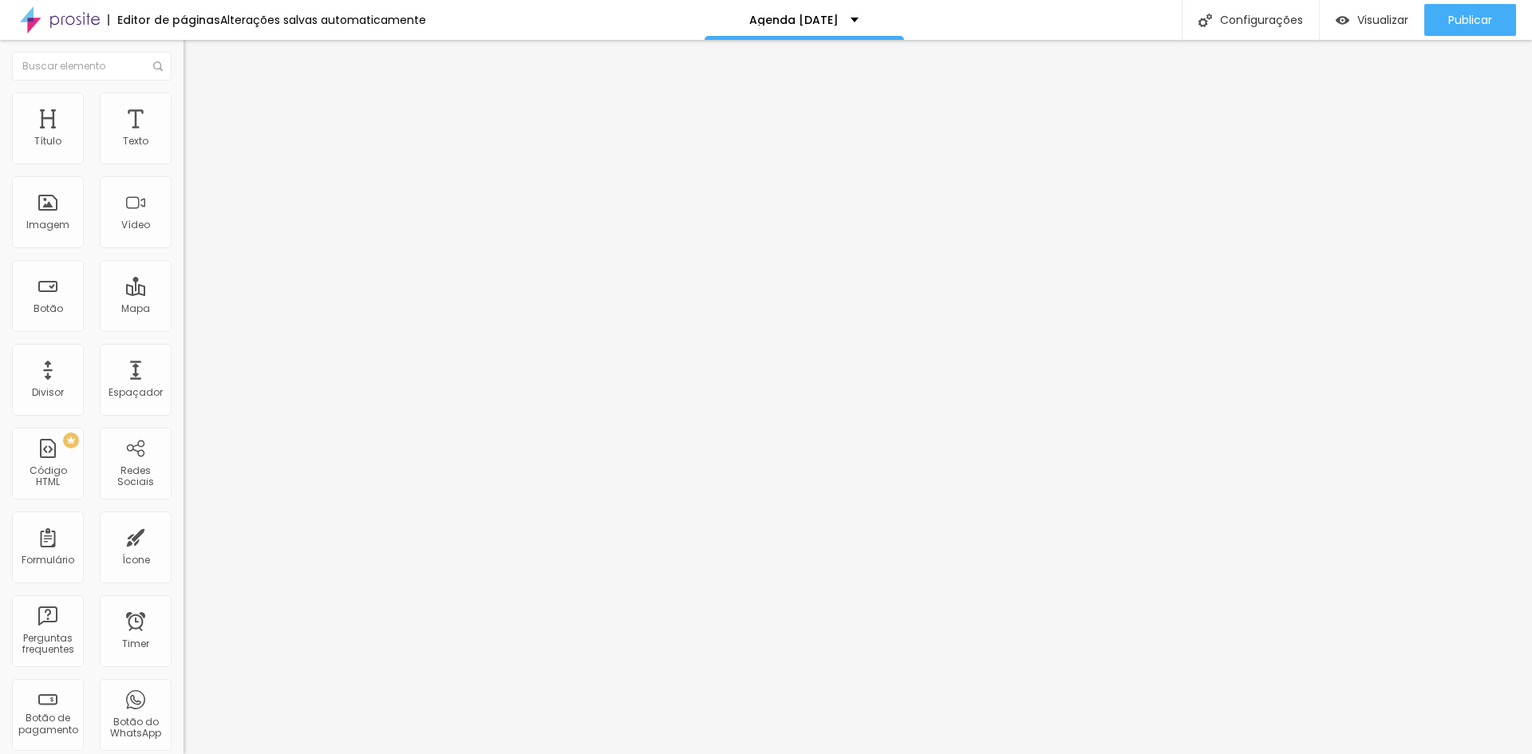
click at [184, 145] on span "Encaixotado" at bounding box center [215, 139] width 62 height 14
click at [184, 170] on span "Completo" at bounding box center [208, 163] width 49 height 14
click at [184, 105] on li "Estilo" at bounding box center [276, 101] width 184 height 16
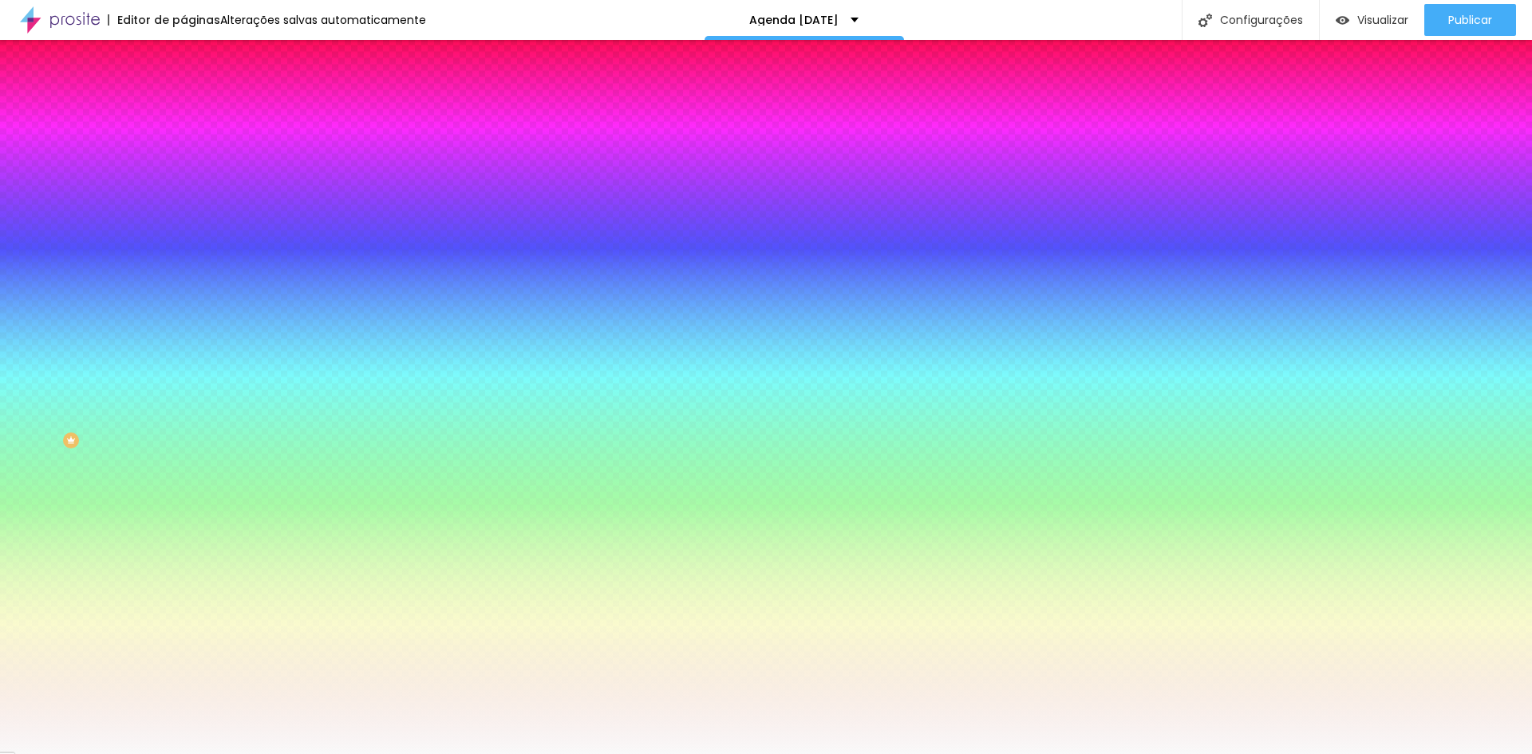
click at [184, 166] on span "Nenhum" at bounding box center [204, 159] width 41 height 14
click at [184, 191] on span "Parallax" at bounding box center [203, 184] width 39 height 14
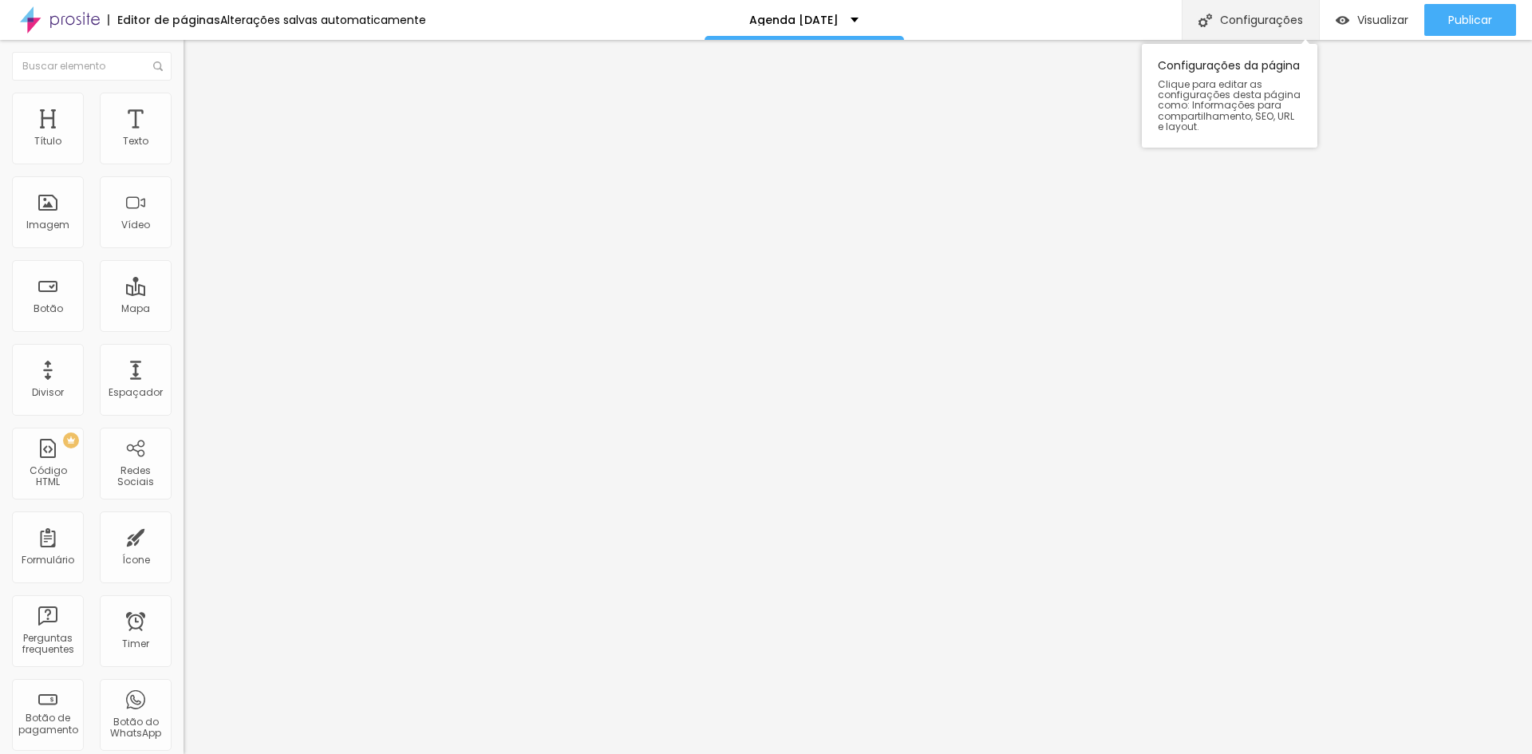
click at [1213, 3] on div "Configurações" at bounding box center [1250, 20] width 137 height 40
click at [184, 250] on span "4:3 Padrão" at bounding box center [210, 243] width 53 height 14
click at [184, 292] on div "Original" at bounding box center [276, 288] width 184 height 10
click at [198, 110] on span "Estilo" at bounding box center [210, 104] width 25 height 14
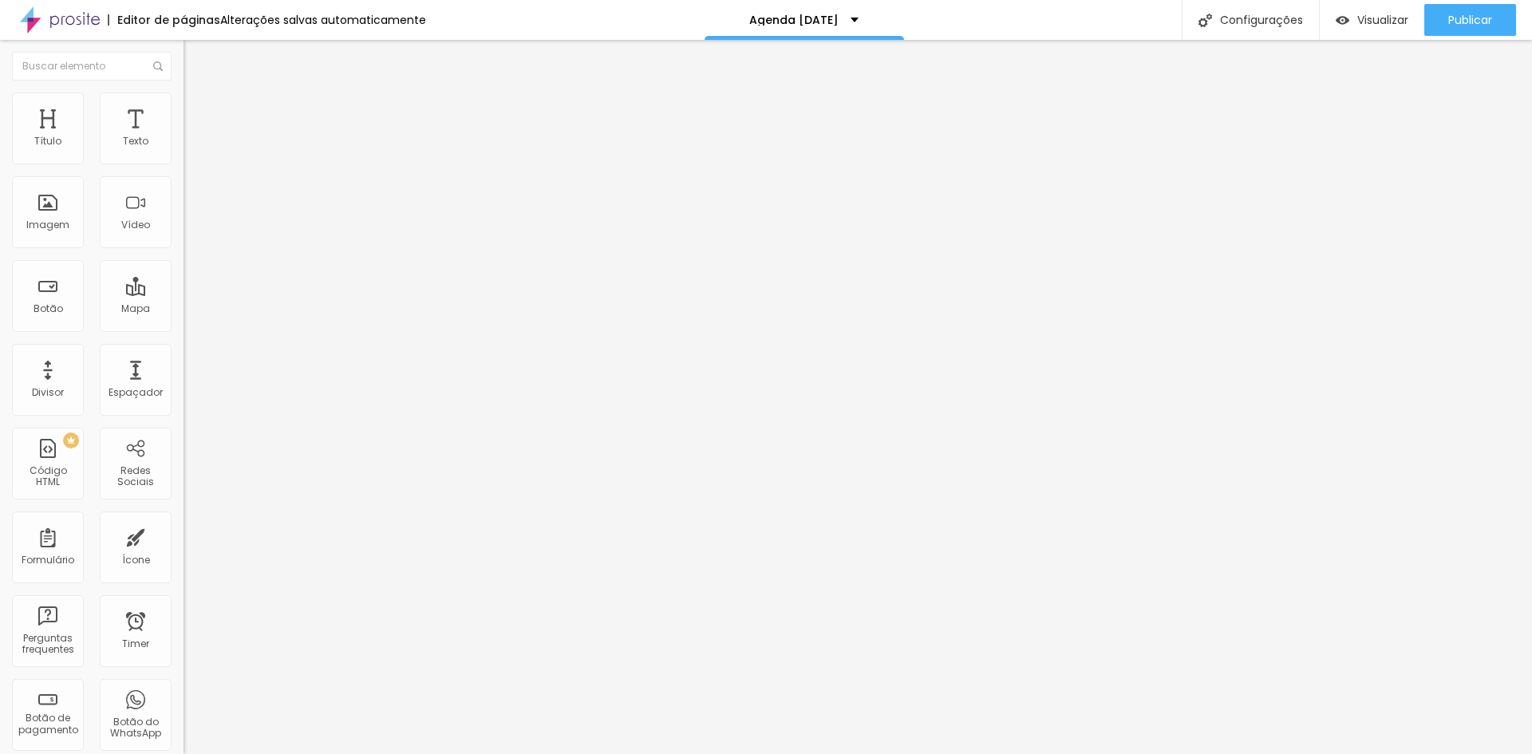
type input "90"
type input "95"
type input "100"
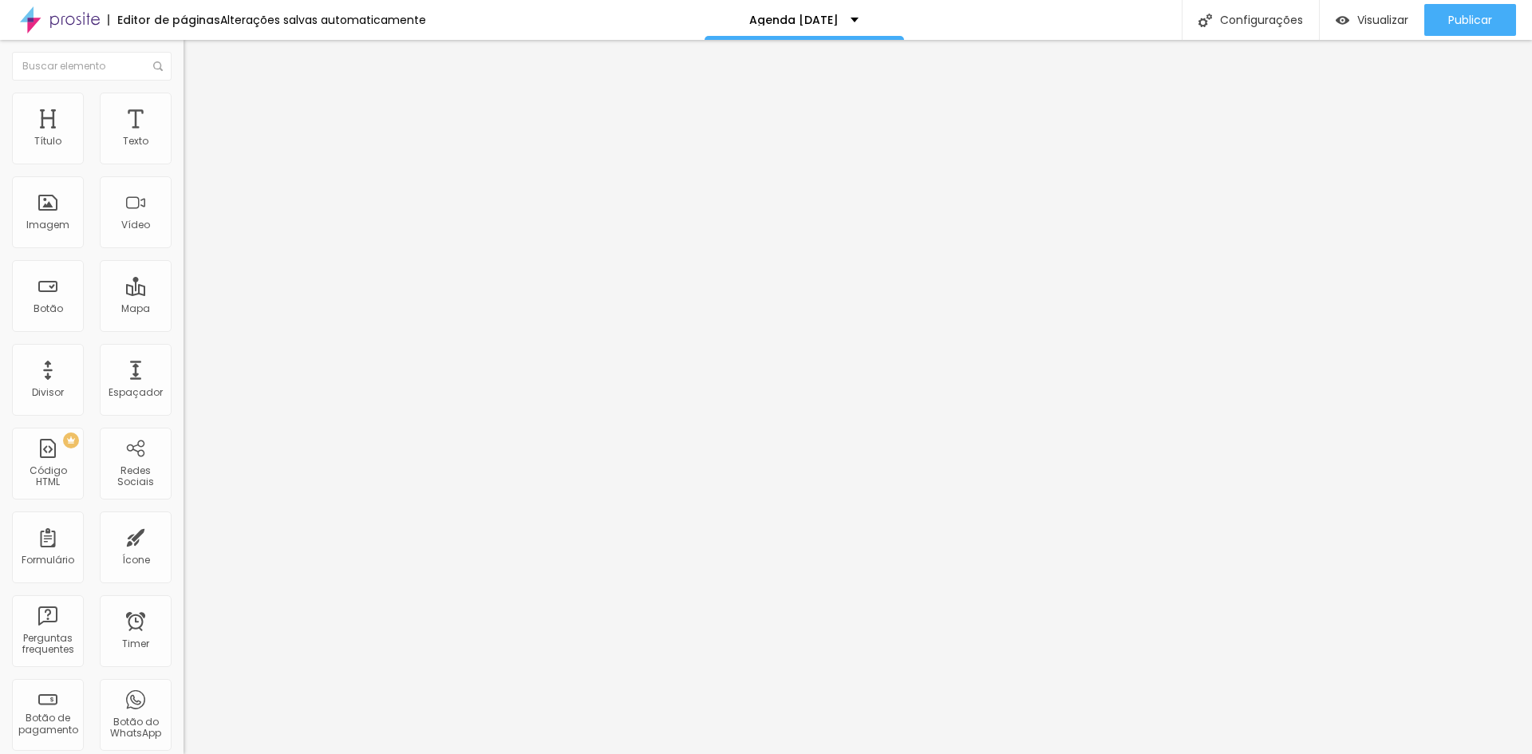
drag, startPoint x: 139, startPoint y: 174, endPoint x: 200, endPoint y: 184, distance: 61.5
type input "100"
click at [200, 164] on input "range" at bounding box center [235, 157] width 103 height 13
click at [184, 109] on li "Avançado" at bounding box center [276, 117] width 184 height 16
click at [184, 93] on li "Conteúdo" at bounding box center [276, 85] width 184 height 16
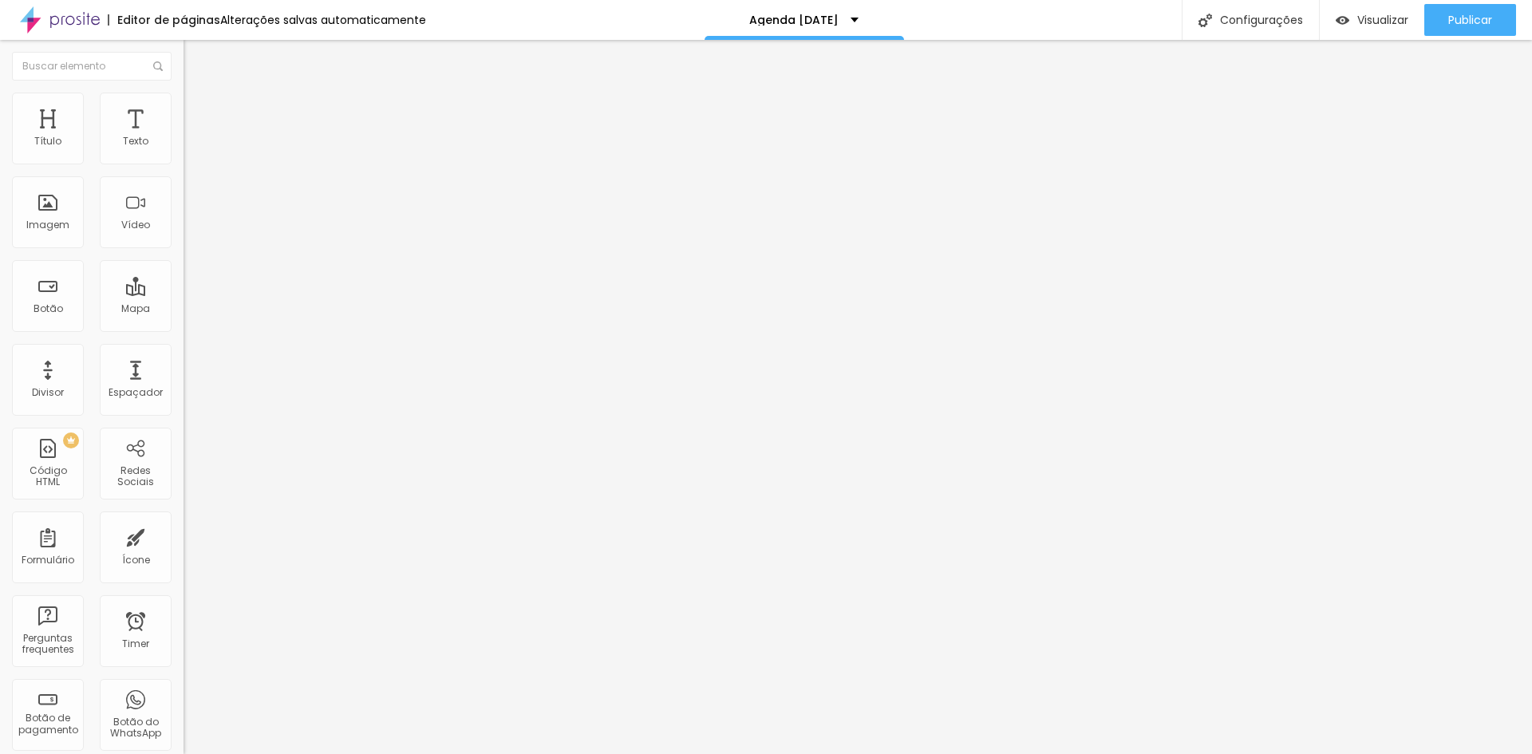
click at [198, 110] on span "Estilo" at bounding box center [210, 104] width 25 height 14
click at [184, 102] on img at bounding box center [191, 100] width 14 height 14
click at [1472, 23] on span "Publicar" at bounding box center [1470, 20] width 44 height 13
click at [1482, 9] on div "Publicar" at bounding box center [1470, 20] width 44 height 32
click at [1008, 18] on div "Editor de páginas Alterações salvas automaticamente Agenda [DATE] Configurações…" at bounding box center [766, 20] width 1532 height 40
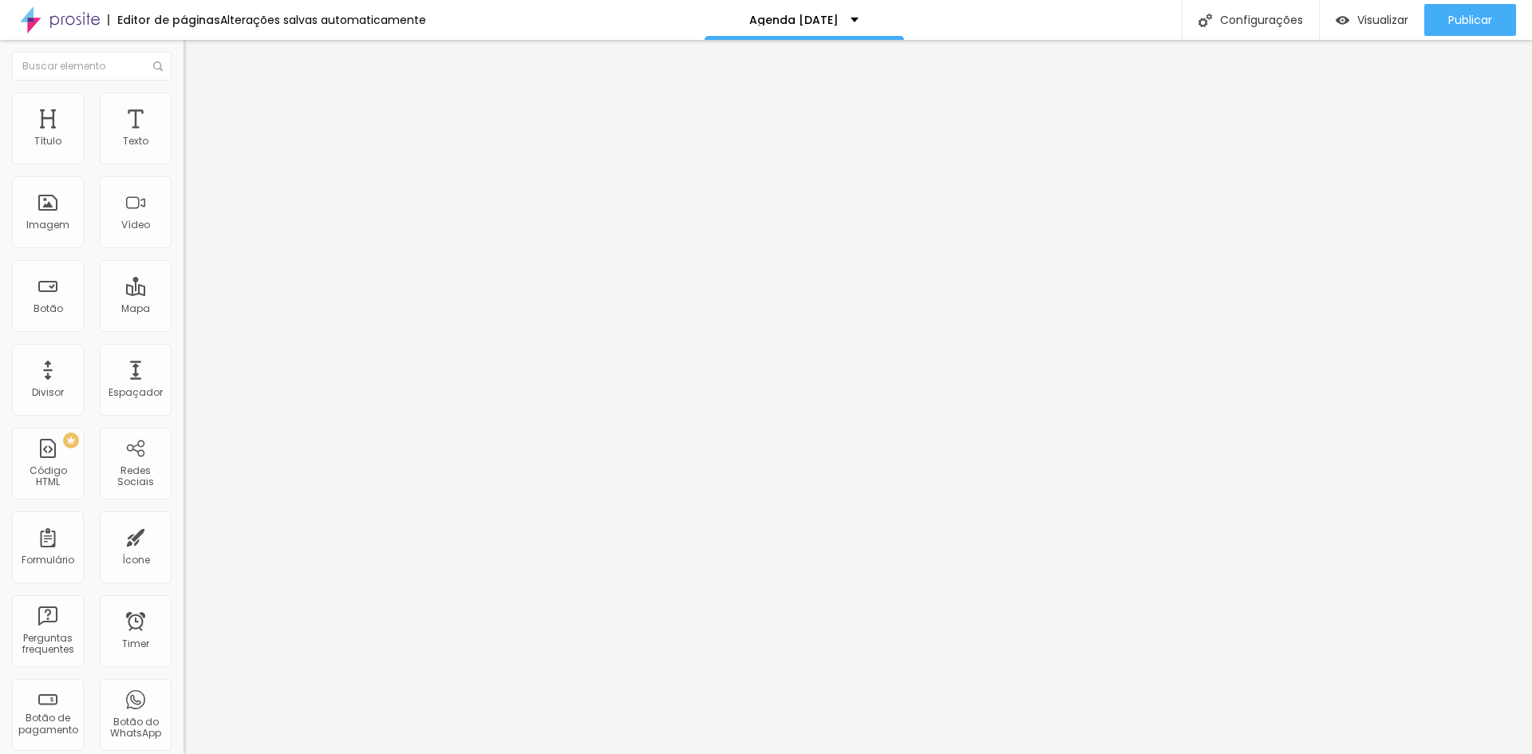
click at [184, 104] on li "Estilo" at bounding box center [276, 101] width 184 height 16
type input "95"
type input "90"
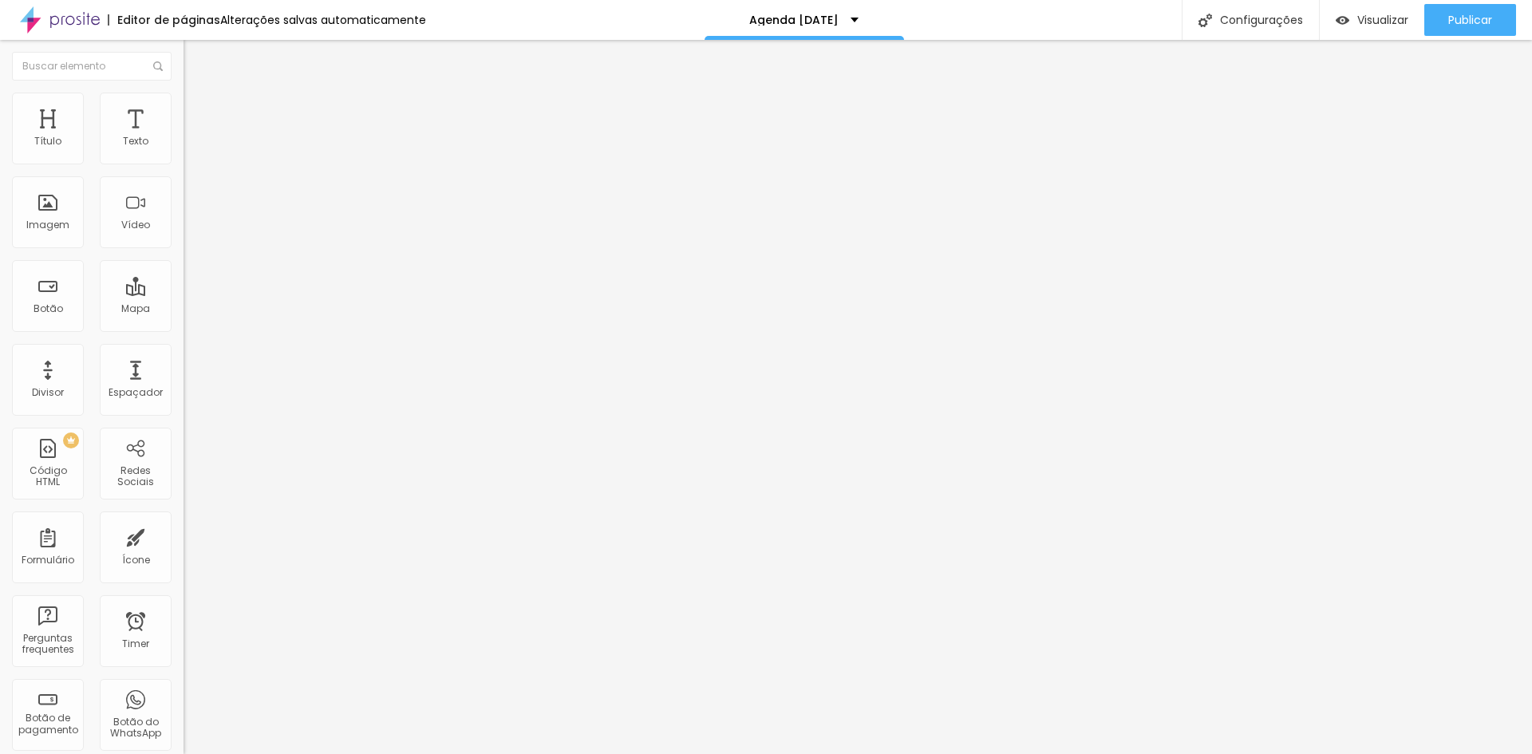
type input "85"
type input "80"
type input "75"
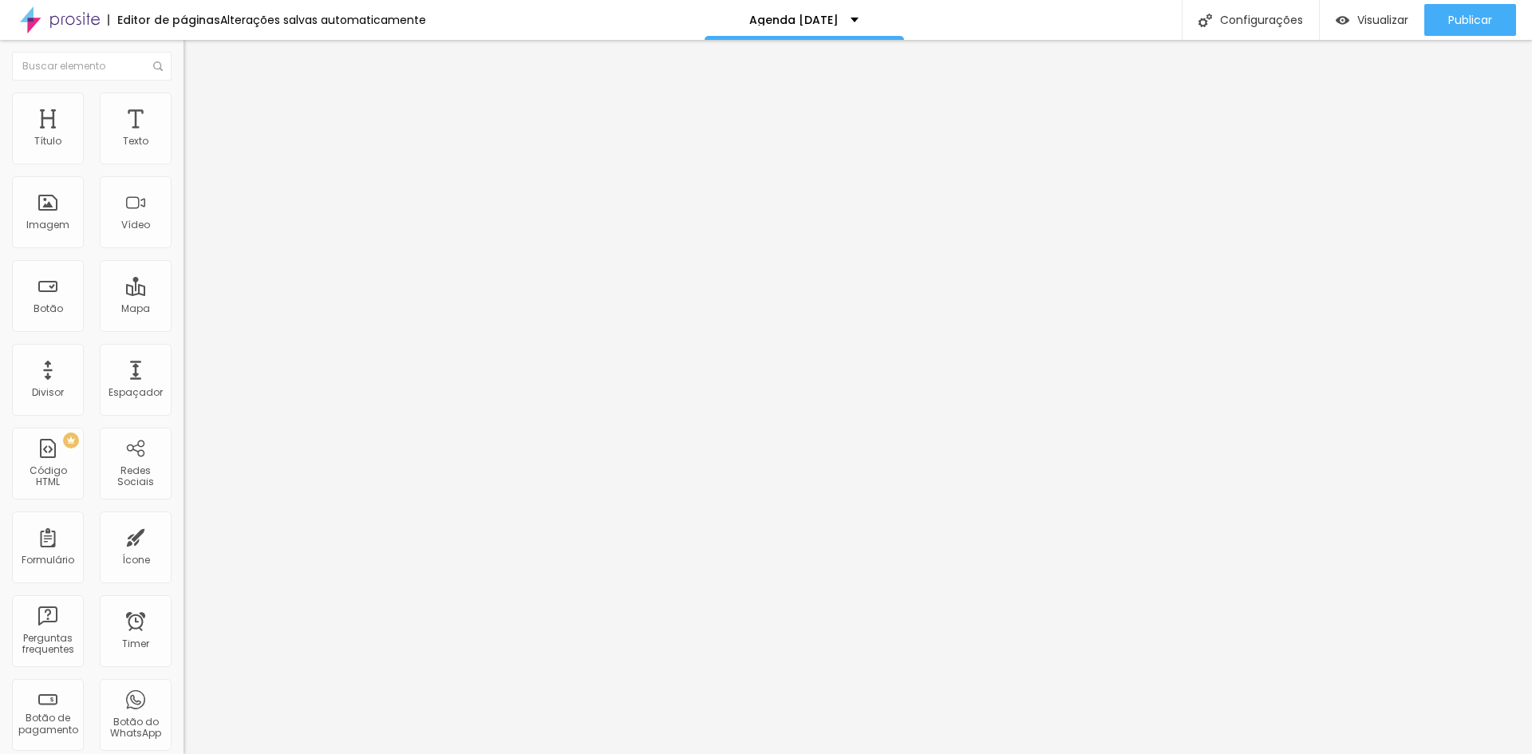
type input "75"
type input "70"
type input "65"
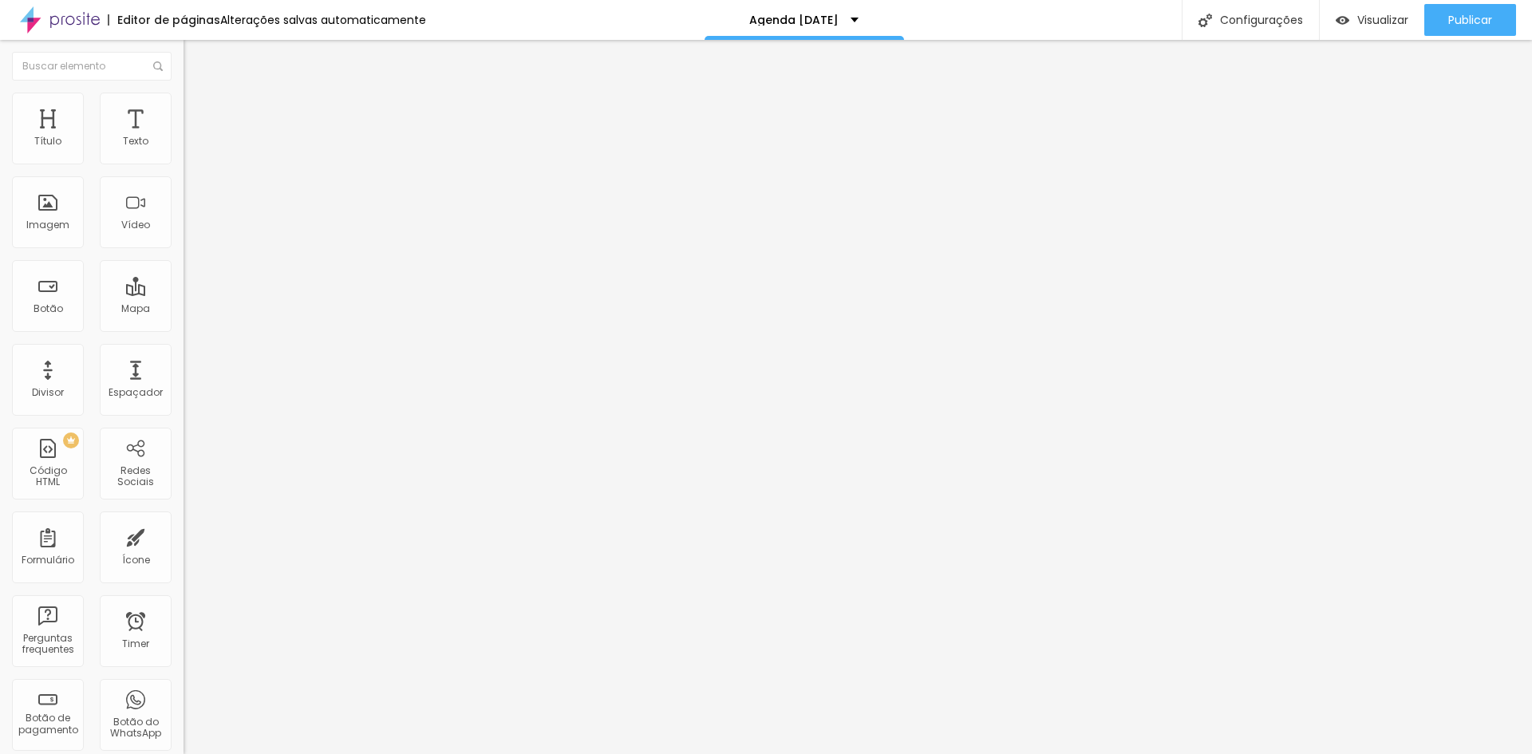
type input "60"
type input "55"
type input "50"
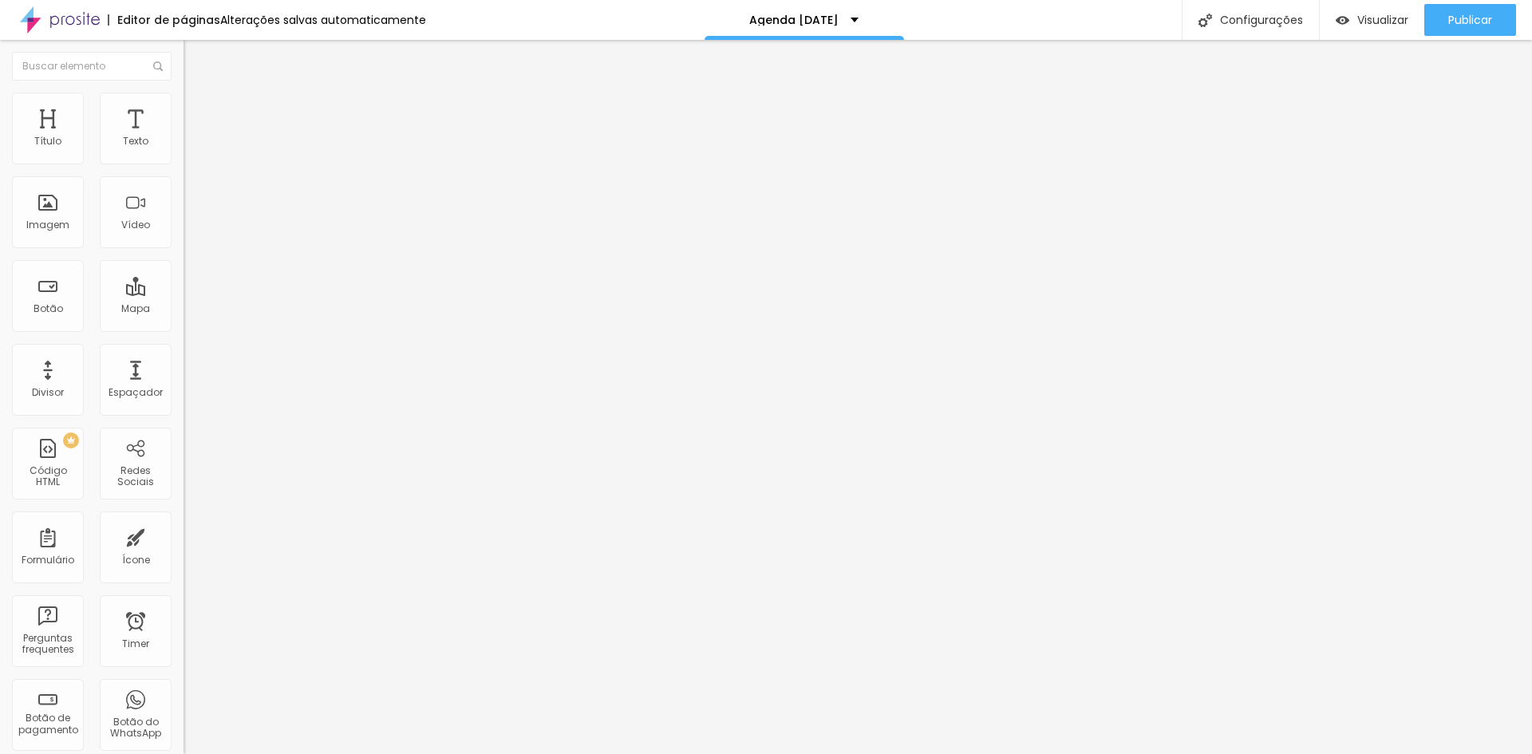
type input "50"
type input "45"
type input "40"
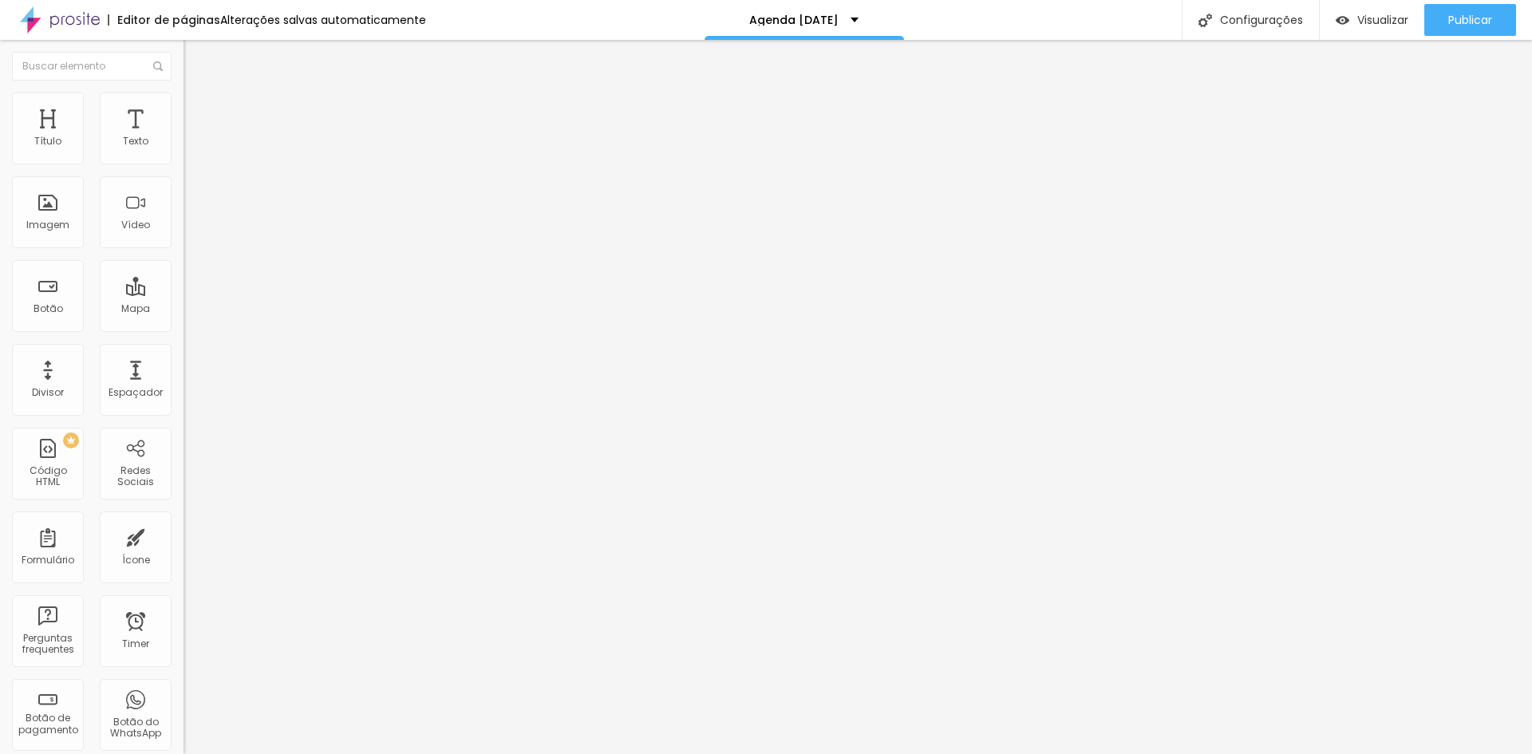
type input "35"
drag, startPoint x: 167, startPoint y: 168, endPoint x: 61, endPoint y: 170, distance: 105.4
type input "35"
click at [184, 164] on input "range" at bounding box center [235, 157] width 103 height 13
click at [184, 103] on img at bounding box center [191, 100] width 14 height 14
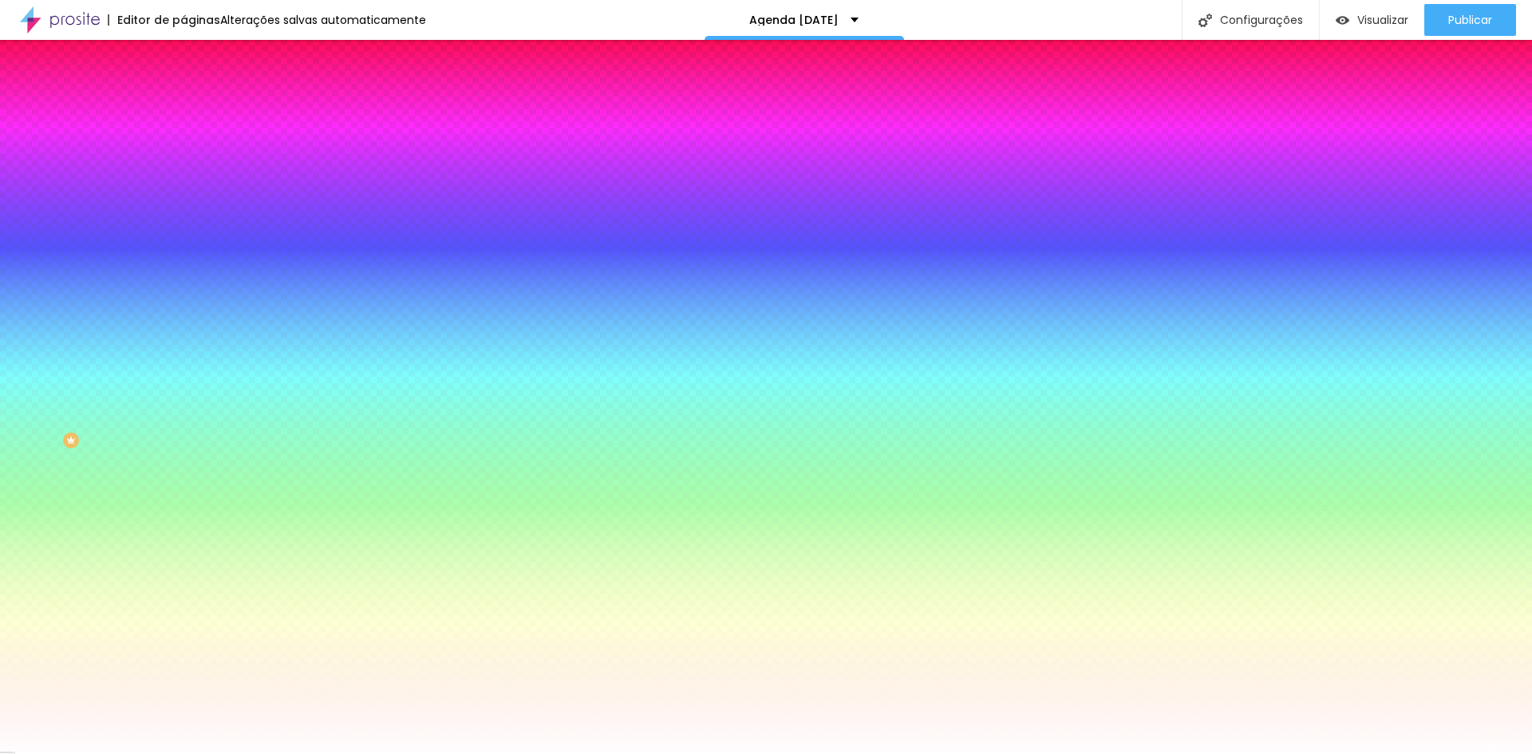
click at [184, 217] on div at bounding box center [276, 217] width 184 height 0
click at [15, 12] on div at bounding box center [13, 10] width 3 height 3
click at [184, 217] on div at bounding box center [276, 217] width 184 height 0
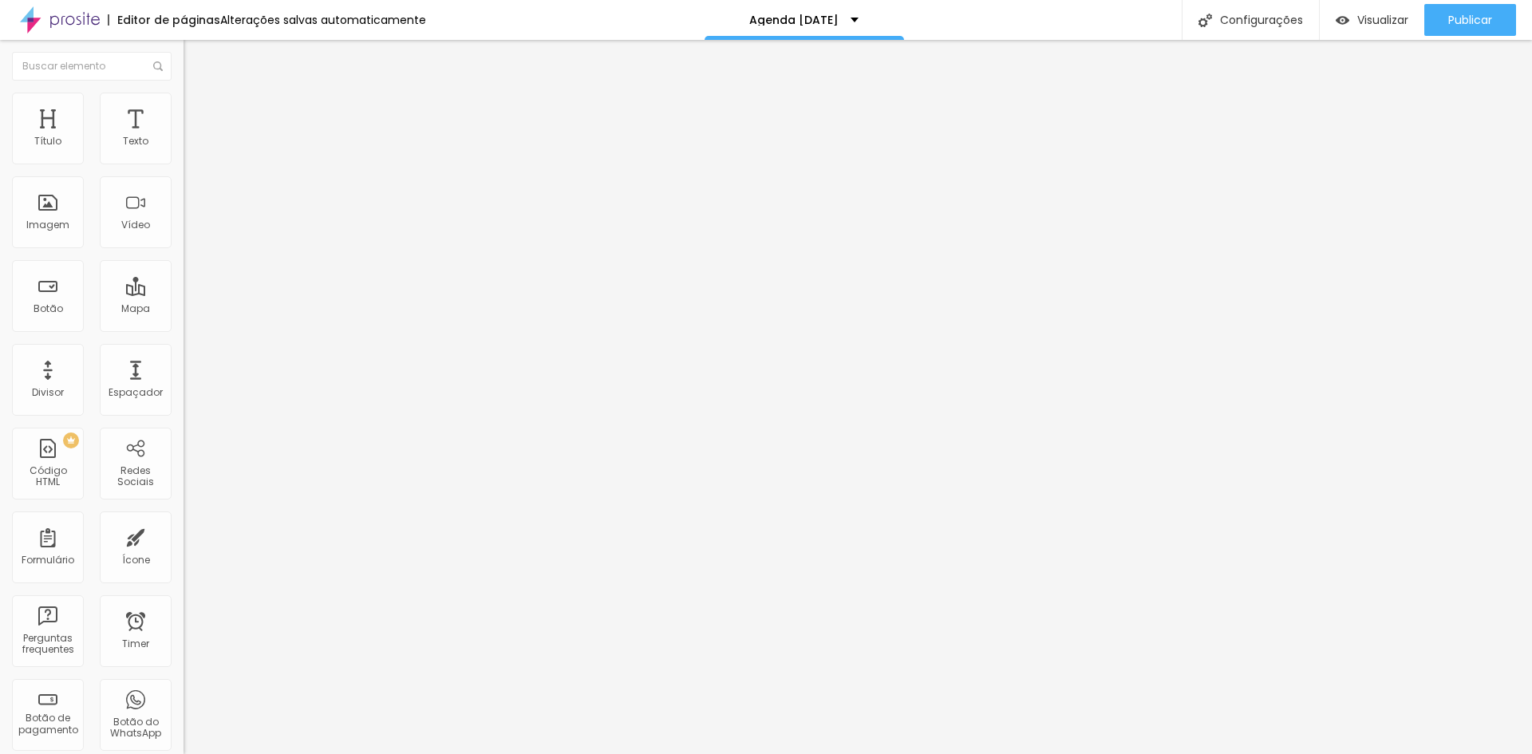
click at [184, 104] on li "Estilo" at bounding box center [276, 101] width 184 height 16
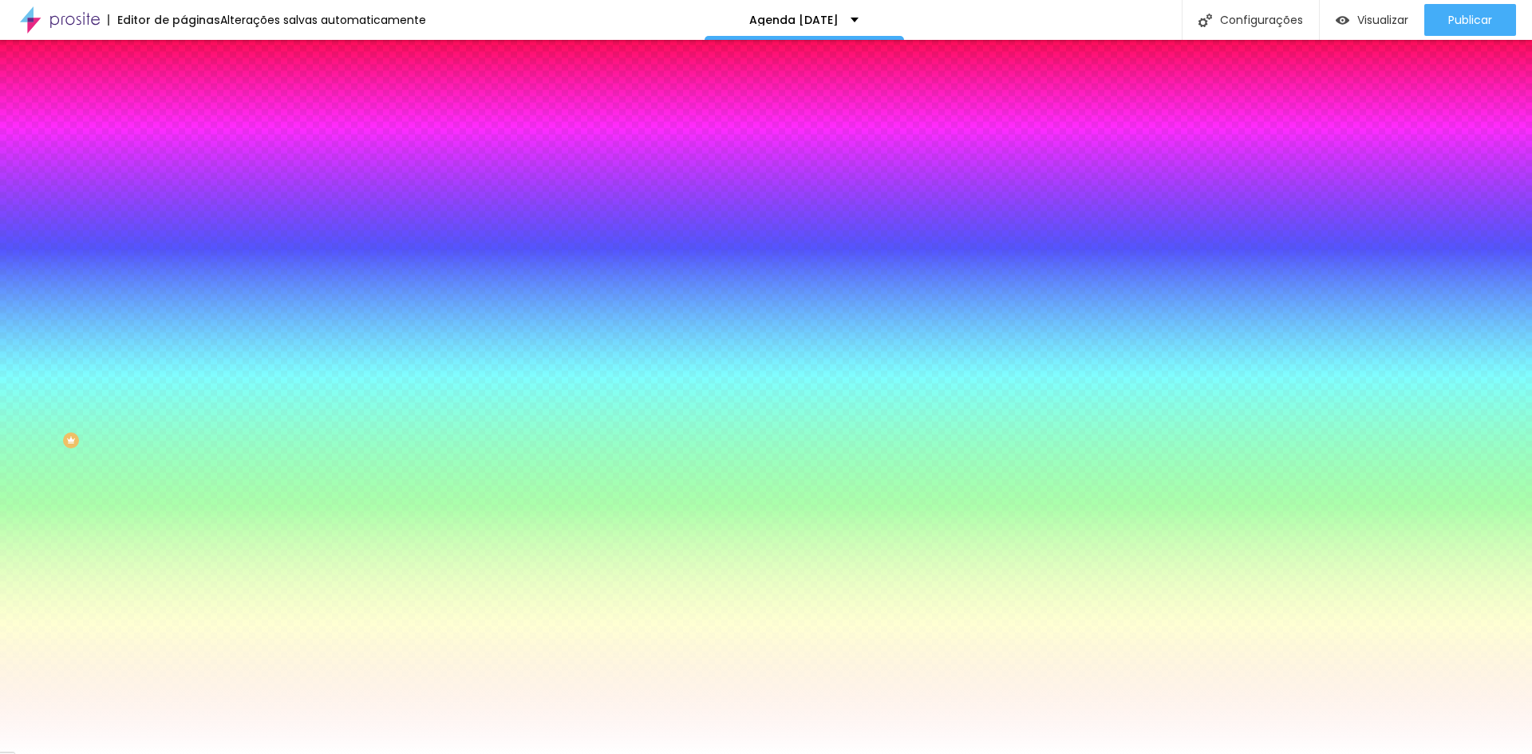
click at [184, 217] on div at bounding box center [276, 217] width 184 height 0
click at [15, 12] on div at bounding box center [13, 10] width 3 height 3
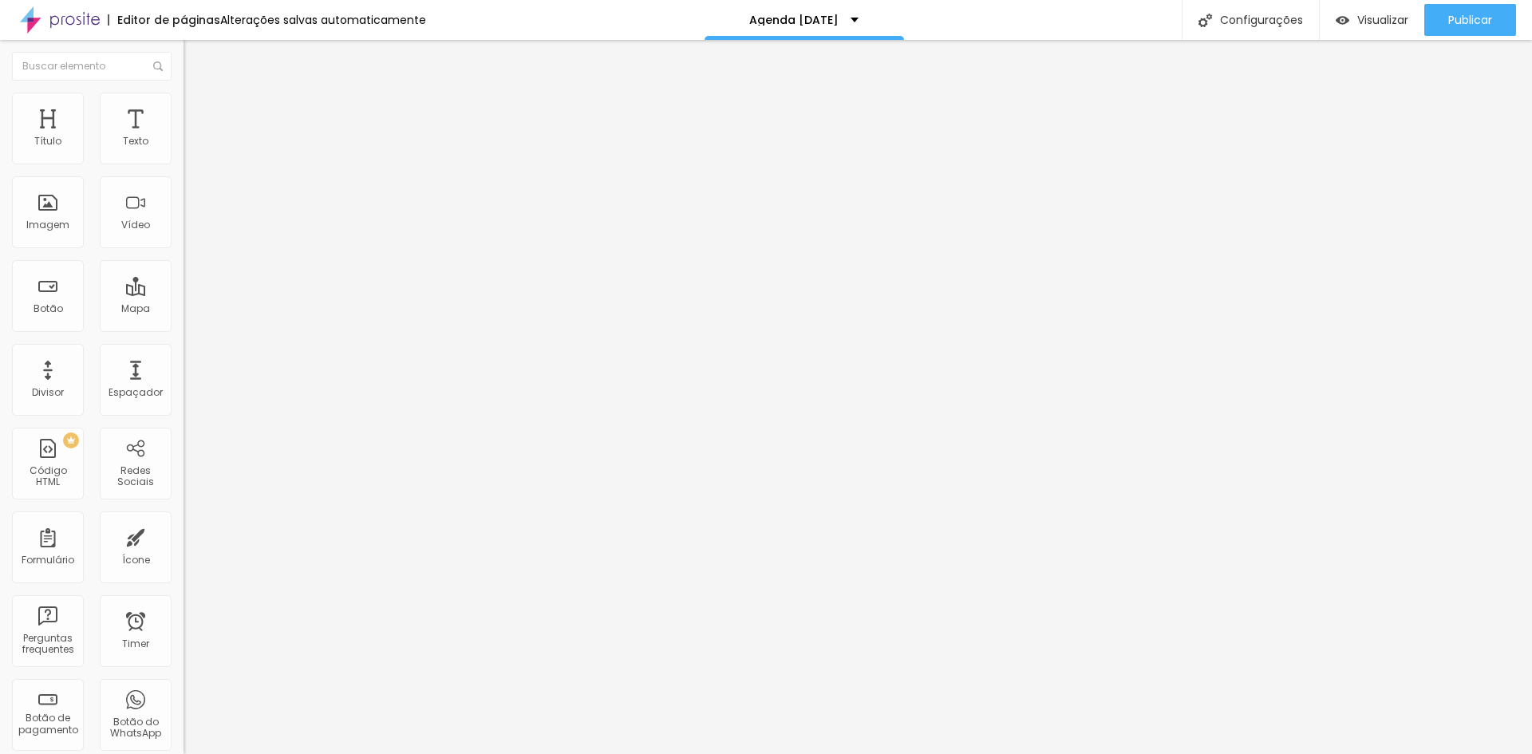
click at [198, 110] on span "Estilo" at bounding box center [210, 104] width 25 height 14
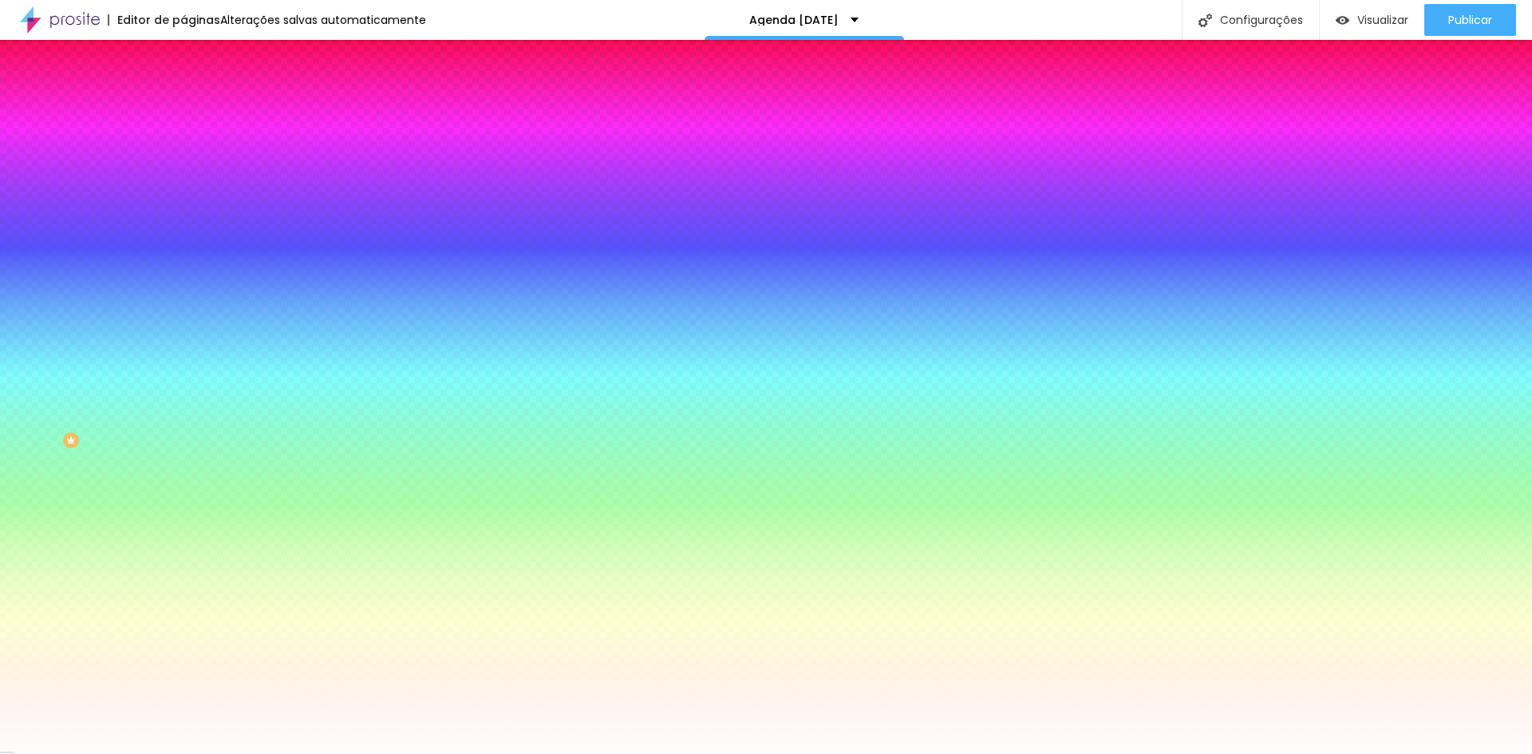
click at [184, 217] on div at bounding box center [276, 217] width 184 height 0
click at [30, 9] on div at bounding box center [31, 7] width 3 height 3
click at [184, 233] on div at bounding box center [276, 233] width 184 height 0
click at [184, 217] on div at bounding box center [276, 217] width 184 height 0
type input "#FFFFFF"
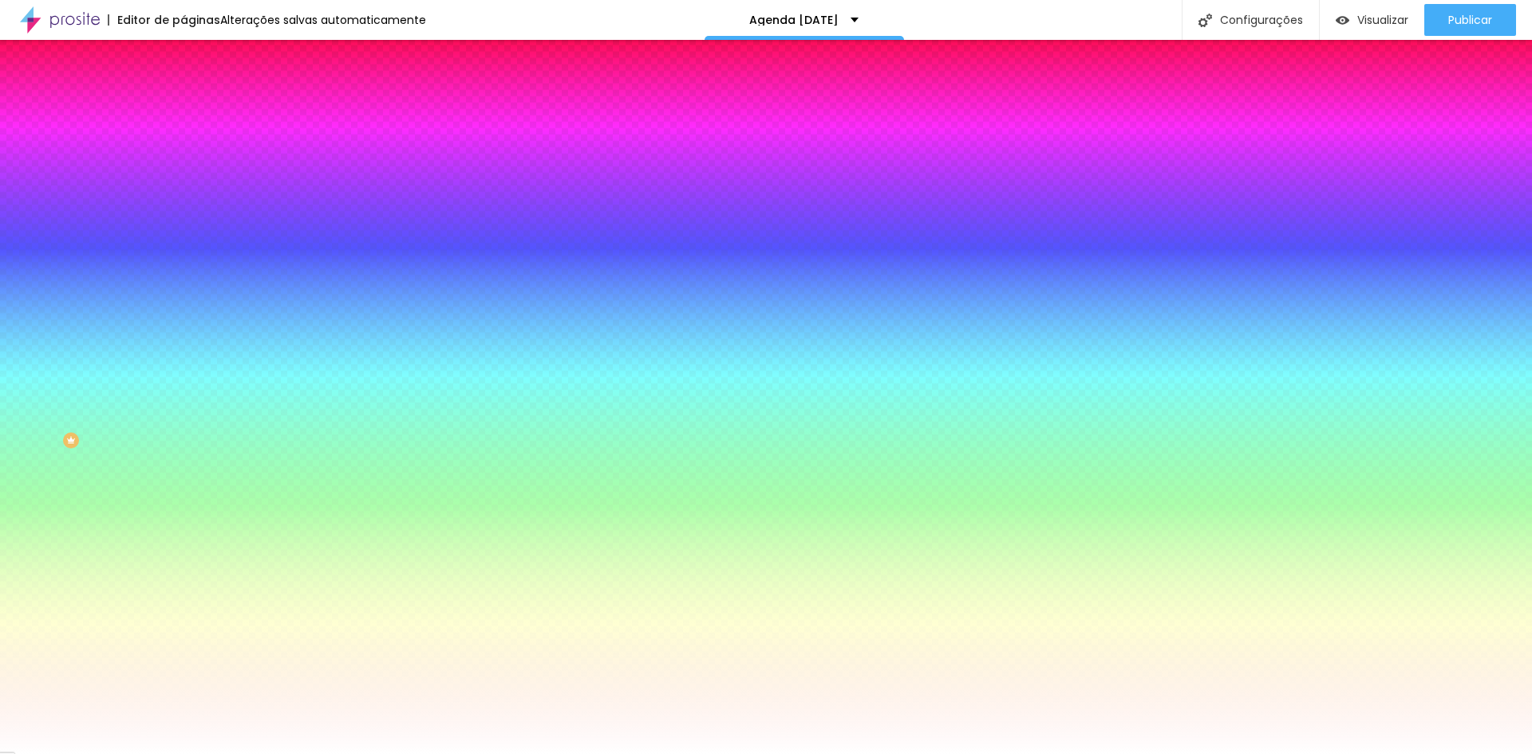
click at [184, 233] on div "Cor de fundo Voltar ao padrão #FFFFFF" at bounding box center [276, 211] width 184 height 44
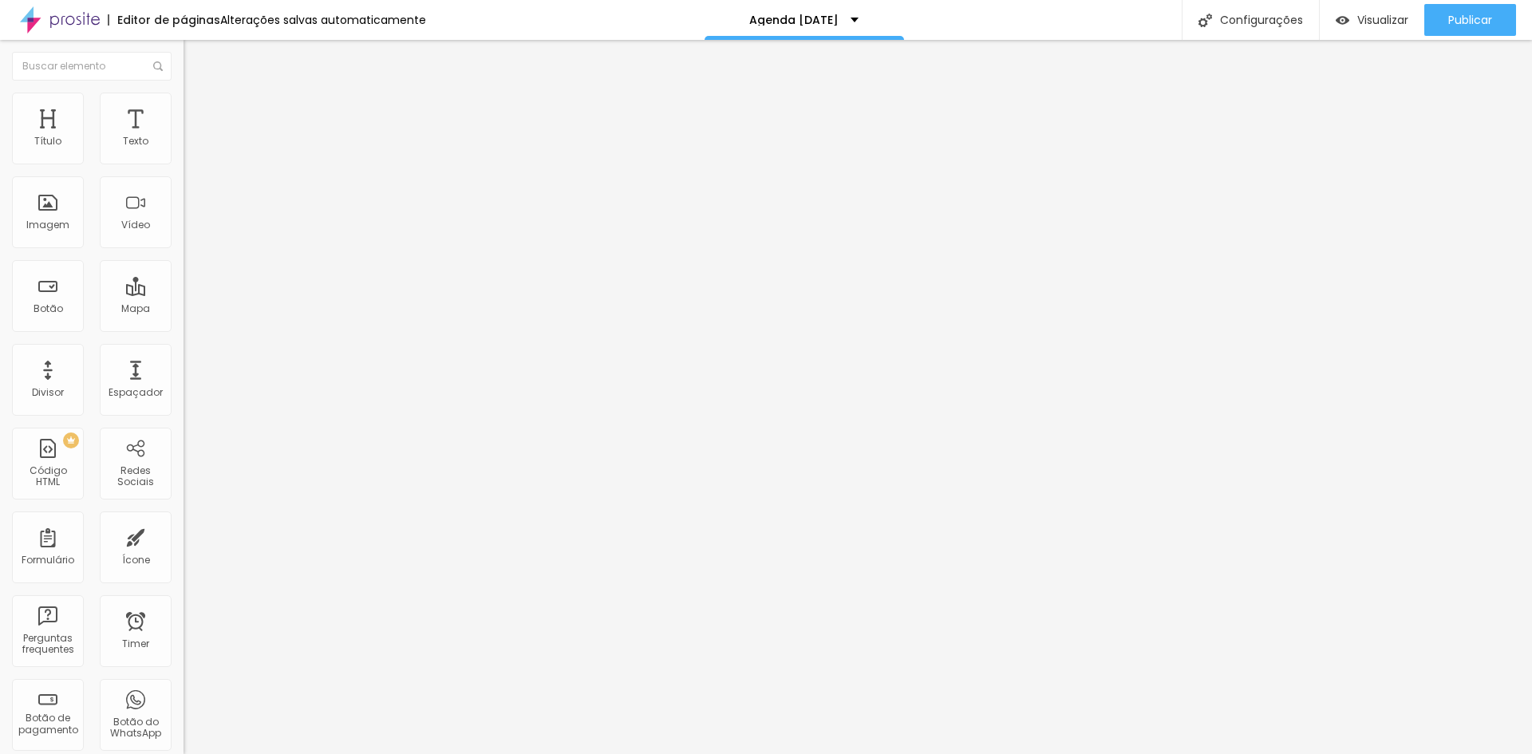
click at [184, 105] on li "Estilo" at bounding box center [276, 101] width 184 height 16
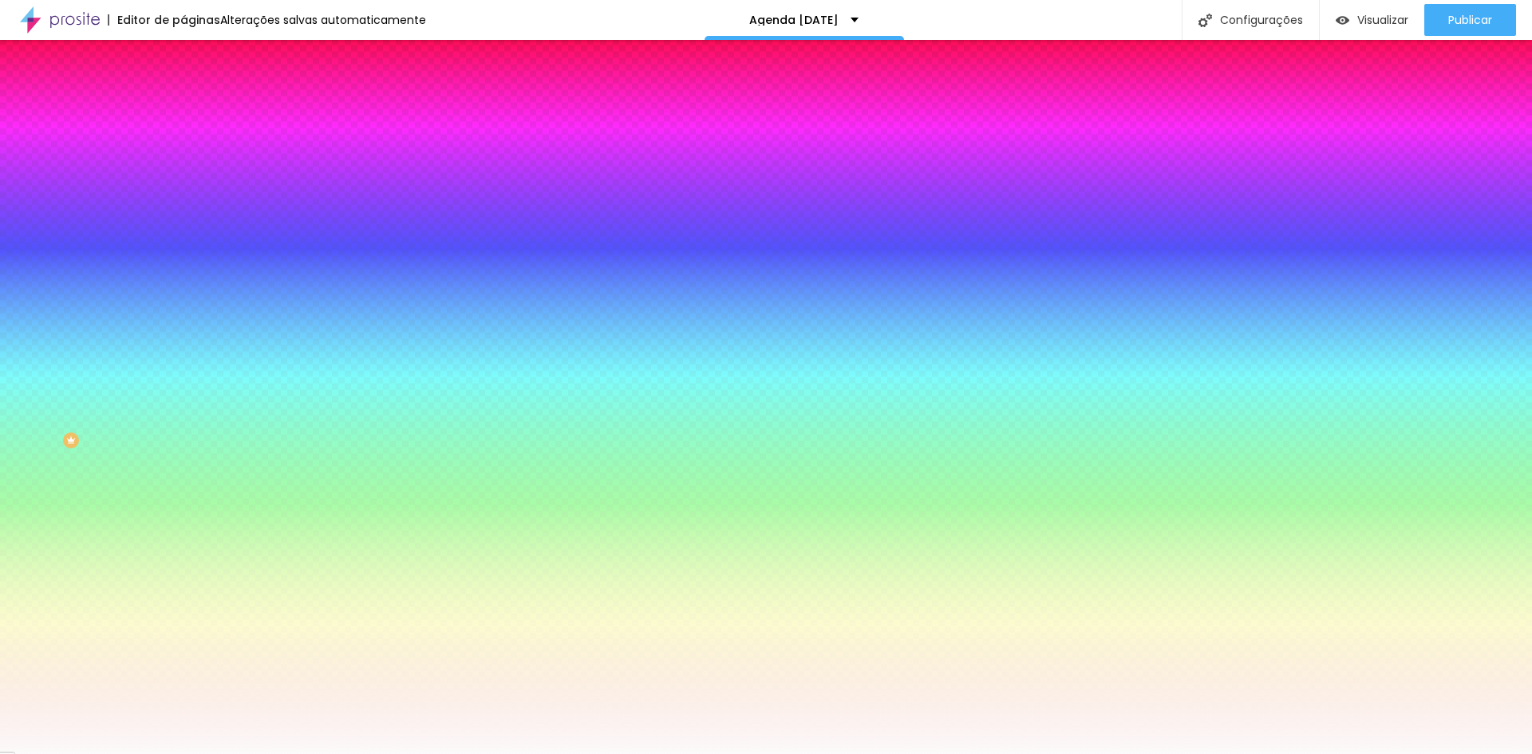
drag, startPoint x: 135, startPoint y: 290, endPoint x: 181, endPoint y: 294, distance: 46.5
click at [184, 294] on div "Imagem de fundo Adicionar imagem Efeito da Imagem Nenhum Nenhum Parallax Cor de…" at bounding box center [276, 227] width 184 height 207
type input "#FFFFFF"
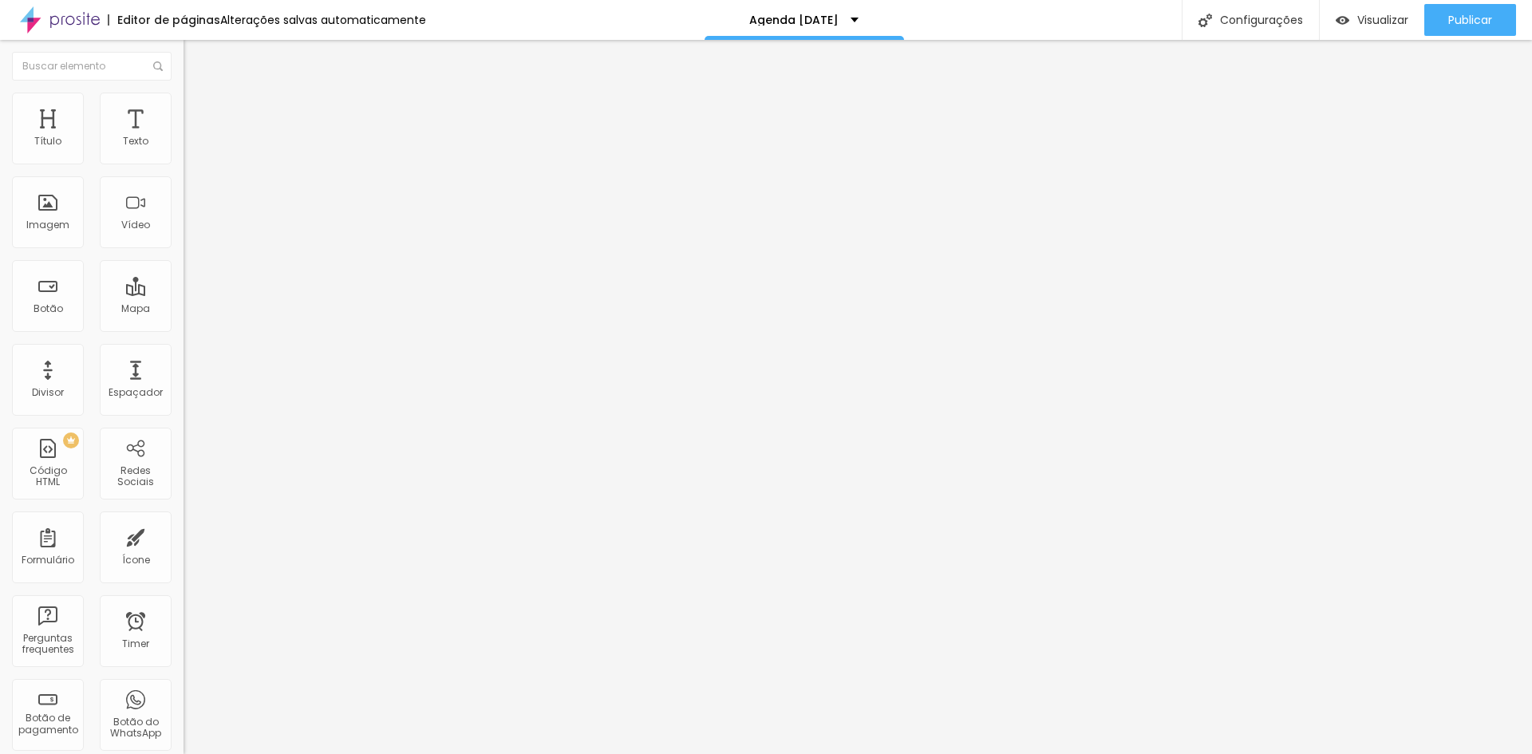
click at [184, 103] on img at bounding box center [191, 100] width 14 height 14
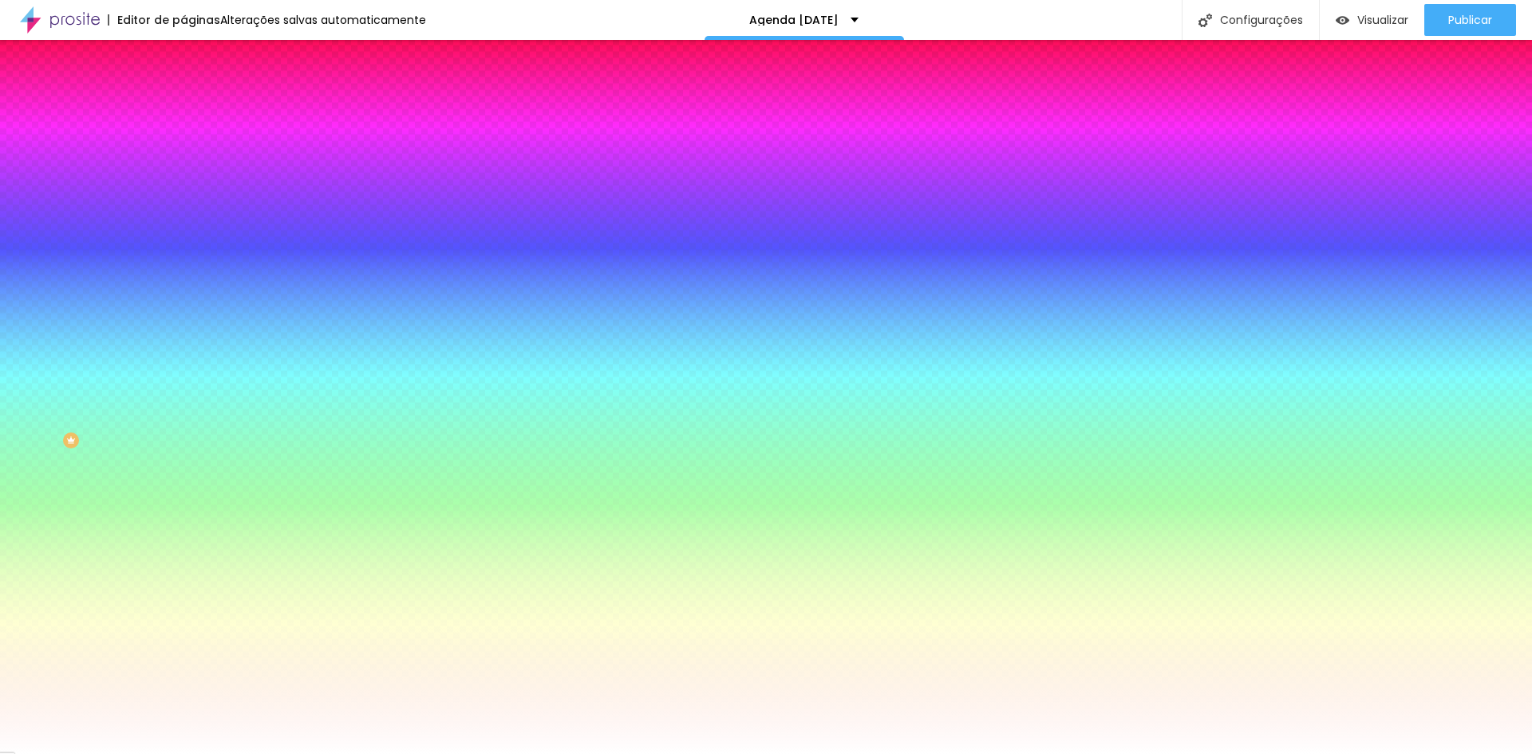
type input "#FFFFFF"
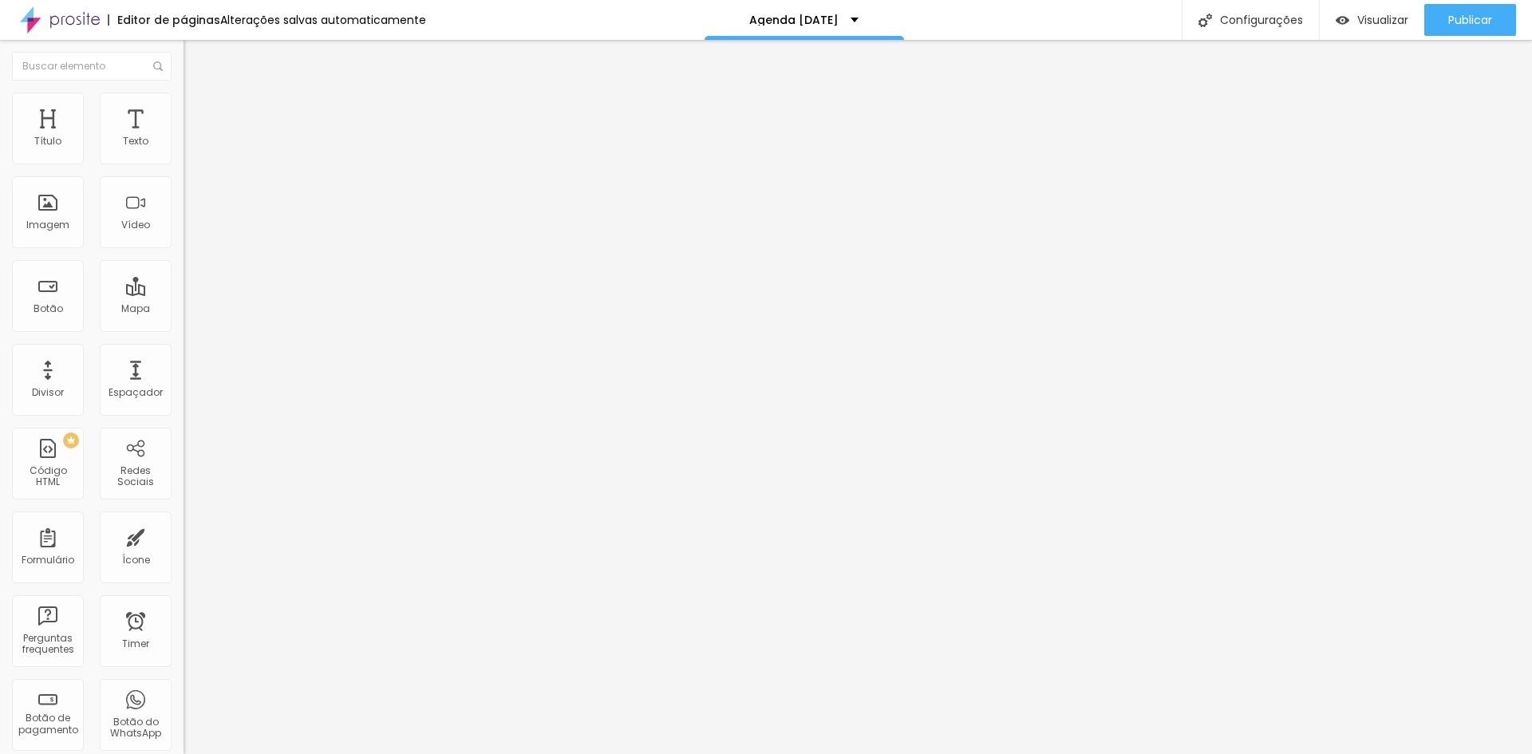
click at [184, 106] on li "Estilo" at bounding box center [276, 101] width 184 height 16
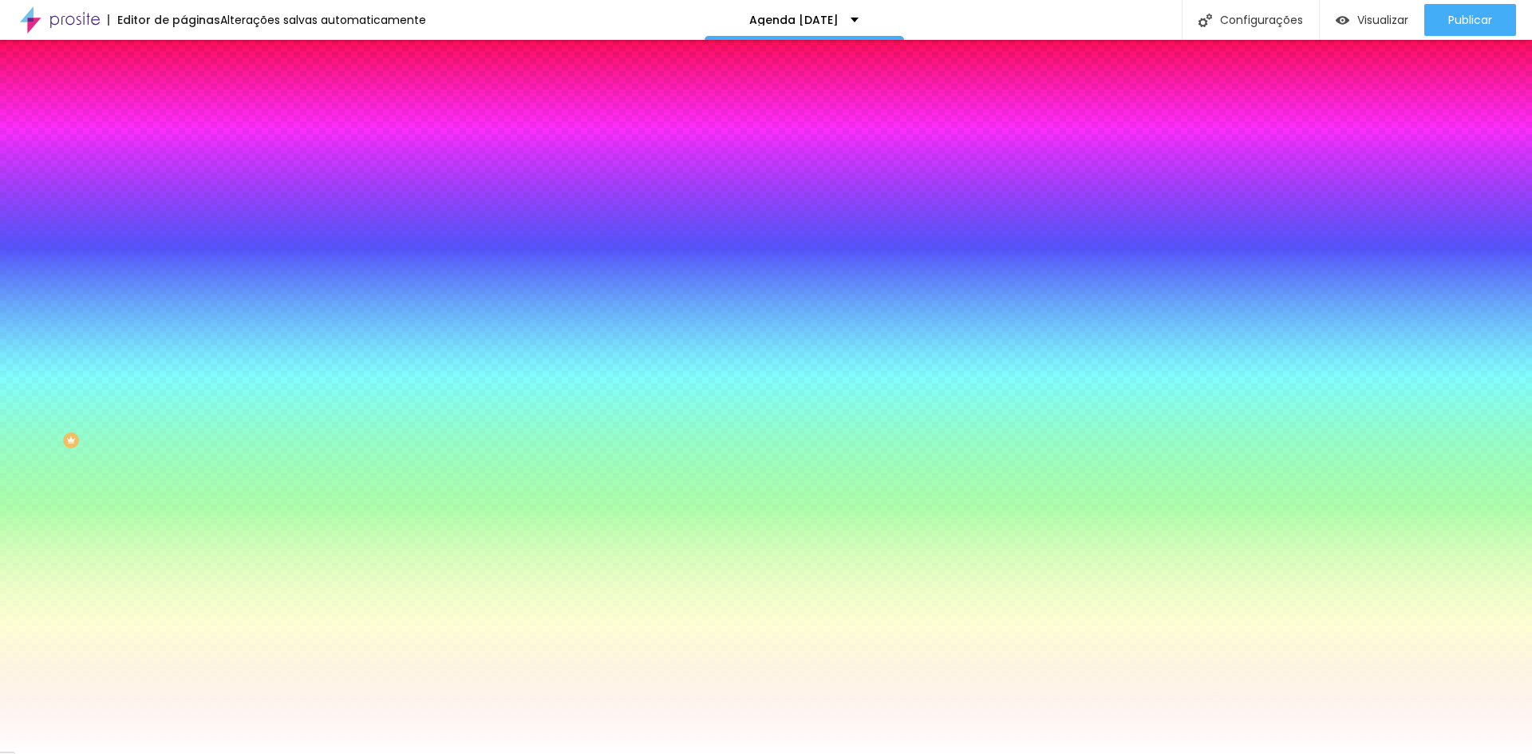
type input "#FFFFFF"
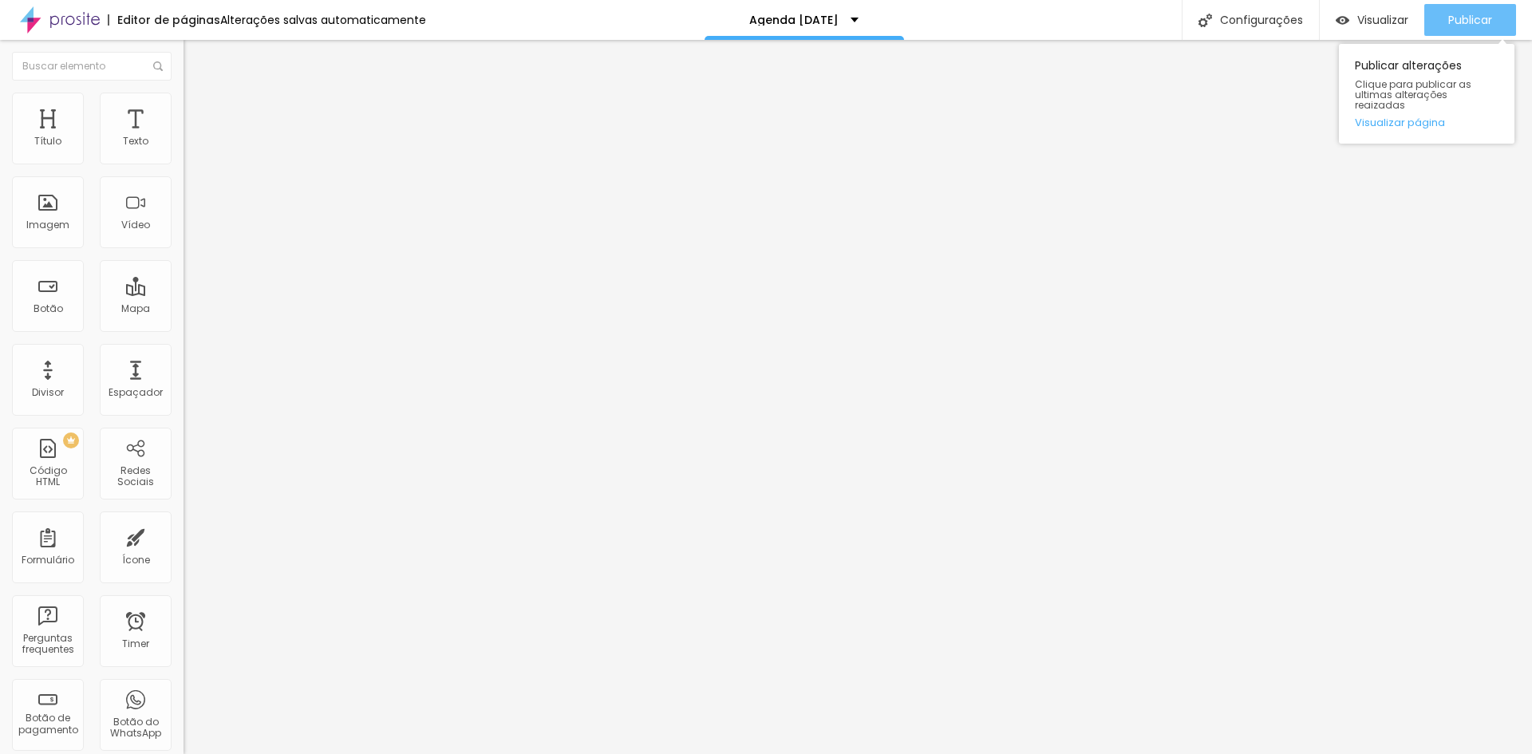
click at [1471, 6] on div "Publicar" at bounding box center [1470, 20] width 44 height 32
click at [192, 147] on icon "button" at bounding box center [195, 143] width 6 height 6
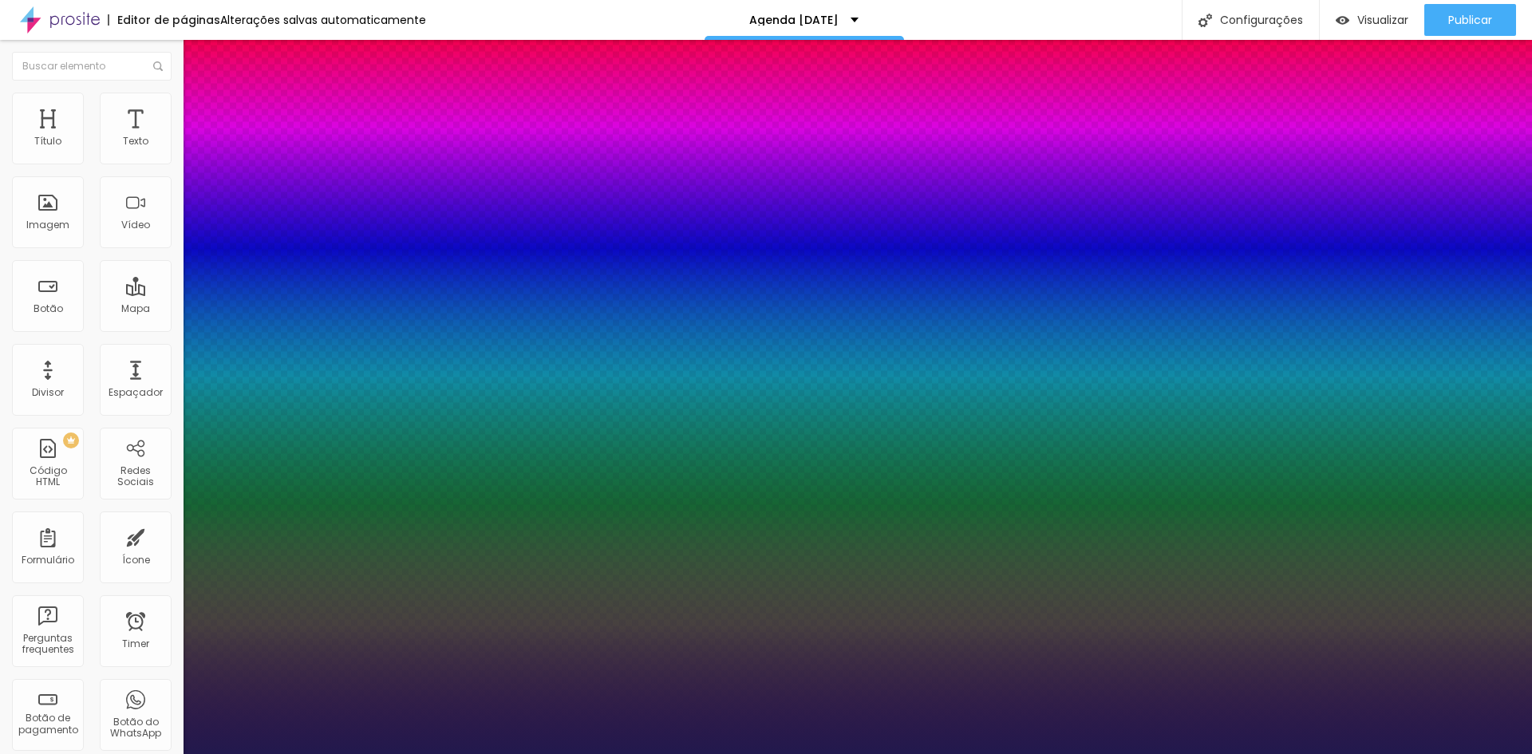
type input "1"
select select "Lora"
type input "1"
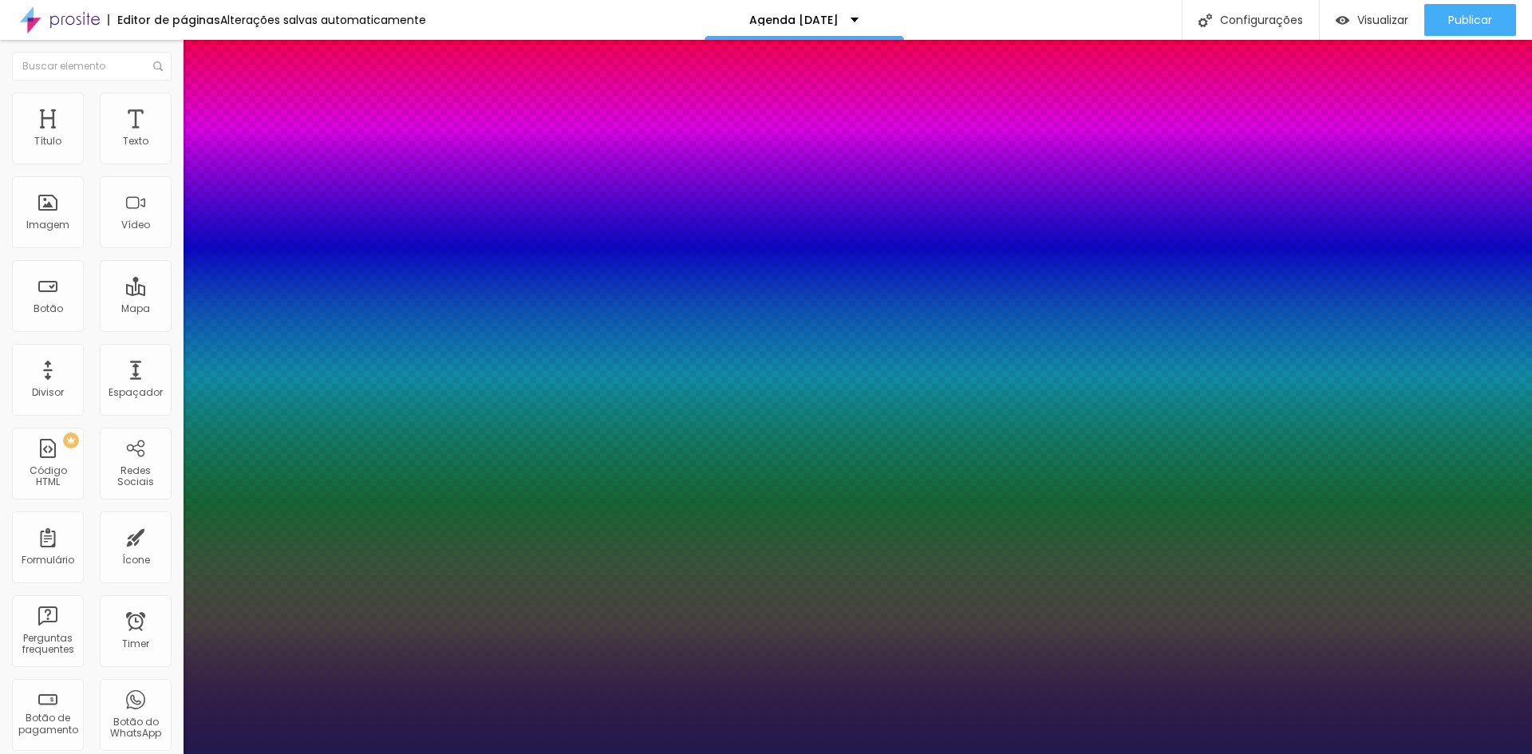
select select "Lora-Regular"
type input "1"
click at [681, 753] on div at bounding box center [766, 754] width 1532 height 0
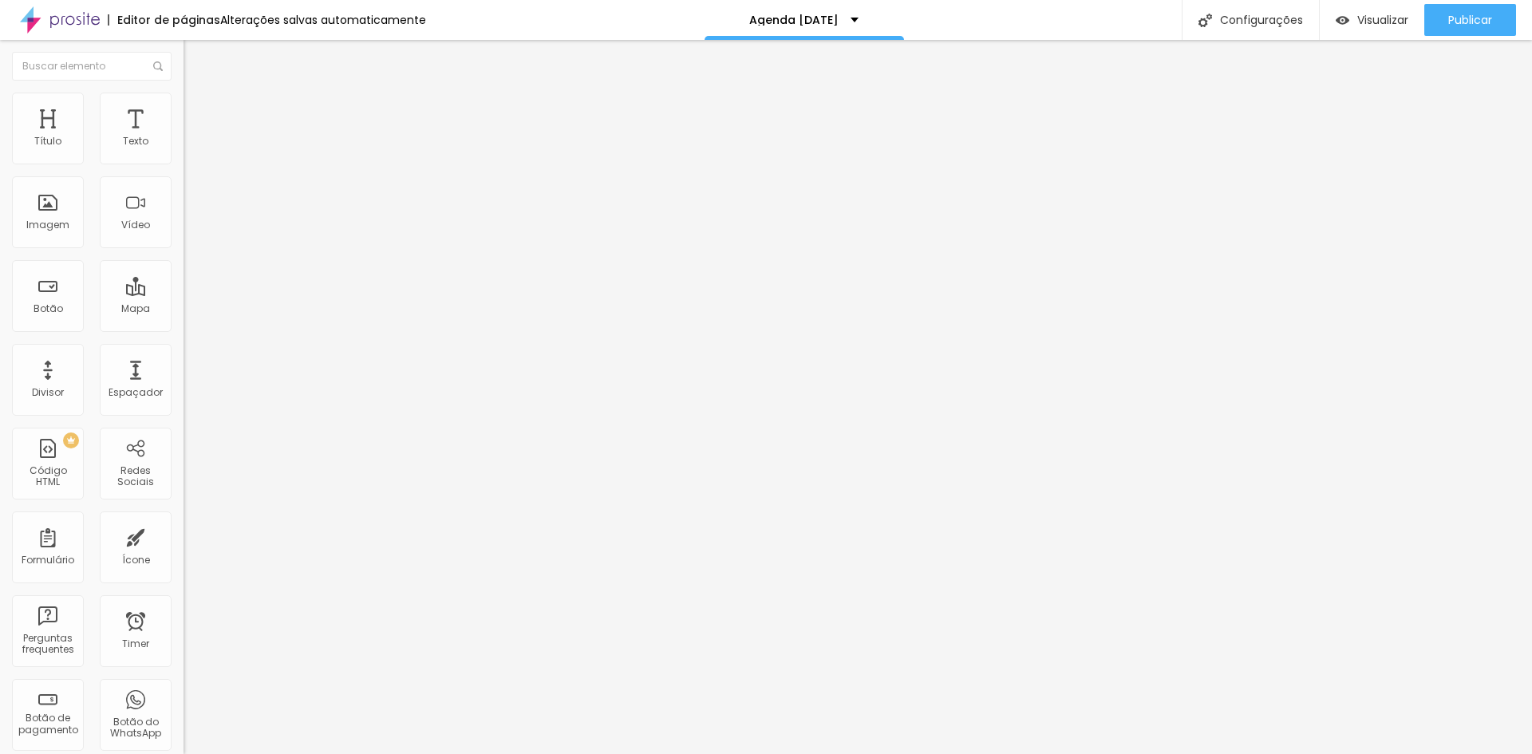
click at [190, 148] on icon "button" at bounding box center [195, 144] width 10 height 10
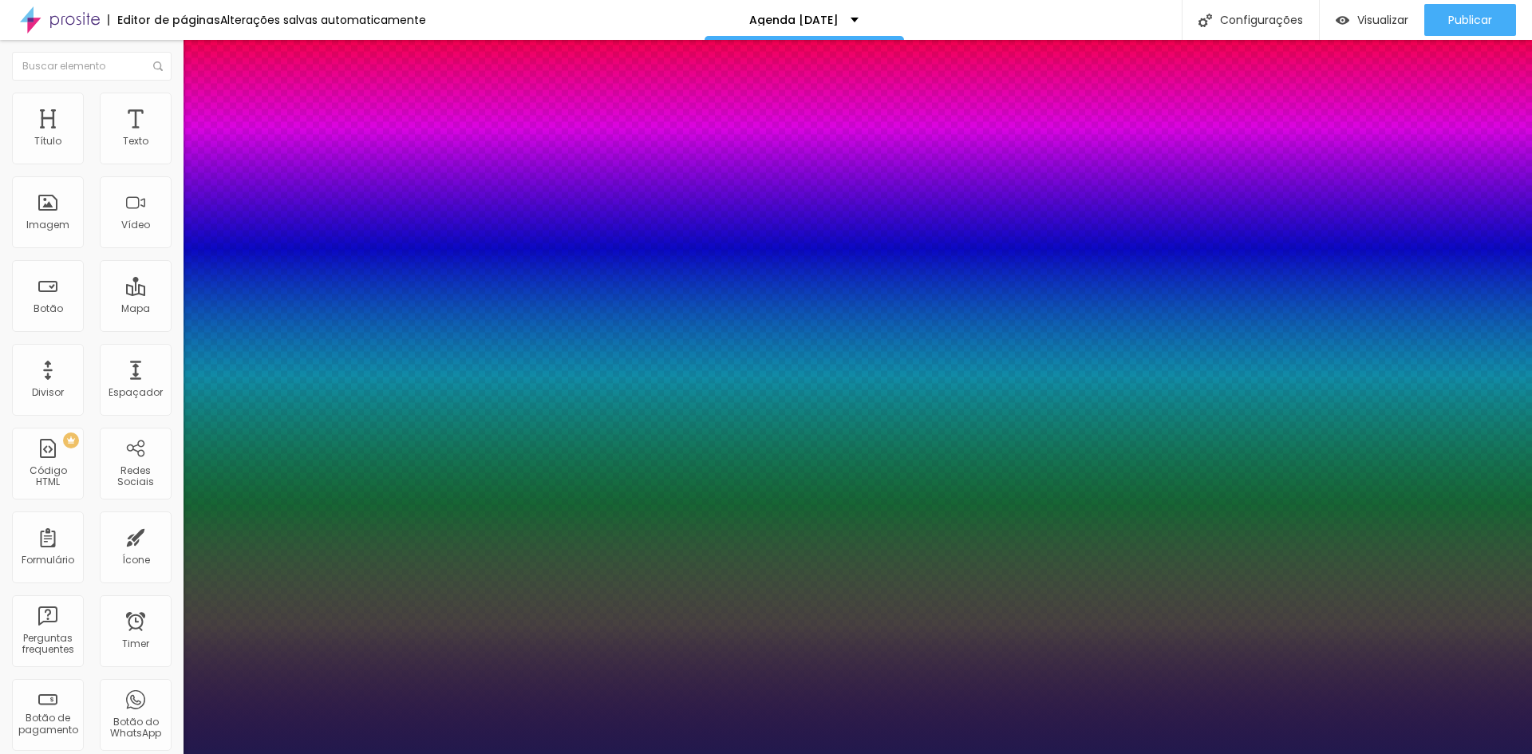
type input "1"
select select "Lora-Regular"
type input "1"
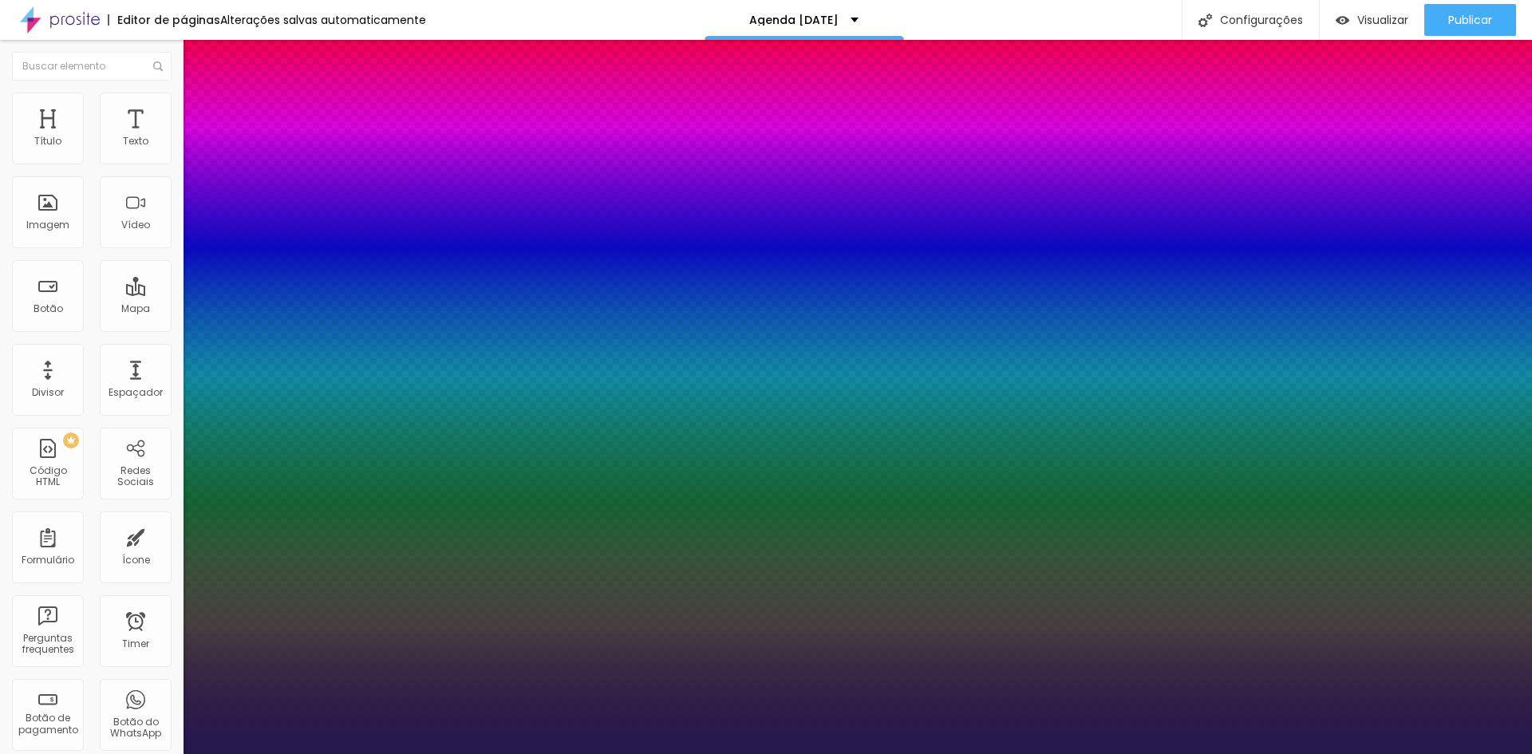
click at [992, 753] on div at bounding box center [766, 754] width 1532 height 0
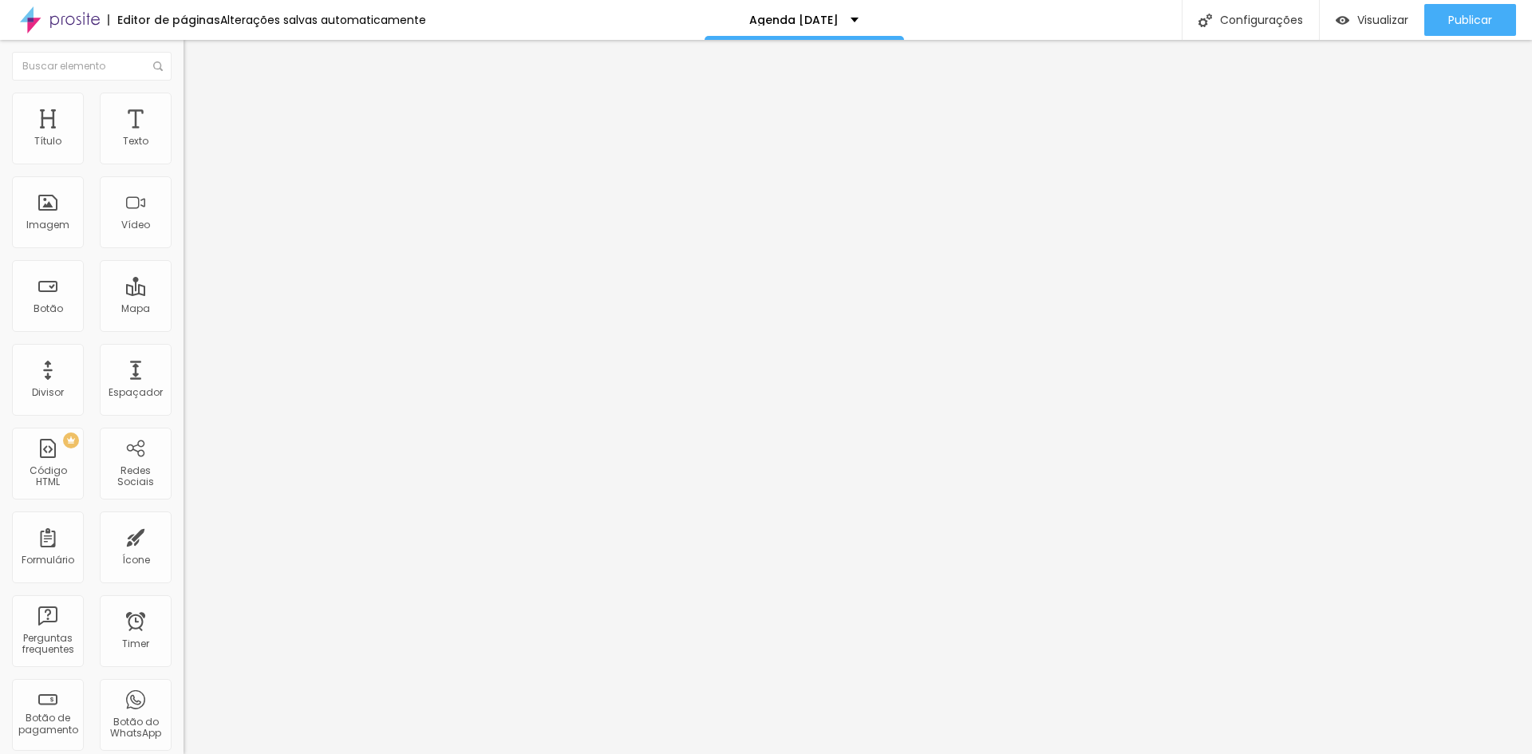
click at [190, 148] on icon "button" at bounding box center [195, 144] width 10 height 10
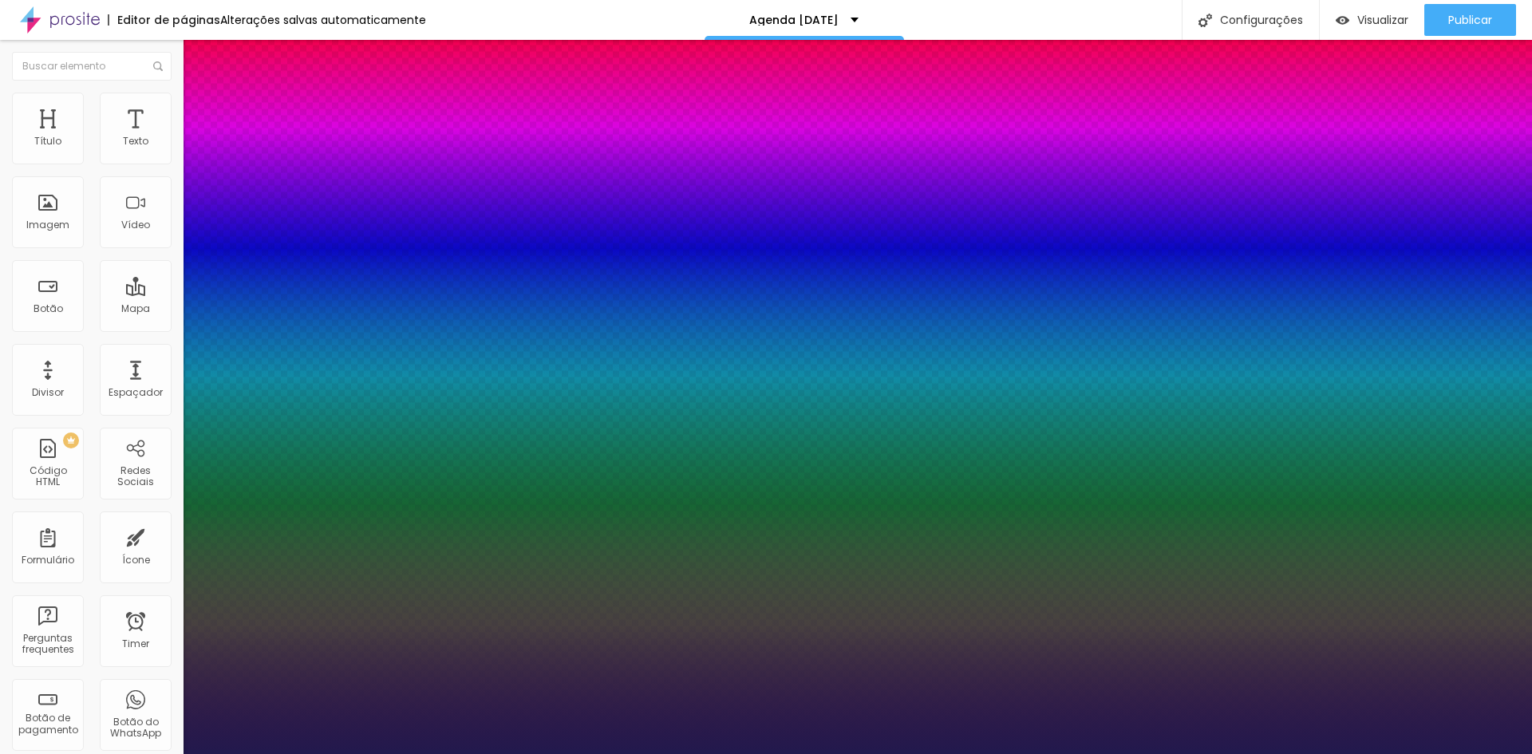
type input "1"
select select "Lora-Regular"
type input "1"
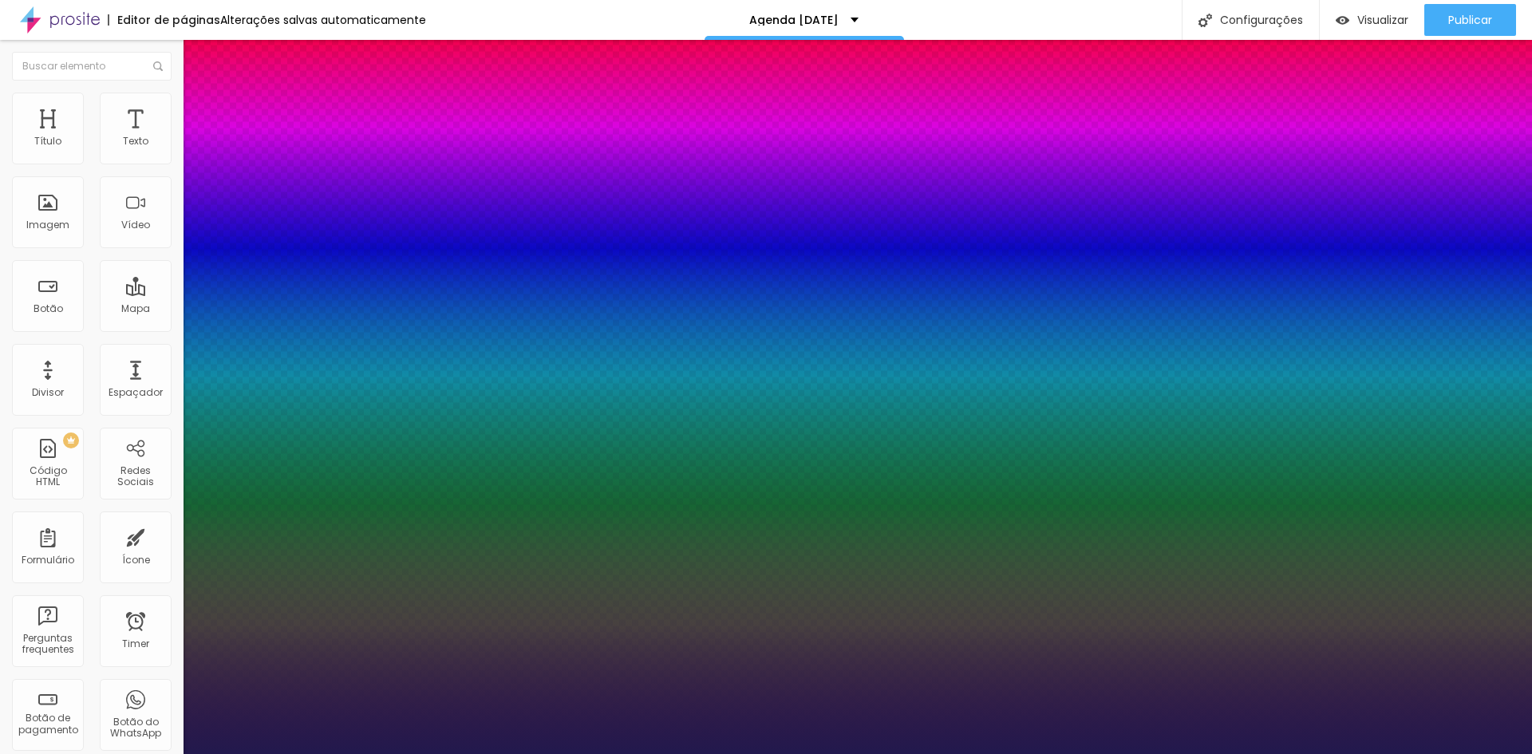
click at [1243, 753] on div at bounding box center [766, 754] width 1532 height 0
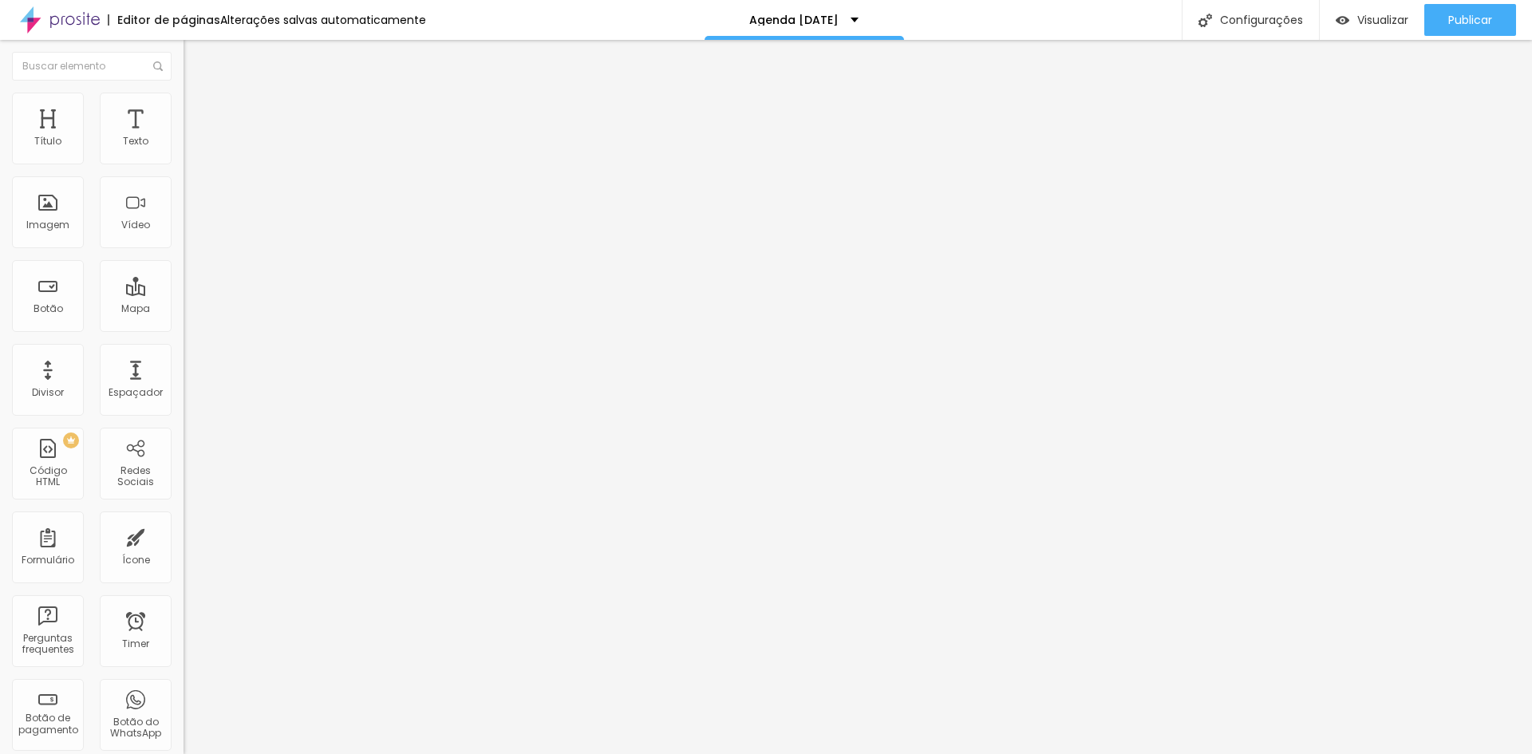
click at [190, 148] on icon "button" at bounding box center [195, 144] width 10 height 10
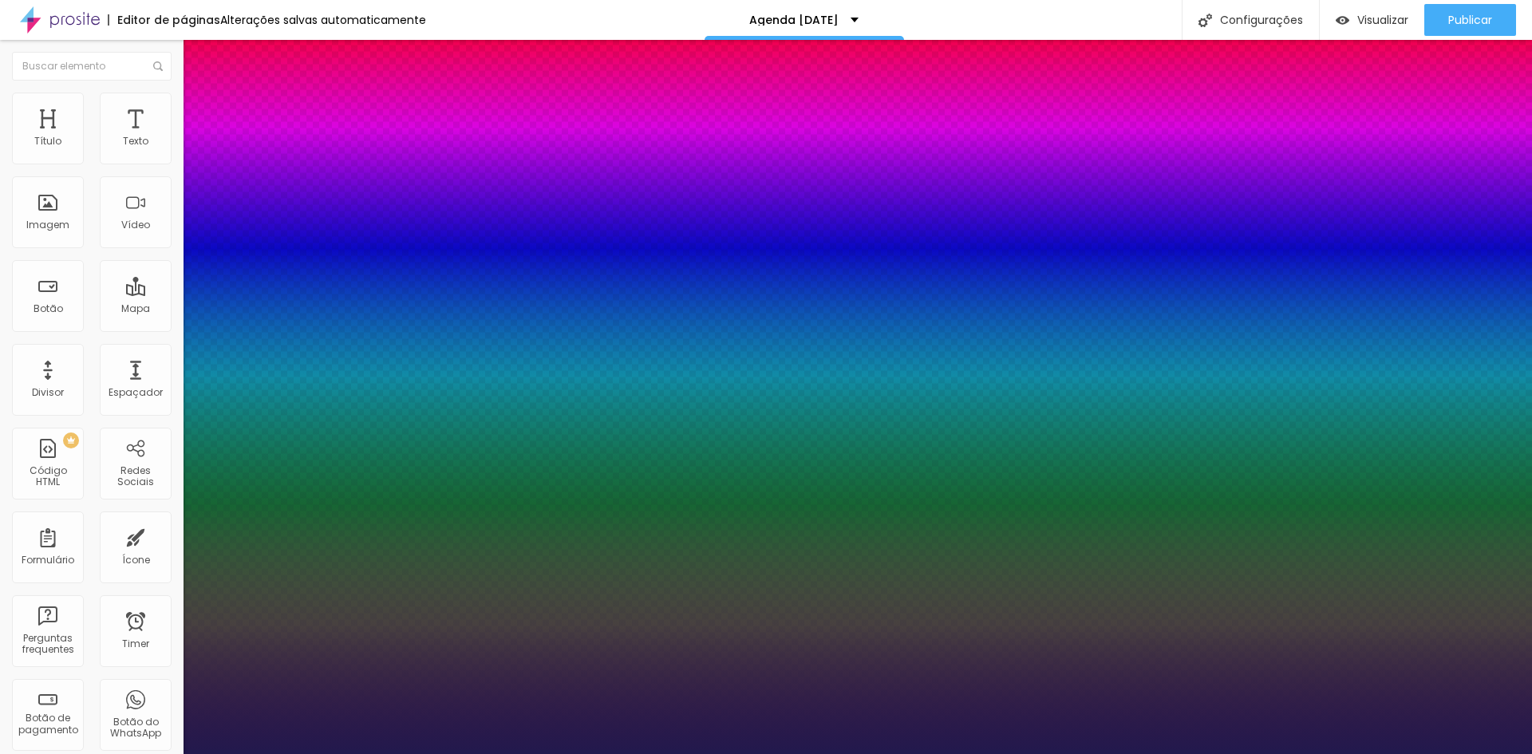
type input "1"
select select "Lora-Regular"
type input "1"
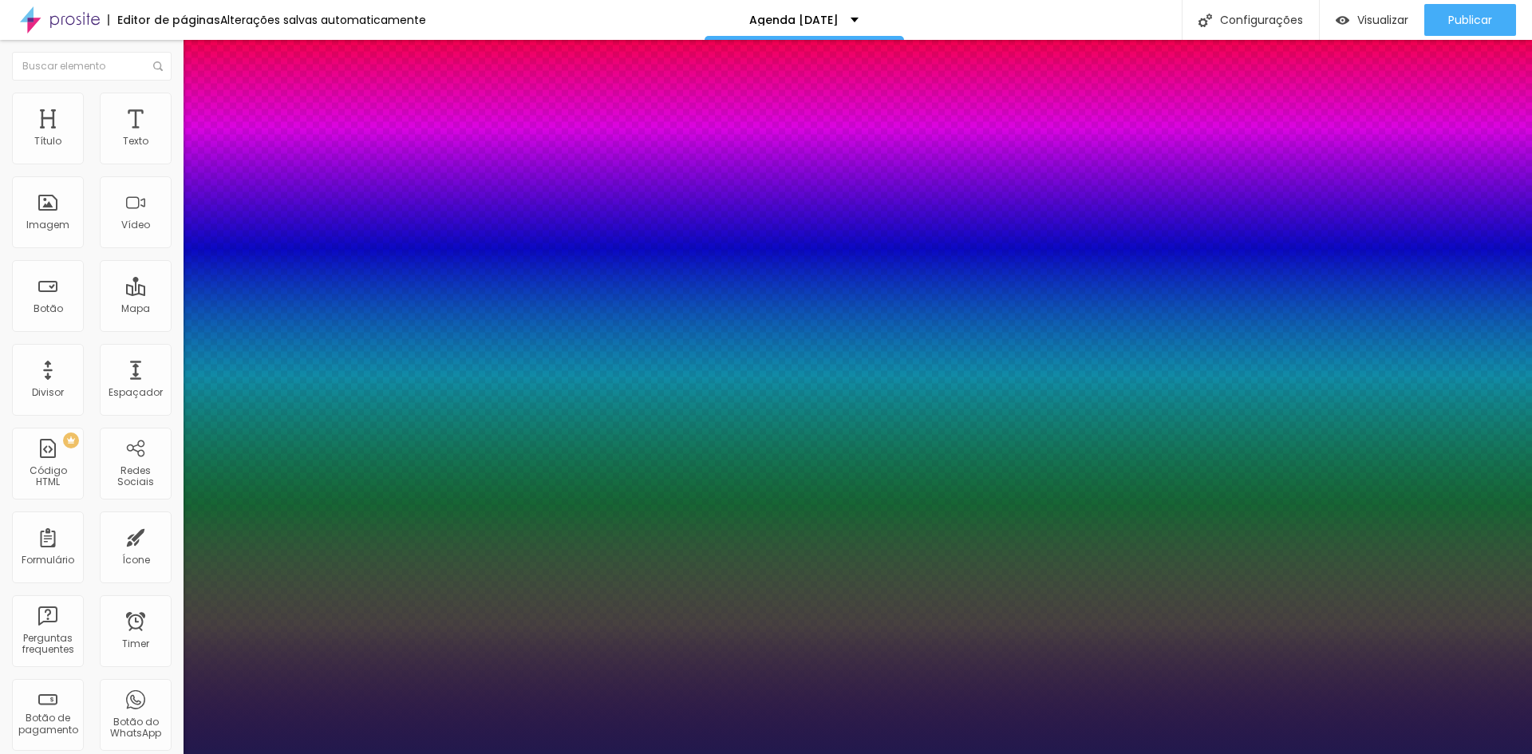
click at [1367, 753] on div at bounding box center [766, 754] width 1532 height 0
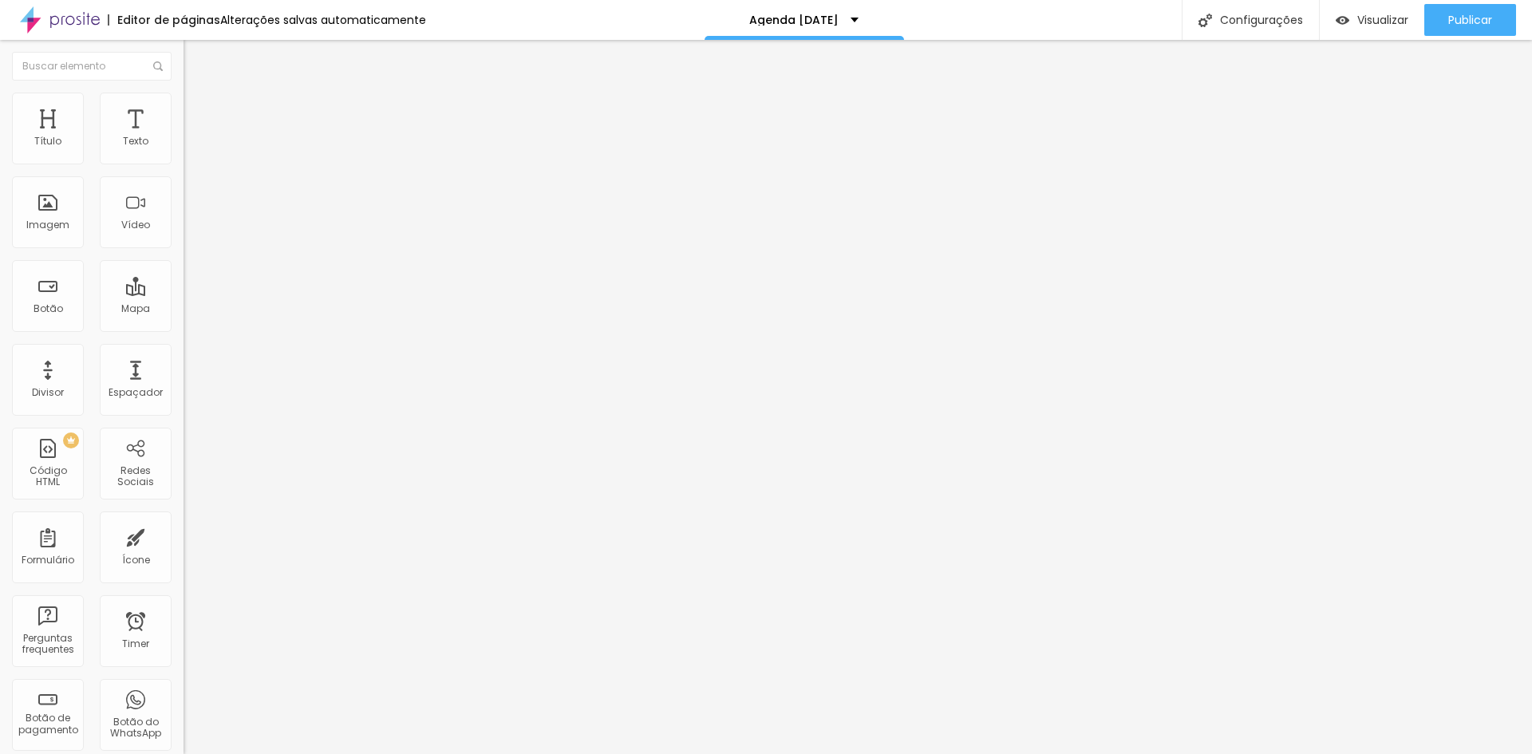
click at [184, 153] on button "button" at bounding box center [195, 144] width 22 height 17
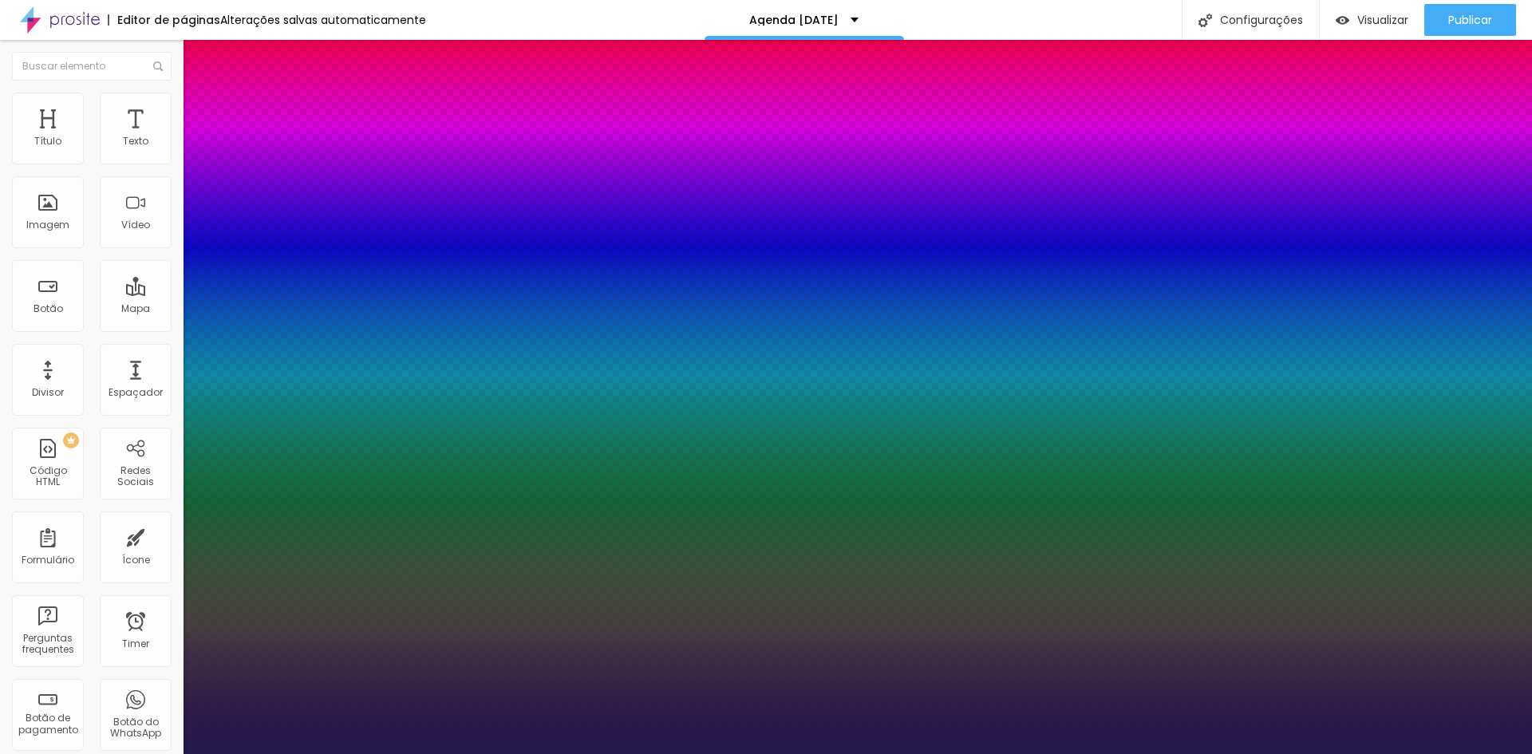
type input "1"
select select "Lora-Regular"
type input "1"
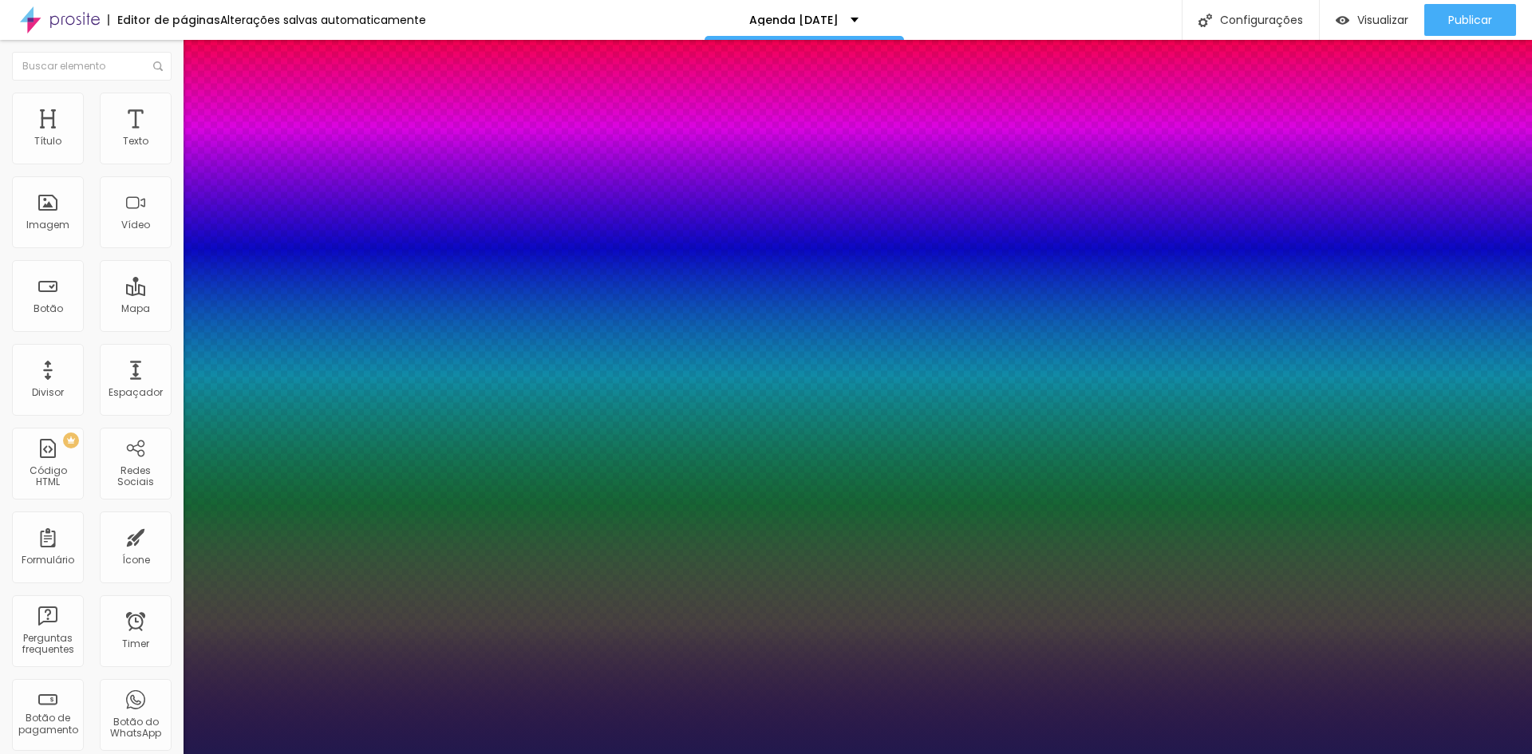
click at [746, 753] on div at bounding box center [766, 754] width 1532 height 0
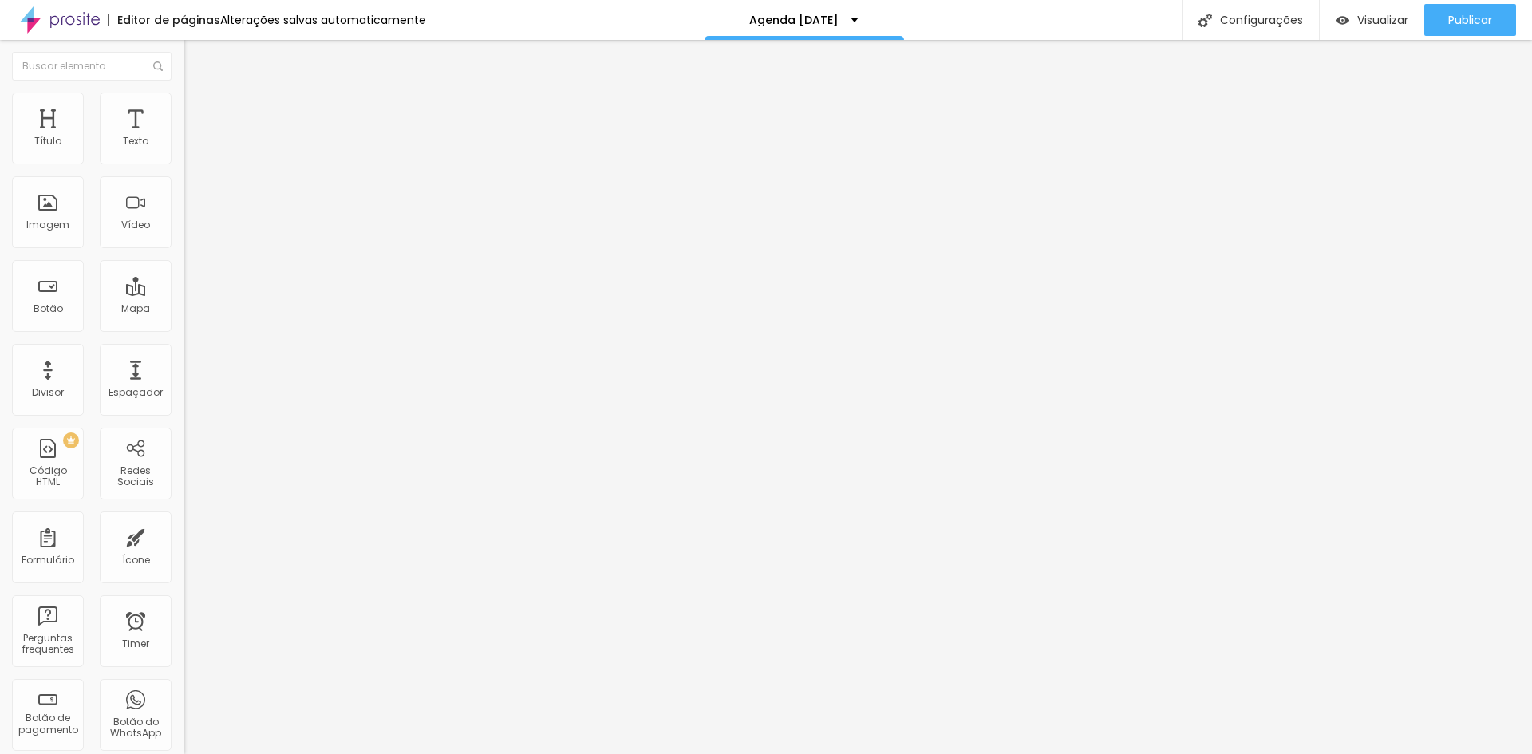
click at [190, 148] on icon "button" at bounding box center [195, 144] width 10 height 10
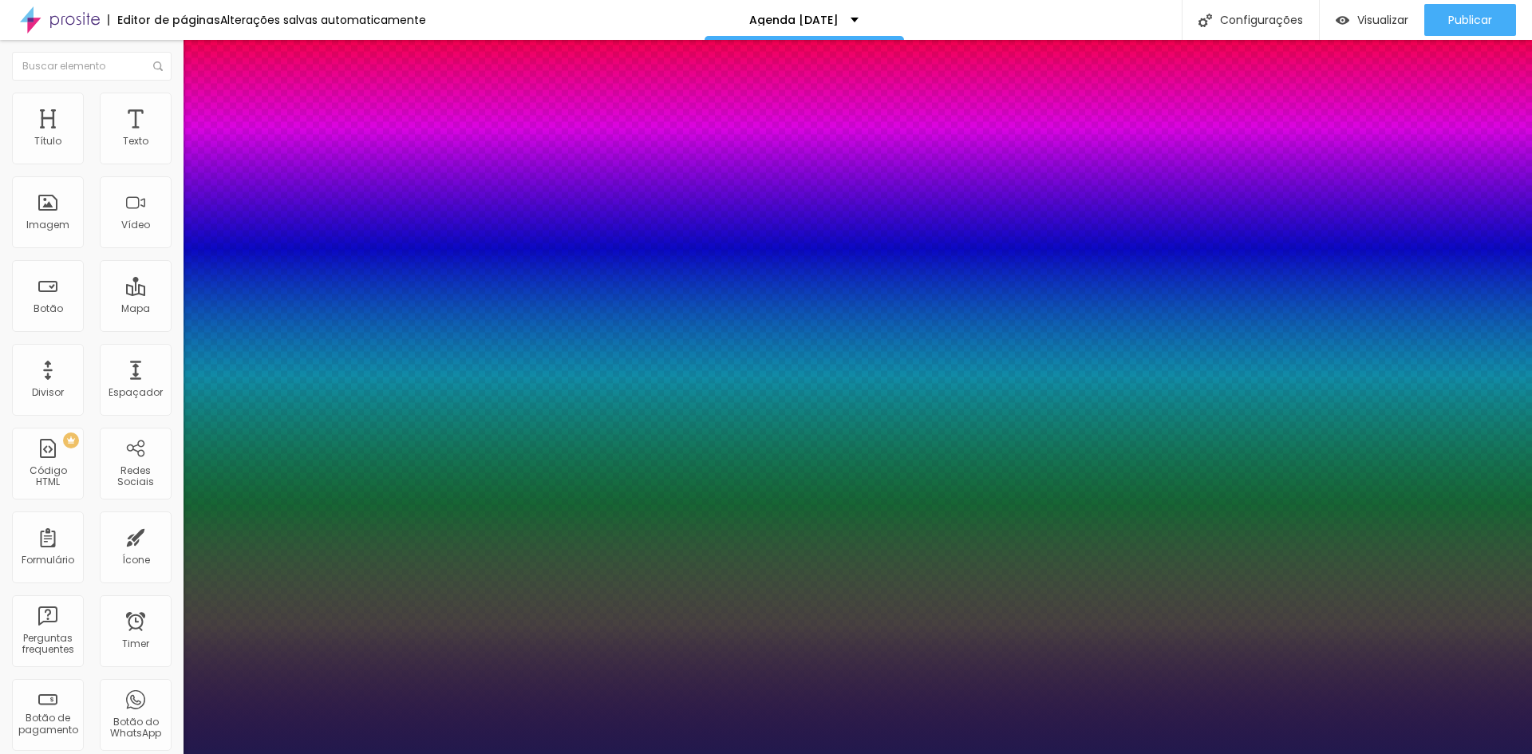
type input "1"
select select "Lora-Regular"
type input "1"
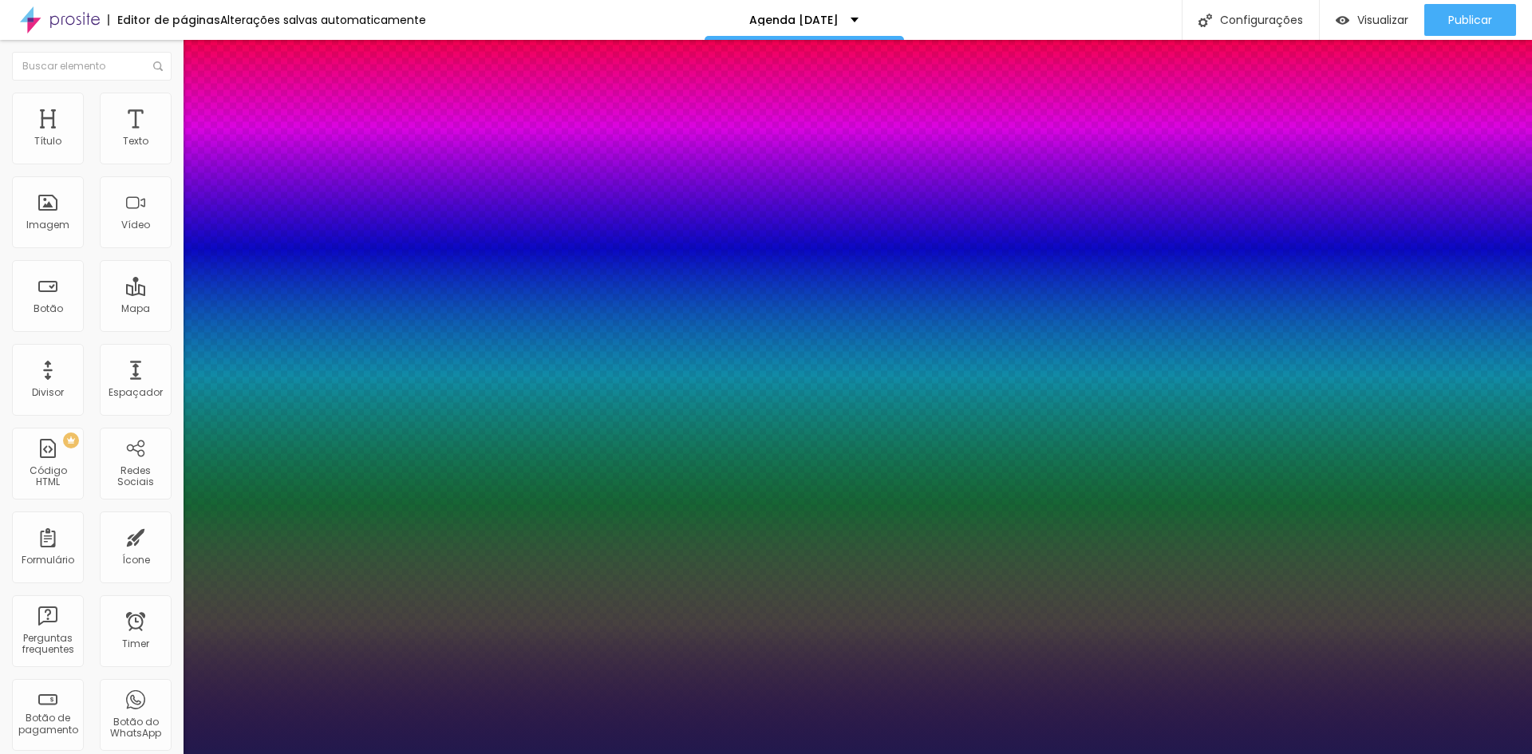
click at [1049, 753] on div at bounding box center [766, 754] width 1532 height 0
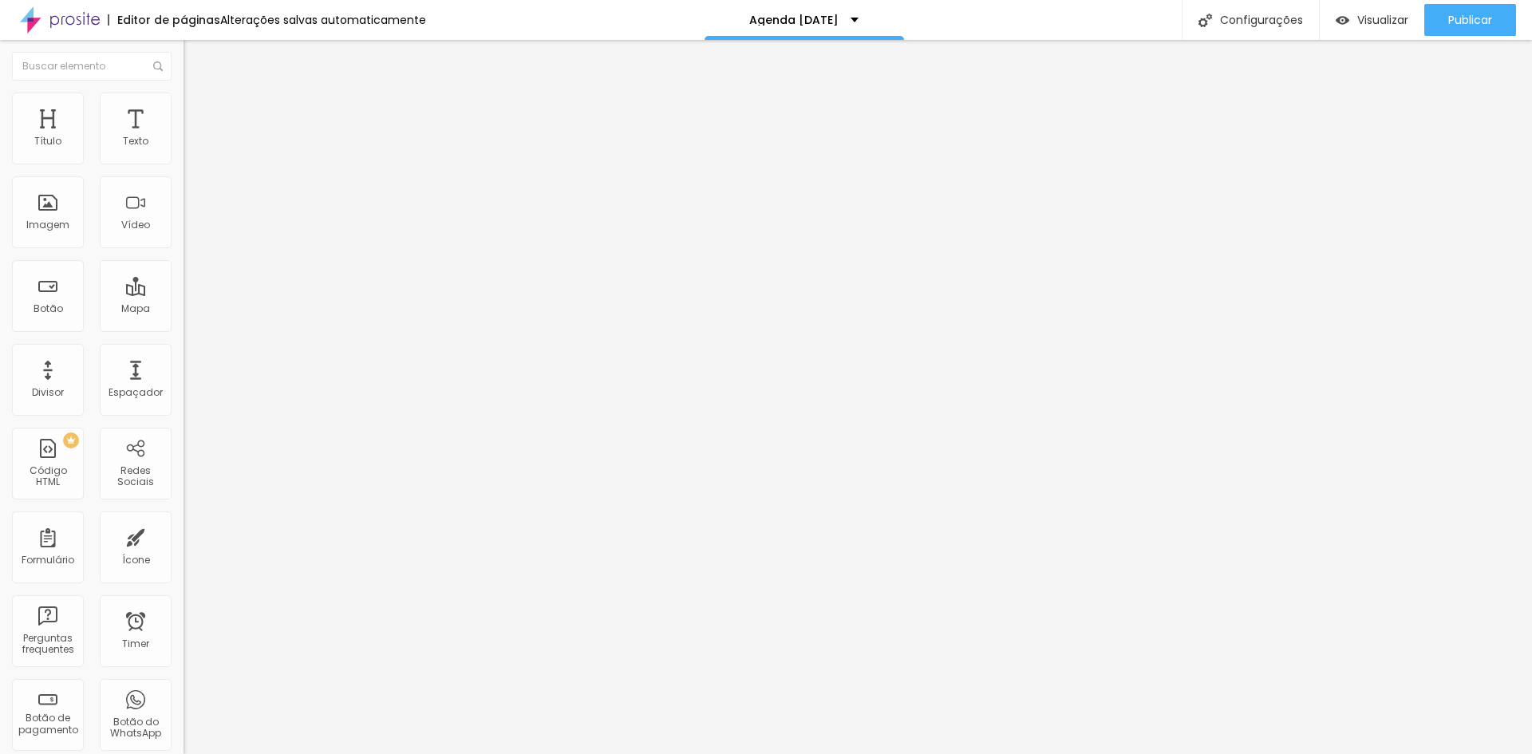
click at [190, 148] on icon "button" at bounding box center [195, 144] width 10 height 10
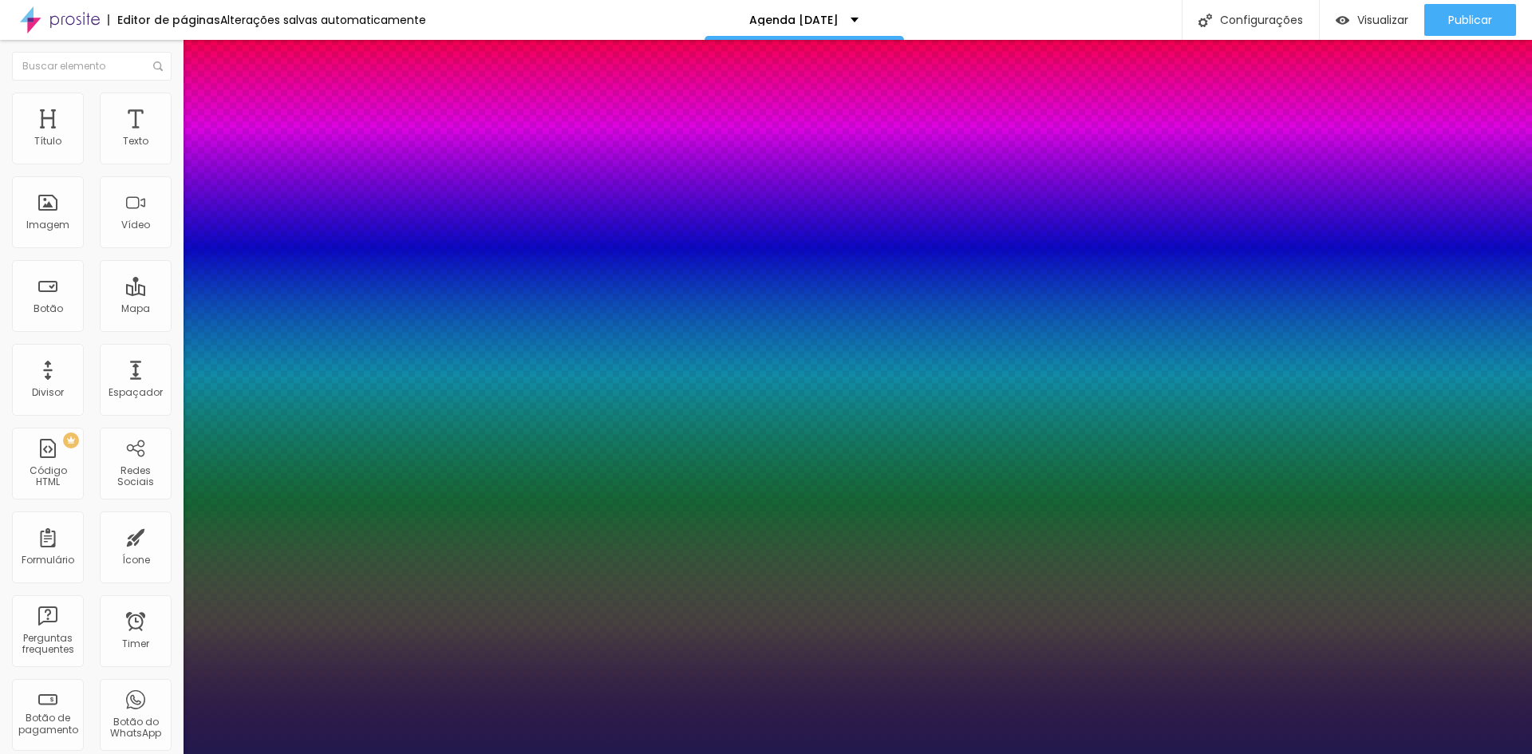
type input "1"
select select "Lora-Regular"
type input "1"
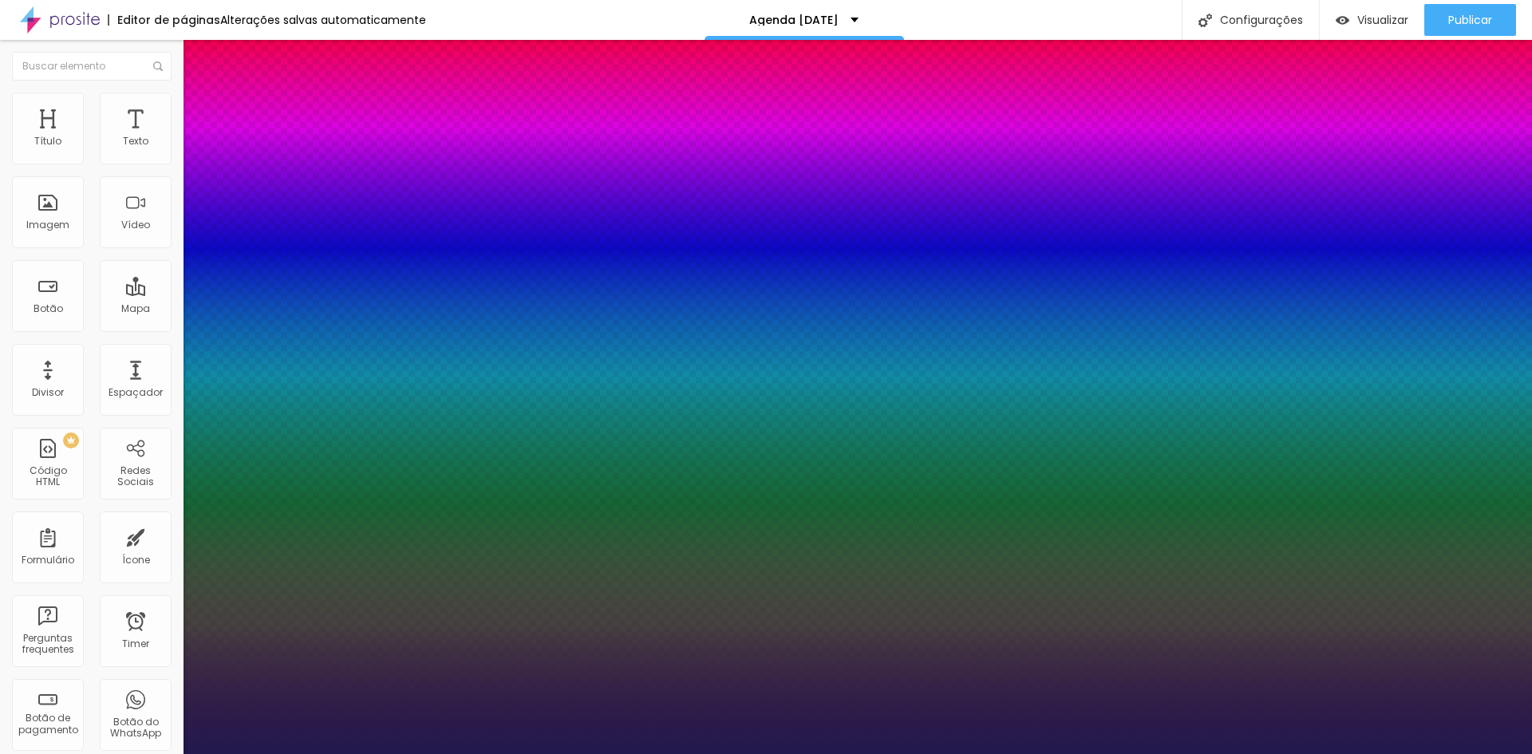
click at [1211, 753] on div at bounding box center [766, 754] width 1532 height 0
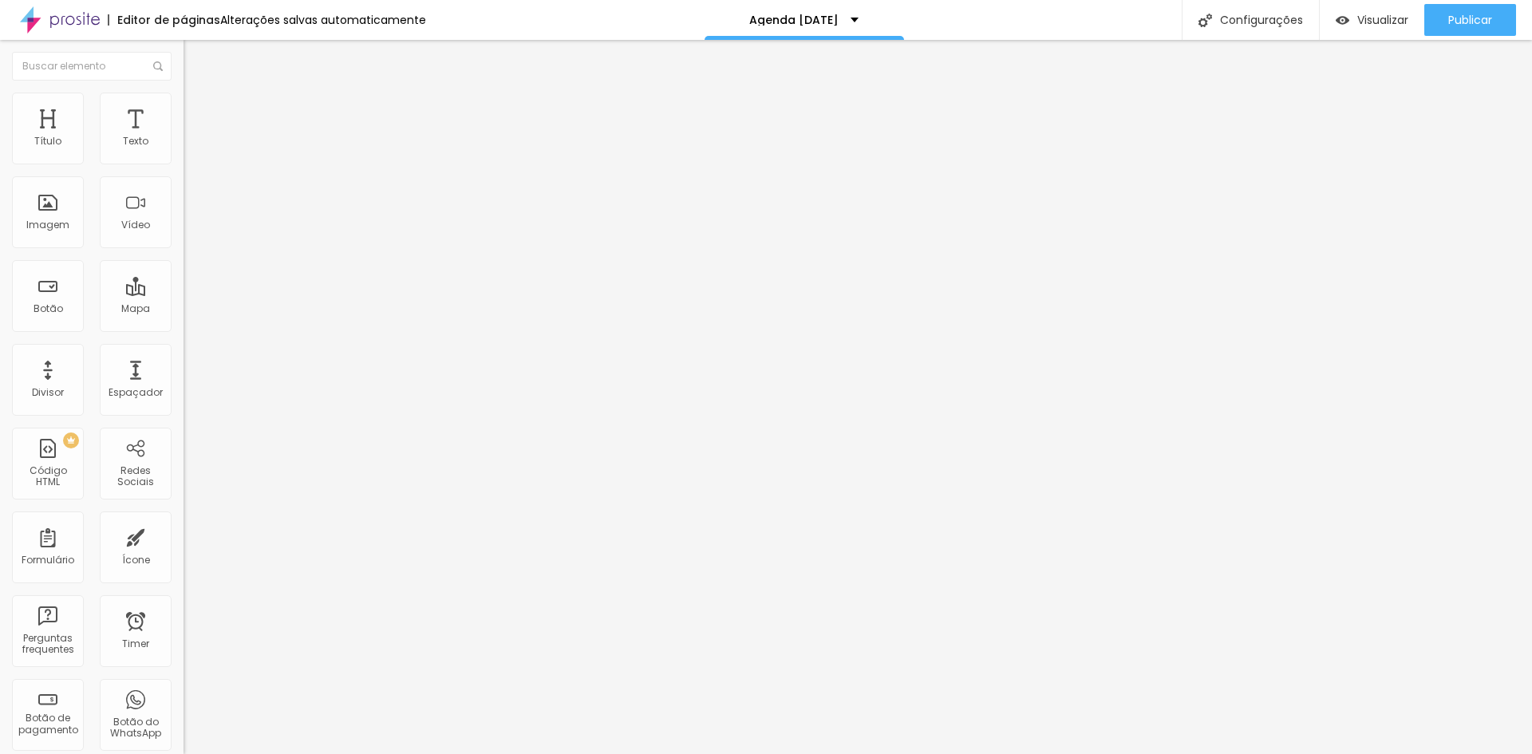
click at [190, 148] on icon "button" at bounding box center [195, 144] width 10 height 10
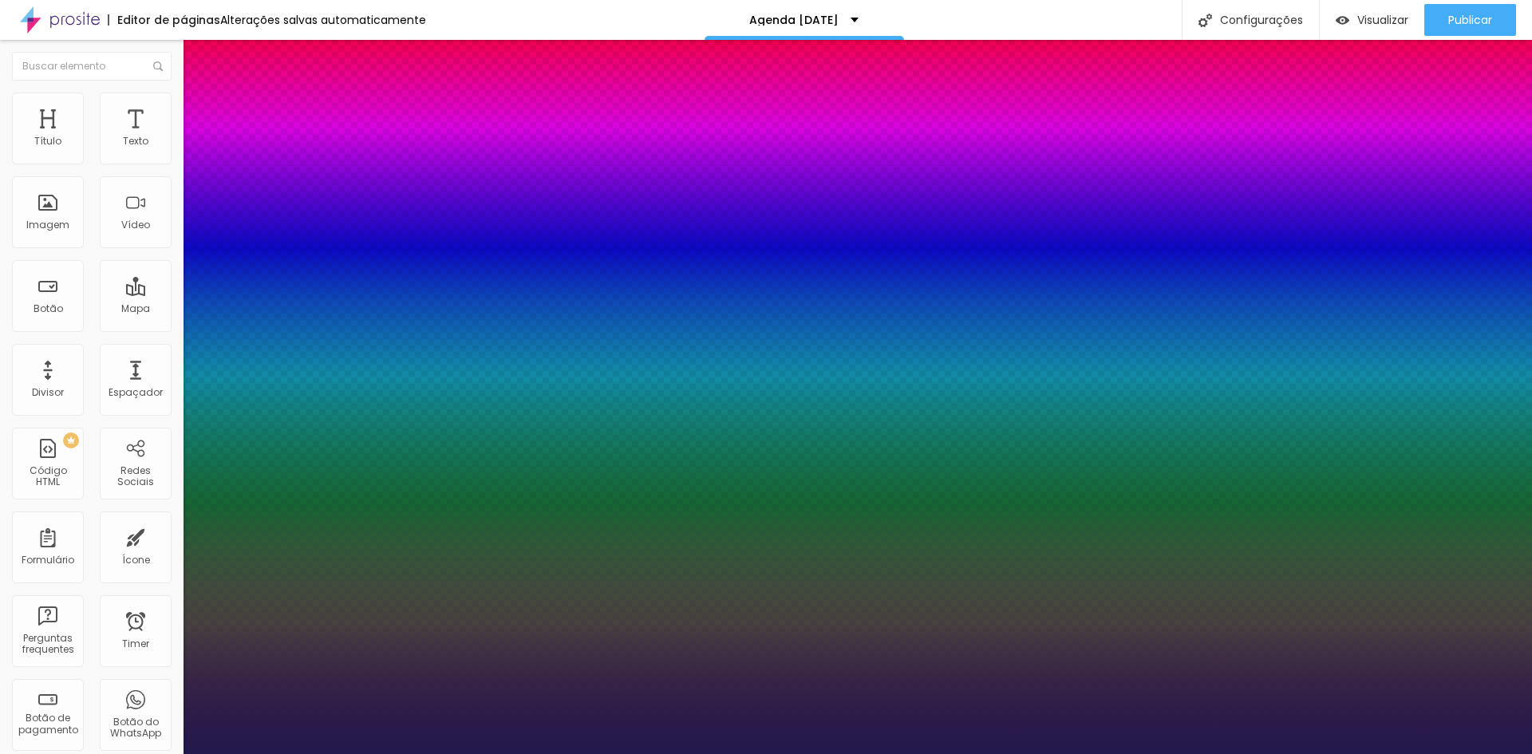
type input "1"
select select "Lora-Regular"
type input "1"
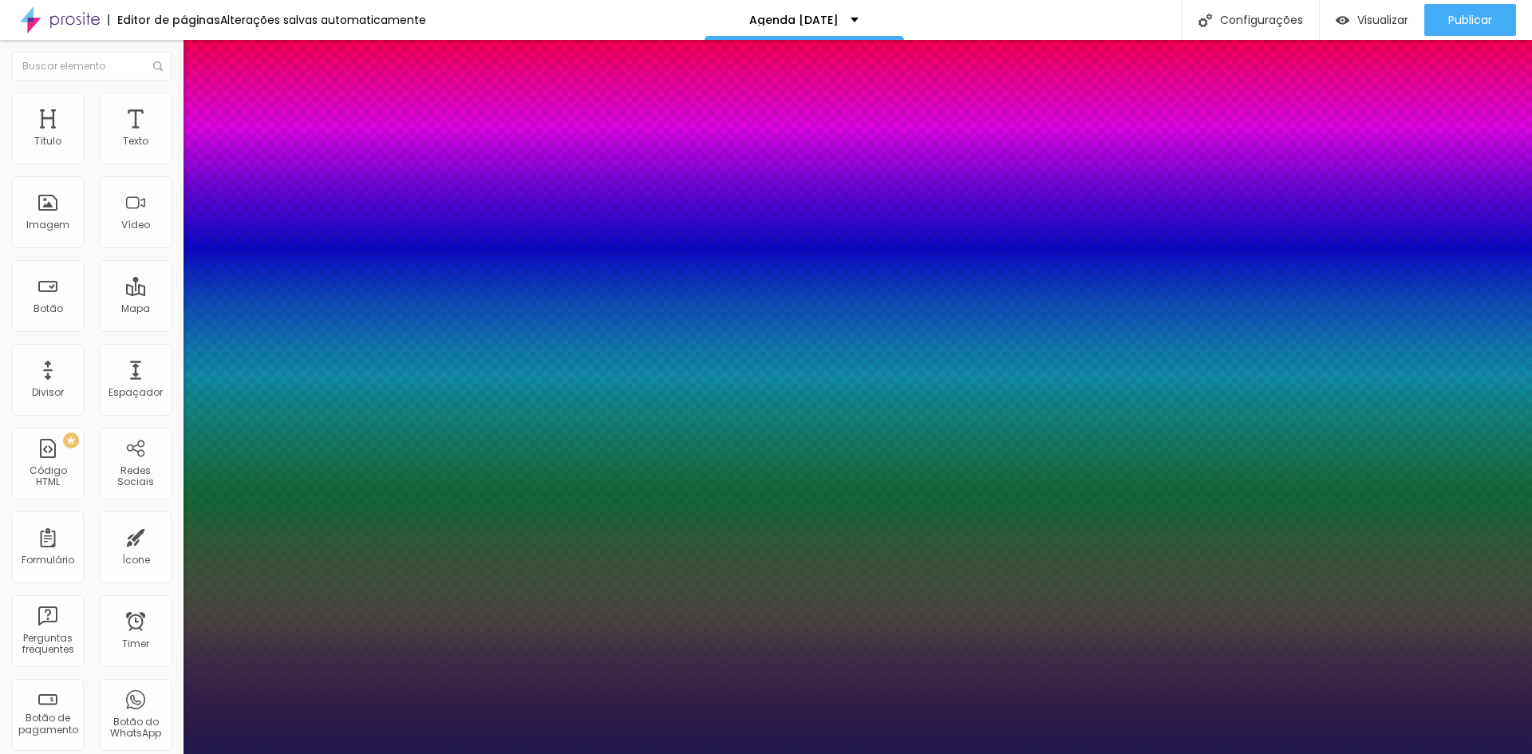
click at [1495, 753] on div at bounding box center [766, 754] width 1532 height 0
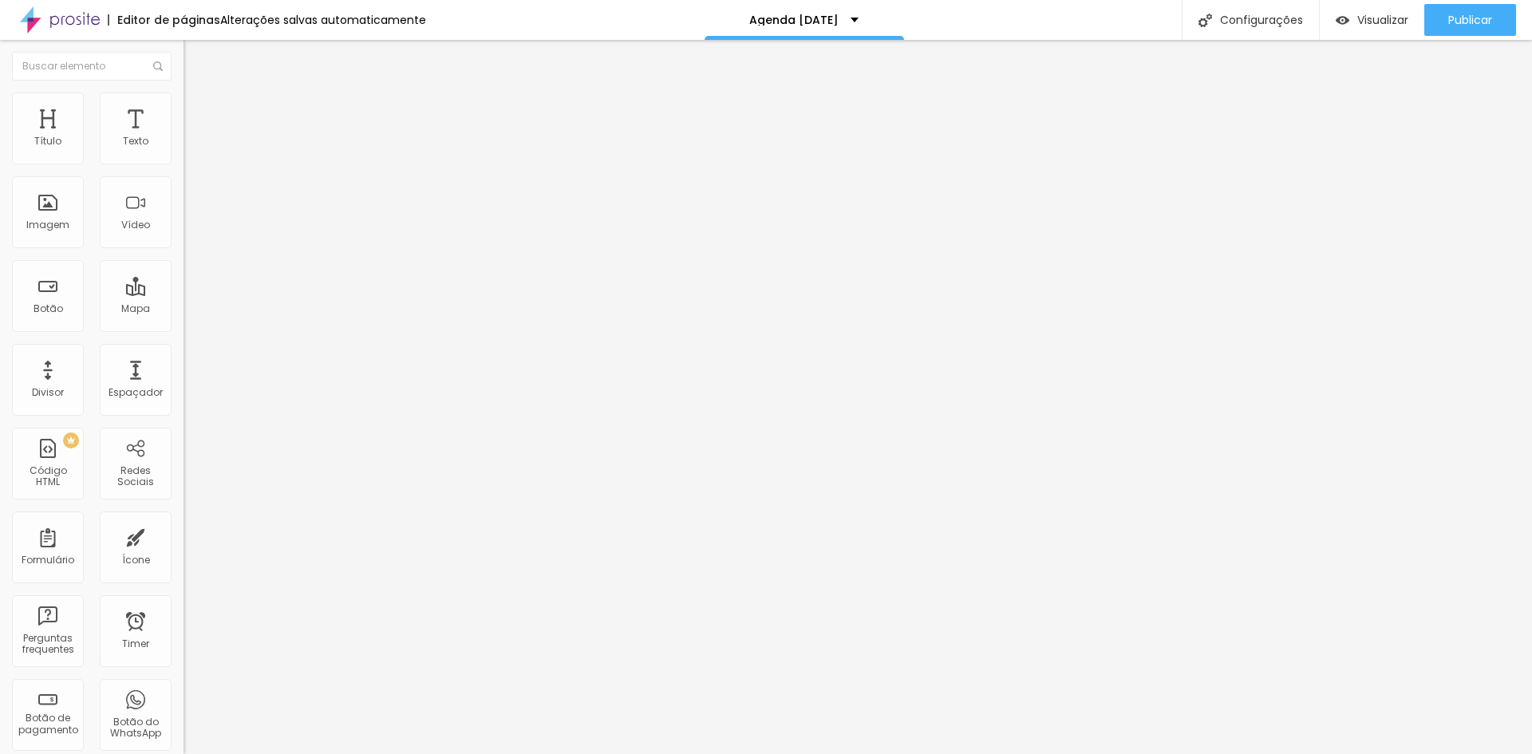
click at [190, 148] on icon "button" at bounding box center [195, 144] width 10 height 10
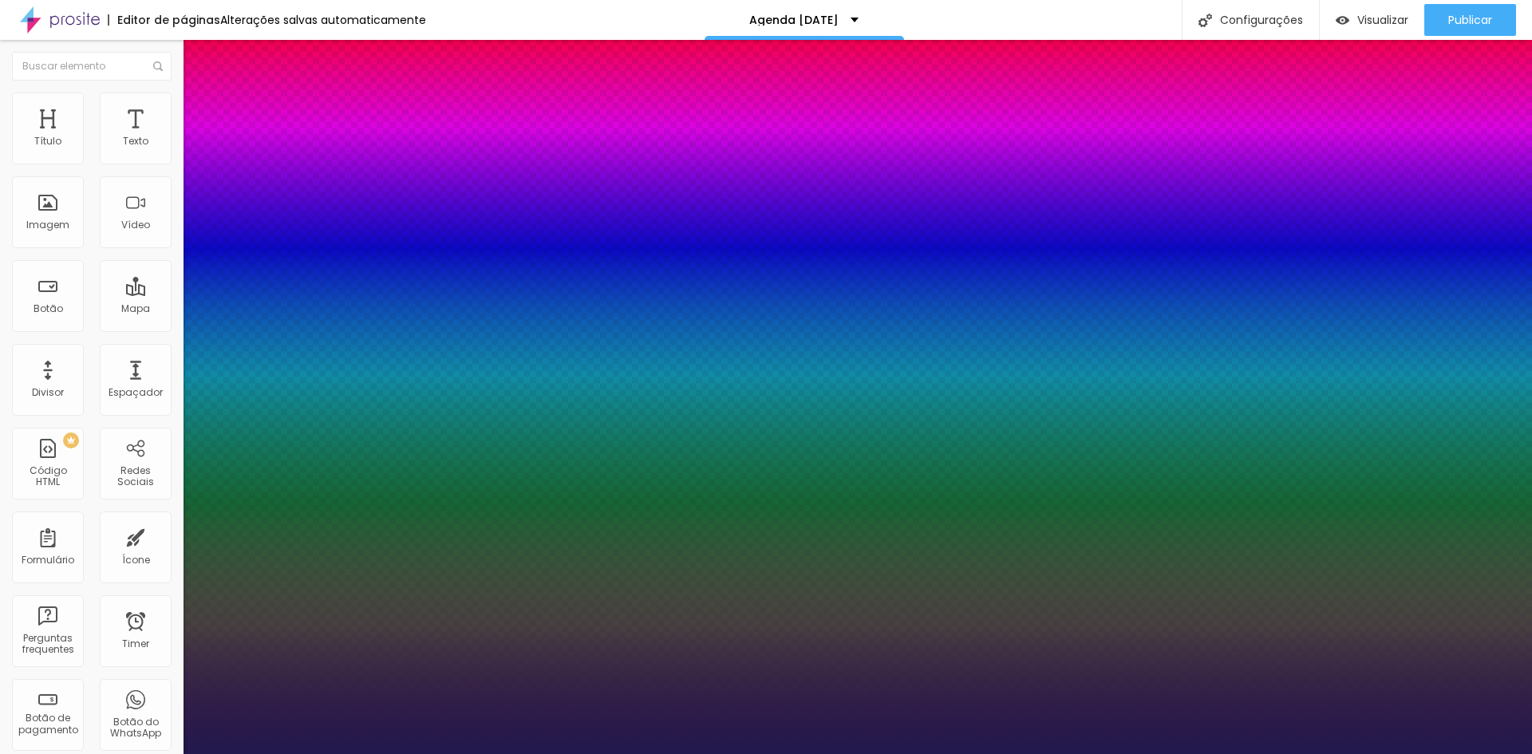
type input "1"
select select "Lora-Regular"
type input "1"
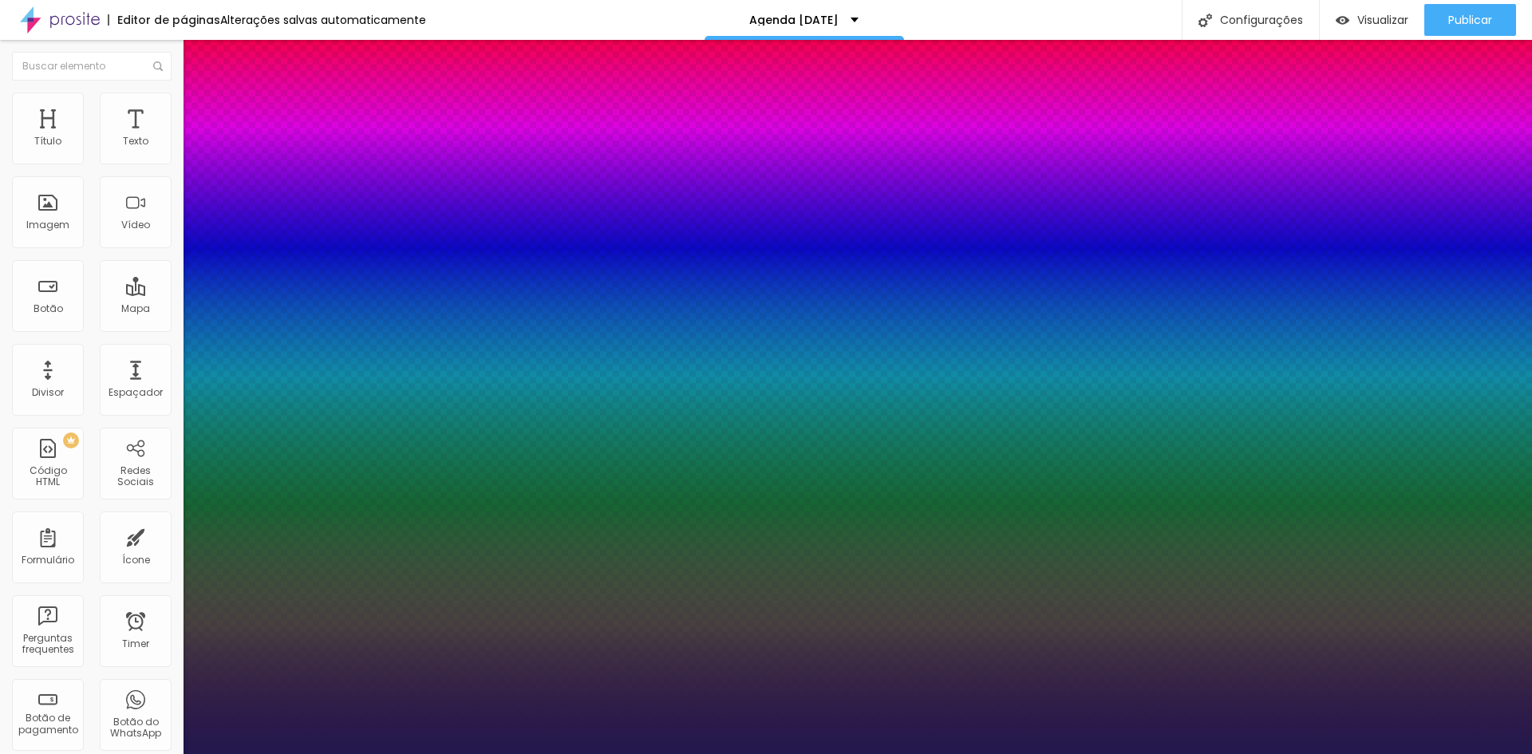
click at [728, 753] on div at bounding box center [766, 754] width 1532 height 0
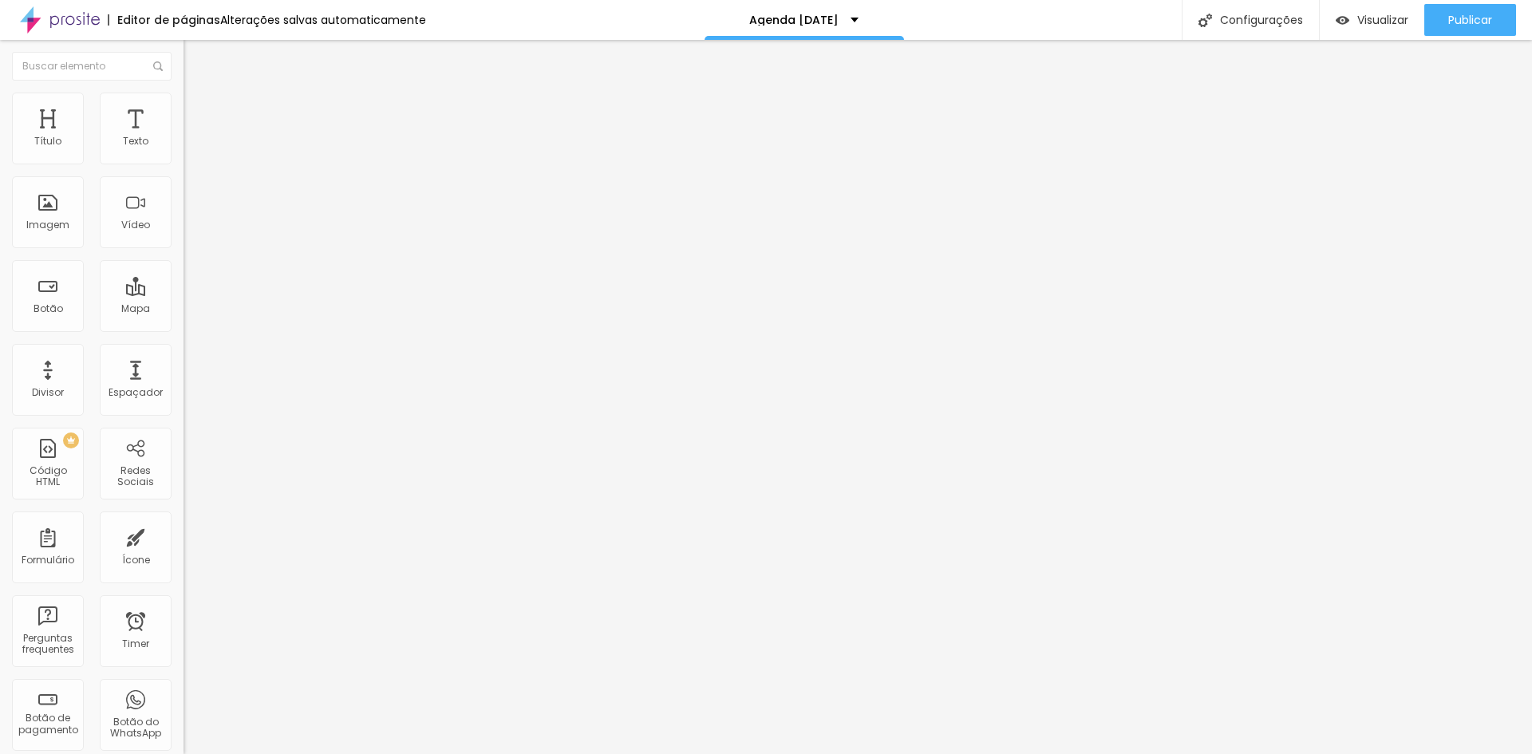
click at [184, 153] on button "button" at bounding box center [195, 144] width 22 height 17
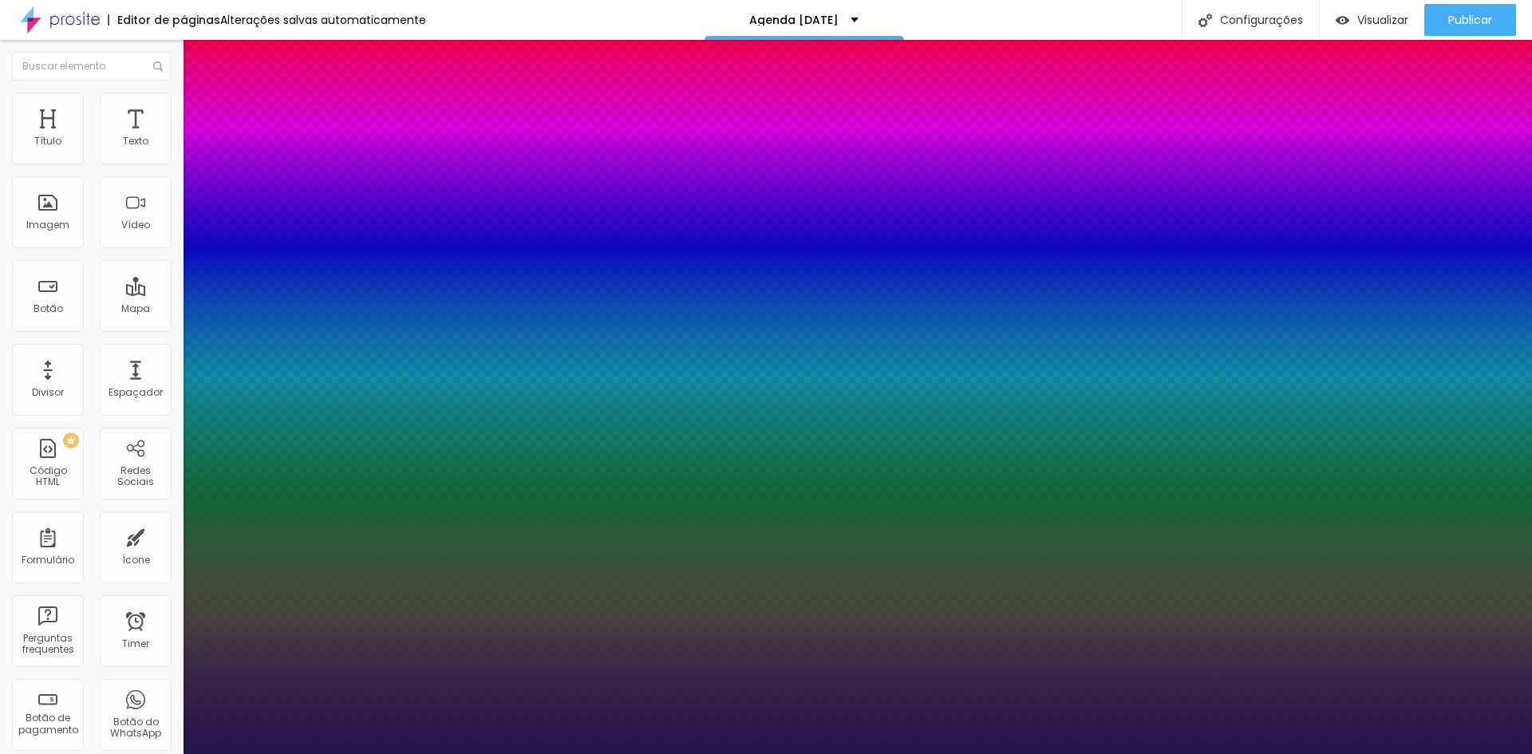
type input "1"
select select "Lora-Regular"
type input "1"
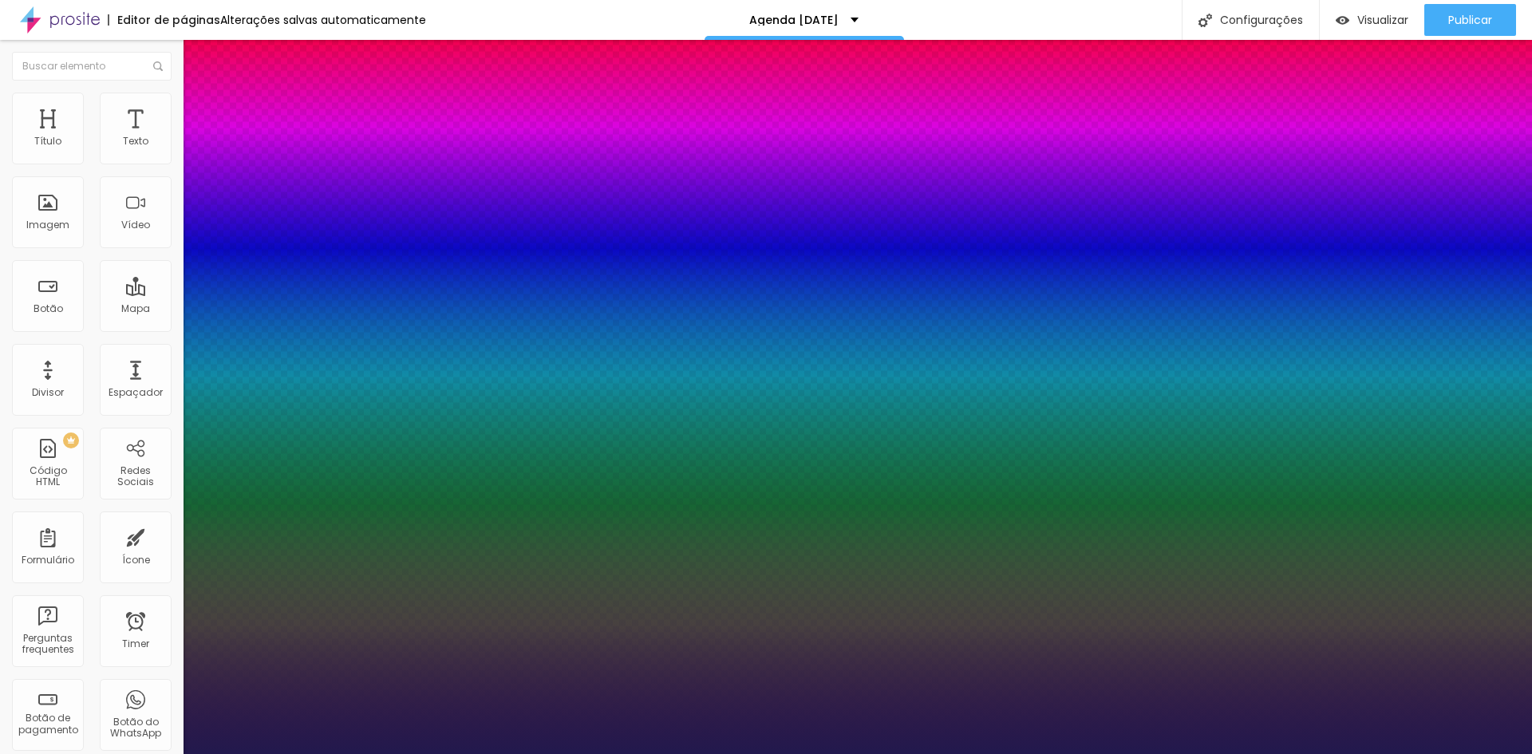
click at [995, 753] on div at bounding box center [766, 754] width 1532 height 0
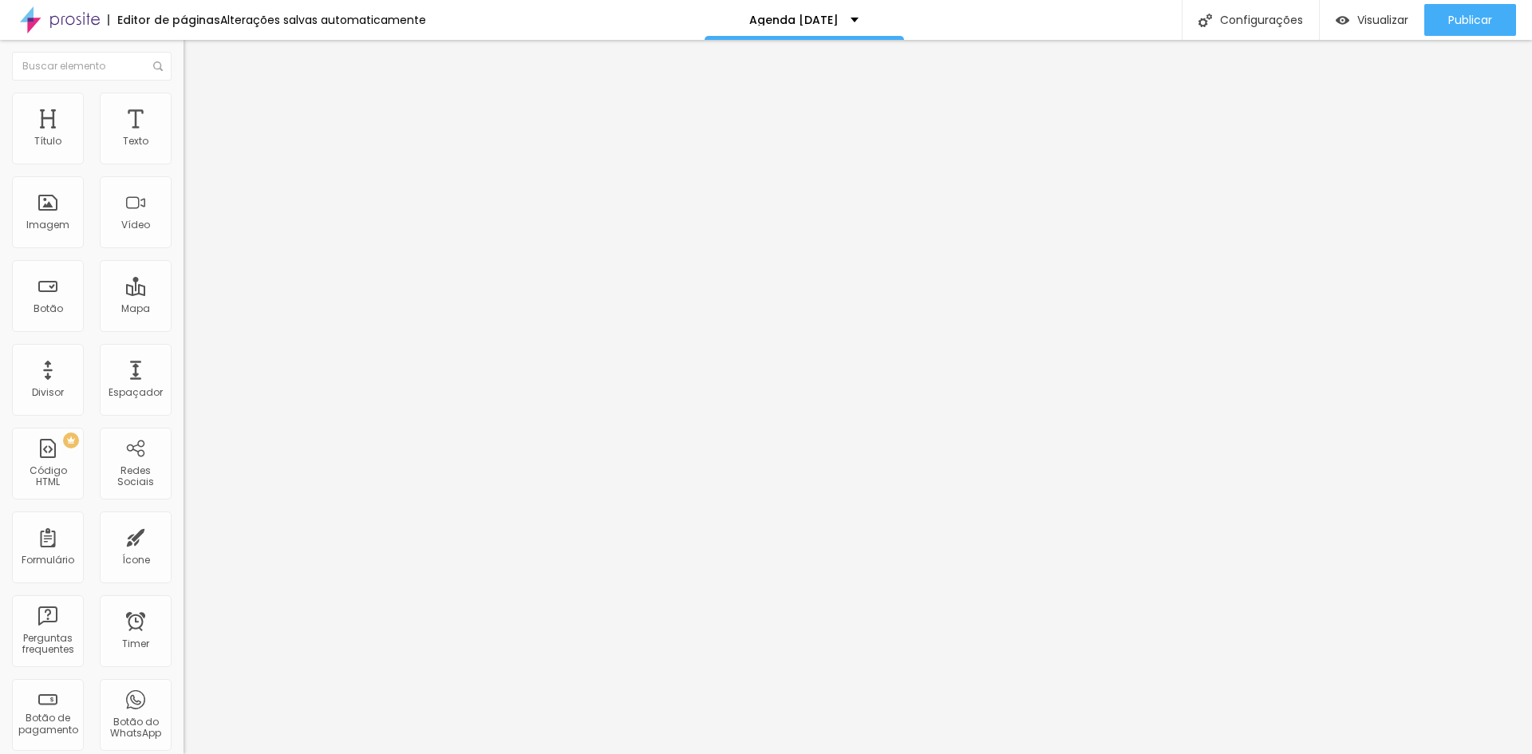
click at [190, 148] on icon "button" at bounding box center [195, 144] width 10 height 10
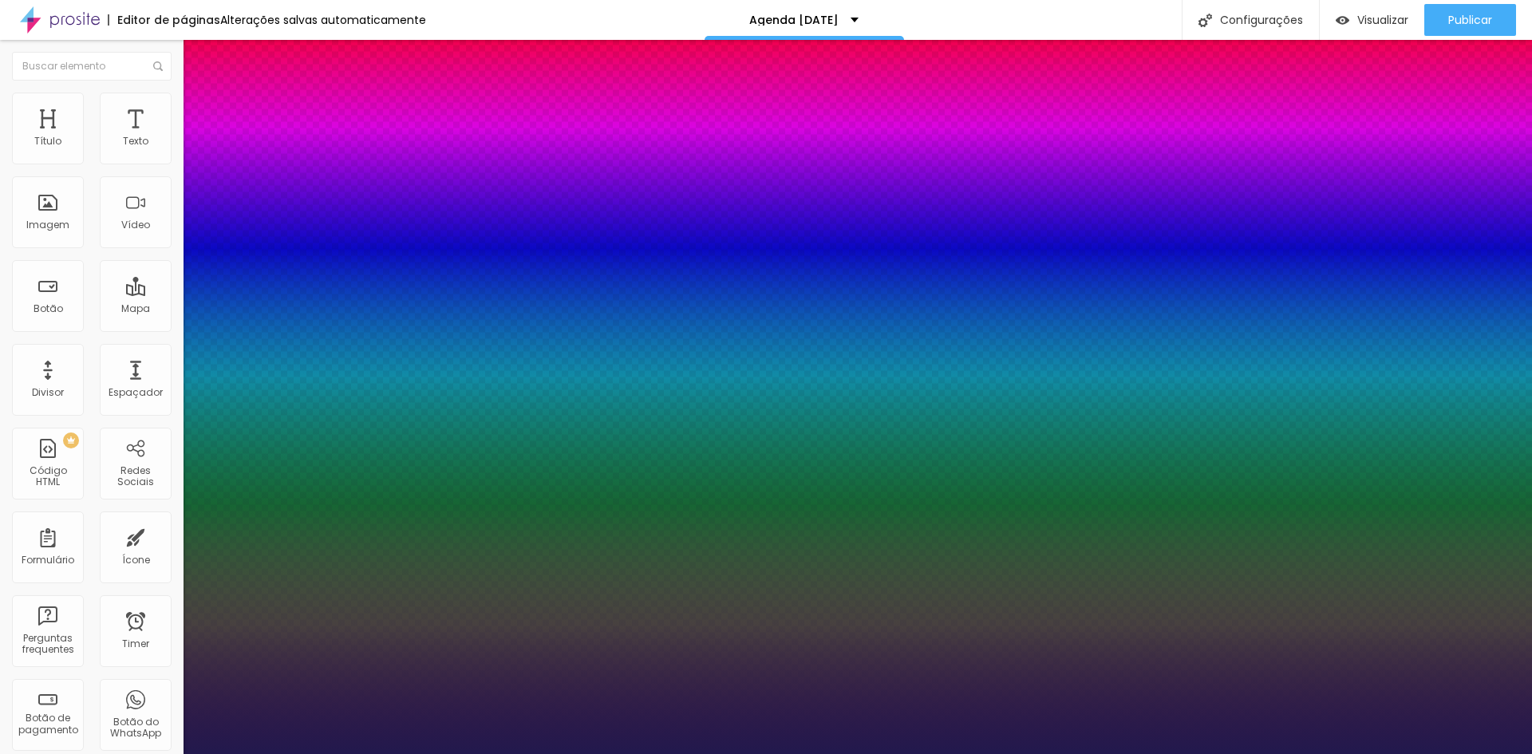
type input "1"
select select "Lora-Regular"
type input "1"
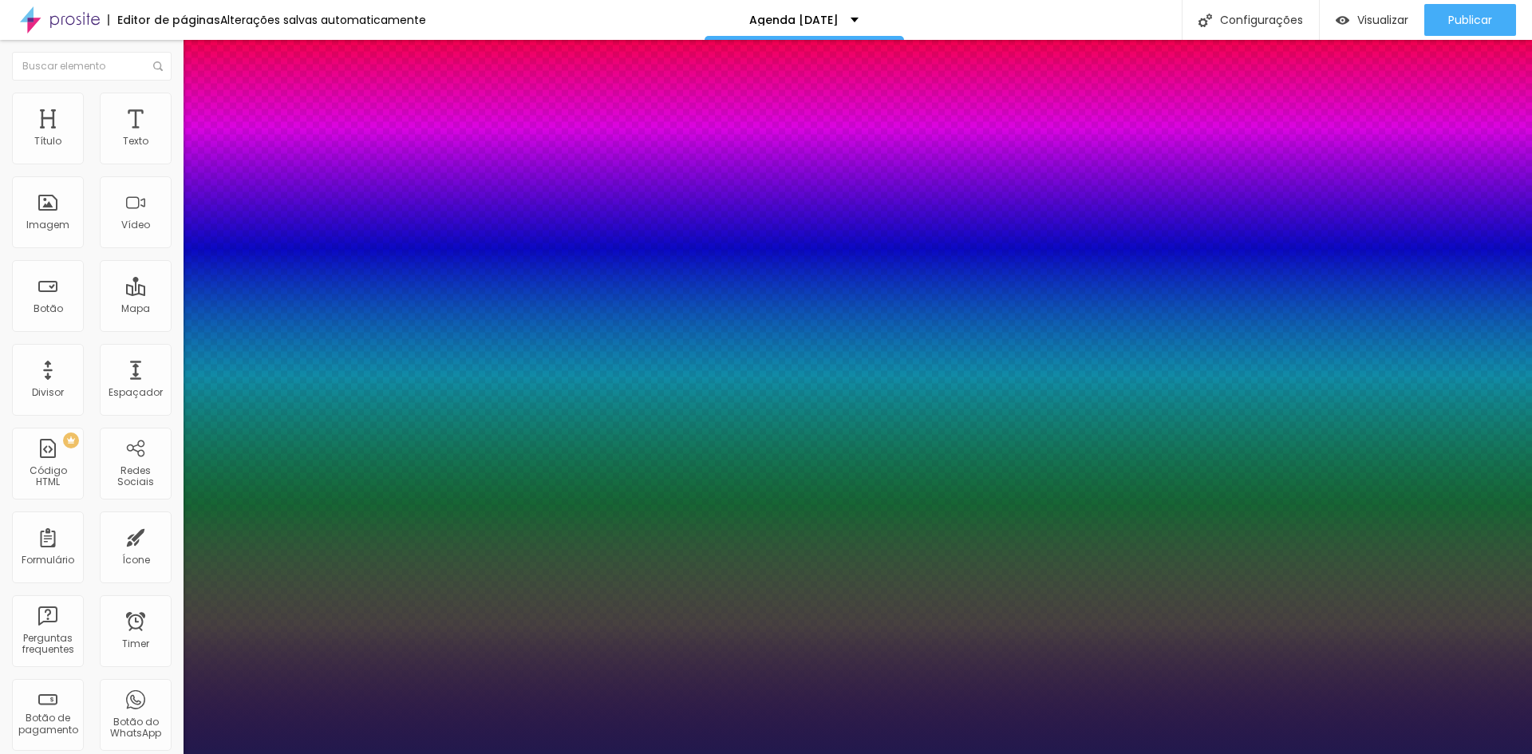
click at [1197, 753] on div at bounding box center [766, 754] width 1532 height 0
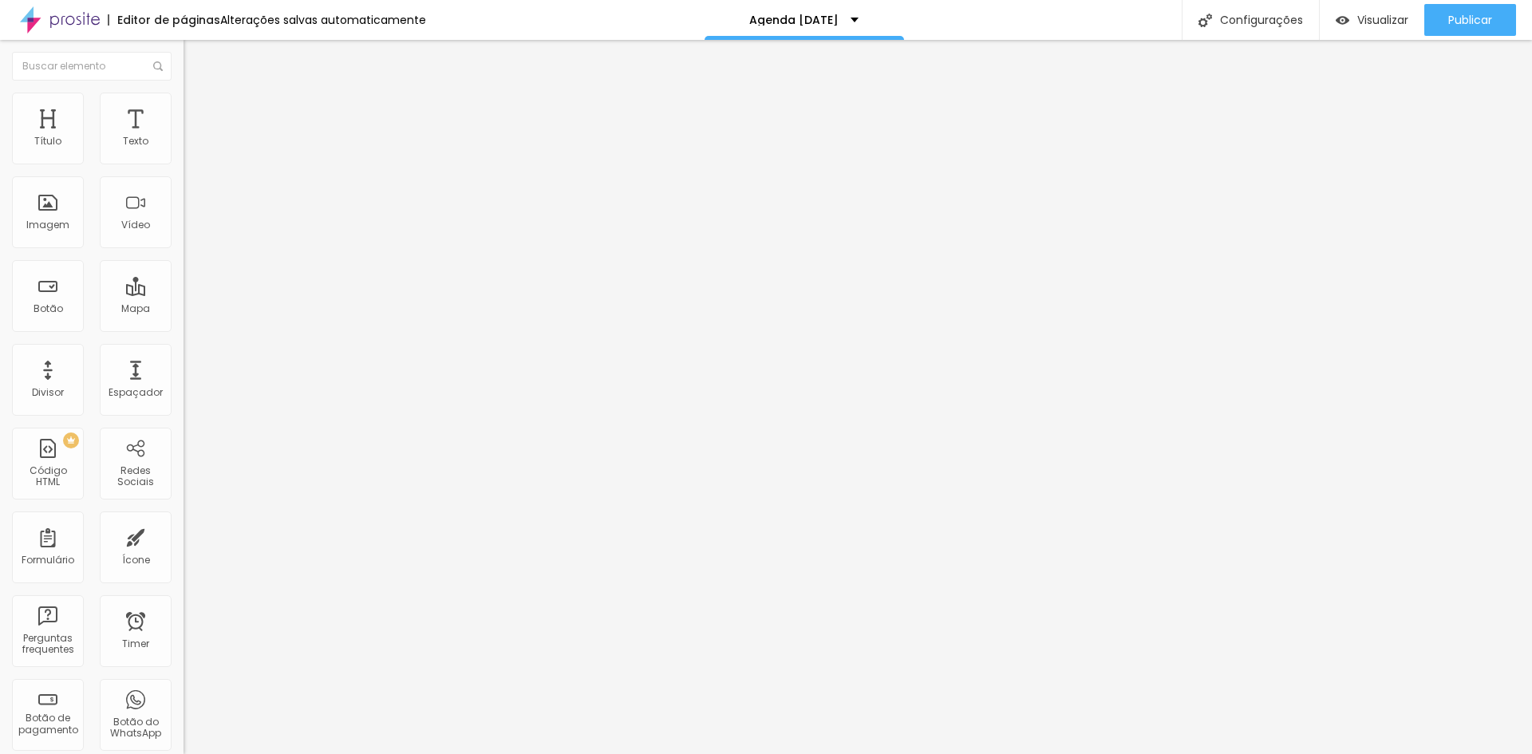
click at [184, 153] on button "button" at bounding box center [195, 144] width 22 height 17
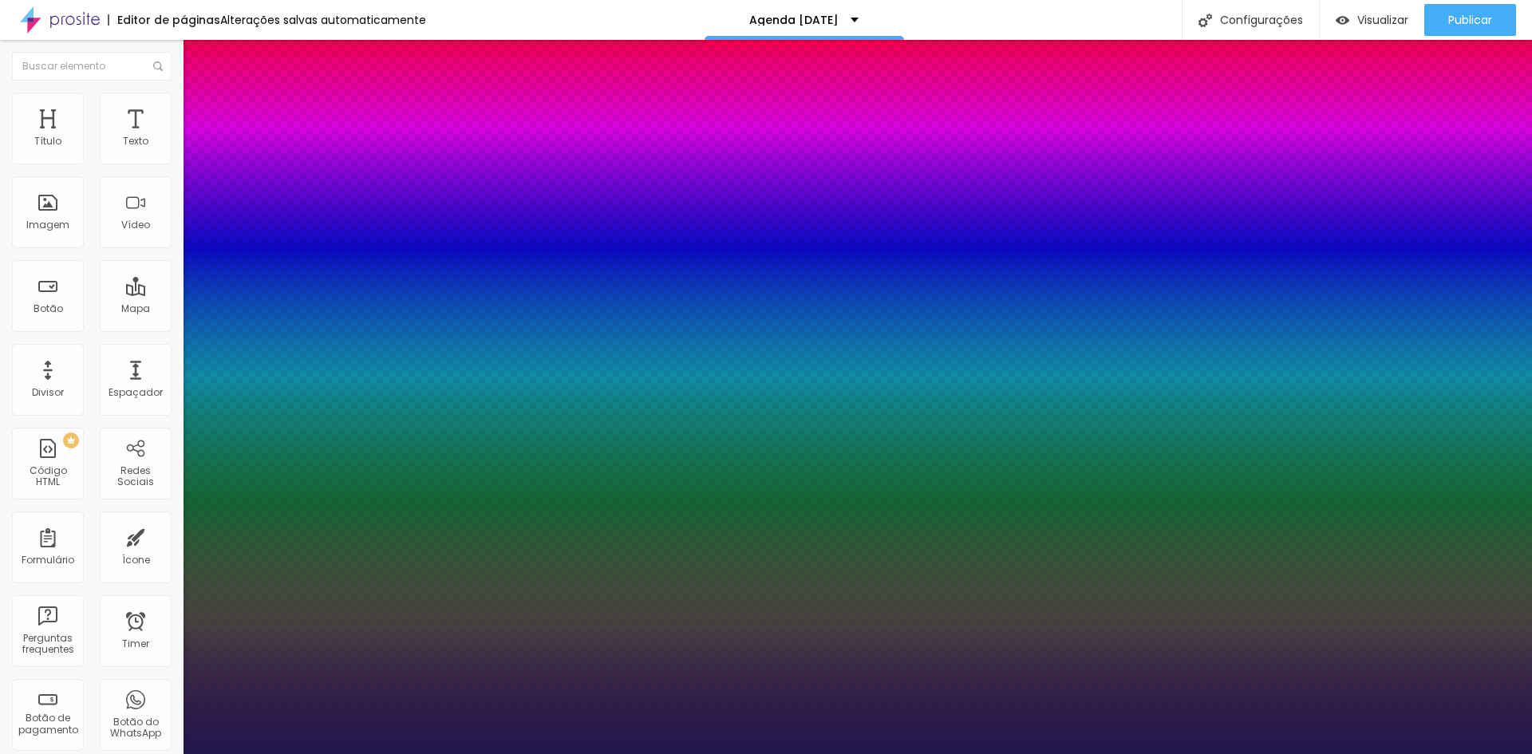
type input "1"
select select "Lora-Regular"
type input "1"
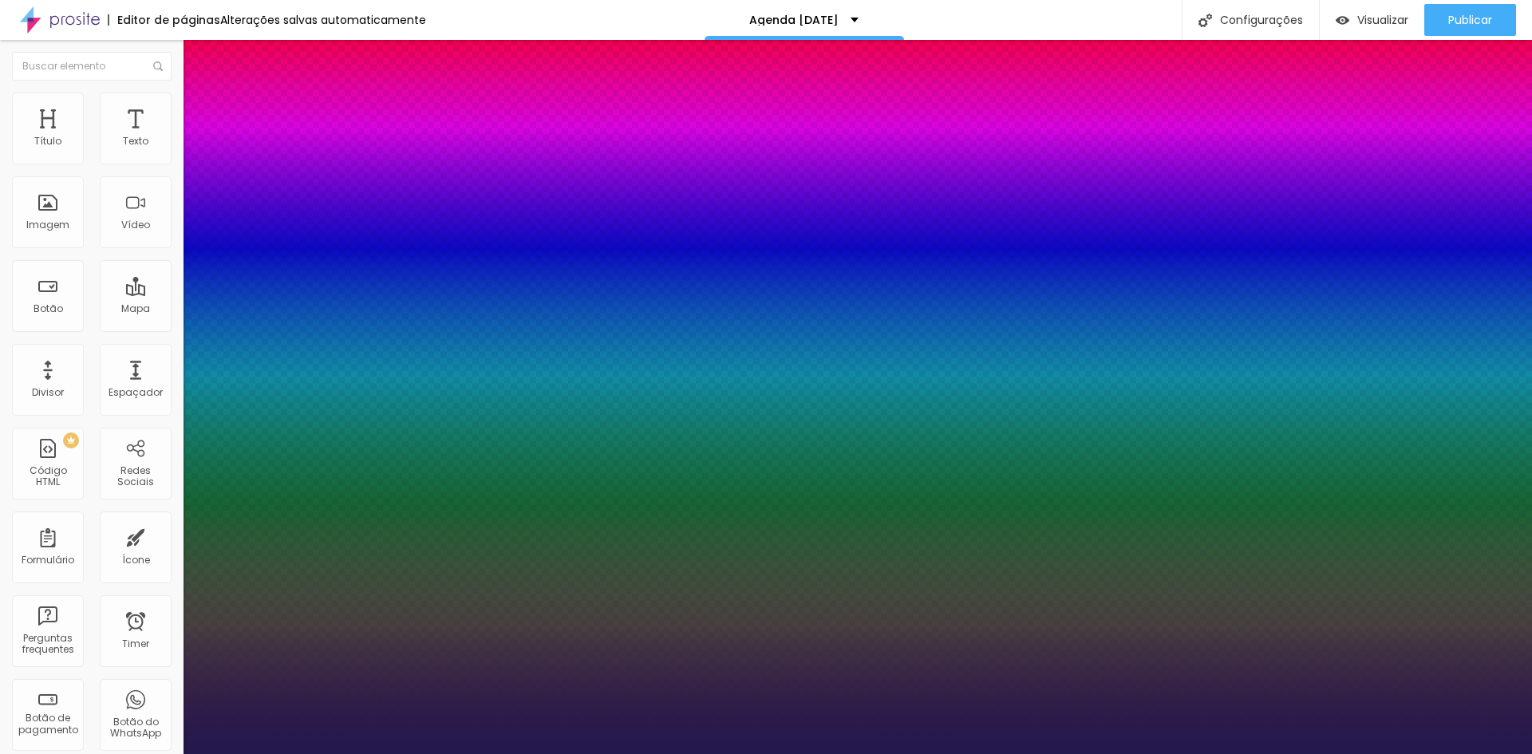
click at [1479, 753] on div at bounding box center [766, 754] width 1532 height 0
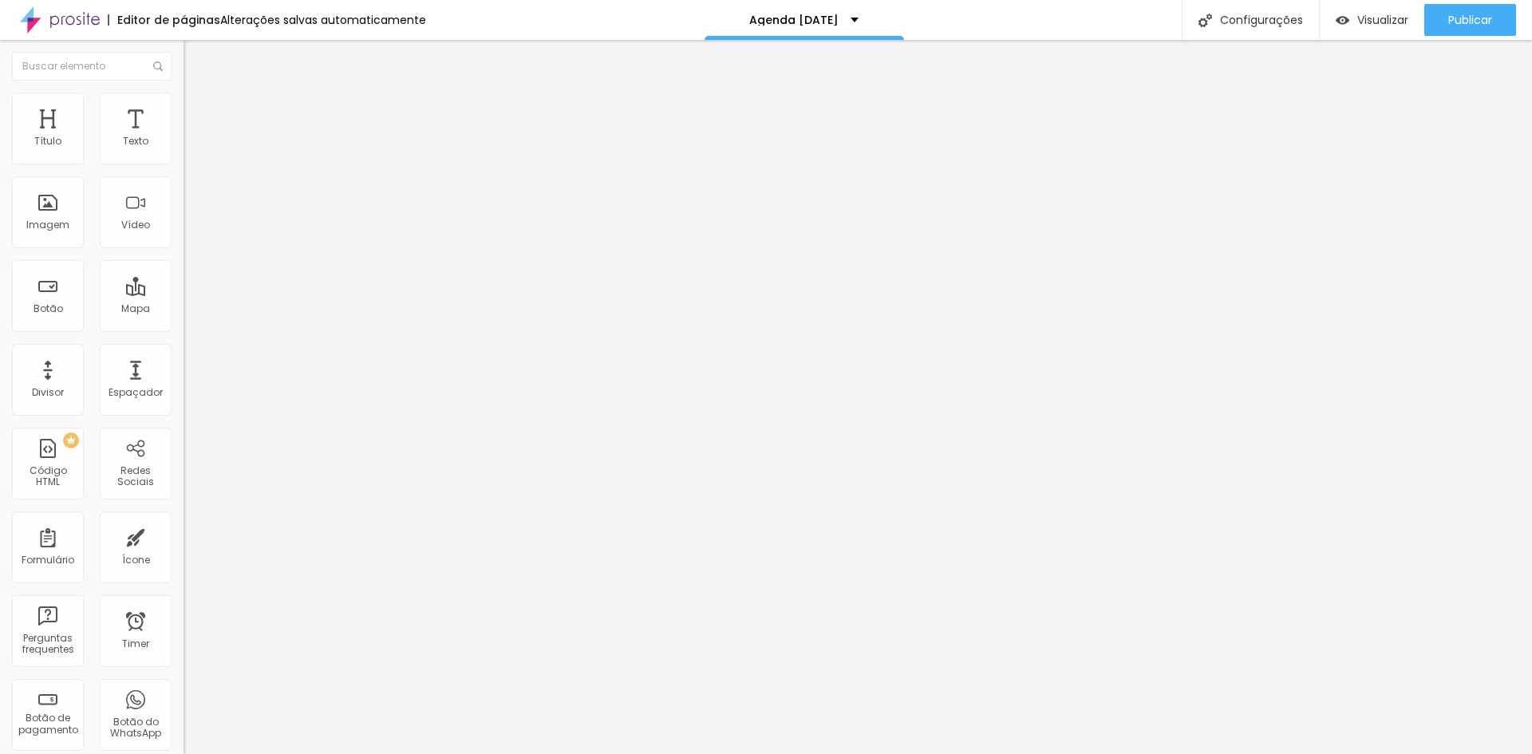
click at [1479, 23] on span "Publicar" at bounding box center [1470, 20] width 44 height 13
click at [184, 161] on input "text" at bounding box center [280, 153] width 192 height 16
type input "a"
type input "Agenda de Natal 2025"
drag, startPoint x: 146, startPoint y: 283, endPoint x: 0, endPoint y: 292, distance: 146.3
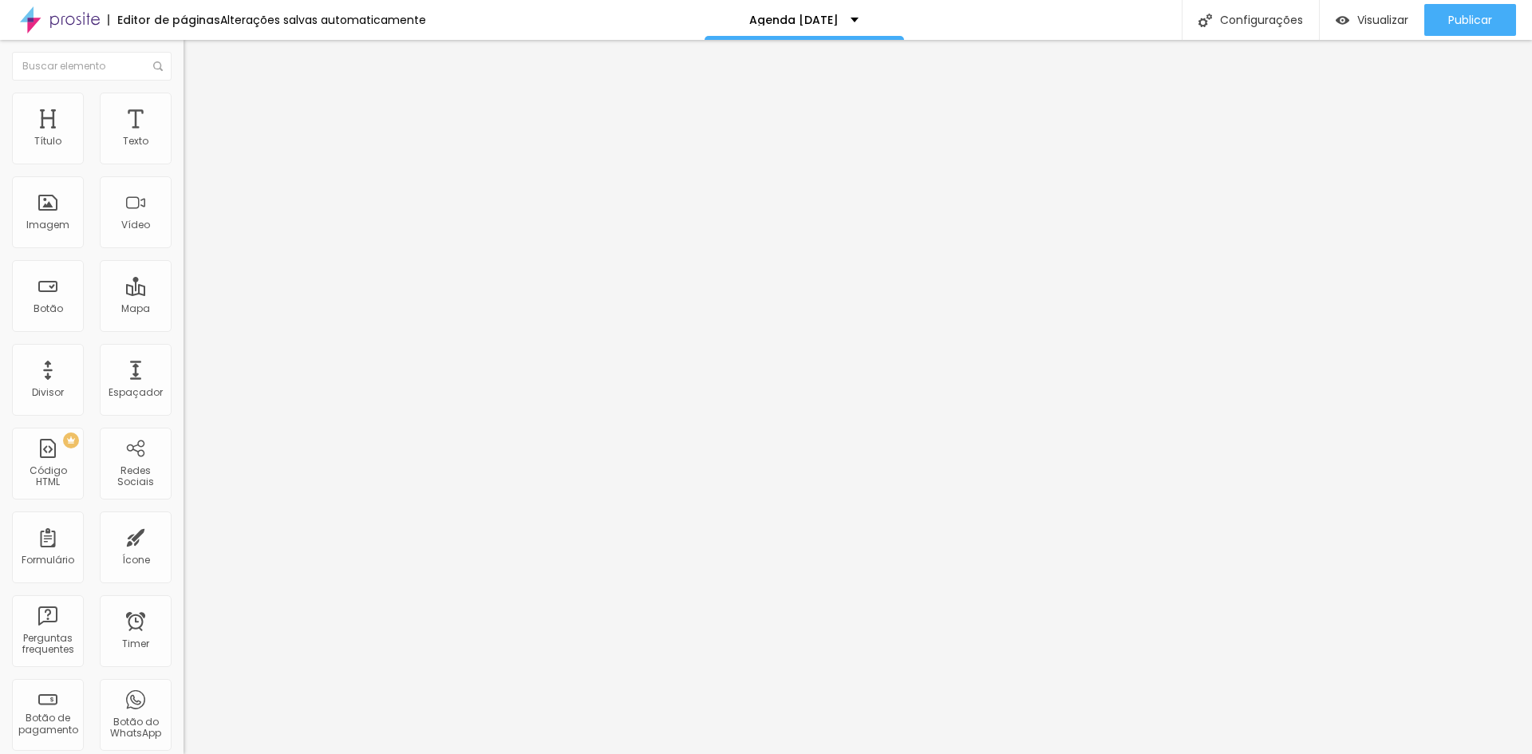
click at [184, 292] on div "Trocar imagem Descrição da imagem (Alt) Agenda de Natal 2025 Alinhamento Propor…" at bounding box center [276, 244] width 184 height 240
click at [1464, 18] on span "Publicar" at bounding box center [1470, 20] width 44 height 13
click at [184, 153] on button "button" at bounding box center [195, 144] width 22 height 17
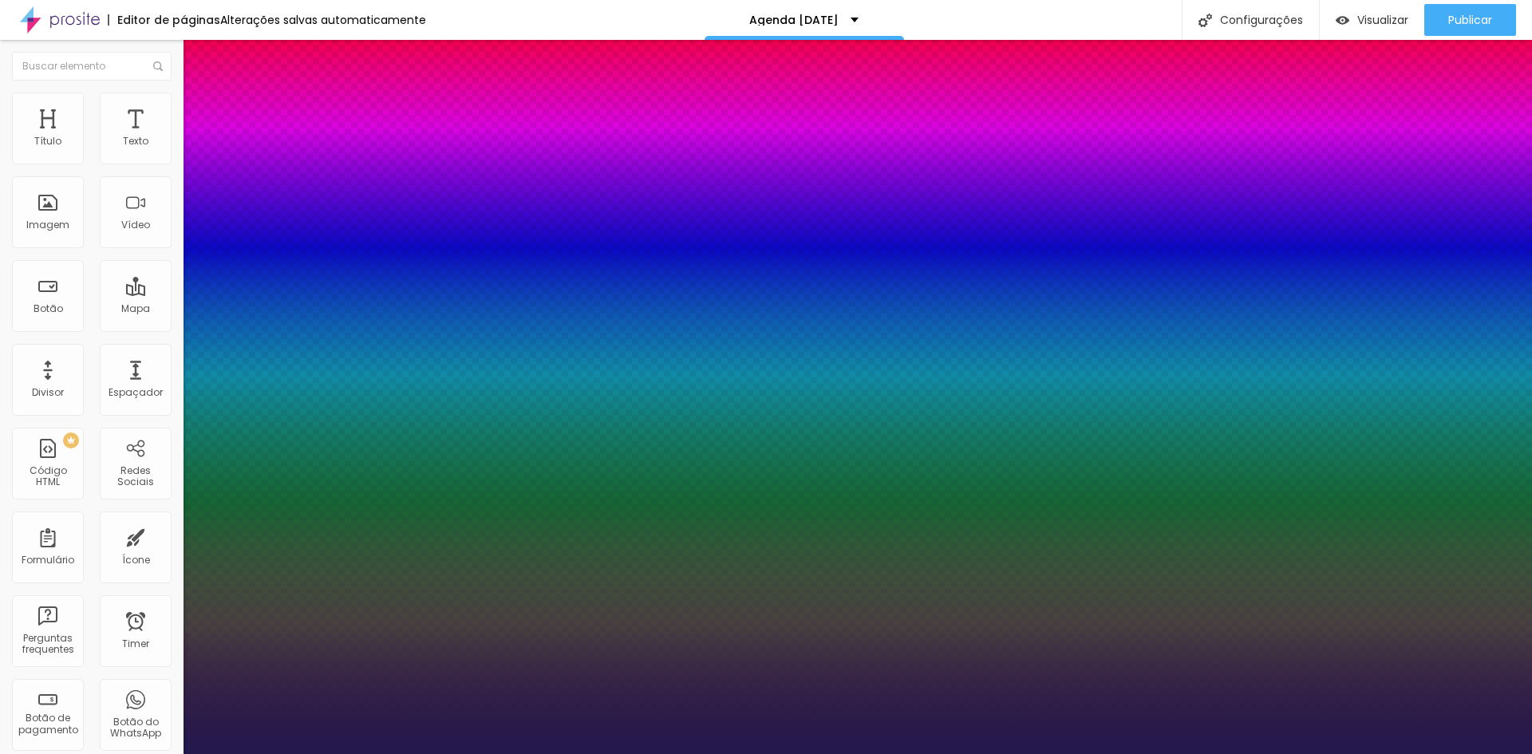
type input "1"
type input "16"
type input "1"
type input "31"
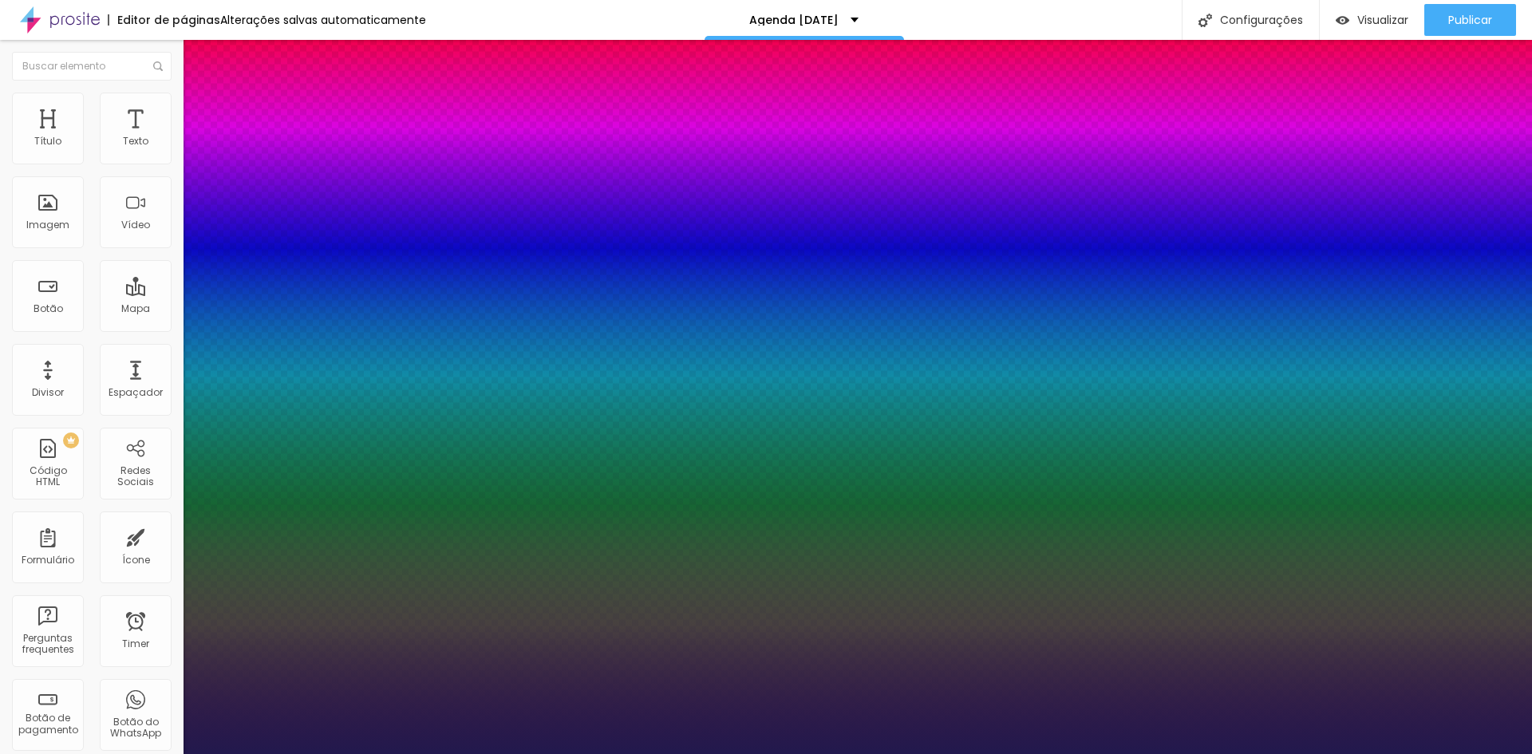
type input "1"
type input "36"
type input "1"
type input "38"
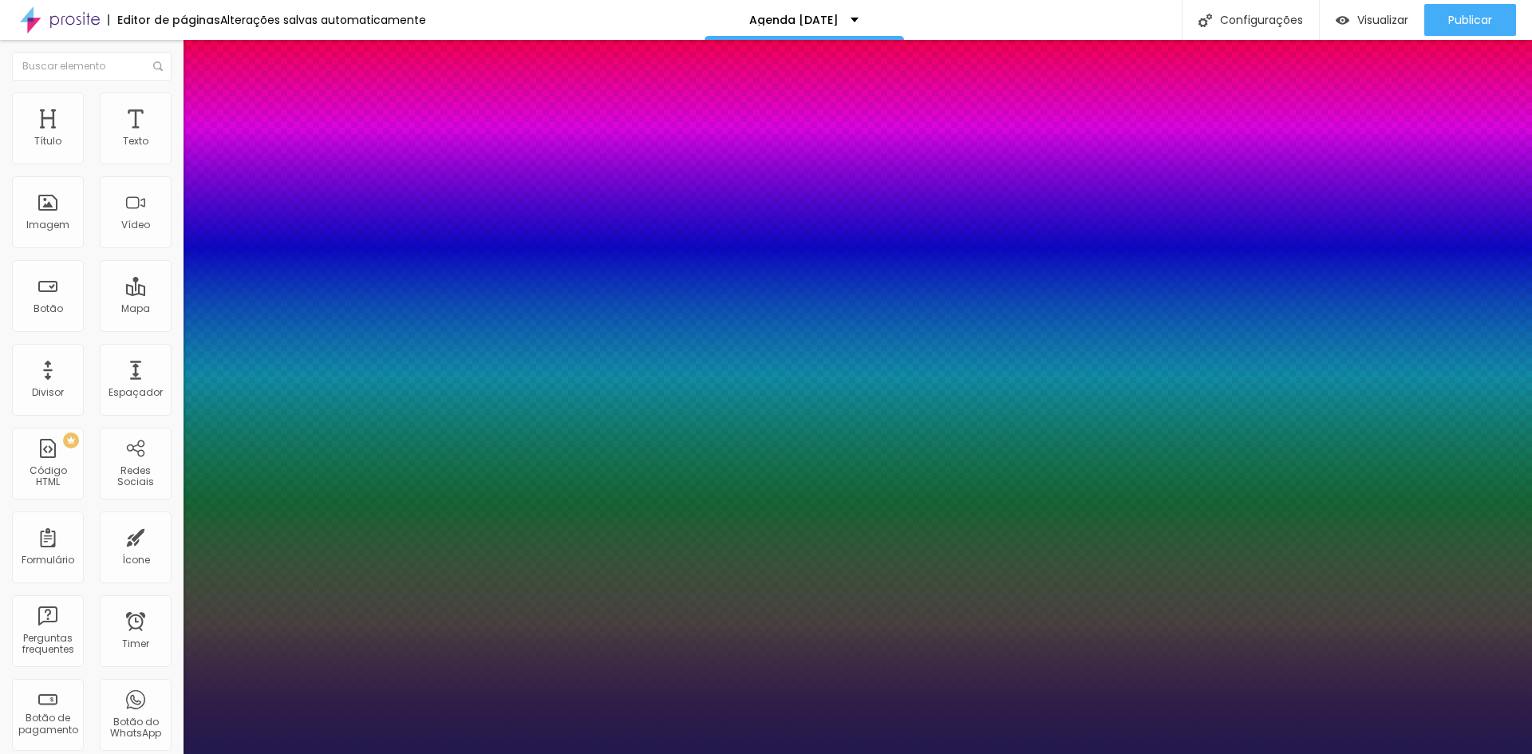
type input "38"
type input "1"
type input "36"
type input "1"
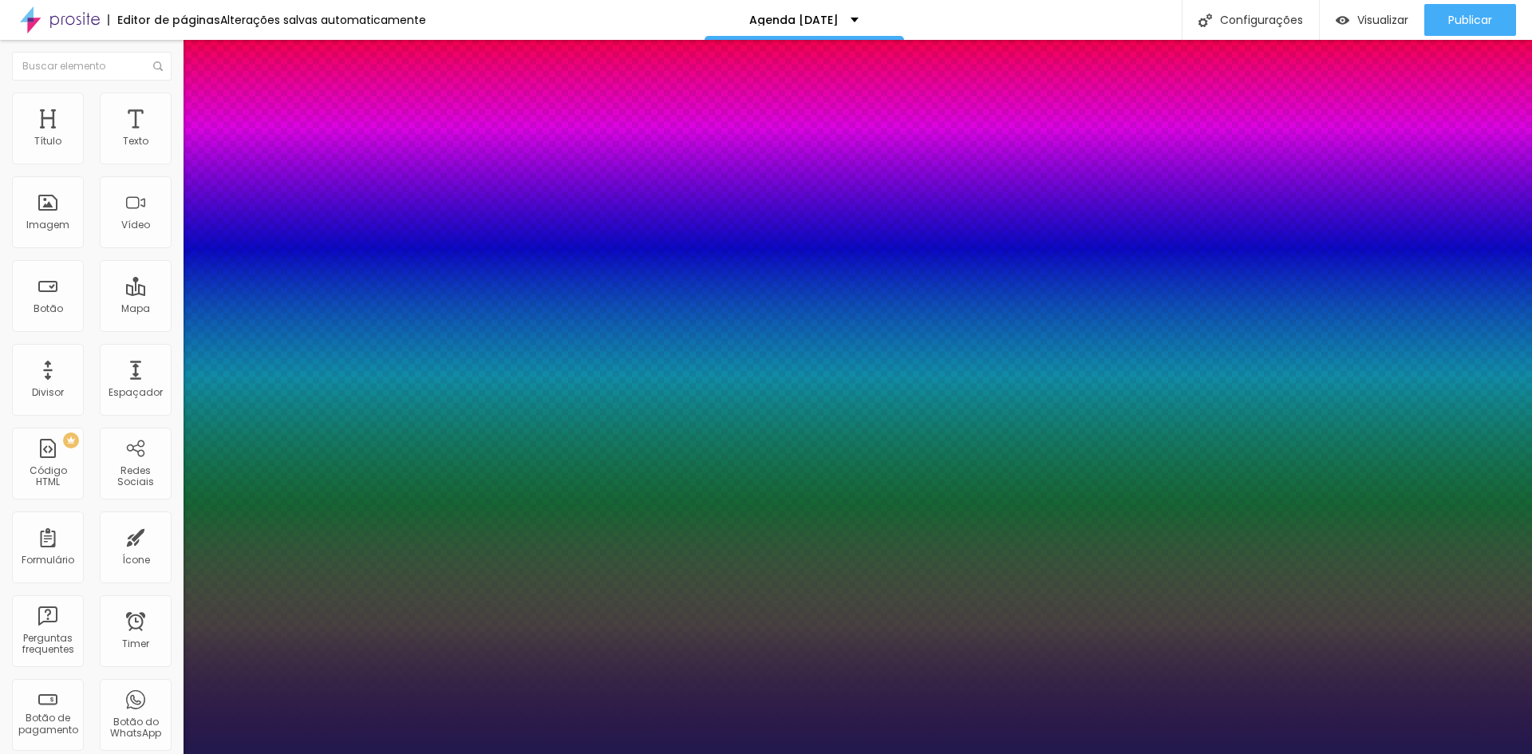
type input "35"
type input "1"
type input "34"
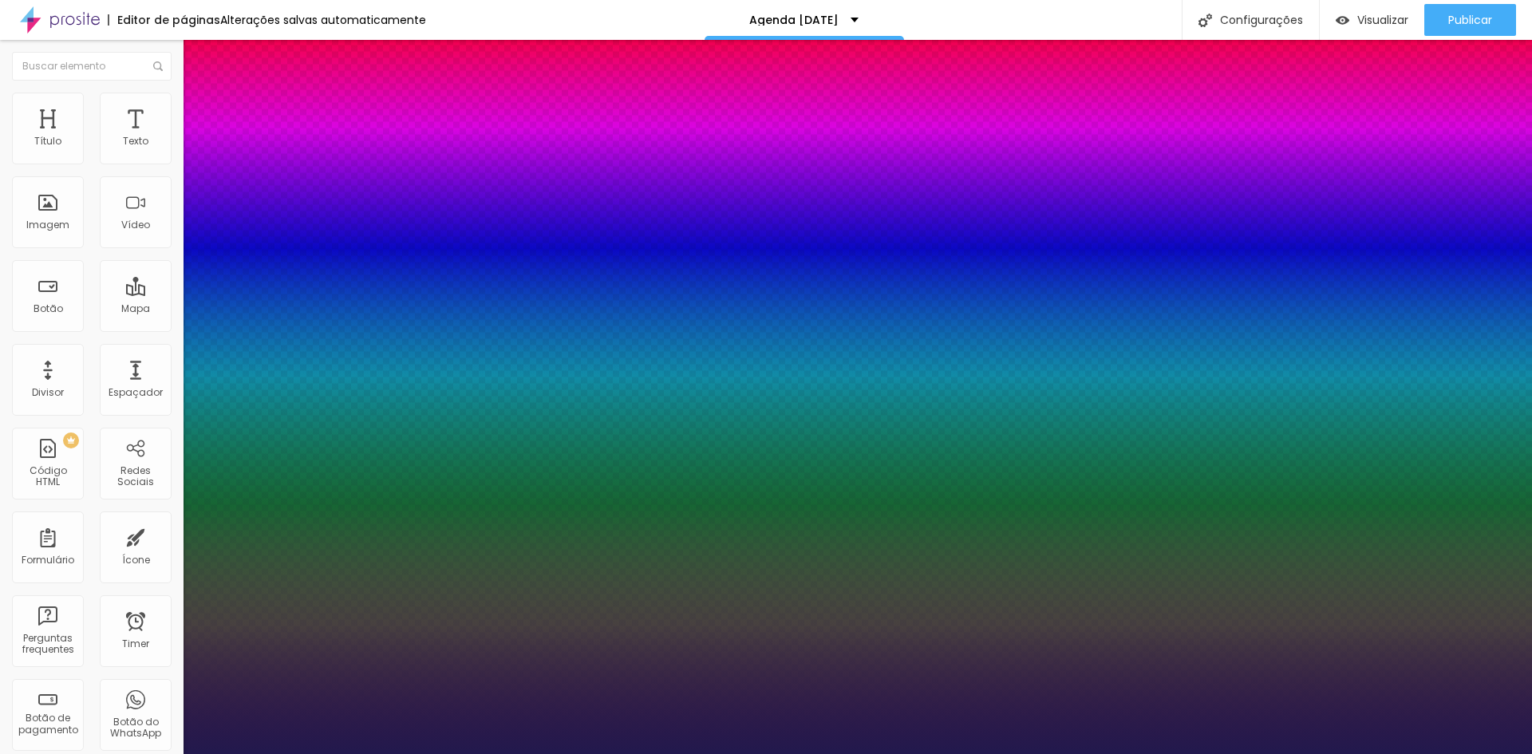
type input "1"
type input "33"
type input "1"
type input "32"
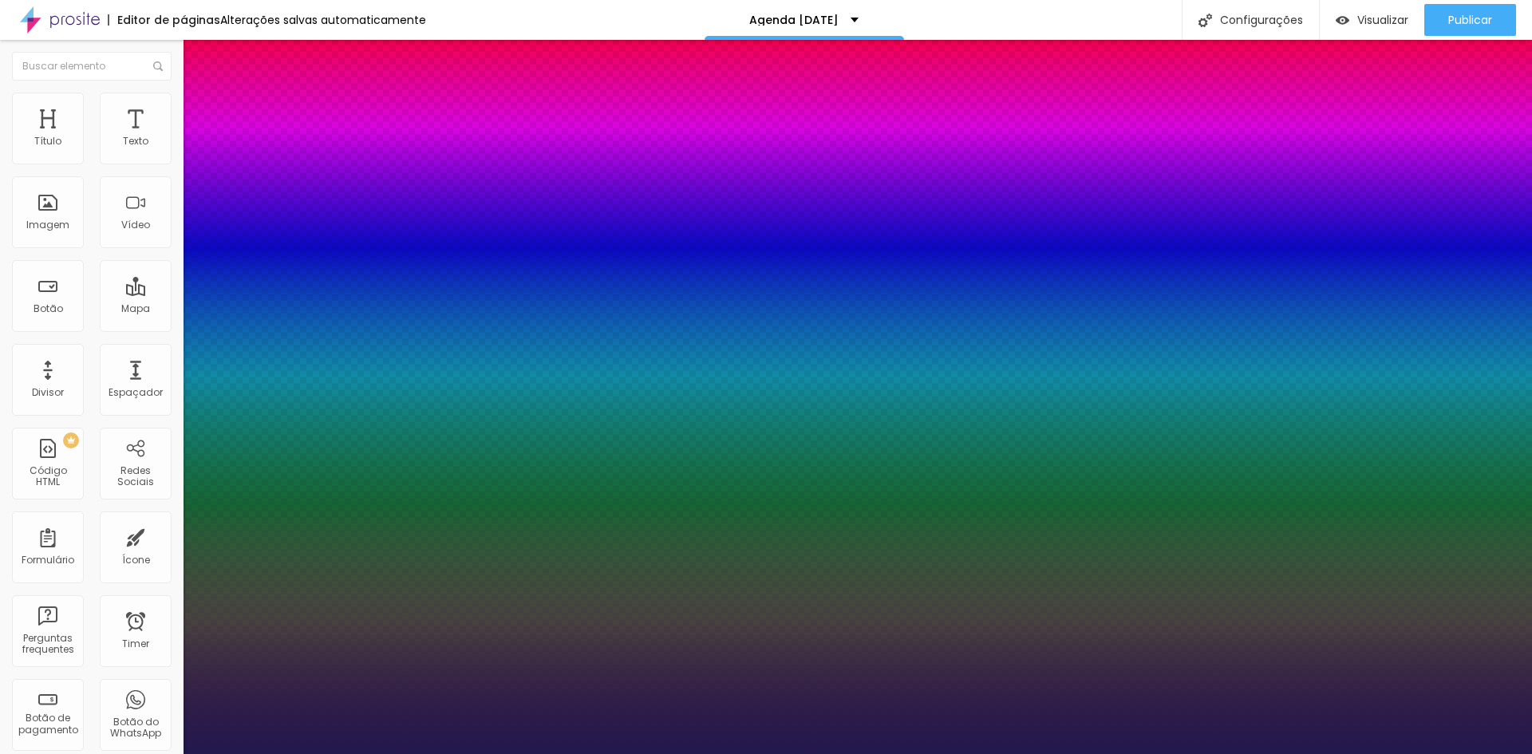
type input "32"
type input "1"
type input "31"
type input "1"
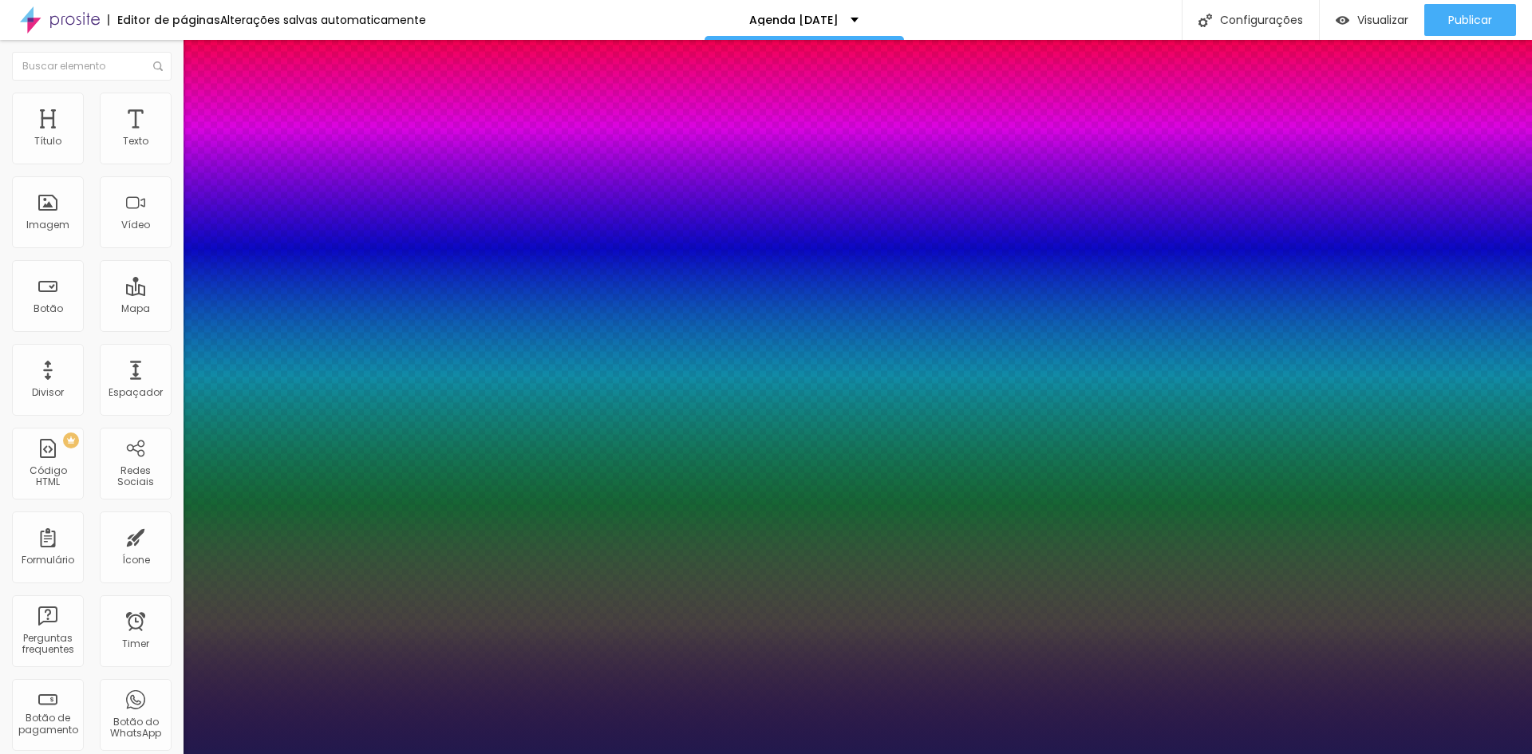
type input "29"
type input "1"
type input "28"
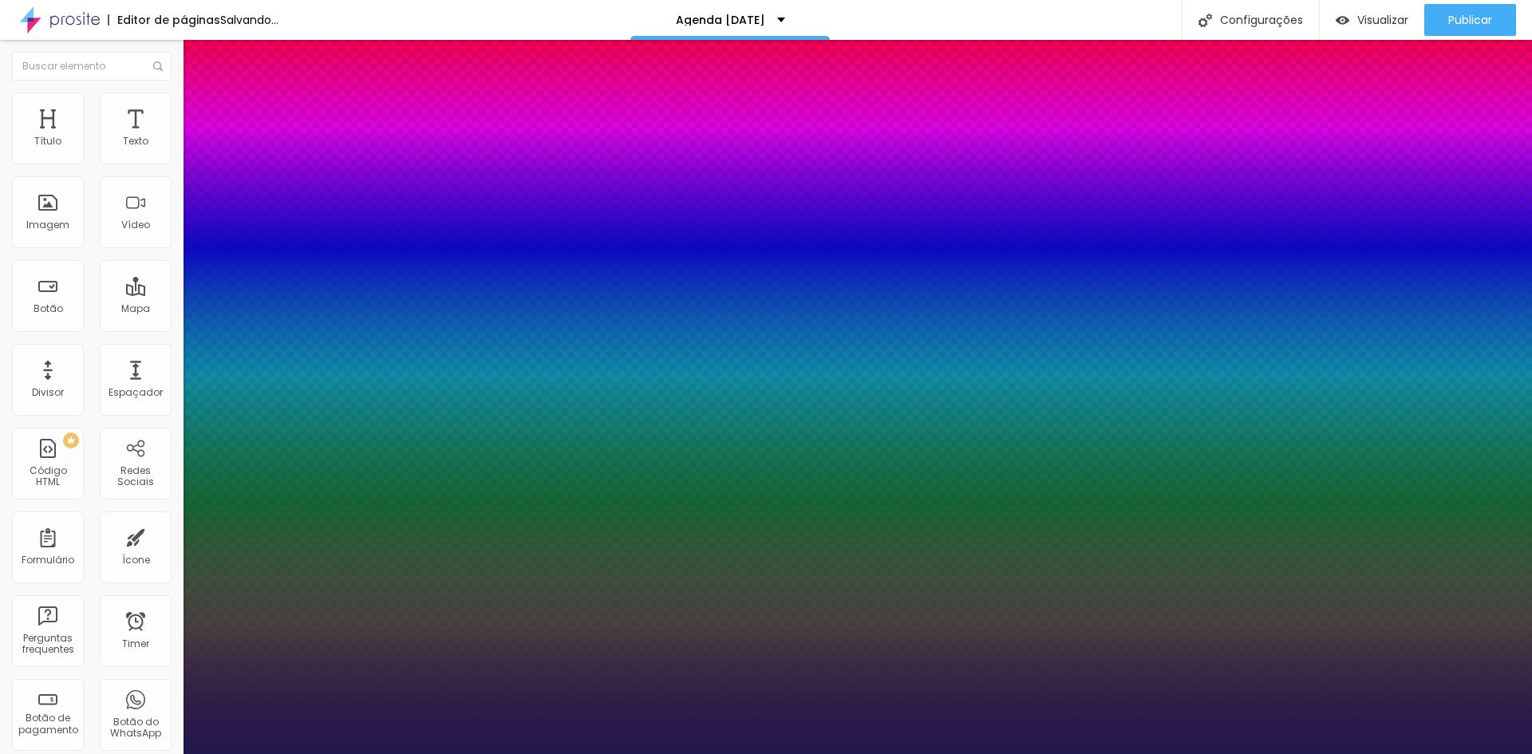
type input "1"
drag, startPoint x: 213, startPoint y: 272, endPoint x: 231, endPoint y: 275, distance: 17.8
type input "28"
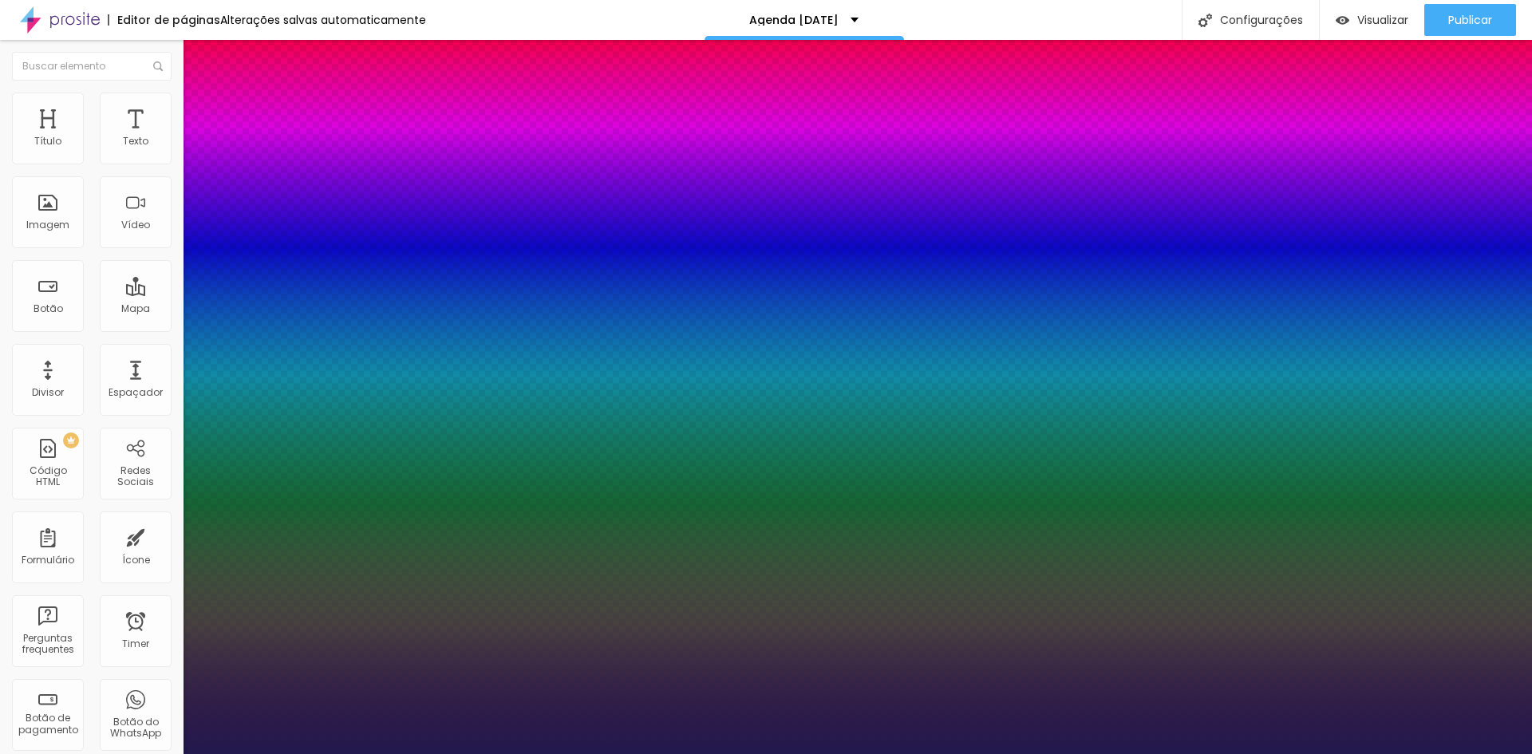
select select "Lora-Italic"
type input "1"
click at [1487, 753] on div at bounding box center [766, 754] width 1532 height 0
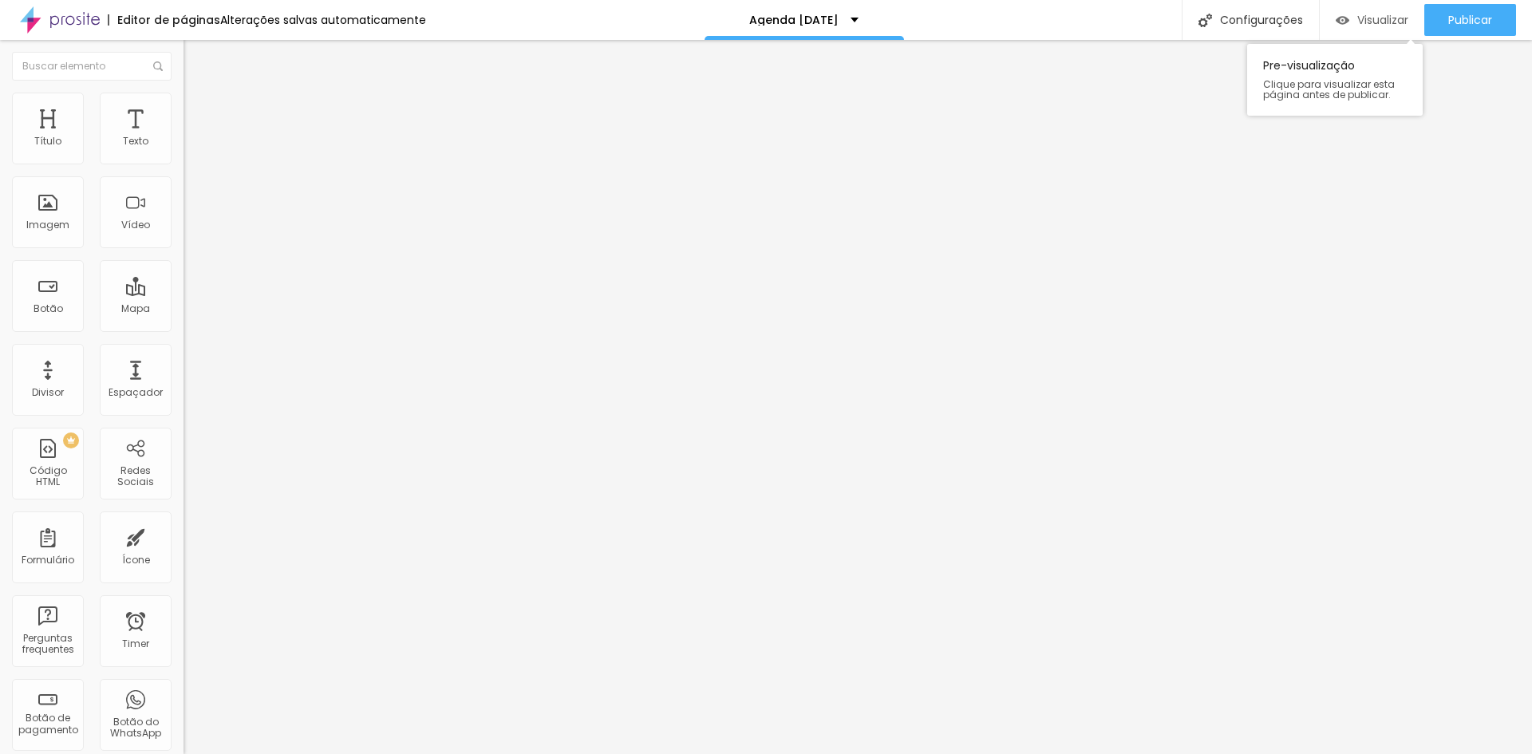
click at [1361, 15] on span "Visualizar" at bounding box center [1382, 20] width 51 height 13
click at [1464, 14] on span "Publicar" at bounding box center [1470, 20] width 44 height 13
click at [1468, 18] on span "Publicar" at bounding box center [1470, 20] width 44 height 13
